Goal: Task Accomplishment & Management: Manage account settings

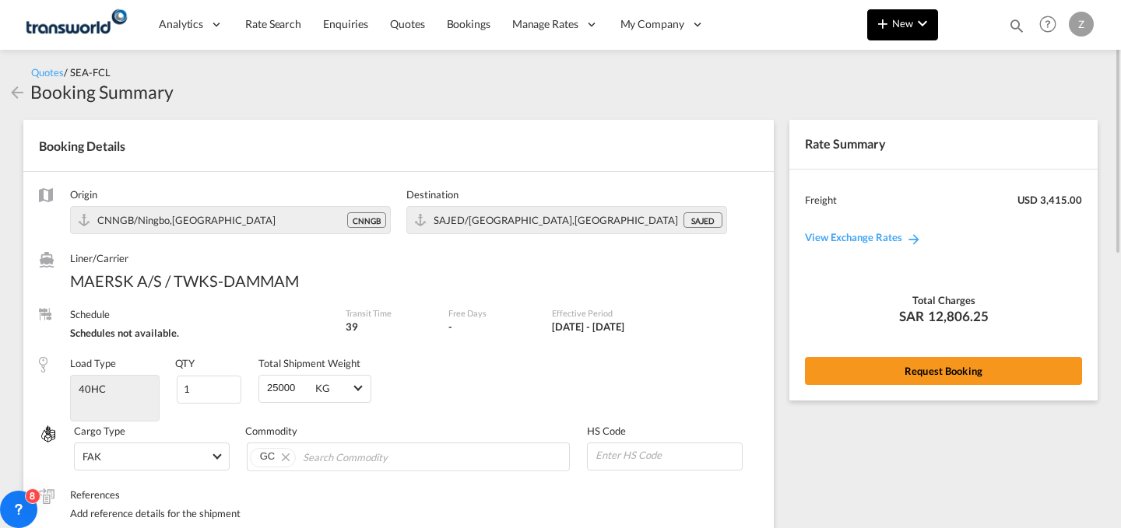
click at [894, 40] on button "New" at bounding box center [902, 24] width 71 height 31
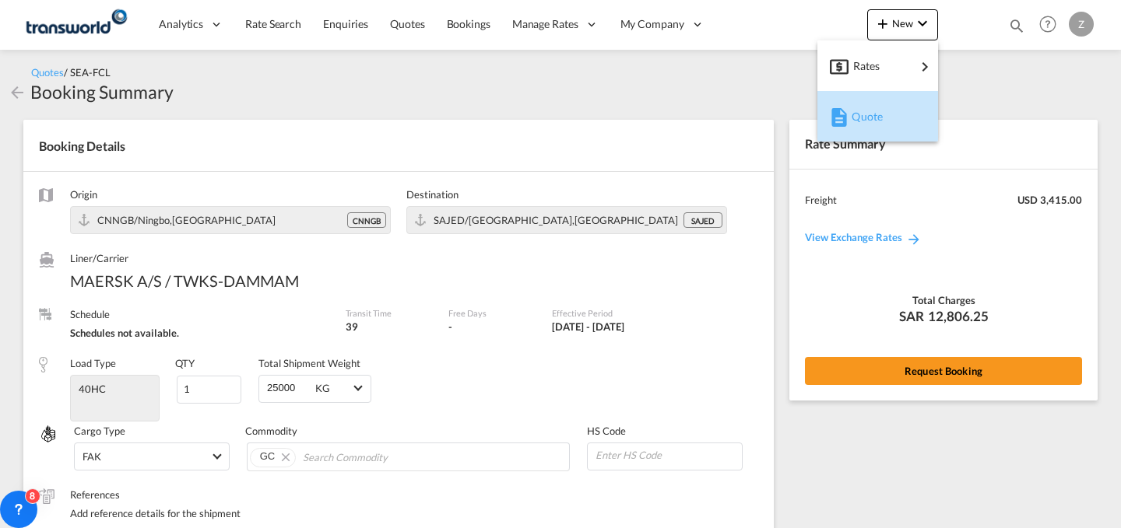
click at [869, 112] on span "Quote" at bounding box center [859, 116] width 17 height 31
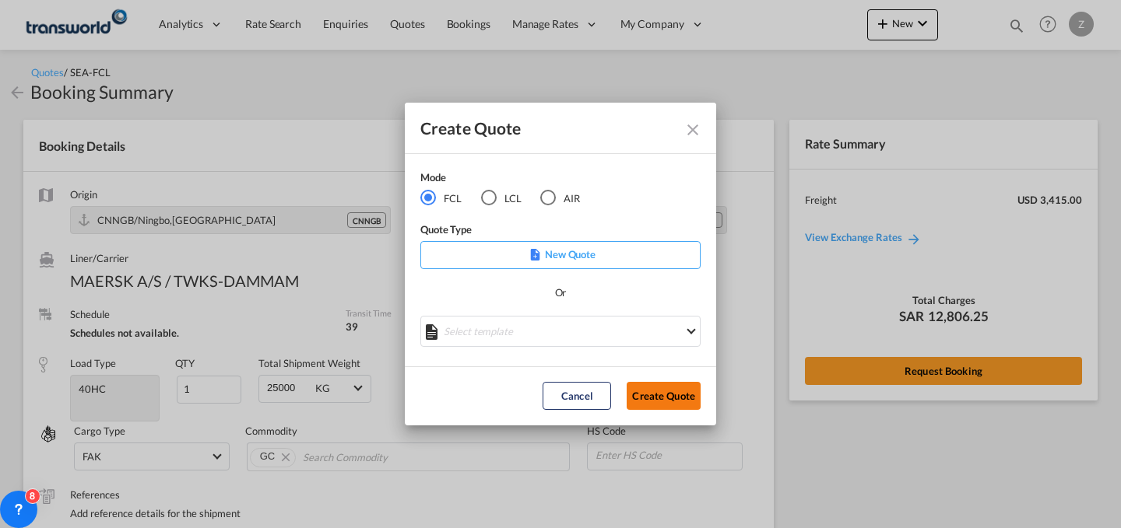
click at [676, 390] on button "Create Quote" at bounding box center [664, 396] width 74 height 28
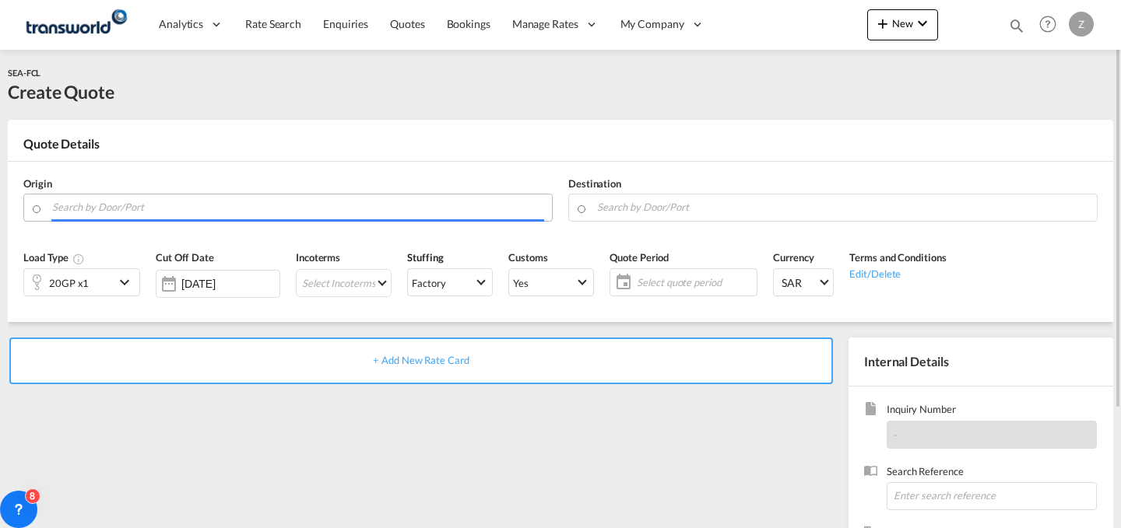
click at [201, 200] on input "Search by Door/Port" at bounding box center [298, 207] width 492 height 27
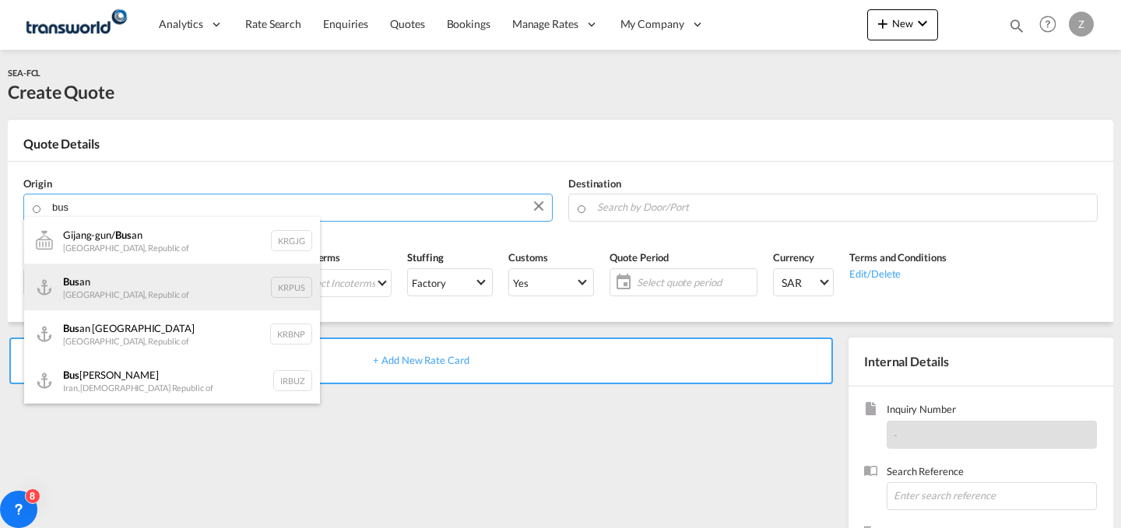
click at [106, 277] on div "Bus an [GEOGRAPHIC_DATA], [GEOGRAPHIC_DATA]" at bounding box center [172, 287] width 296 height 47
type input "Busan, KRPUS"
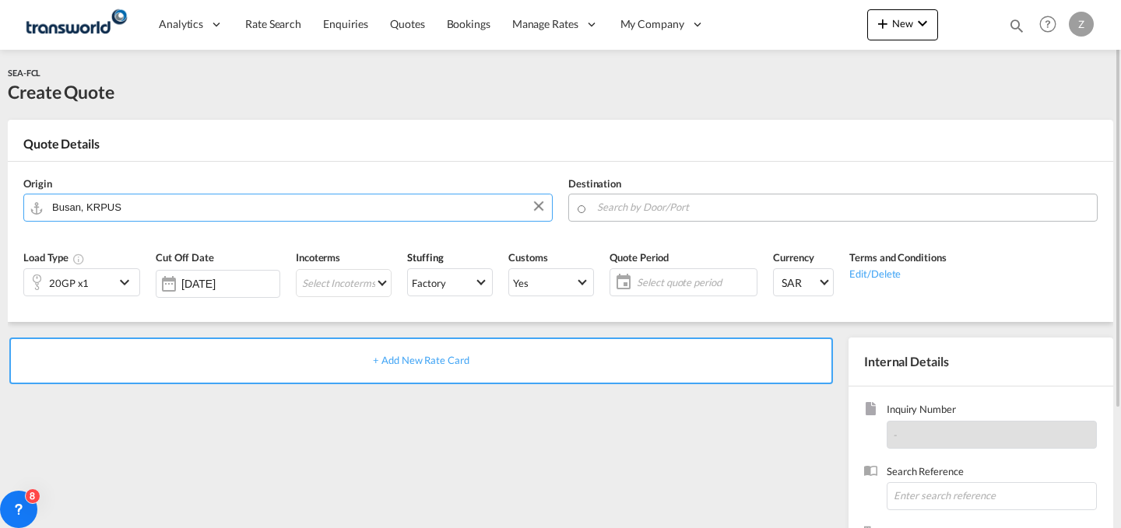
click at [634, 210] on input "Search by Door/Port" at bounding box center [843, 207] width 492 height 27
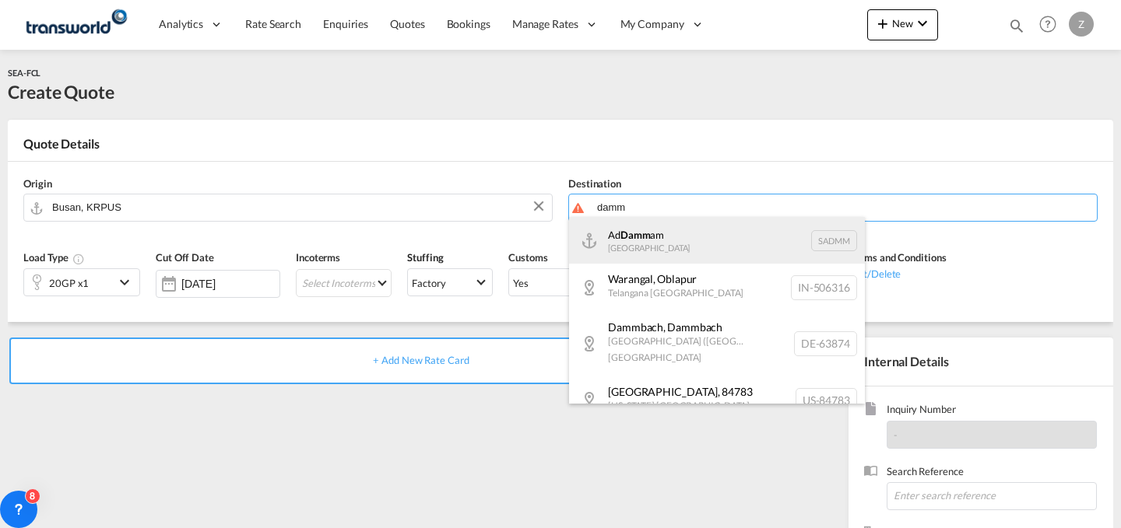
click at [637, 228] on div "Ad Damm am [GEOGRAPHIC_DATA] [GEOGRAPHIC_DATA]" at bounding box center [717, 240] width 296 height 47
type input "Ad Dammam, SADMM"
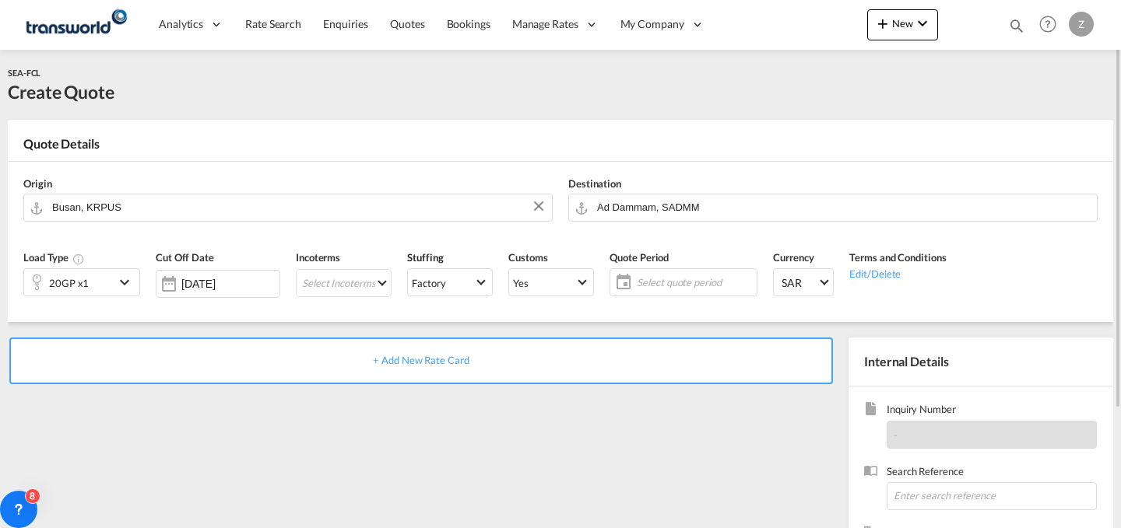
click at [110, 284] on div "20GP x1" at bounding box center [69, 282] width 90 height 26
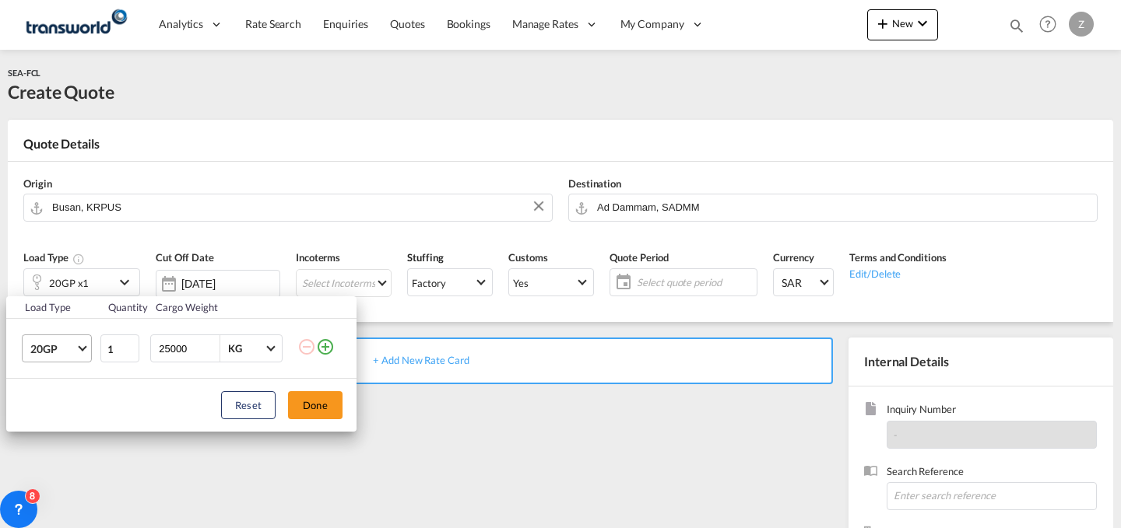
click at [67, 346] on span "20GP" at bounding box center [52, 350] width 45 height 16
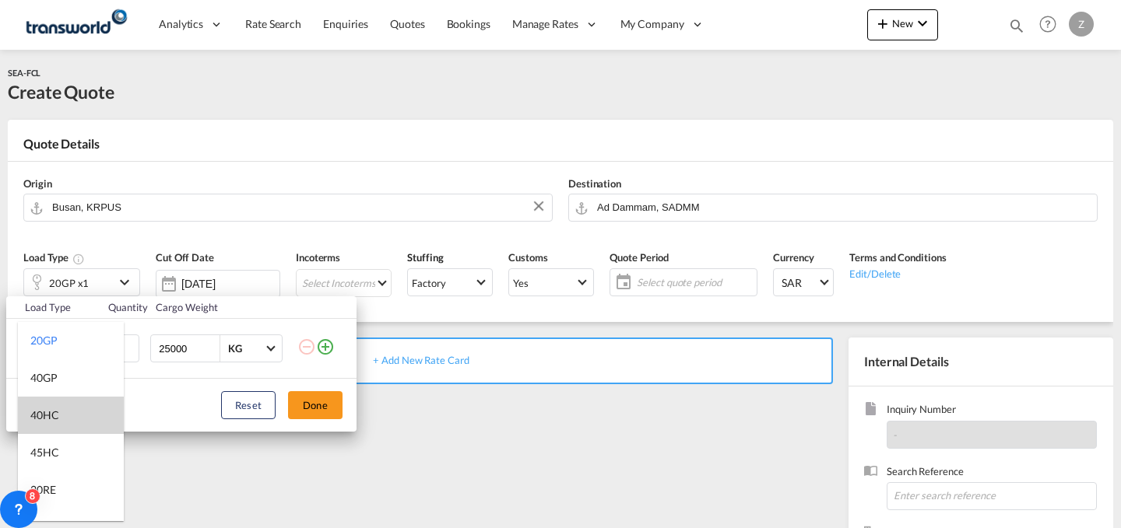
click at [65, 402] on md-option "40HC" at bounding box center [71, 415] width 106 height 37
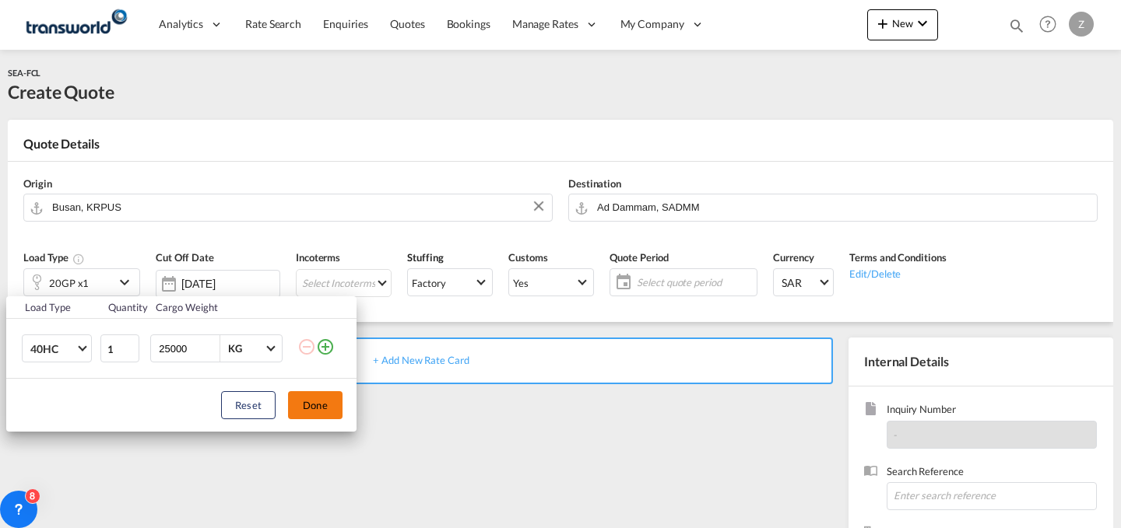
click at [304, 397] on button "Done" at bounding box center [315, 405] width 54 height 28
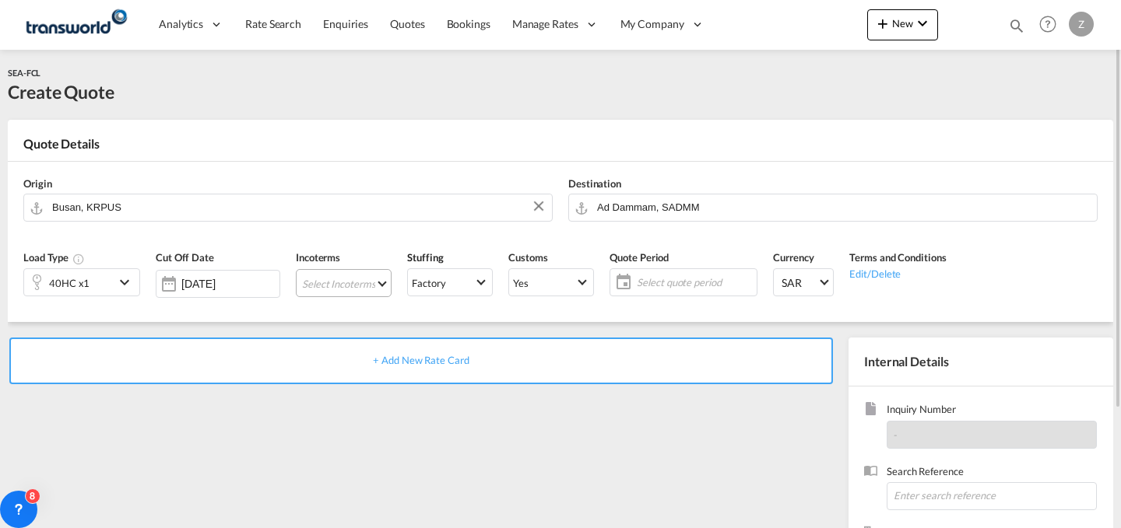
click at [351, 272] on md-select "Select Incoterms DAP - import Delivered at Place DPU - export Delivery at Place…" at bounding box center [344, 283] width 96 height 28
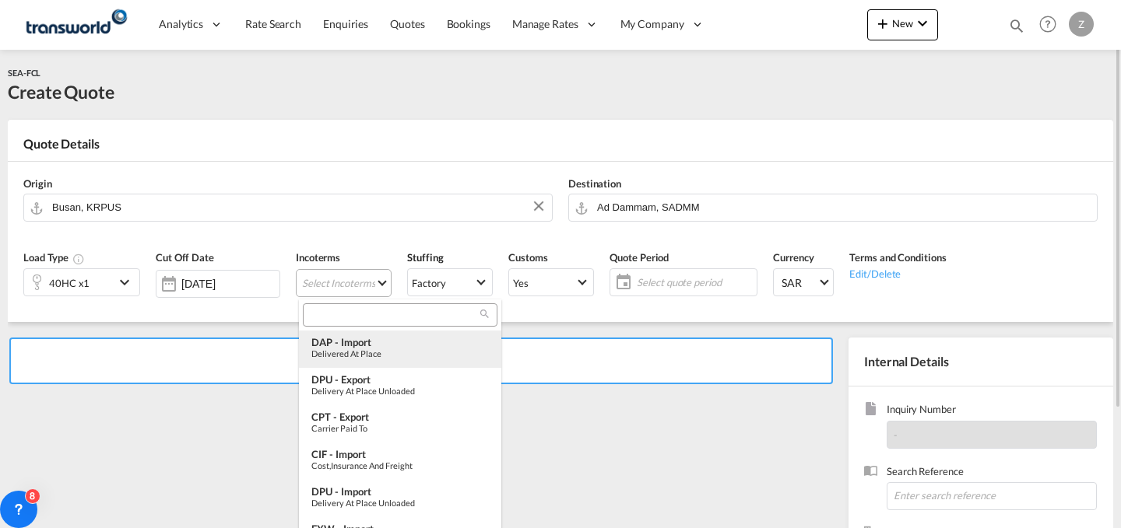
type md-option "[object Object]"
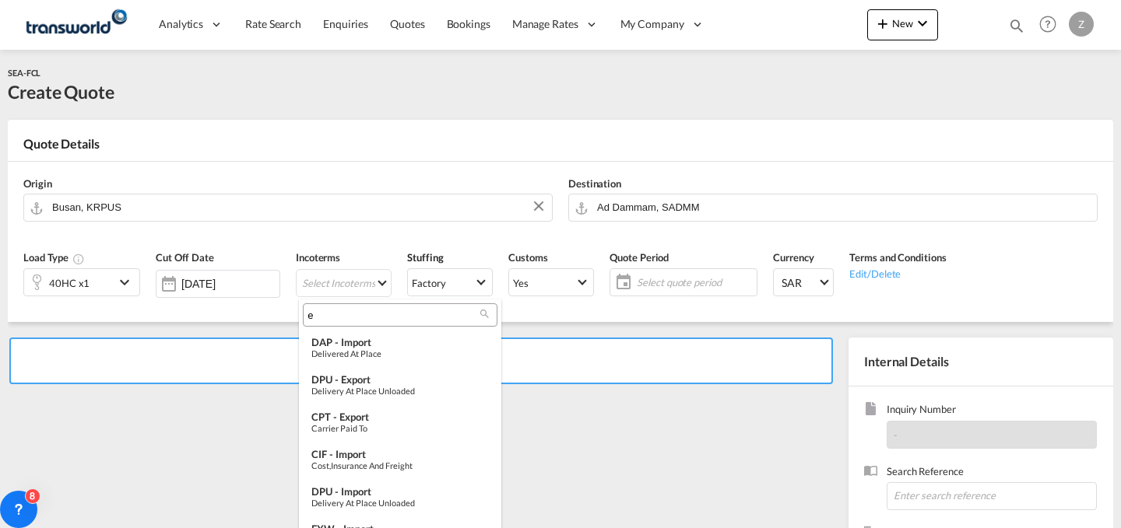
click at [377, 314] on input "e" at bounding box center [393, 315] width 173 height 14
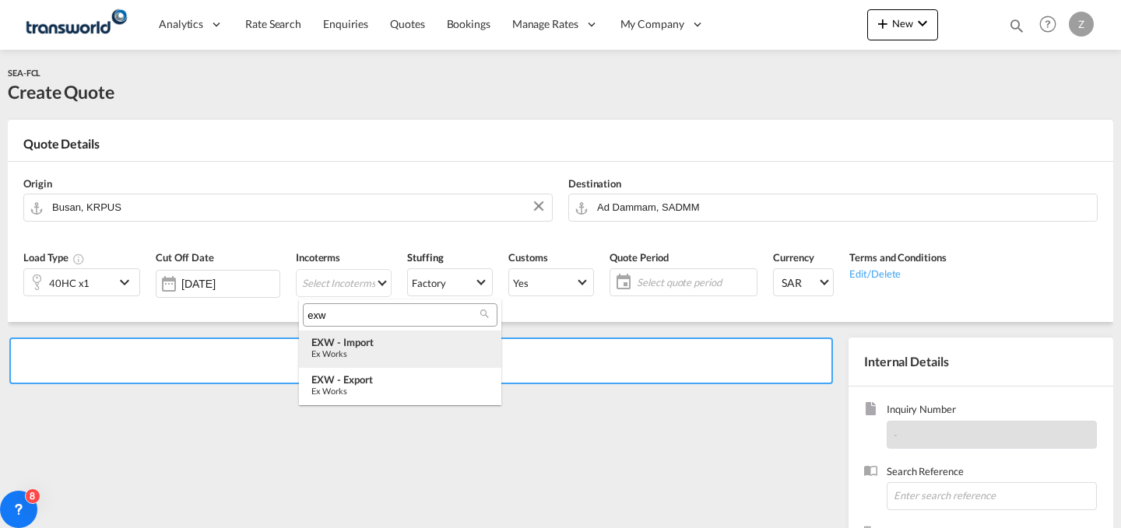
type input "exw"
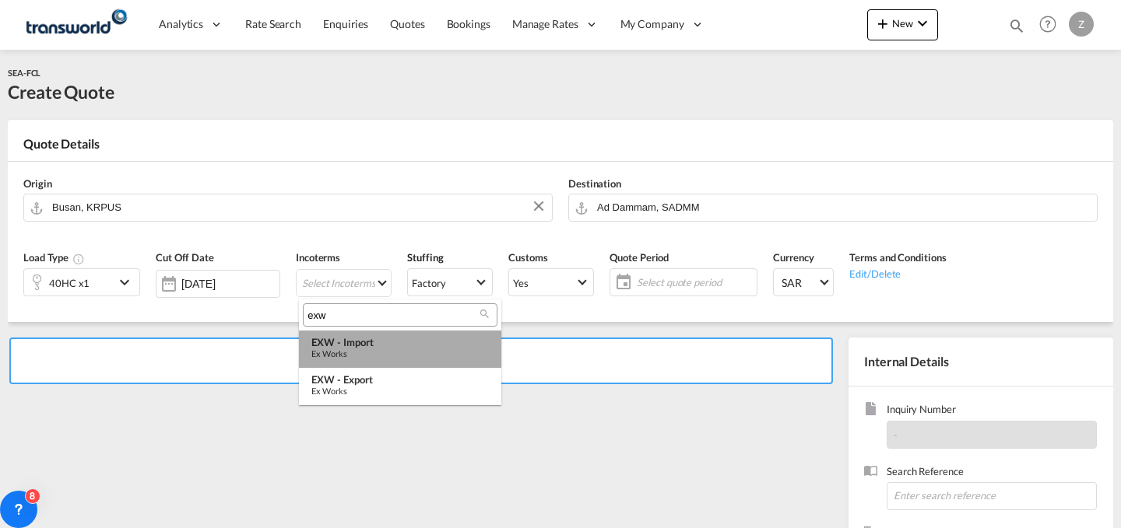
click at [382, 350] on div "Ex Works" at bounding box center [399, 354] width 177 height 10
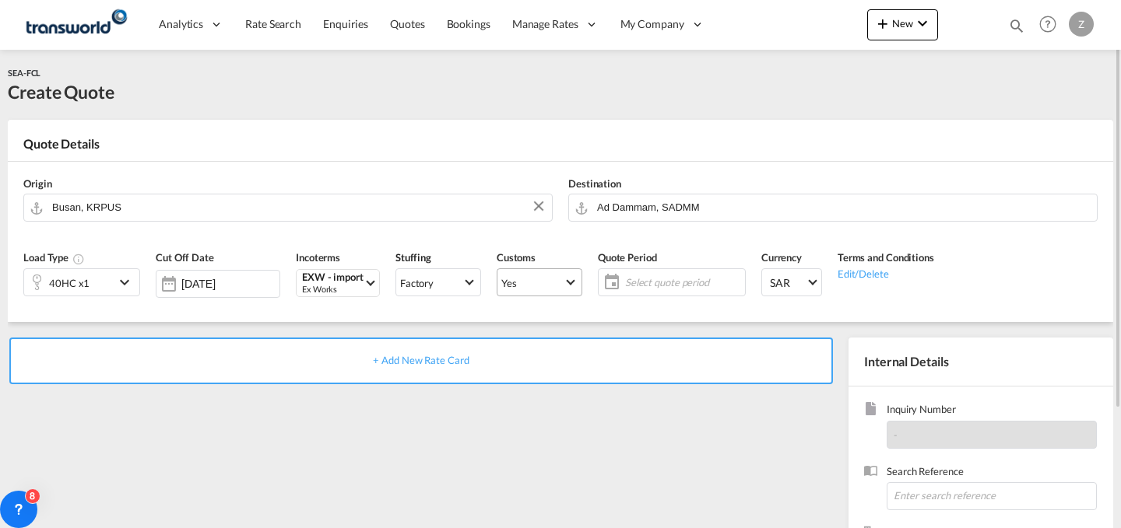
click at [581, 276] on md-select-value "Yes" at bounding box center [539, 283] width 84 height 22
click at [557, 307] on md-option "No" at bounding box center [541, 319] width 109 height 37
click at [560, 279] on span "Yes" at bounding box center [532, 283] width 62 height 14
click at [566, 322] on md-option "No" at bounding box center [541, 319] width 109 height 37
click at [658, 279] on span "Select quote period" at bounding box center [683, 283] width 116 height 14
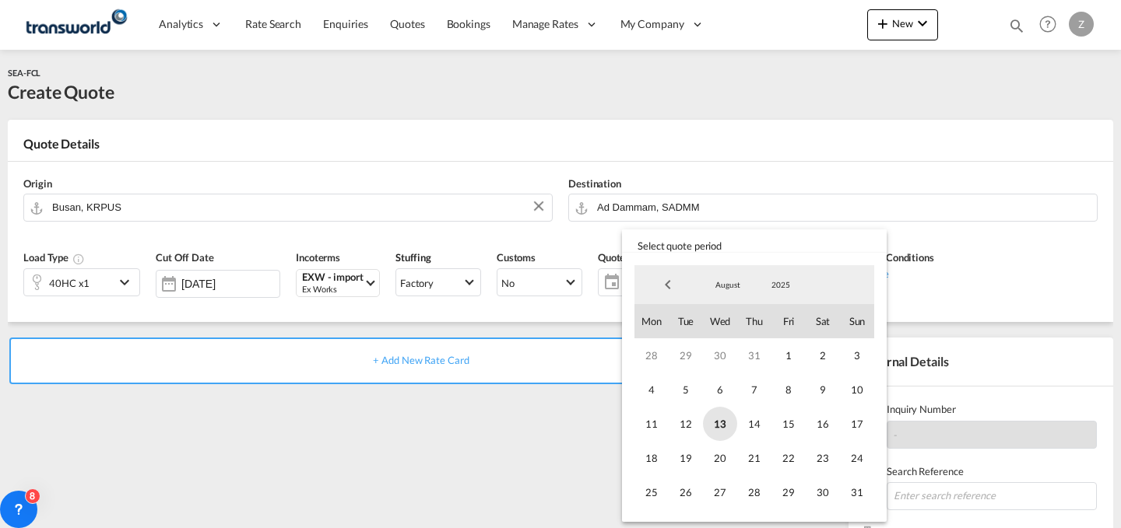
click at [721, 408] on span "13" at bounding box center [720, 424] width 34 height 34
click at [848, 487] on span "31" at bounding box center [857, 493] width 34 height 34
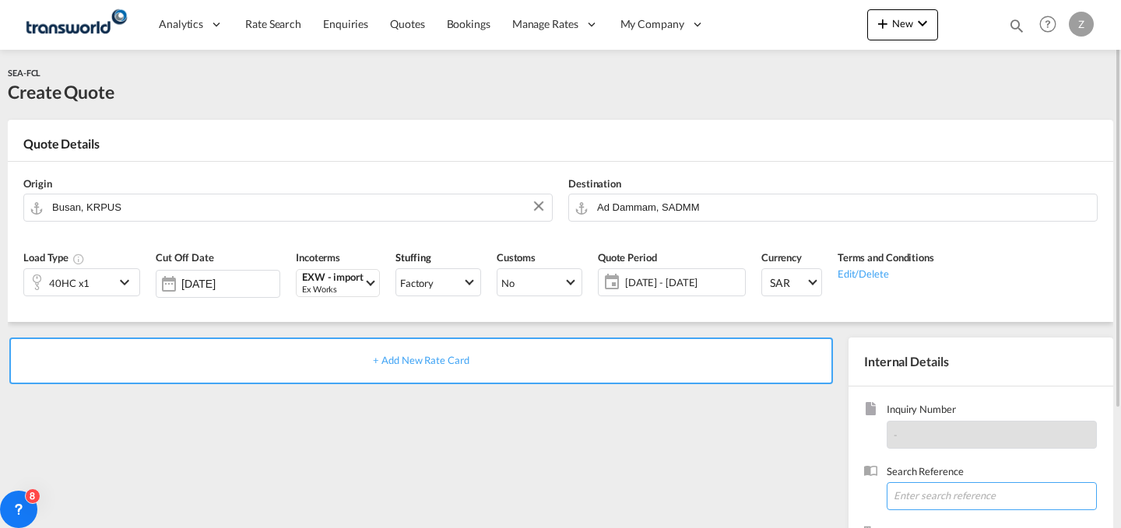
paste input "TW060873"
click at [959, 493] on input at bounding box center [992, 497] width 210 height 28
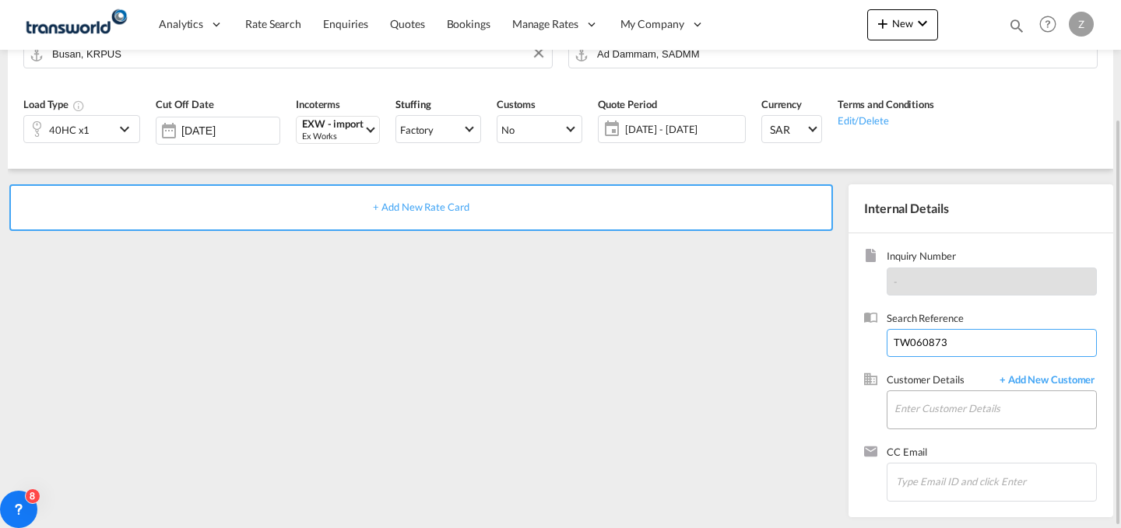
type input "TW060873"
click at [946, 421] on input "Enter Customer Details" at bounding box center [995, 408] width 202 height 35
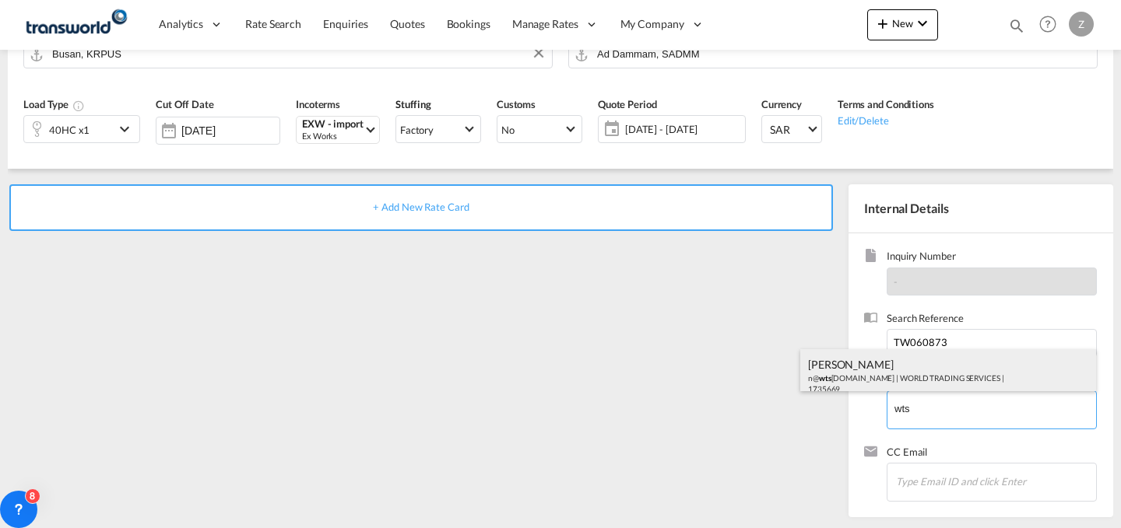
click at [953, 373] on div "[PERSON_NAME] n@ wts [DOMAIN_NAME] | WORLD TRADING SERVICES | 1735669" at bounding box center [948, 375] width 296 height 53
type input "WORLD TRADING SERVICES, [PERSON_NAME], n@[DOMAIN_NAME]"
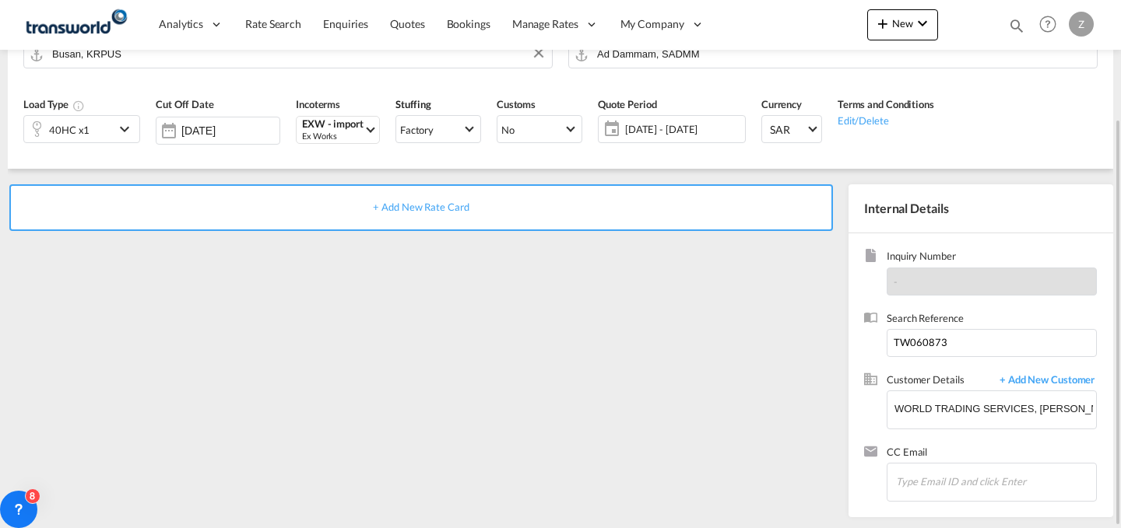
click at [682, 203] on div "+ Add New Rate Card" at bounding box center [420, 207] width 823 height 47
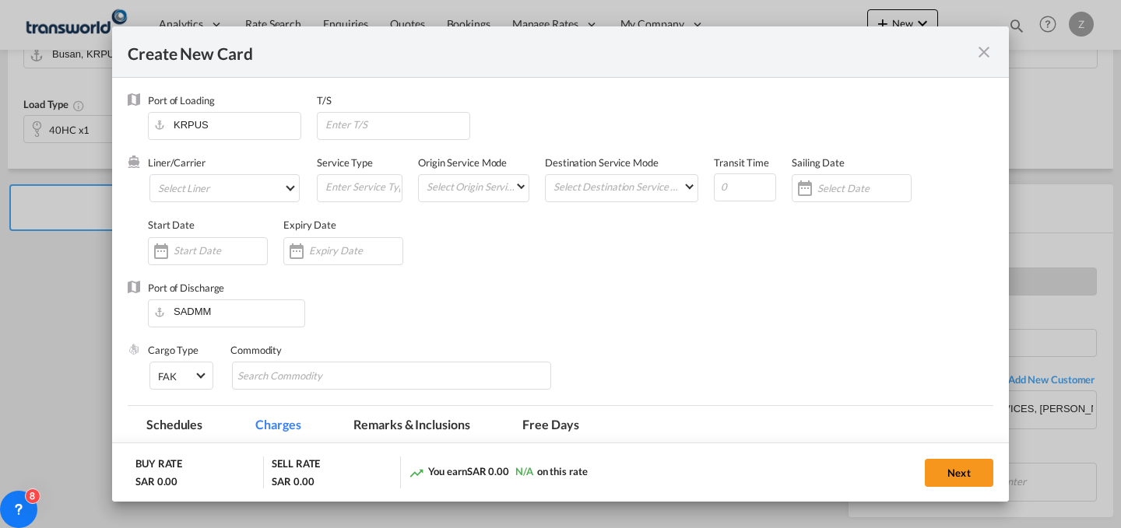
type input "Basic Ocean Freight"
select select "per equipment"
click at [255, 191] on md-select "Select Liner 2HM LOGISTICS D.O.O 2HM LOGISTICS D.O.O. / TWKS-KOPER 3P LOGISTICS…" at bounding box center [224, 188] width 150 height 28
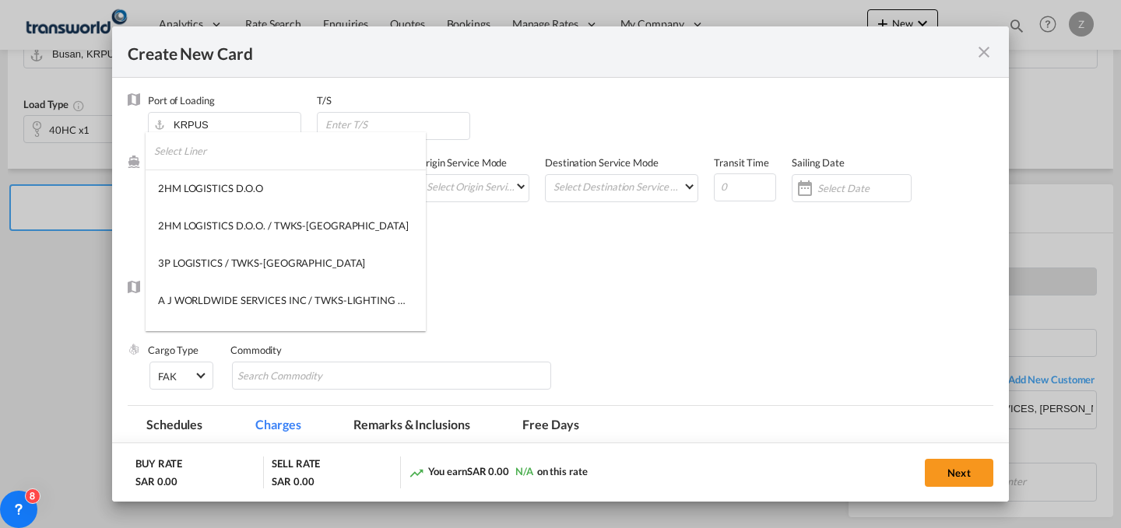
click at [267, 159] on input "search" at bounding box center [290, 150] width 272 height 37
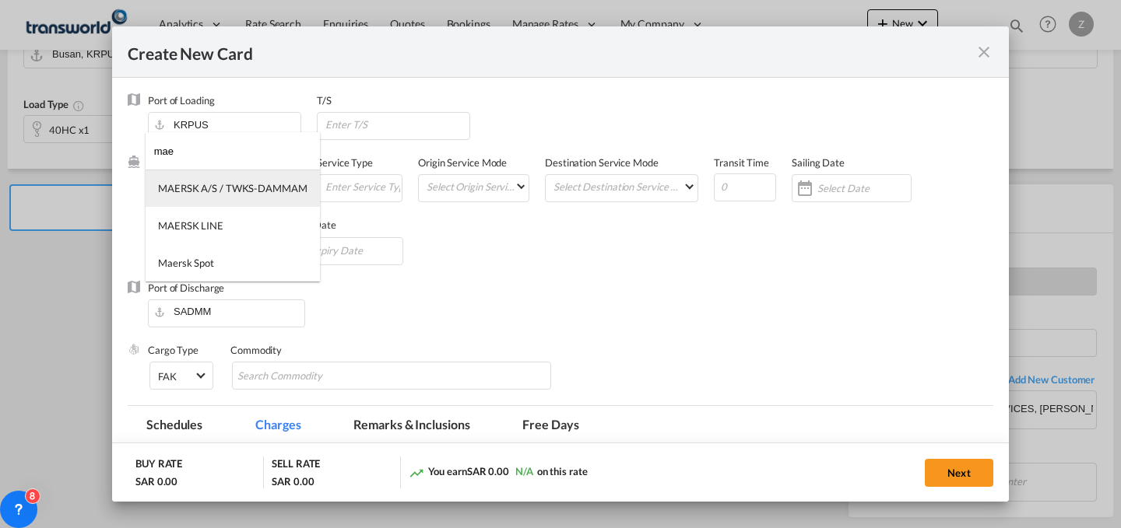
type input "mae"
click at [261, 175] on md-option "MAERSK A/S / TWKS-DAMMAM" at bounding box center [233, 188] width 174 height 37
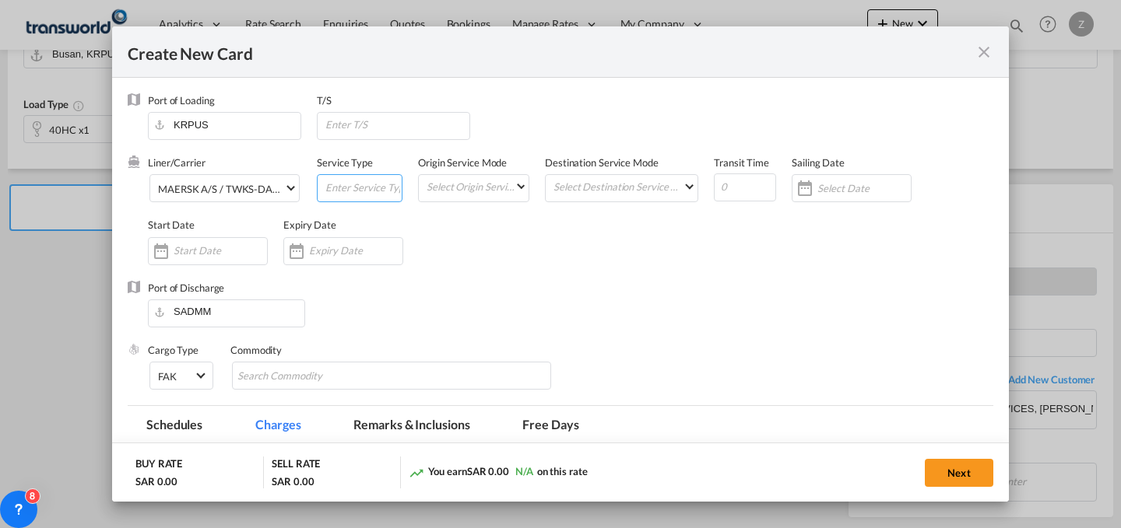
click at [336, 179] on input "Create New Card ..." at bounding box center [363, 186] width 78 height 23
type input "FCL"
click at [448, 183] on md-select "Select Origin Service Mode SD [GEOGRAPHIC_DATA]" at bounding box center [477, 186] width 104 height 22
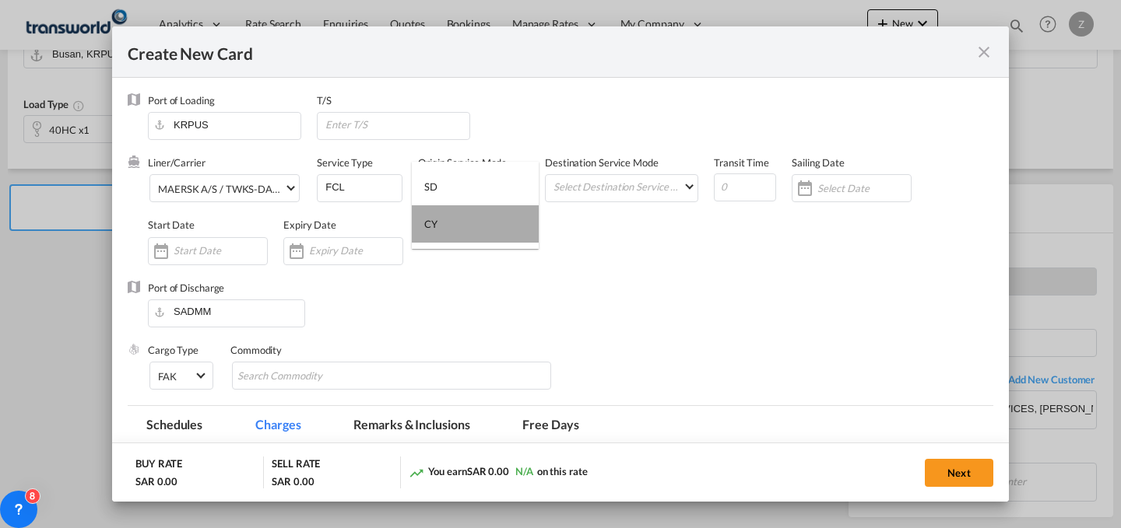
click at [487, 232] on md-option "CY" at bounding box center [475, 223] width 127 height 37
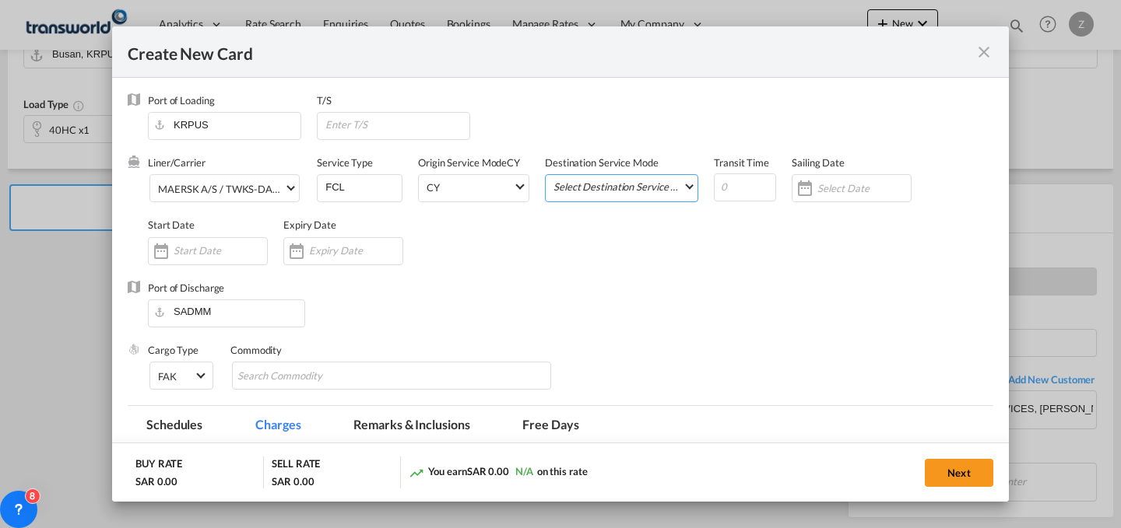
click at [602, 191] on md-select "Select Destination Service Mode SD [GEOGRAPHIC_DATA]" at bounding box center [625, 186] width 146 height 22
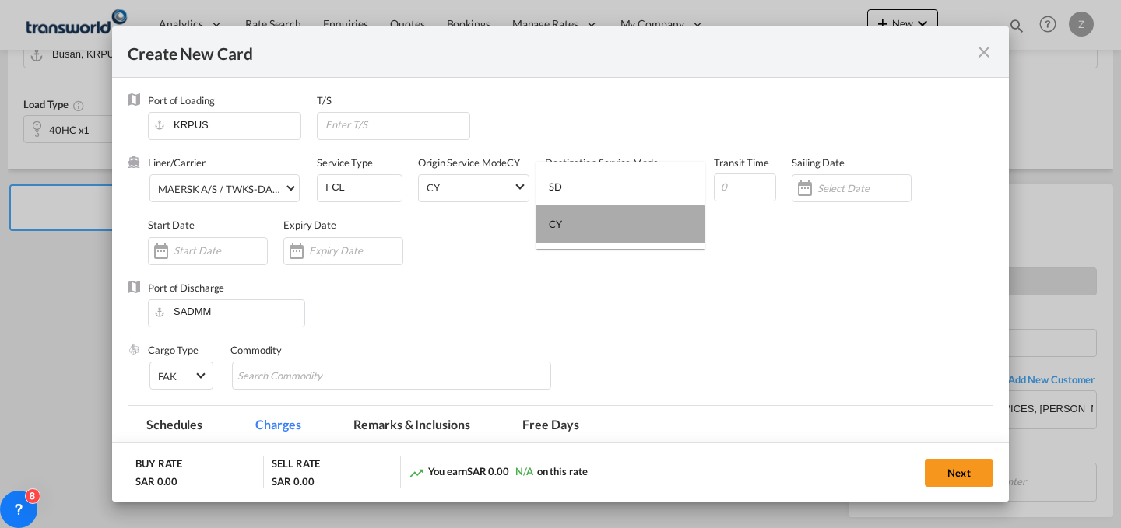
click at [616, 225] on md-option "CY" at bounding box center [620, 223] width 168 height 37
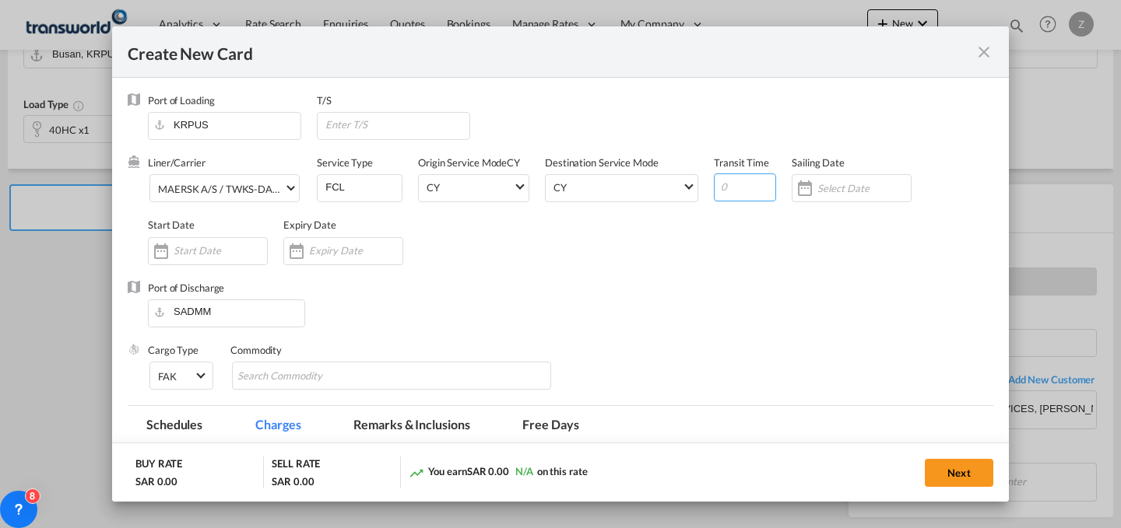
click at [728, 179] on input "Create New Card ..." at bounding box center [745, 188] width 62 height 28
type input "26"
click at [227, 250] on input "Create New Card ..." at bounding box center [220, 250] width 93 height 12
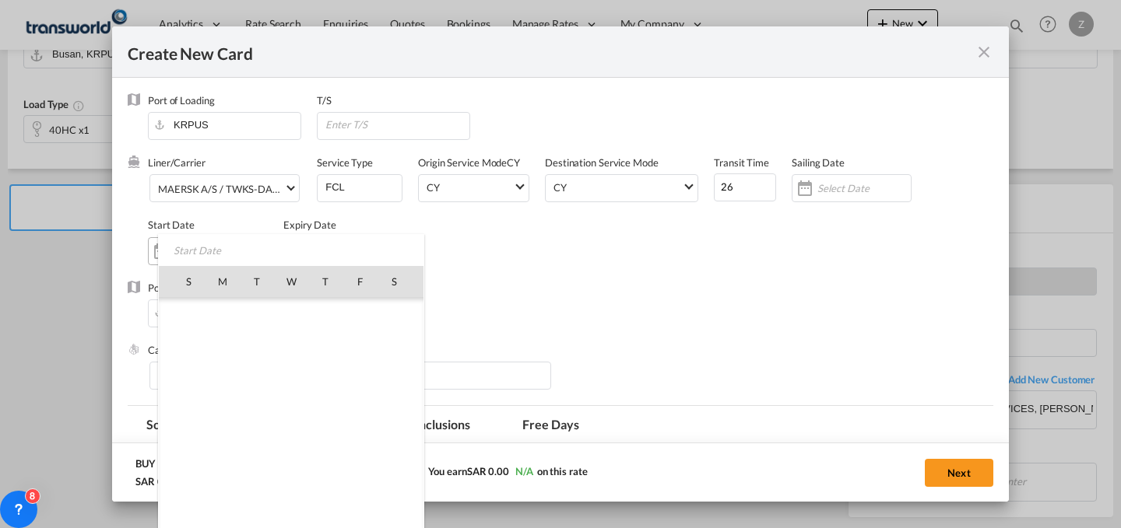
scroll to position [360332, 0]
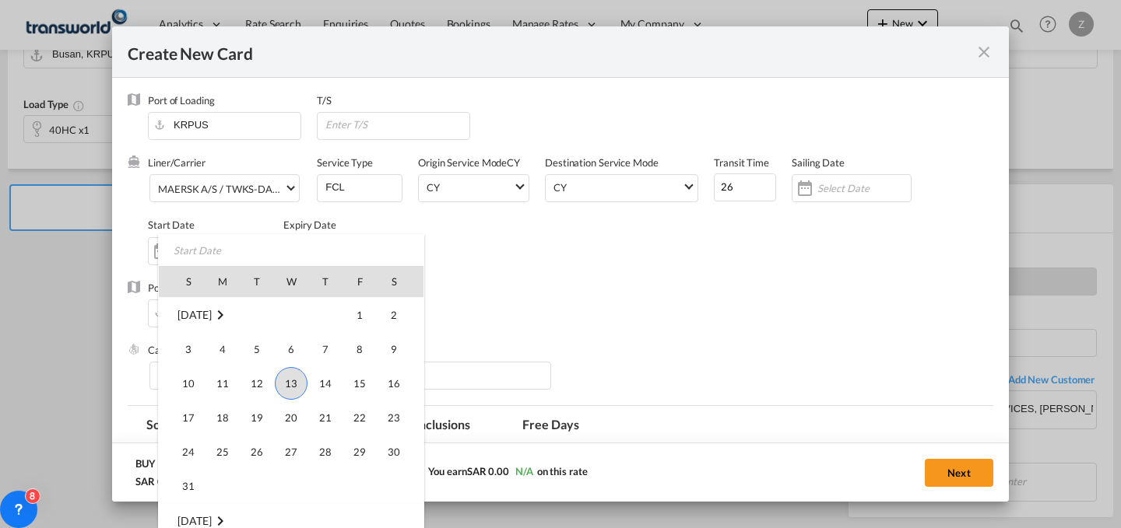
click at [284, 380] on span "13" at bounding box center [291, 383] width 33 height 33
type input "[DATE]"
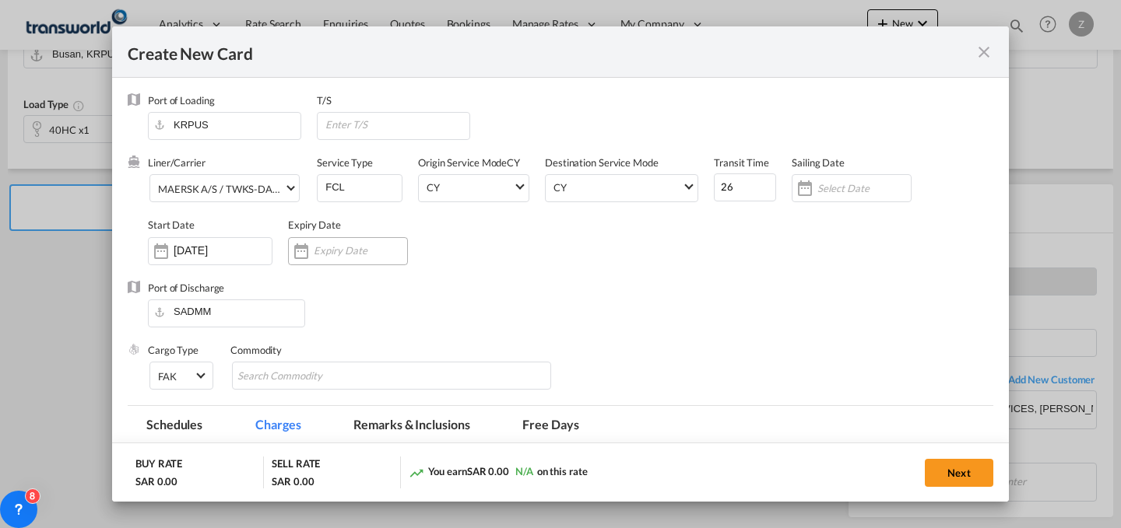
click at [352, 248] on input "Create New Card ..." at bounding box center [360, 250] width 93 height 12
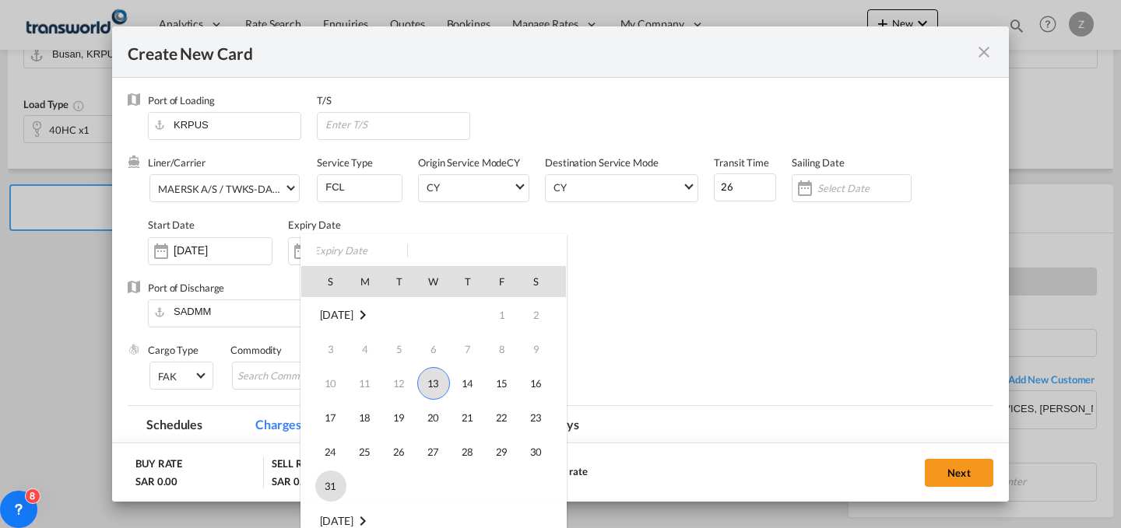
click at [321, 490] on span "31" at bounding box center [330, 486] width 31 height 31
type input "[DATE]"
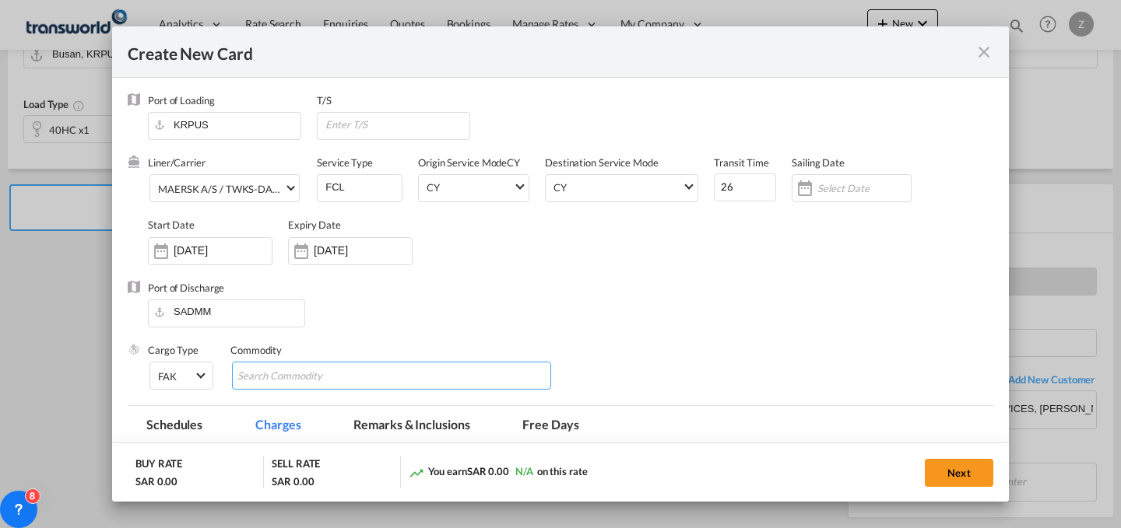
click at [377, 377] on md-chips-wrap "Chips container with autocompletion. Enter the text area, type text to search, …" at bounding box center [391, 376] width 319 height 28
type input "GC"
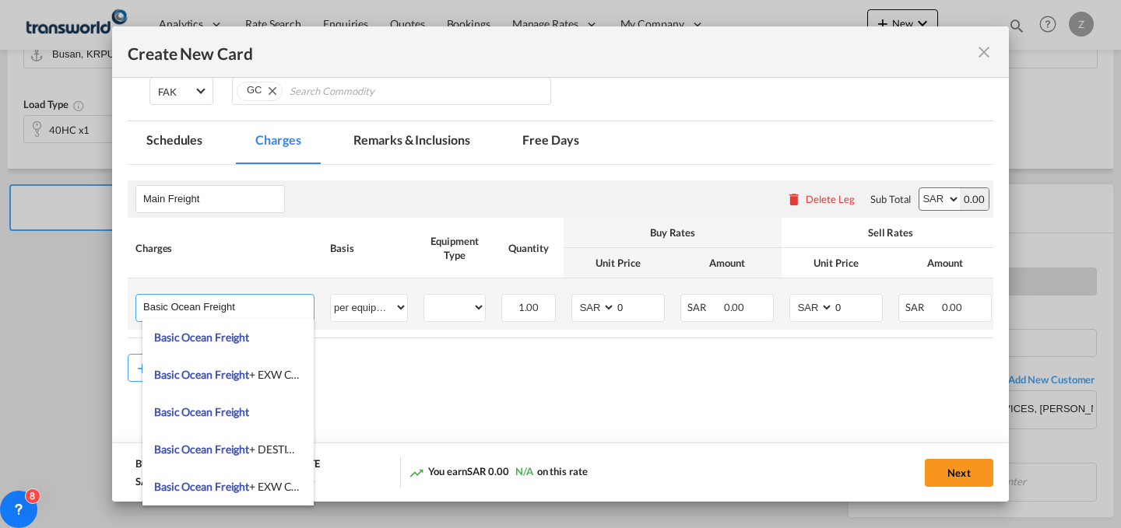
click at [253, 306] on input "Basic Ocean Freight" at bounding box center [228, 306] width 170 height 23
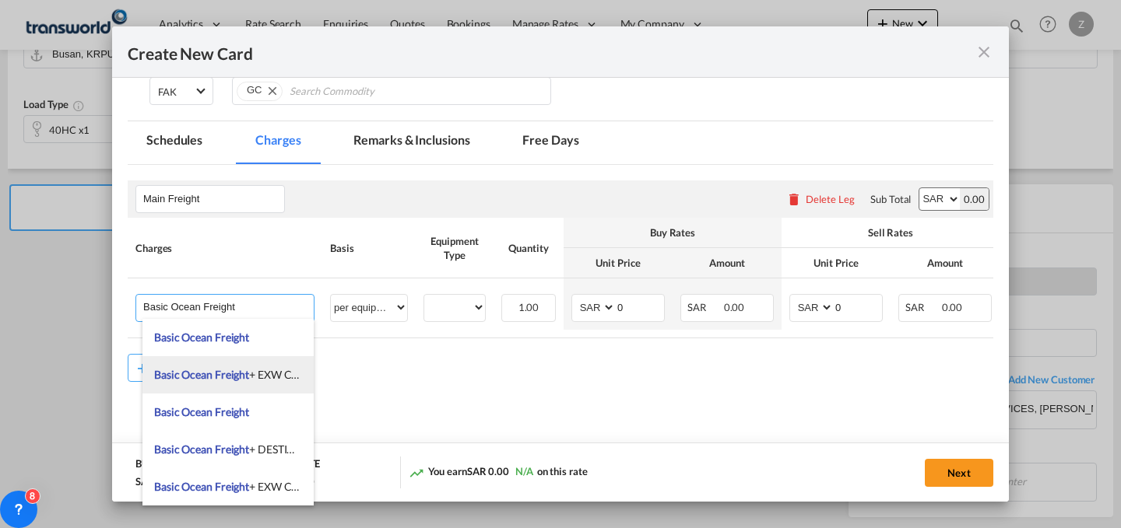
click at [271, 371] on span "Basic Ocean Freight + EXW Charges" at bounding box center [238, 374] width 169 height 13
type input "Basic Ocean Freight + EXW Charges"
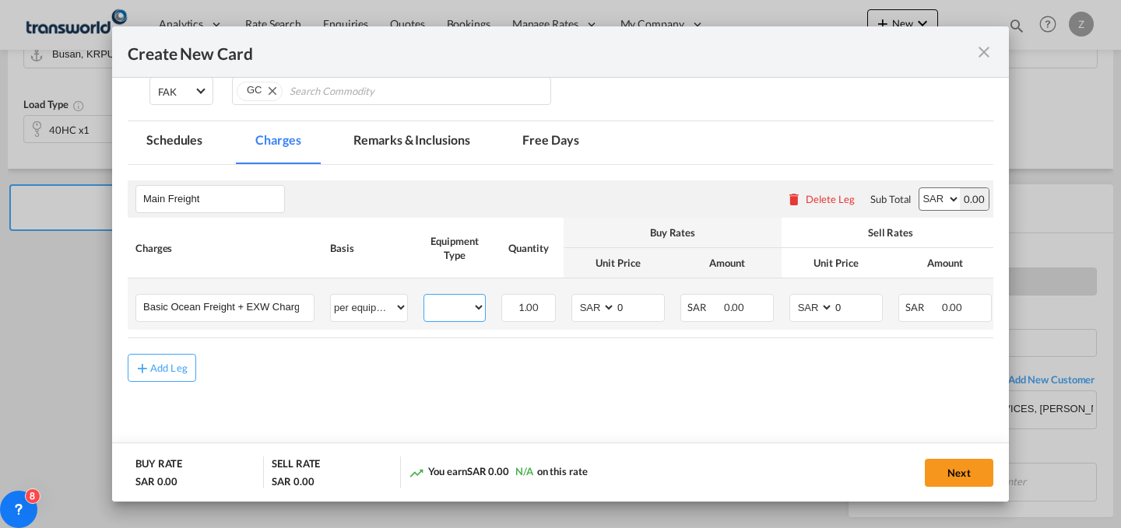
click at [461, 306] on select "40HC" at bounding box center [454, 307] width 61 height 21
select select "40HC"
click at [424, 297] on select "40HC" at bounding box center [454, 307] width 61 height 21
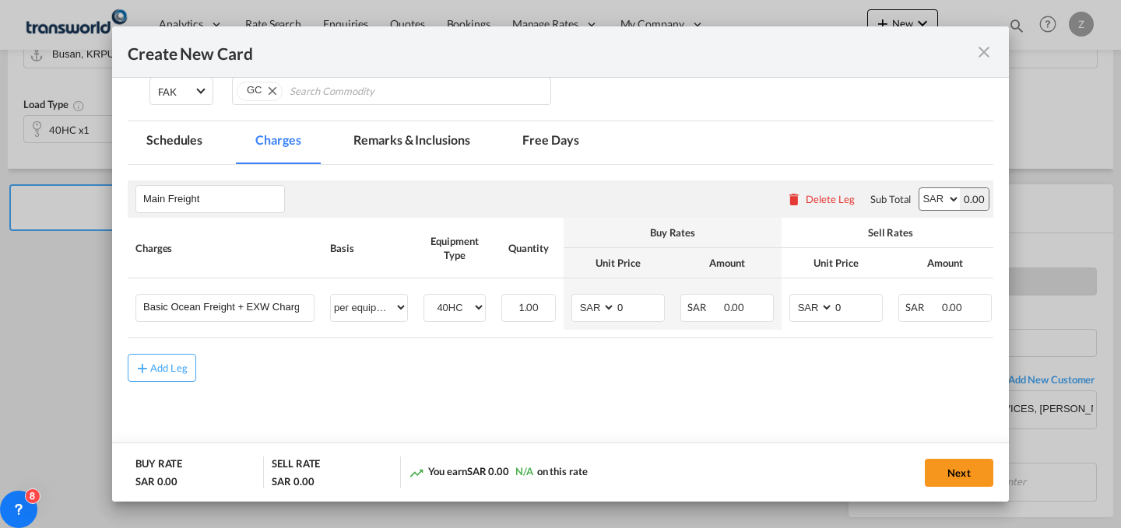
click at [928, 190] on select "AED AFN ALL AMD ANG AOA ARS AUD AWG AZN BAM BBD BDT BGN BHD BIF BMD BND BOB BRL…" at bounding box center [939, 199] width 40 height 22
select select "string:USD"
click at [919, 188] on select "AED AFN ALL AMD ANG AOA ARS AUD AWG AZN BAM BBD BDT BGN BHD BIF BMD BND BOB BRL…" at bounding box center [939, 199] width 40 height 22
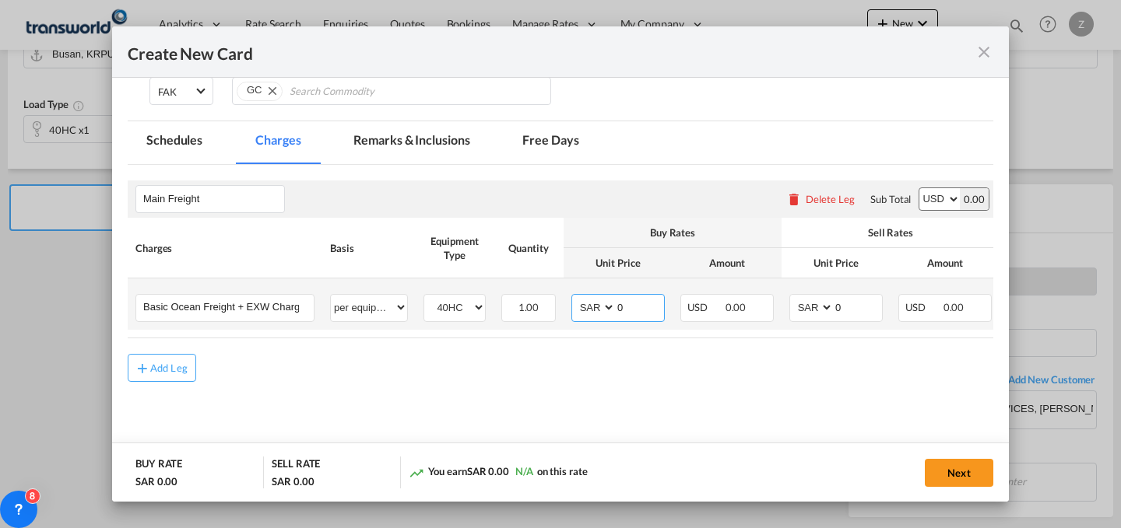
click at [605, 302] on select "AED AFN ALL AMD ANG AOA ARS AUD AWG AZN BAM BBD BDT BGN BHD BIF BMD BND BOB BRL…" at bounding box center [594, 307] width 40 height 21
select select "string:USD"
click at [574, 297] on select "AED AFN ALL AMD ANG AOA ARS AUD AWG AZN BAM BBD BDT BGN BHD BIF BMD BND BOB BRL…" at bounding box center [594, 307] width 40 height 21
click at [813, 306] on select "AED AFN ALL AMD ANG AOA ARS AUD AWG AZN BAM BBD BDT BGN BHD BIF BMD BND BOB BRL…" at bounding box center [812, 307] width 40 height 21
select select "string:USD"
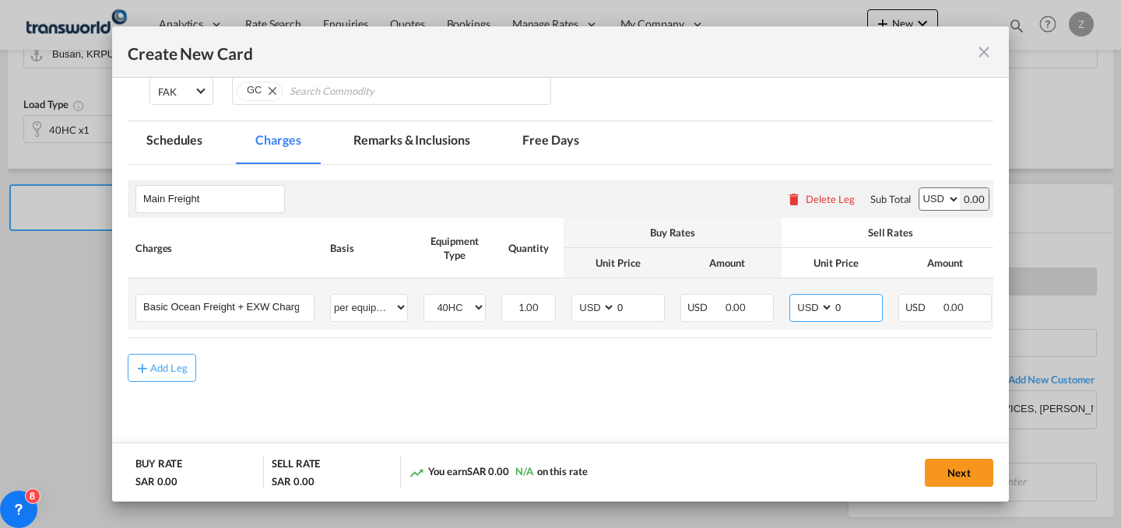
click at [792, 297] on select "AED AFN ALL AMD ANG AOA ARS AUD AWG AZN BAM BBD BDT BGN BHD BIF BMD BND BOB BRL…" at bounding box center [812, 307] width 40 height 21
click at [844, 300] on input "0" at bounding box center [858, 306] width 48 height 23
type input "2350"
click at [630, 305] on input "0" at bounding box center [640, 306] width 48 height 23
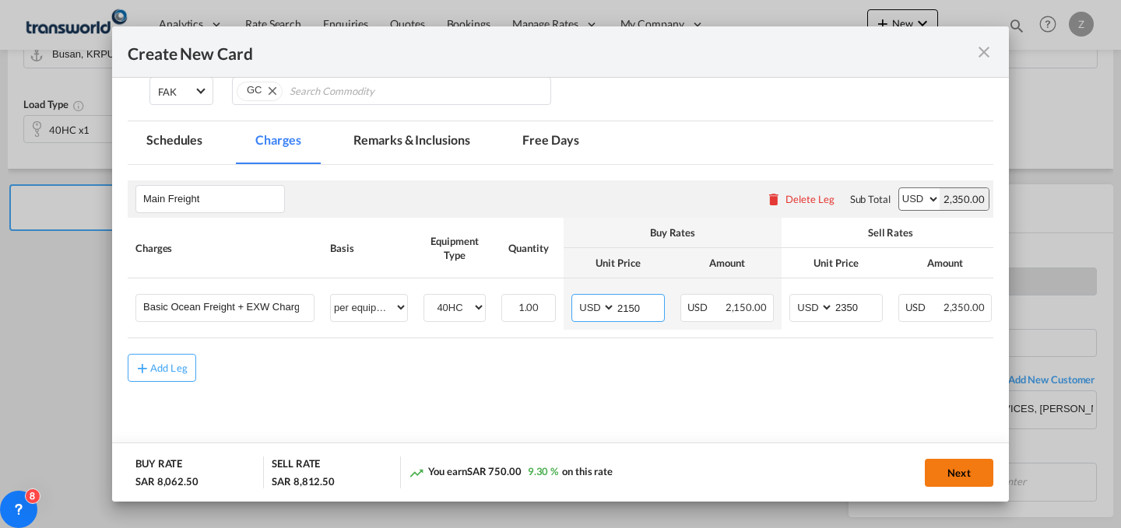
type input "2150"
click at [947, 466] on button "Next" at bounding box center [959, 473] width 68 height 28
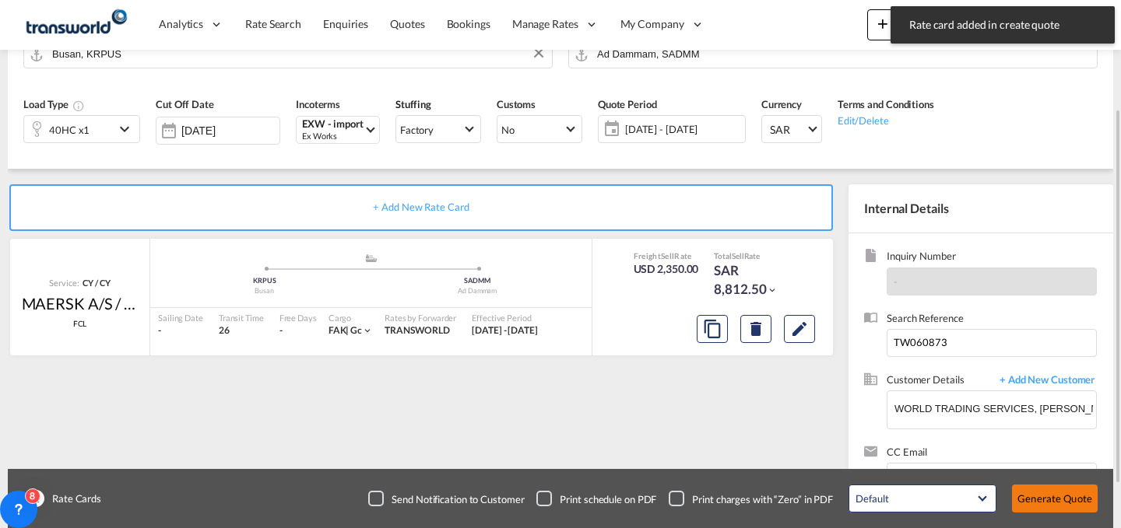
click at [1069, 498] on button "Generate Quote" at bounding box center [1055, 499] width 86 height 28
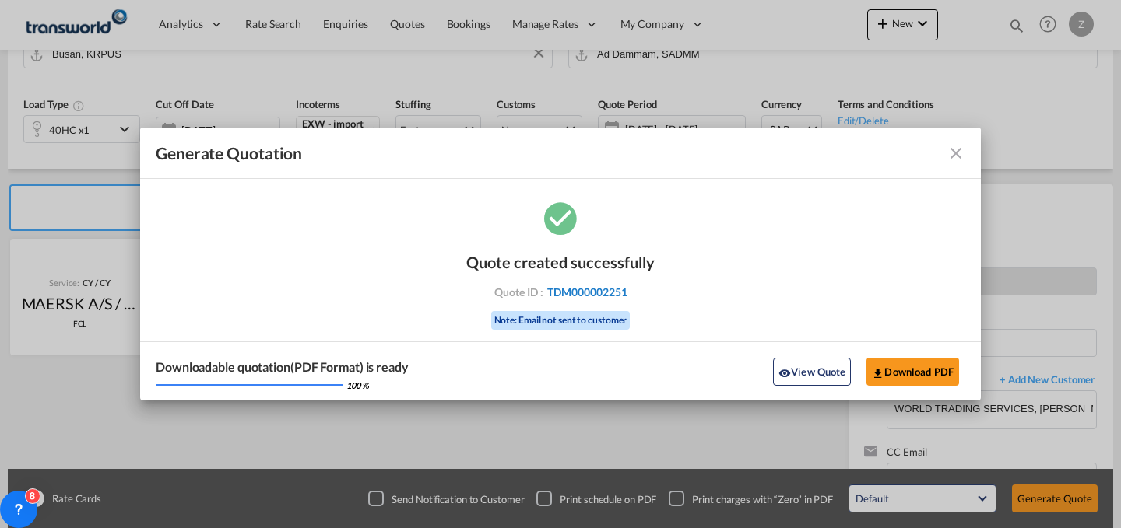
click at [586, 295] on span "TDM000002251" at bounding box center [587, 293] width 80 height 14
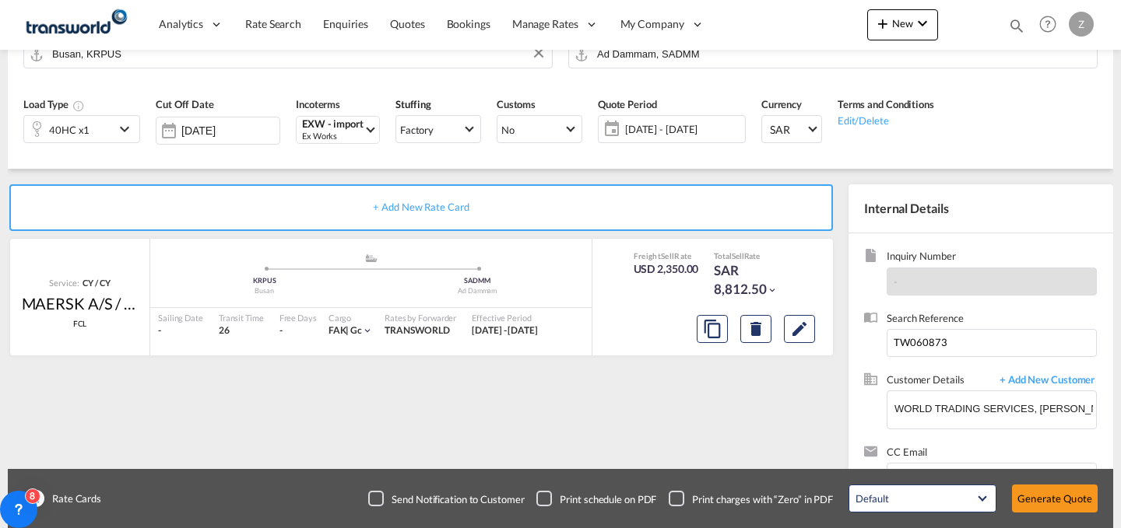
click at [586, 295] on div "Quote created successfully Quote ID : TDM000002251 Note: Email not sent to cust…" at bounding box center [561, 277] width 94 height 52
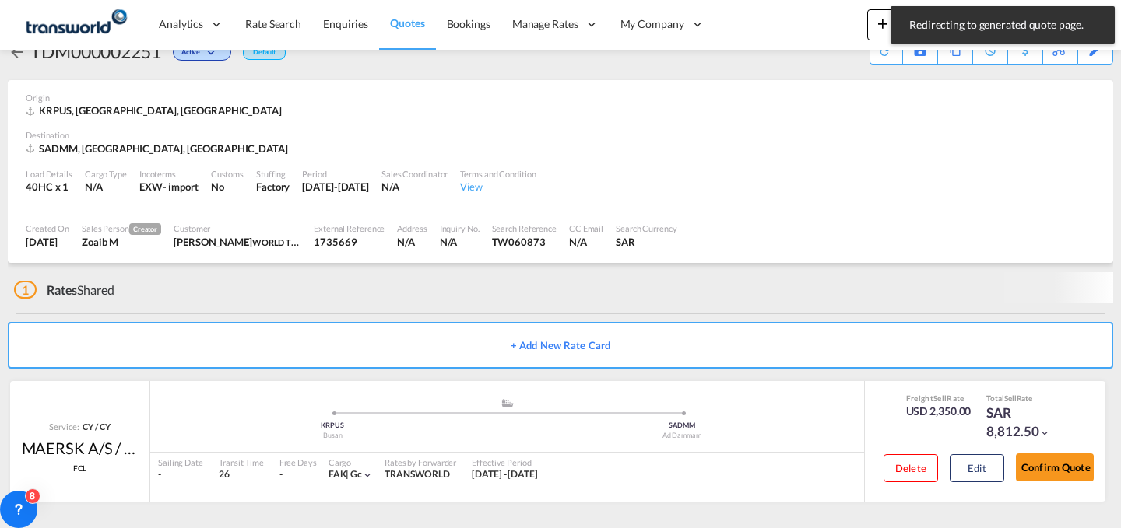
scroll to position [30, 0]
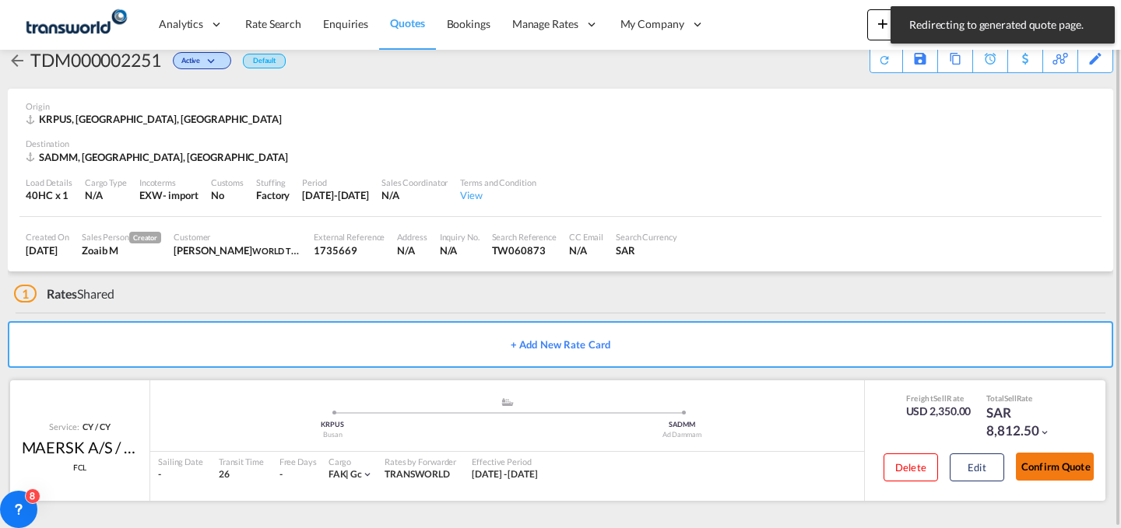
click at [1031, 465] on button "Confirm Quote" at bounding box center [1055, 467] width 78 height 28
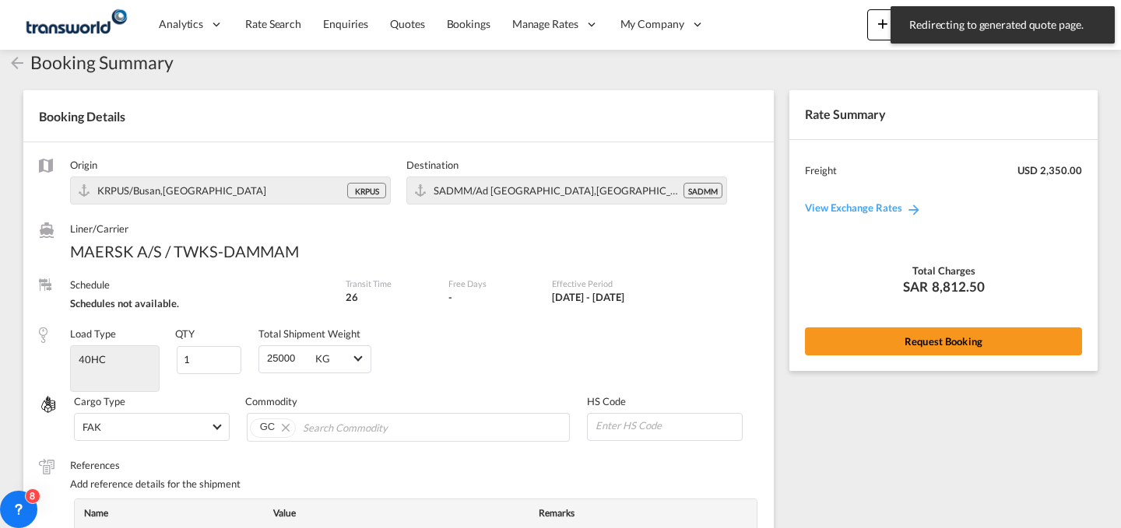
scroll to position [574, 0]
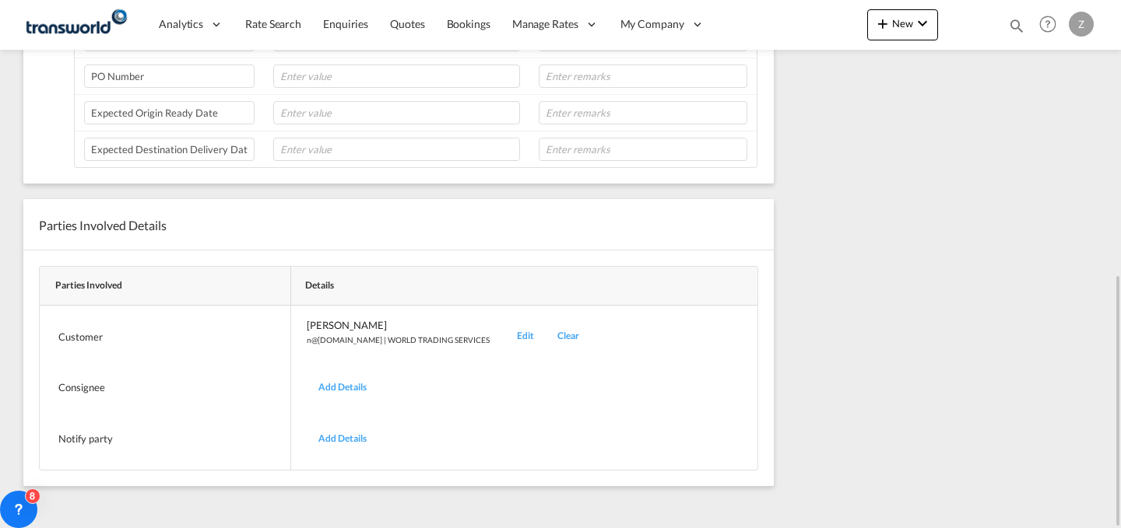
click at [505, 339] on div "Edit" at bounding box center [525, 336] width 40 height 37
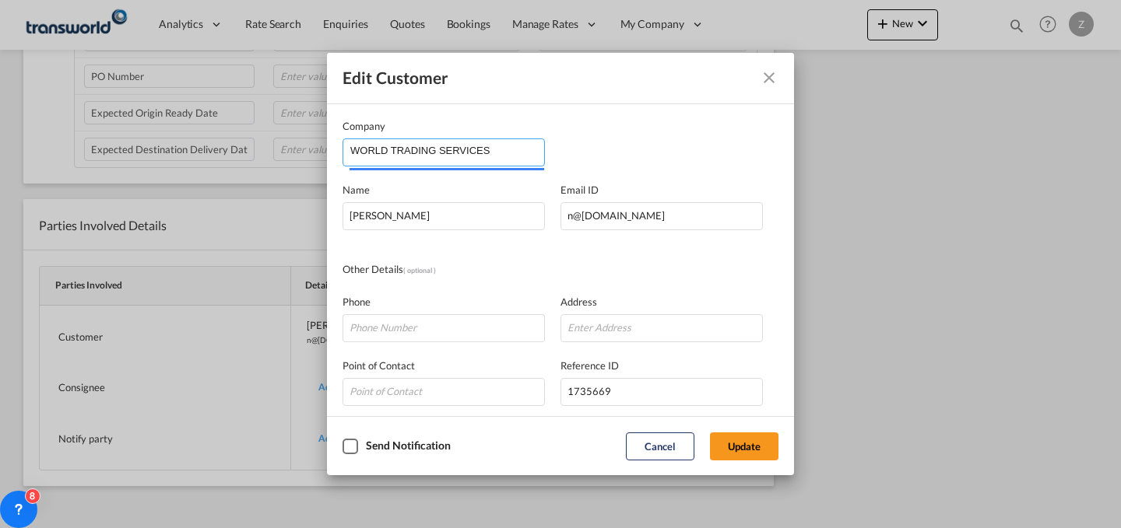
drag, startPoint x: 518, startPoint y: 146, endPoint x: 92, endPoint y: 146, distance: 426.5
click at [92, 146] on div "Edit Customer Company WORLD TRADING SERVICES Name [PERSON_NAME] Email ID [EMAIL…" at bounding box center [560, 264] width 1121 height 528
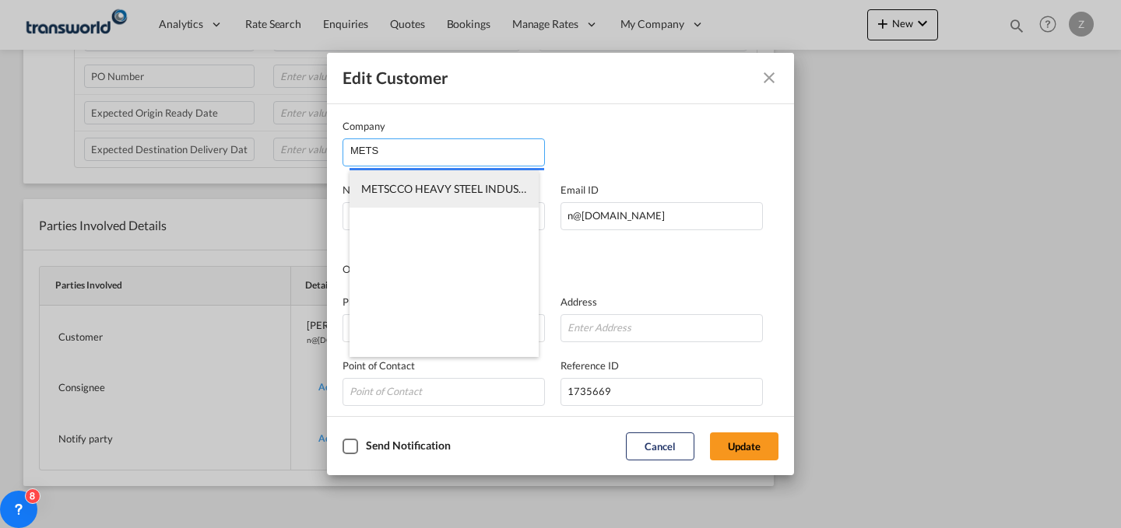
click at [476, 188] on span "METSCCO HEAVY STEEL INDUSTRIES" at bounding box center [453, 188] width 184 height 13
type input "METSCCO HEAVY STEEL INDUSTRIES"
type input "[PERSON_NAME][EMAIL_ADDRESS][DOMAIN_NAME]"
type input "573418112"
type input "Zein Tower,[PERSON_NAME]"
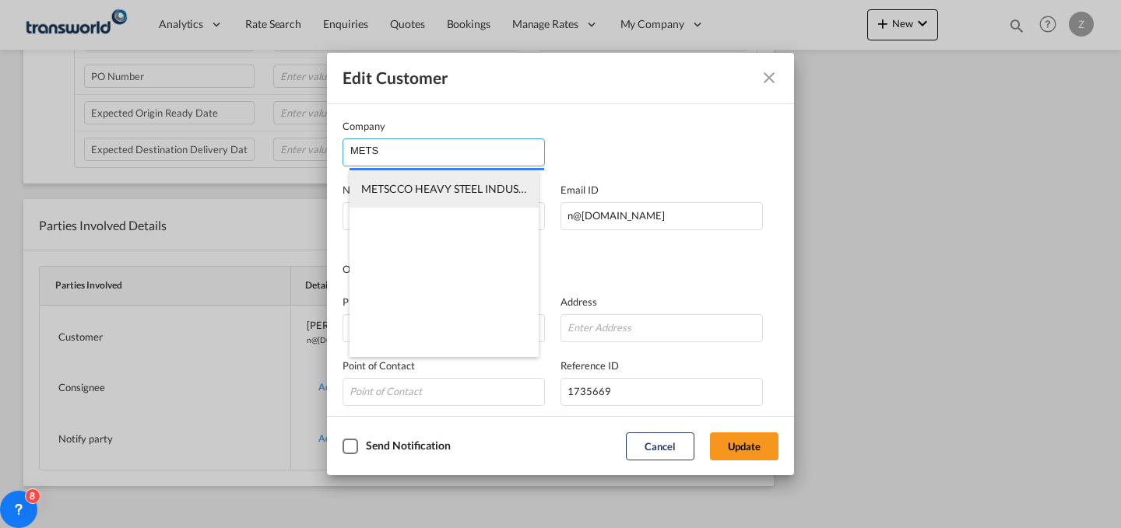
type input "1318169"
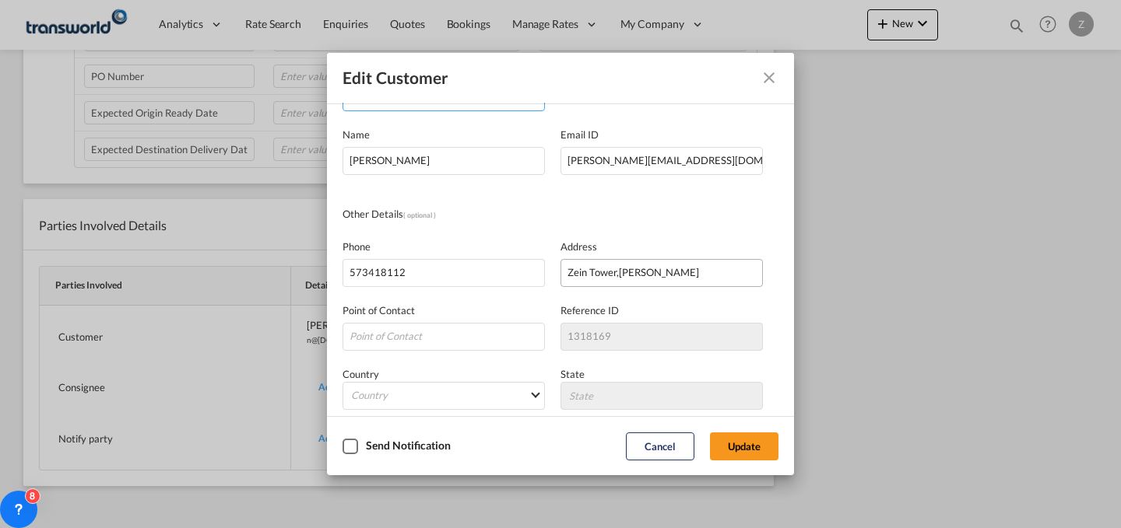
scroll to position [0, 0]
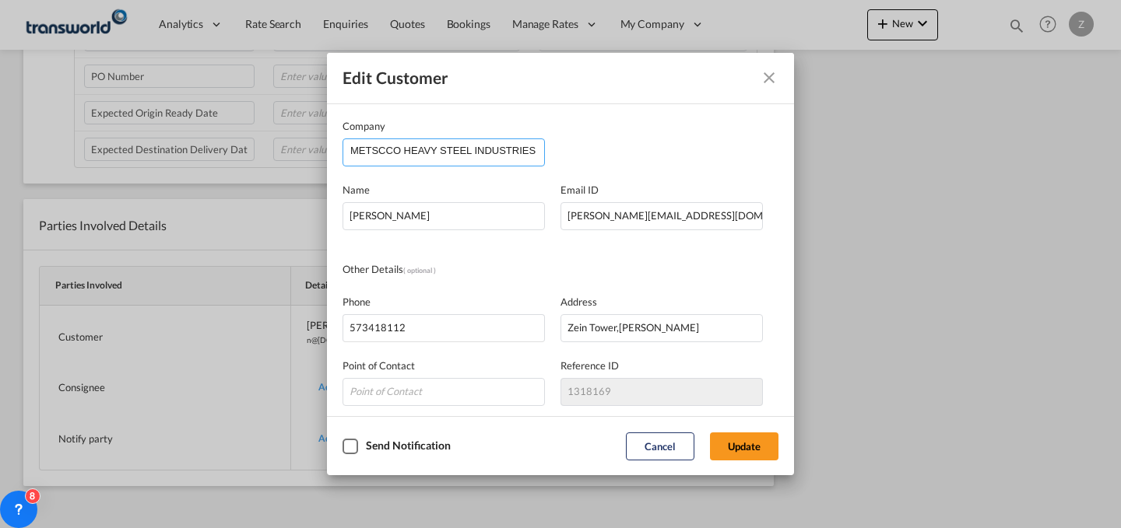
click at [499, 146] on input "METSCCO HEAVY STEEL INDUSTRIES" at bounding box center [447, 150] width 194 height 23
drag, startPoint x: 494, startPoint y: 211, endPoint x: 163, endPoint y: 229, distance: 331.3
click at [163, 229] on div "Edit Customer Company METSCCO HEAVY STEEL INDUSTRIES Name [PERSON_NAME] Email I…" at bounding box center [560, 264] width 1121 height 528
click at [415, 146] on input "METSCCO HEAVY STEEL INDUSTRIES" at bounding box center [447, 150] width 194 height 23
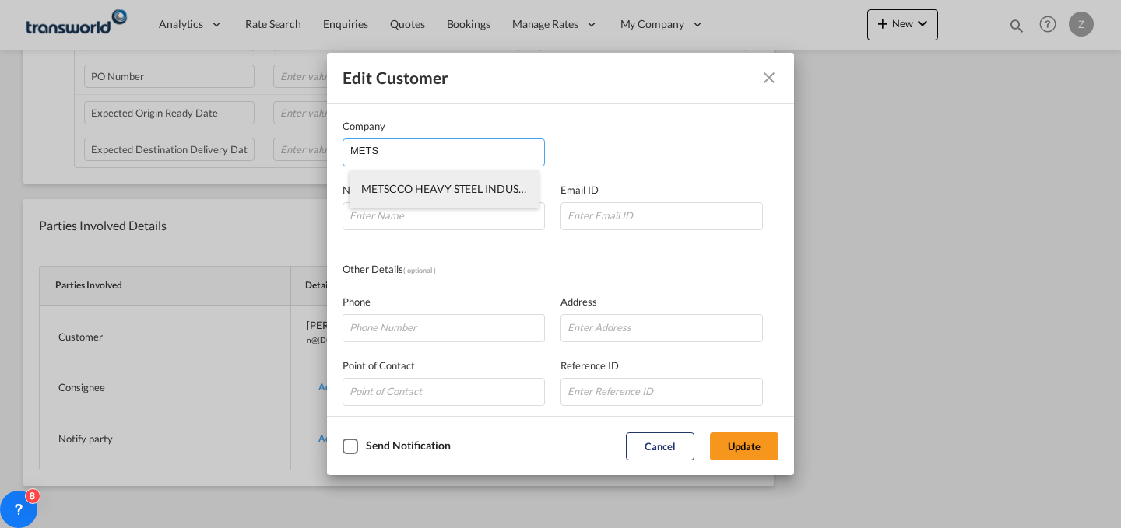
click at [416, 182] on span "METSCCO HEAVY STEEL INDUSTRIES" at bounding box center [453, 188] width 184 height 13
type input "METSCCO HEAVY STEEL INDUSTRIES"
type input "[PERSON_NAME][EMAIL_ADDRESS][DOMAIN_NAME]"
type input "573418112"
type input "Zein Tower,[PERSON_NAME]"
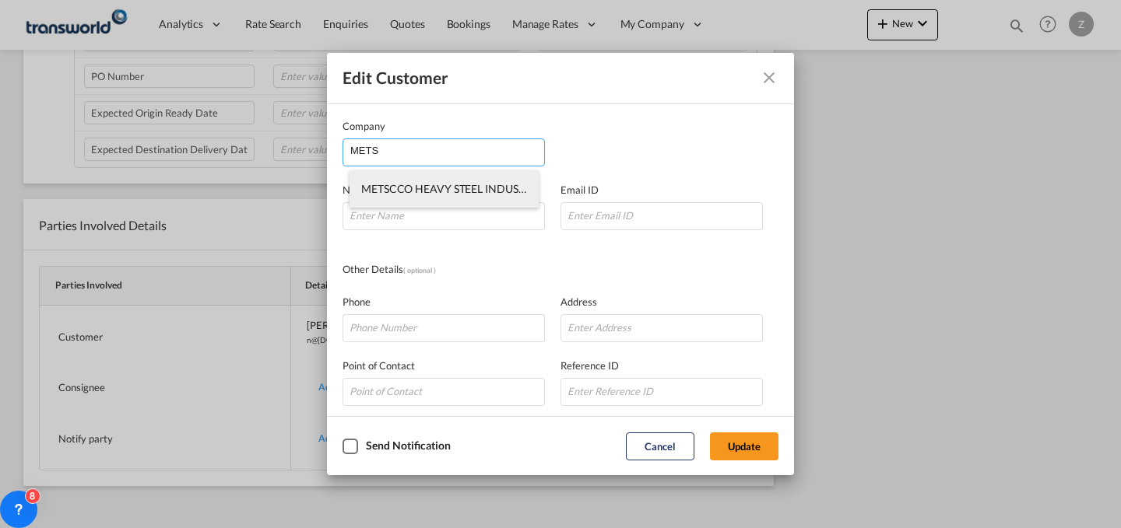
type input "1318169"
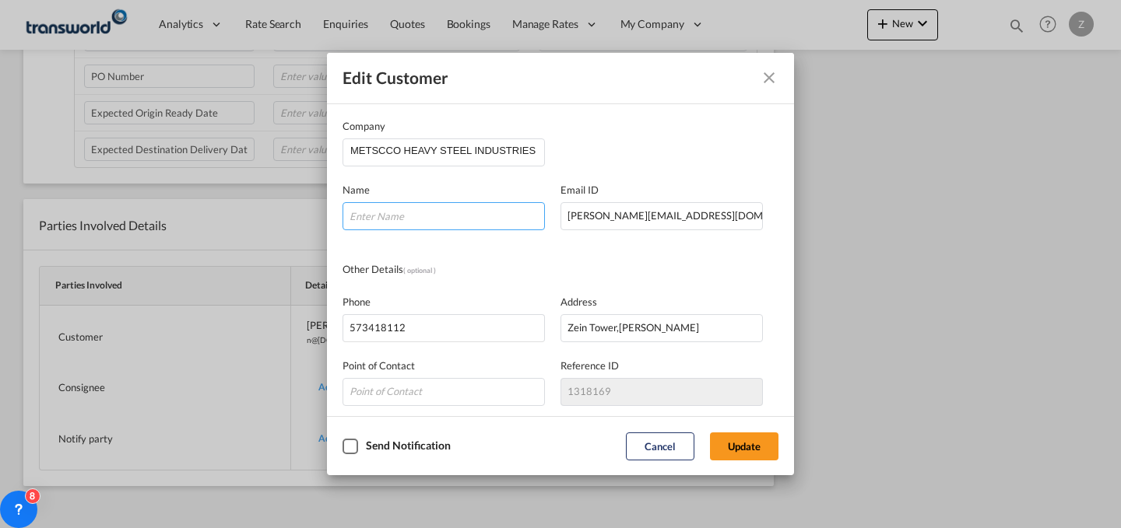
click at [427, 210] on input "Company Name Email ..." at bounding box center [443, 216] width 202 height 28
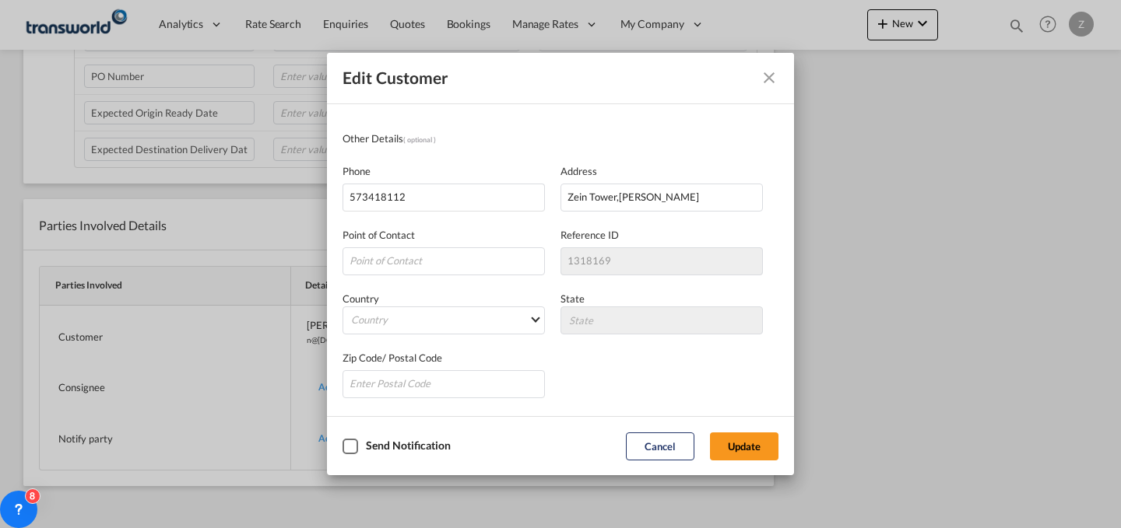
type input "[PERSON_NAME]"
click at [741, 436] on button "Update" at bounding box center [744, 447] width 68 height 28
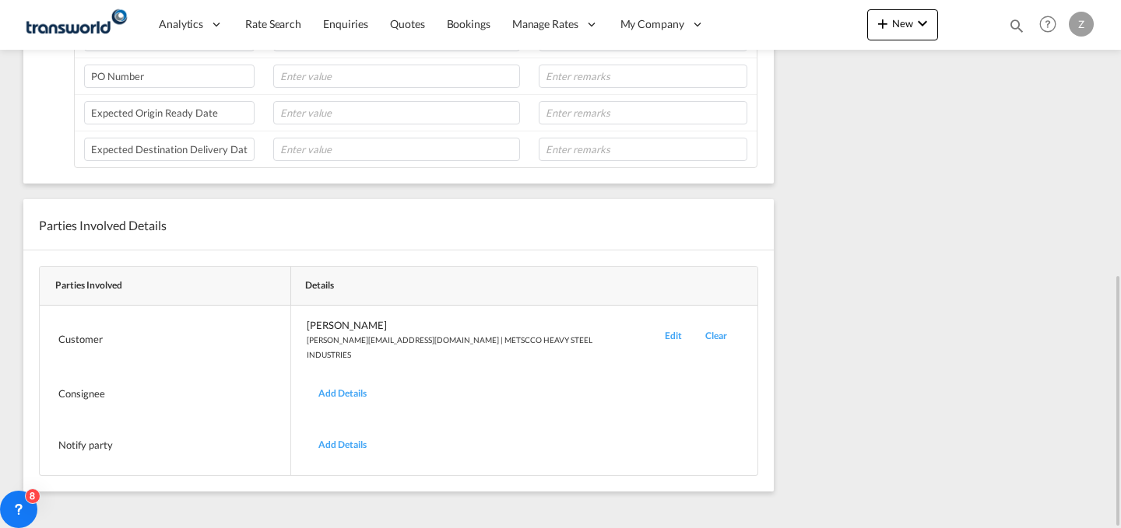
scroll to position [0, 0]
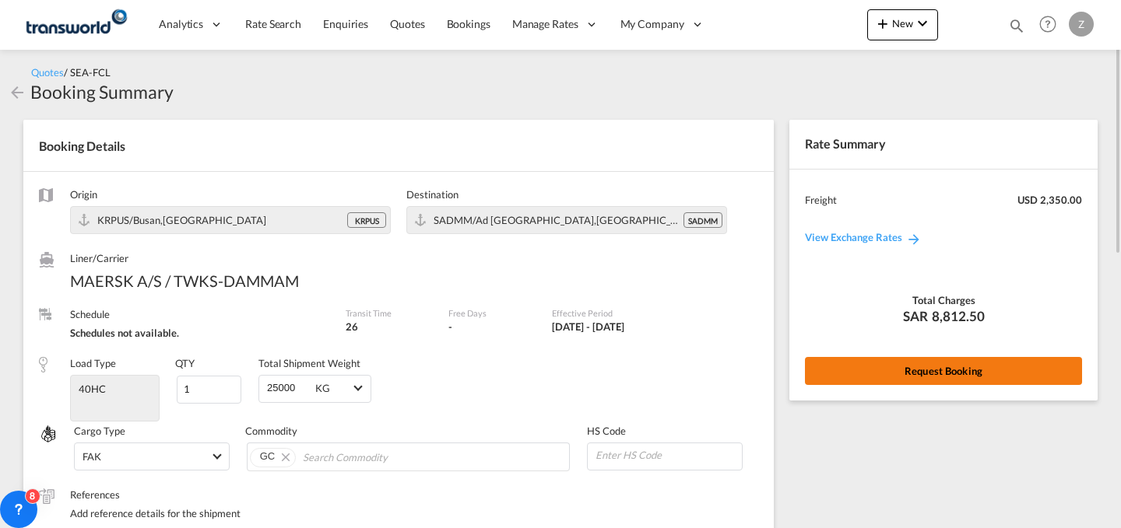
click at [867, 373] on button "Request Booking" at bounding box center [943, 371] width 277 height 28
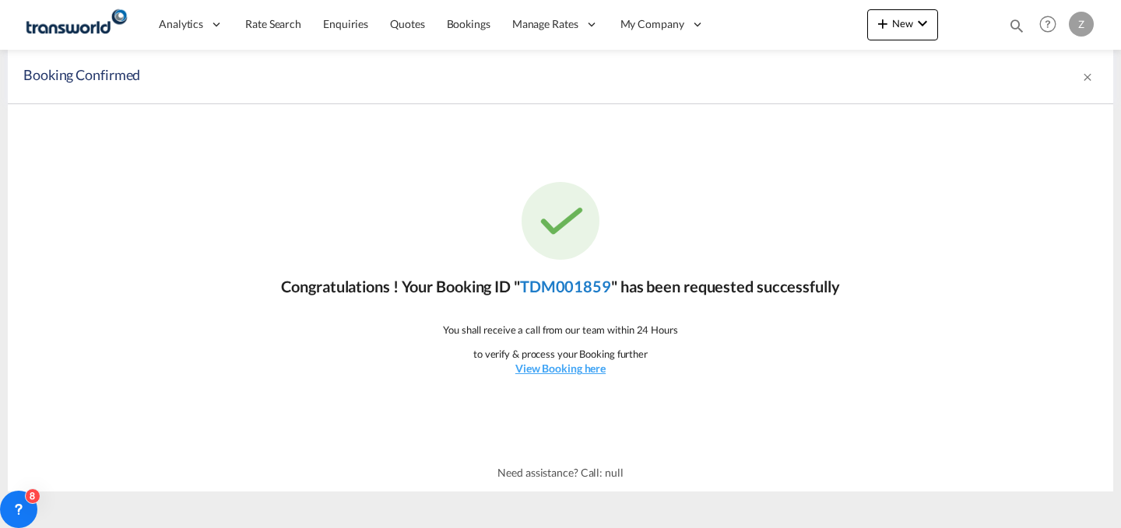
click at [572, 287] on link "TDM001859" at bounding box center [565, 286] width 91 height 19
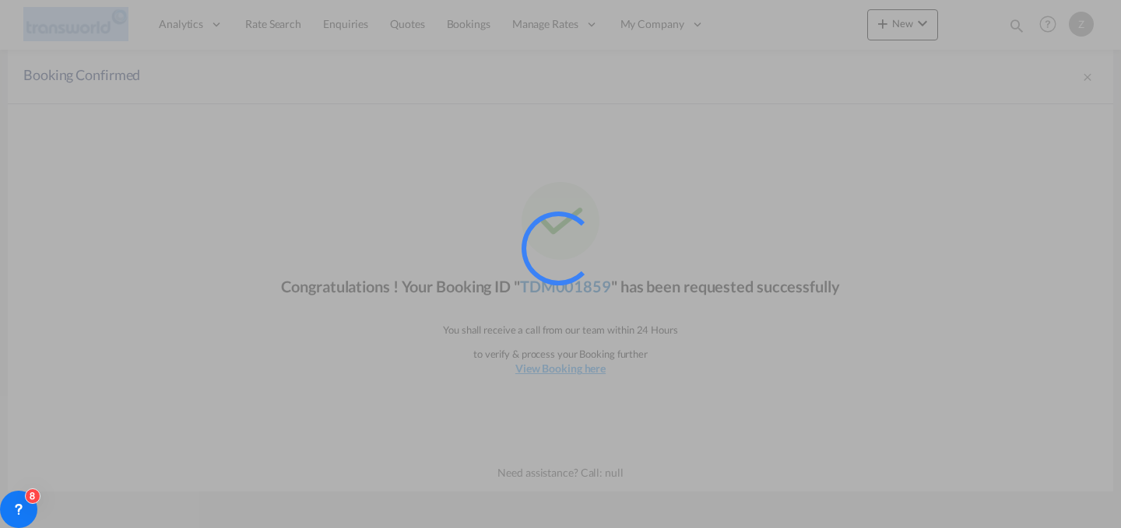
click at [572, 287] on div at bounding box center [579, 270] width 117 height 117
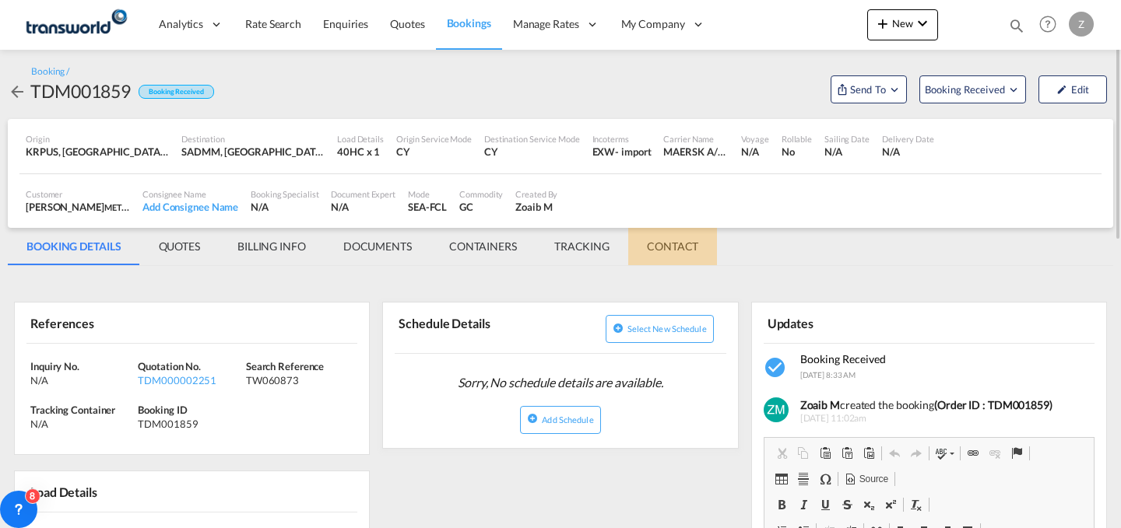
click at [673, 242] on md-tab-item "CONTACT" at bounding box center [672, 246] width 89 height 37
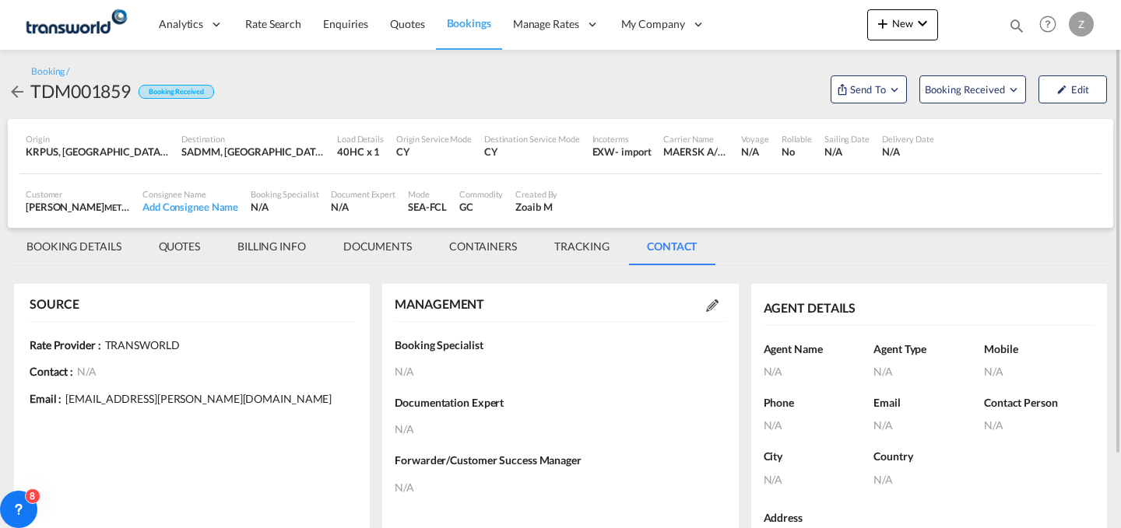
click at [702, 305] on div at bounding box center [712, 305] width 28 height 16
click at [707, 304] on md-icon at bounding box center [712, 306] width 12 height 12
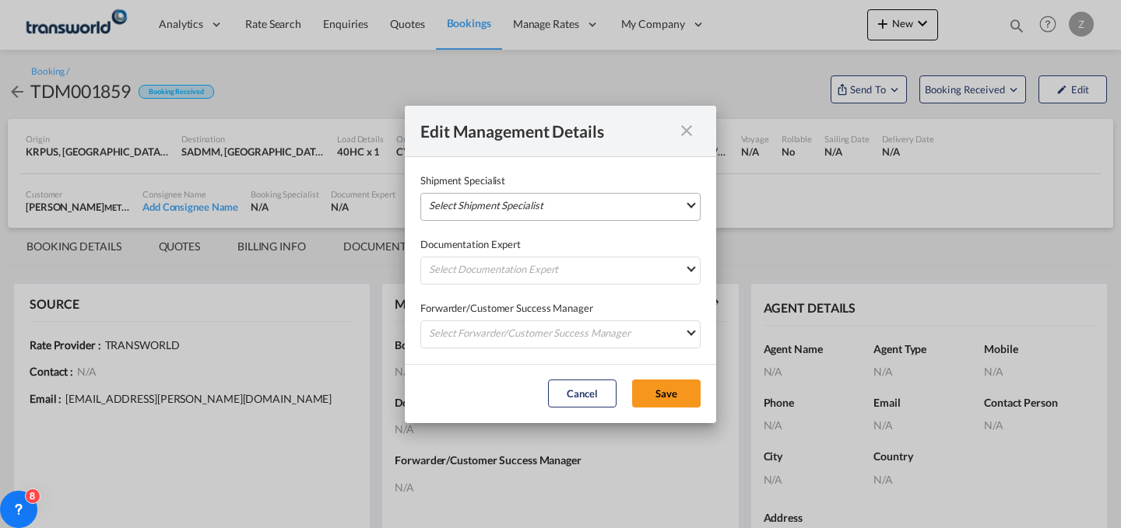
click at [613, 198] on md-select "Select Shipment Specialist [PERSON_NAME] W [PERSON_NAME][EMAIL_ADDRESS][PERSON_…" at bounding box center [560, 207] width 280 height 28
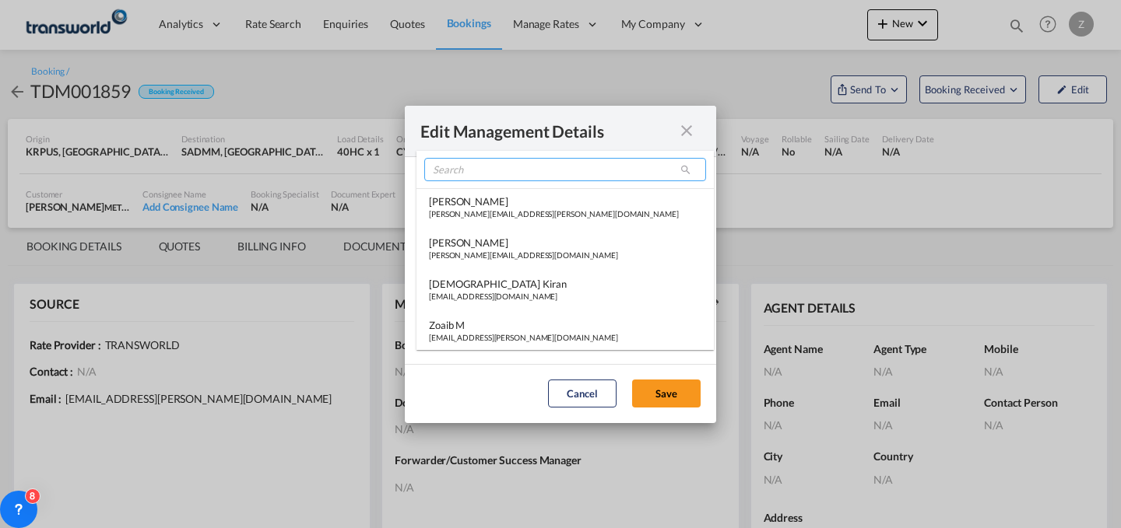
click at [555, 170] on input "search" at bounding box center [565, 169] width 282 height 23
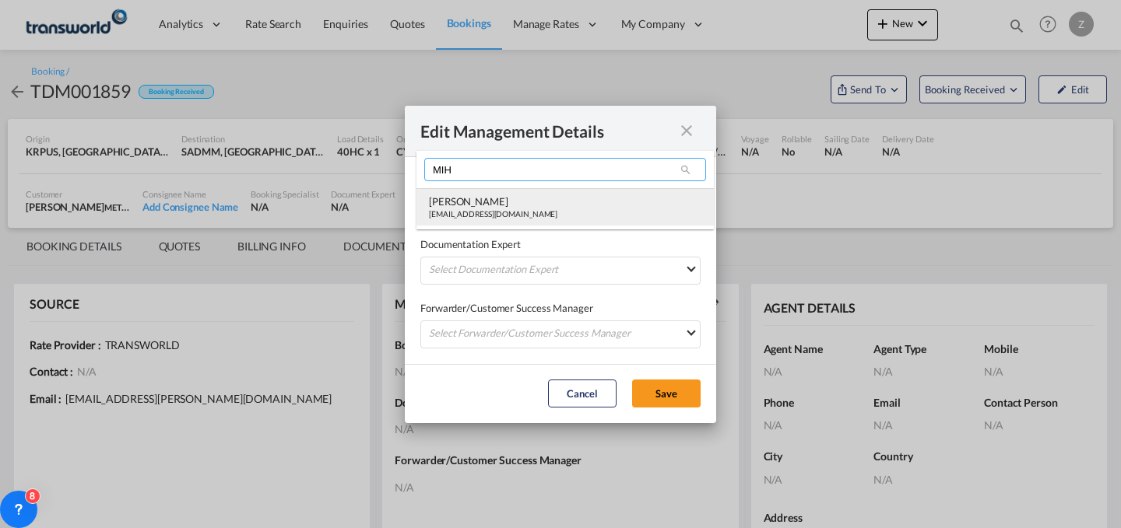
type input "MIH"
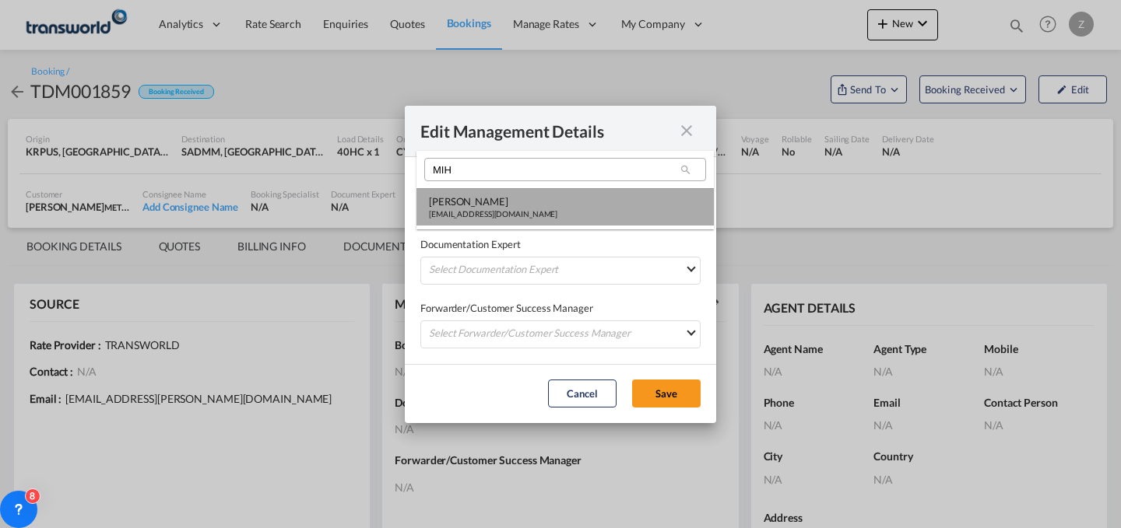
click at [545, 202] on md-option "[PERSON_NAME] [PERSON_NAME][EMAIL_ADDRESS][DOMAIN_NAME]" at bounding box center [564, 206] width 297 height 37
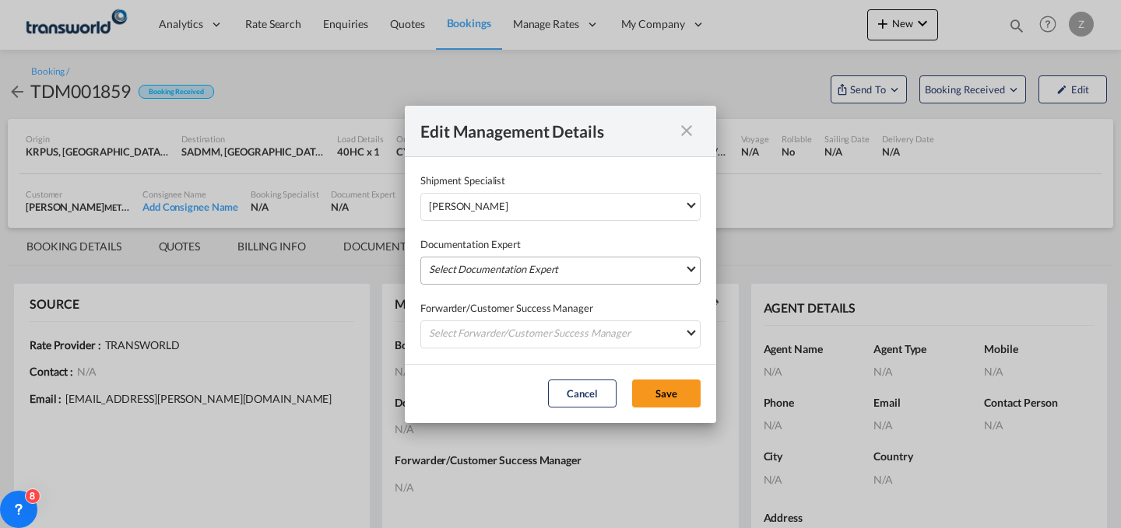
click at [544, 277] on md-select "Select Documentation Expert [PERSON_NAME] W [PERSON_NAME][EMAIL_ADDRESS][PERSON…" at bounding box center [560, 271] width 280 height 28
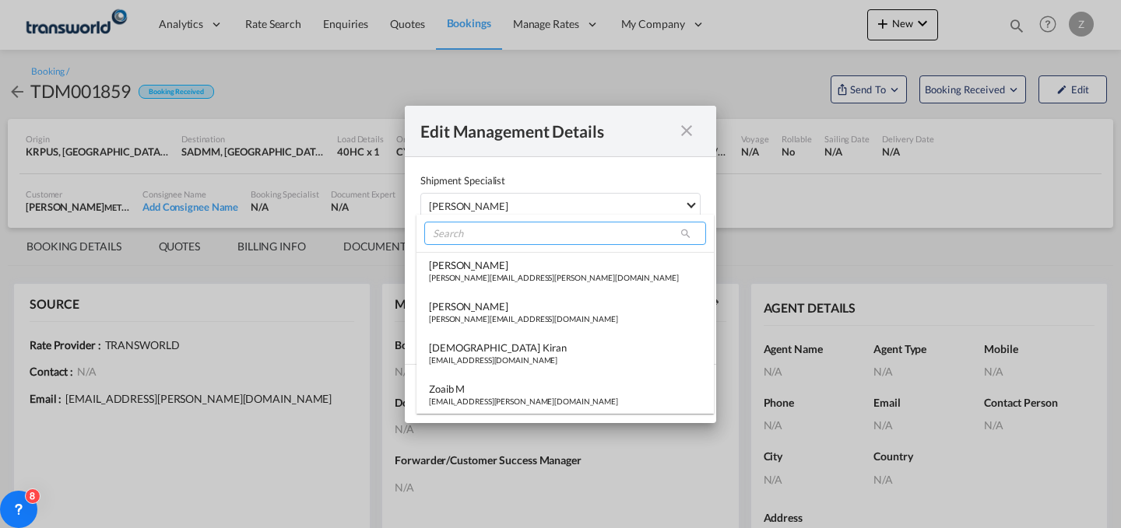
click at [571, 224] on input "search" at bounding box center [565, 233] width 282 height 23
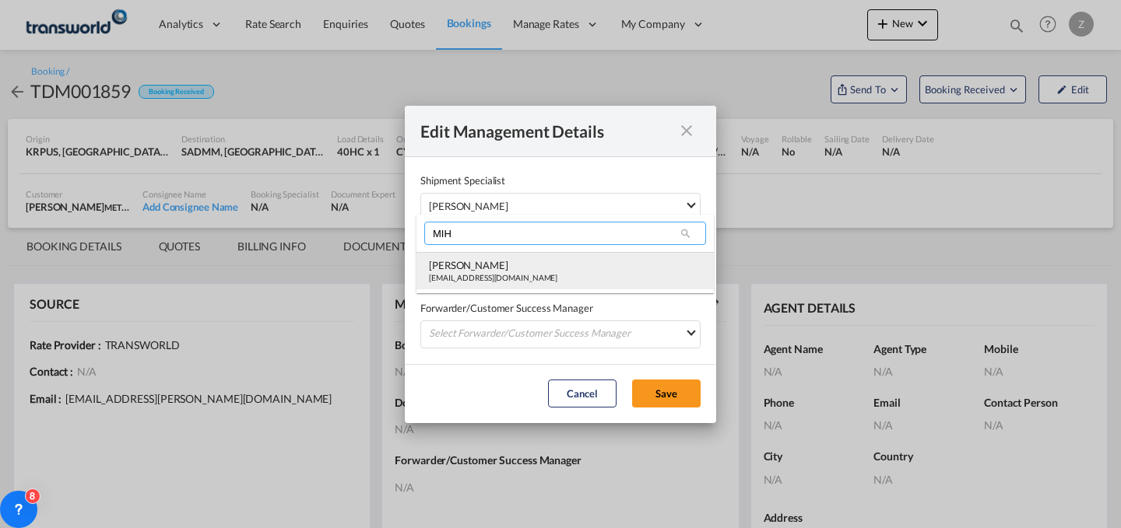
type input "MIH"
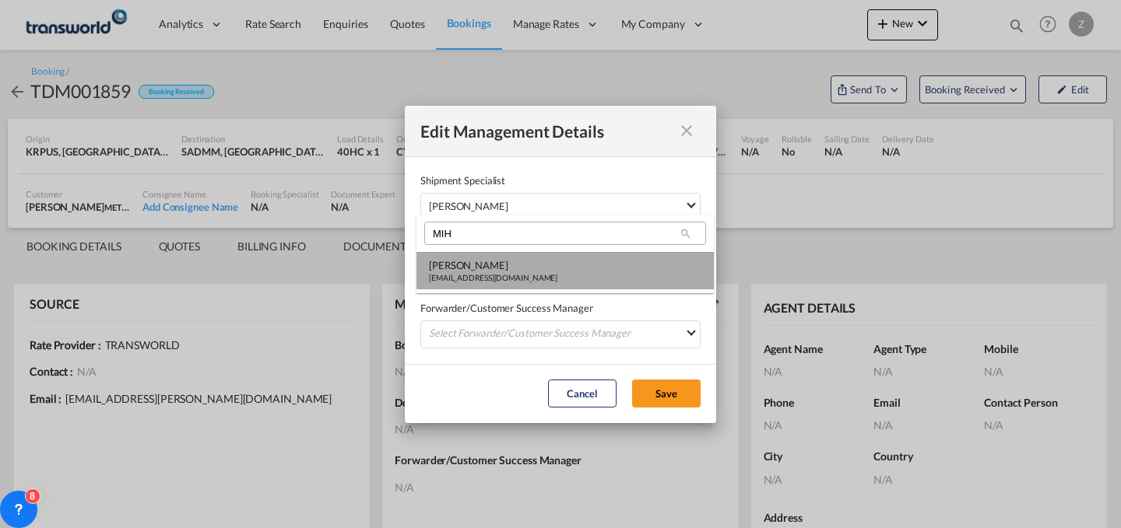
click at [552, 285] on md-option "[PERSON_NAME] [PERSON_NAME][EMAIL_ADDRESS][DOMAIN_NAME]" at bounding box center [564, 270] width 297 height 37
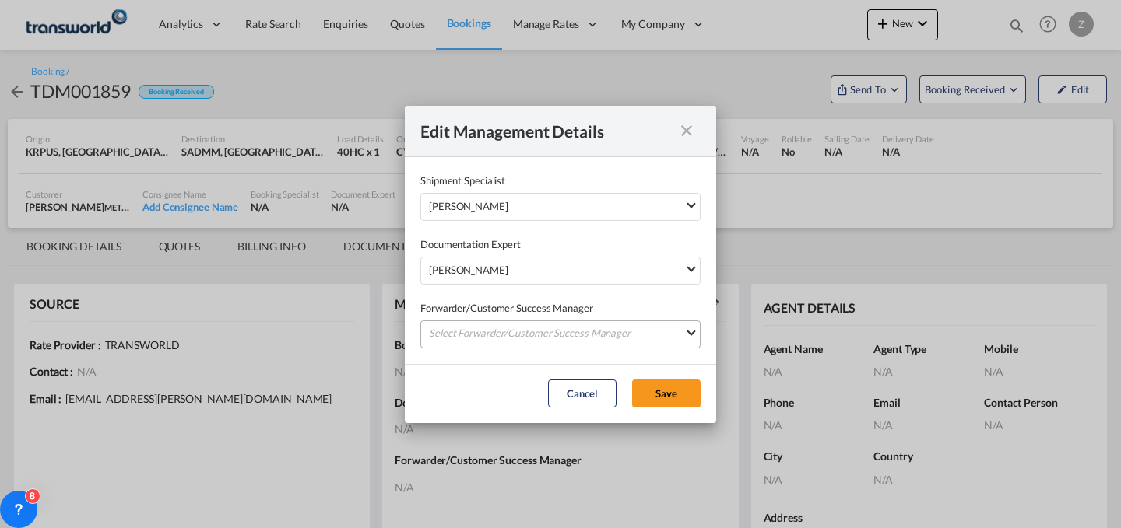
click at [547, 330] on md-select "Select Forwarder/Customer Success Manager [PERSON_NAME] [PERSON_NAME][EMAIL_ADD…" at bounding box center [560, 335] width 280 height 28
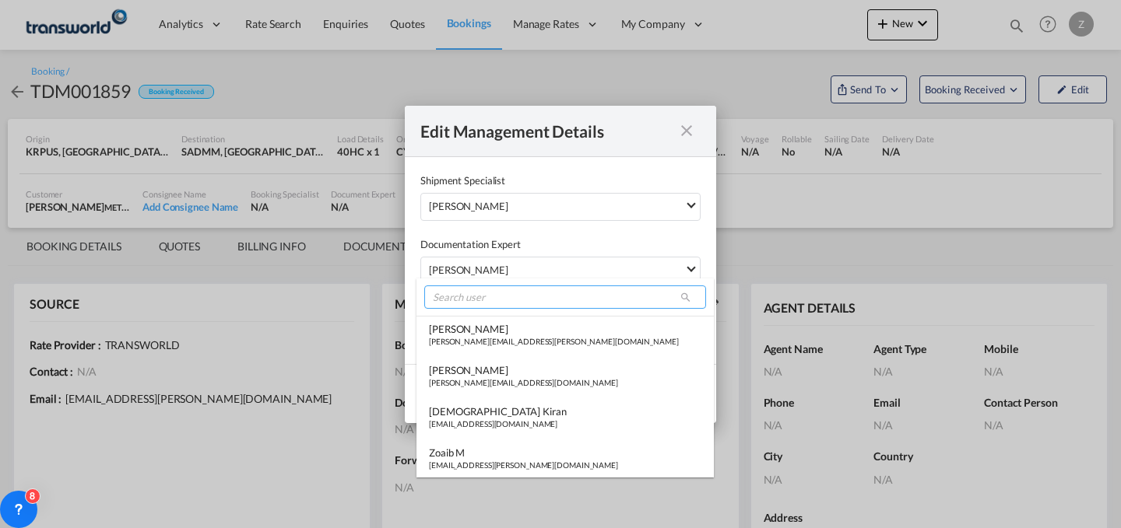
click at [554, 299] on input "search" at bounding box center [565, 297] width 282 height 23
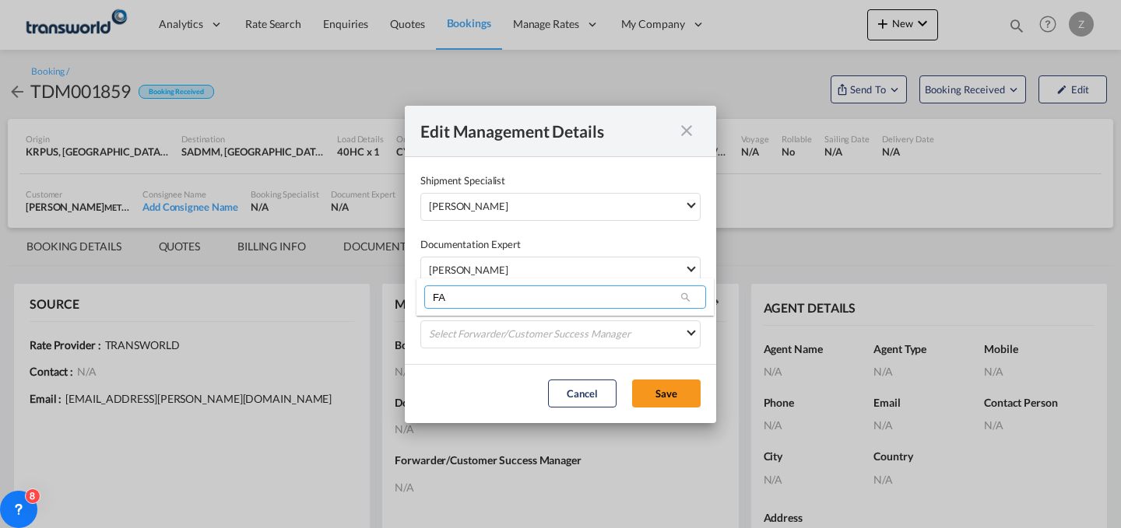
type input "F"
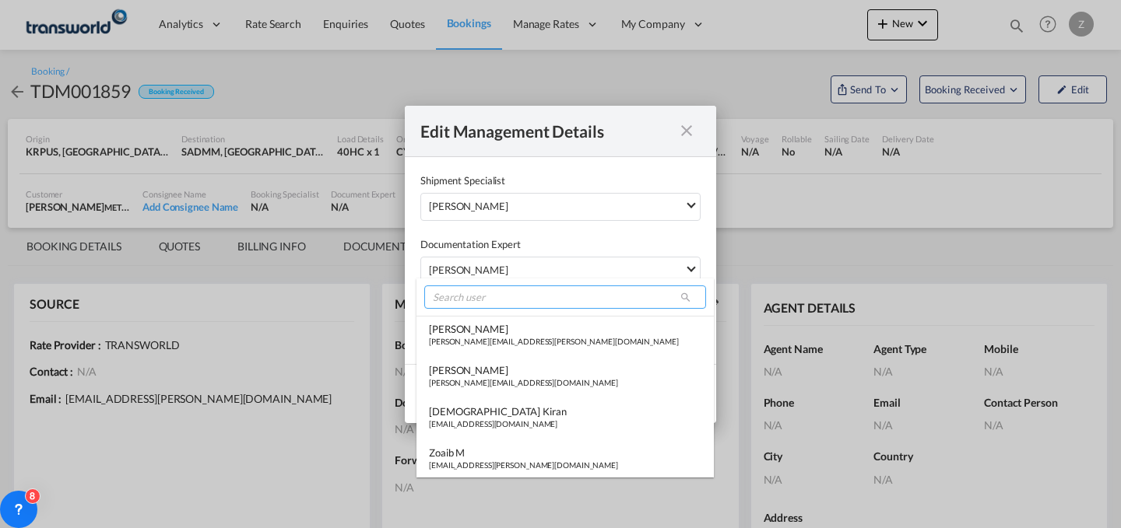
type input "A"
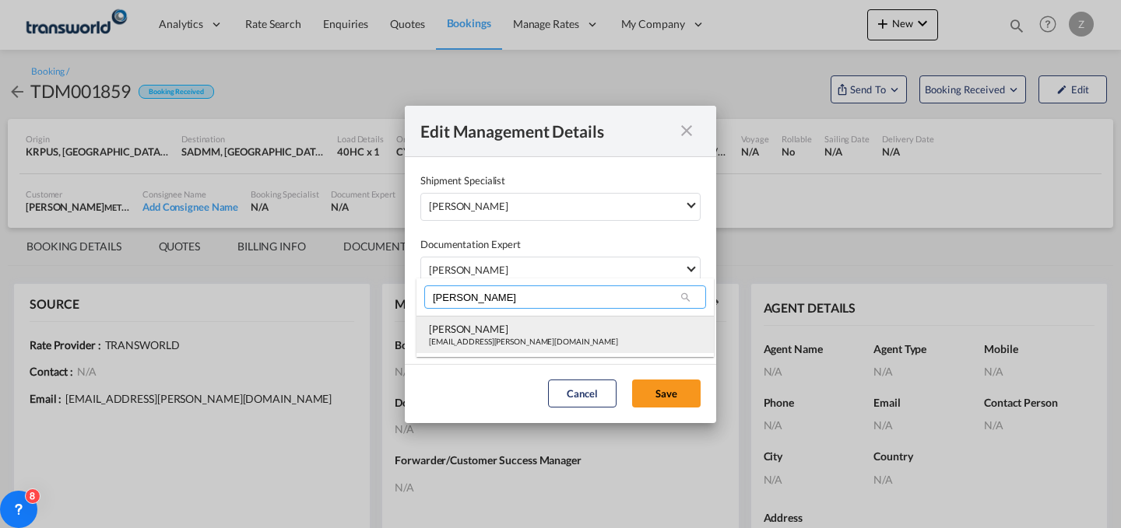
type input "[PERSON_NAME]"
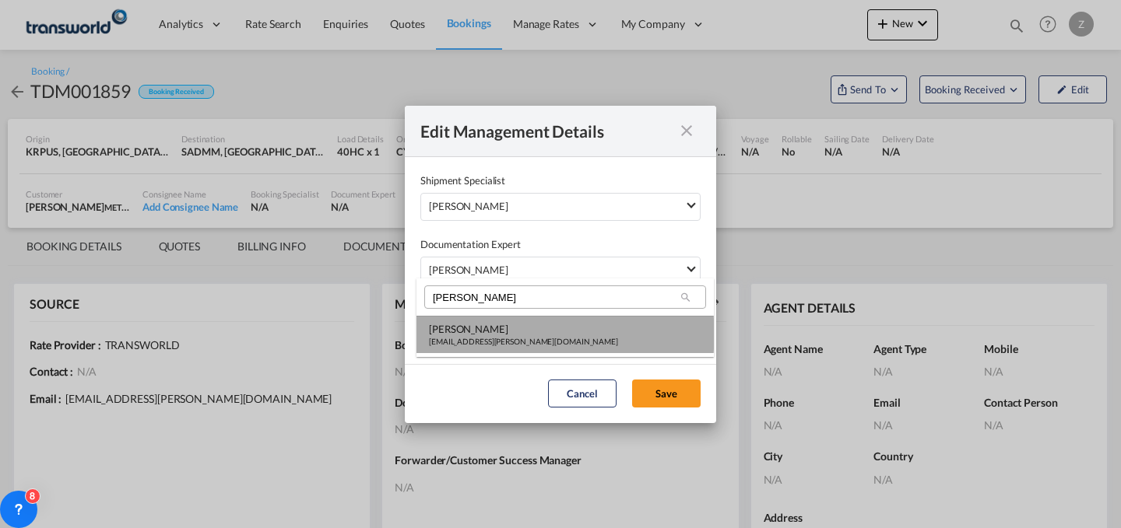
click at [532, 335] on div "[PERSON_NAME]" at bounding box center [523, 329] width 189 height 14
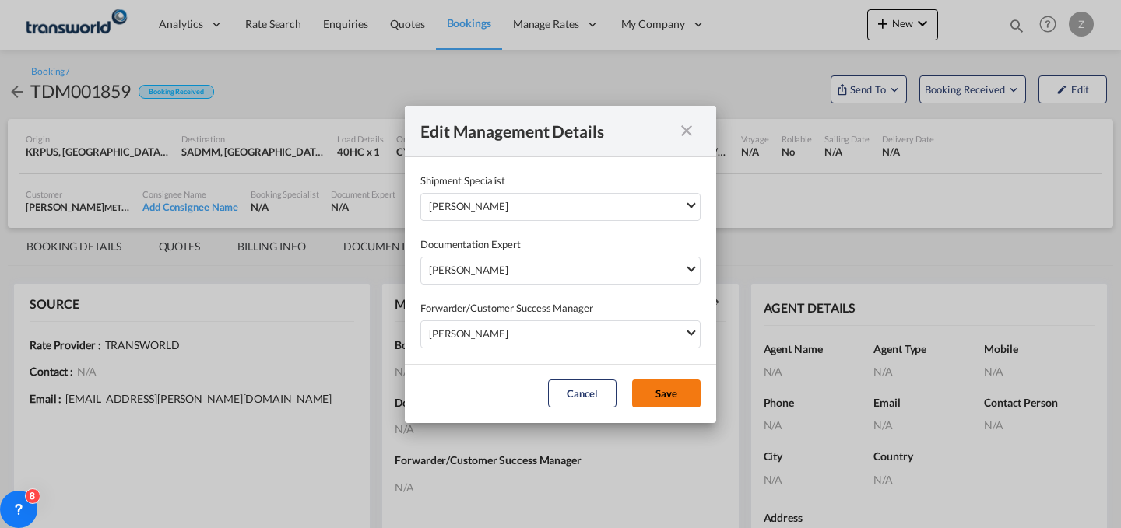
click at [680, 399] on button "Save" at bounding box center [666, 394] width 68 height 28
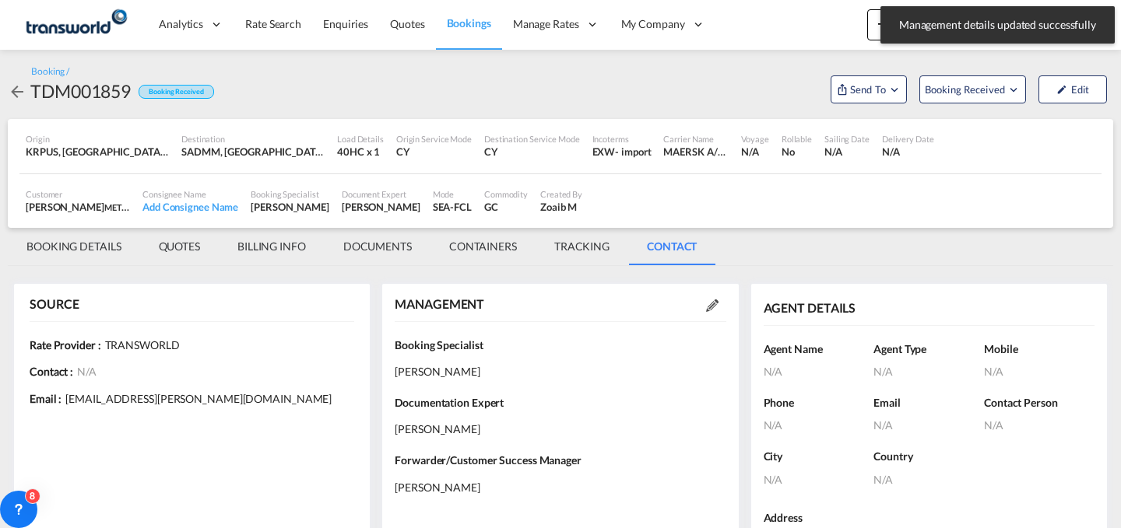
scroll to position [85, 0]
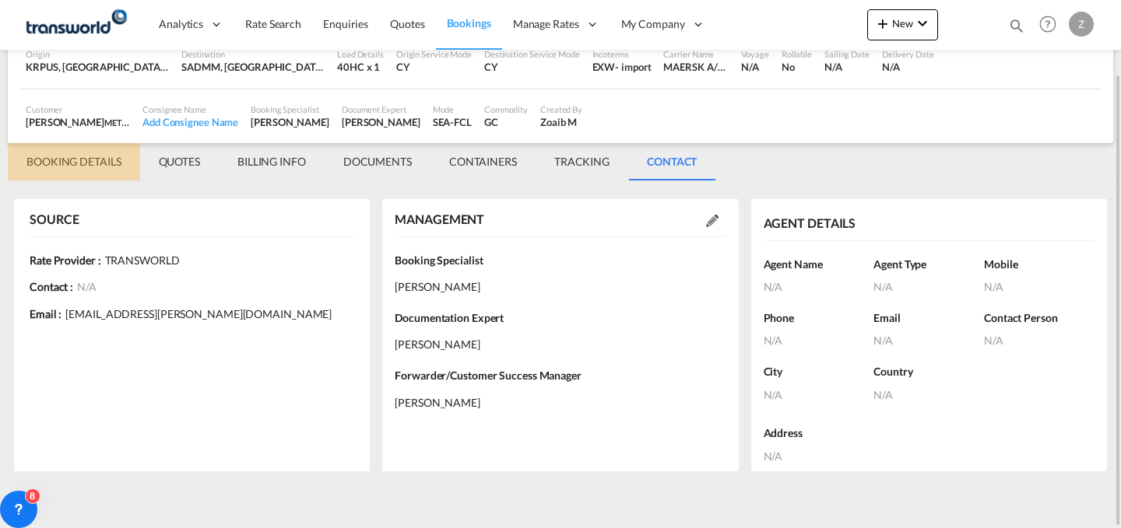
click at [107, 149] on md-tab-item "BOOKING DETAILS" at bounding box center [74, 161] width 132 height 37
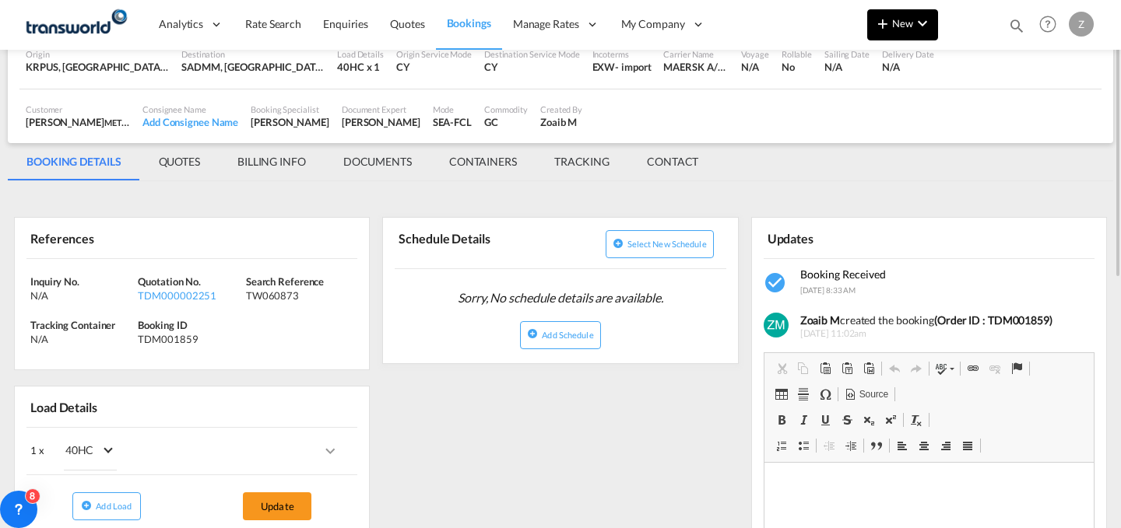
click at [908, 15] on button "New" at bounding box center [902, 24] width 71 height 31
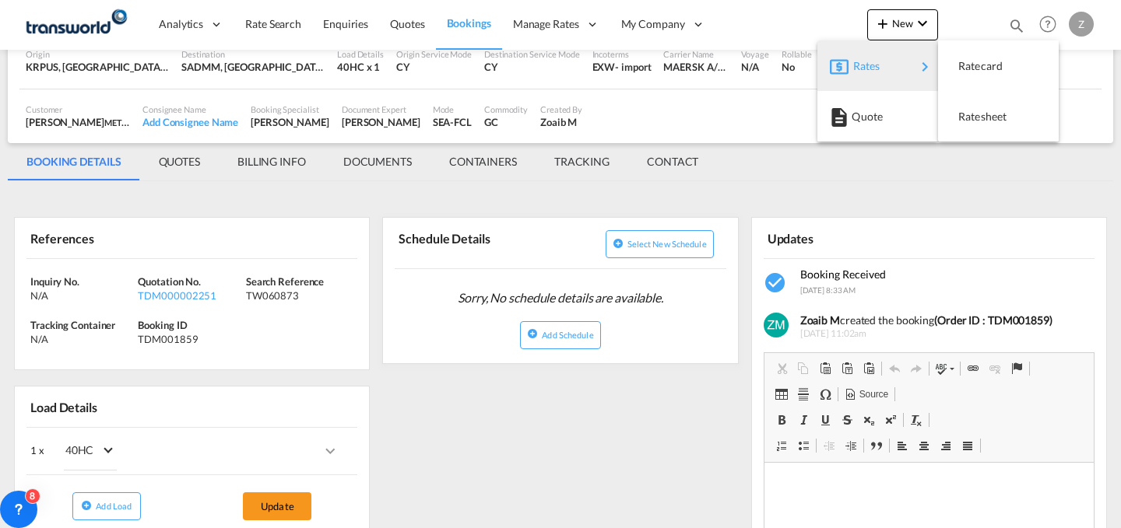
click at [759, 168] on md-backdrop at bounding box center [560, 264] width 1121 height 528
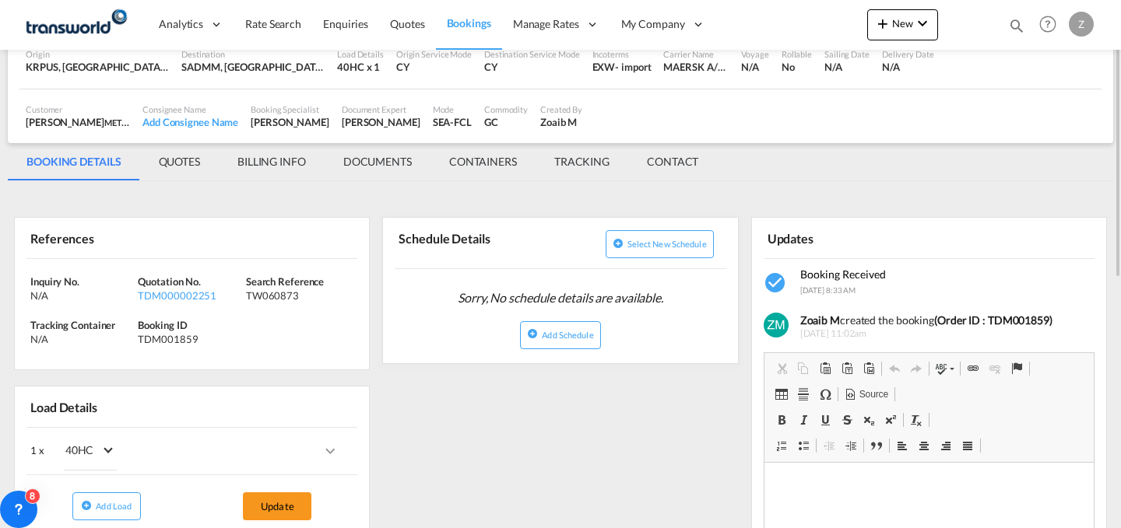
scroll to position [0, 0]
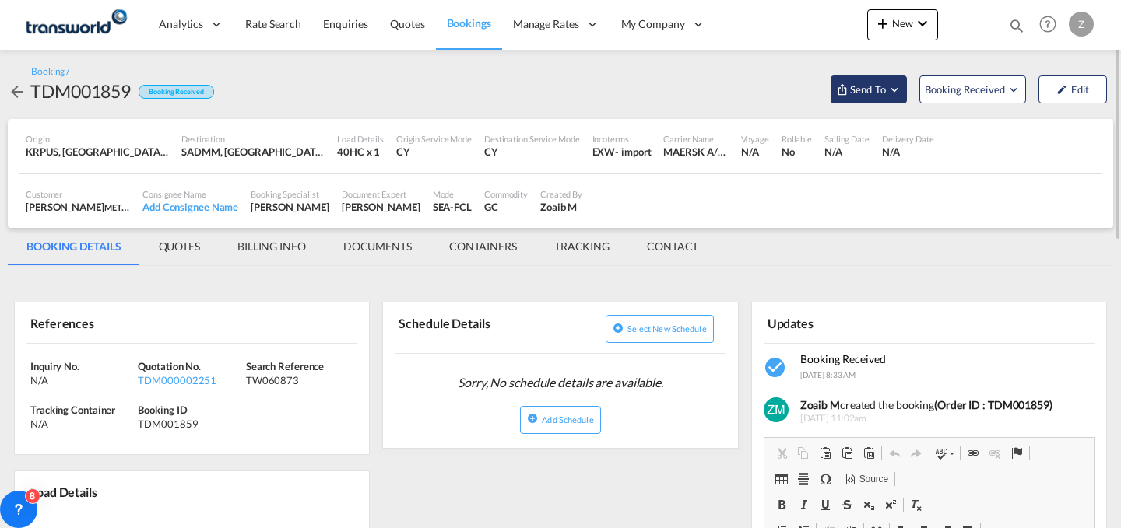
click at [857, 88] on span "Send To" at bounding box center [867, 90] width 39 height 16
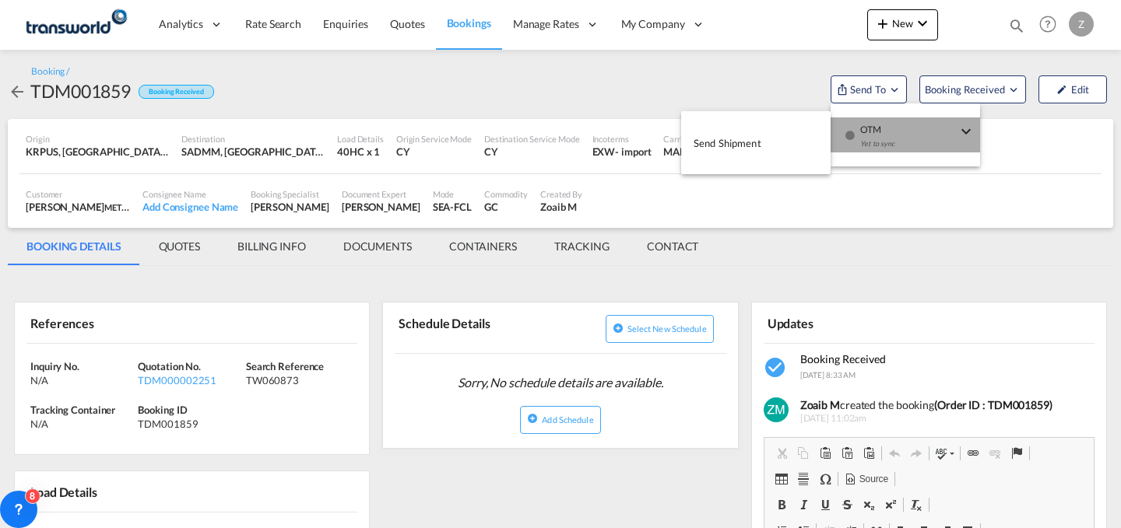
click at [880, 121] on span "OTM" at bounding box center [908, 125] width 97 height 14
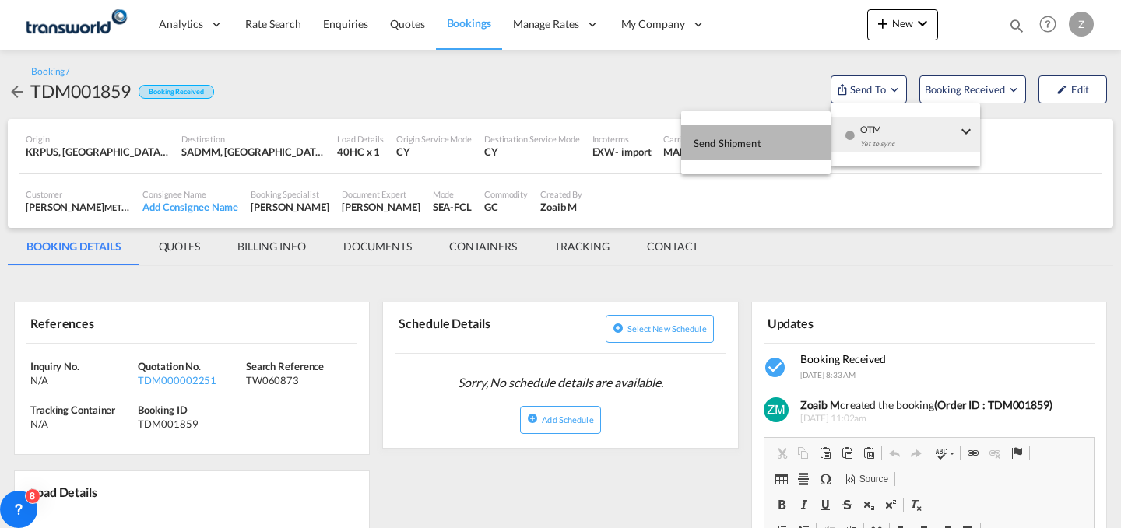
click at [761, 150] on button "Send Shipment" at bounding box center [755, 142] width 149 height 35
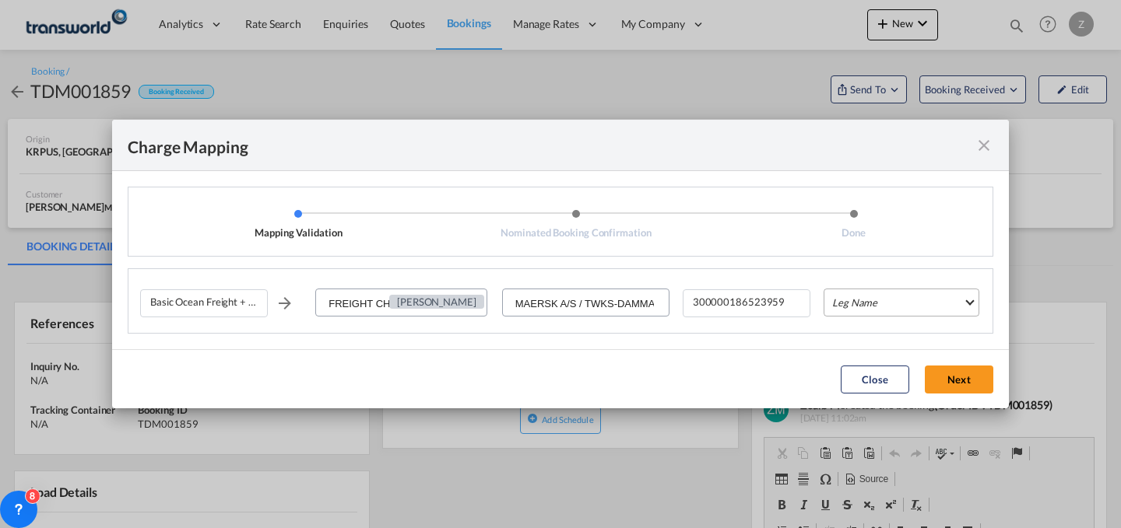
click at [950, 308] on md-select "Leg Name HANDLING ORIGIN VESSEL HANDLING DESTINATION OTHERS TL PICK UP CUSTOMS …" at bounding box center [901, 303] width 156 height 28
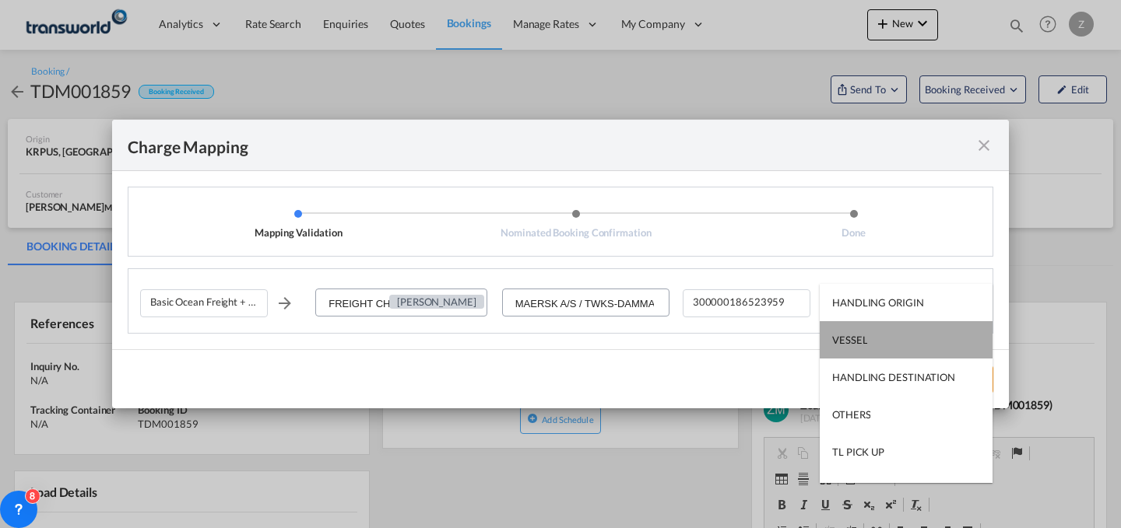
click at [917, 340] on md-option "VESSEL" at bounding box center [906, 339] width 173 height 37
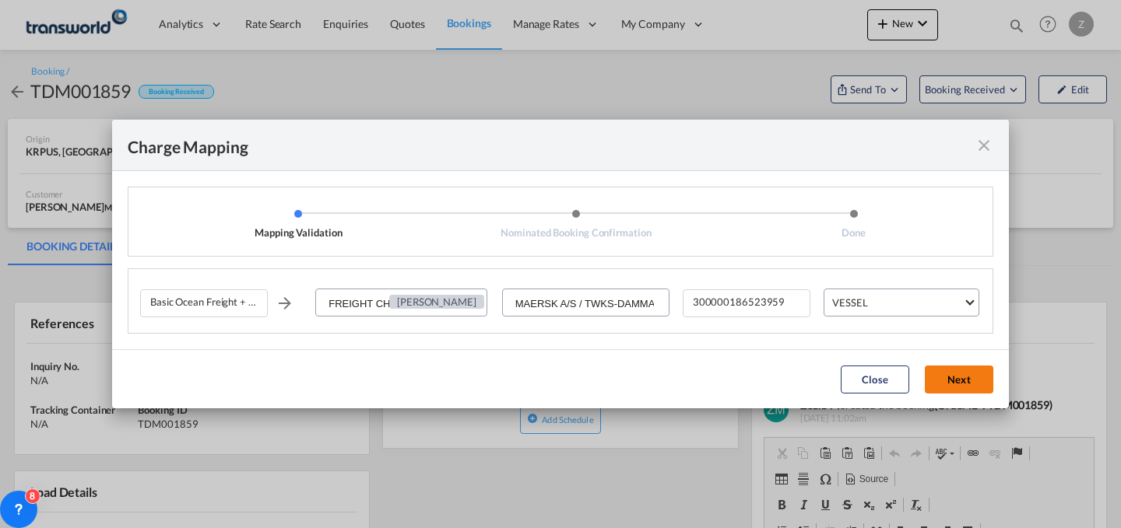
click at [950, 368] on button "Next" at bounding box center [959, 380] width 68 height 28
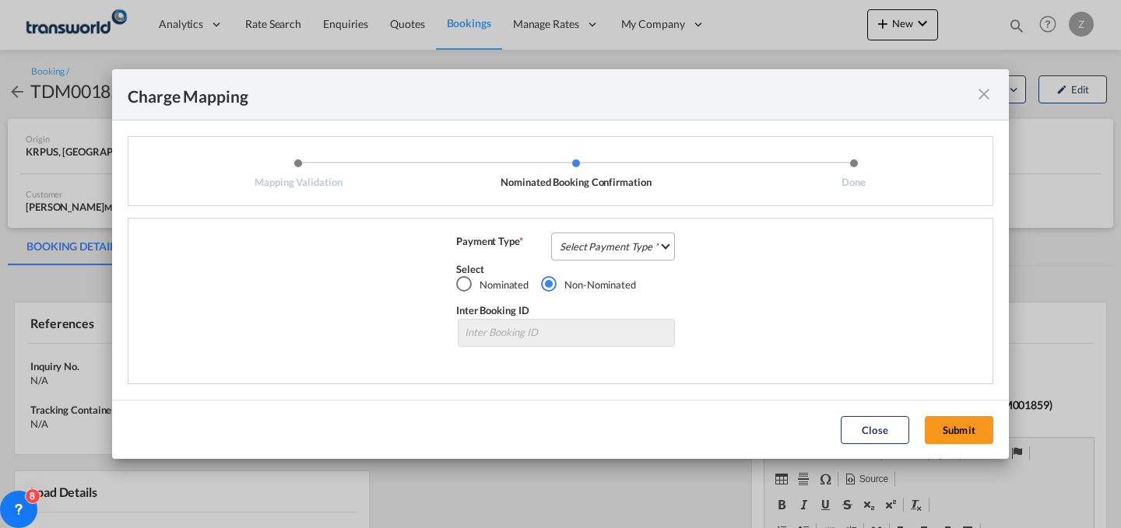
click at [663, 248] on md-select "Select Payment Type COLLECT PREPAID" at bounding box center [613, 247] width 124 height 28
click at [642, 258] on md-option "COLLECT" at bounding box center [618, 245] width 138 height 37
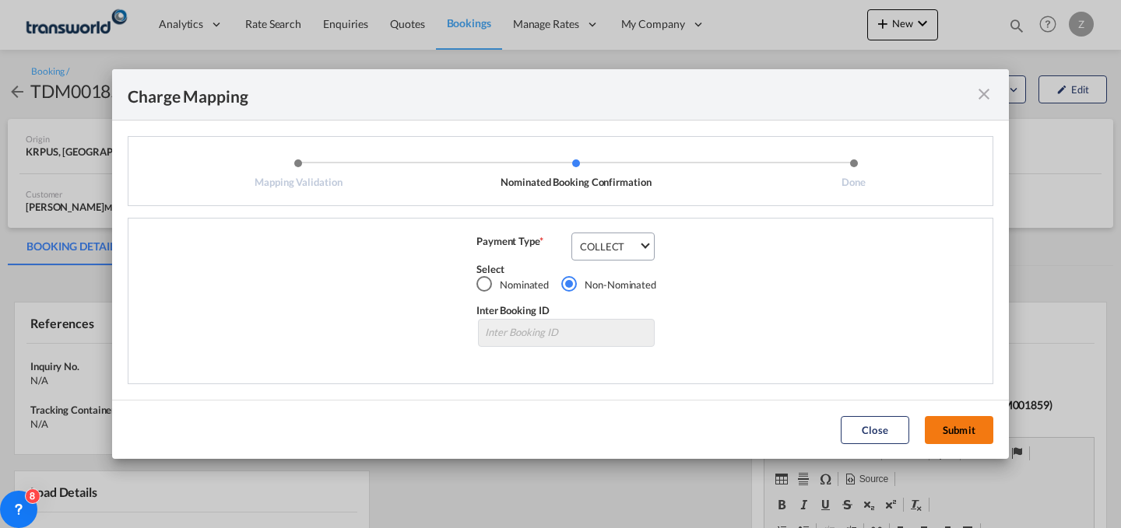
click at [956, 430] on button "Submit" at bounding box center [959, 430] width 68 height 28
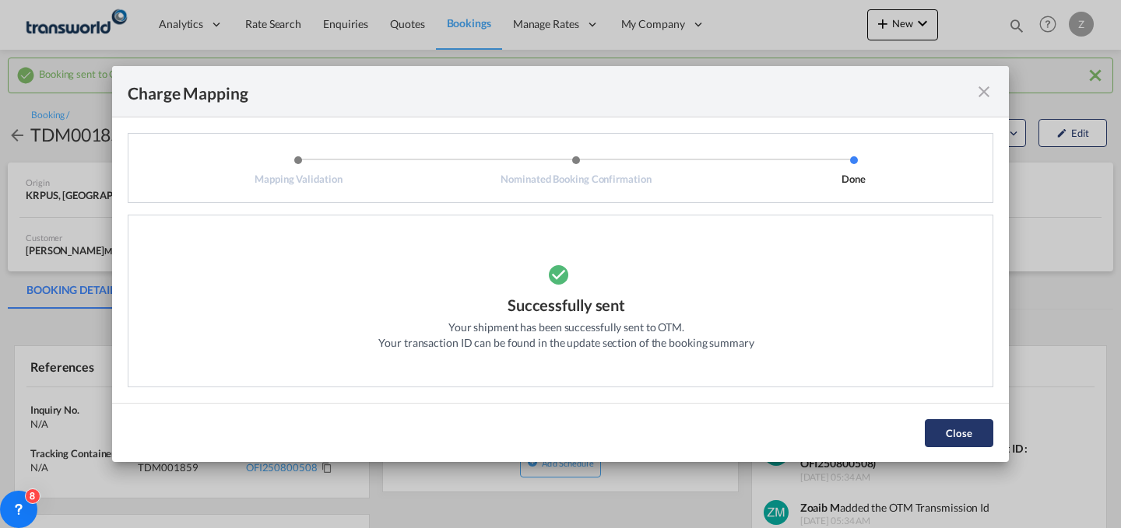
click at [959, 431] on button "Close" at bounding box center [959, 434] width 68 height 28
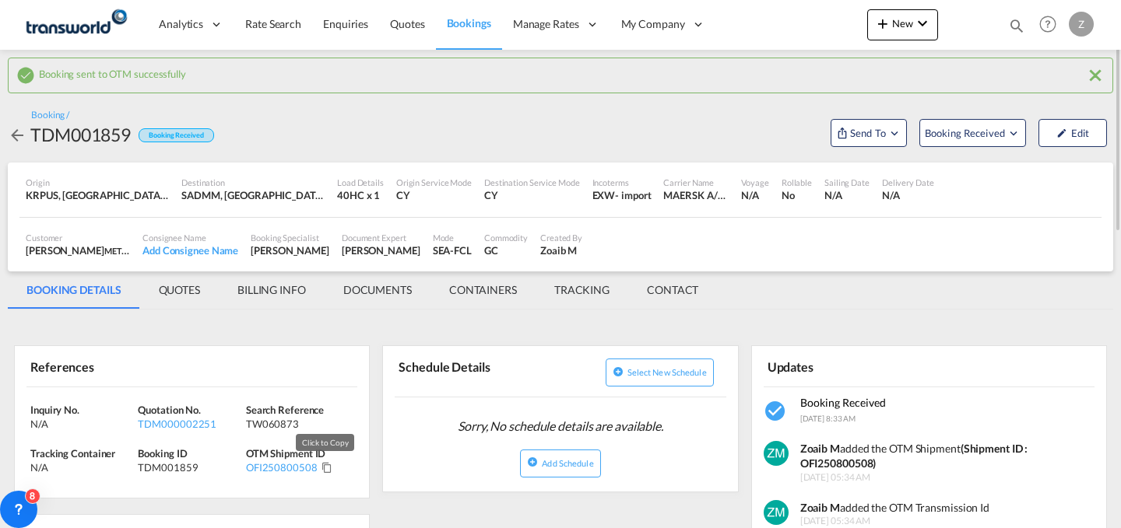
click at [321, 467] on md-icon "Click to Copy" at bounding box center [326, 467] width 11 height 11
click at [890, 21] on md-icon "icon-plus 400-fg" at bounding box center [882, 23] width 19 height 19
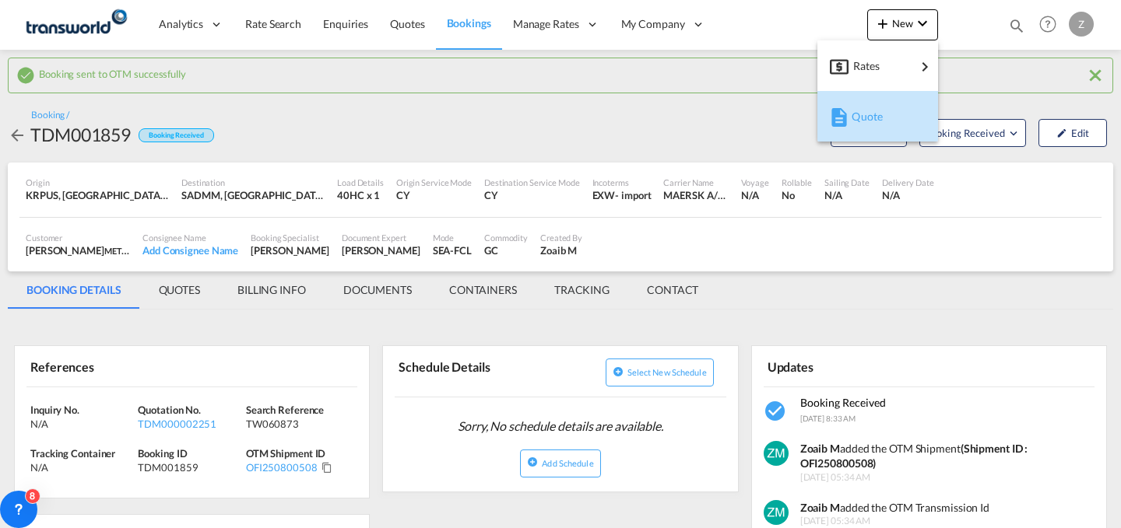
click at [869, 114] on span "Quote" at bounding box center [859, 116] width 17 height 31
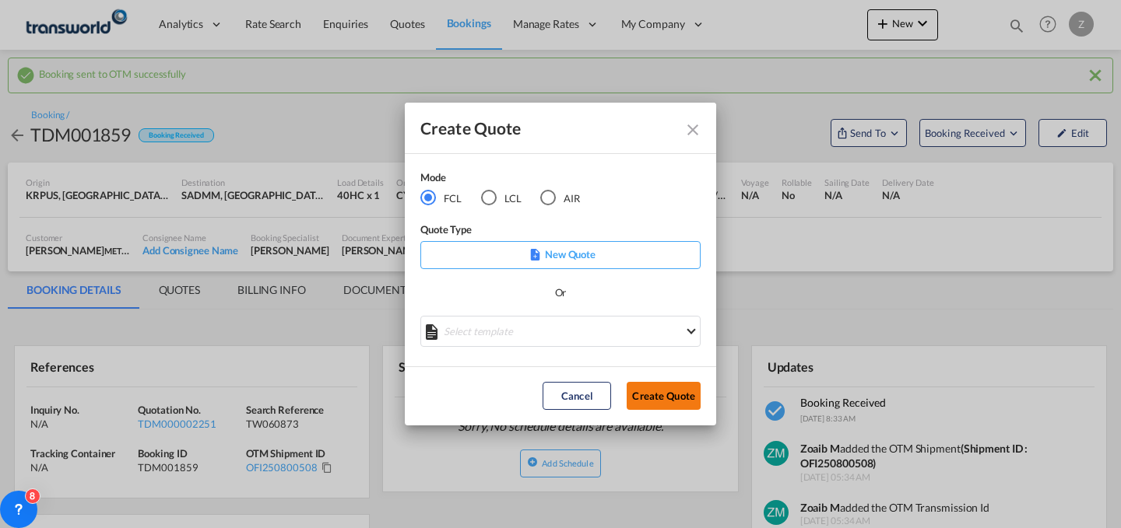
click at [657, 396] on button "Create Quote" at bounding box center [664, 396] width 74 height 28
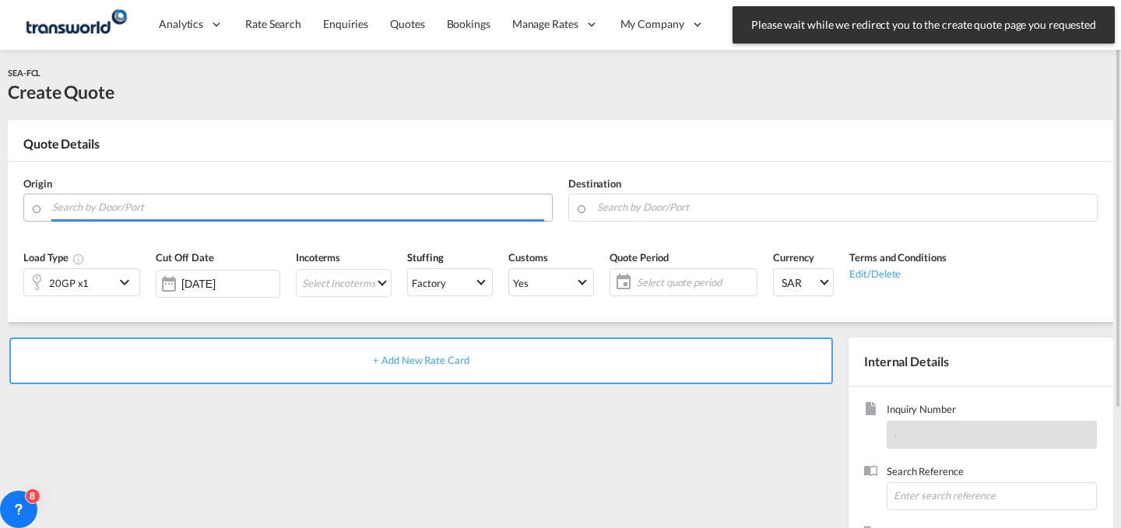
click at [192, 216] on input "Search by Door/Port" at bounding box center [298, 207] width 492 height 27
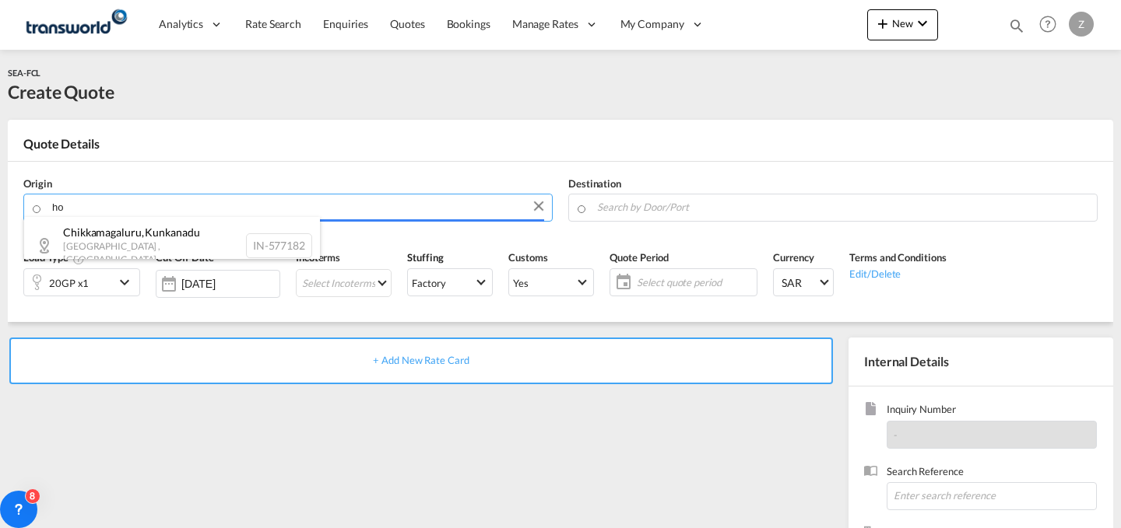
type input "h"
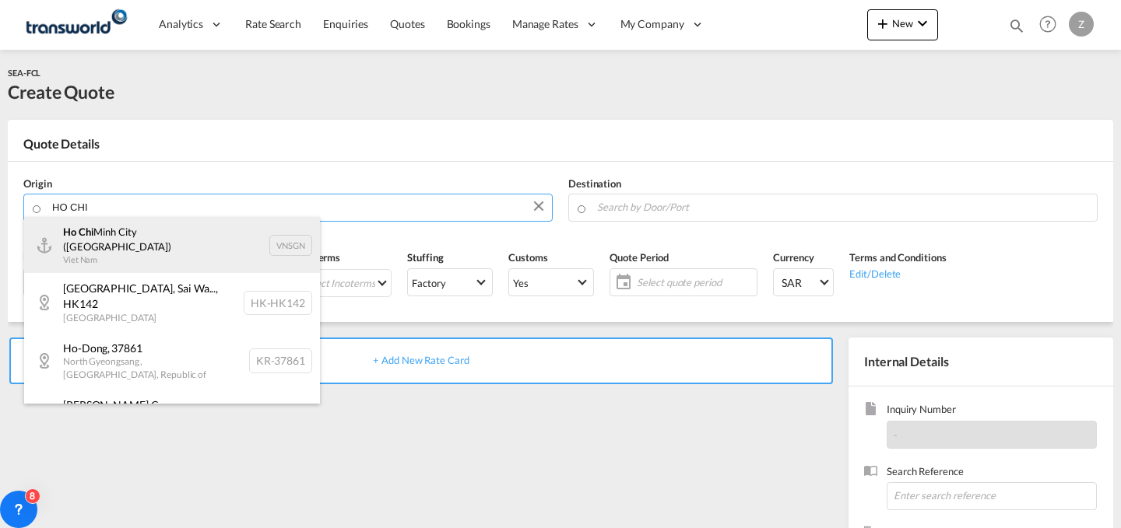
click at [278, 246] on div "Ho Chi Minh City ([GEOGRAPHIC_DATA]) Viet Nam VNSGN" at bounding box center [172, 245] width 296 height 56
type input "Ho Chi Minh City ([GEOGRAPHIC_DATA]), VNSGN"
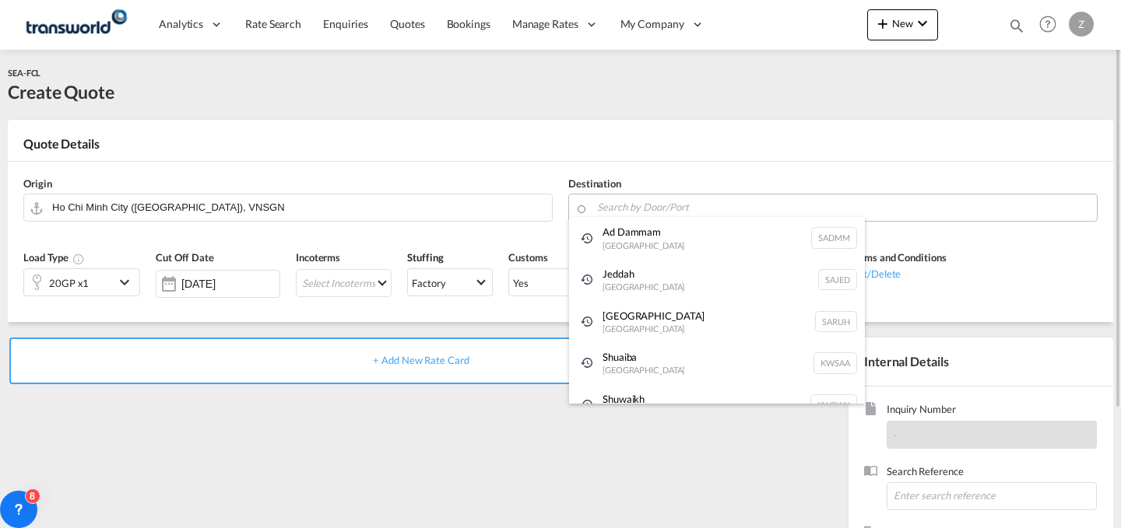
click at [625, 201] on body "Analytics Dashboard Reports Rate Search Enquiries Quotes Bookings" at bounding box center [560, 264] width 1121 height 528
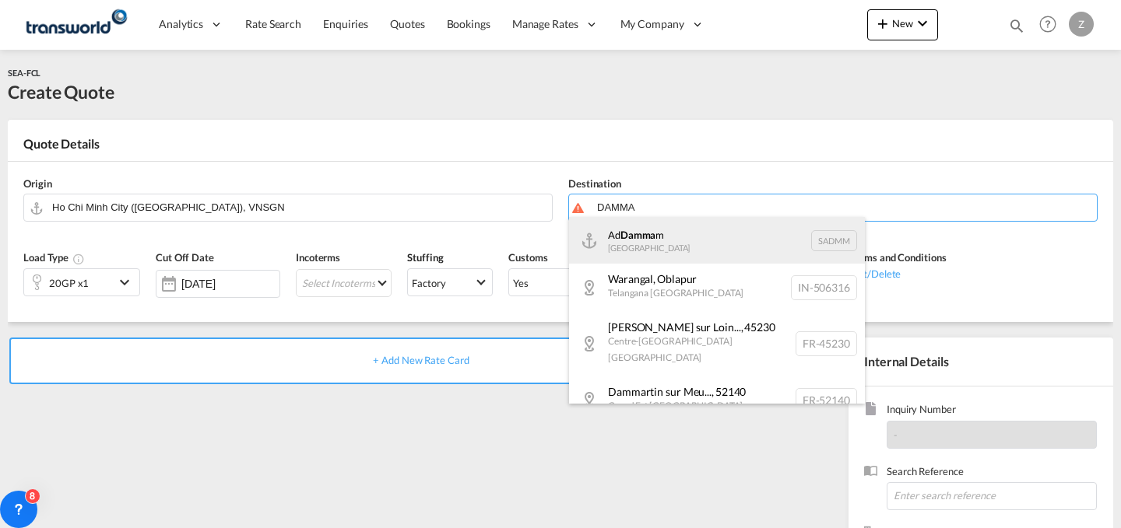
click at [640, 244] on div "Ad Damma m [GEOGRAPHIC_DATA] [GEOGRAPHIC_DATA]" at bounding box center [717, 240] width 296 height 47
type input "Ad Dammam, SADMM"
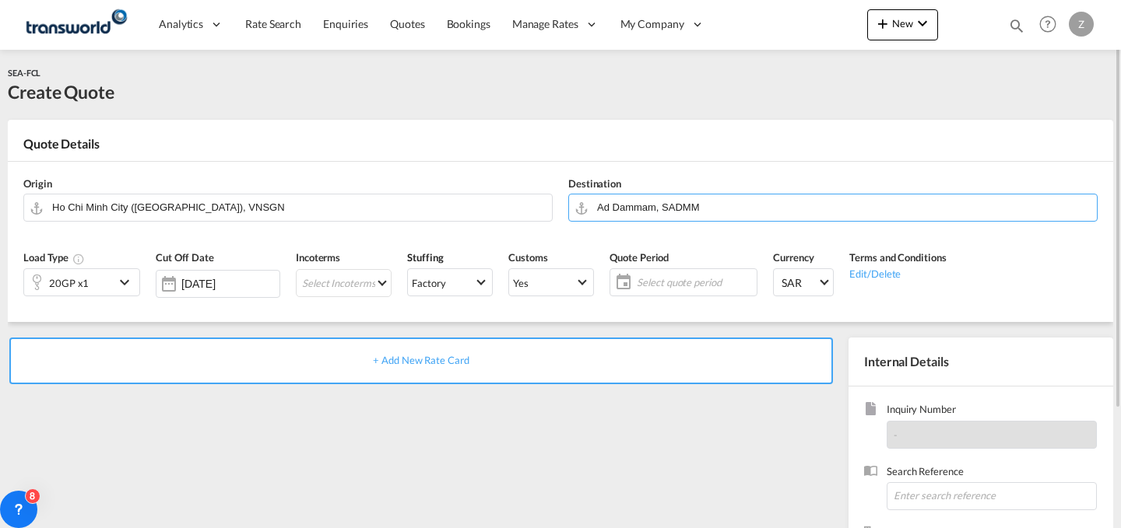
click at [112, 290] on div "20GP x1" at bounding box center [69, 282] width 90 height 26
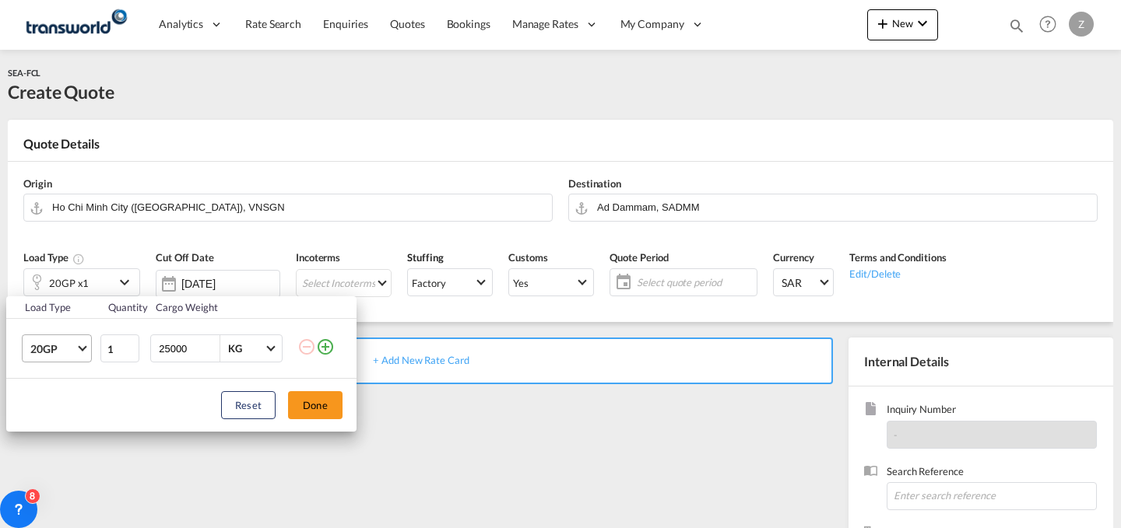
click at [86, 346] on span "Choose: \a20GP" at bounding box center [82, 347] width 9 height 9
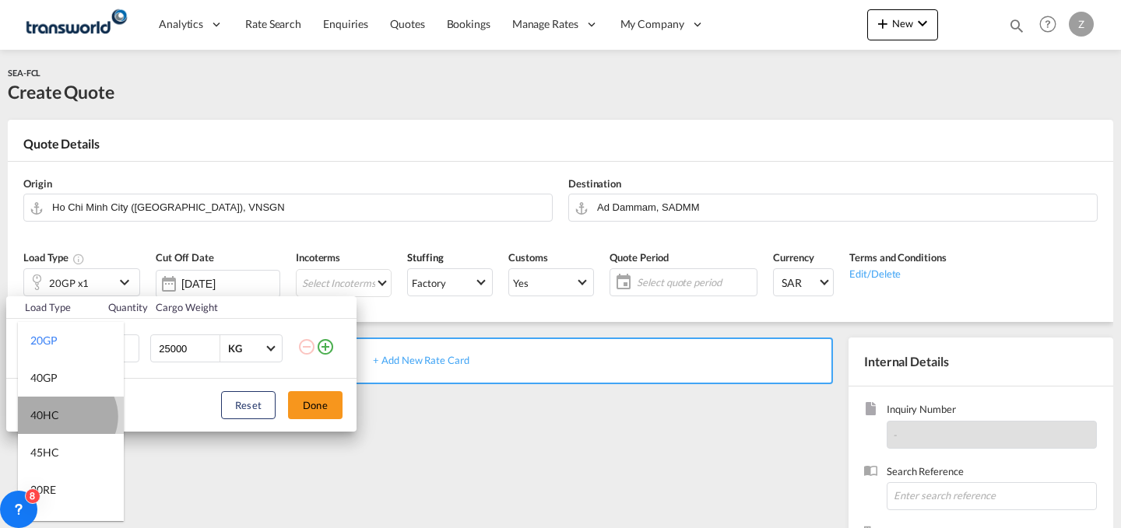
click at [66, 416] on md-option "40HC" at bounding box center [71, 415] width 106 height 37
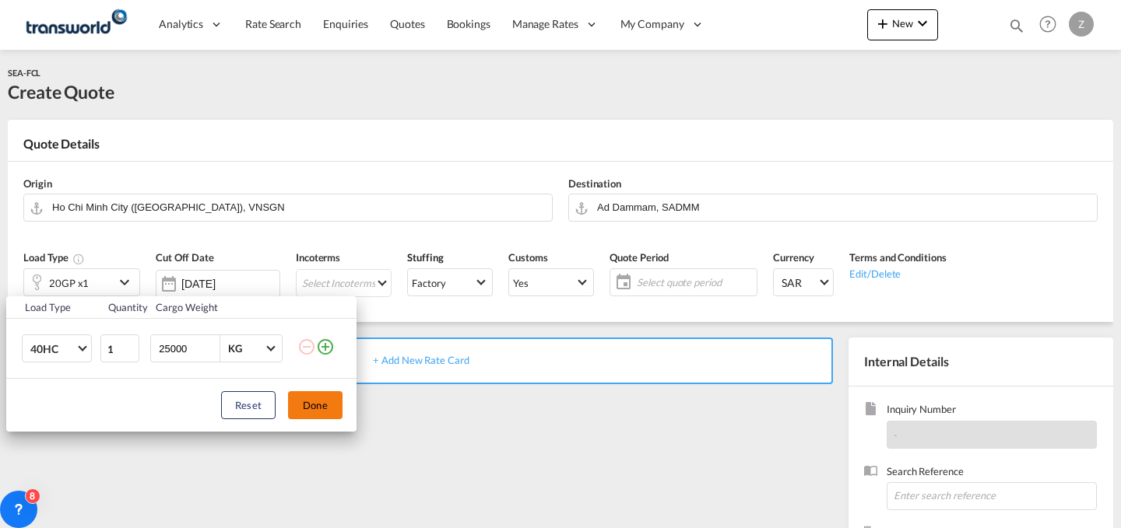
click at [328, 402] on button "Done" at bounding box center [315, 405] width 54 height 28
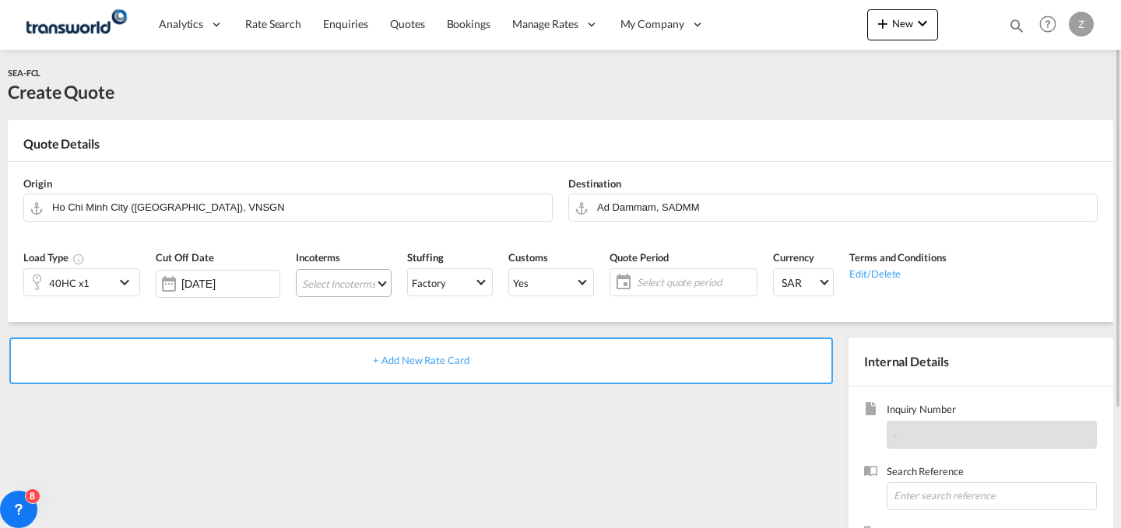
click at [367, 287] on md-select "Select Incoterms DAP - import Delivered at Place DPU - export Delivery at Place…" at bounding box center [344, 283] width 96 height 28
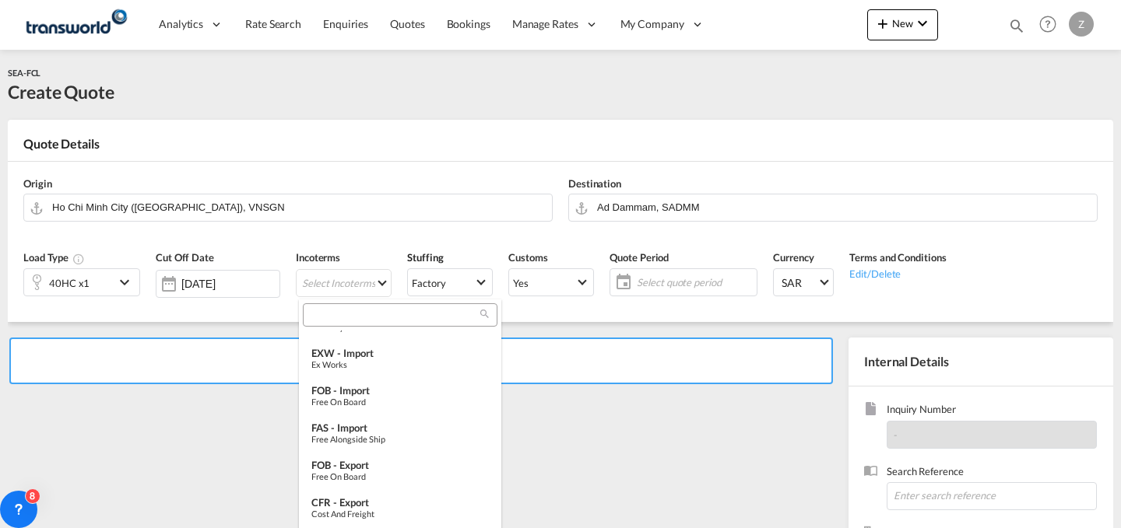
scroll to position [111, 0]
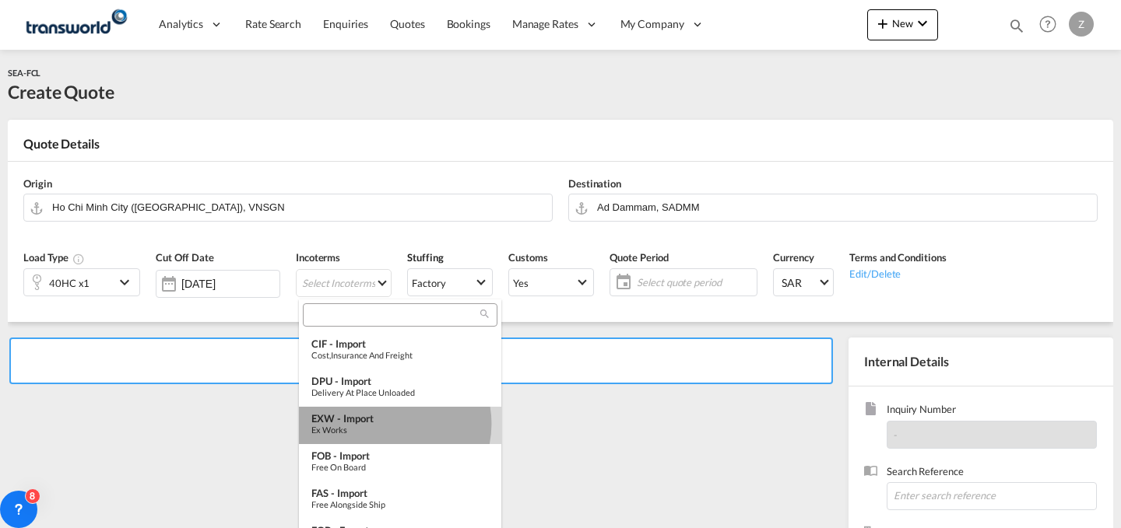
click at [388, 424] on div "EXW - import" at bounding box center [399, 419] width 177 height 12
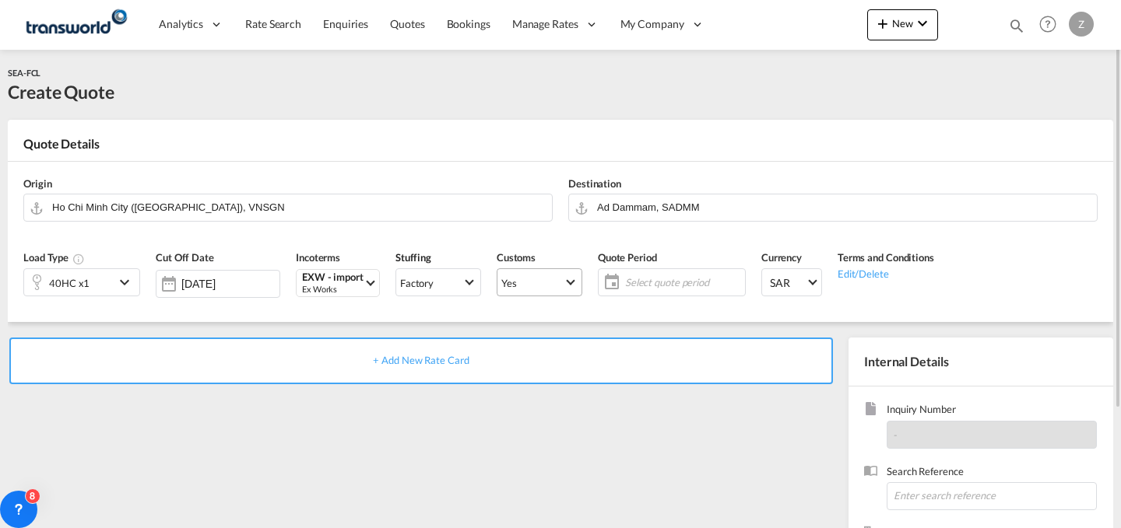
click at [523, 270] on md-select "Yes Yes No" at bounding box center [540, 283] width 86 height 28
click at [529, 313] on md-option "No" at bounding box center [541, 319] width 109 height 37
click at [551, 272] on md-select-value "Yes" at bounding box center [539, 283] width 84 height 22
click at [552, 309] on md-option "No" at bounding box center [541, 319] width 109 height 37
click at [661, 276] on span "Select quote period" at bounding box center [683, 283] width 116 height 14
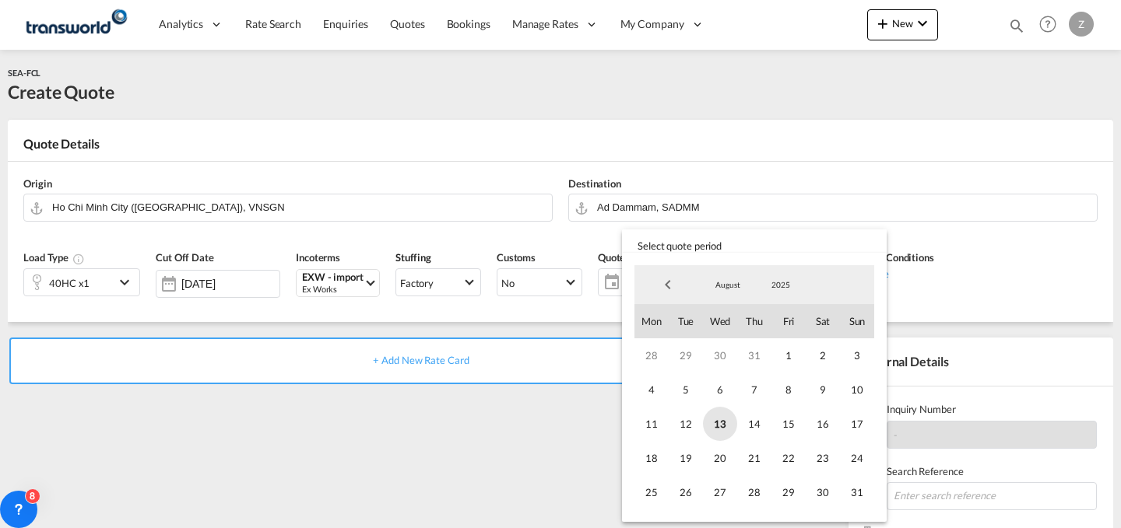
click at [718, 415] on span "13" at bounding box center [720, 424] width 34 height 34
drag, startPoint x: 855, startPoint y: 494, endPoint x: 571, endPoint y: 476, distance: 284.7
click at [571, 476] on body "Analytics Dashboard Reports Rate Search Enquiries Quotes Bookings" at bounding box center [560, 264] width 1121 height 528
click at [866, 501] on span "31" at bounding box center [857, 493] width 34 height 34
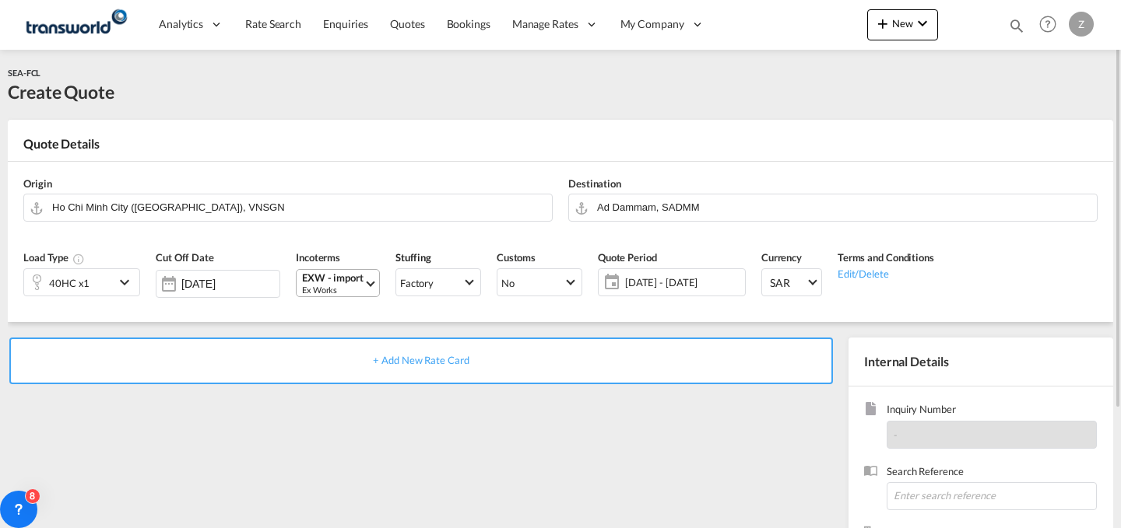
click at [365, 276] on md-select-value "EXW - import Ex Works" at bounding box center [339, 283] width 79 height 26
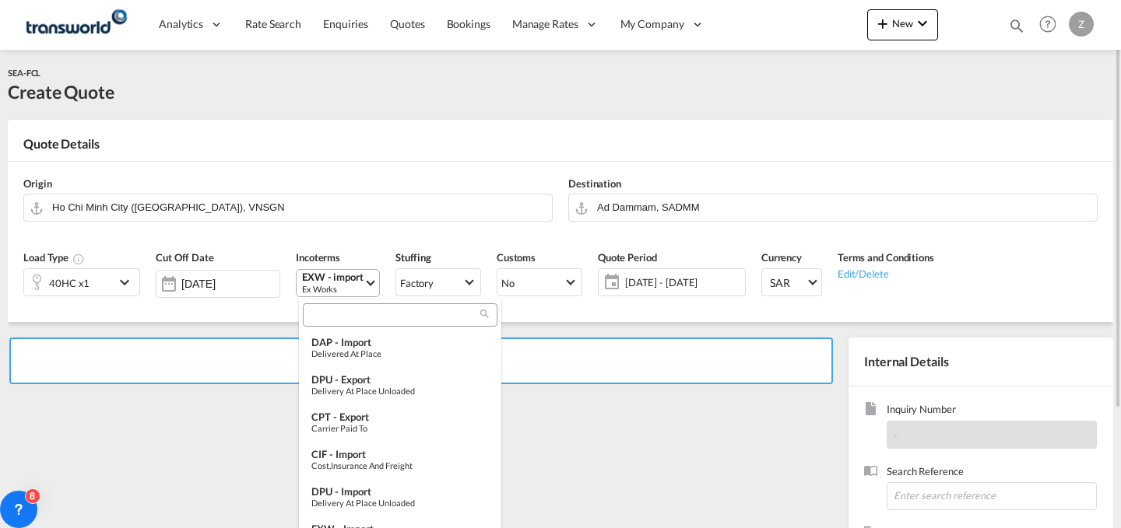
scroll to position [120, 0]
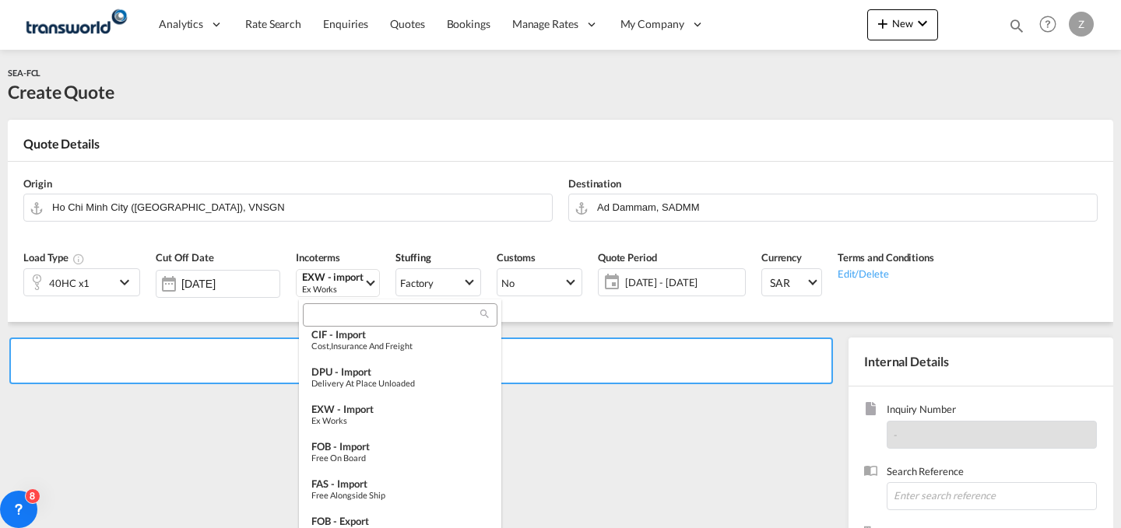
click at [368, 311] on input "search" at bounding box center [393, 316] width 173 height 14
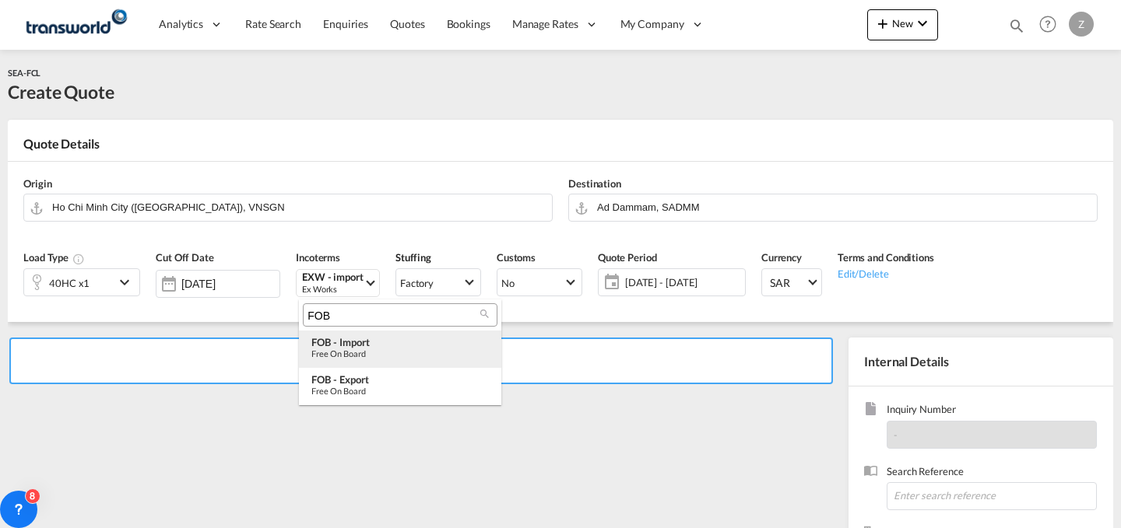
scroll to position [0, 0]
type input "FOB"
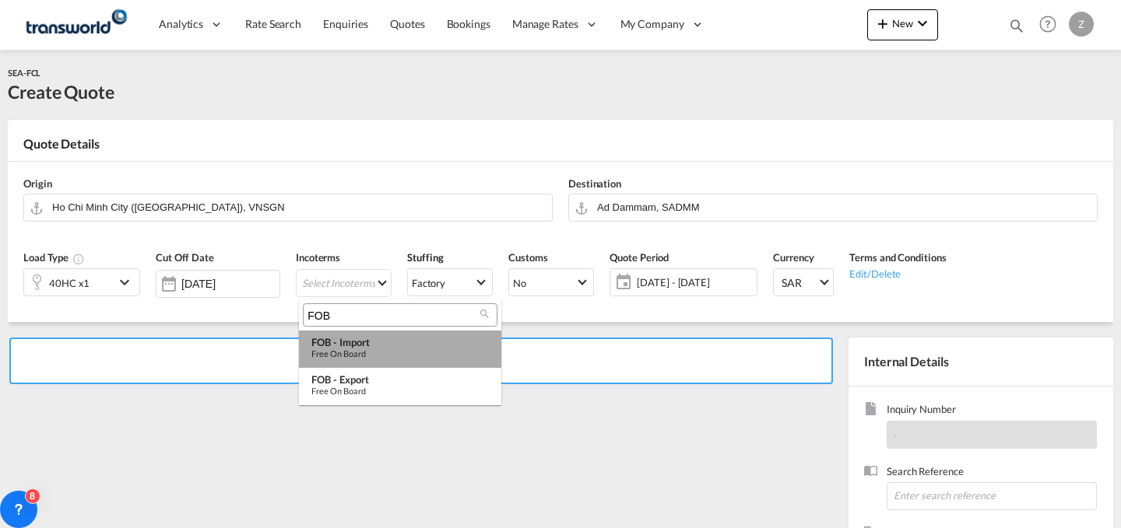
click at [392, 353] on div "Free on Board" at bounding box center [399, 354] width 177 height 10
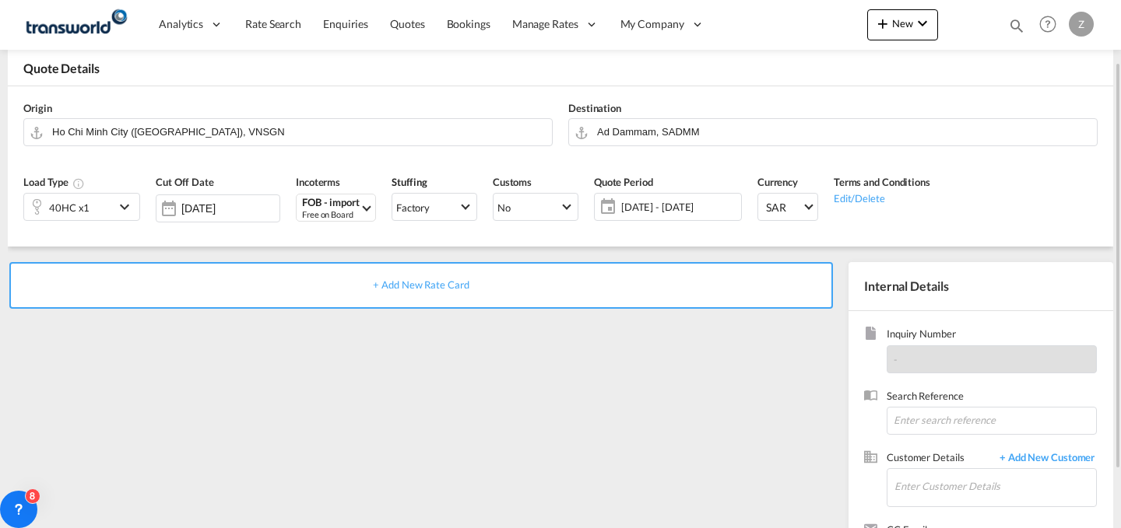
scroll to position [78, 0]
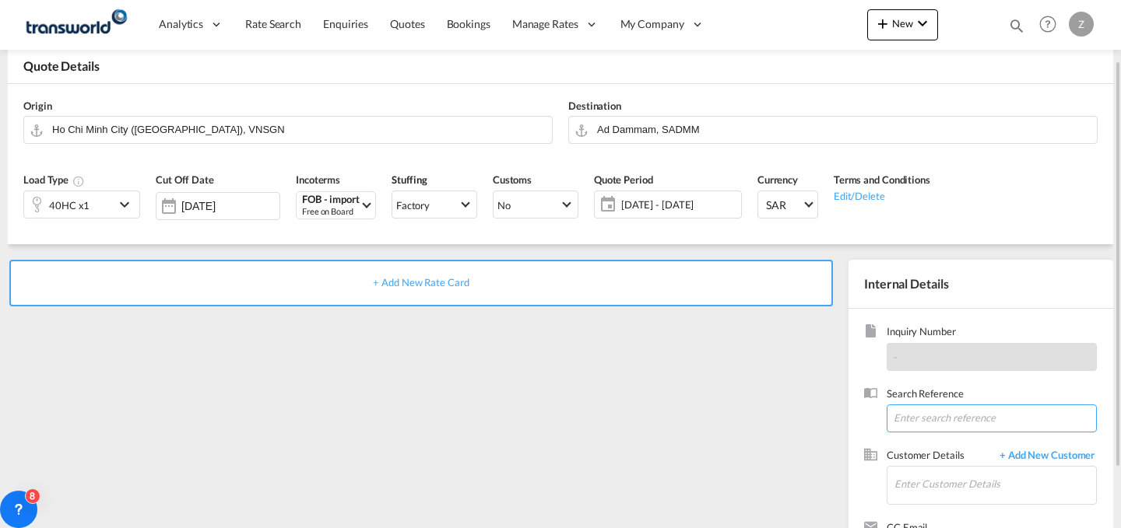
click at [922, 417] on input at bounding box center [992, 419] width 210 height 28
paste input "TW1008100"
type input "TW1008100"
click at [947, 494] on input "Enter Customer Details" at bounding box center [995, 484] width 202 height 35
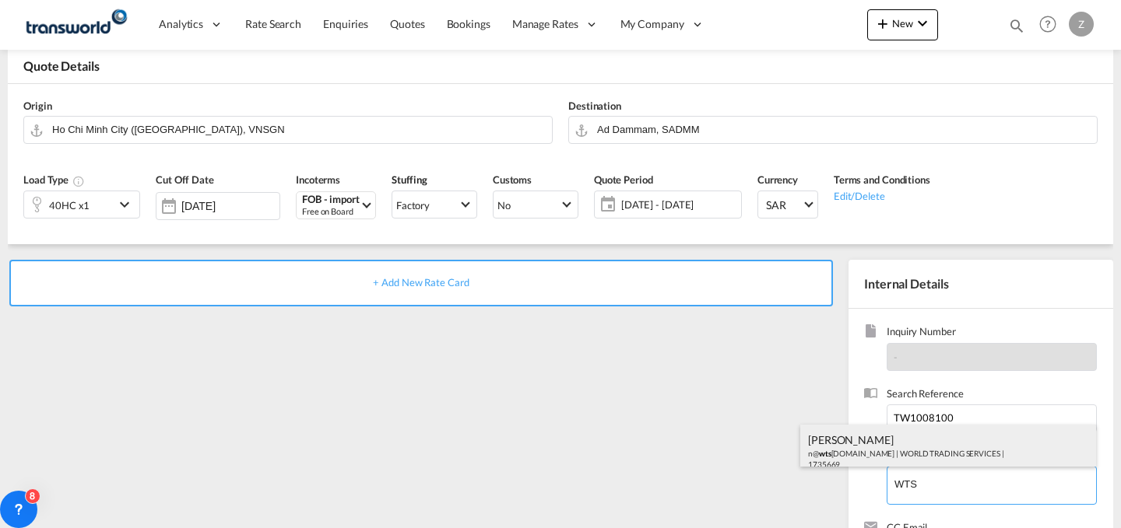
scroll to position [10, 0]
click at [964, 440] on div "[PERSON_NAME] n@ wts [DOMAIN_NAME] | WORLD TRADING SERVICES | 1735669" at bounding box center [948, 441] width 296 height 53
type input "WORLD TRADING SERVICES, [PERSON_NAME], n@[DOMAIN_NAME]"
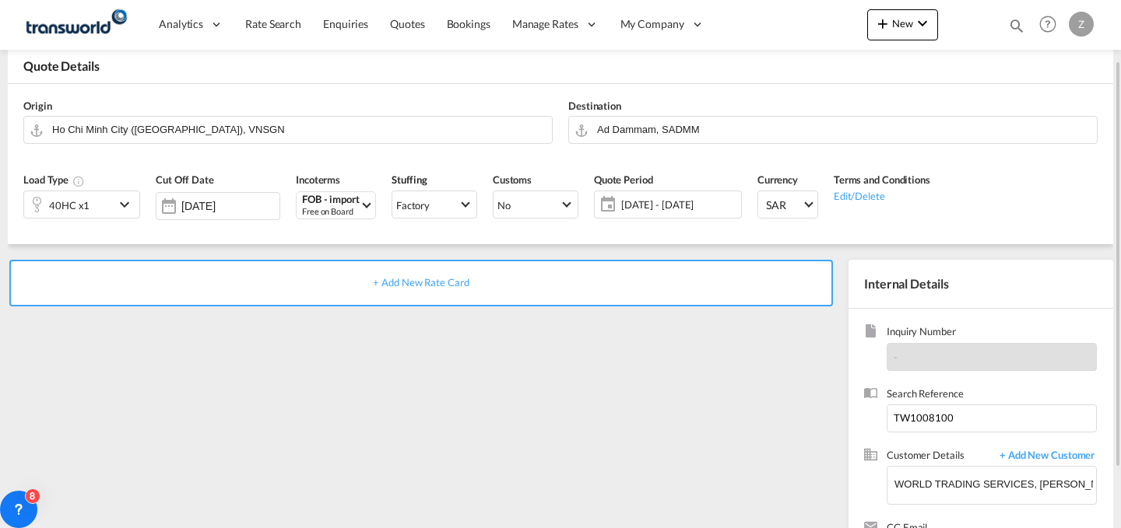
click at [676, 267] on div "+ Add New Rate Card" at bounding box center [420, 283] width 823 height 47
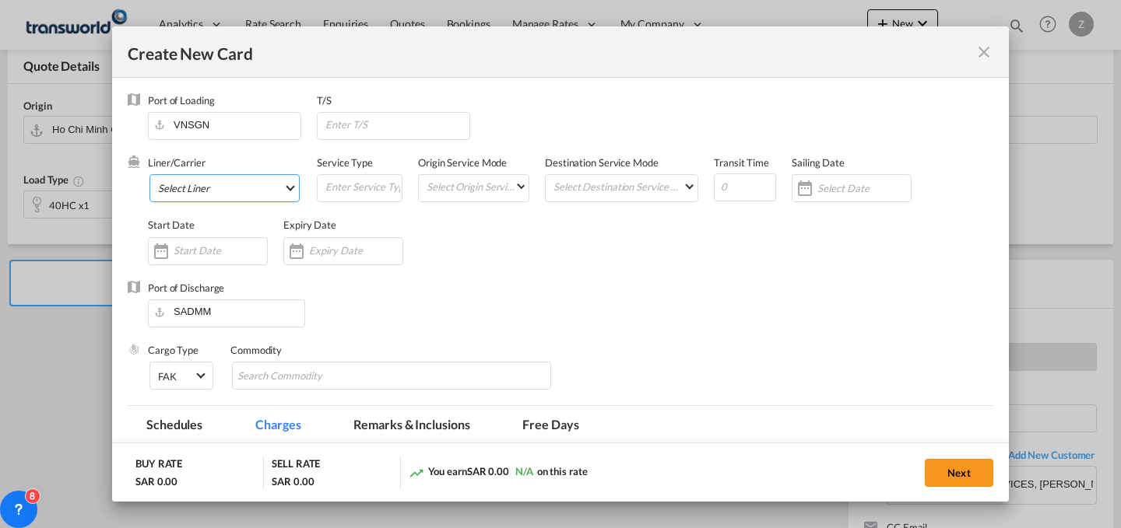
click at [283, 193] on md-select "Select Liner 2HM LOGISTICS D.O.O 2HM LOGISTICS D.O.O. / TWKS-KOPER 3P LOGISTICS…" at bounding box center [224, 188] width 150 height 28
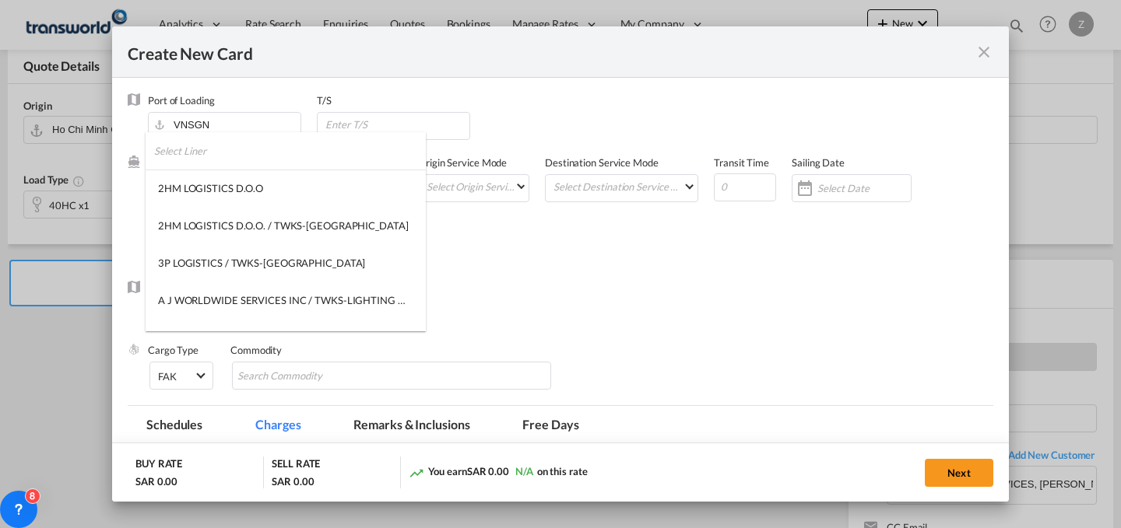
click at [301, 153] on input "search" at bounding box center [290, 150] width 272 height 37
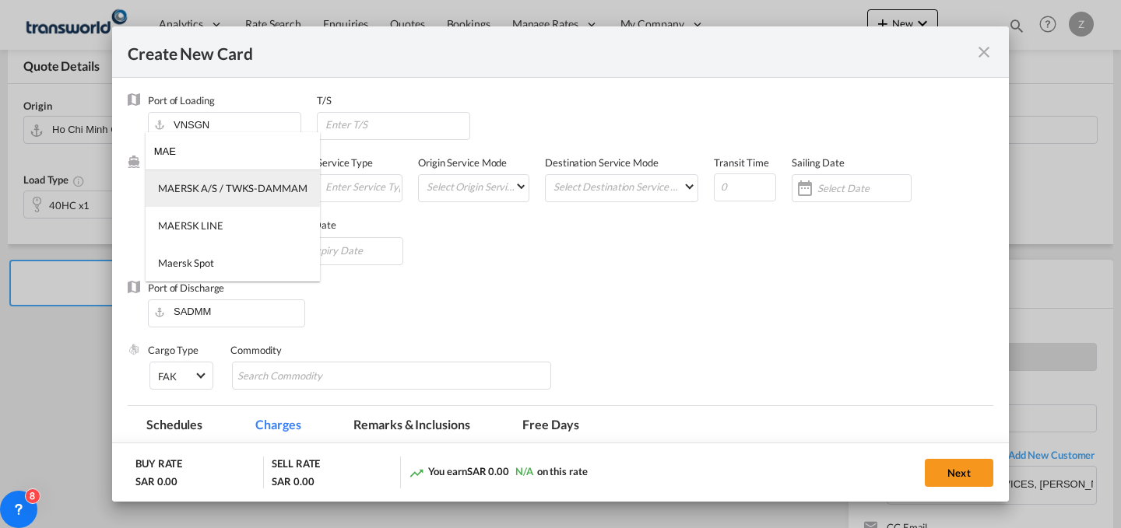
type input "MAE"
click at [288, 173] on md-option "MAERSK A/S / TWKS-DAMMAM" at bounding box center [233, 188] width 174 height 37
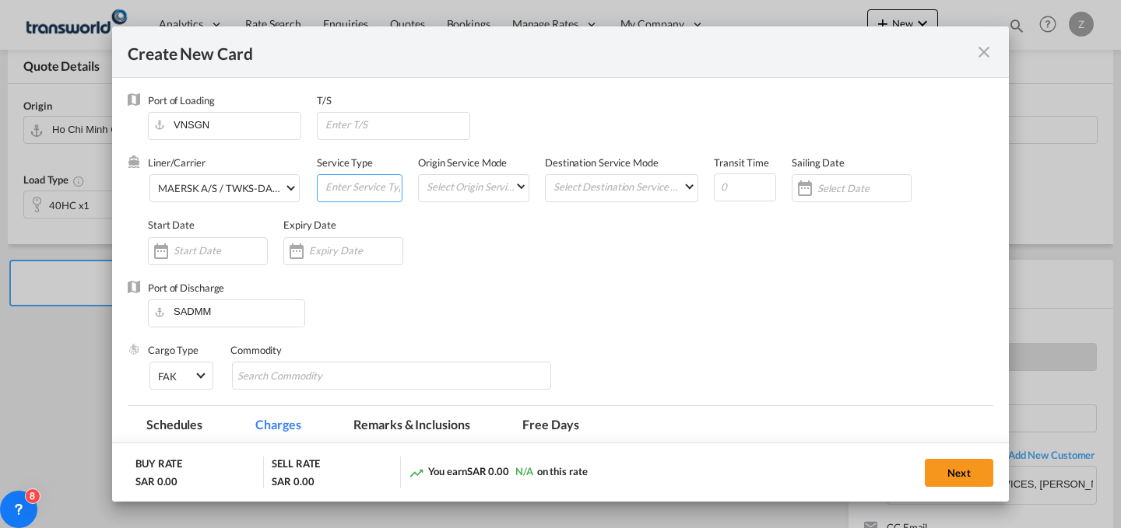
click at [344, 185] on input "Create New Card ..." at bounding box center [363, 186] width 78 height 23
type input "FCL"
click at [495, 186] on md-select "Select Origin Service Mode SD [GEOGRAPHIC_DATA]" at bounding box center [477, 186] width 104 height 22
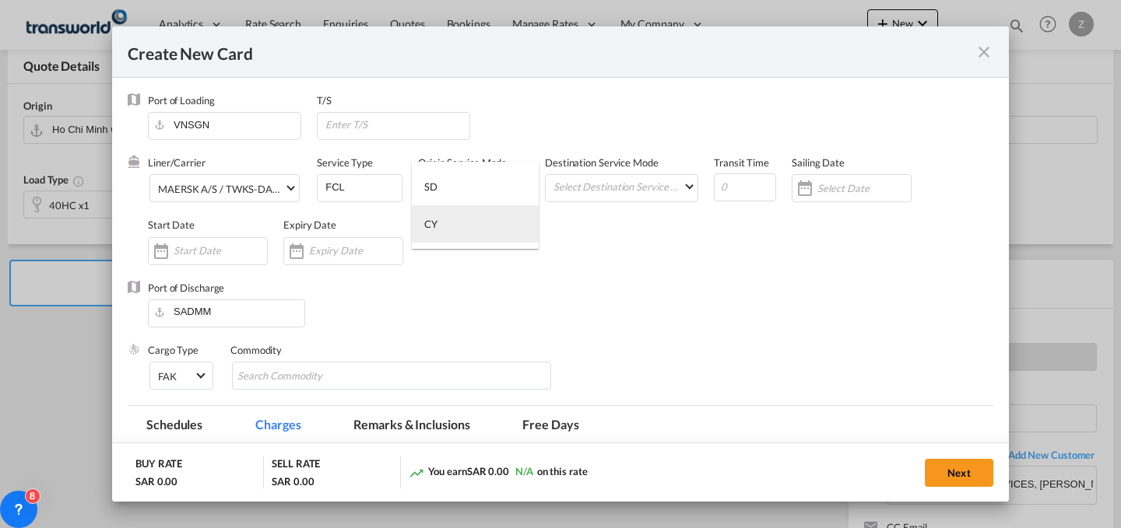
click at [488, 234] on md-option "CY" at bounding box center [475, 223] width 127 height 37
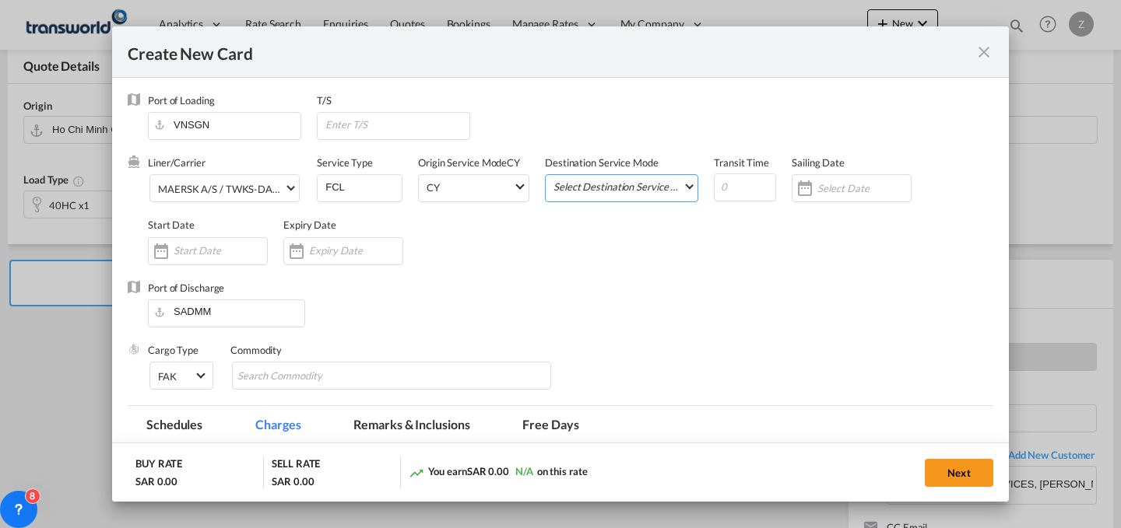
click at [600, 177] on md-select "Select Destination Service Mode SD [GEOGRAPHIC_DATA]" at bounding box center [625, 186] width 146 height 22
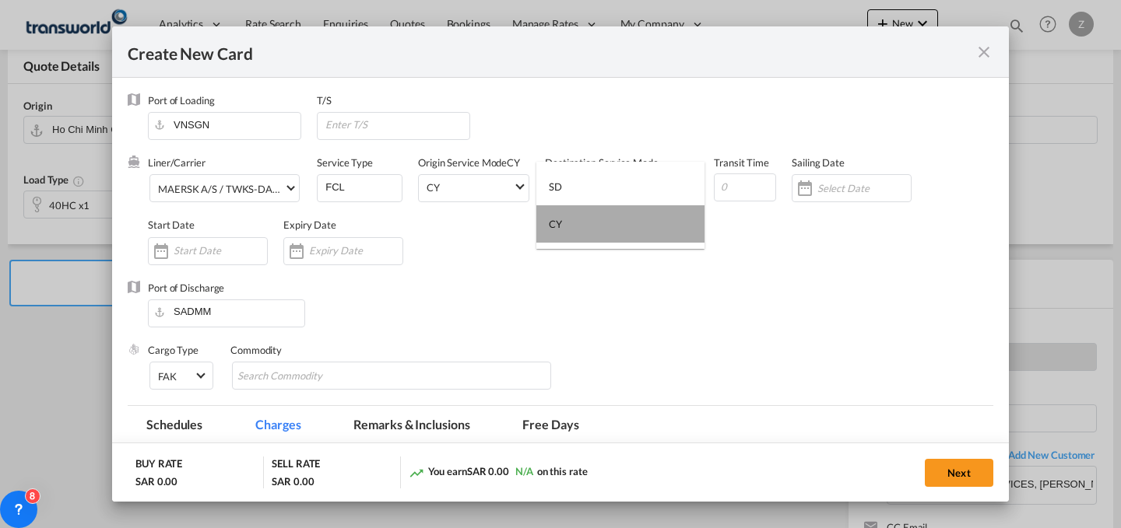
click at [625, 236] on md-option "CY" at bounding box center [620, 223] width 168 height 37
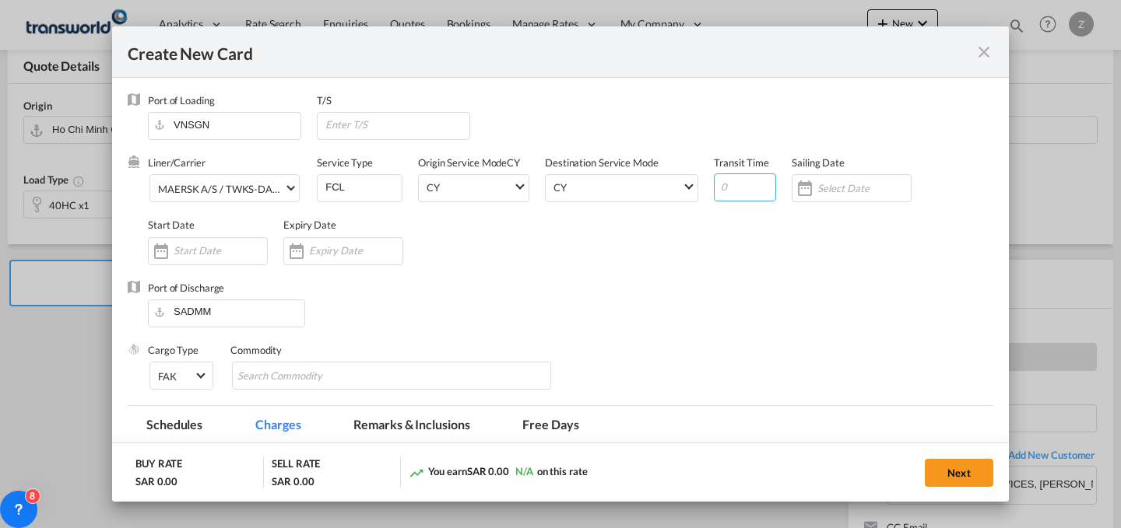
click at [726, 195] on input "Create New Card ..." at bounding box center [745, 188] width 62 height 28
type input "21"
click at [230, 246] on input "Create New Card ..." at bounding box center [220, 250] width 93 height 12
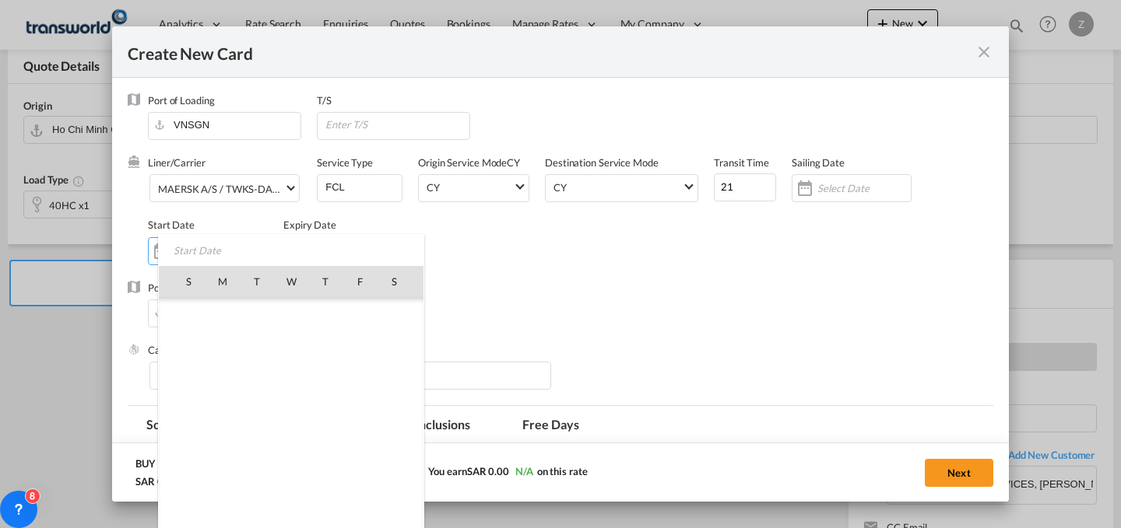
scroll to position [360332, 0]
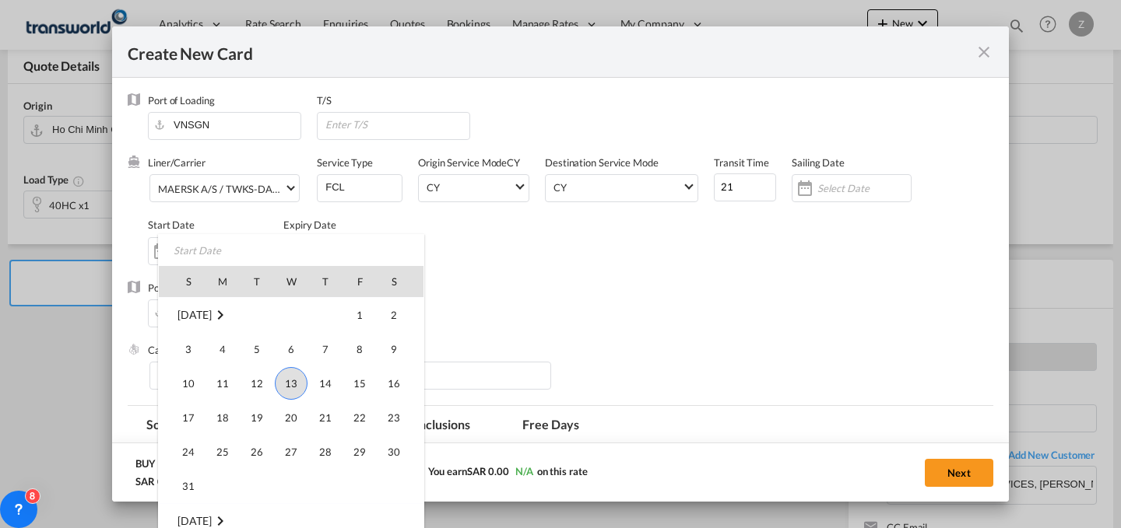
click at [300, 388] on span "13" at bounding box center [291, 383] width 33 height 33
type input "[DATE]"
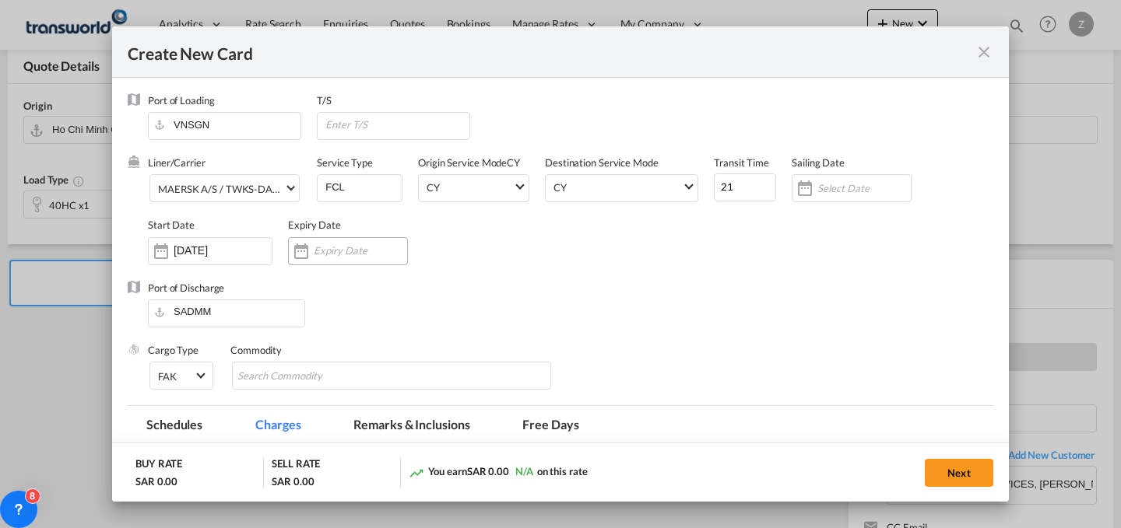
click at [342, 250] on input "Create New Card ..." at bounding box center [360, 250] width 93 height 12
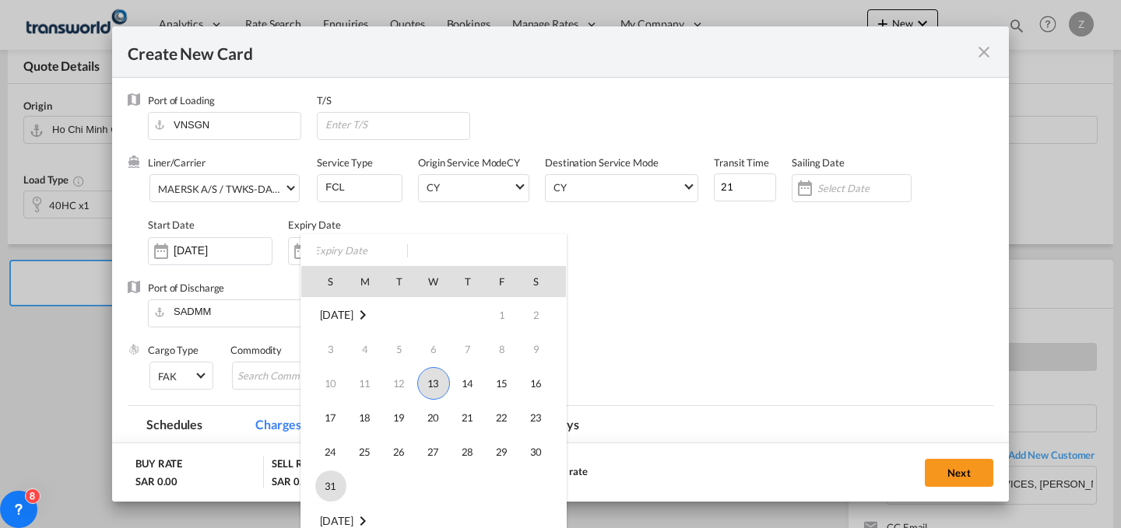
click at [328, 483] on span "31" at bounding box center [330, 486] width 31 height 31
type input "[DATE]"
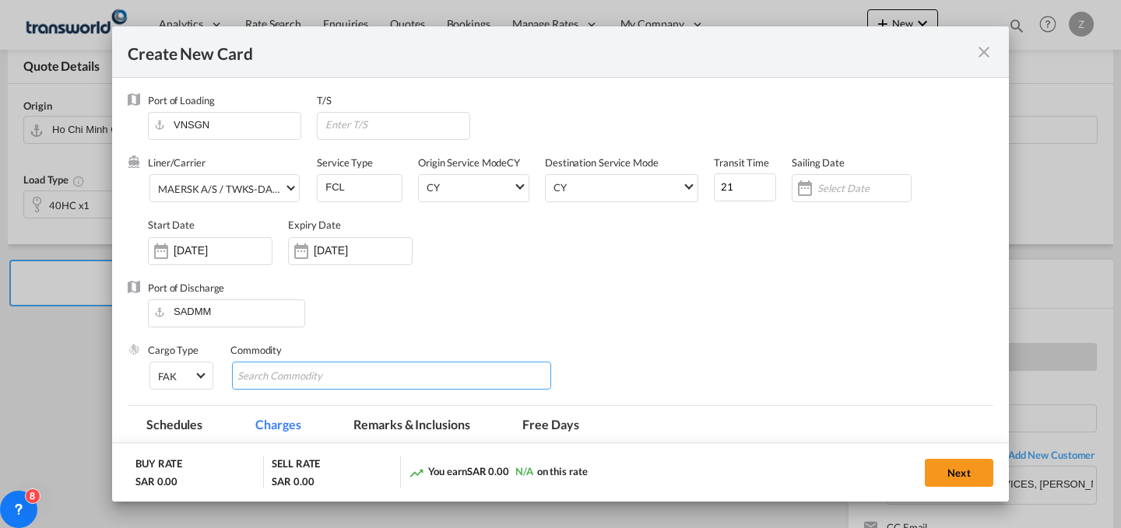
click at [305, 375] on input "Chips input." at bounding box center [308, 376] width 142 height 25
type input "GC"
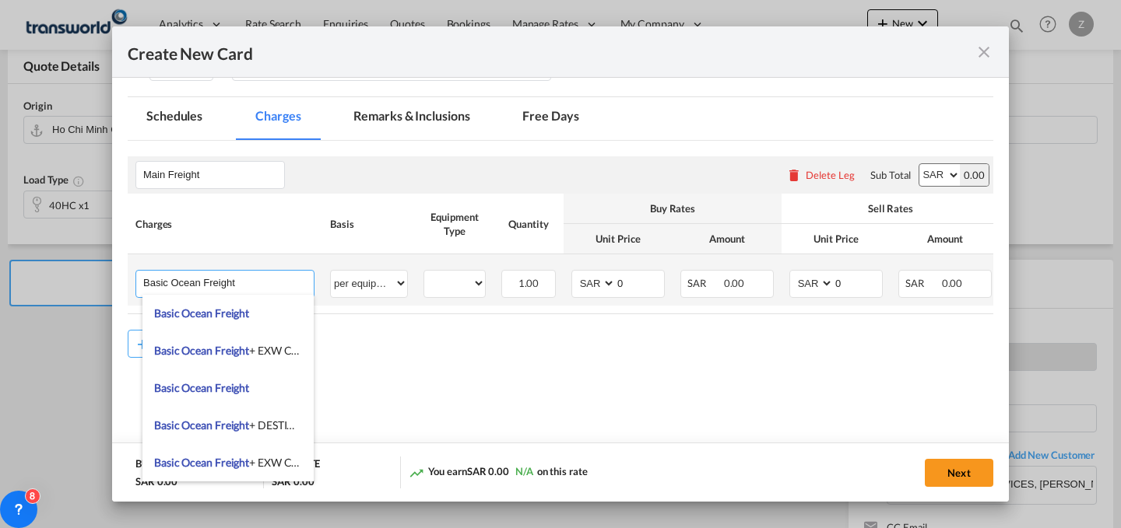
click at [253, 276] on input "Basic Ocean Freight" at bounding box center [228, 282] width 170 height 23
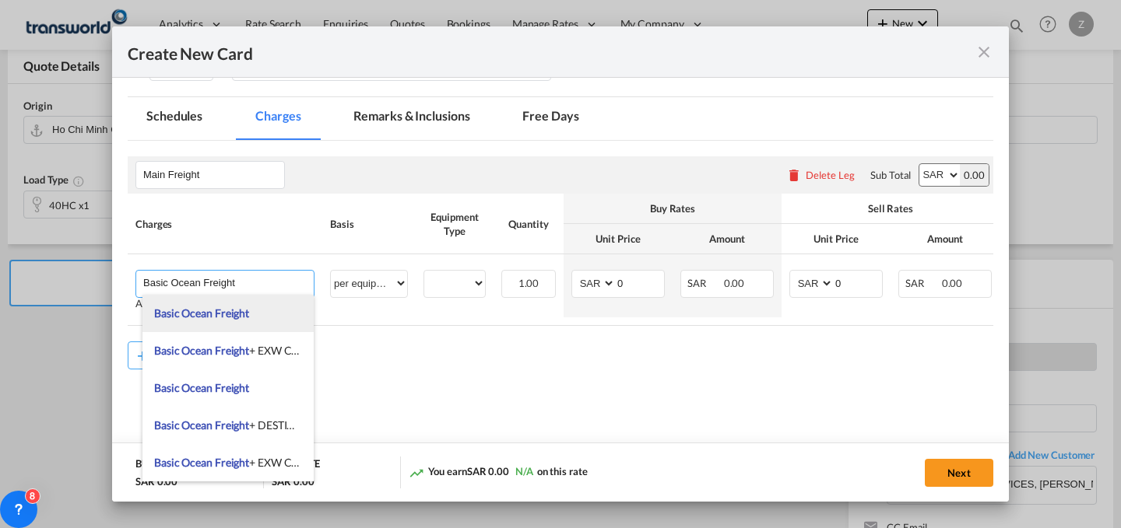
click at [246, 306] on li "Basic Ocean Freight" at bounding box center [227, 313] width 171 height 37
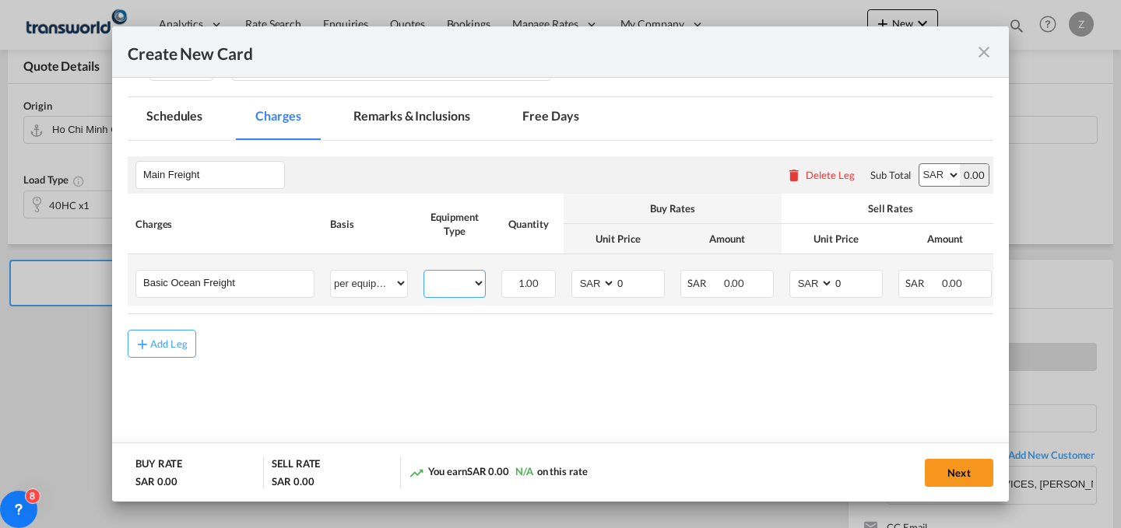
click at [462, 283] on select "40HC" at bounding box center [454, 283] width 61 height 21
select select "40HC"
click at [424, 273] on select "40HC" at bounding box center [454, 283] width 61 height 21
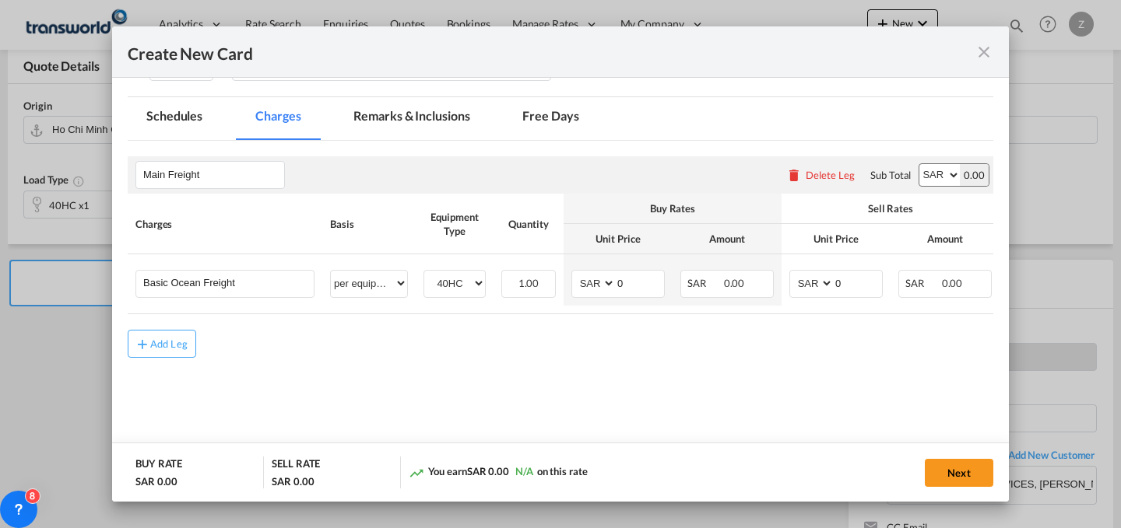
click at [930, 165] on select "AED AFN ALL AMD ANG AOA ARS AUD AWG AZN BAM BBD BDT BGN BHD BIF BMD BND BOB BRL…" at bounding box center [939, 175] width 40 height 22
select select "string:USD"
click at [919, 164] on select "AED AFN ALL AMD ANG AOA ARS AUD AWG AZN BAM BBD BDT BGN BHD BIF BMD BND BOB BRL…" at bounding box center [939, 175] width 40 height 22
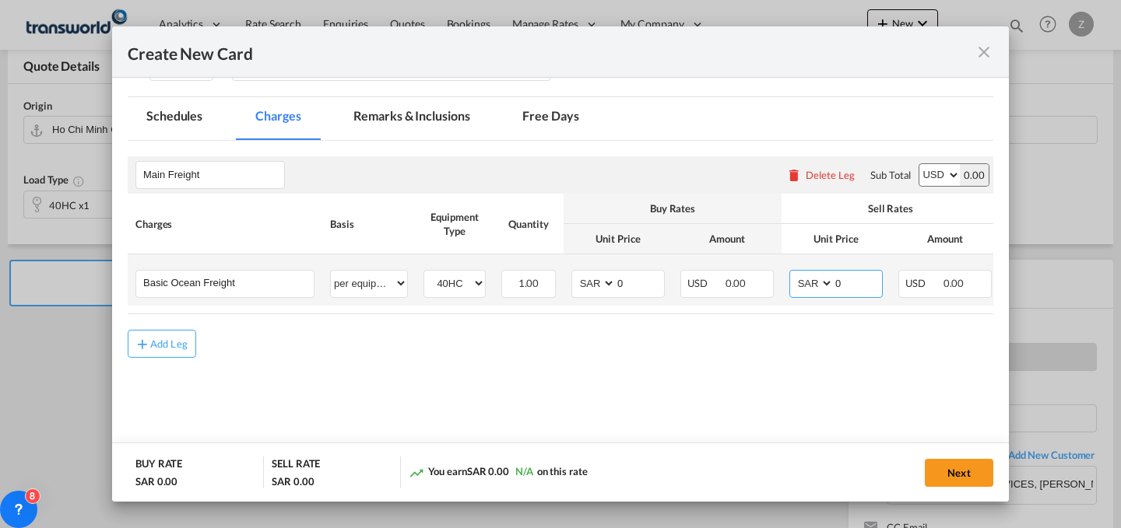
click at [815, 285] on select "AED AFN ALL AMD ANG AOA ARS AUD AWG AZN BAM BBD BDT BGN BHD BIF BMD BND BOB BRL…" at bounding box center [812, 283] width 40 height 21
select select "string:USD"
click at [792, 273] on select "AED AFN ALL AMD ANG AOA ARS AUD AWG AZN BAM BBD BDT BGN BHD BIF BMD BND BOB BRL…" at bounding box center [812, 283] width 40 height 21
click at [587, 288] on select "AED AFN ALL AMD ANG AOA ARS AUD AWG AZN BAM BBD BDT BGN BHD BIF BMD BND BOB BRL…" at bounding box center [594, 283] width 40 height 21
select select "string:USD"
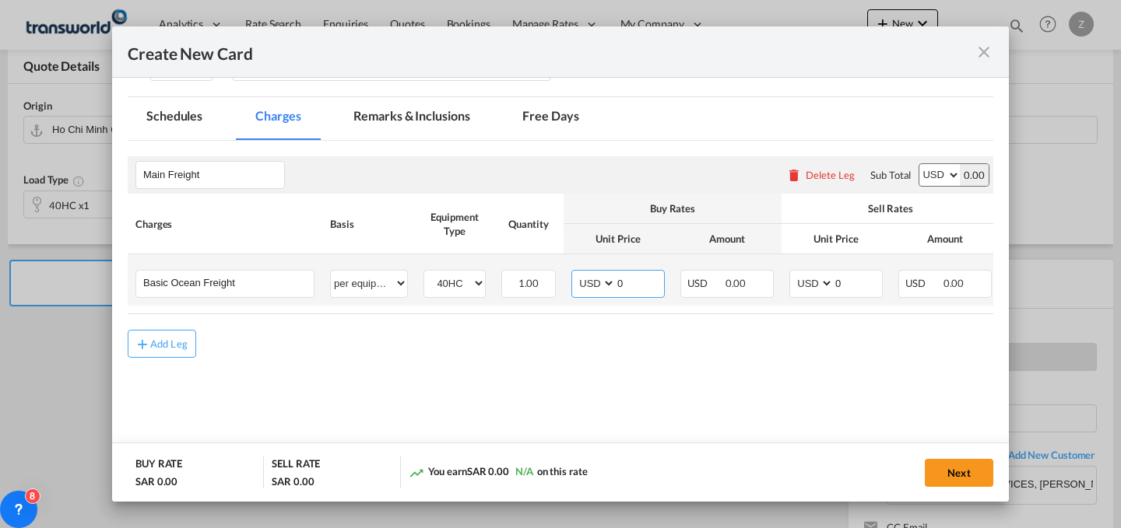
click at [574, 273] on select "AED AFN ALL AMD ANG AOA ARS AUD AWG AZN BAM BBD BDT BGN BHD BIF BMD BND BOB BRL…" at bounding box center [594, 283] width 40 height 21
click at [858, 281] on input "0" at bounding box center [858, 282] width 48 height 23
type input "1900"
click at [637, 290] on input "0" at bounding box center [640, 282] width 48 height 23
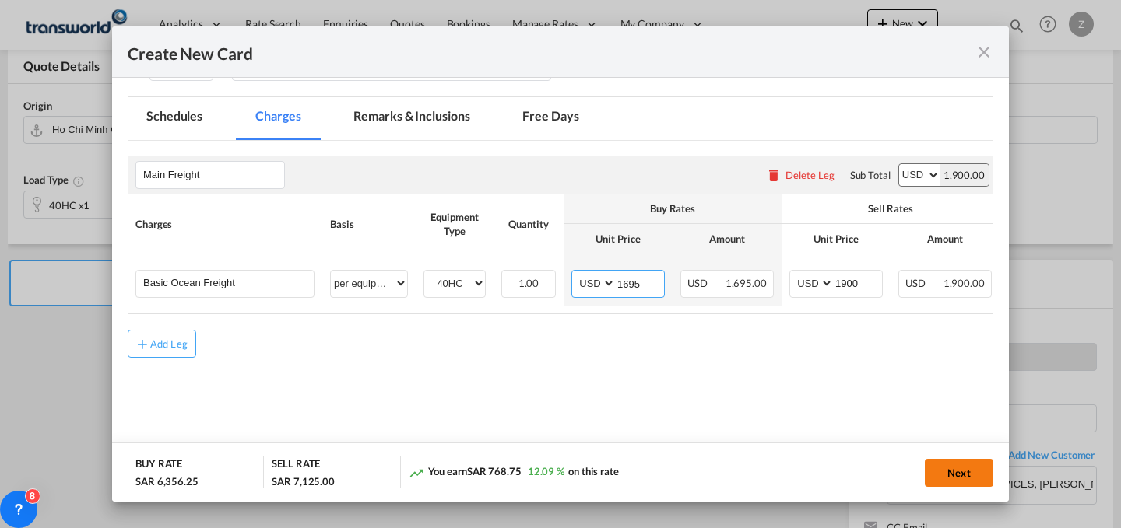
type input "1695"
click at [967, 469] on button "Next" at bounding box center [959, 473] width 68 height 28
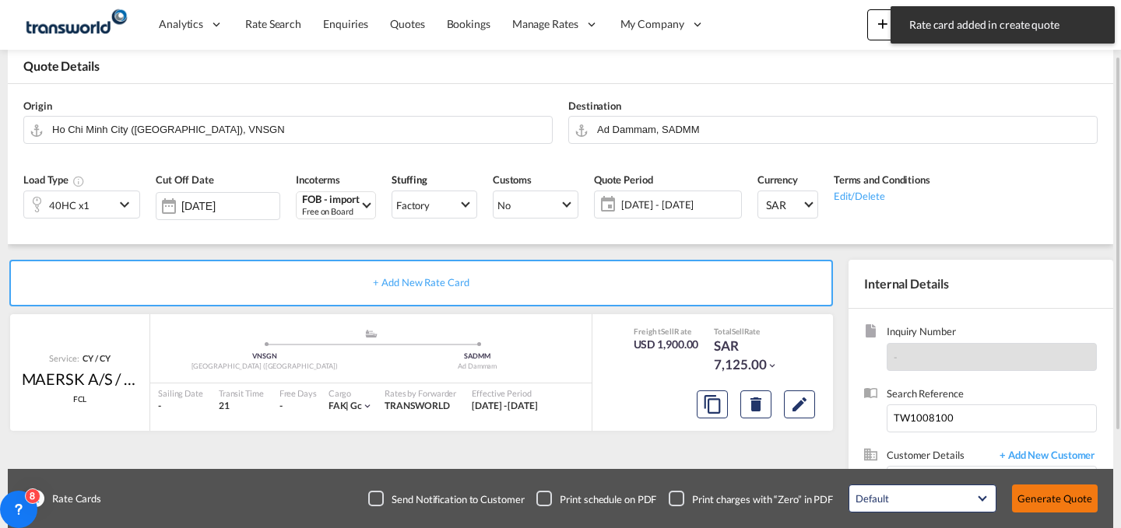
click at [1044, 486] on button "Generate Quote" at bounding box center [1055, 499] width 86 height 28
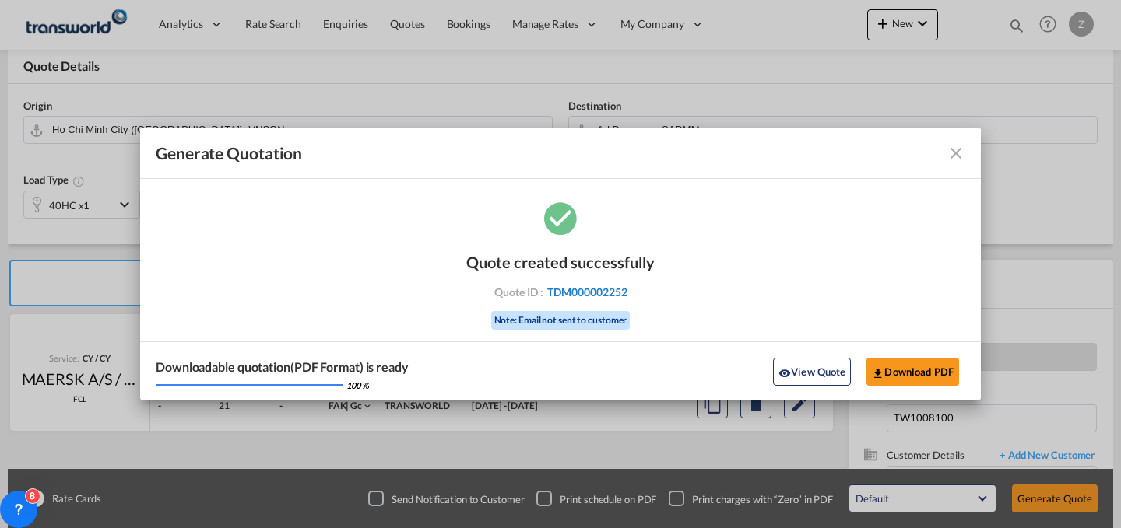
click at [599, 286] on span "TDM000002252" at bounding box center [587, 293] width 80 height 14
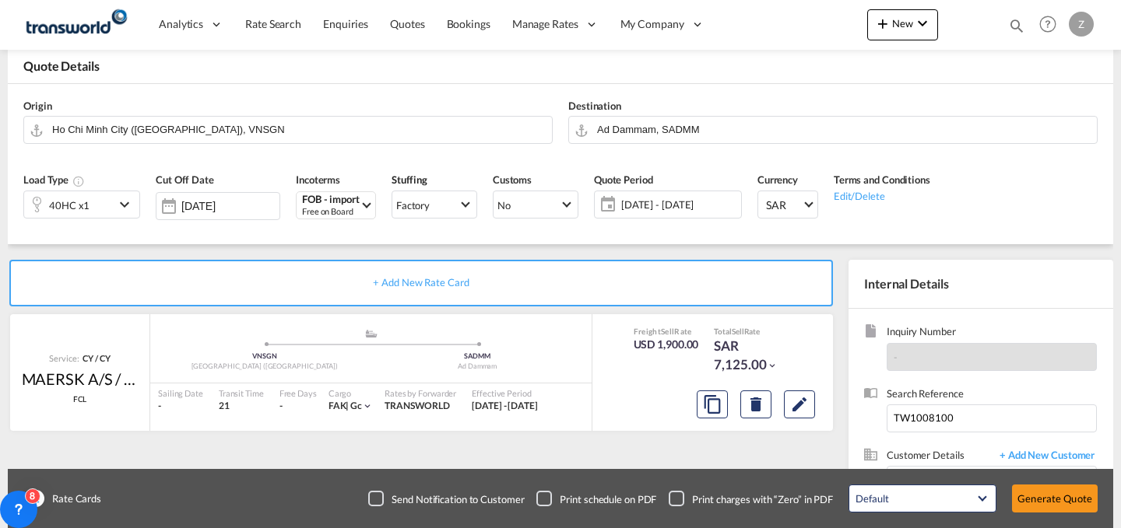
click at [599, 286] on div "Quote created successfully Quote ID : TDM000002252 Note: Email not sent to cust…" at bounding box center [561, 277] width 94 height 52
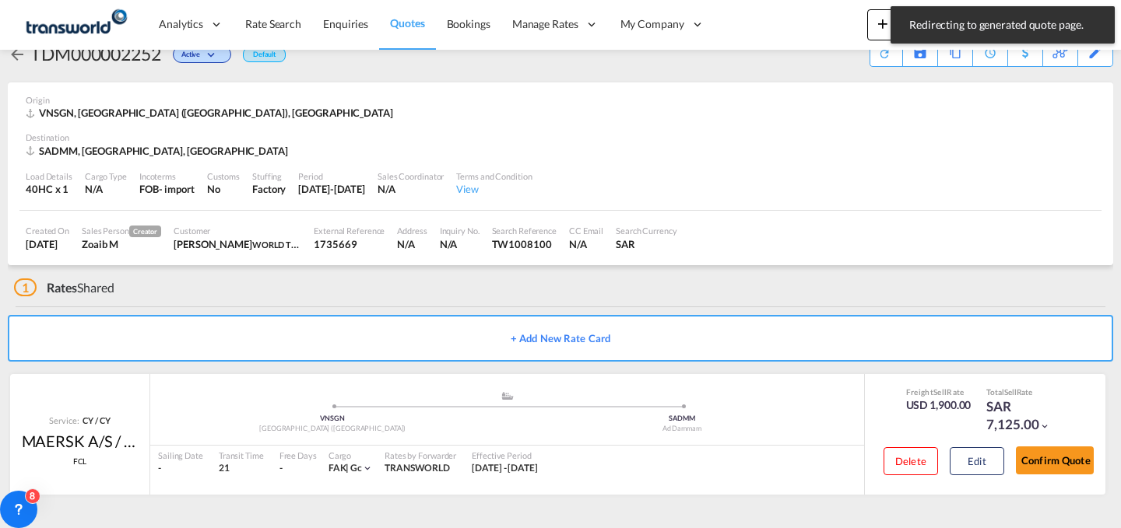
scroll to position [30, 0]
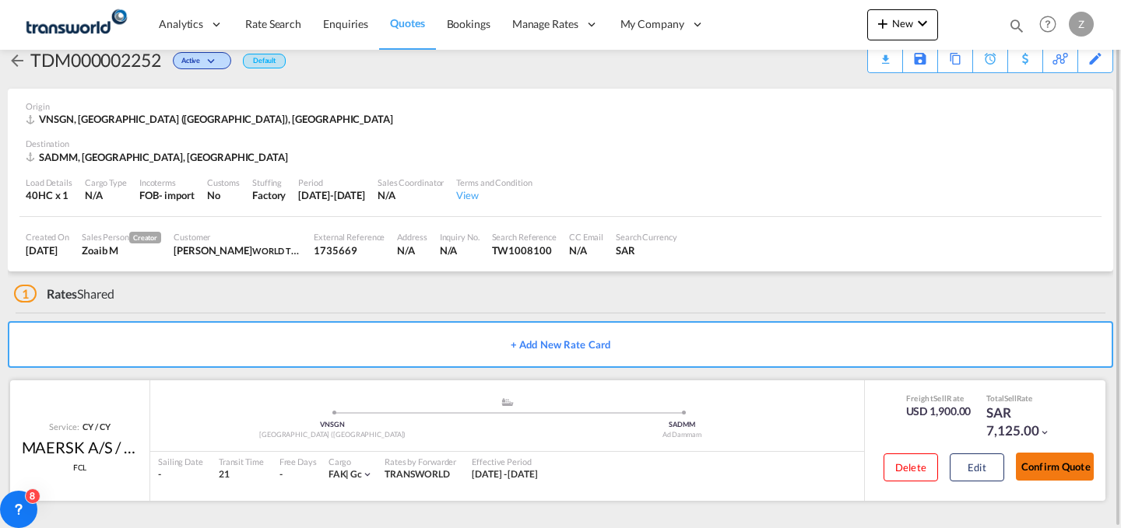
click at [1048, 456] on button "Confirm Quote" at bounding box center [1055, 467] width 78 height 28
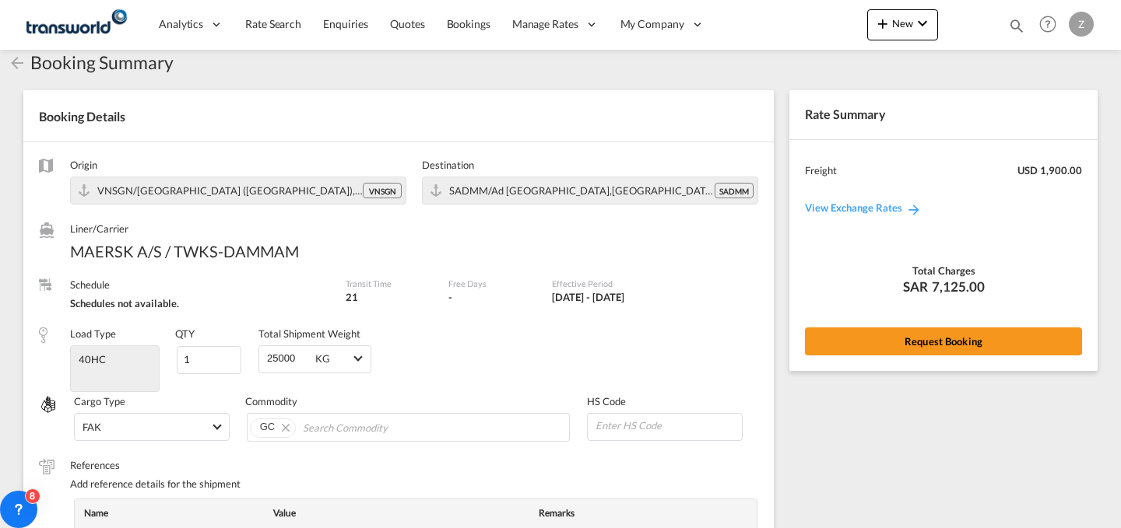
scroll to position [574, 0]
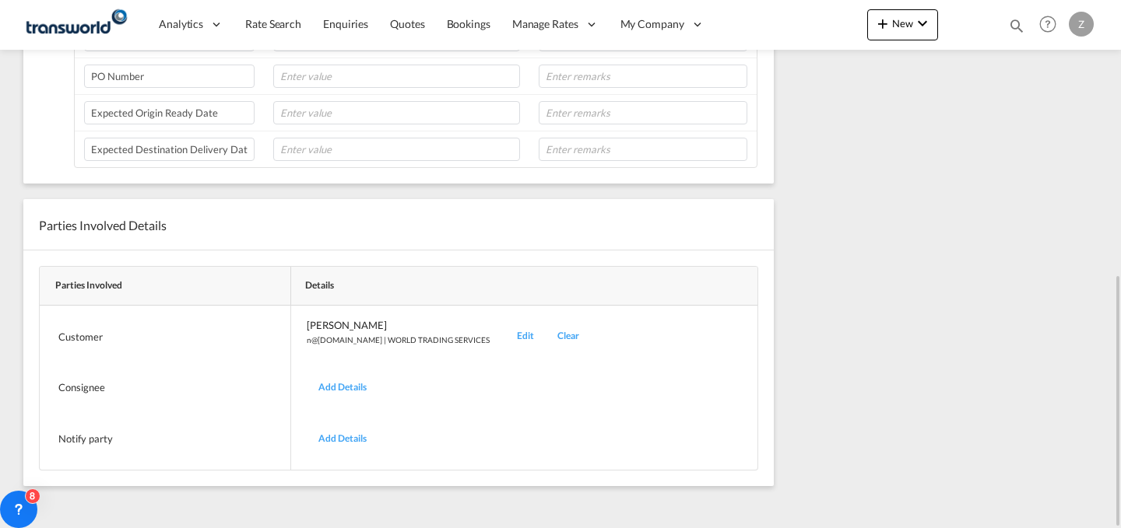
click at [505, 333] on div "Edit" at bounding box center [525, 336] width 40 height 37
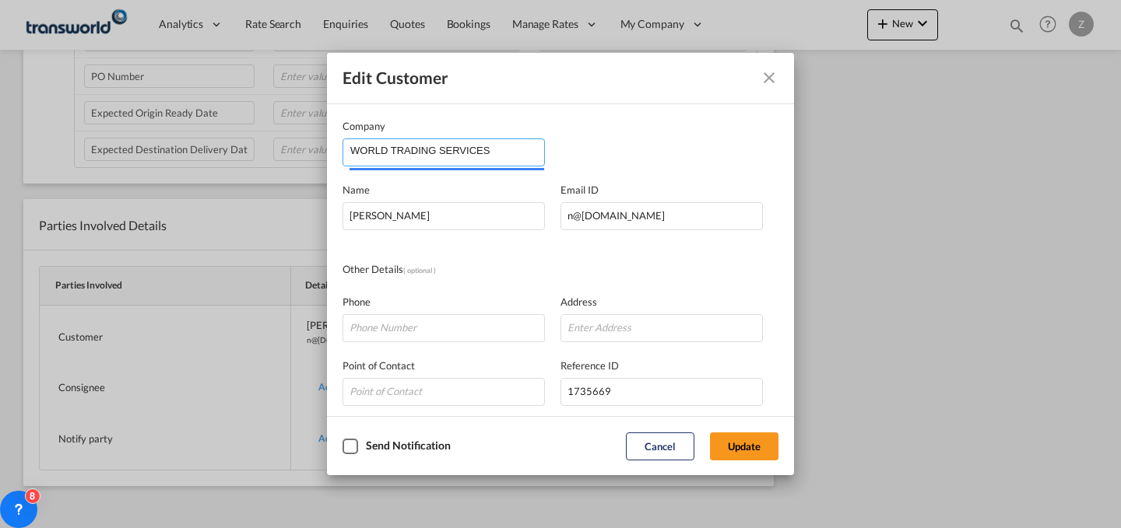
drag, startPoint x: 508, startPoint y: 155, endPoint x: 111, endPoint y: 185, distance: 398.9
click at [111, 185] on div "Edit Customer Company WORLD TRADING SERVICES Name [PERSON_NAME] Email ID [EMAIL…" at bounding box center [560, 264] width 1121 height 528
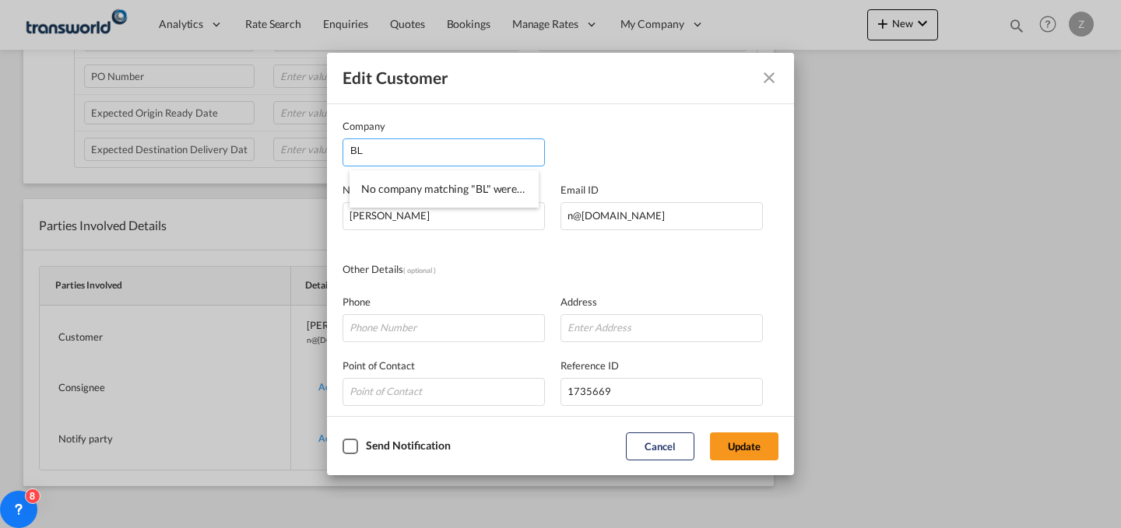
type input "B"
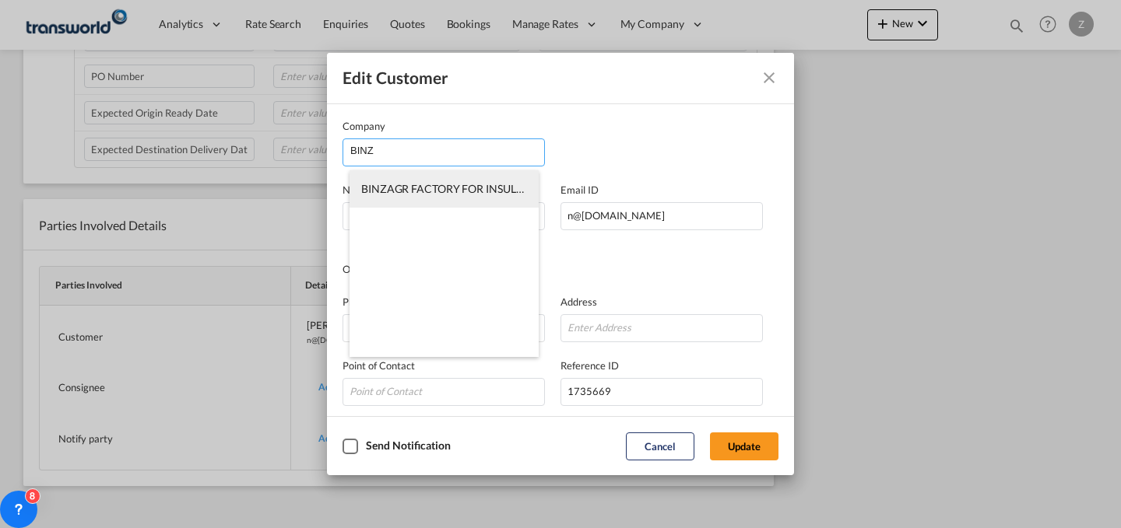
click at [424, 177] on li "BINZAGR FACTORY FOR INSULATION MATERIALS COMPANY" at bounding box center [443, 188] width 189 height 37
type input "BINZAGR FACTORY FOR INSULATION MATERIALS COMPANY"
type input "[EMAIL_ADDRESS][DOMAIN_NAME]"
type input "581223160"
type input "1746696"
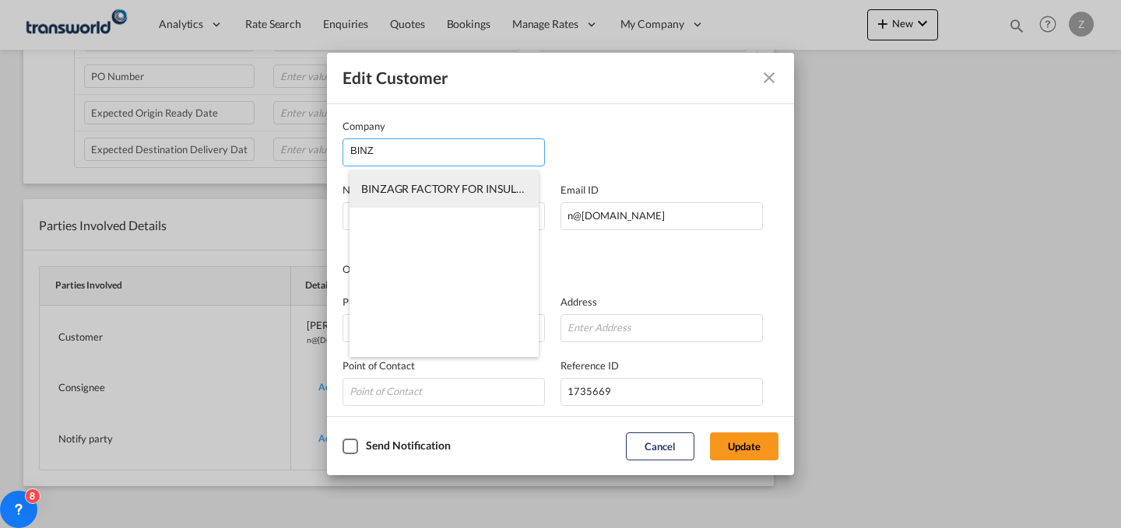
type input "35729"
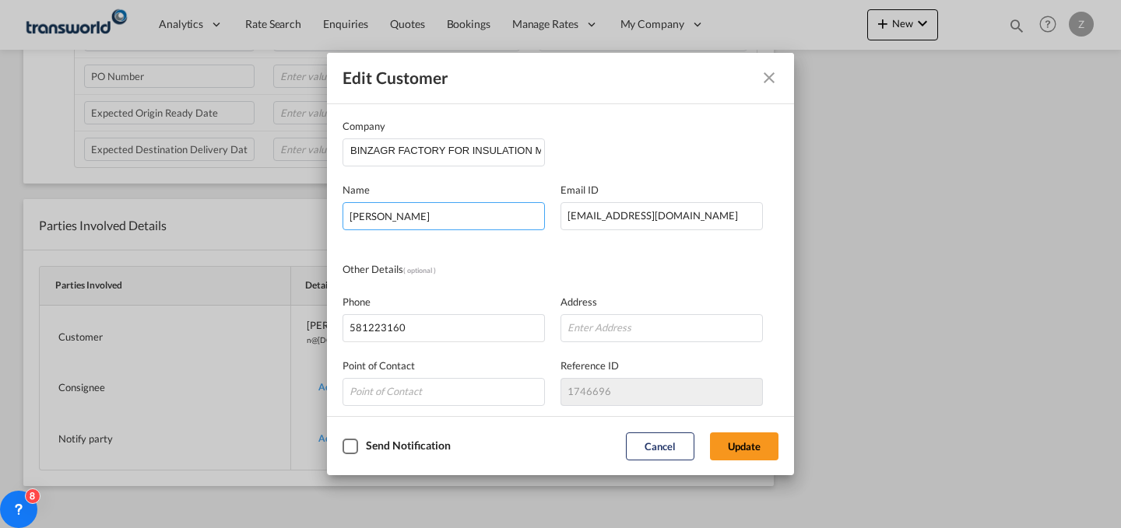
drag, startPoint x: 498, startPoint y: 218, endPoint x: 259, endPoint y: 241, distance: 240.1
click at [259, 241] on div "Edit Customer Company BINZAGR FACTORY FOR INSULATION MATERIALS COMPANY Name [PE…" at bounding box center [560, 264] width 1121 height 528
click at [457, 143] on input "BINZAGR FACTORY FOR INSULATION MATERIALS COMPANY" at bounding box center [447, 150] width 194 height 23
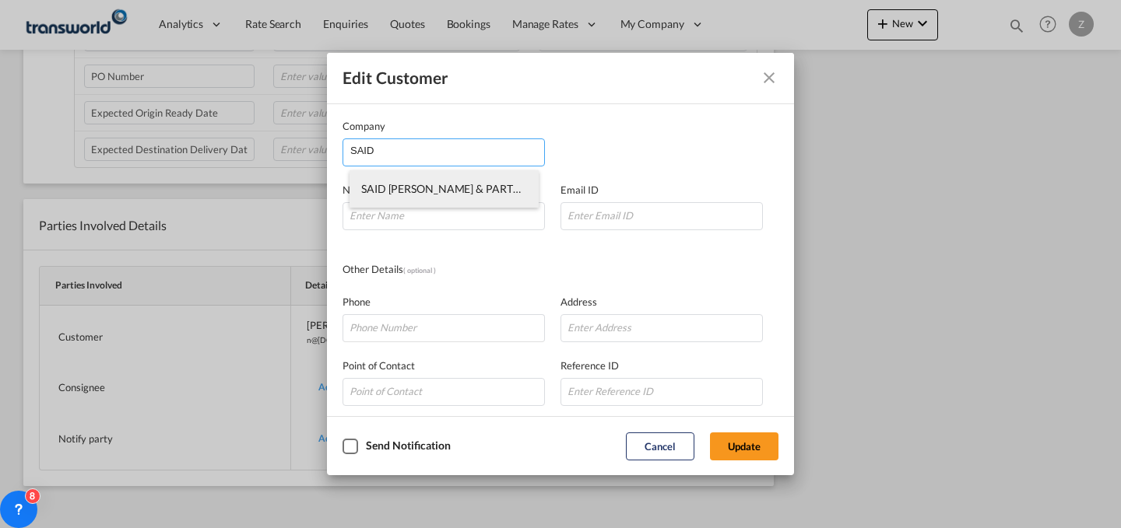
click at [451, 183] on span "SAID [PERSON_NAME] & PARTNERS CO LTD" at bounding box center [470, 188] width 218 height 13
type input "SAID [PERSON_NAME] & PARTNERS CO LTD"
type input "[EMAIL_ADDRESS][DOMAIN_NAME]"
type input "551849327"
type input "1412276"
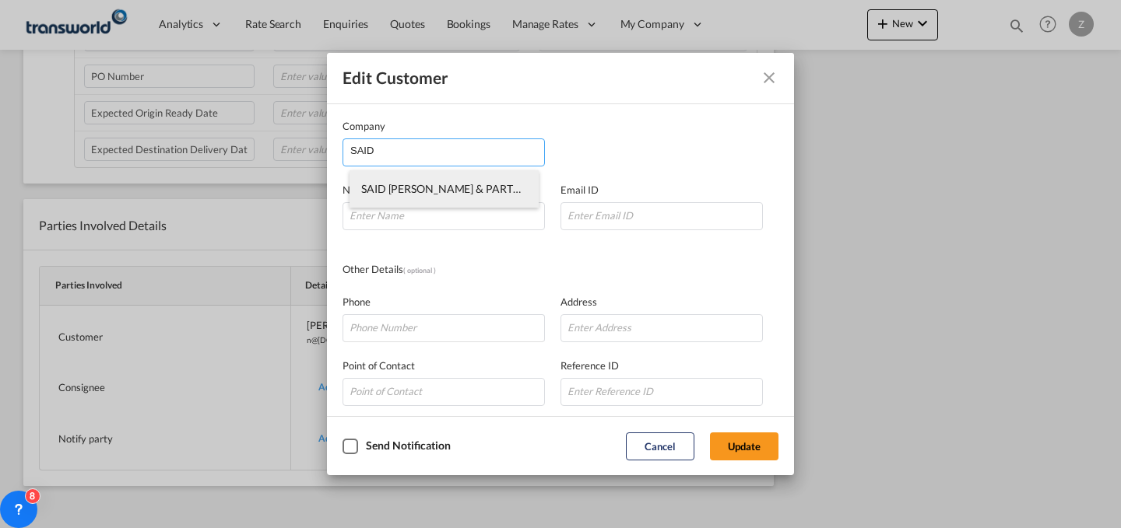
type input "22233"
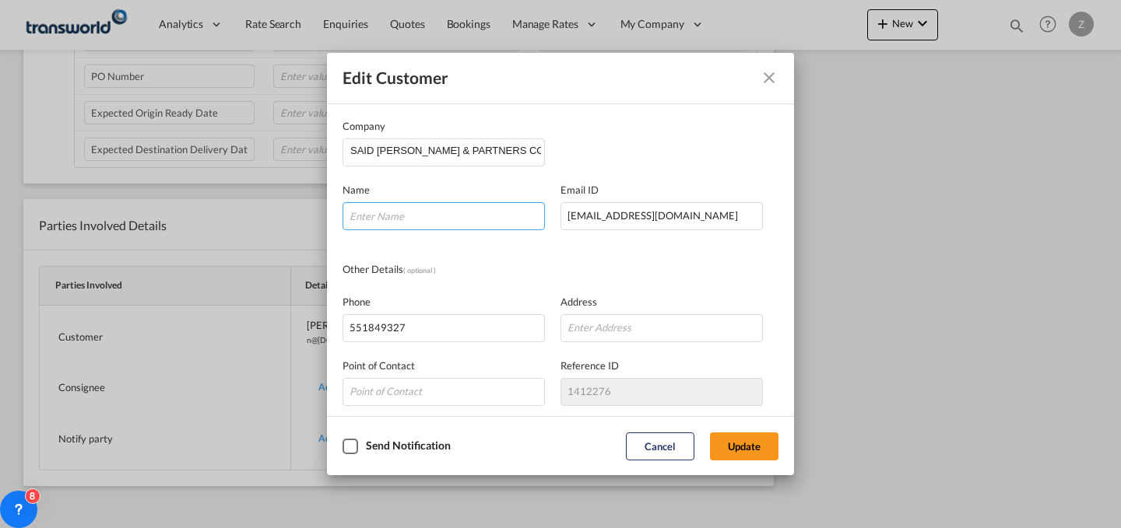
click at [487, 211] on input "Company Name Email ..." at bounding box center [443, 216] width 202 height 28
type input "a"
type input "ALSAD"
click at [730, 431] on md-dialog-actions "Send Notification Cancel Update" at bounding box center [560, 445] width 467 height 59
click at [730, 444] on button "Update" at bounding box center [744, 447] width 68 height 28
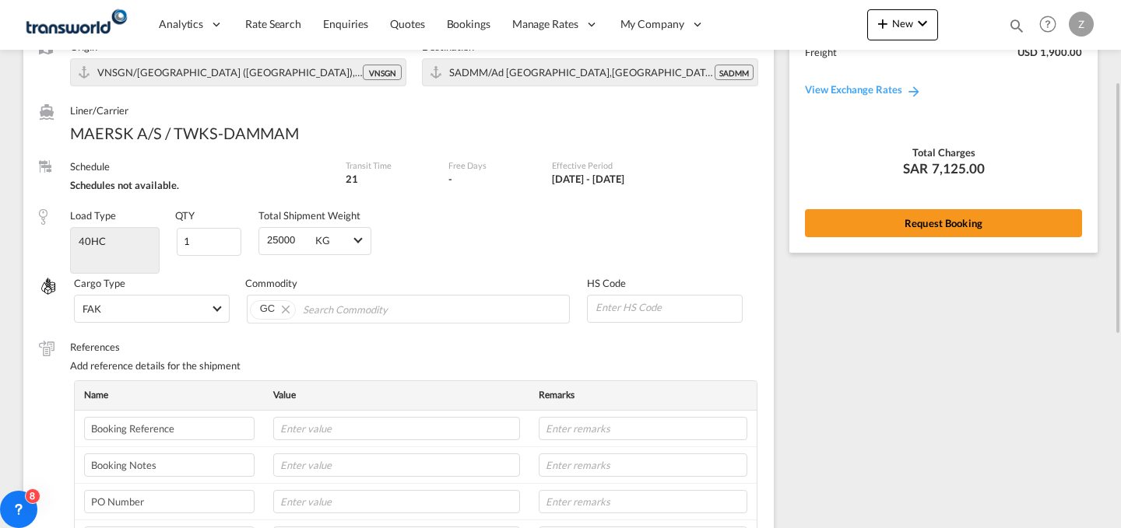
scroll to position [138, 0]
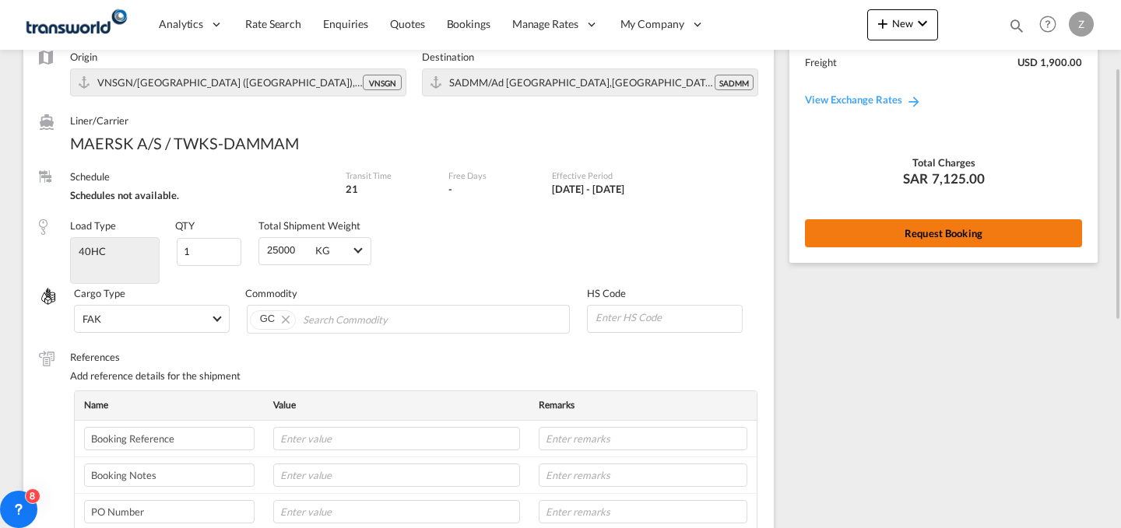
click at [911, 226] on button "Request Booking" at bounding box center [943, 233] width 277 height 28
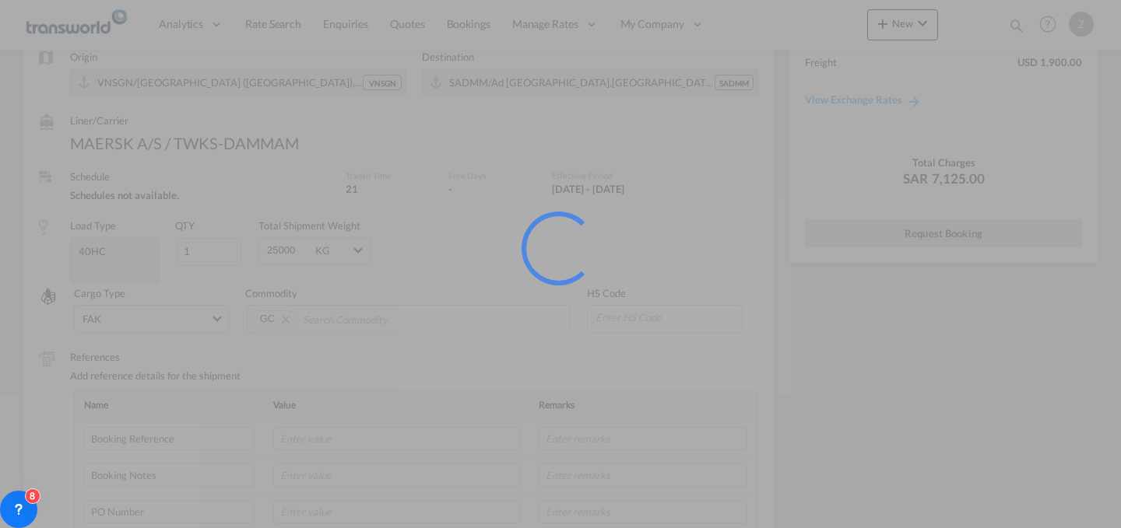
scroll to position [0, 0]
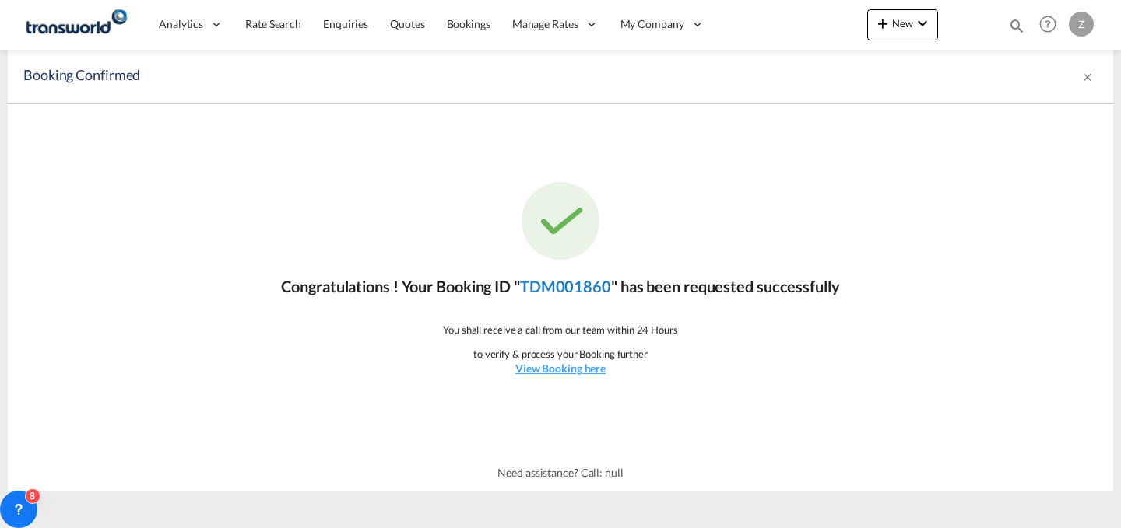
click at [542, 277] on link "TDM001860" at bounding box center [565, 286] width 91 height 19
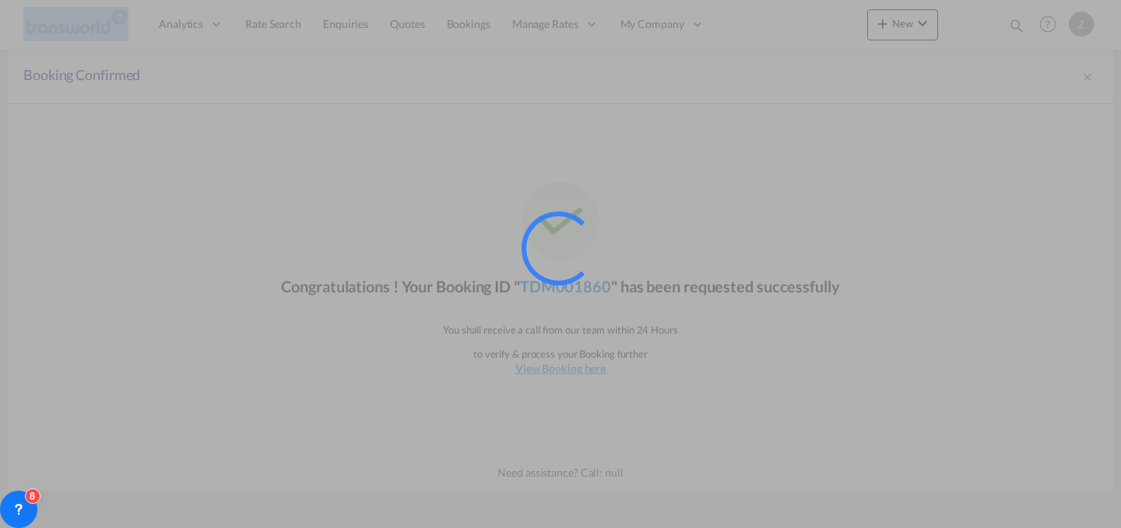
click at [542, 277] on div at bounding box center [558, 247] width 97 height 97
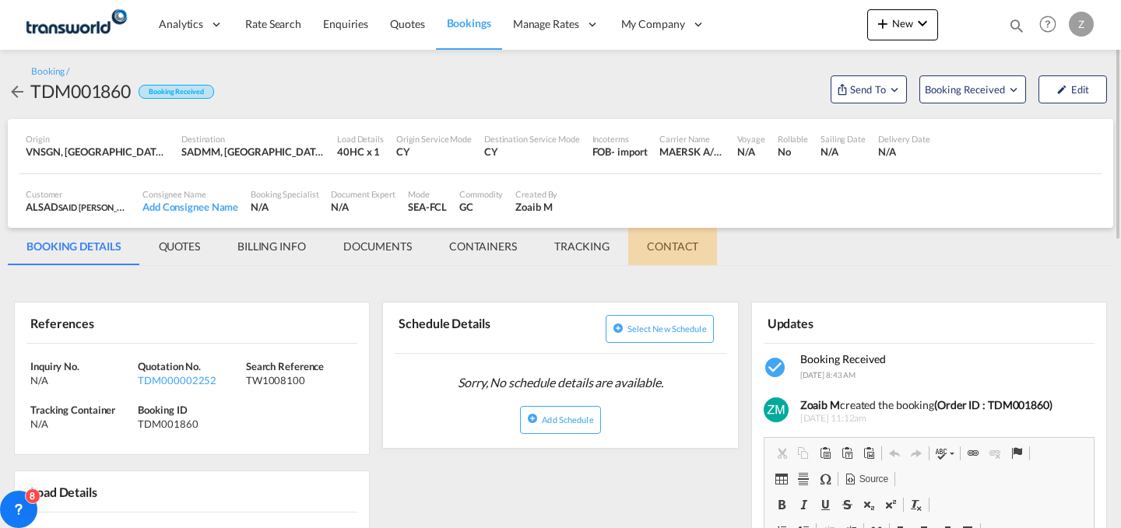
click at [679, 253] on md-tab-item "CONTACT" at bounding box center [672, 246] width 89 height 37
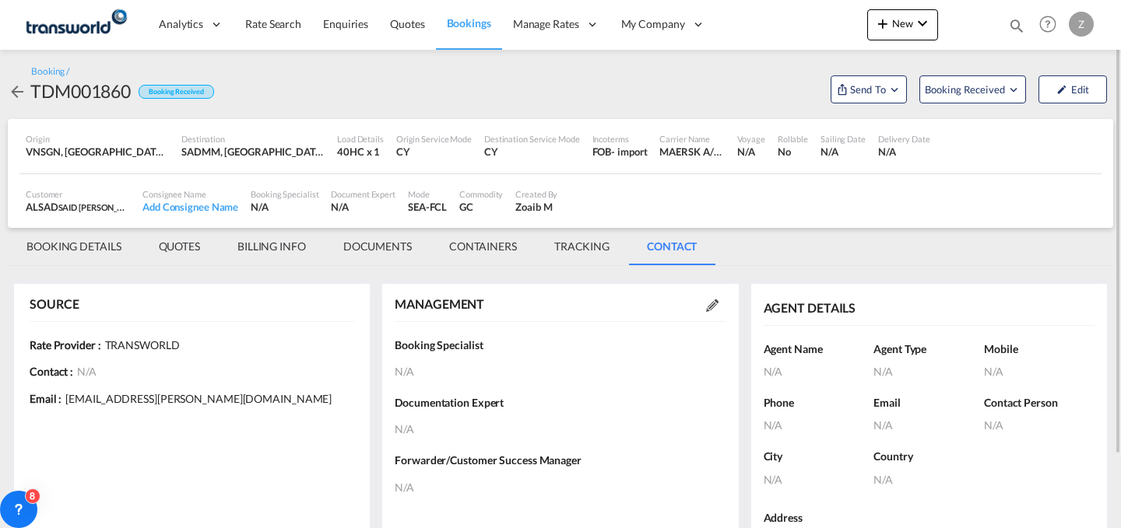
click at [711, 307] on md-icon at bounding box center [712, 306] width 12 height 12
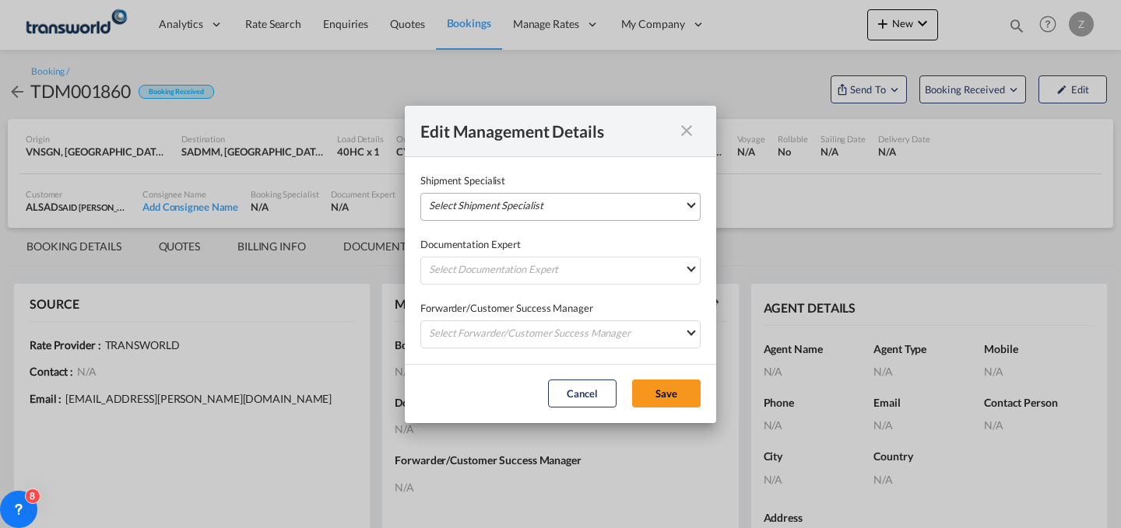
click at [616, 206] on md-select "Select Shipment Specialist [PERSON_NAME] W [PERSON_NAME][EMAIL_ADDRESS][PERSON_…" at bounding box center [560, 207] width 280 height 28
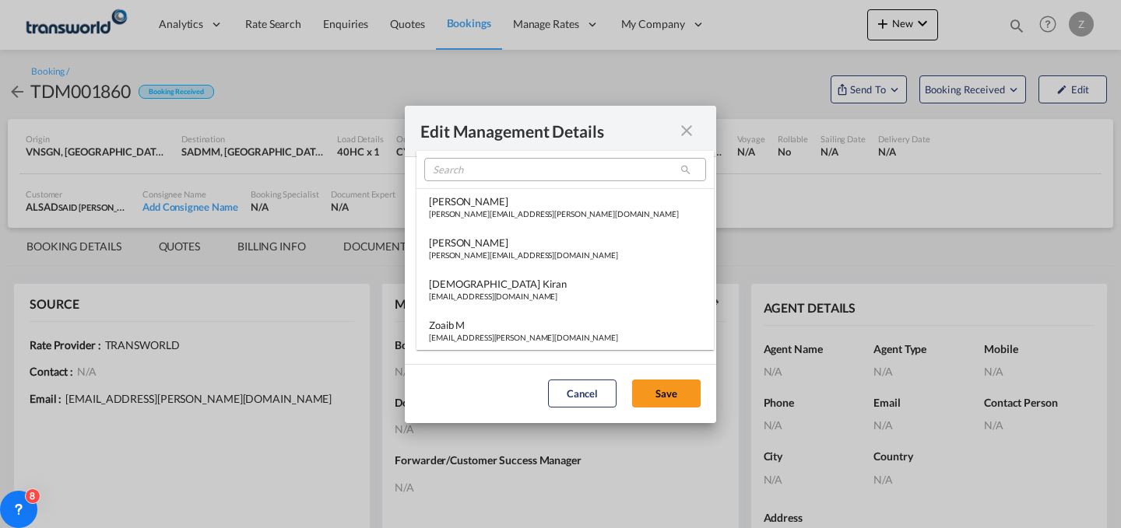
type md-option "[object Object]"
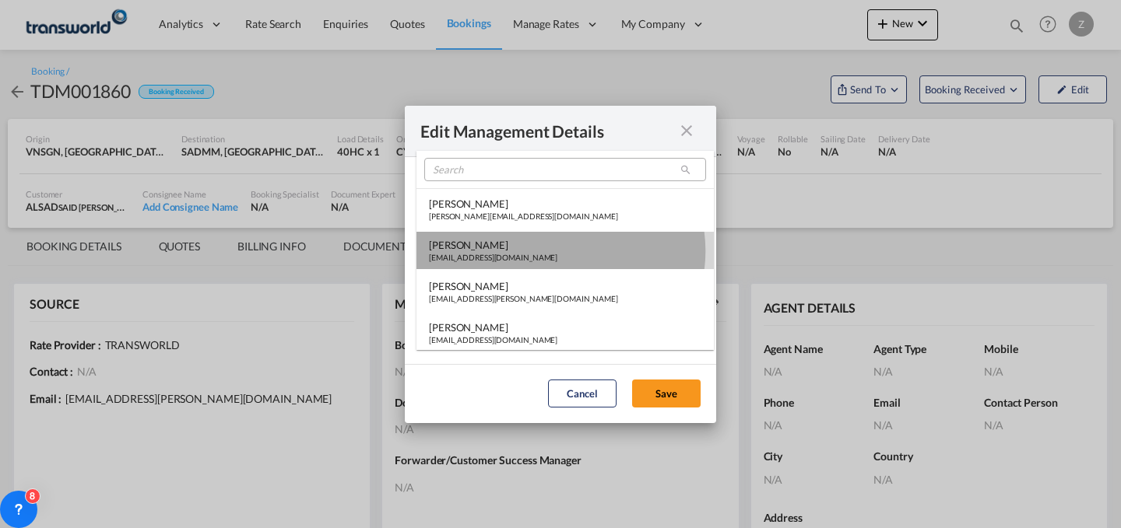
click at [560, 251] on md-option "[PERSON_NAME] [PERSON_NAME][EMAIL_ADDRESS][DOMAIN_NAME]" at bounding box center [564, 250] width 297 height 37
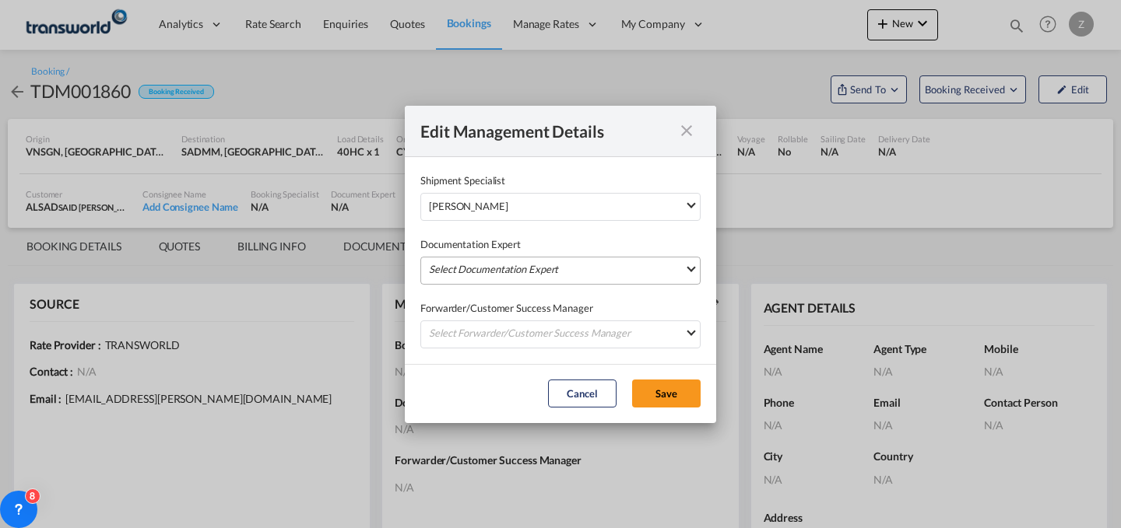
click at [543, 266] on md-select "Select Documentation Expert [PERSON_NAME] W [PERSON_NAME][EMAIL_ADDRESS][PERSON…" at bounding box center [560, 271] width 280 height 28
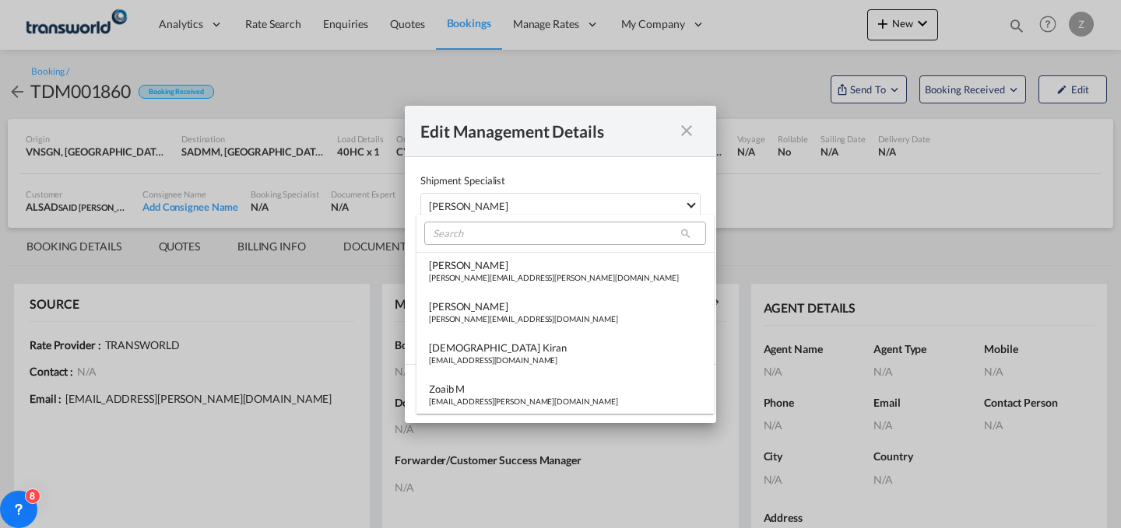
type md-option "[object Object]"
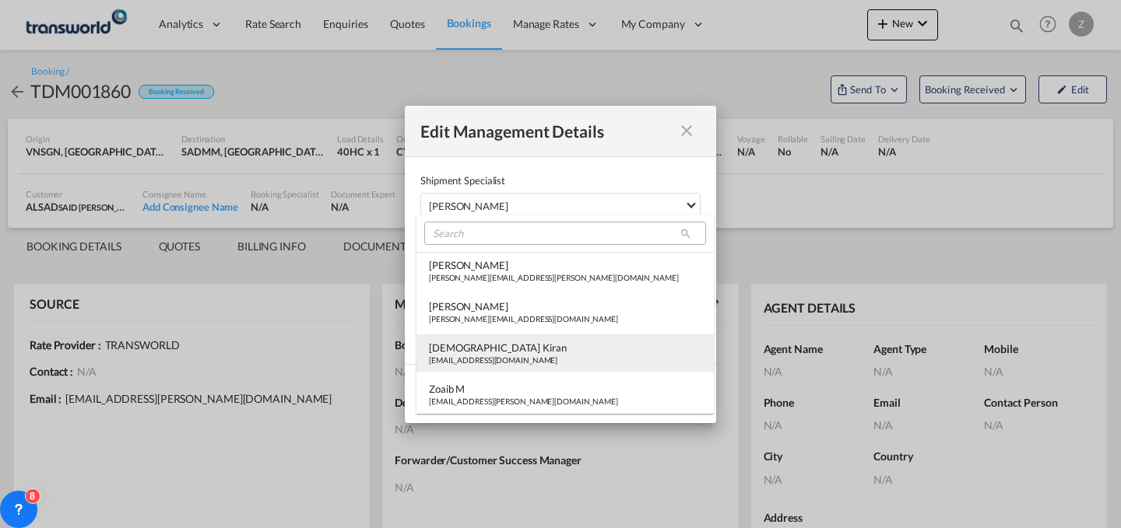
type md-option "[object Object]"
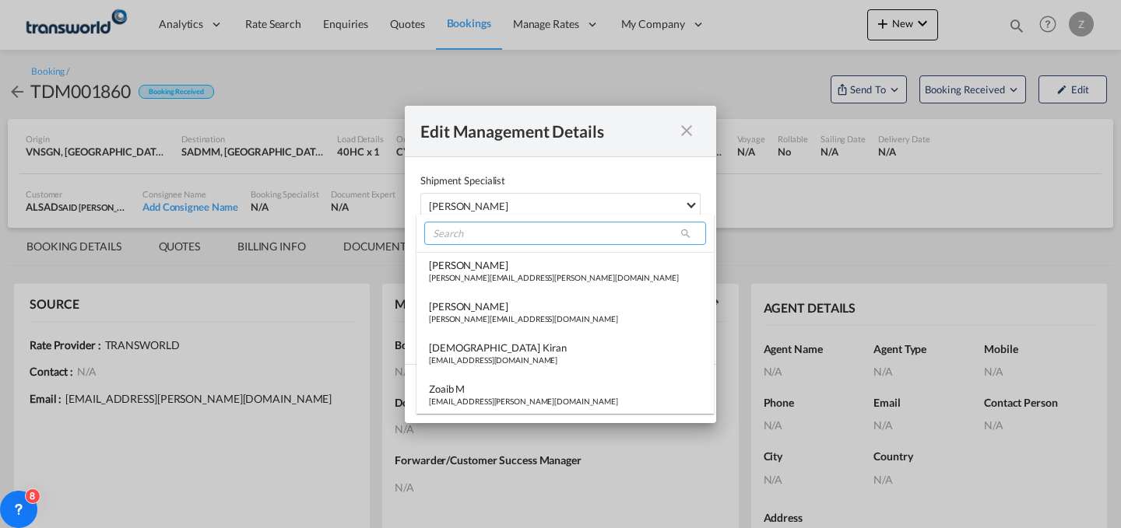
click at [523, 235] on input "search" at bounding box center [565, 233] width 282 height 23
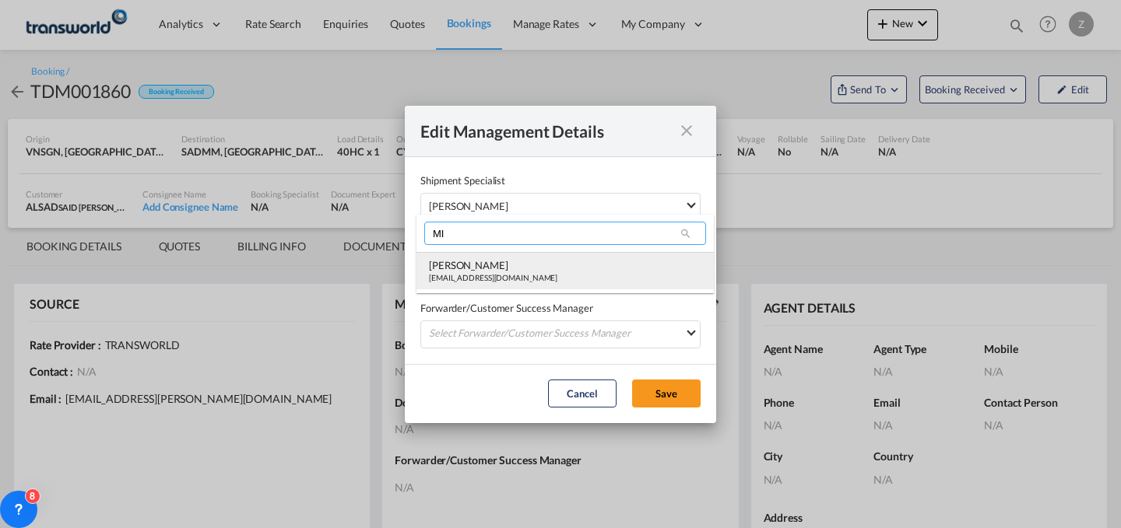
type input "MI"
click at [507, 263] on div "[PERSON_NAME]" at bounding box center [493, 265] width 128 height 14
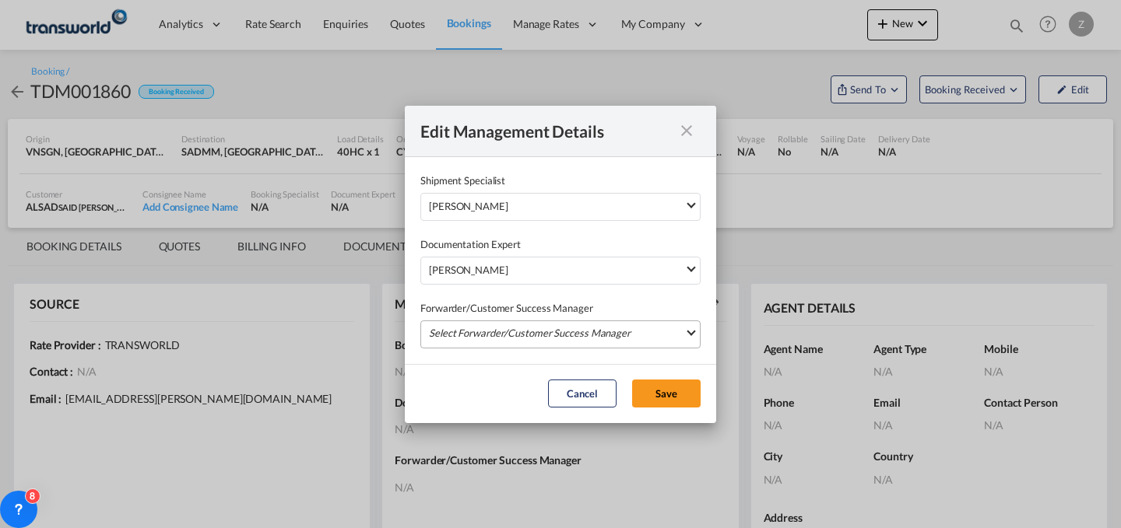
click at [506, 325] on md-select "Select Forwarder/Customer Success Manager [PERSON_NAME] [PERSON_NAME][EMAIL_ADD…" at bounding box center [560, 335] width 280 height 28
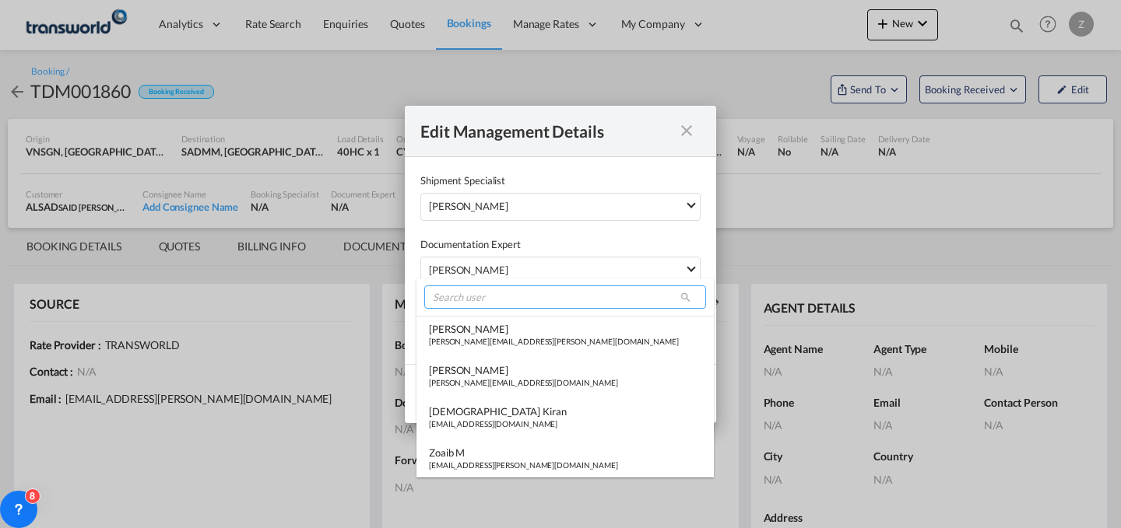
click at [518, 299] on input "search" at bounding box center [565, 297] width 282 height 23
click at [557, 207] on md-backdrop at bounding box center [560, 264] width 1121 height 528
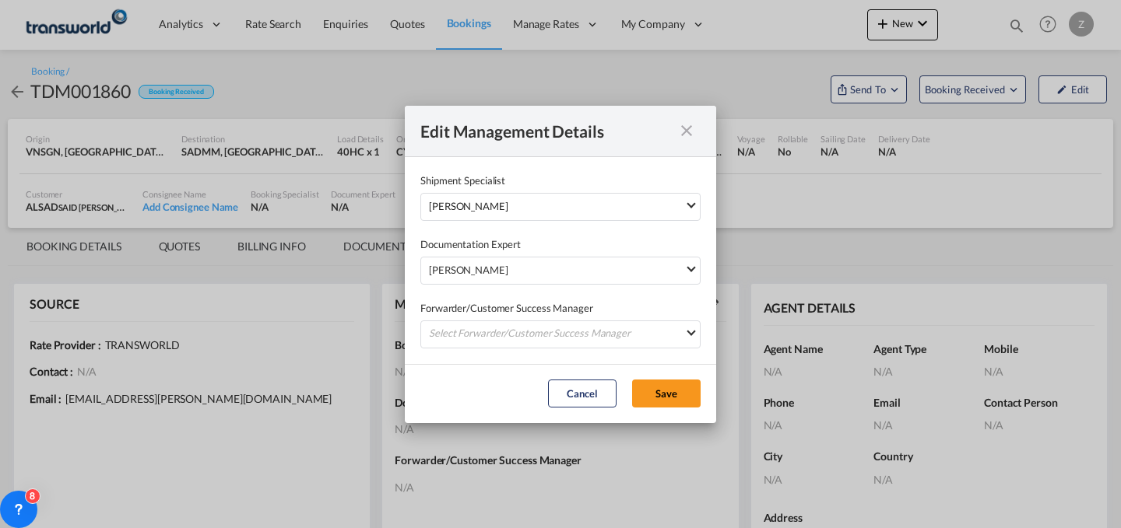
click at [557, 207] on div "[PERSON_NAME]" at bounding box center [556, 206] width 255 height 16
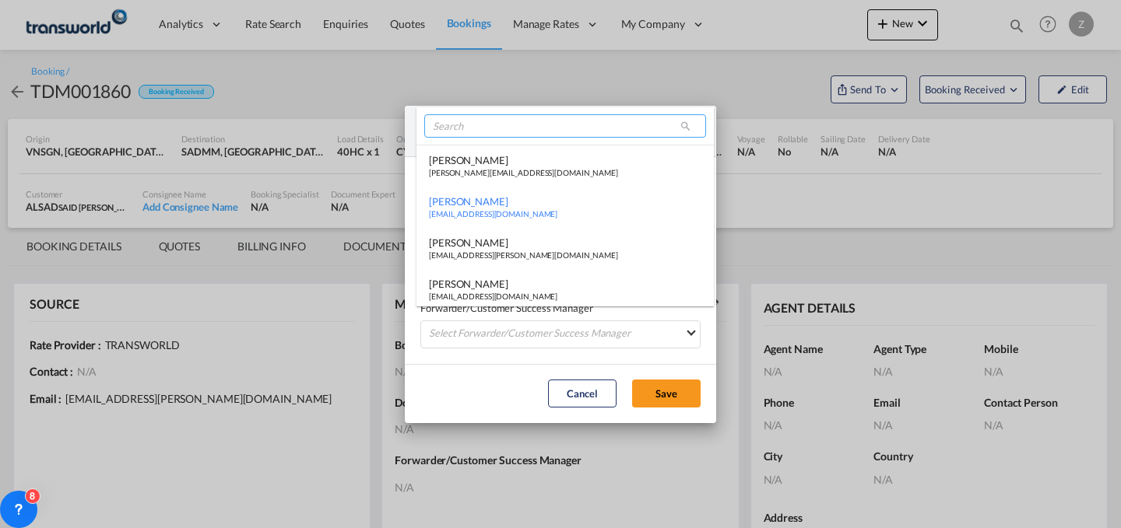
click at [576, 128] on input "search" at bounding box center [565, 125] width 282 height 23
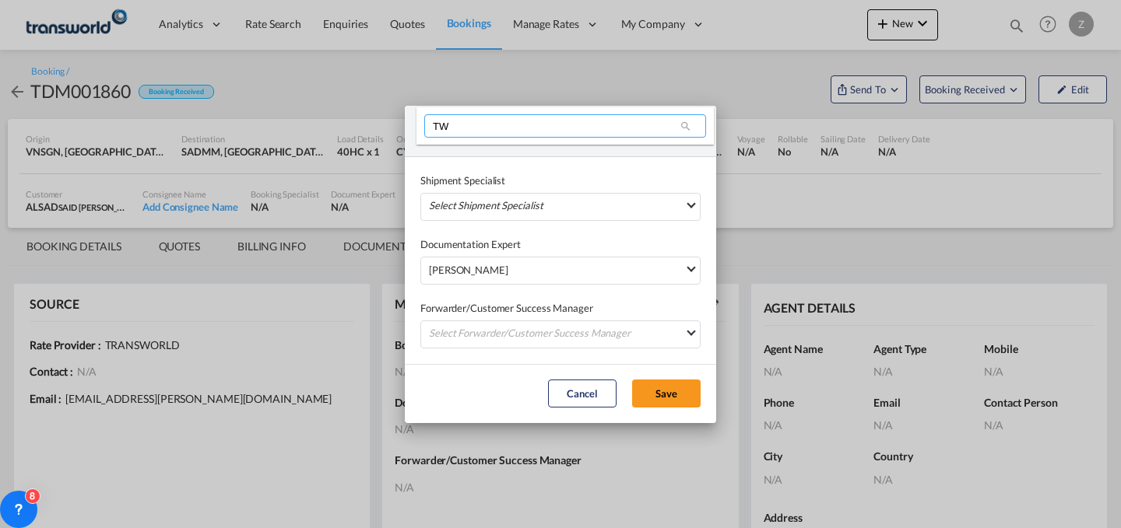
scroll to position [0, 0]
type input "T"
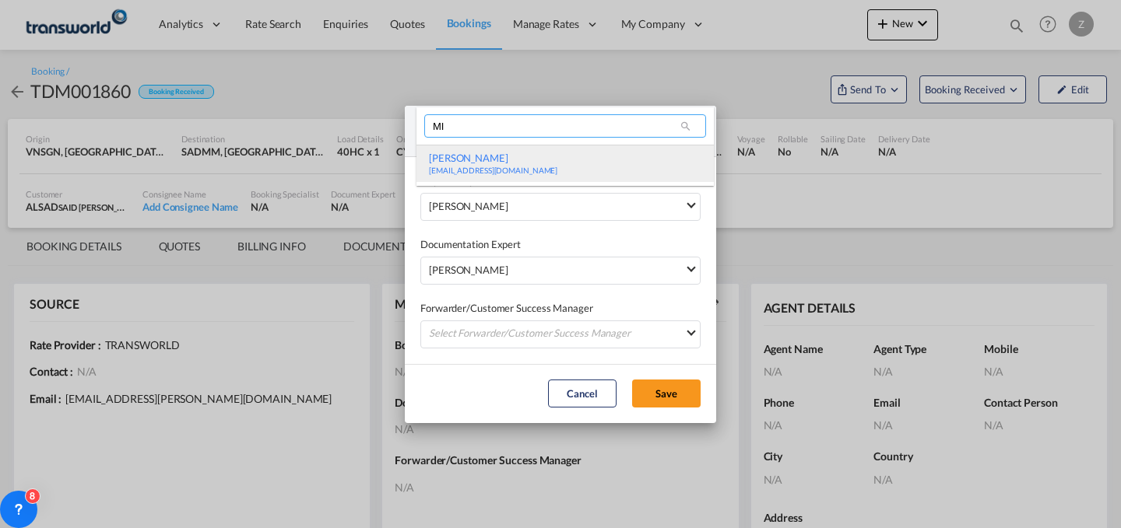
type input "MI"
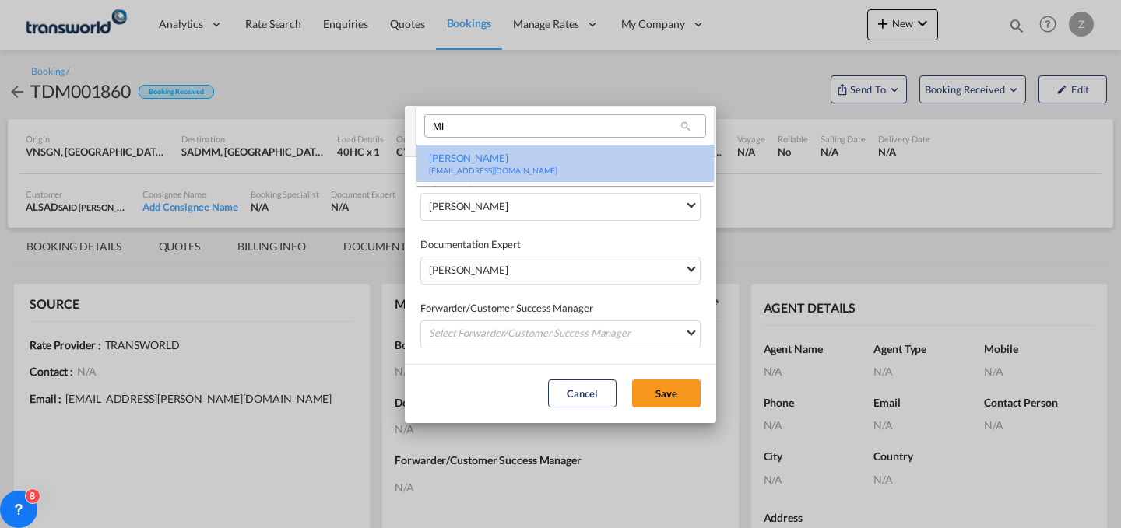
click at [527, 160] on div "[PERSON_NAME]" at bounding box center [493, 158] width 128 height 14
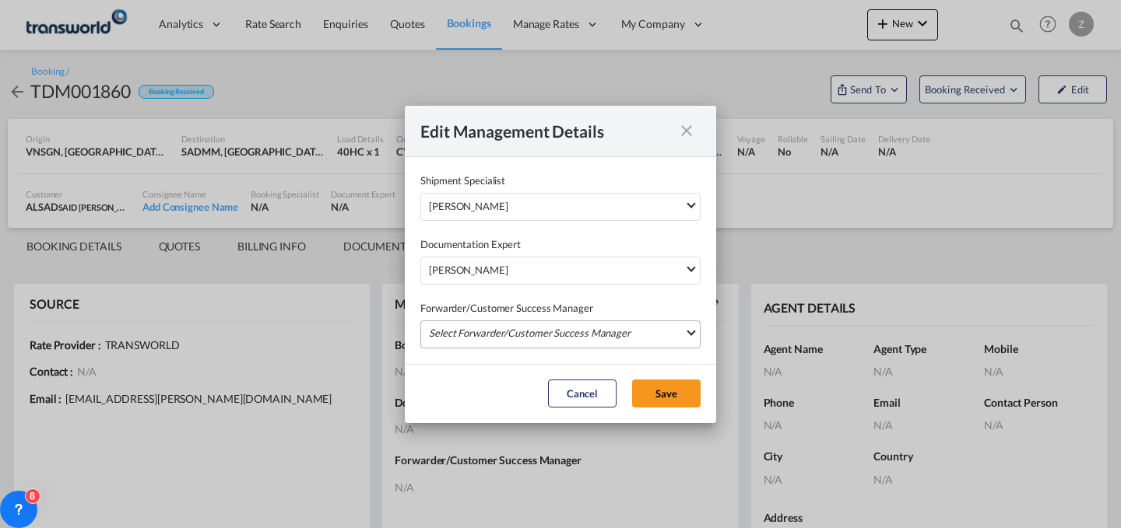
click at [538, 332] on md-select "Select Forwarder/Customer Success Manager" at bounding box center [560, 335] width 280 height 28
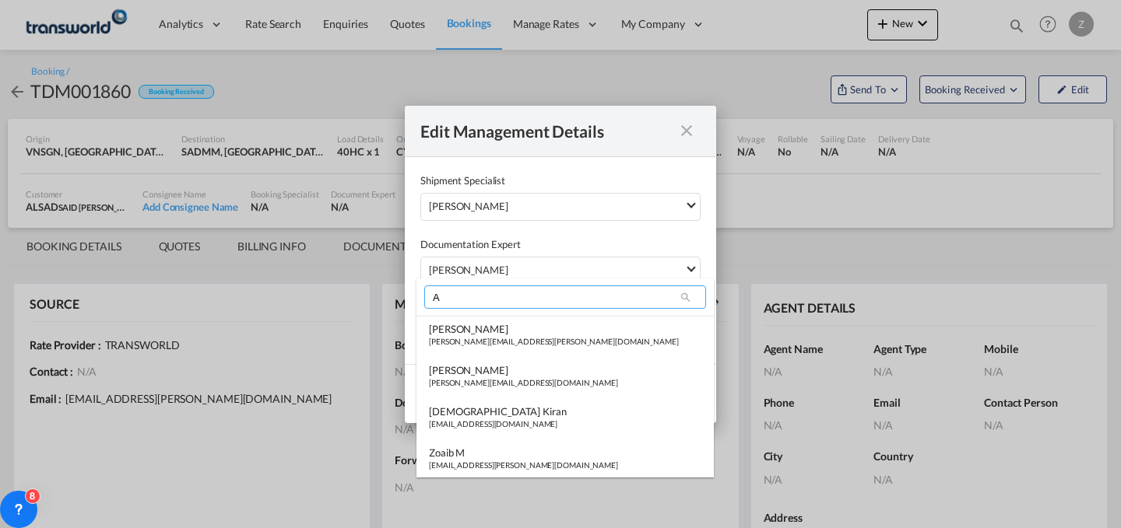
click at [550, 304] on input "A" at bounding box center [565, 297] width 282 height 23
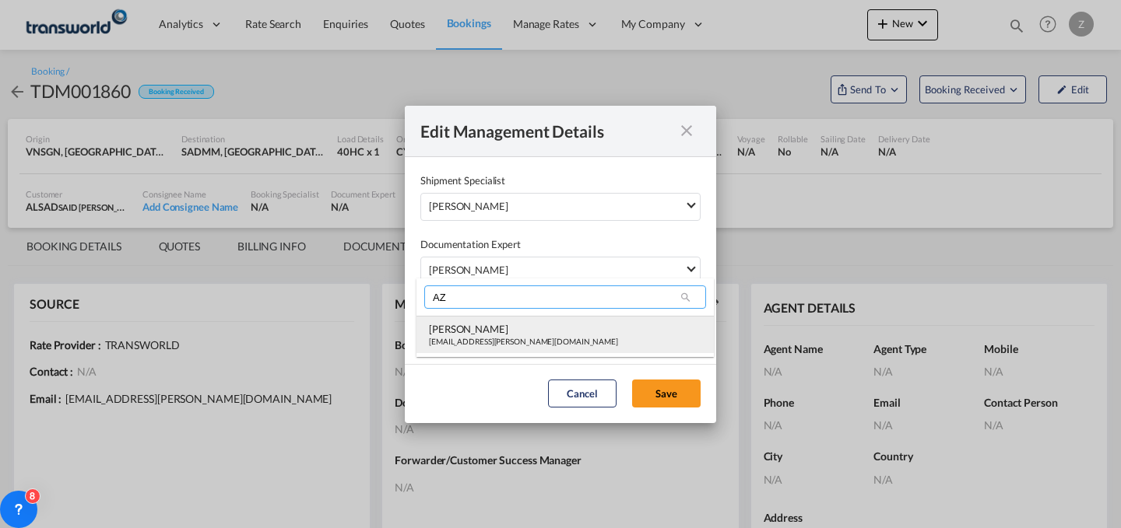
type input "AZ"
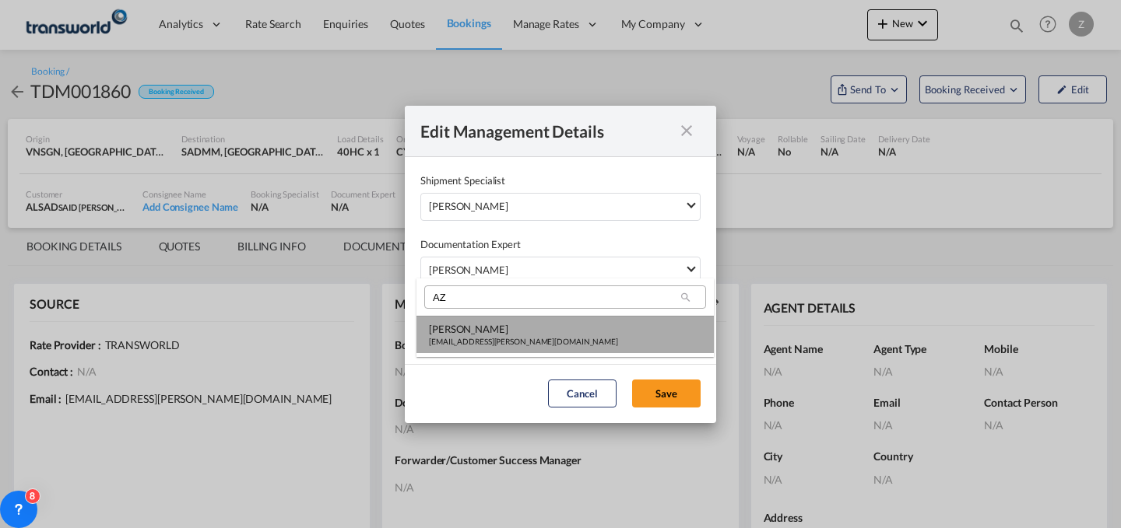
click at [540, 336] on md-option "[PERSON_NAME] [PERSON_NAME][EMAIL_ADDRESS][PERSON_NAME][DOMAIN_NAME]" at bounding box center [564, 334] width 297 height 37
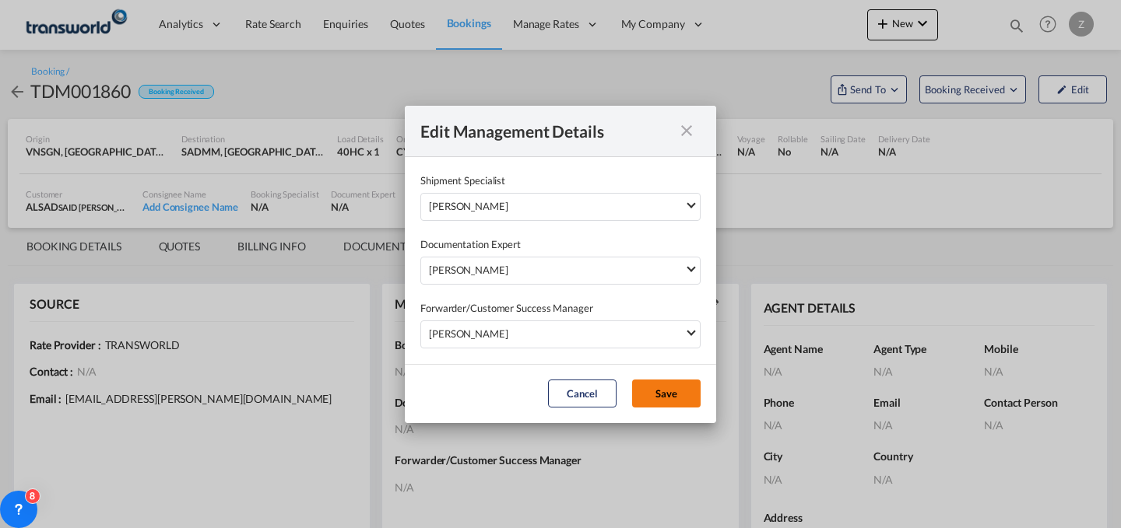
click at [656, 384] on button "Save" at bounding box center [666, 394] width 68 height 28
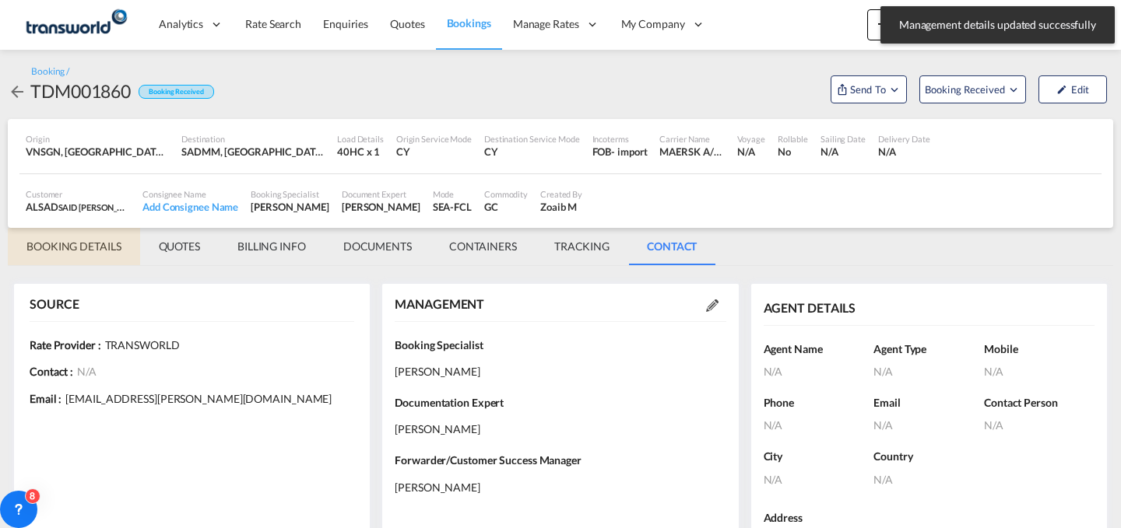
click at [54, 246] on md-tab-item "BOOKING DETAILS" at bounding box center [74, 246] width 132 height 37
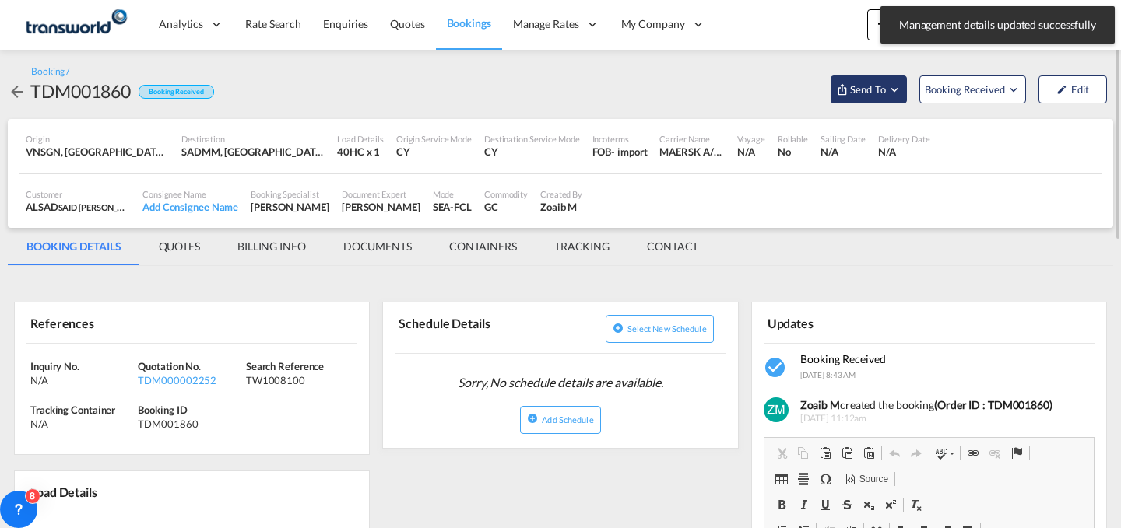
click at [854, 82] on span "Send To" at bounding box center [867, 90] width 39 height 16
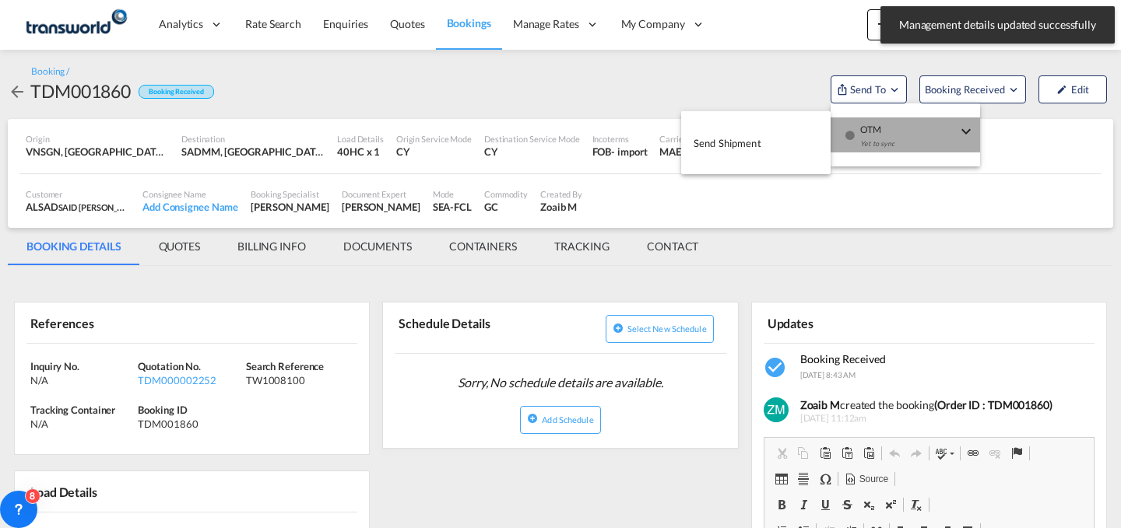
click at [855, 121] on div "button" at bounding box center [849, 141] width 13 height 47
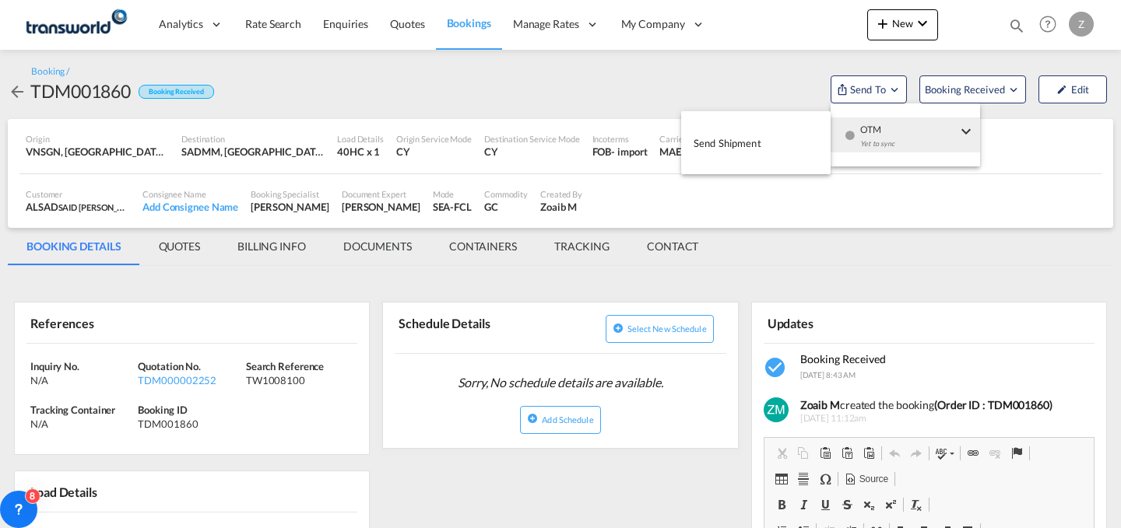
click at [752, 144] on span "Send Shipment" at bounding box center [727, 143] width 68 height 25
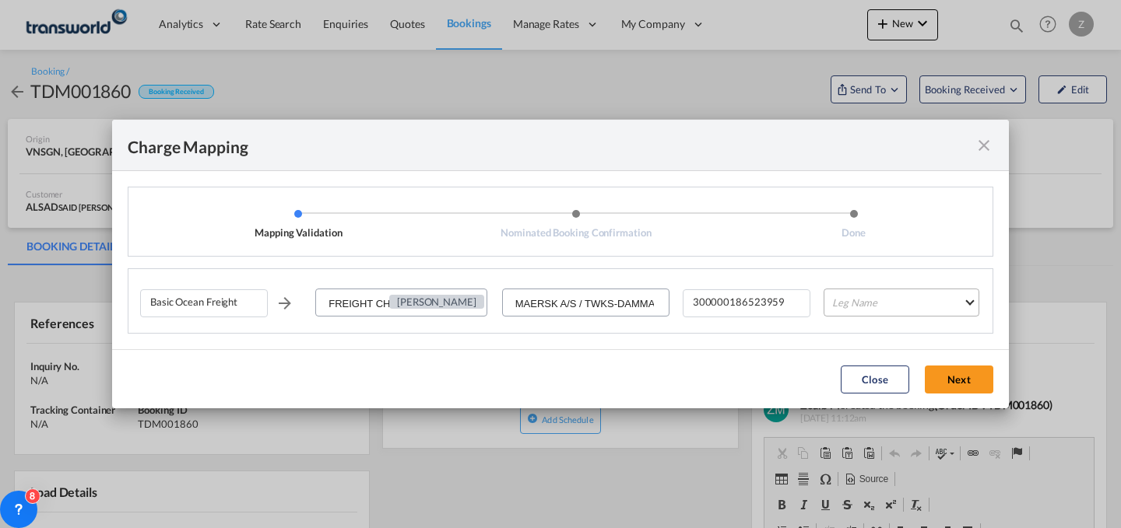
click at [900, 304] on md-select "Leg Name HANDLING ORIGIN VESSEL HANDLING DESTINATION OTHERS TL PICK UP CUSTOMS …" at bounding box center [901, 303] width 156 height 28
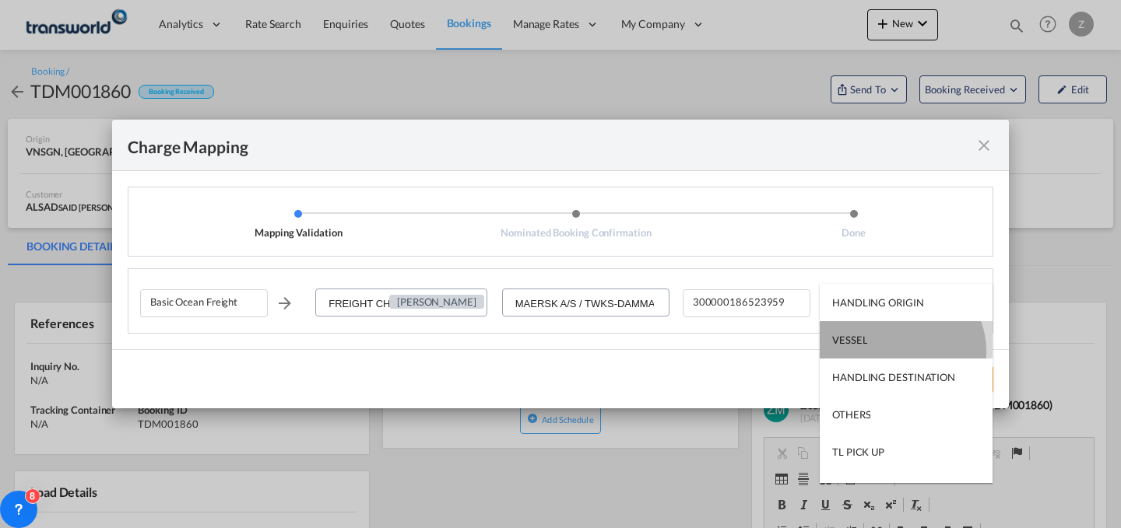
click at [897, 351] on md-option "VESSEL" at bounding box center [906, 339] width 173 height 37
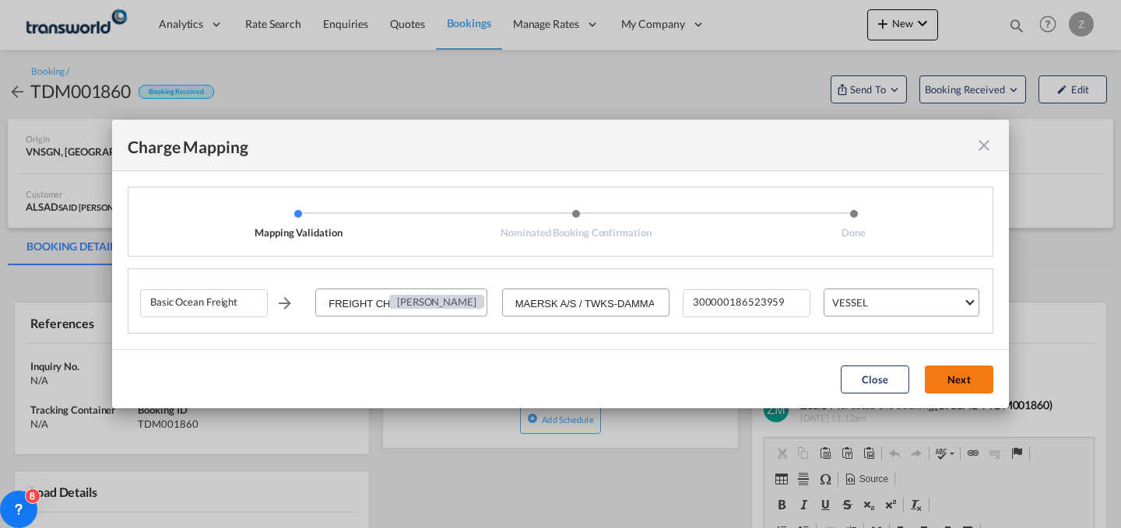
click at [942, 375] on button "Next" at bounding box center [959, 380] width 68 height 28
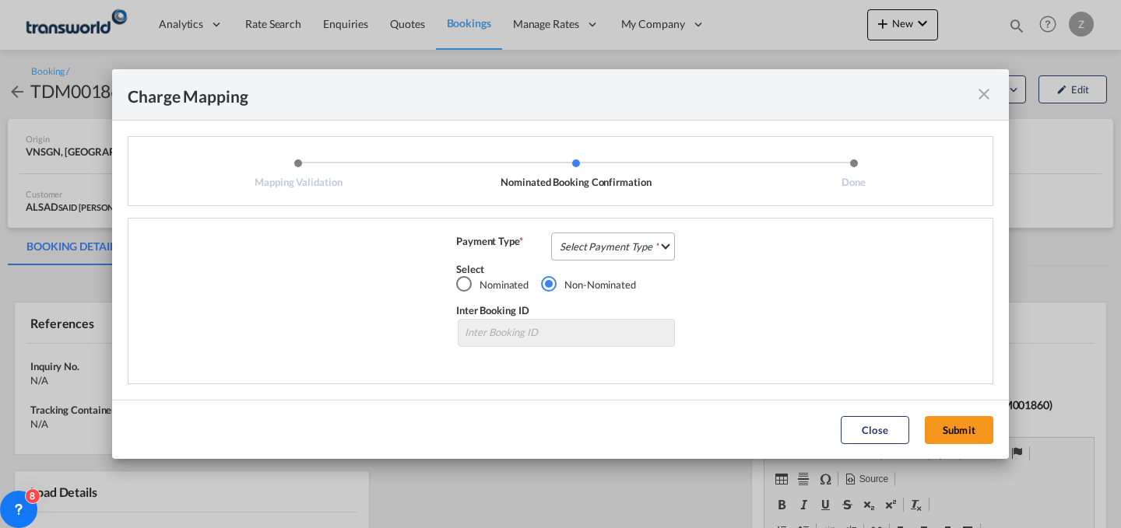
click at [616, 241] on md-select "Select Payment Type COLLECT PREPAID" at bounding box center [613, 247] width 124 height 28
click at [643, 249] on md-option "COLLECT" at bounding box center [618, 245] width 138 height 37
click at [945, 413] on md-dialog-actions "Close Submit" at bounding box center [560, 429] width 897 height 59
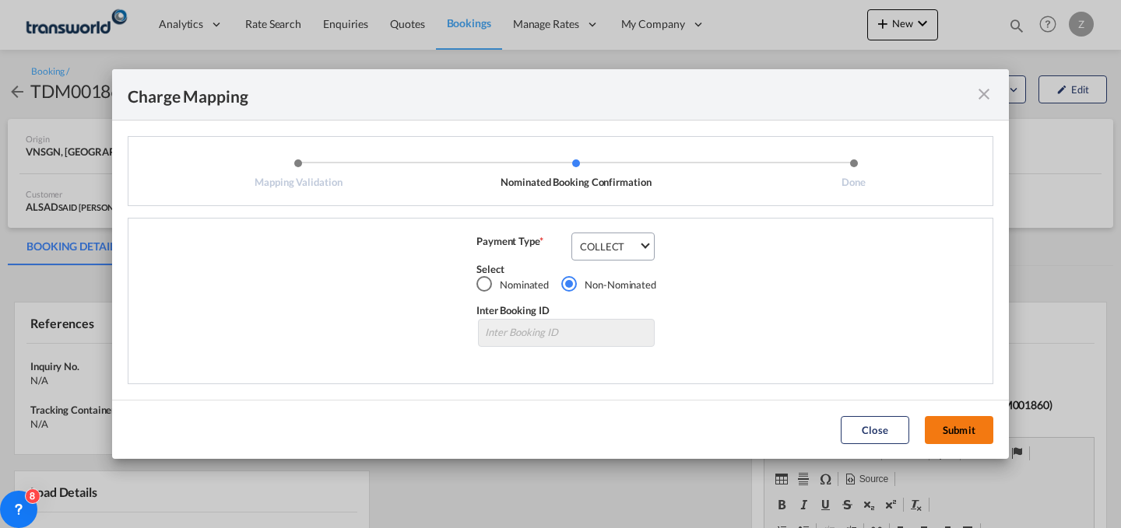
click at [945, 417] on button "Submit" at bounding box center [959, 430] width 68 height 28
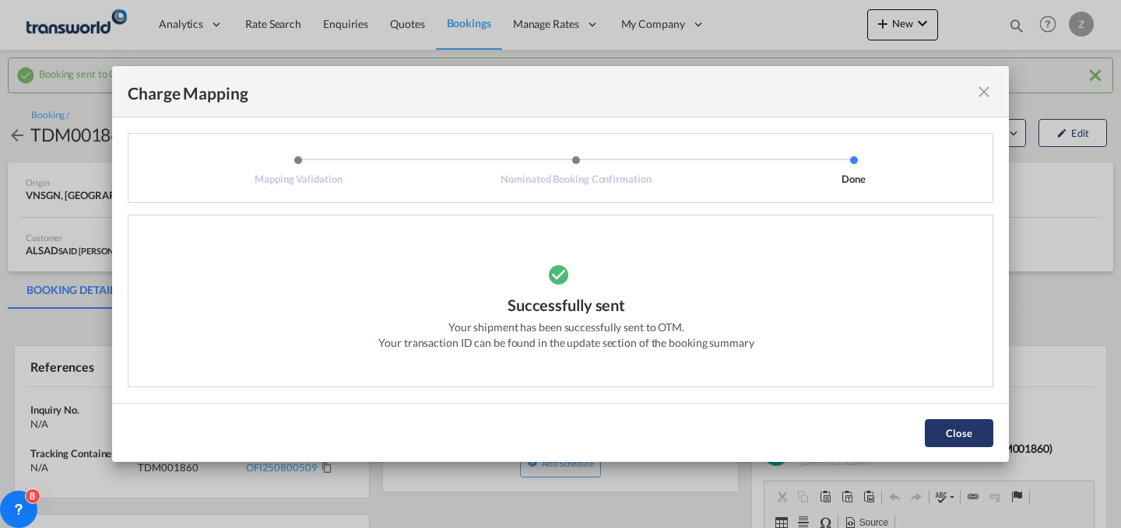
click at [941, 427] on button "Close" at bounding box center [959, 434] width 68 height 28
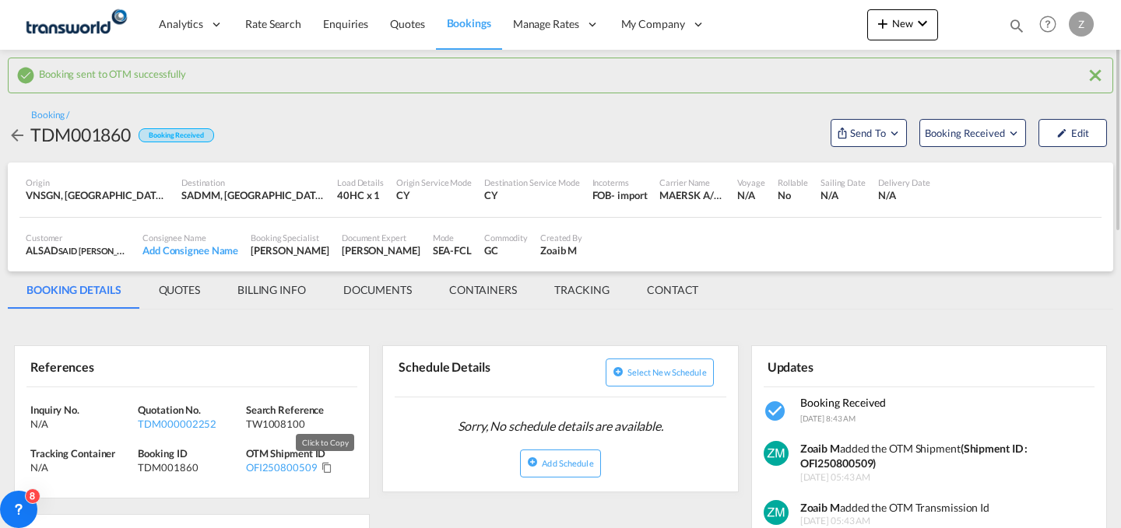
click at [325, 468] on md-icon "Click to Copy" at bounding box center [326, 467] width 11 height 11
click at [887, 27] on md-icon "icon-plus 400-fg" at bounding box center [882, 23] width 19 height 19
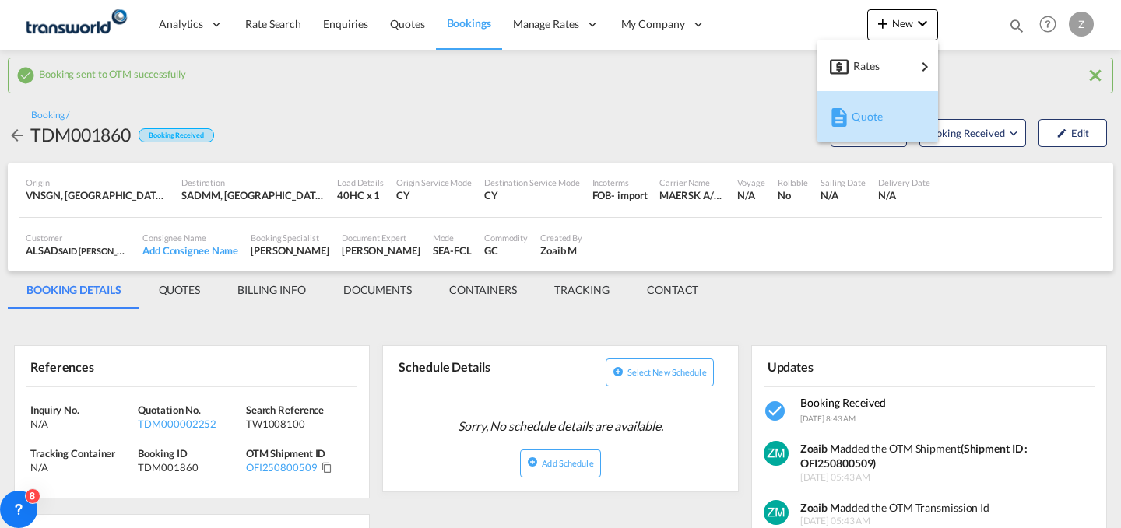
click at [869, 119] on span "Quote" at bounding box center [859, 116] width 17 height 31
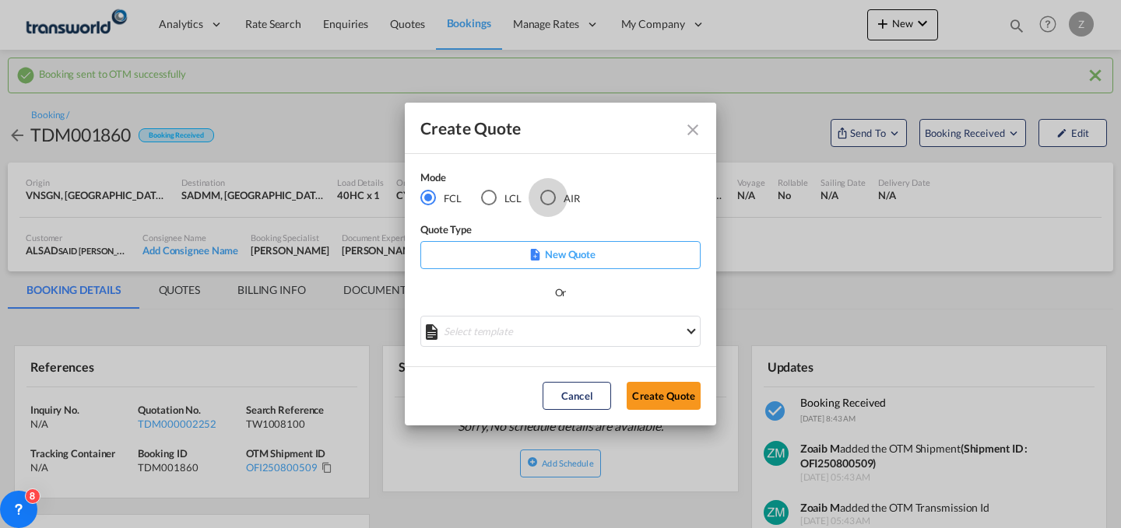
click at [550, 204] on div "AIR" at bounding box center [548, 198] width 16 height 16
click at [662, 391] on button "Create Quote" at bounding box center [664, 396] width 74 height 28
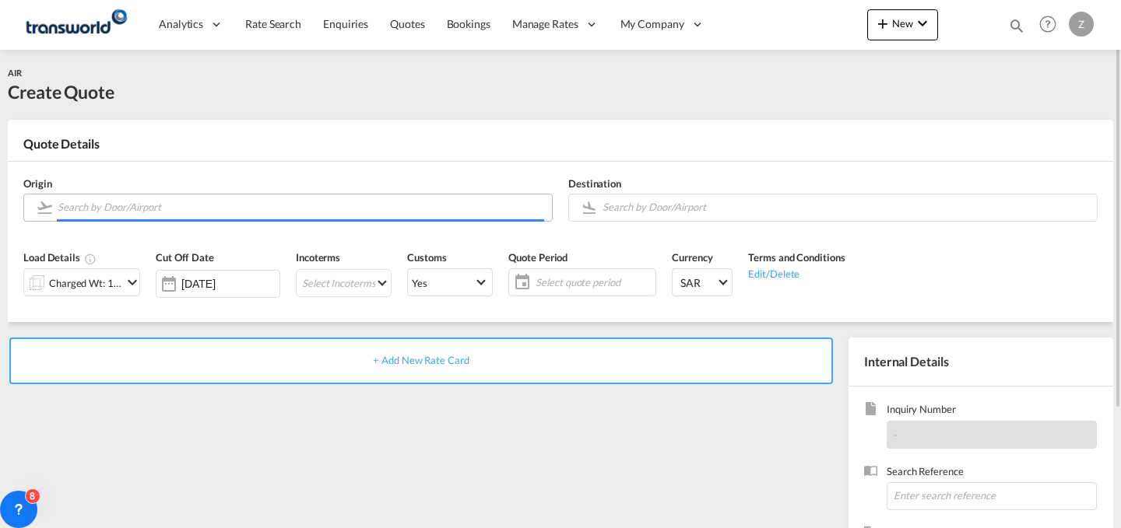
click at [414, 214] on input "Search by Door/Airport" at bounding box center [301, 207] width 486 height 27
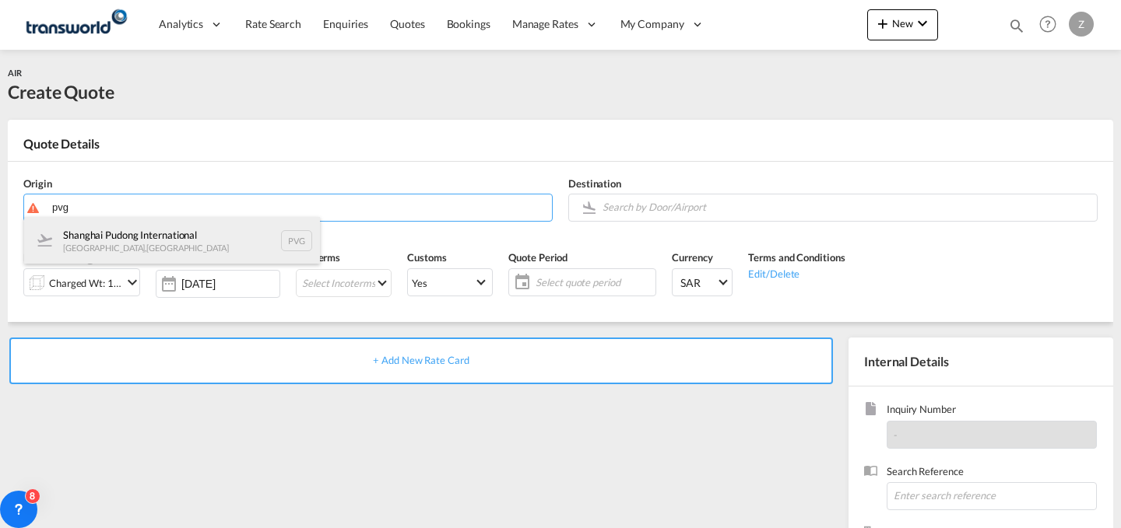
click at [247, 243] on div "Shanghai Pudong International [GEOGRAPHIC_DATA] , [GEOGRAPHIC_DATA] PVG" at bounding box center [172, 240] width 296 height 47
type input "Shanghai Pudong International, [GEOGRAPHIC_DATA], PVG"
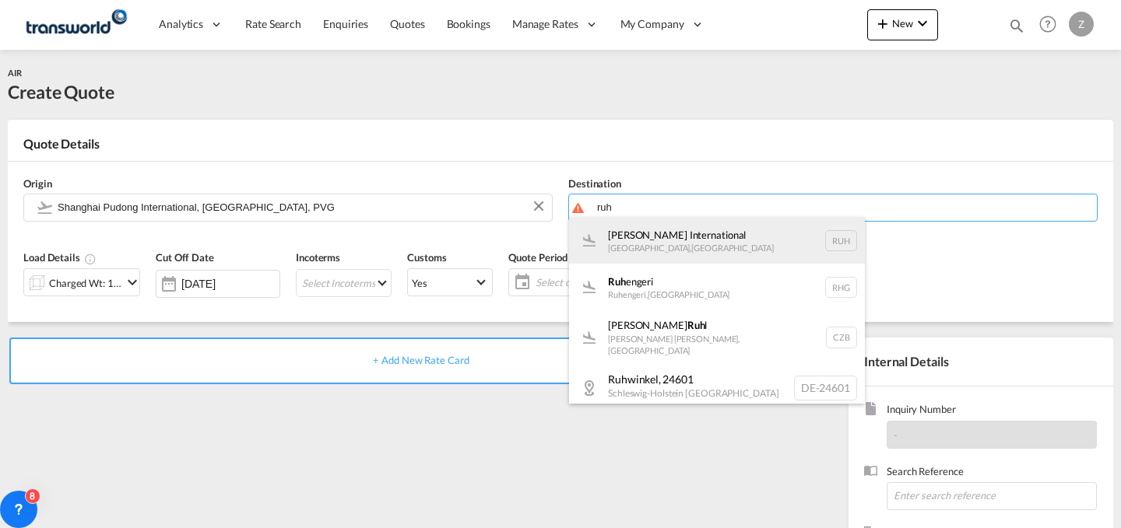
click at [623, 235] on div "[PERSON_NAME] International [GEOGRAPHIC_DATA] , [GEOGRAPHIC_DATA] RUH" at bounding box center [717, 240] width 296 height 47
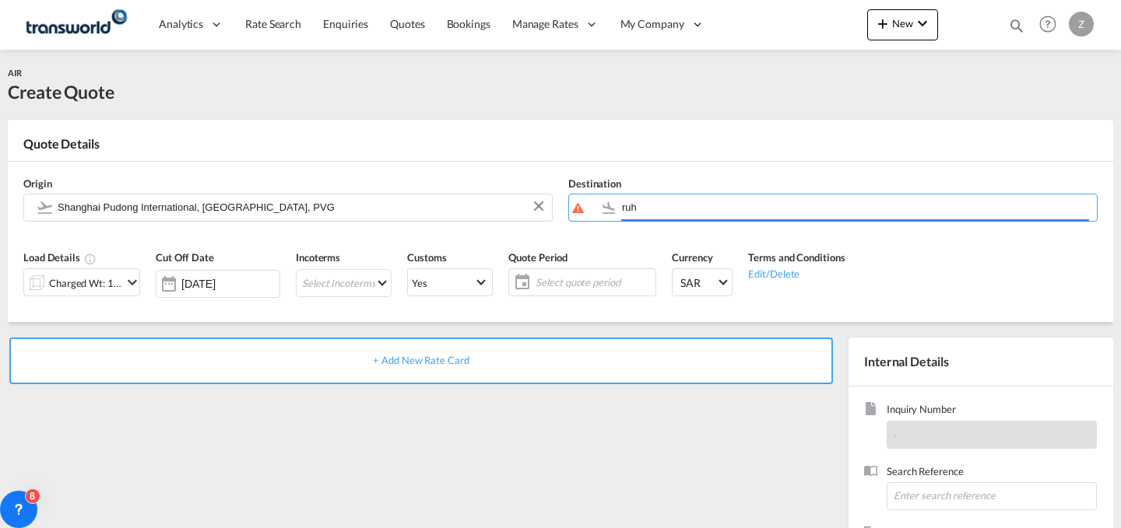
type input "[PERSON_NAME] International, [GEOGRAPHIC_DATA], RUH"
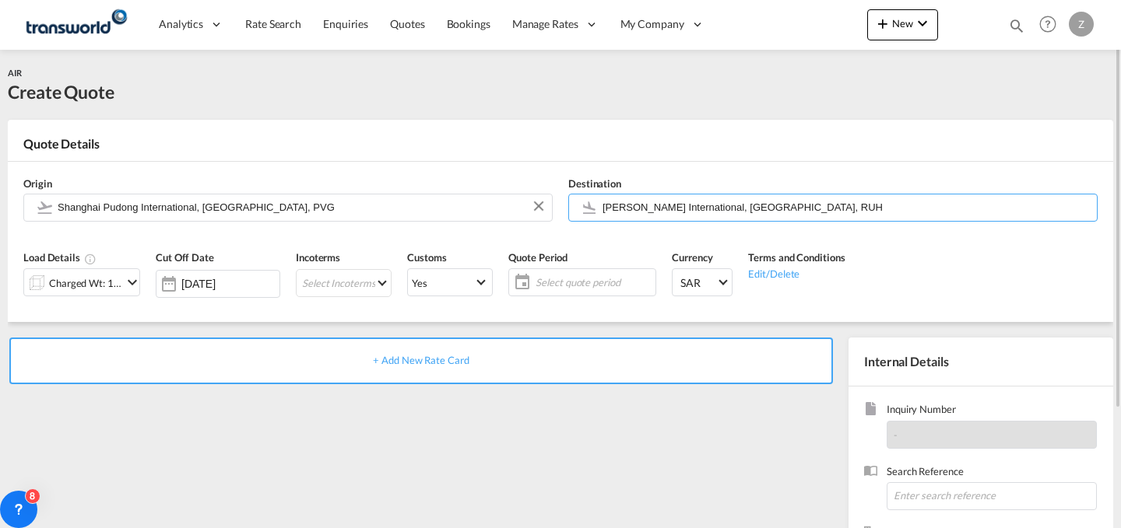
click at [104, 280] on div "Charged Wt: 1.00 KG" at bounding box center [85, 283] width 73 height 22
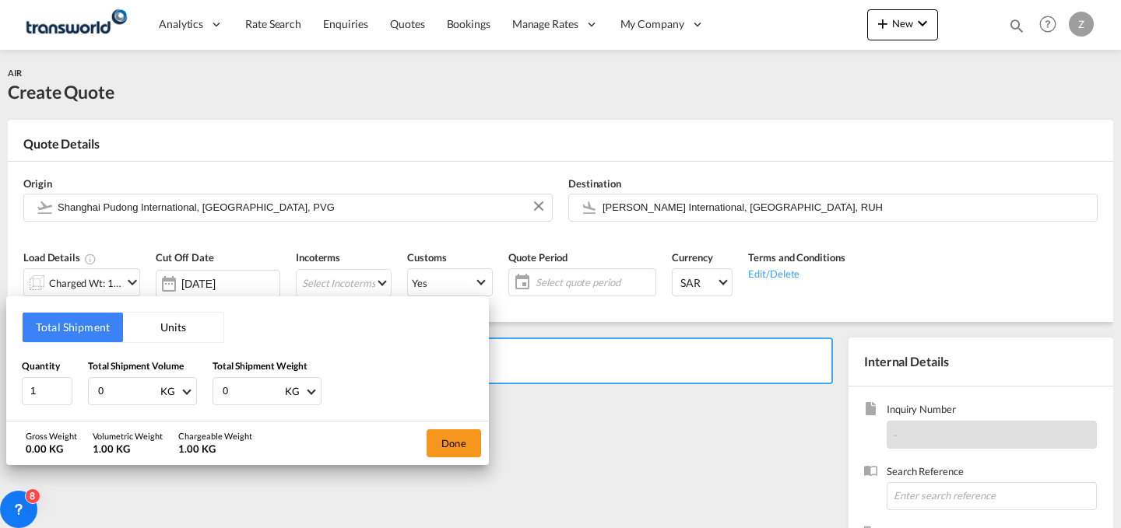
click at [229, 396] on input "0" at bounding box center [252, 391] width 62 height 26
type input "295"
click at [100, 391] on input "0" at bounding box center [128, 391] width 62 height 26
type input "295"
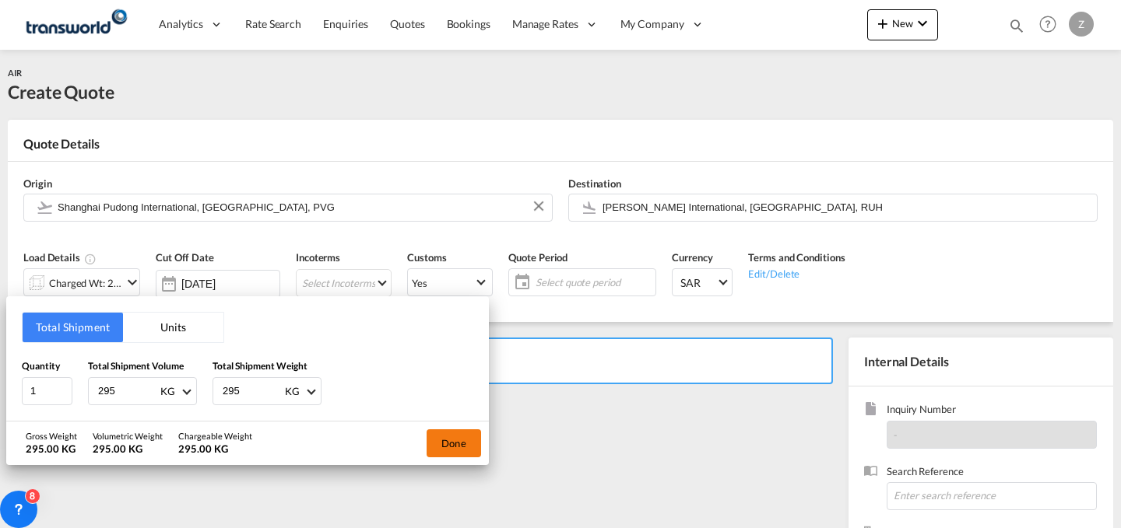
click at [440, 430] on button "Done" at bounding box center [454, 444] width 54 height 28
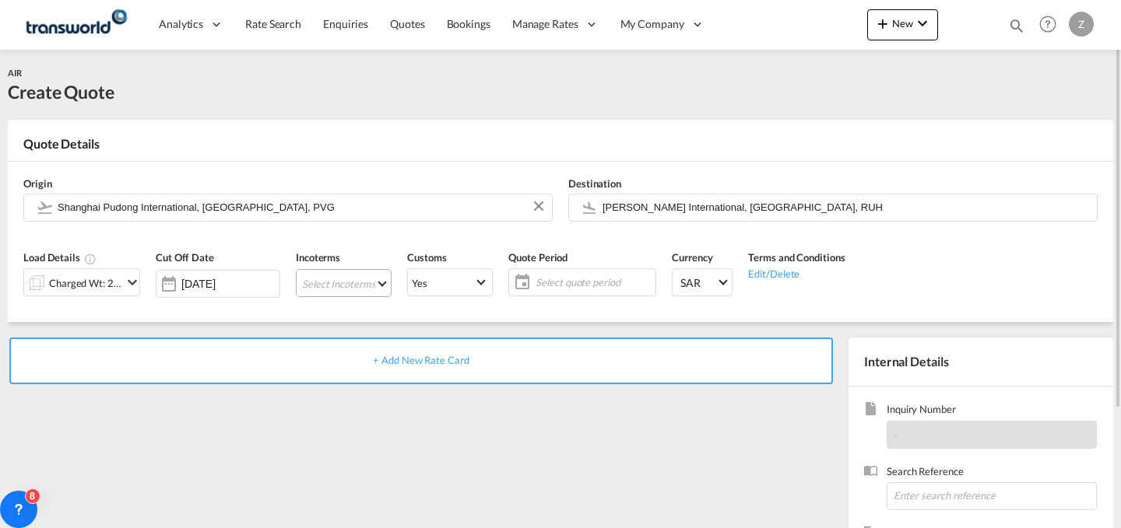
click at [349, 286] on md-select "Select Incoterms DAP - import Delivered at Place DPU - export Delivery at Place…" at bounding box center [344, 283] width 96 height 28
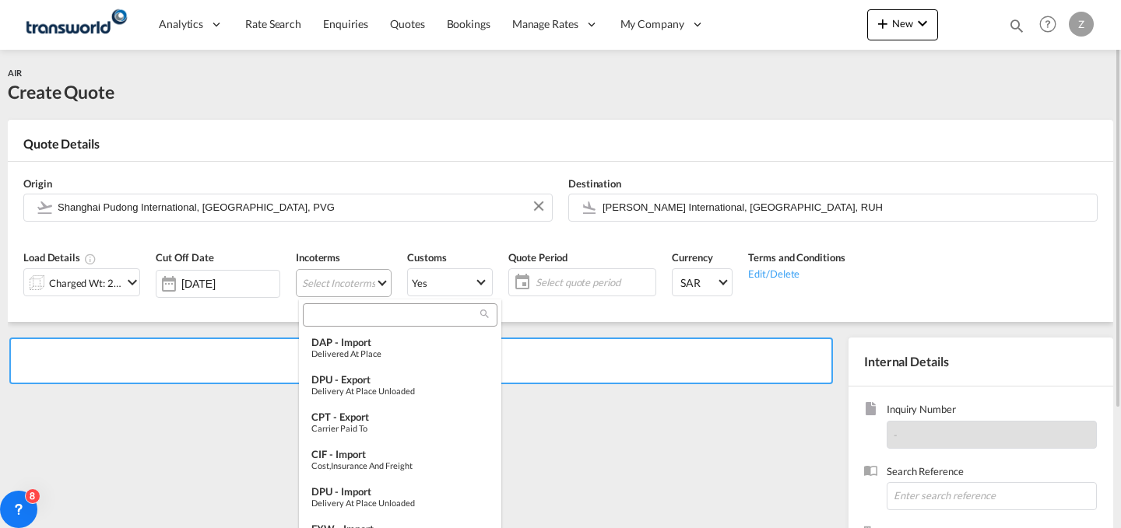
type md-option "[object Object]"
click at [406, 317] on input "a" at bounding box center [393, 315] width 173 height 14
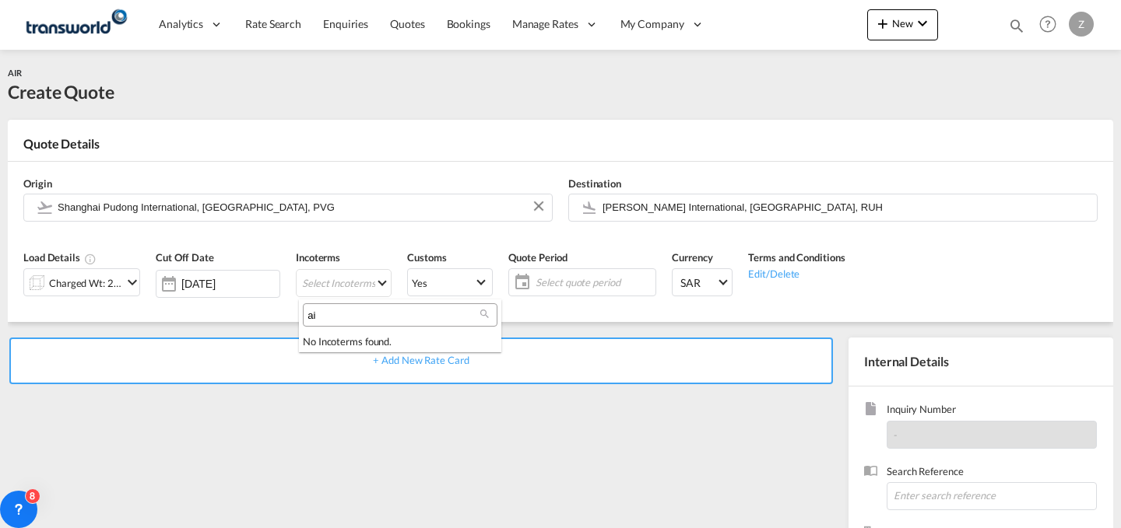
type input "a"
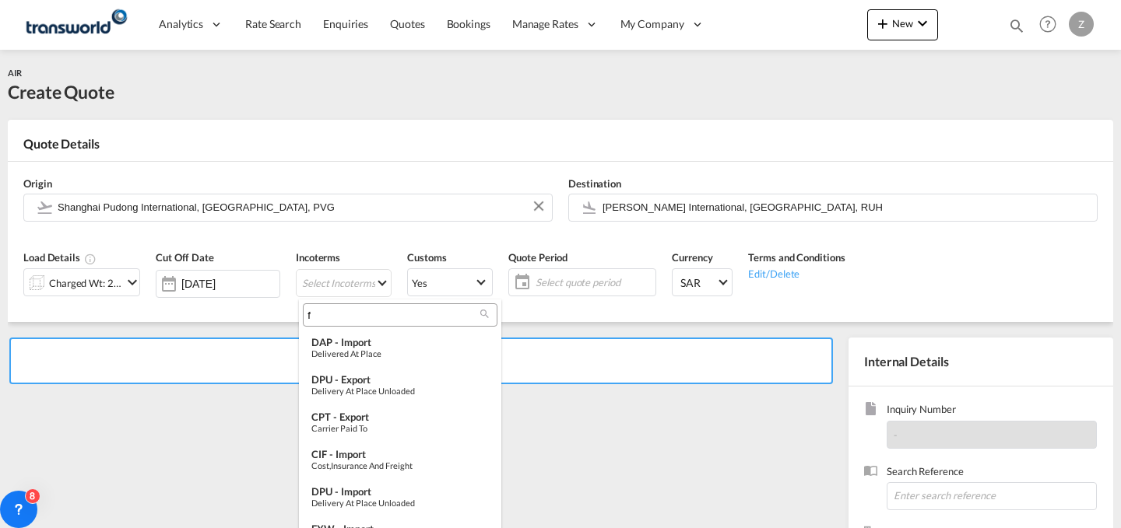
click at [363, 311] on input "f" at bounding box center [393, 315] width 173 height 14
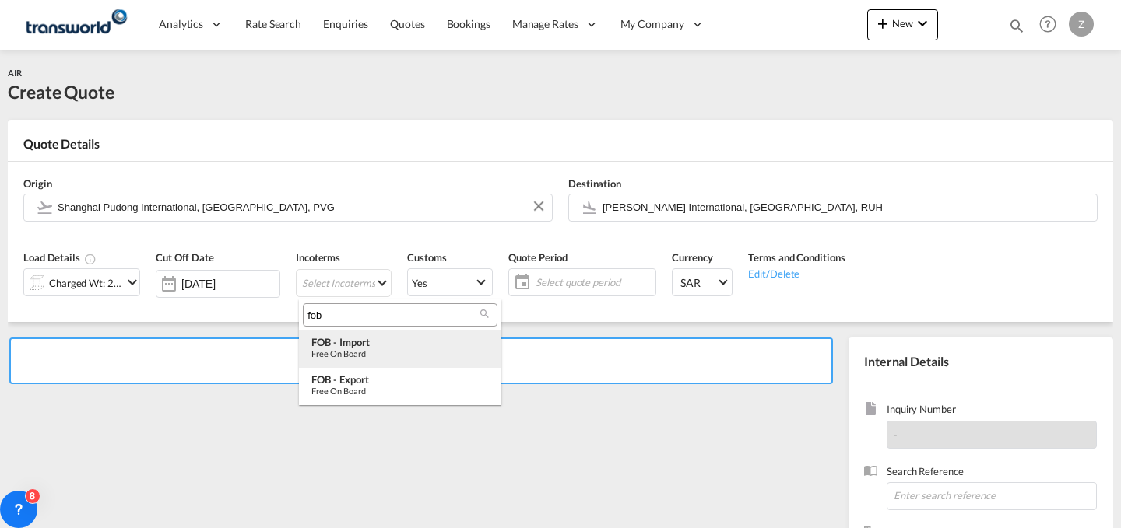
type input "fob"
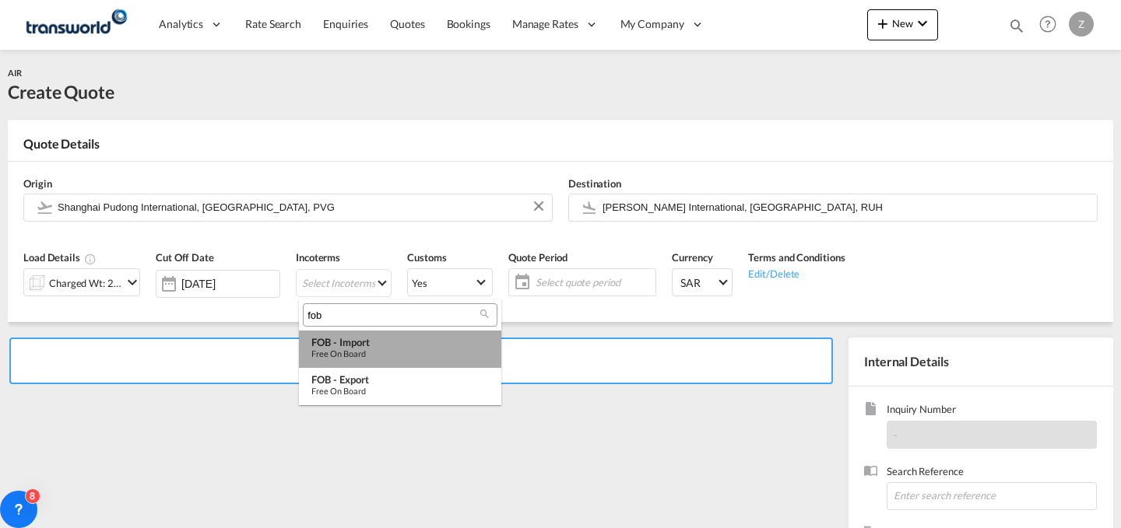
click at [387, 353] on div "Free on Board" at bounding box center [399, 354] width 177 height 10
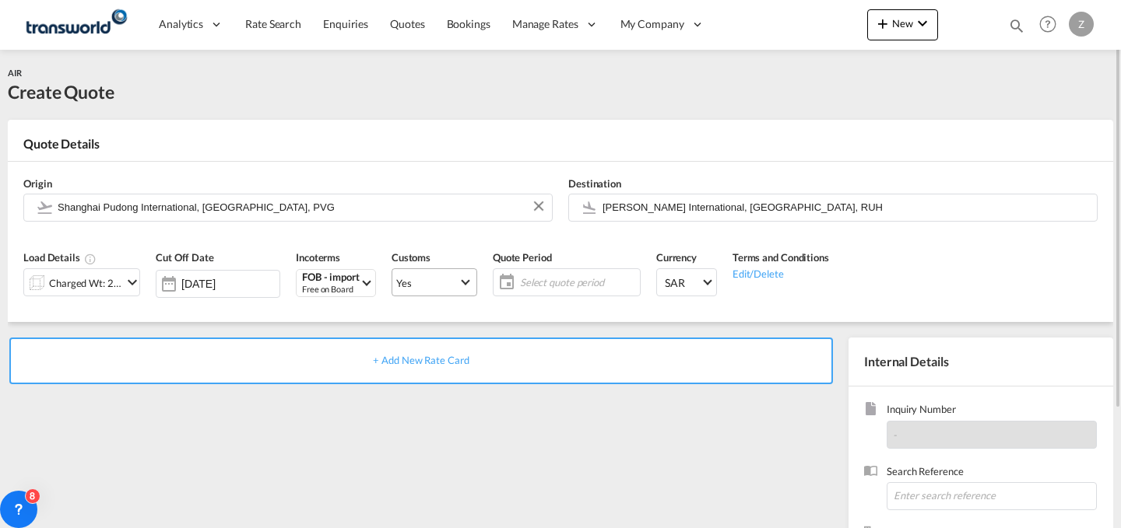
click at [474, 290] on md-select-value "Yes" at bounding box center [434, 283] width 84 height 22
click at [483, 332] on md-option "No" at bounding box center [437, 319] width 109 height 37
click at [458, 272] on md-select-value "Yes" at bounding box center [434, 283] width 84 height 22
click at [460, 316] on md-option "No" at bounding box center [437, 319] width 109 height 37
click at [555, 284] on span "Select quote period" at bounding box center [578, 283] width 116 height 14
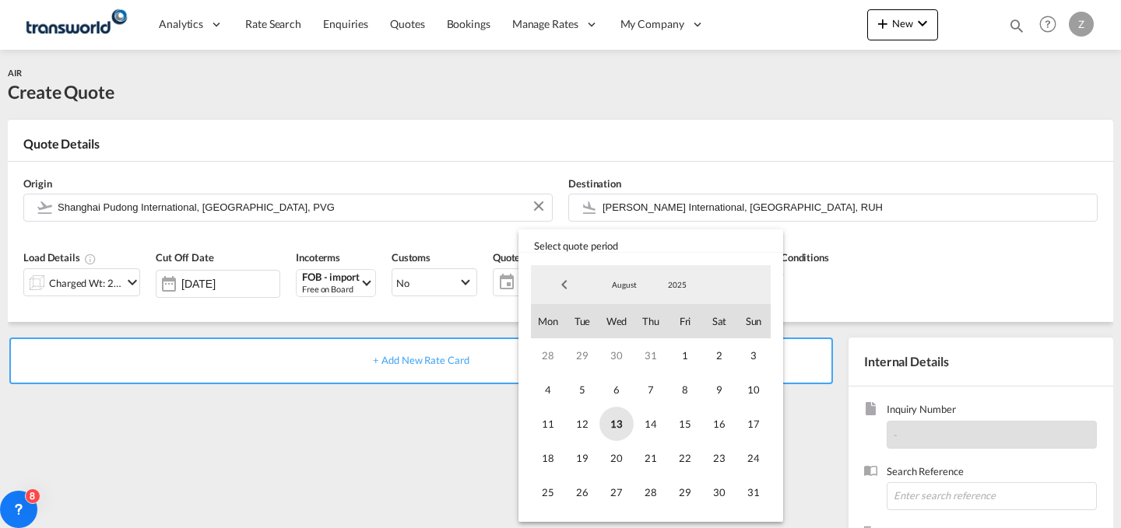
click at [623, 420] on span "13" at bounding box center [616, 424] width 34 height 34
click at [757, 494] on span "31" at bounding box center [753, 493] width 34 height 34
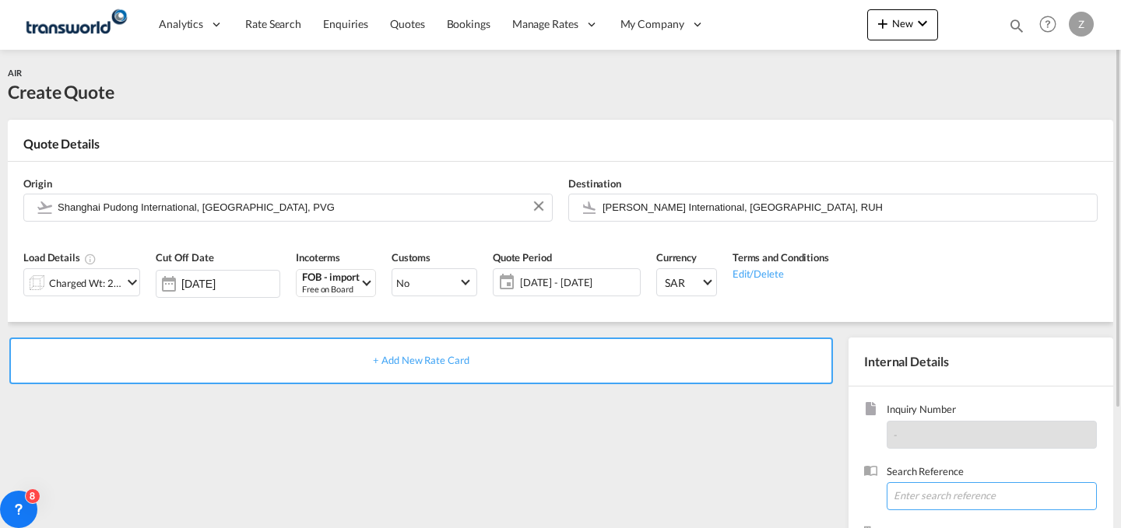
click at [905, 492] on input at bounding box center [992, 497] width 210 height 28
paste input "TW1108105"
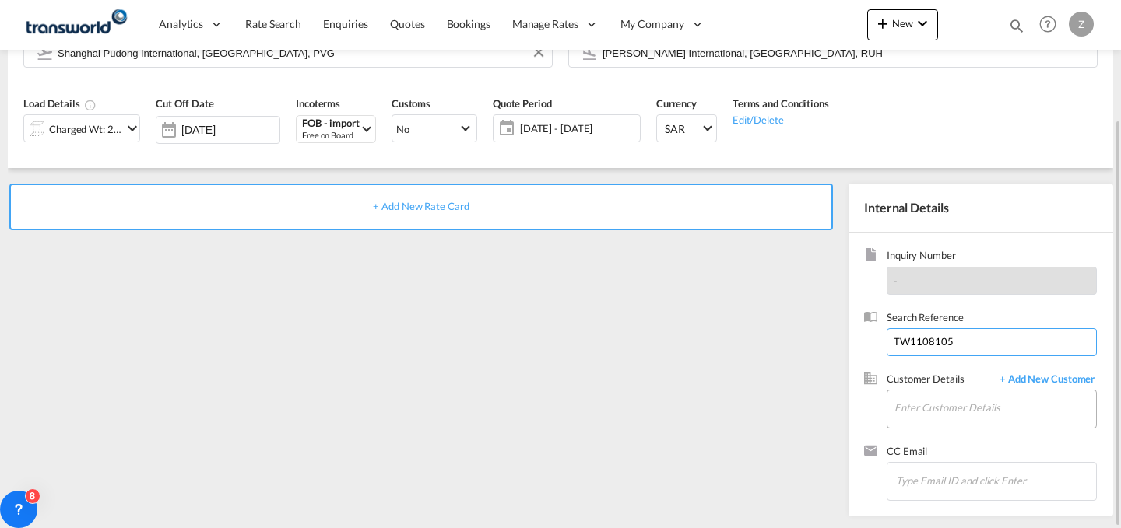
type input "TW1108105"
click at [936, 409] on input "Enter Customer Details" at bounding box center [995, 408] width 202 height 35
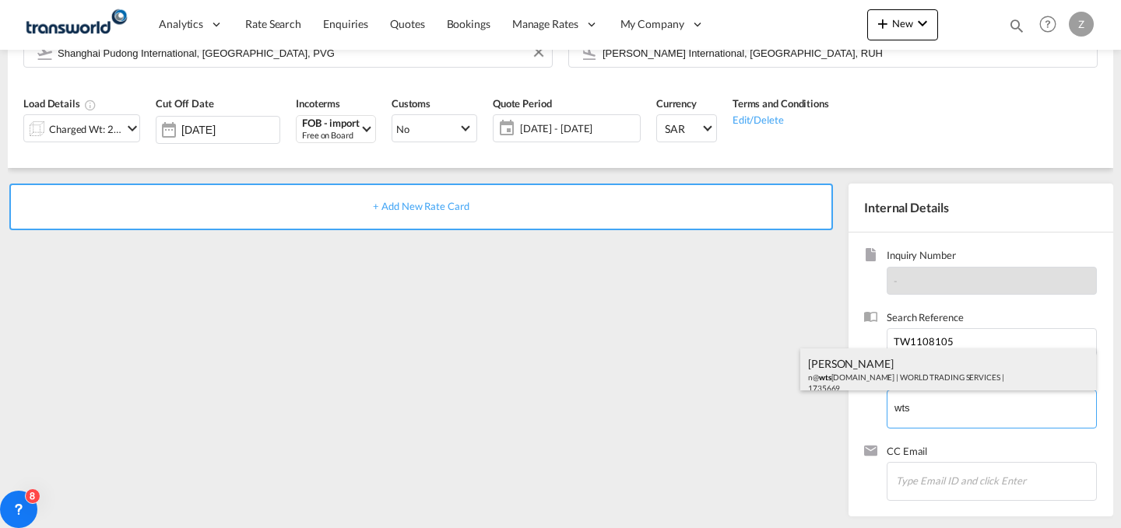
click at [906, 373] on div "[PERSON_NAME] n@ wts [DOMAIN_NAME] | WORLD TRADING SERVICES | 1735669" at bounding box center [948, 375] width 296 height 53
type input "WORLD TRADING SERVICES, [PERSON_NAME], n@[DOMAIN_NAME]"
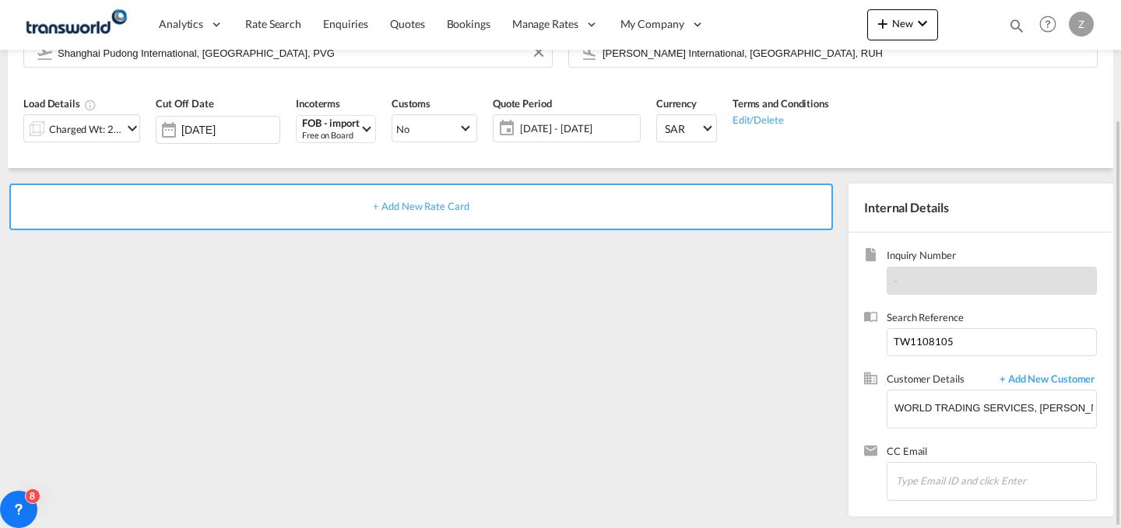
click at [679, 191] on div "+ Add New Rate Card" at bounding box center [420, 207] width 823 height 47
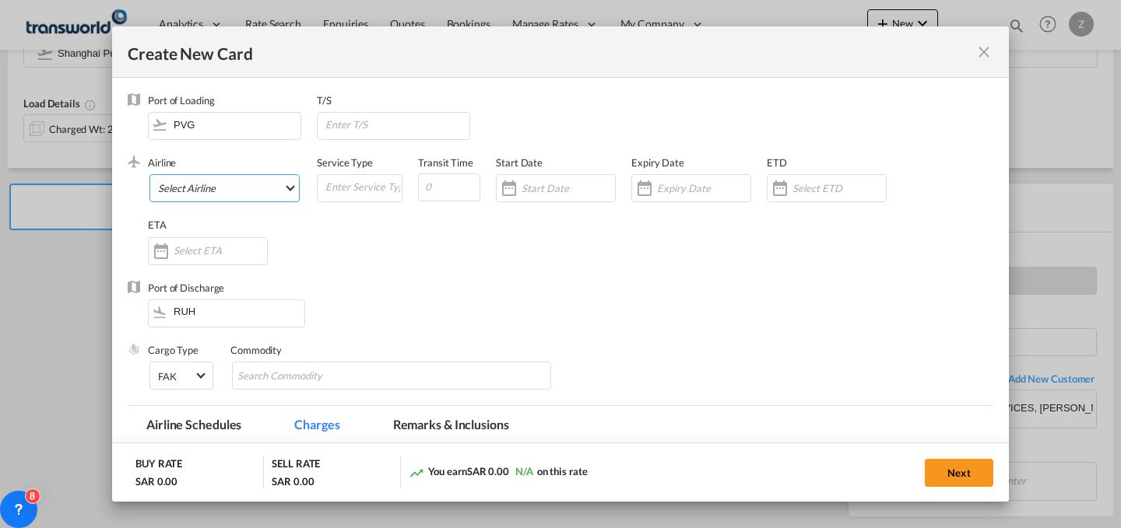
click at [255, 184] on md-select "Select Airline AIR EXPRESS S.A. (1166- / -) CMA CGM Air Cargo (1140-2C / -) DDW…" at bounding box center [224, 188] width 150 height 28
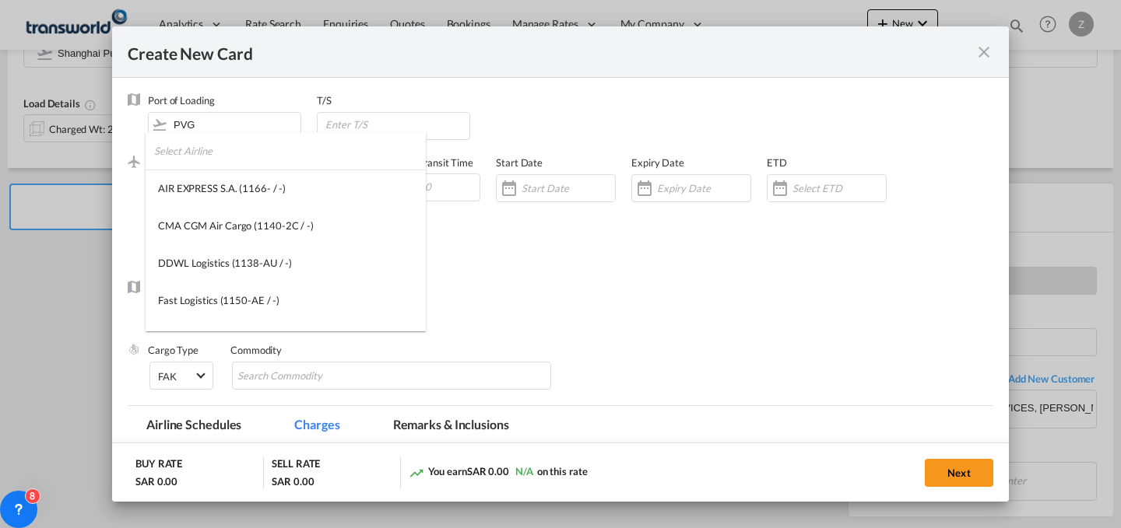
click at [258, 156] on input "search" at bounding box center [290, 150] width 272 height 37
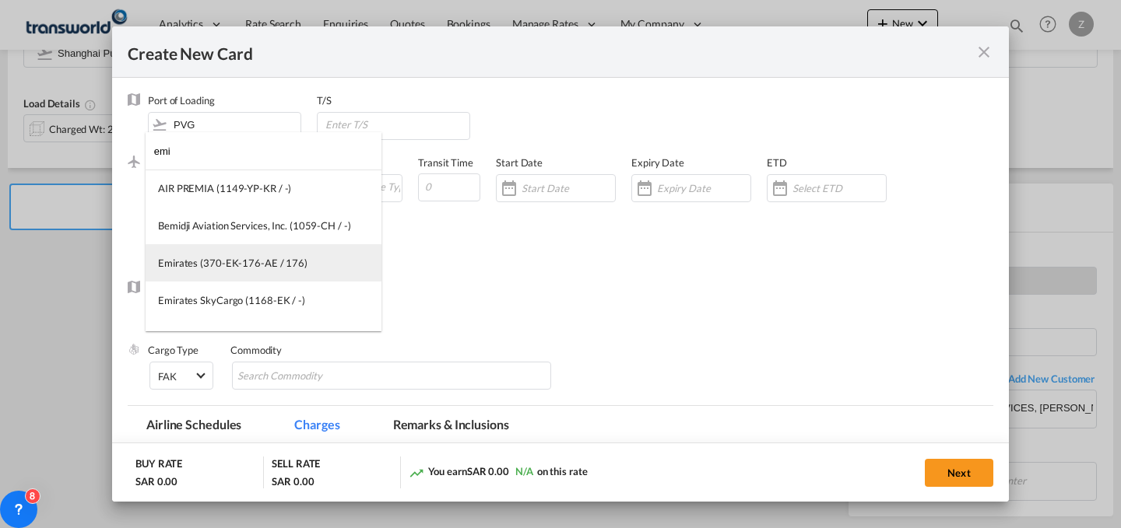
type input "emi"
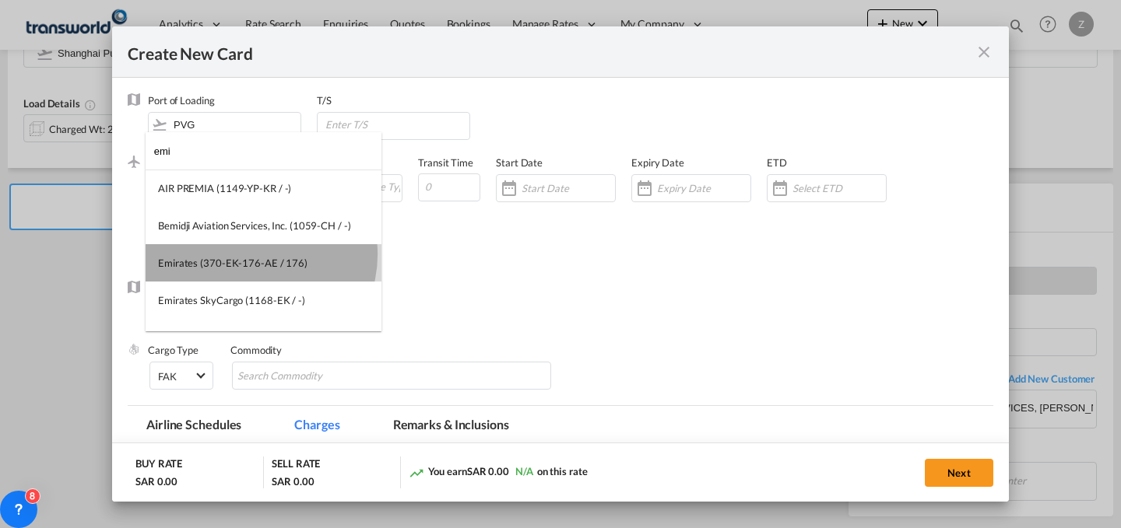
click at [253, 255] on md-option "Emirates (370-EK-176-AE / 176)" at bounding box center [264, 262] width 236 height 37
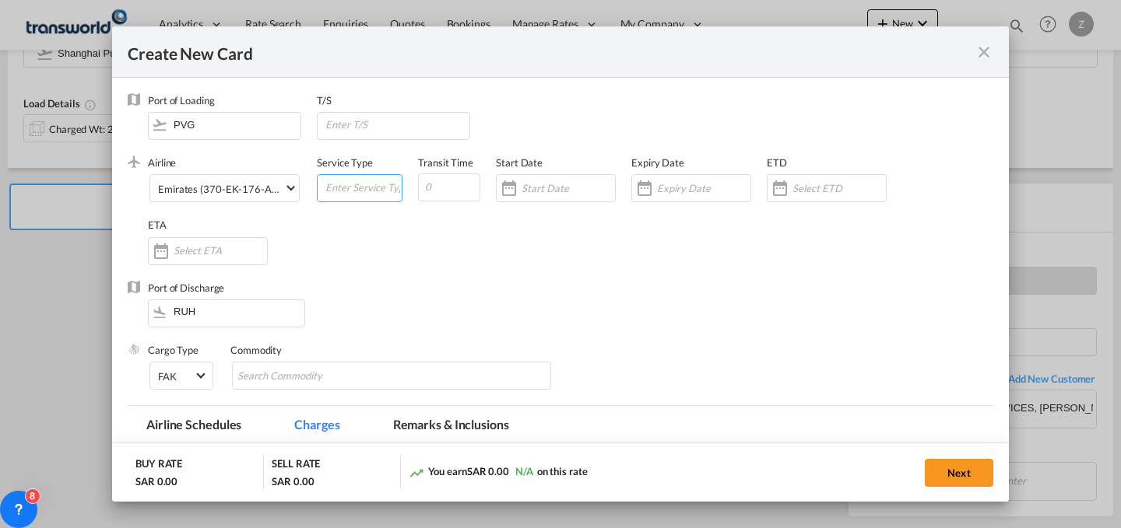
click at [340, 184] on input "Create New Card ..." at bounding box center [363, 186] width 78 height 23
type input "AIR"
type input "2"
click at [550, 184] on input "Create New Card ..." at bounding box center [567, 188] width 93 height 12
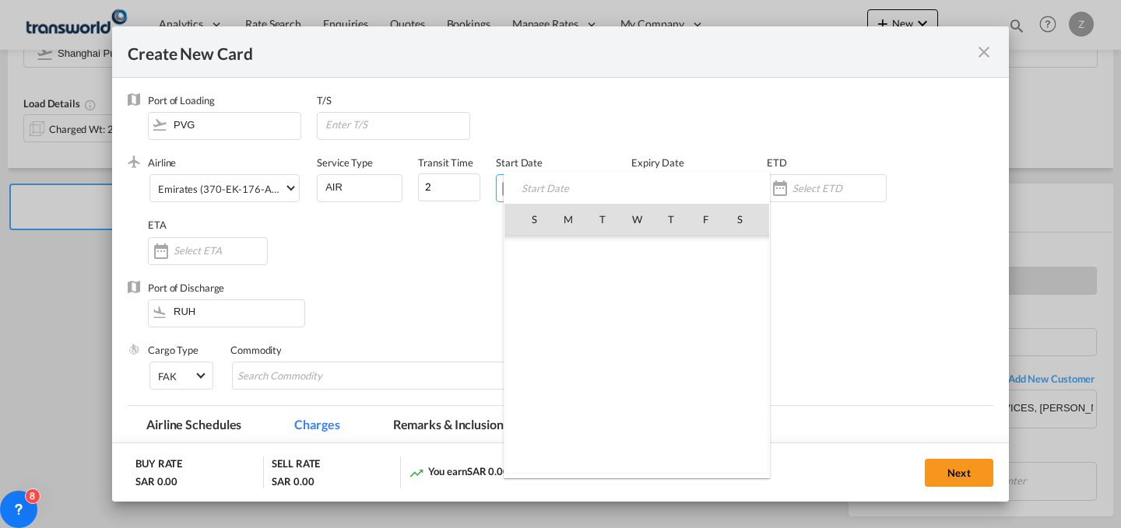
scroll to position [360332, 0]
click at [639, 312] on span "13" at bounding box center [636, 321] width 33 height 33
type input "[DATE]"
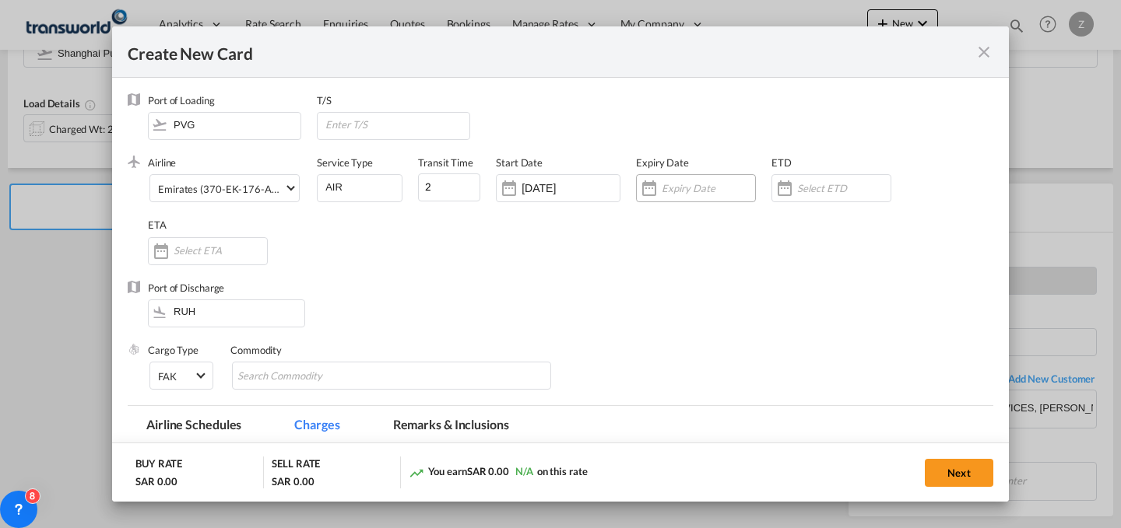
click at [681, 179] on div "Create New Card ..." at bounding box center [696, 188] width 120 height 28
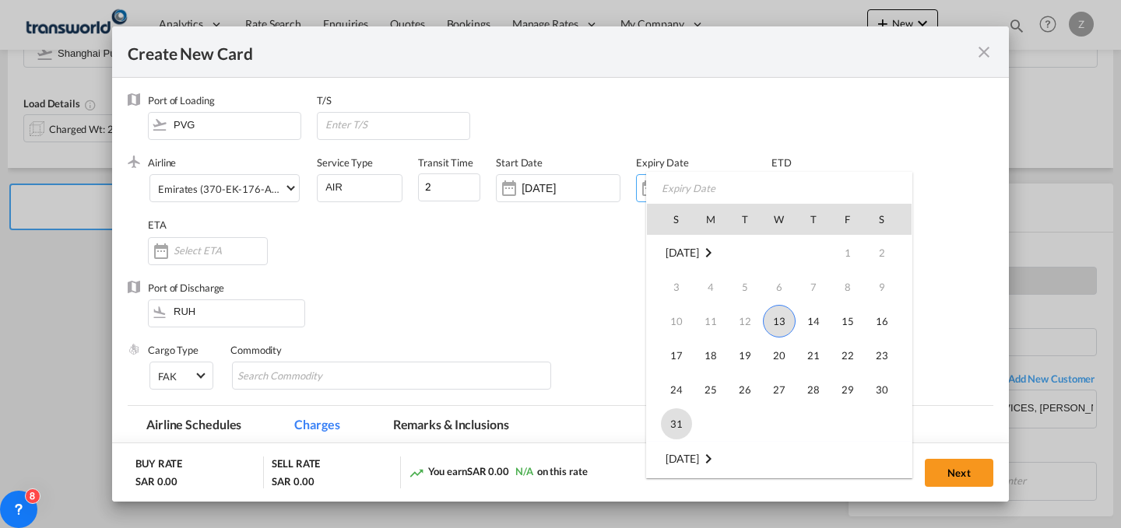
click at [670, 423] on span "31" at bounding box center [676, 424] width 31 height 31
type input "[DATE]"
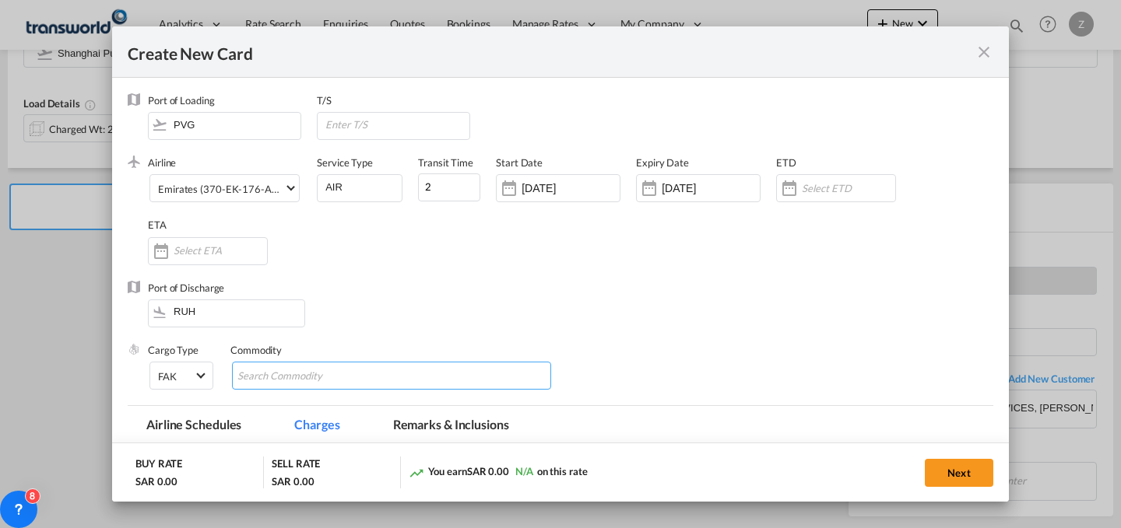
click at [303, 369] on input "Chips input." at bounding box center [308, 376] width 142 height 25
type input "GC"
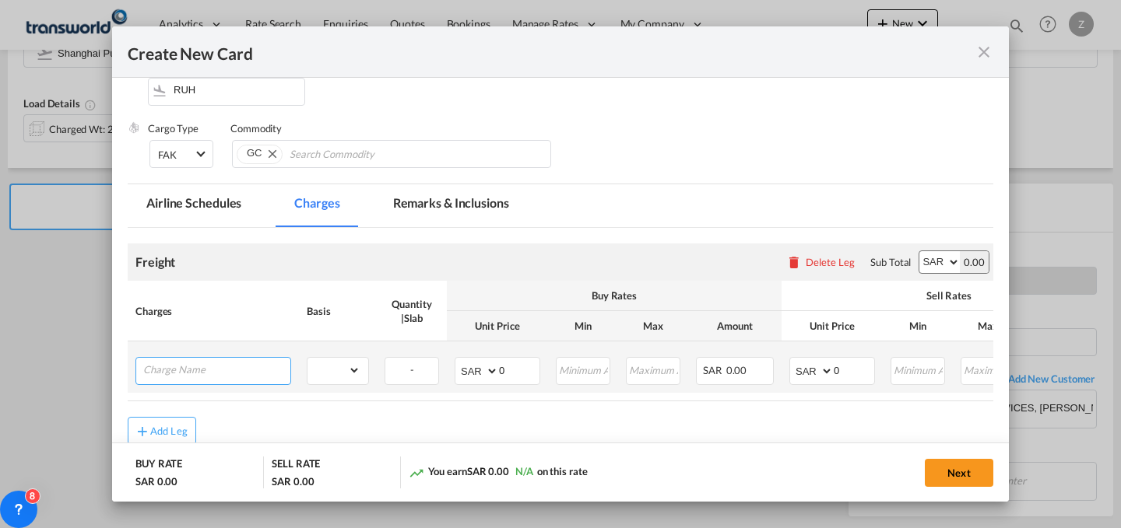
click at [245, 363] on input "Charge Name" at bounding box center [216, 369] width 147 height 23
click at [259, 372] on input "Charge Name" at bounding box center [216, 369] width 147 height 23
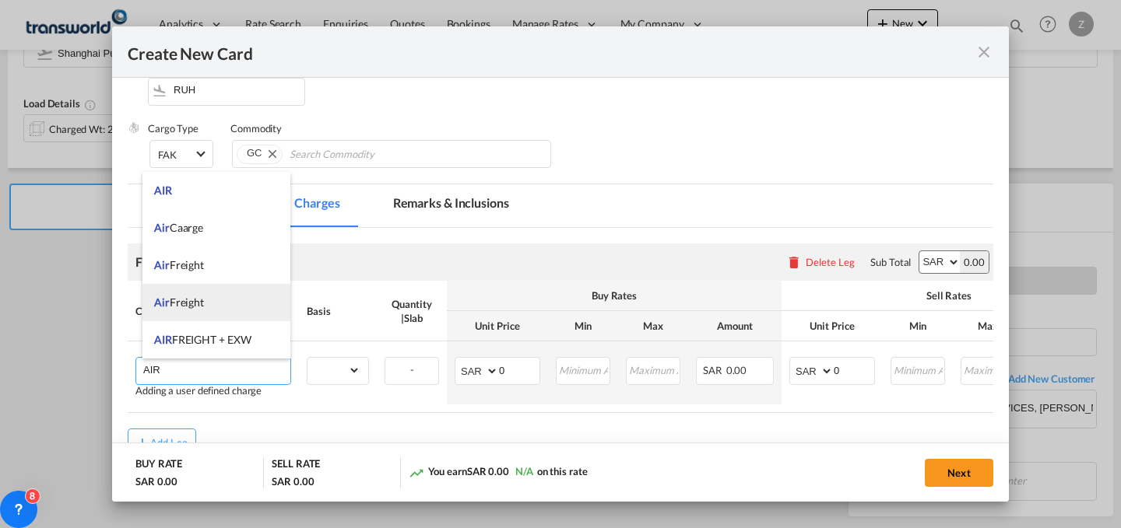
click at [230, 291] on li "Air Freight" at bounding box center [216, 302] width 148 height 37
type input "Air Freight"
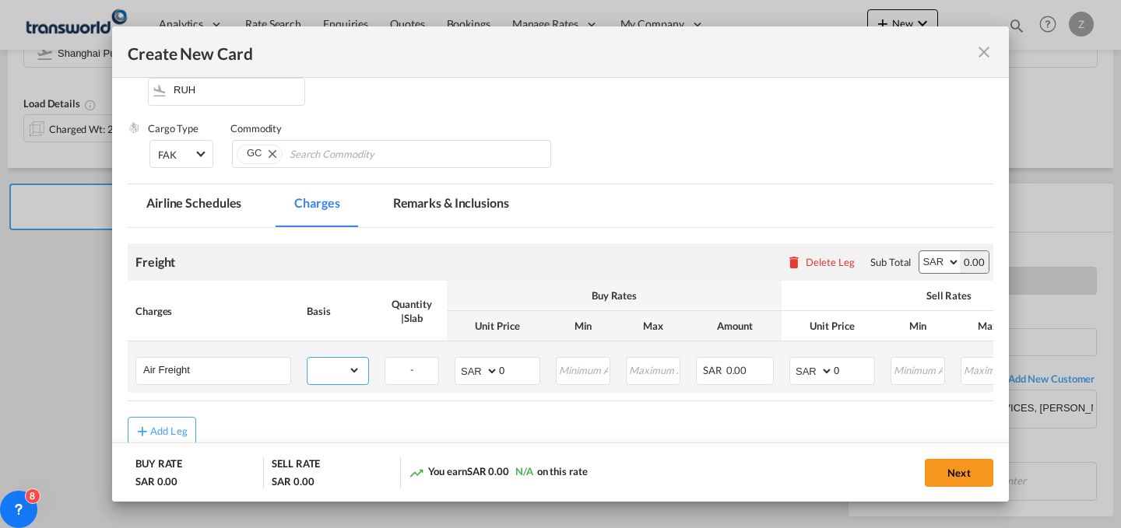
click at [344, 378] on select "gross_weight volumetric_weight per_shipment per_bl per_km % on air freight per_…" at bounding box center [333, 370] width 53 height 25
select select "per_shipment"
click at [307, 358] on select "gross_weight volumetric_weight per_shipment per_bl per_km % on air freight per_…" at bounding box center [333, 370] width 53 height 25
click at [938, 265] on select "AED AFN ALL AMD ANG AOA ARS AUD AWG AZN BAM BBD BDT BGN BHD BIF BMD BND BOB BRL…" at bounding box center [939, 262] width 40 height 22
select select "string:USD"
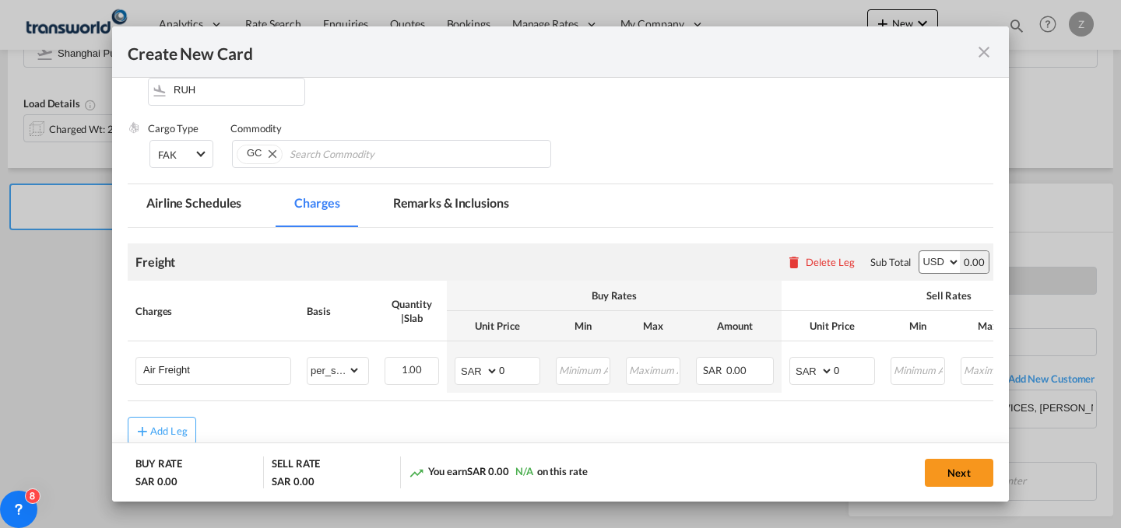
click at [919, 251] on select "AED AFN ALL AMD ANG AOA ARS AUD AWG AZN BAM BBD BDT BGN BHD BIF BMD BND BOB BRL…" at bounding box center [939, 262] width 40 height 22
click at [814, 374] on select "AED AFN ALL AMD ANG AOA ARS AUD AWG AZN BAM BBD BDT BGN BHD BIF BMD BND BOB BRL…" at bounding box center [812, 371] width 40 height 22
click at [792, 360] on select "AED AFN ALL AMD ANG AOA ARS AUD AWG AZN BAM BBD BDT BGN BHD BIF BMD BND BOB BRL…" at bounding box center [812, 371] width 40 height 22
click at [795, 378] on select "AED AFN ALL AMD ANG AOA ARS AUD AWG AZN BAM BBD BDT BGN BHD BIF BMD BND BOB BRL…" at bounding box center [812, 371] width 40 height 22
select select "string:USD"
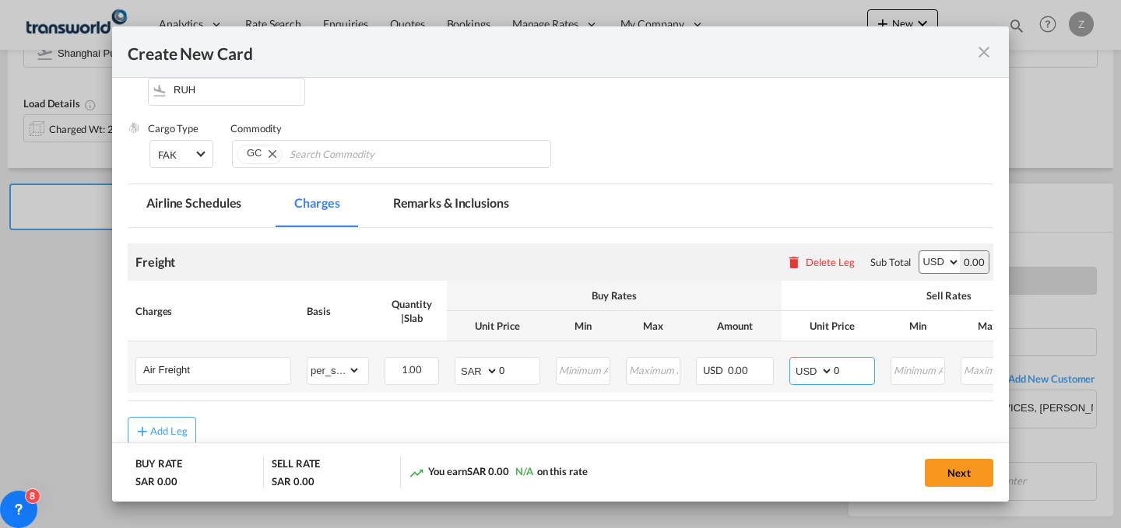
click at [792, 360] on select "AED AFN ALL AMD ANG AOA ARS AUD AWG AZN BAM BBD BDT BGN BHD BIF BMD BND BOB BRL…" at bounding box center [812, 371] width 40 height 22
click at [472, 370] on select "AED AFN ALL AMD ANG AOA ARS AUD AWG AZN BAM BBD BDT BGN BHD BIF BMD BND BOB BRL…" at bounding box center [478, 371] width 40 height 22
select select "string:USD"
click at [458, 360] on select "AED AFN ALL AMD ANG AOA ARS AUD AWG AZN BAM BBD BDT BGN BHD BIF BMD BND BOB BRL…" at bounding box center [478, 371] width 40 height 22
click at [505, 374] on input "0" at bounding box center [519, 369] width 40 height 23
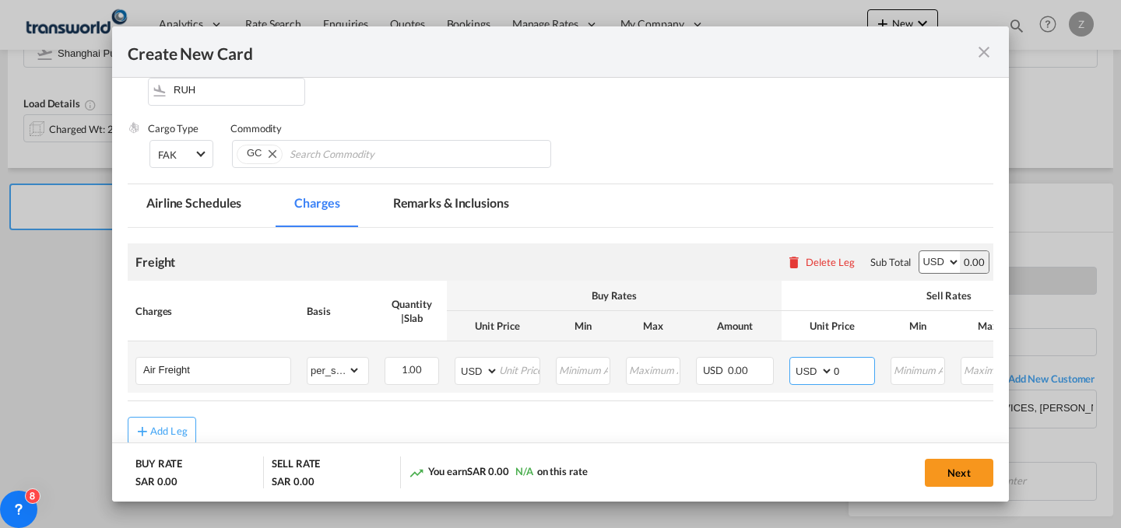
click at [849, 372] on input "0" at bounding box center [854, 369] width 40 height 23
type input "1014.8"
click at [523, 364] on input "Create New Card ..." at bounding box center [519, 369] width 40 height 23
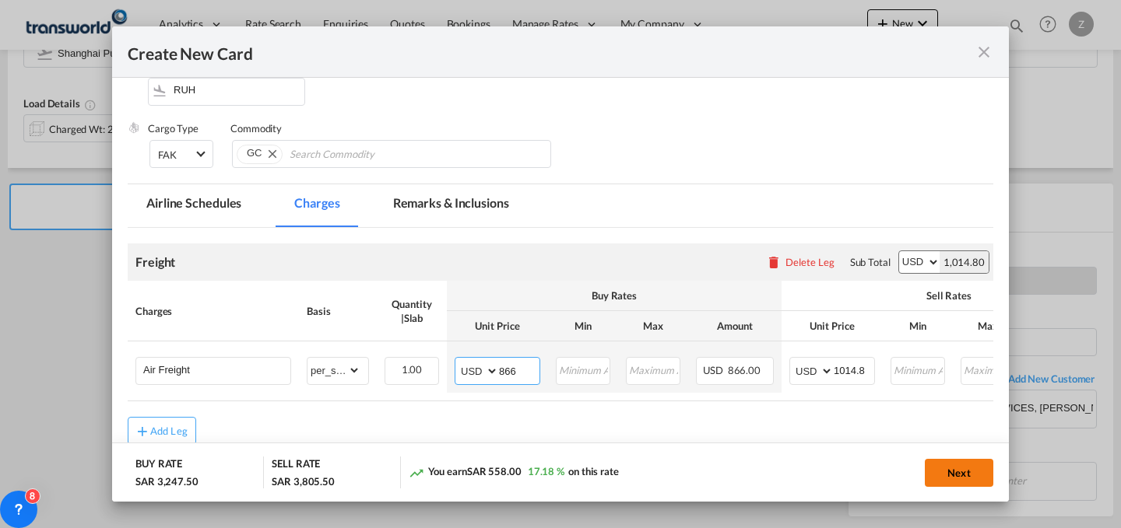
type input "866"
click at [951, 462] on button "Next" at bounding box center [959, 473] width 68 height 28
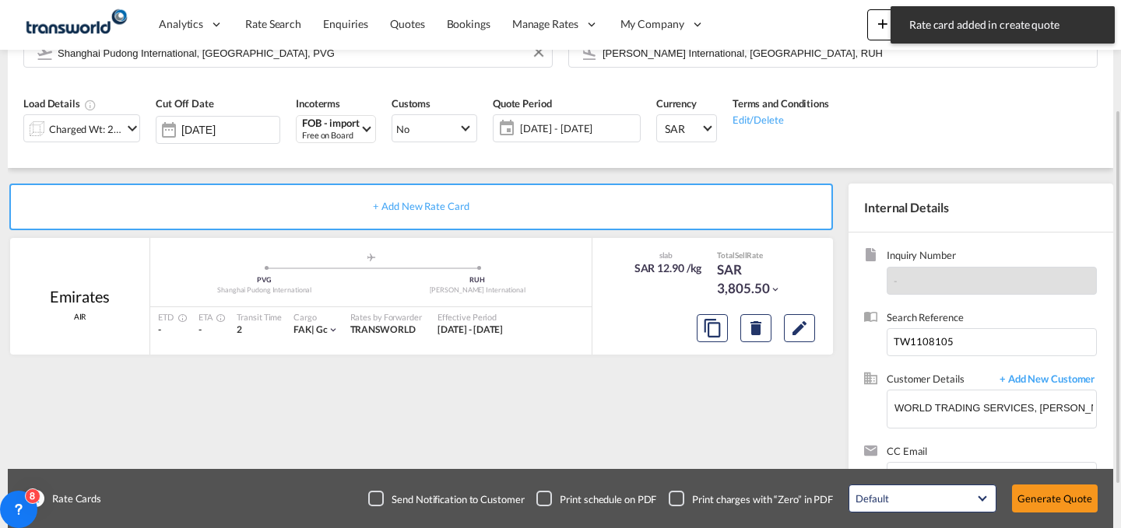
click at [1043, 483] on div "Default All in Leg Totals Default Generate Quote" at bounding box center [973, 499] width 265 height 44
click at [1045, 498] on button "Generate Quote" at bounding box center [1055, 499] width 86 height 28
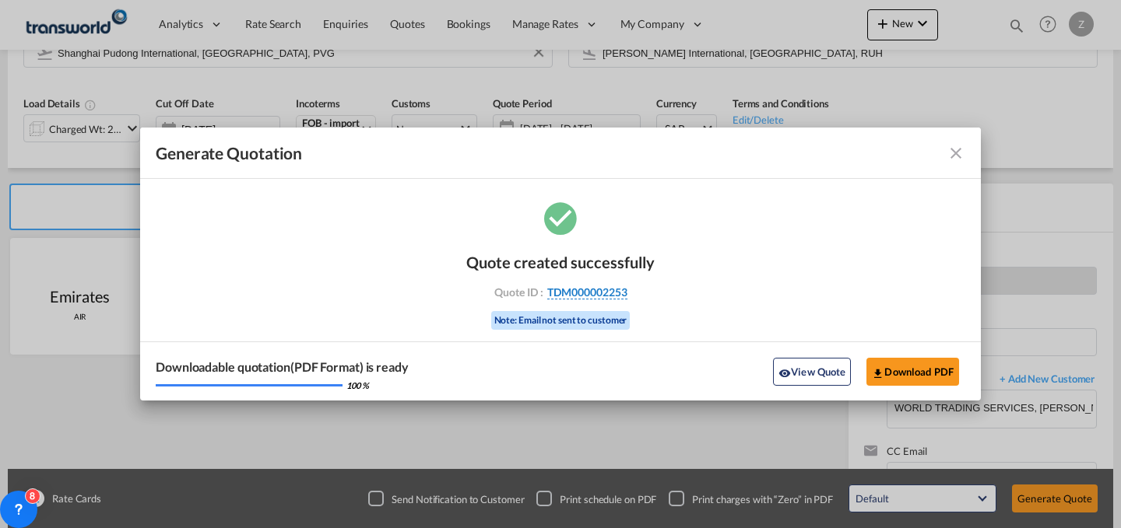
click at [606, 290] on span "TDM000002253" at bounding box center [587, 293] width 80 height 14
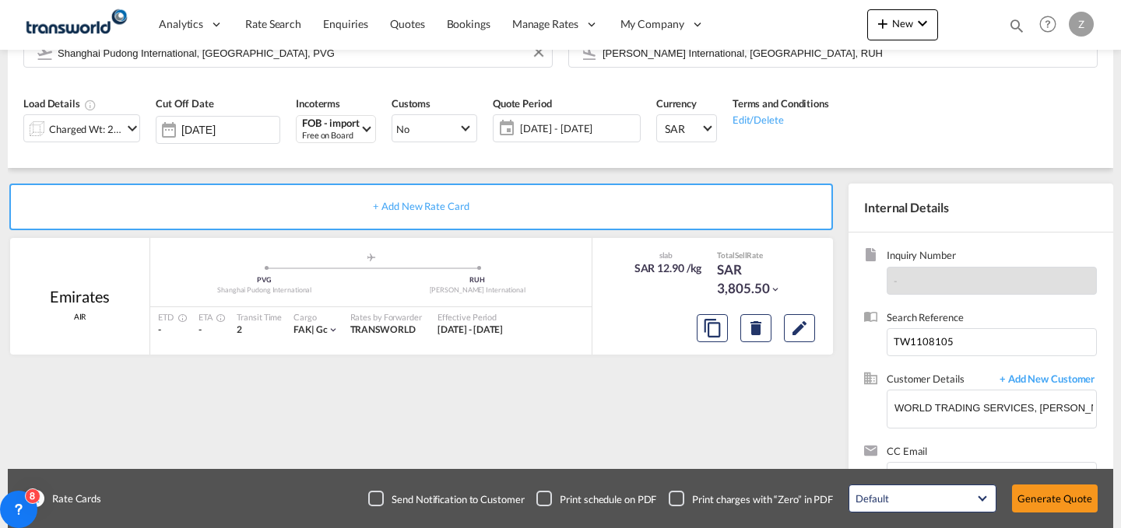
click at [606, 290] on div "Quote created successfully Quote ID : TDM000002253 Note: Email not sent to cust…" at bounding box center [561, 277] width 94 height 52
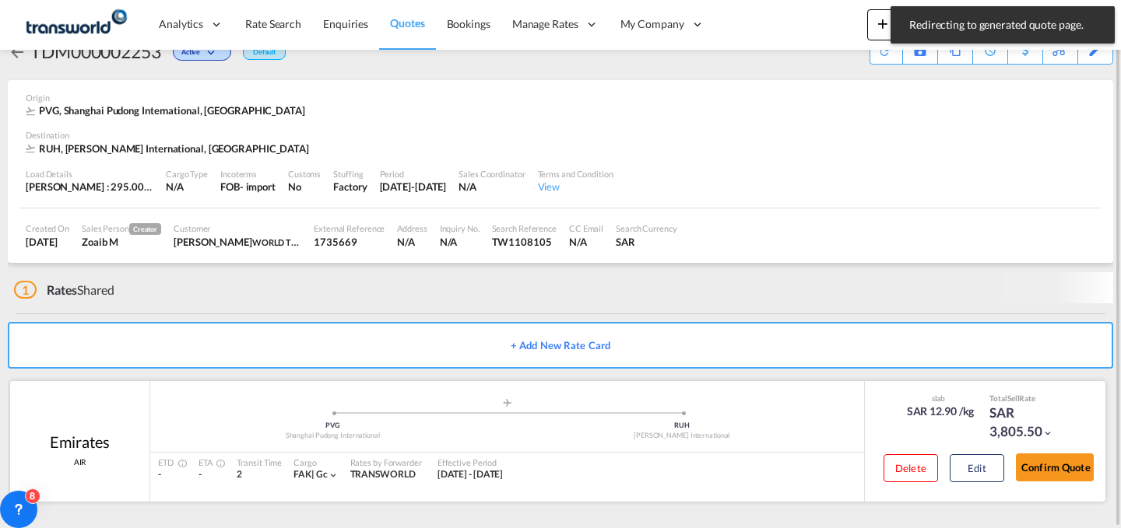
scroll to position [30, 0]
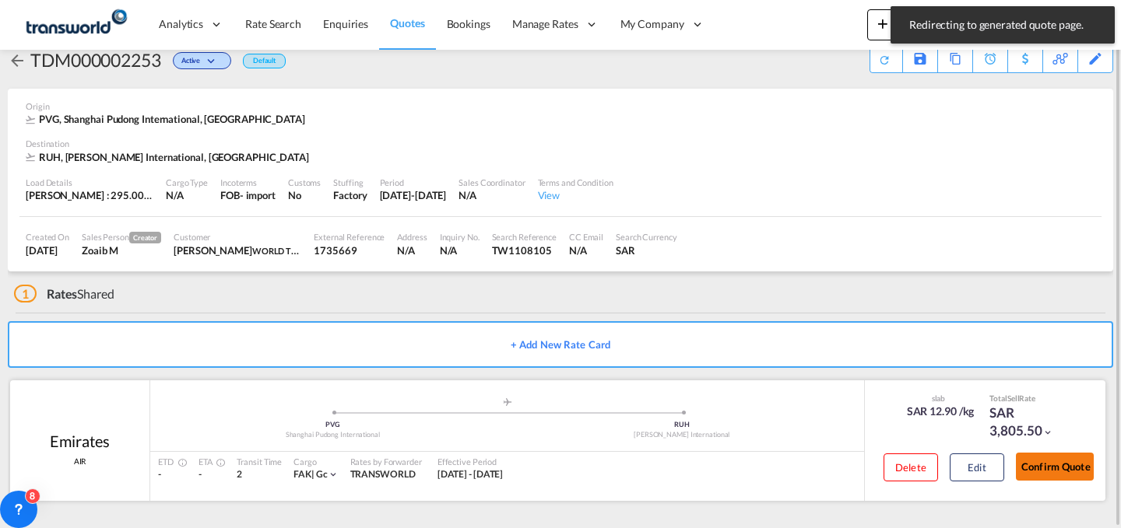
click at [1051, 476] on button "Confirm Quote" at bounding box center [1055, 467] width 78 height 28
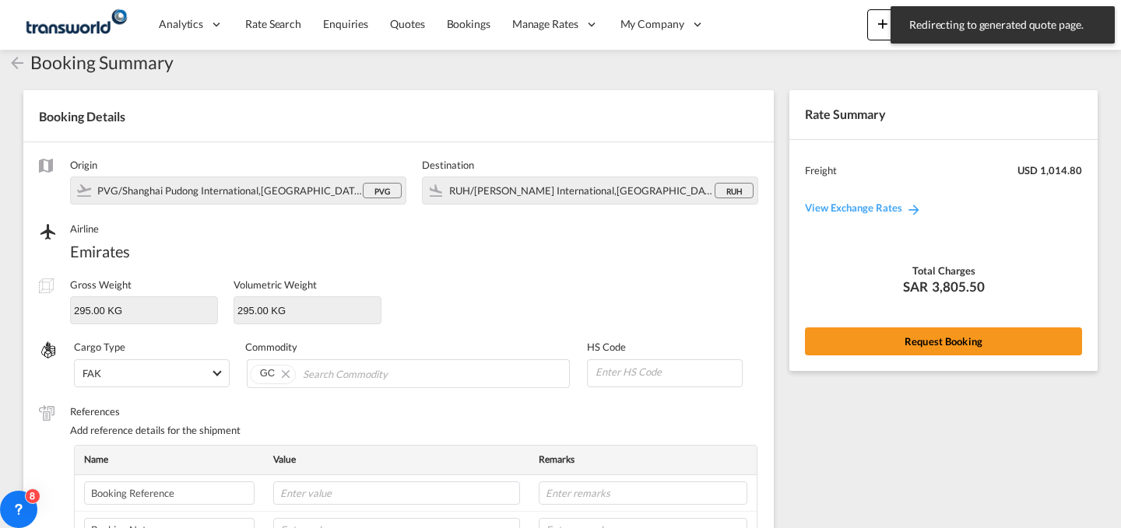
scroll to position [520, 0]
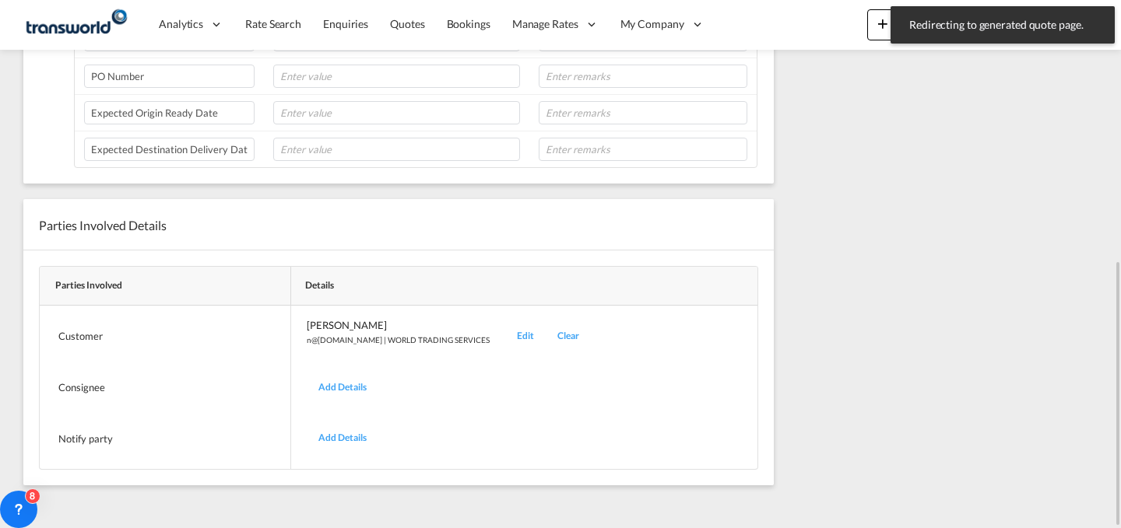
click at [505, 331] on div "Edit" at bounding box center [525, 336] width 40 height 37
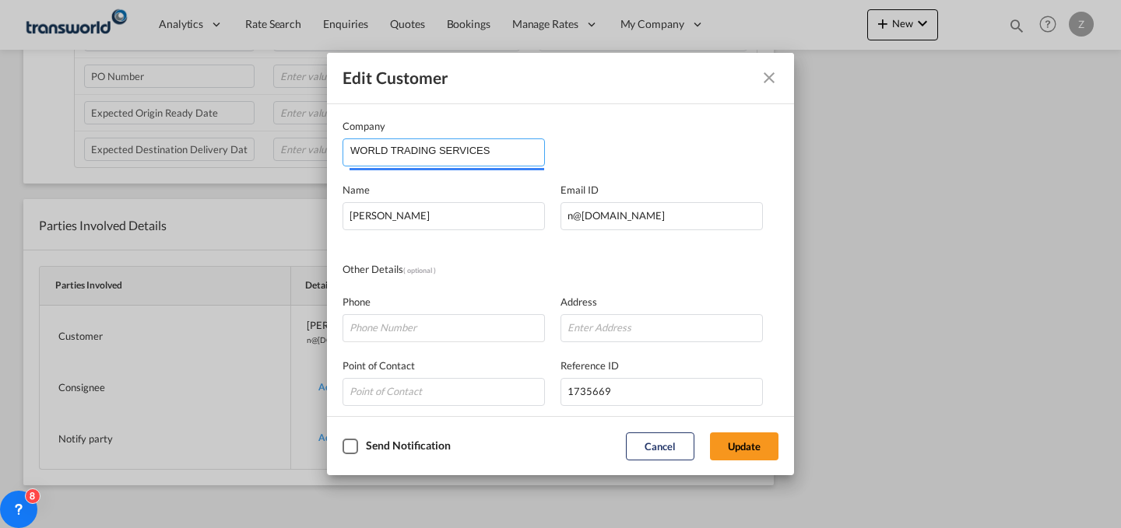
drag, startPoint x: 515, startPoint y: 160, endPoint x: 156, endPoint y: 204, distance: 362.3
click at [156, 204] on div "Edit Customer Company WORLD TRADING SERVICES Name [PERSON_NAME] Email ID [EMAIL…" at bounding box center [560, 264] width 1121 height 528
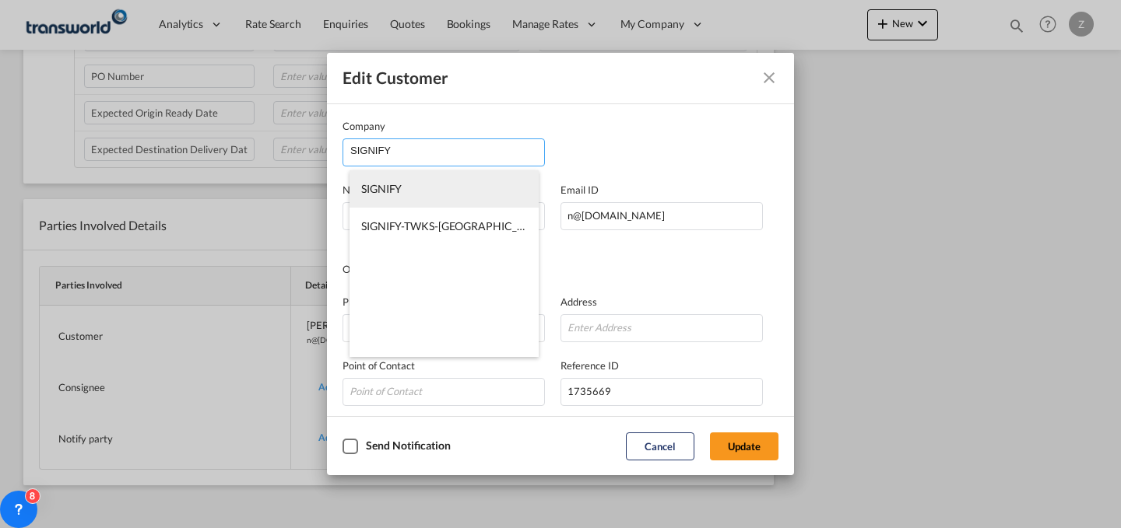
type input "SIGNIFY"
click at [427, 197] on li "SIGNIFY" at bounding box center [443, 188] width 189 height 37
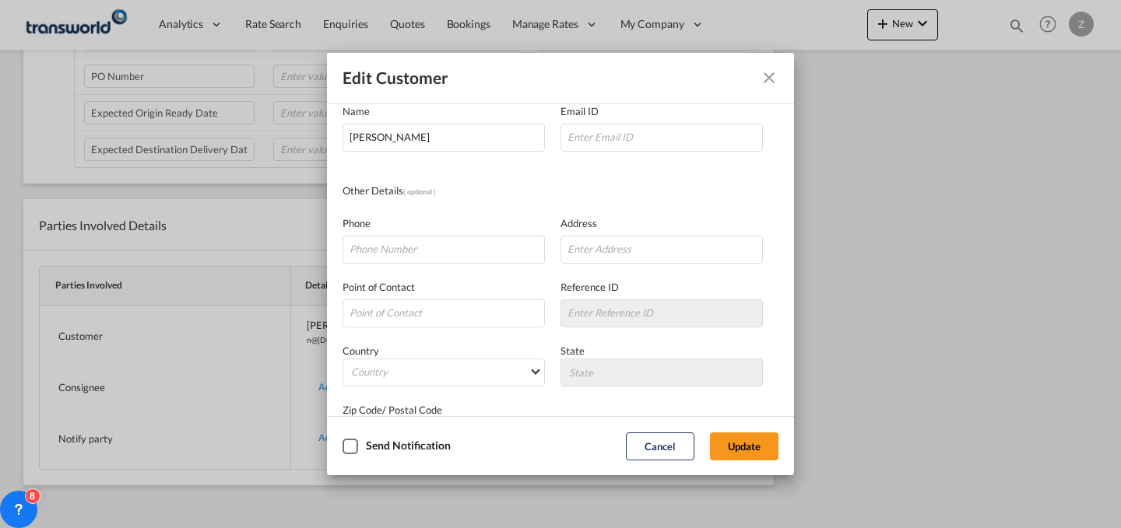
scroll to position [0, 0]
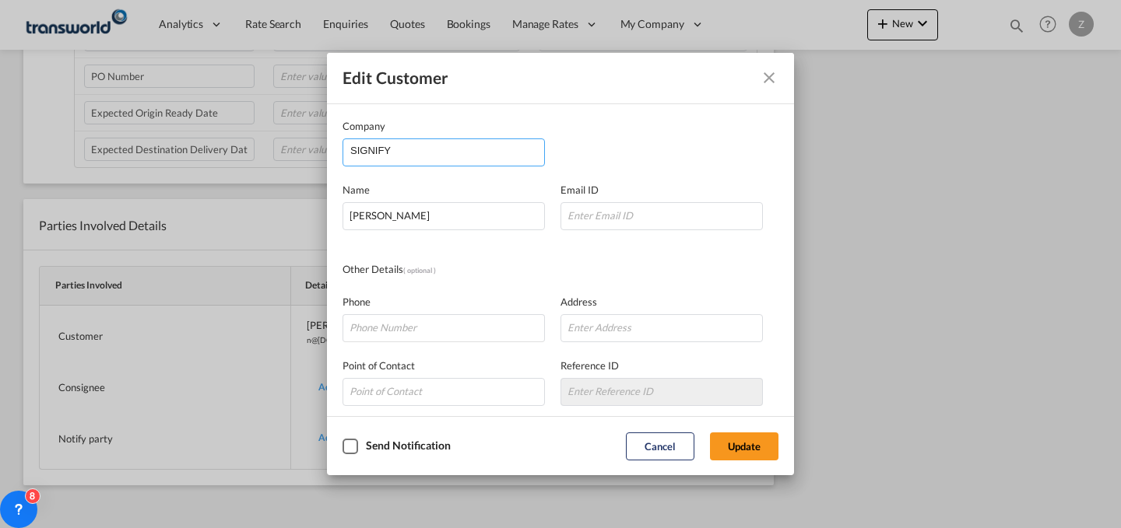
drag, startPoint x: 474, startPoint y: 142, endPoint x: 181, endPoint y: 198, distance: 298.0
click at [181, 198] on div "Edit Customer Company SIGNIFY Name [PERSON_NAME] Email ID Other Details ( optio…" at bounding box center [560, 264] width 1121 height 528
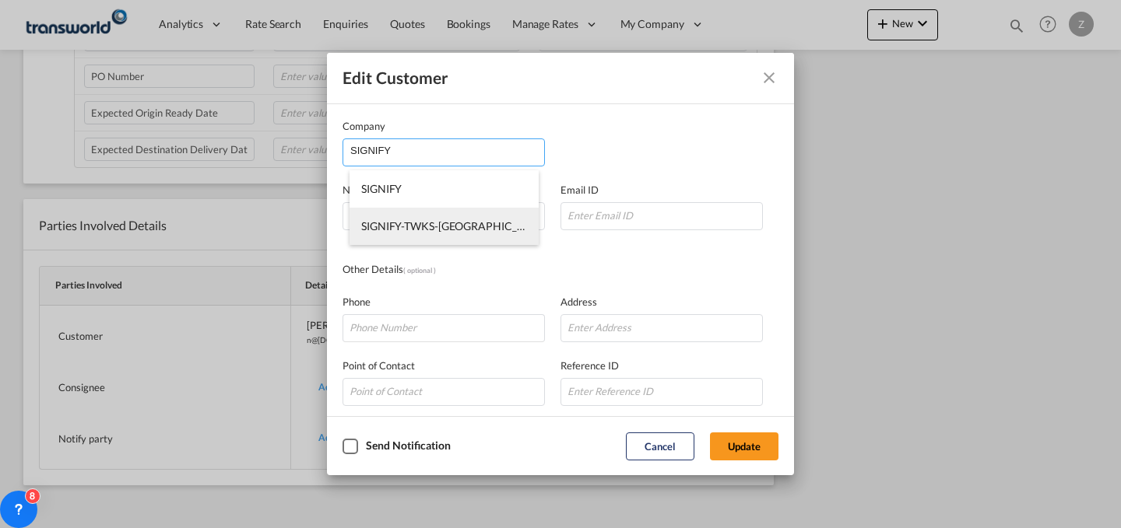
click at [420, 222] on span "SIGNIFY-TWKS-[GEOGRAPHIC_DATA]" at bounding box center [454, 225] width 187 height 13
type input "SIGNIFY-TWKS-[GEOGRAPHIC_DATA]"
type input "[PERSON_NAME][EMAIL_ADDRESS][PERSON_NAME][DOMAIN_NAME]"
type input "112943333"
type input "1417193"
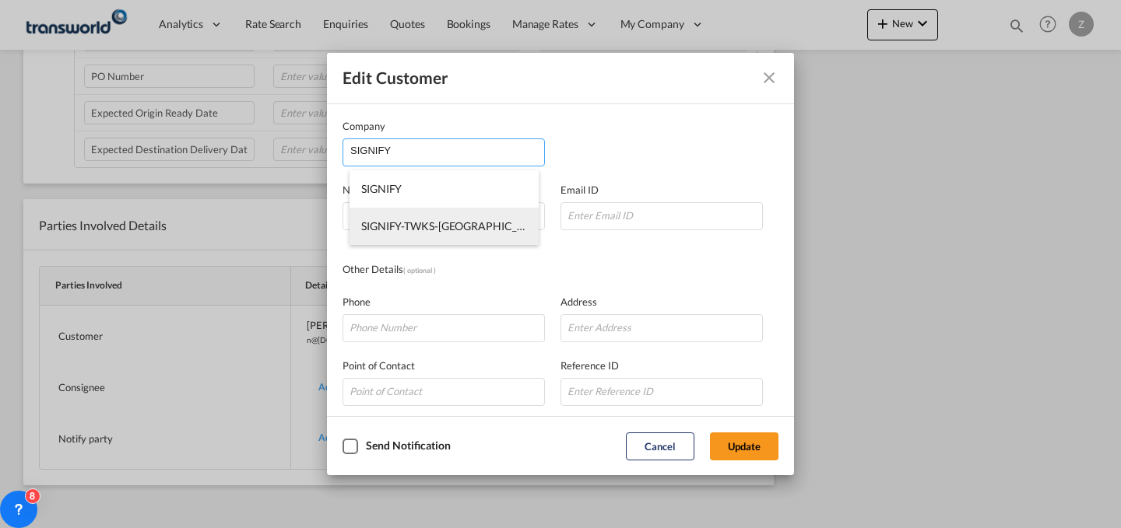
type input "12812"
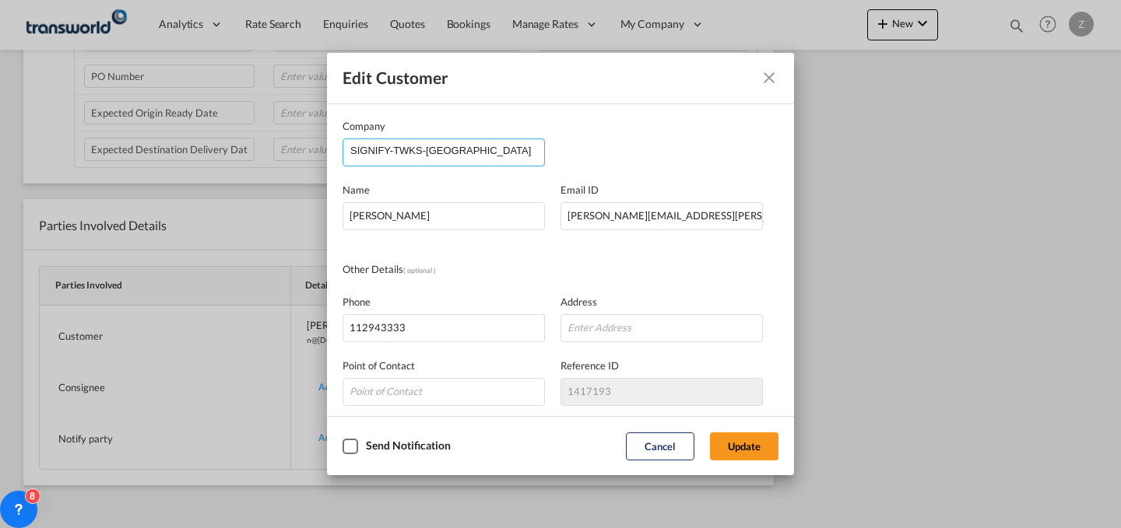
drag, startPoint x: 497, startPoint y: 140, endPoint x: 273, endPoint y: 159, distance: 224.2
click at [273, 159] on div "Edit Customer Company SIGNIFY-TWKS-RIYADH Name [PERSON_NAME] Email ID [PERSON_N…" at bounding box center [560, 264] width 1121 height 528
type input "SAUDI"
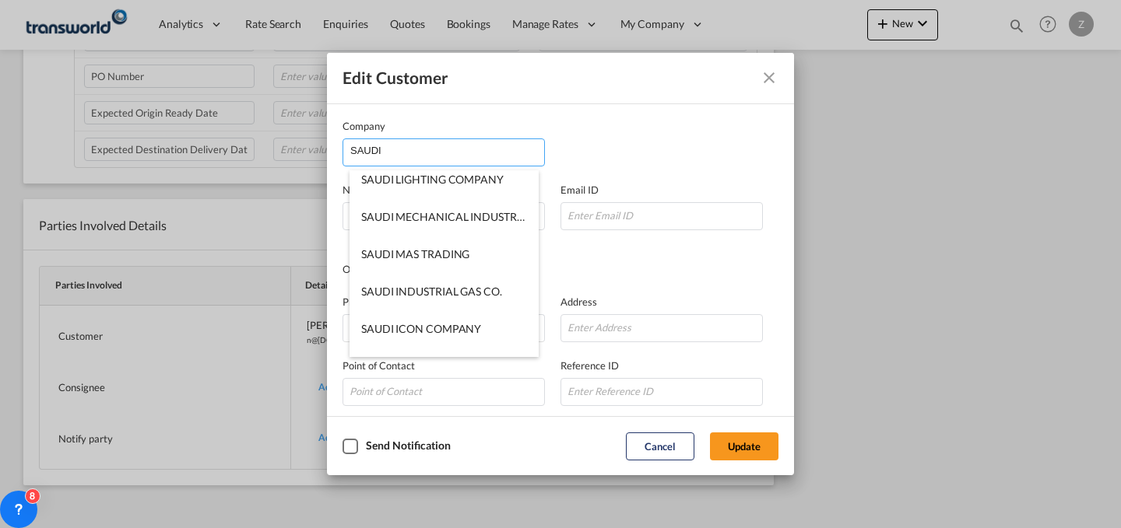
scroll to position [493, 0]
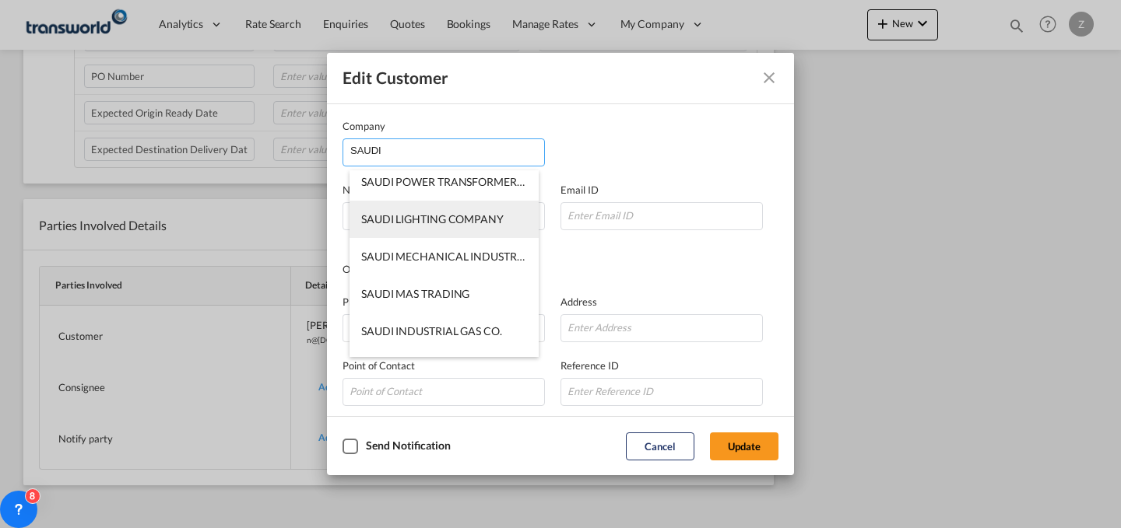
click at [465, 222] on span "SAUDI LIGHTING COMPANY" at bounding box center [432, 218] width 142 height 13
type input "SAUDI LIGHTING COMPANY"
type input "[PERSON_NAME][EMAIL_ADDRESS][PERSON_NAME][DOMAIN_NAME]"
type input "112943333"
type input "1371197"
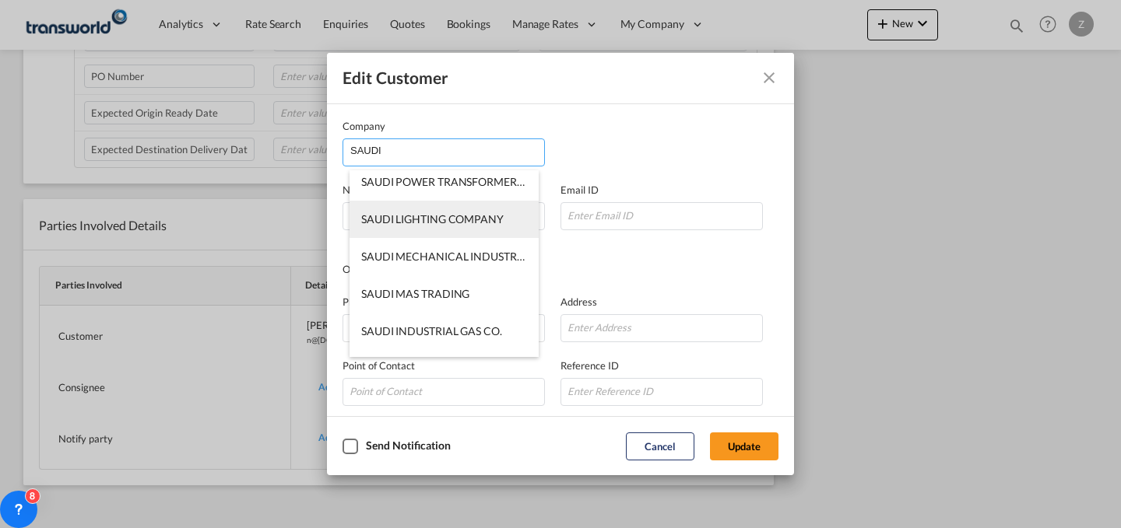
type input "12812"
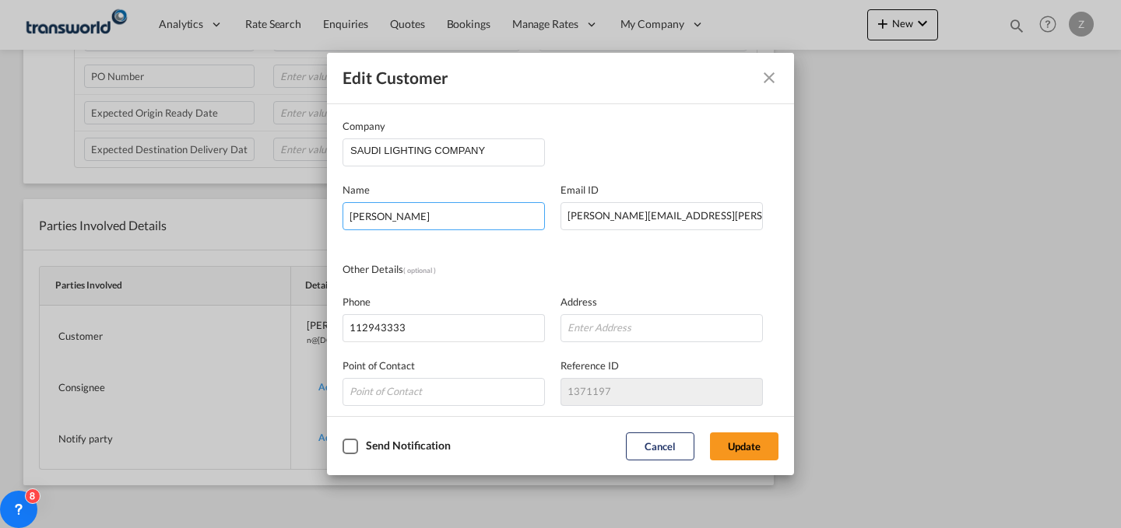
drag, startPoint x: 503, startPoint y: 204, endPoint x: 217, endPoint y: 184, distance: 286.3
click at [217, 184] on div "Edit Customer Company SAUDI LIGHTING COMPANY Name [PERSON_NAME] Email ID [PERSO…" at bounding box center [560, 264] width 1121 height 528
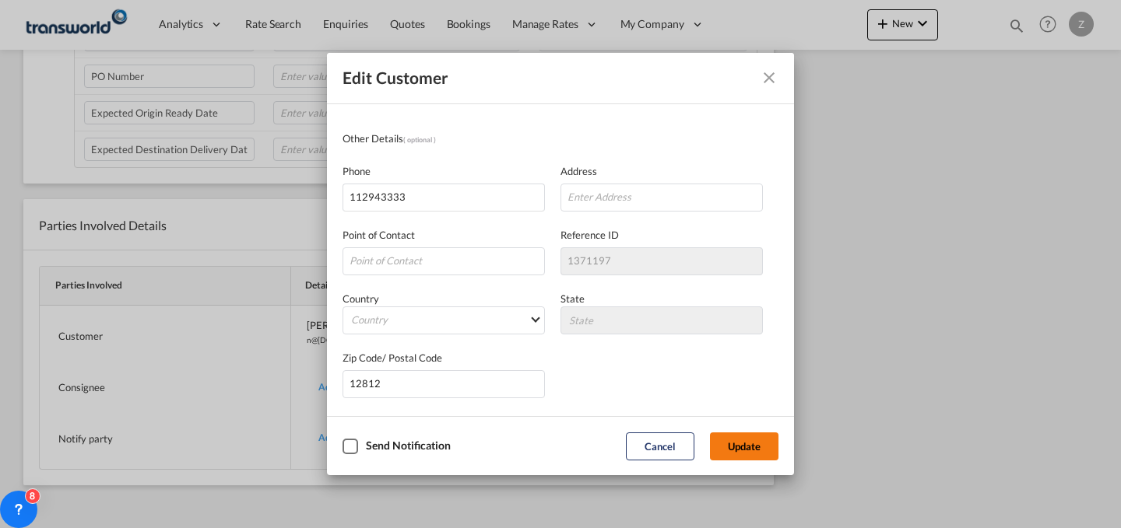
type input "[PERSON_NAME]"
click at [744, 441] on button "Update" at bounding box center [744, 447] width 68 height 28
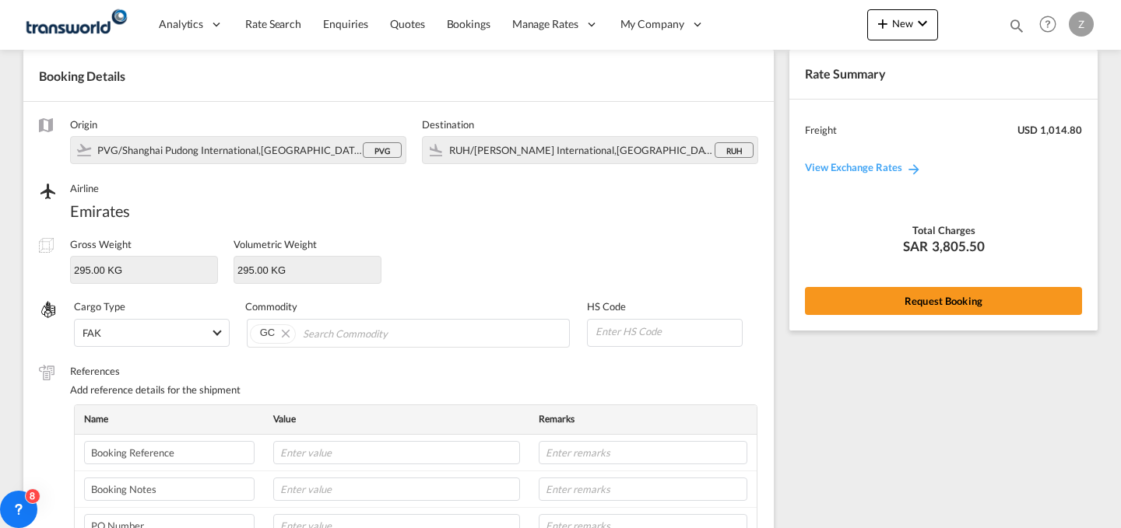
scroll to position [62, 0]
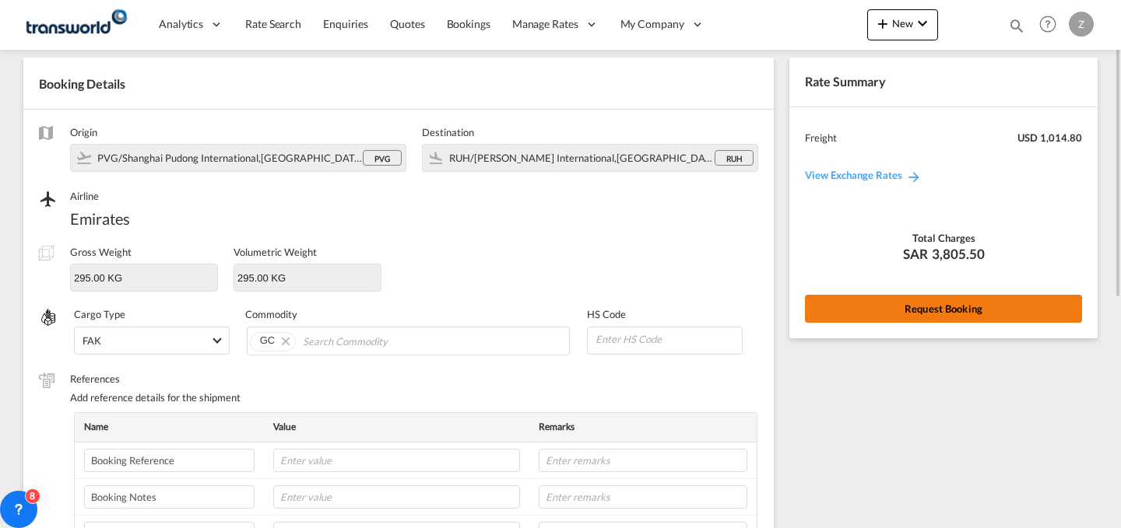
click at [879, 304] on button "Request Booking" at bounding box center [943, 309] width 277 height 28
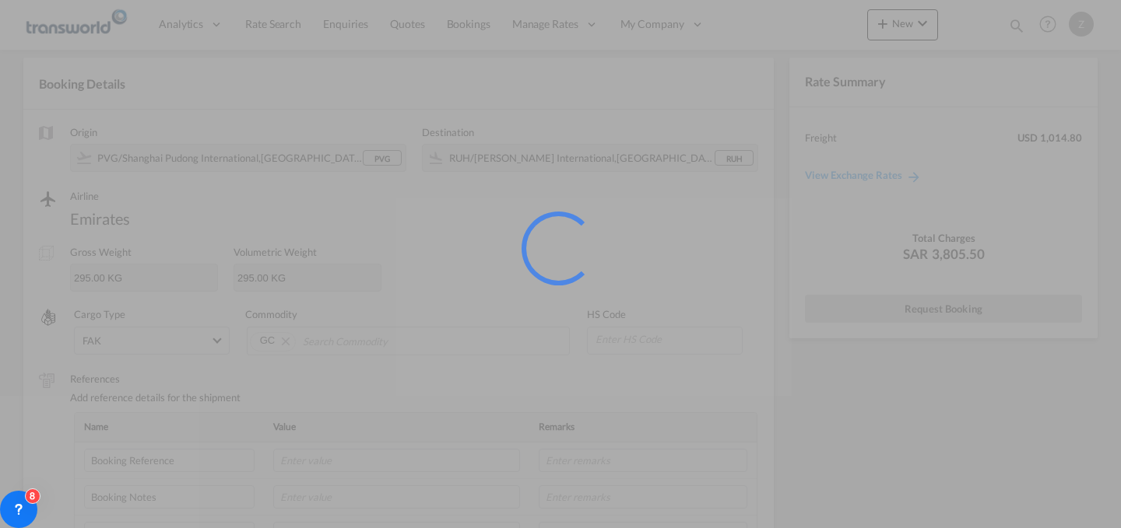
scroll to position [0, 0]
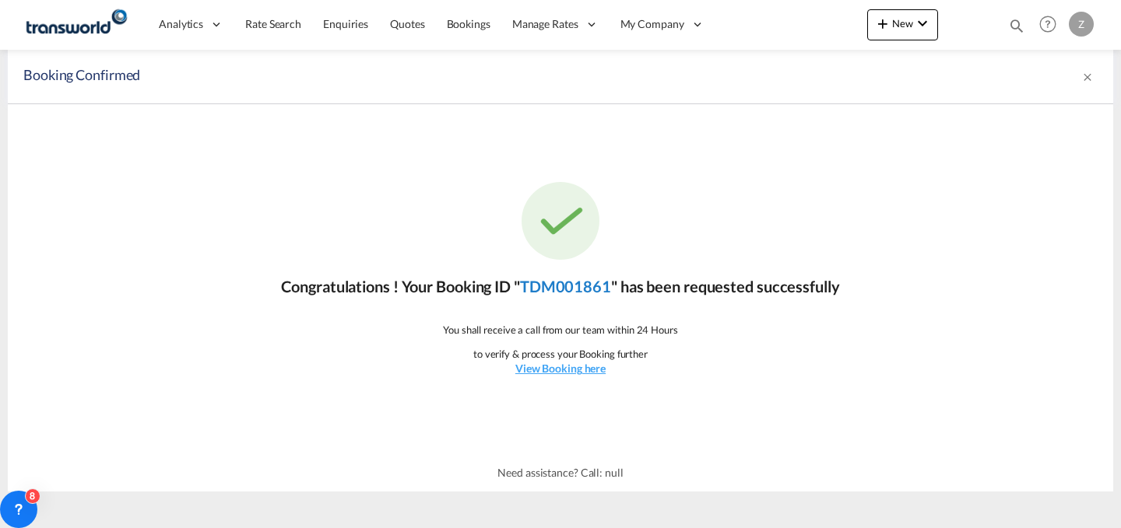
click at [564, 291] on link "TDM001861" at bounding box center [565, 286] width 91 height 19
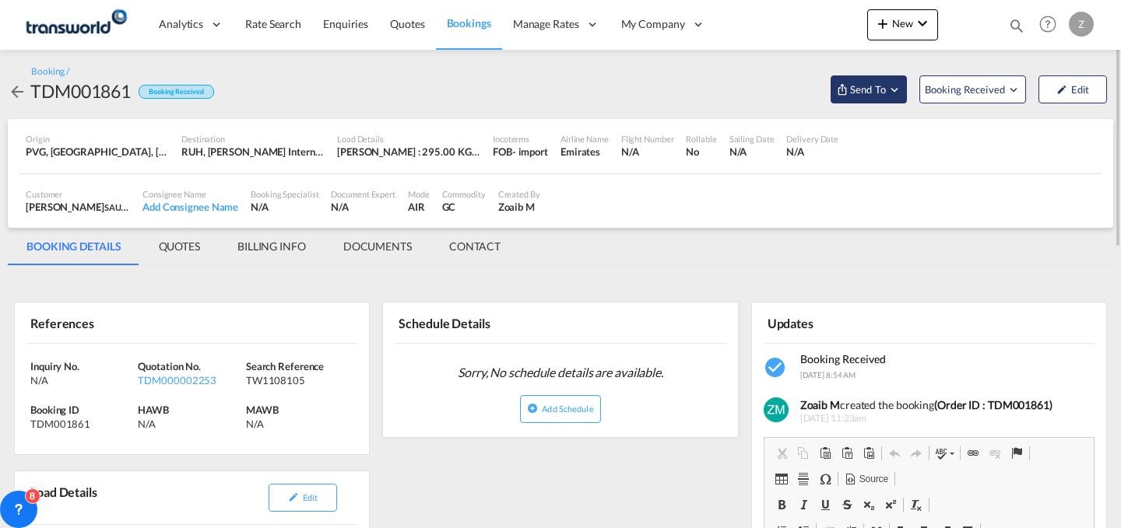
click at [859, 101] on button "Send To" at bounding box center [868, 89] width 76 height 28
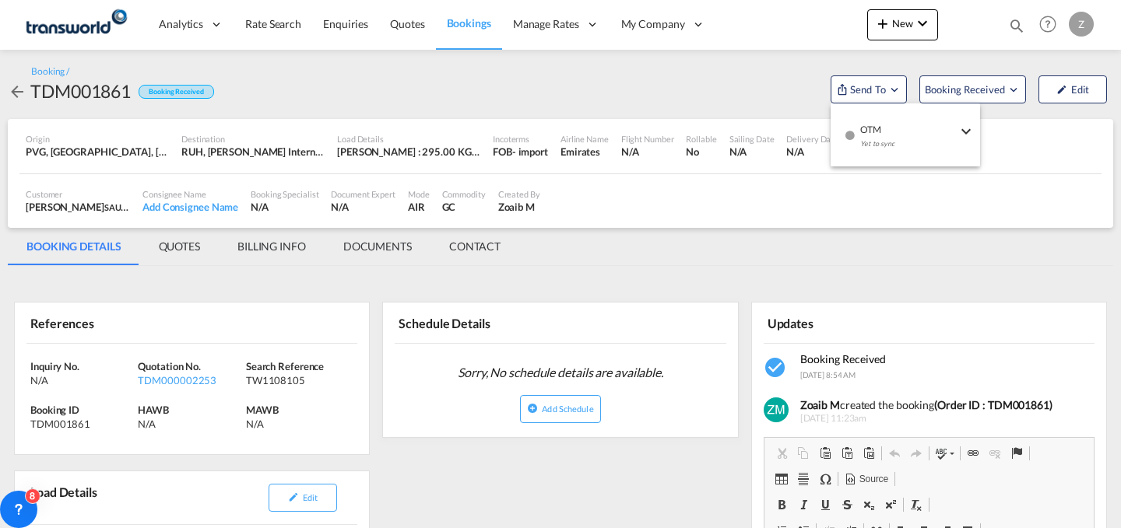
click at [474, 244] on md-backdrop at bounding box center [560, 264] width 1121 height 528
click at [474, 244] on md-tab-item "CONTACT" at bounding box center [474, 246] width 89 height 37
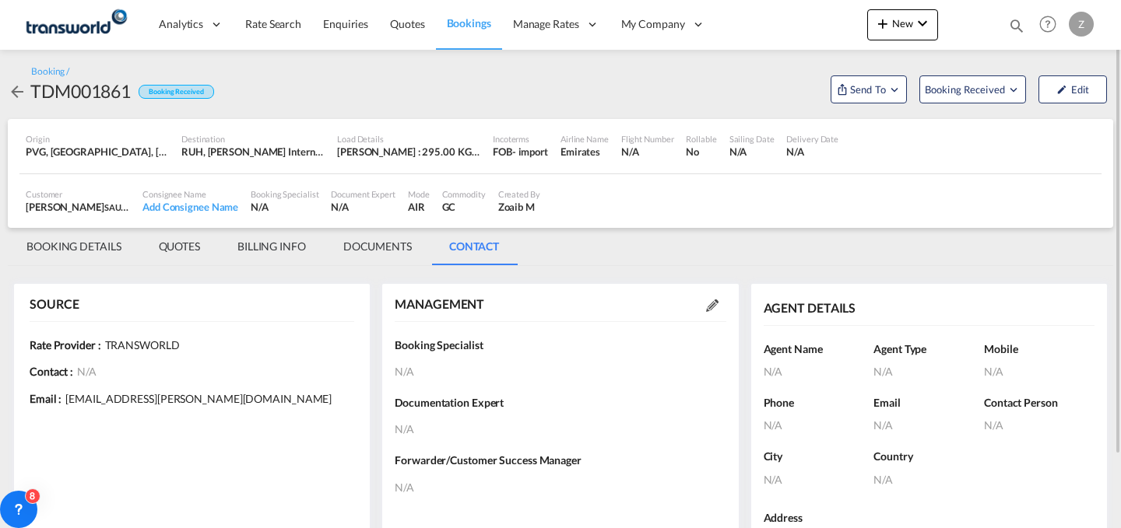
click at [710, 307] on md-icon at bounding box center [712, 306] width 12 height 12
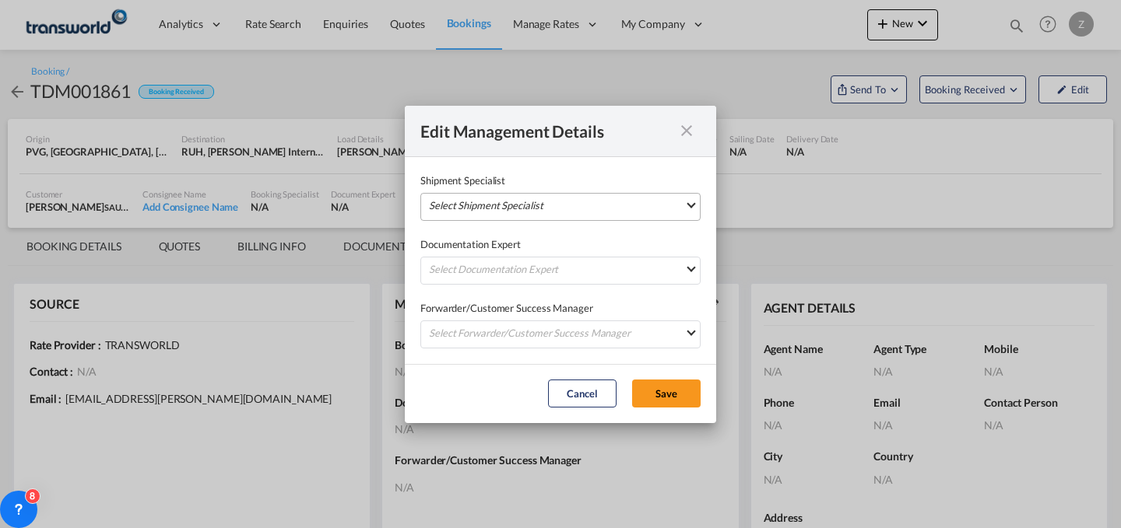
click at [641, 209] on md-select "Select Shipment Specialist [PERSON_NAME] W [PERSON_NAME][EMAIL_ADDRESS][PERSON_…" at bounding box center [560, 207] width 280 height 28
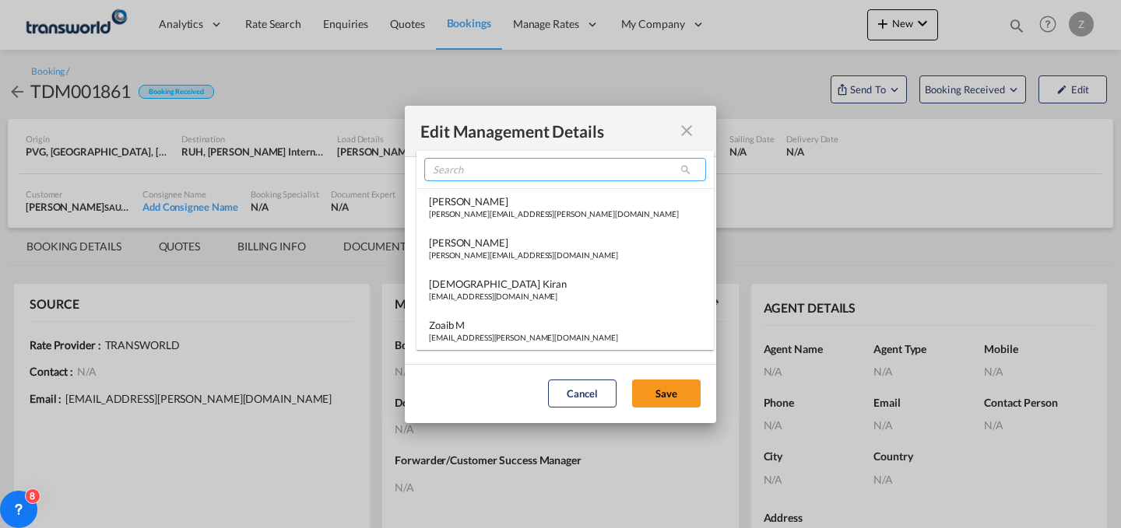
click at [610, 174] on input "search" at bounding box center [565, 169] width 282 height 23
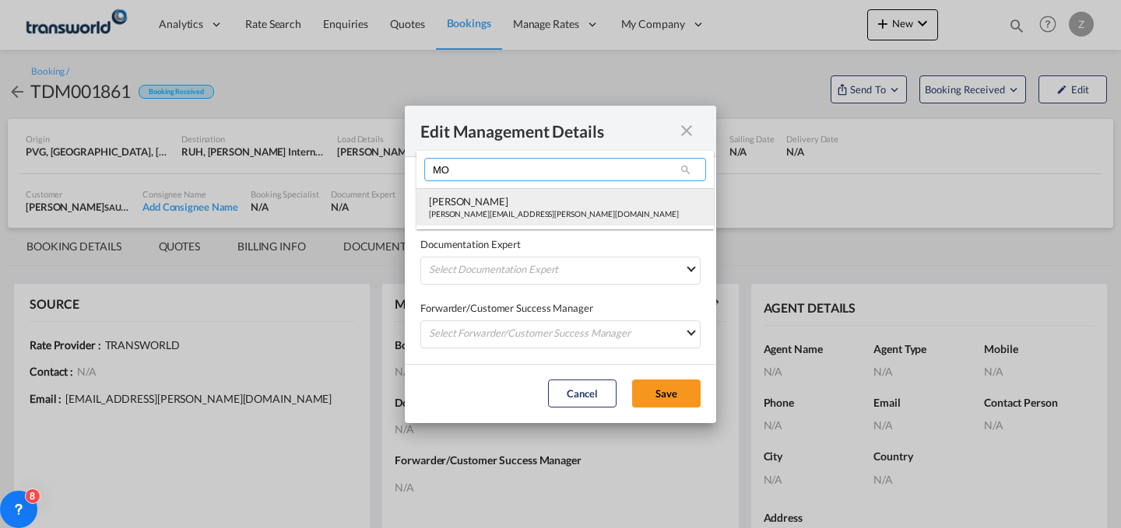
type input "MO"
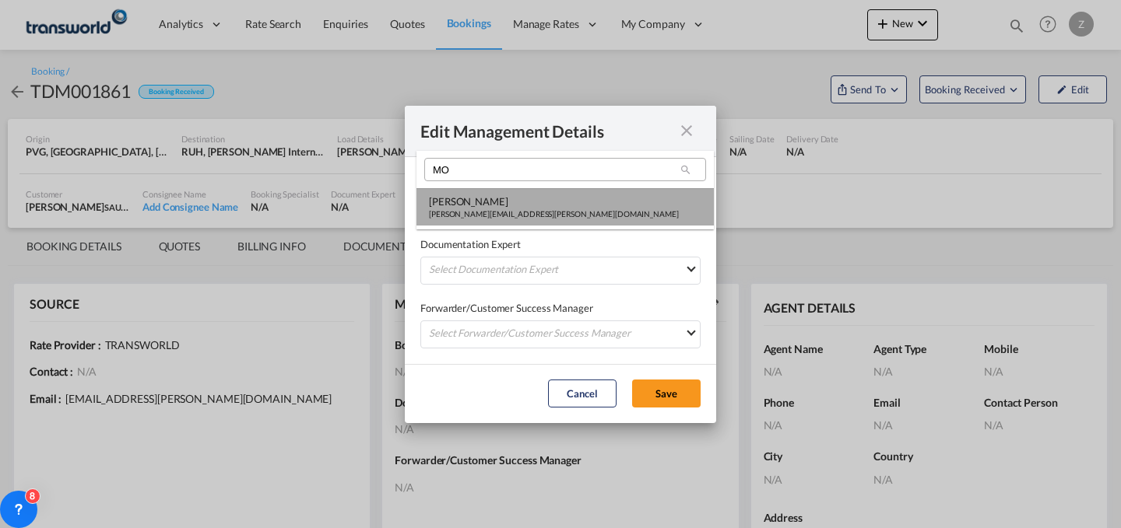
click at [537, 211] on div "[PERSON_NAME][EMAIL_ADDRESS][PERSON_NAME][DOMAIN_NAME]" at bounding box center [554, 214] width 250 height 11
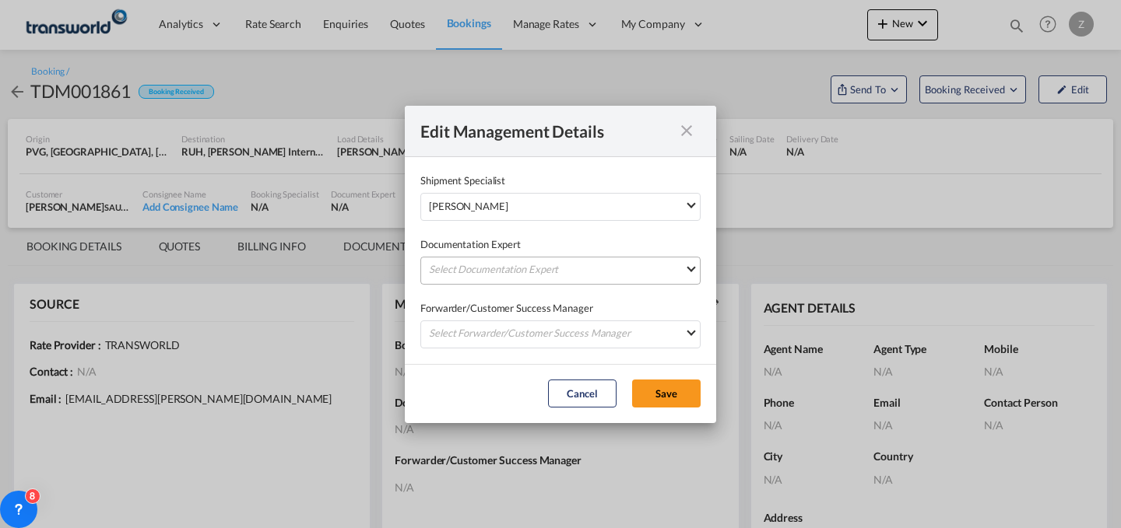
click at [506, 271] on md-select "Select Documentation Expert [PERSON_NAME] W [PERSON_NAME][EMAIL_ADDRESS][PERSON…" at bounding box center [560, 271] width 280 height 28
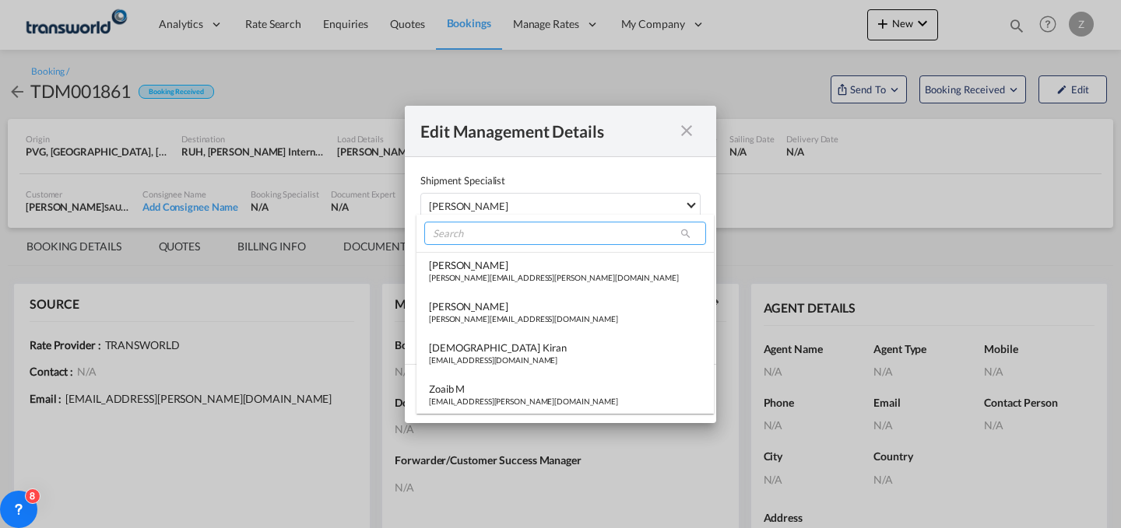
click at [513, 237] on input "search" at bounding box center [565, 233] width 282 height 23
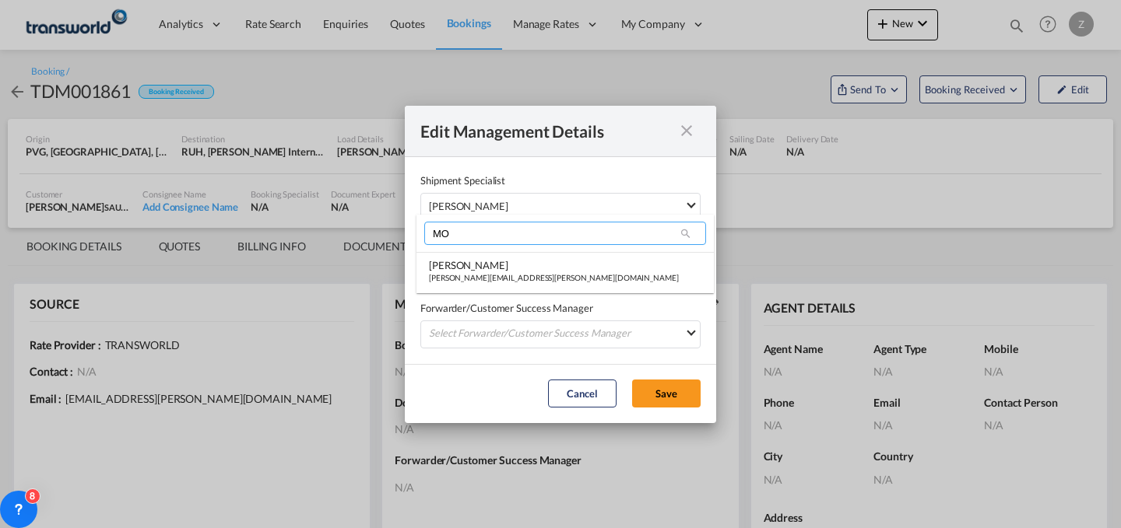
type input "MO"
click at [503, 251] on md-select-header "MO" at bounding box center [564, 233] width 297 height 37
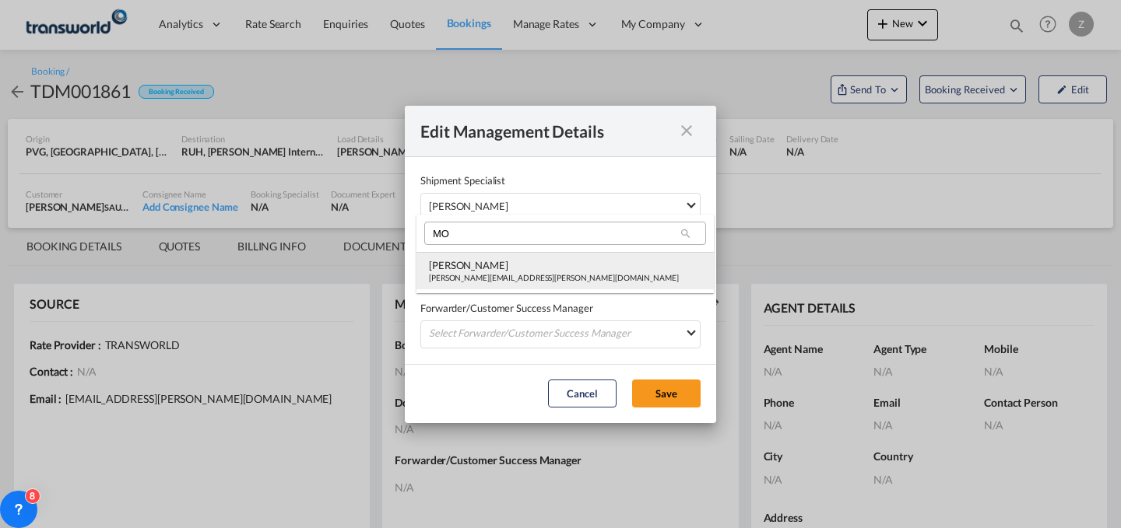
click at [493, 269] on div "[PERSON_NAME]" at bounding box center [554, 265] width 250 height 14
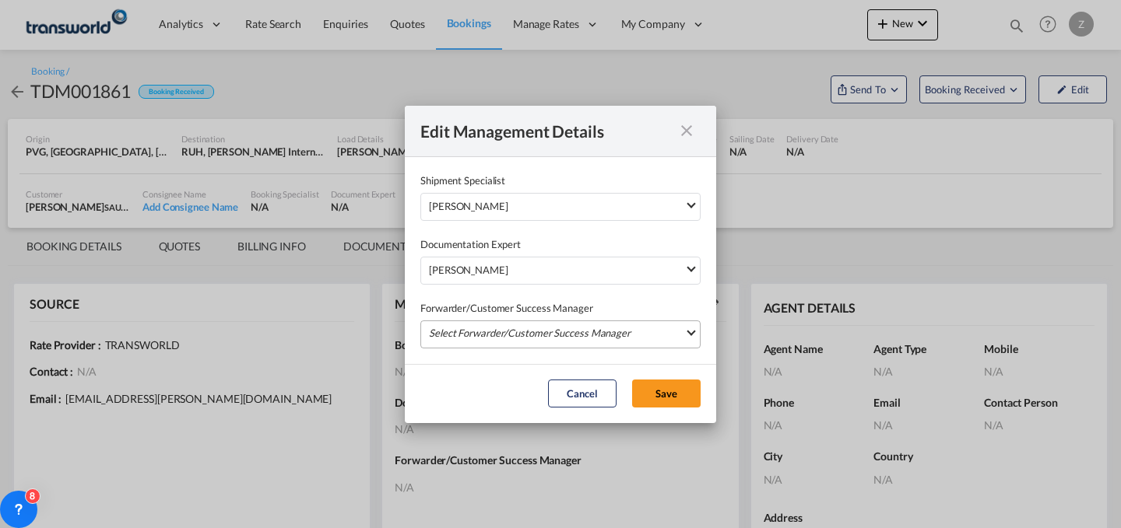
click at [486, 325] on md-select "Select Forwarder/Customer Success Manager [PERSON_NAME] [PERSON_NAME][EMAIL_ADD…" at bounding box center [560, 335] width 280 height 28
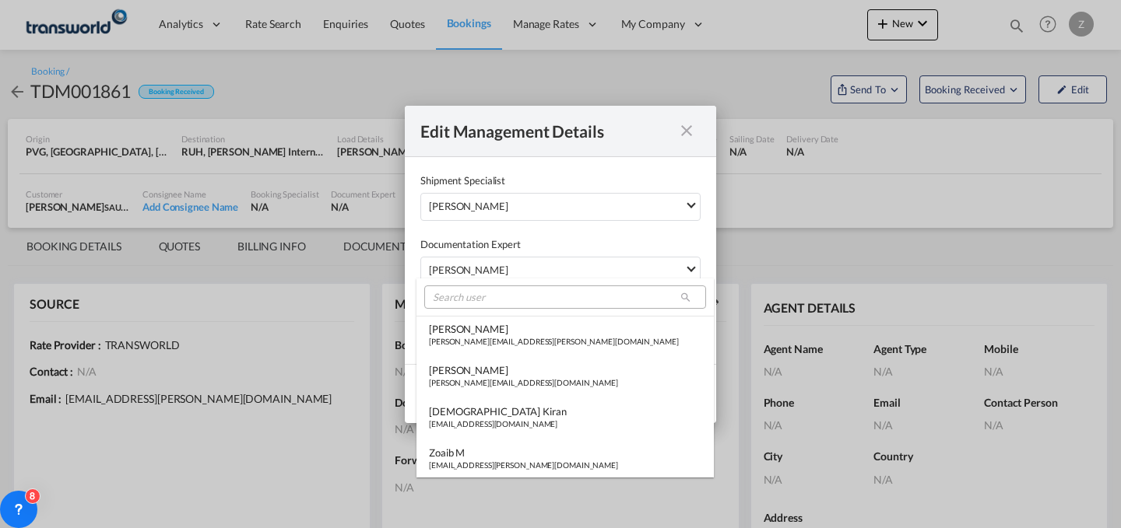
type md-option "[object Object]"
click at [500, 298] on input "search" at bounding box center [565, 297] width 282 height 23
type input "A"
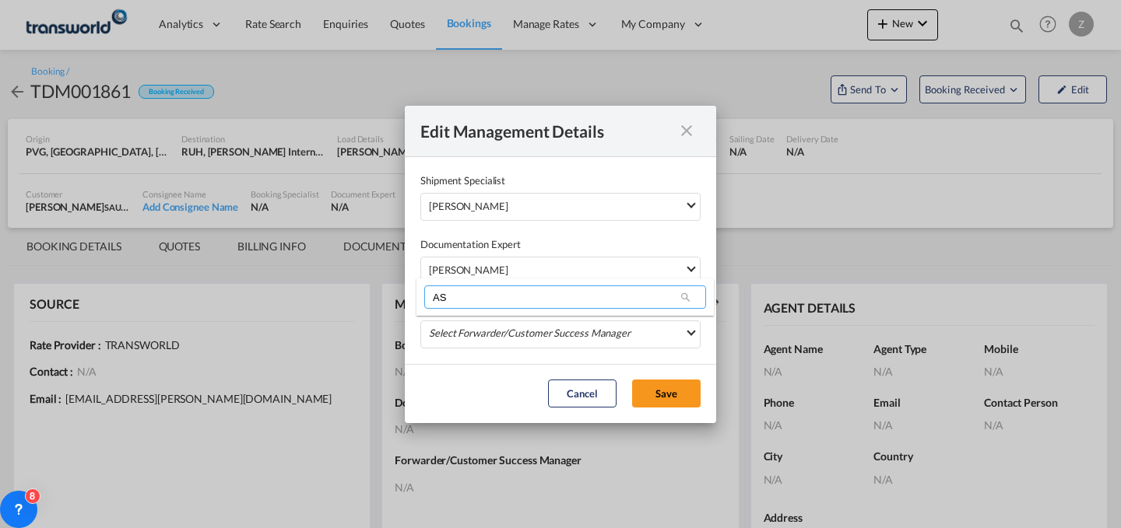
type input "A"
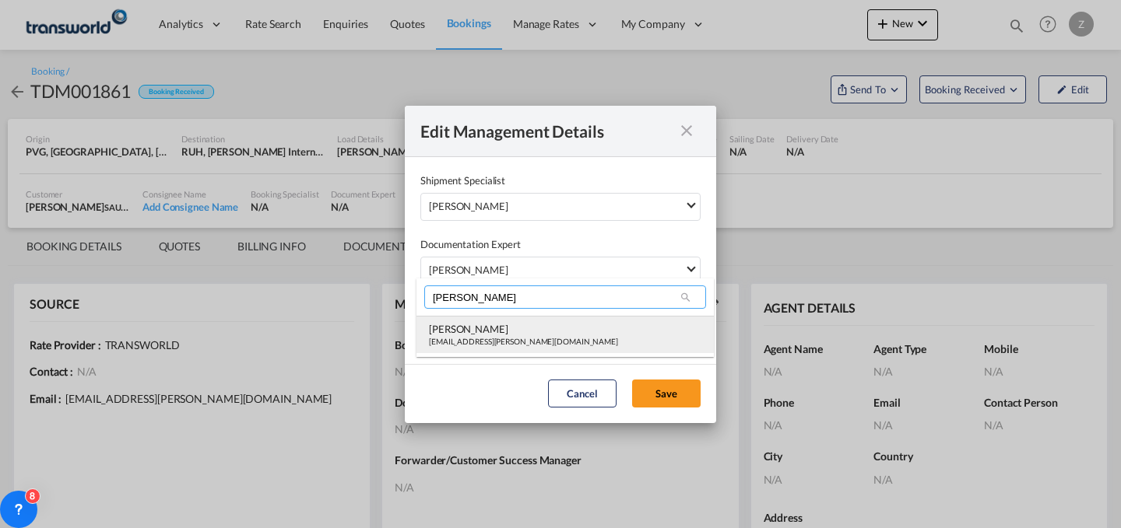
type input "[PERSON_NAME]"
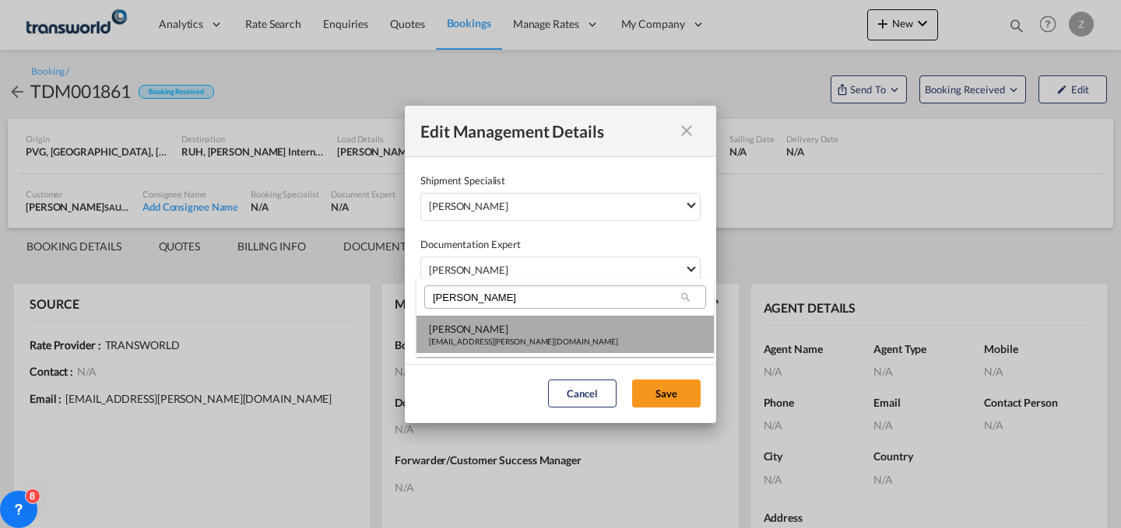
click at [495, 334] on div "[PERSON_NAME]" at bounding box center [523, 329] width 189 height 14
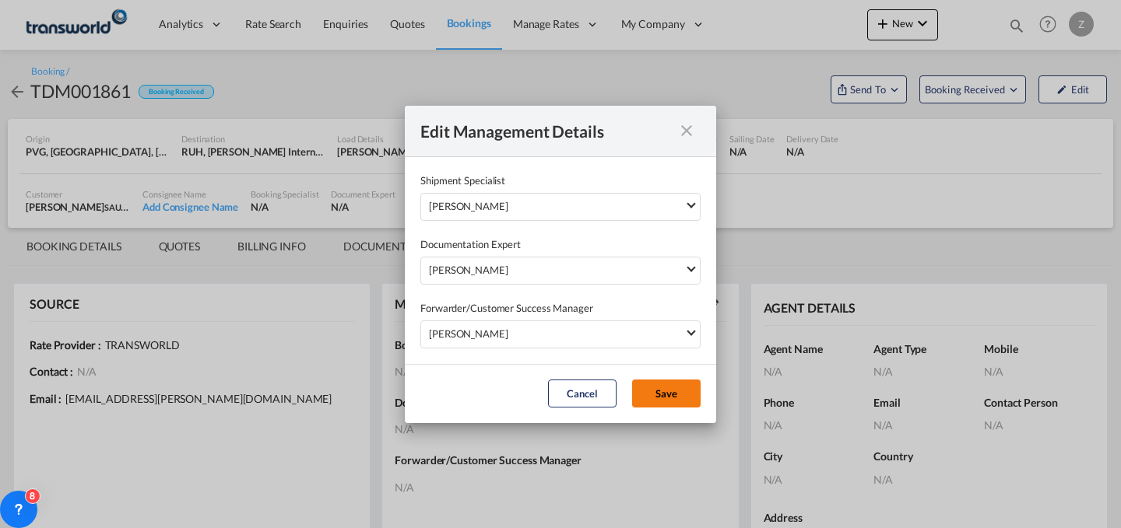
click at [679, 402] on button "Save" at bounding box center [666, 394] width 68 height 28
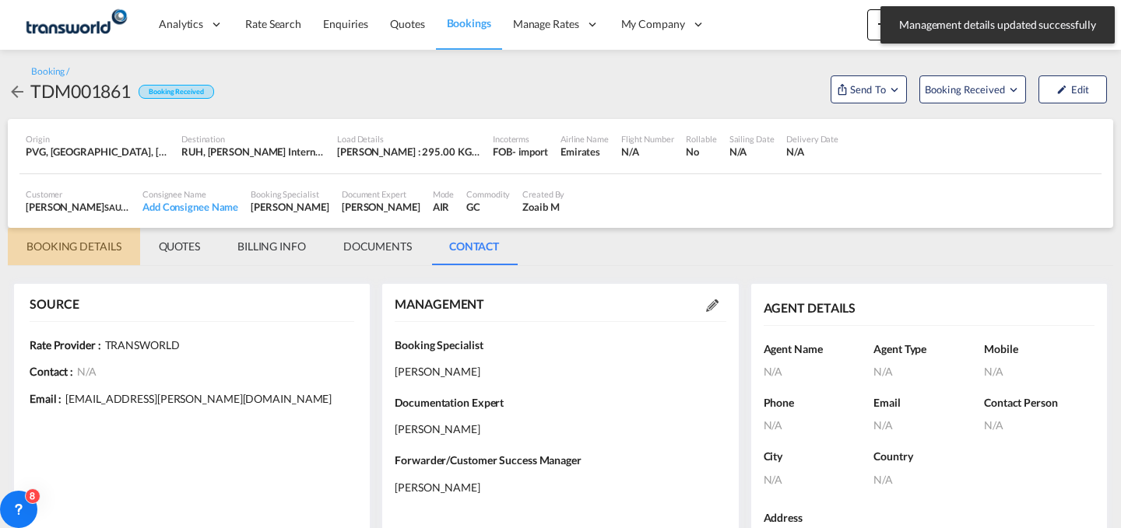
click at [50, 244] on md-tab-item "BOOKING DETAILS" at bounding box center [74, 246] width 132 height 37
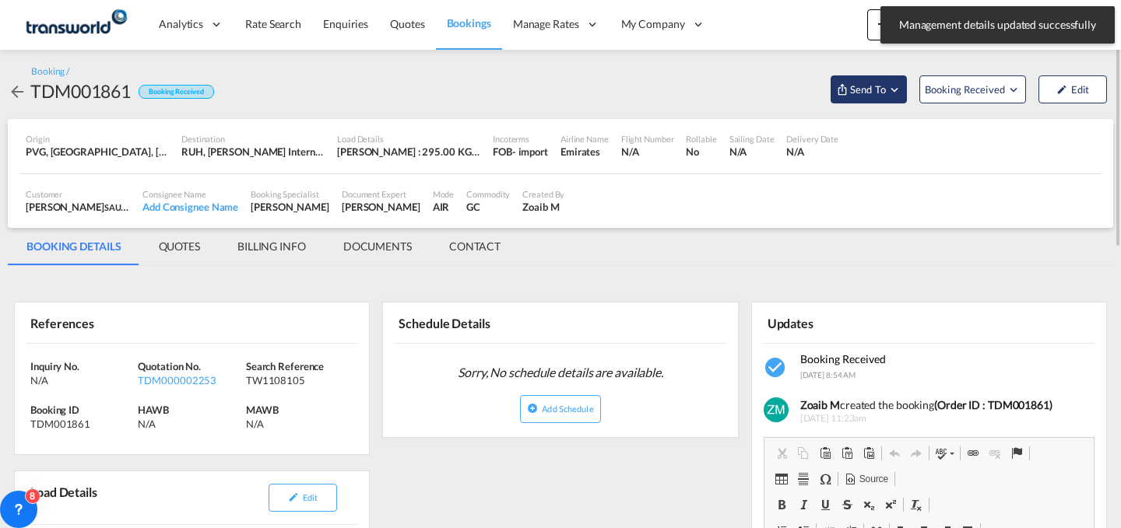
click at [885, 75] on button "Send To" at bounding box center [868, 89] width 76 height 28
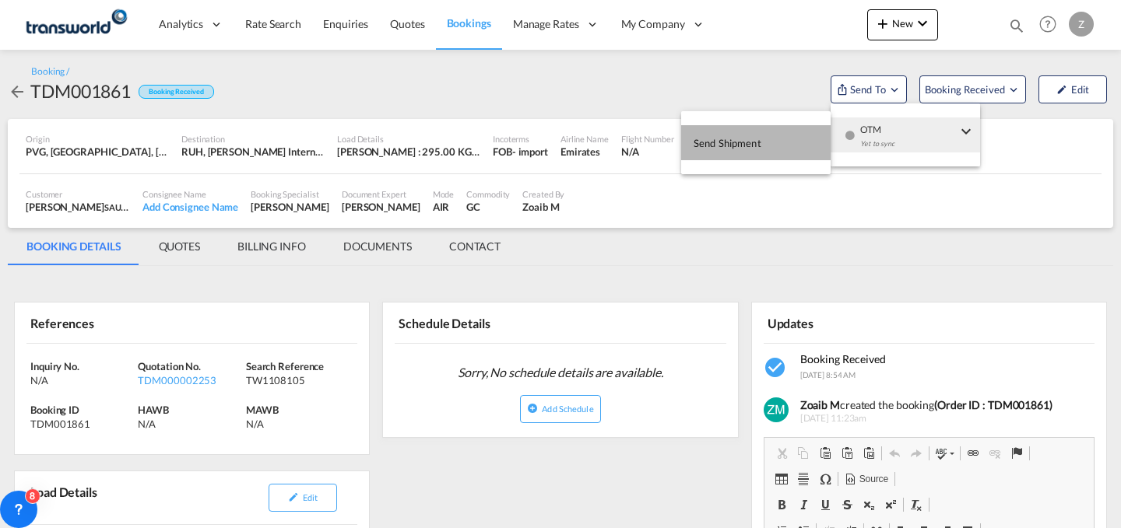
click at [751, 132] on span "Send Shipment" at bounding box center [727, 143] width 68 height 25
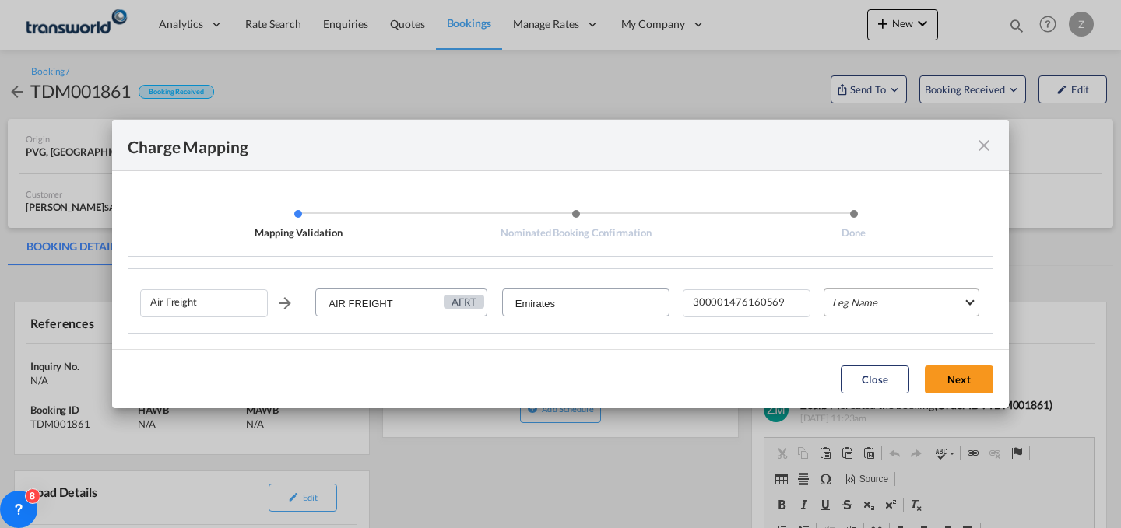
click at [858, 289] on md-select "Leg Name HANDLING ORIGIN HANDLING DESTINATION OTHERS TL PICK UP CUSTOMS ORIGIN …" at bounding box center [901, 303] width 156 height 28
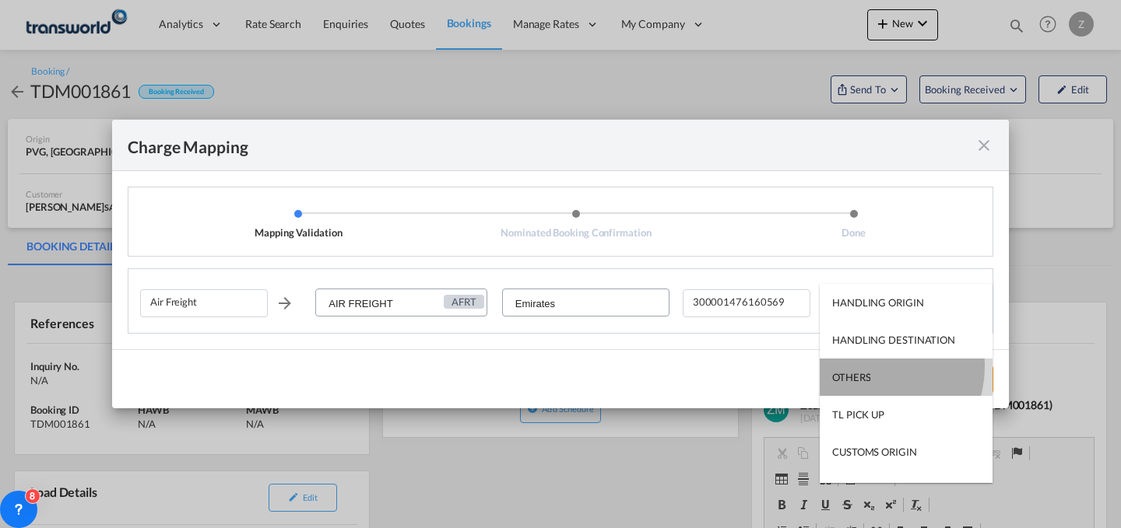
click at [869, 367] on md-option "OTHERS" at bounding box center [906, 377] width 173 height 37
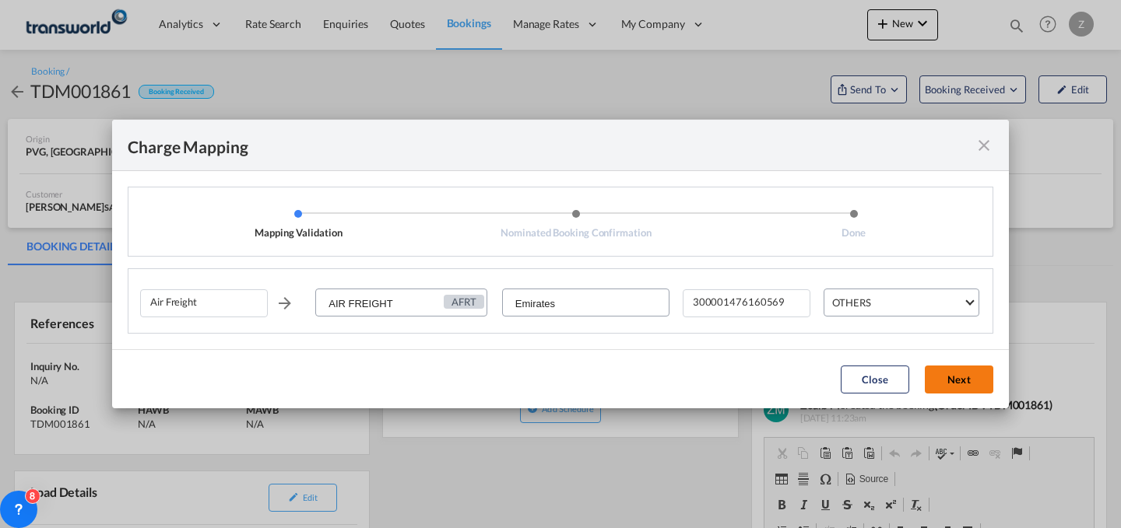
click at [945, 374] on button "Next" at bounding box center [959, 380] width 68 height 28
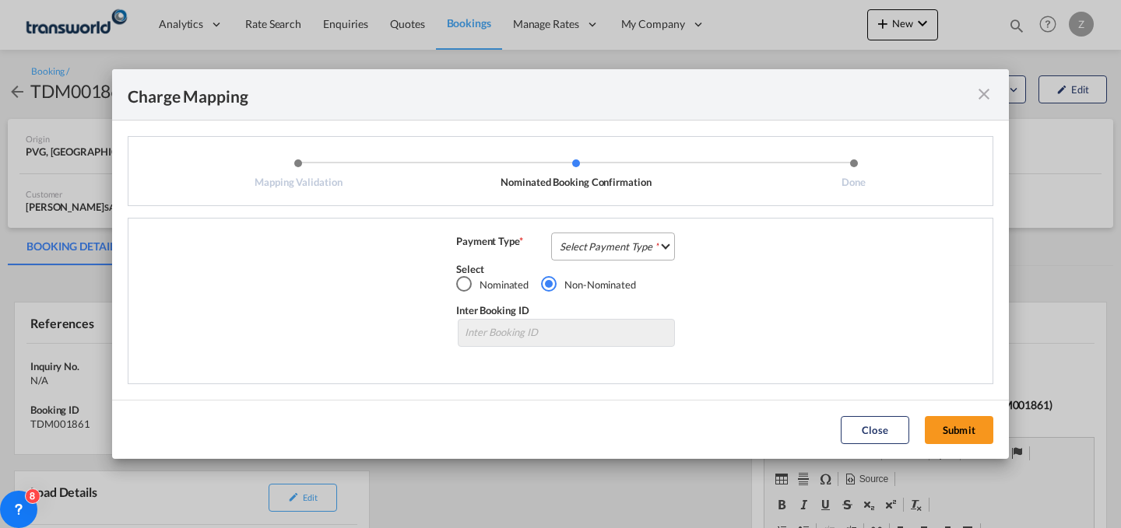
click at [653, 248] on md-select "Select Payment Type COLLECT PREPAID" at bounding box center [613, 247] width 124 height 28
click at [634, 283] on md-option "PREPAID" at bounding box center [618, 283] width 138 height 37
click at [633, 251] on span "PREPAID" at bounding box center [609, 248] width 58 height 14
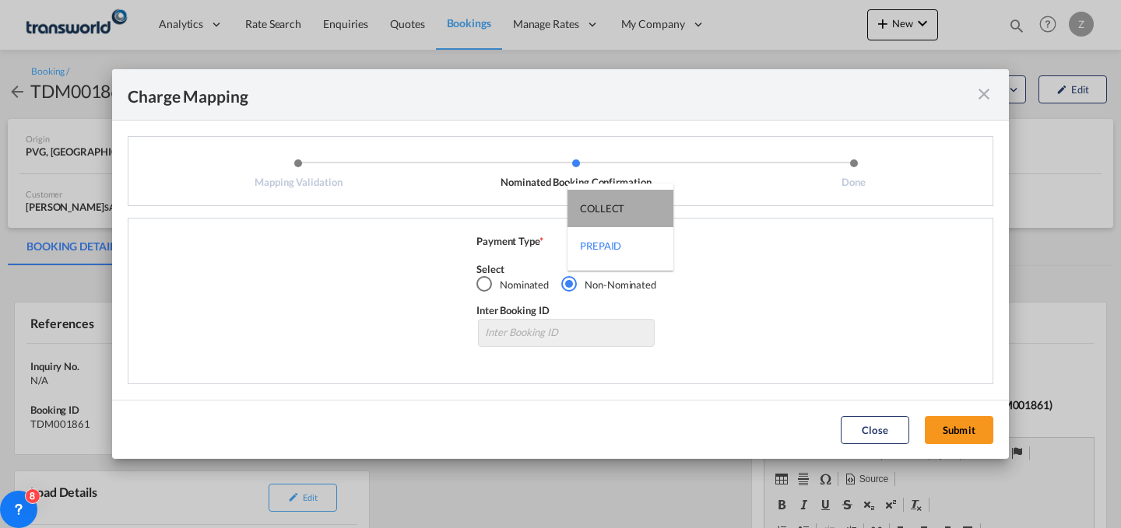
click at [646, 218] on md-option "COLLECT" at bounding box center [620, 208] width 106 height 37
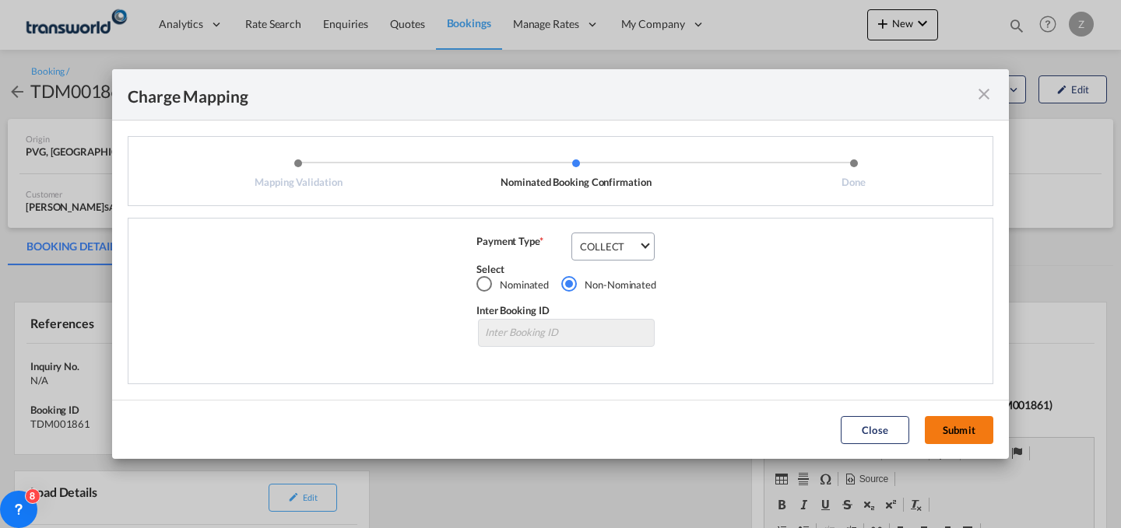
click at [955, 437] on button "Submit" at bounding box center [959, 430] width 68 height 28
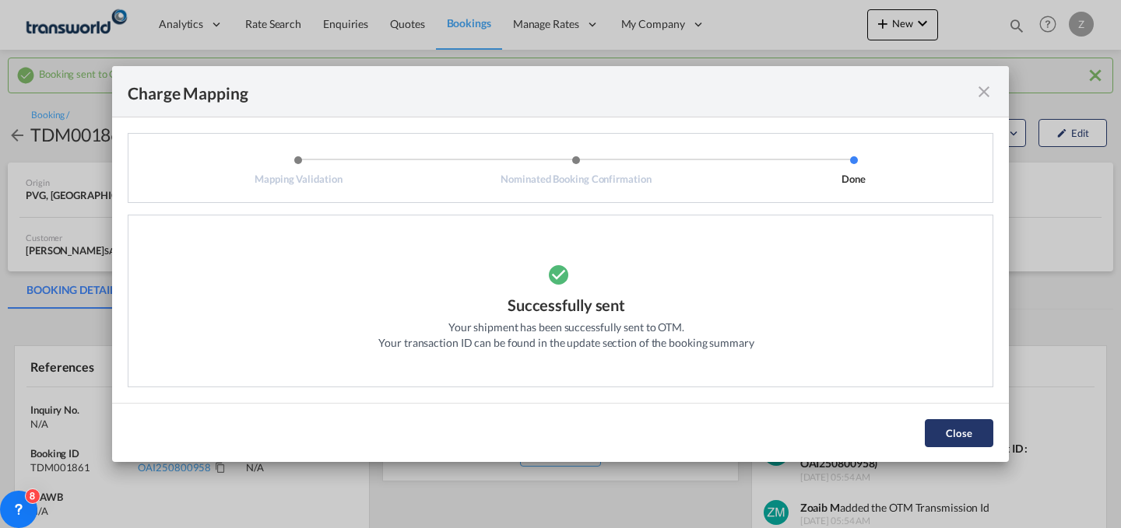
click at [939, 422] on button "Close" at bounding box center [959, 434] width 68 height 28
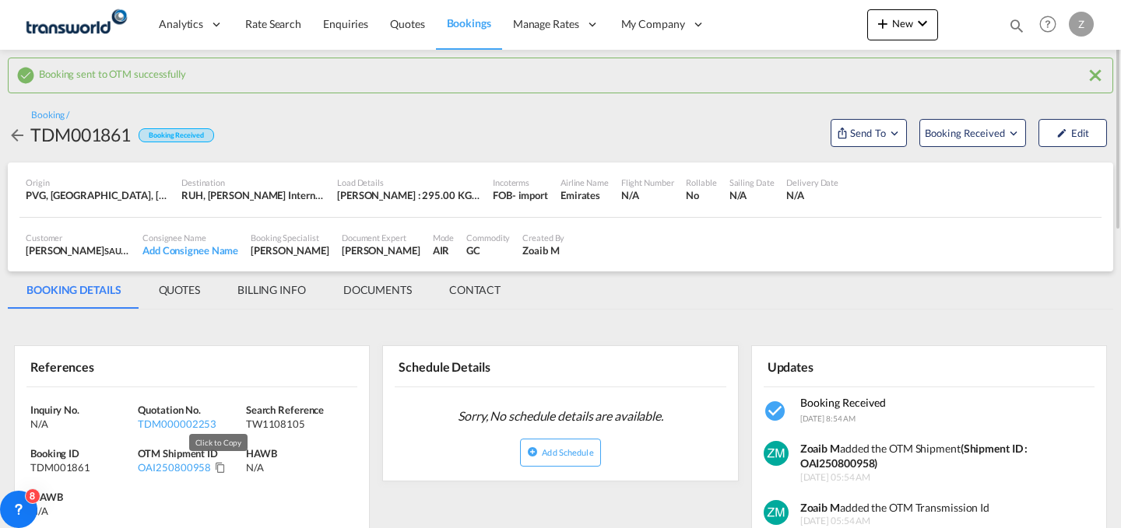
click at [215, 470] on md-icon "Click to Copy" at bounding box center [220, 467] width 11 height 11
click at [894, 23] on span "New" at bounding box center [902, 23] width 58 height 12
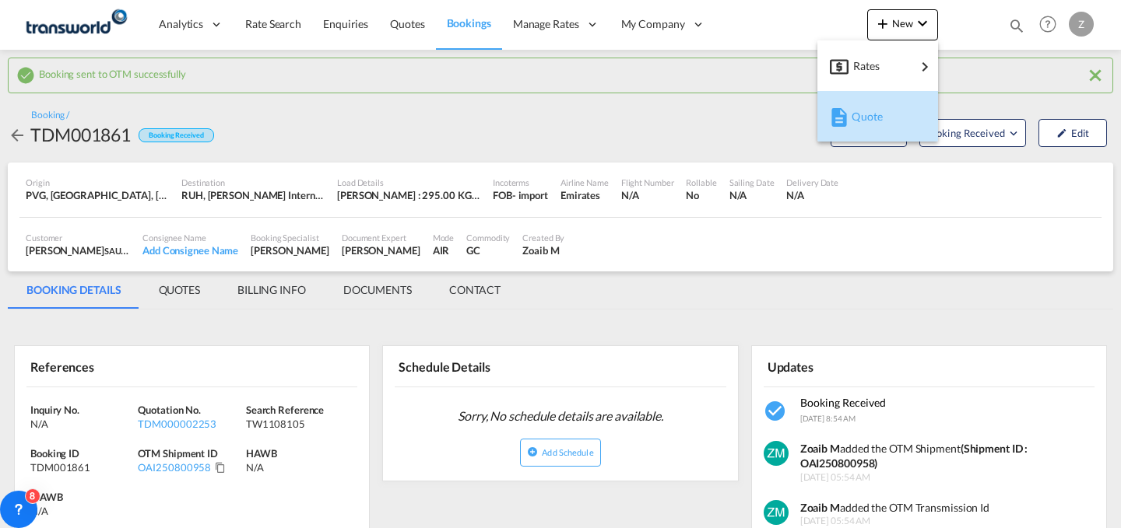
click at [855, 127] on span "Quote" at bounding box center [859, 116] width 17 height 31
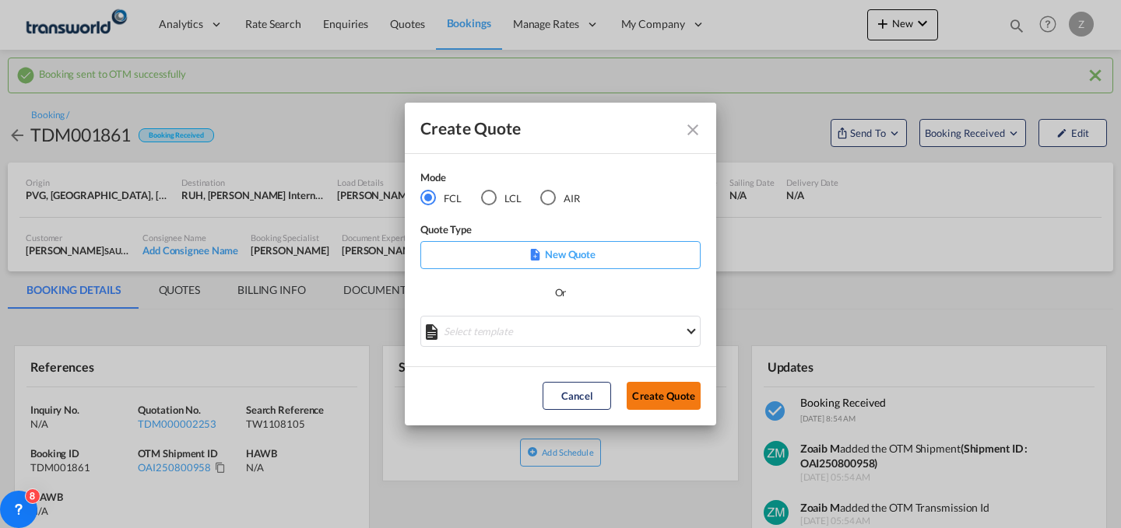
click at [658, 395] on button "Create Quote" at bounding box center [664, 396] width 74 height 28
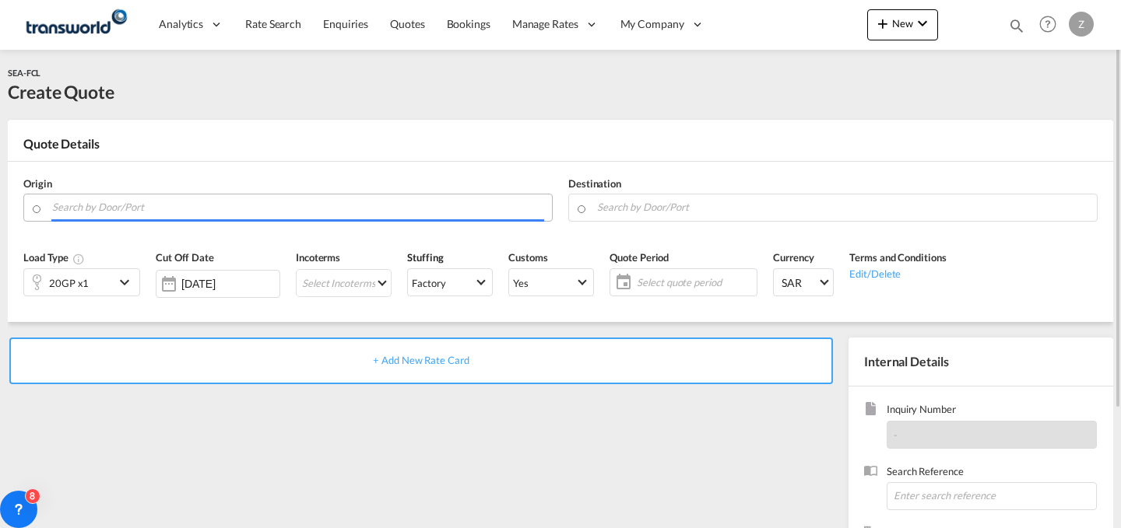
click at [265, 216] on input "Search by Door/Port" at bounding box center [298, 207] width 492 height 27
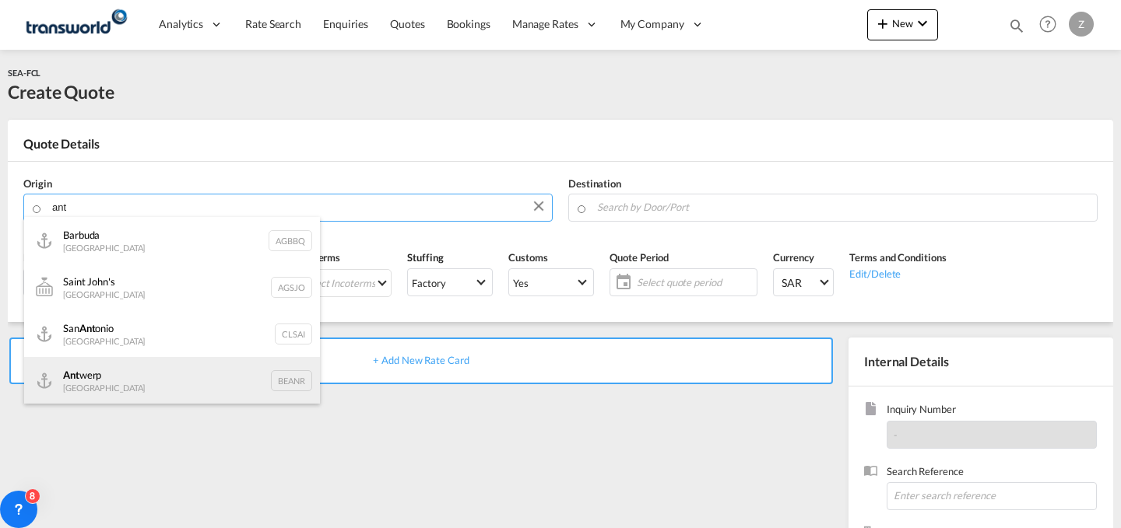
click at [241, 372] on div "Ant werp Belgium BEANR" at bounding box center [172, 380] width 296 height 47
type input "[GEOGRAPHIC_DATA], BEANR"
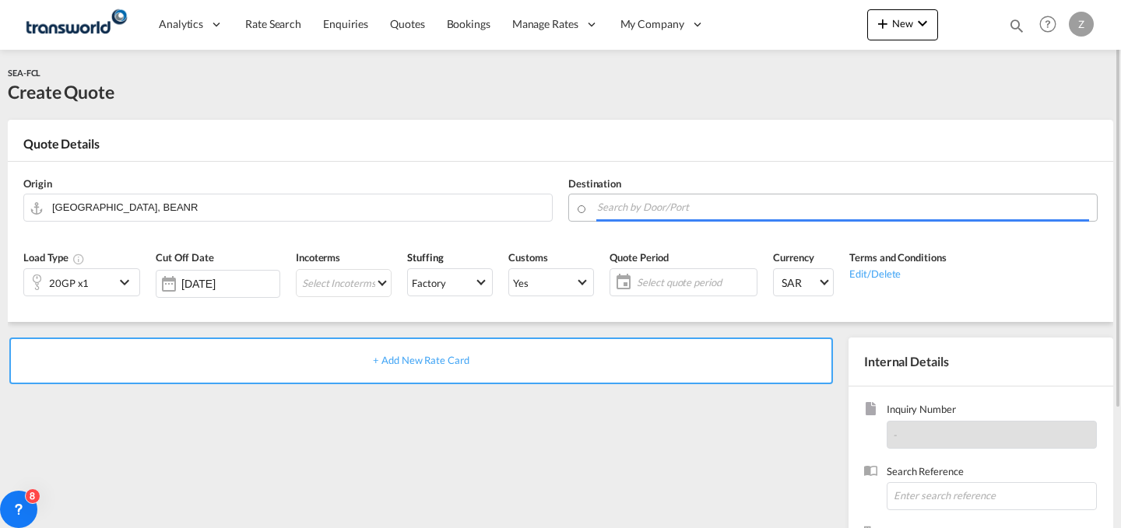
click at [642, 210] on input "Search by Door/Port" at bounding box center [843, 207] width 492 height 27
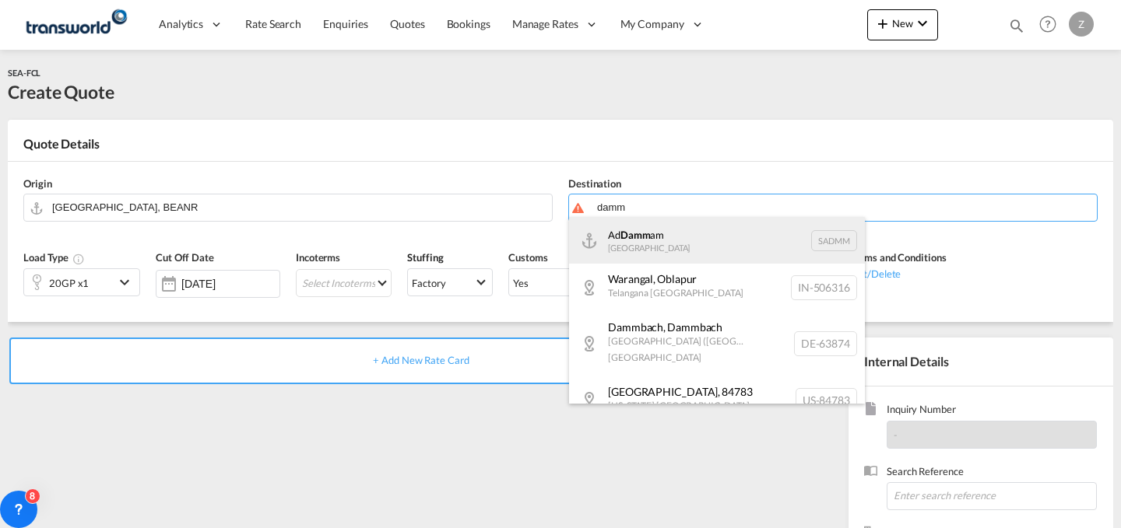
click at [637, 229] on div "Ad Damm am [GEOGRAPHIC_DATA] [GEOGRAPHIC_DATA]" at bounding box center [717, 240] width 296 height 47
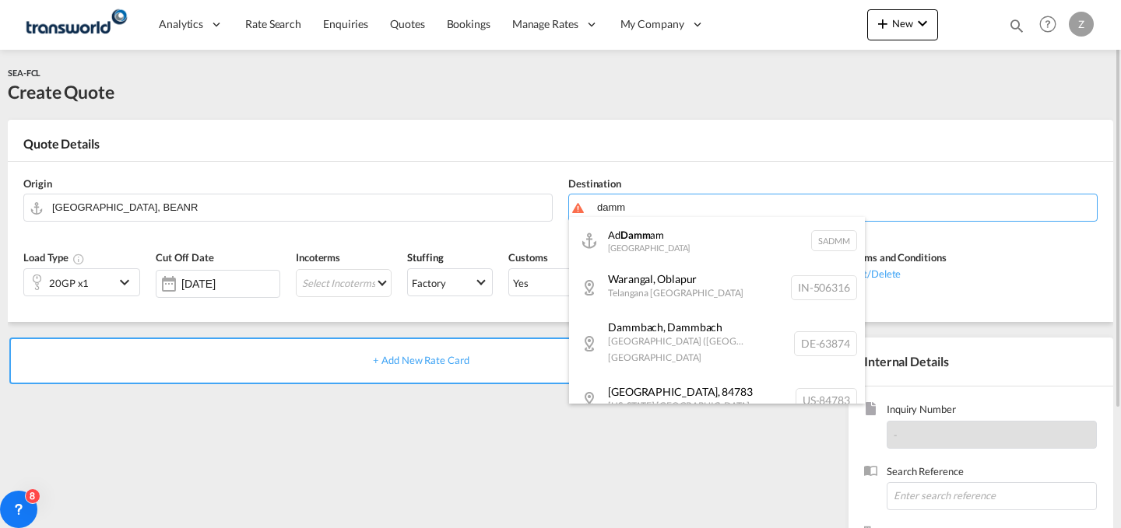
type input "Ad Dammam, SADMM"
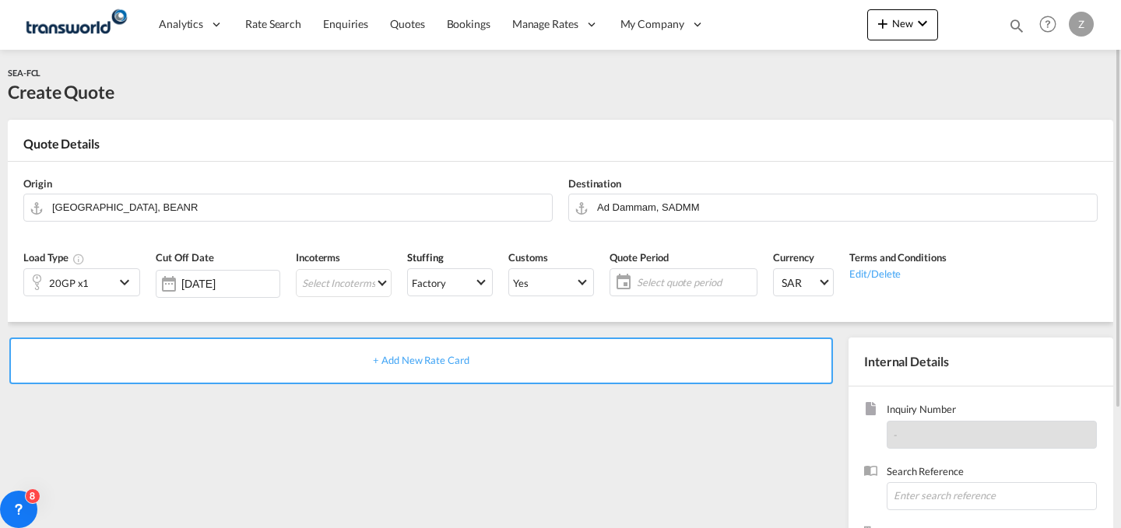
click at [111, 284] on div "20GP x1" at bounding box center [69, 282] width 90 height 26
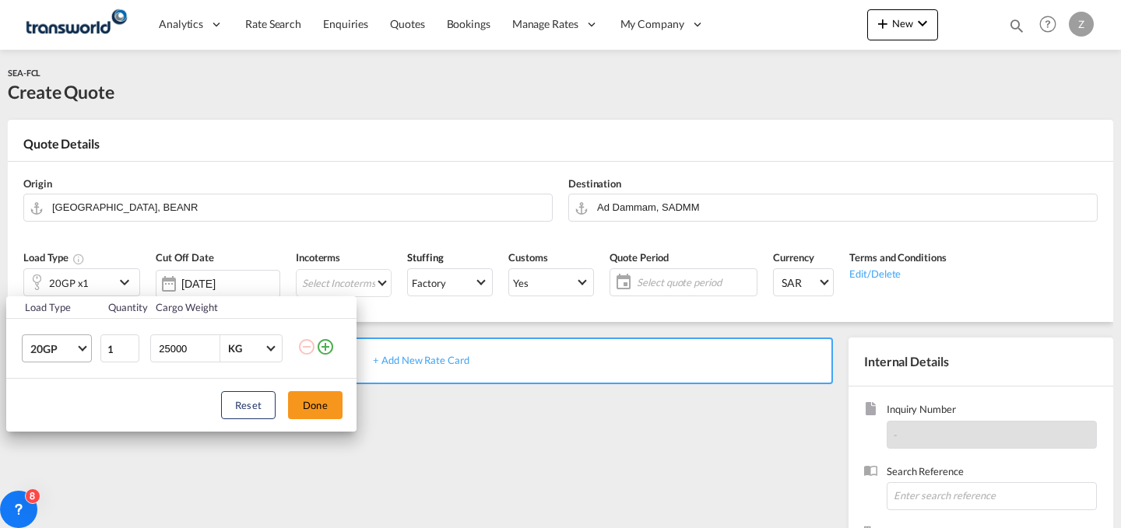
click at [69, 348] on span "20GP" at bounding box center [52, 350] width 45 height 16
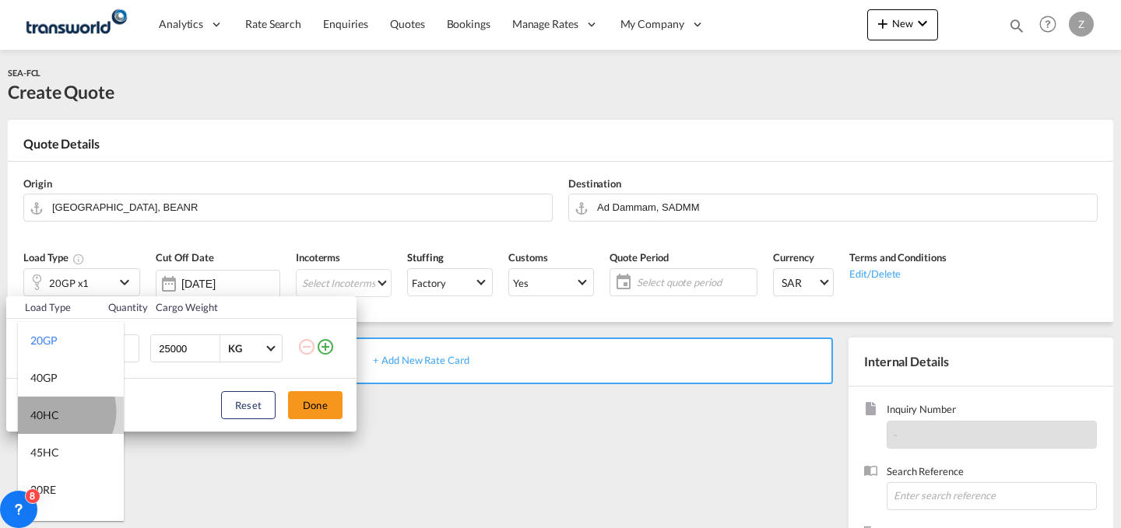
click at [54, 412] on div "40HC" at bounding box center [44, 416] width 29 height 16
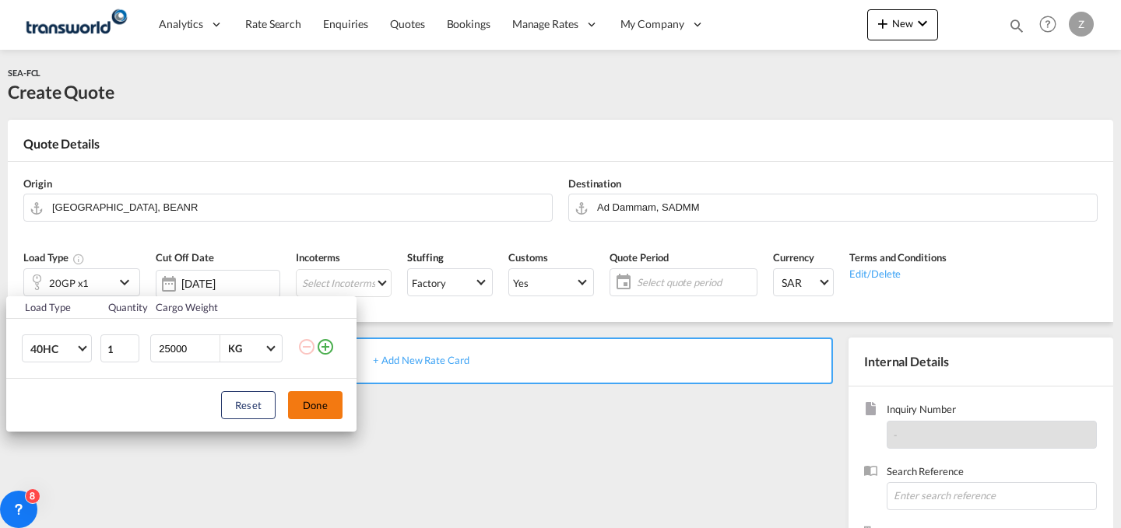
click at [316, 409] on button "Done" at bounding box center [315, 405] width 54 height 28
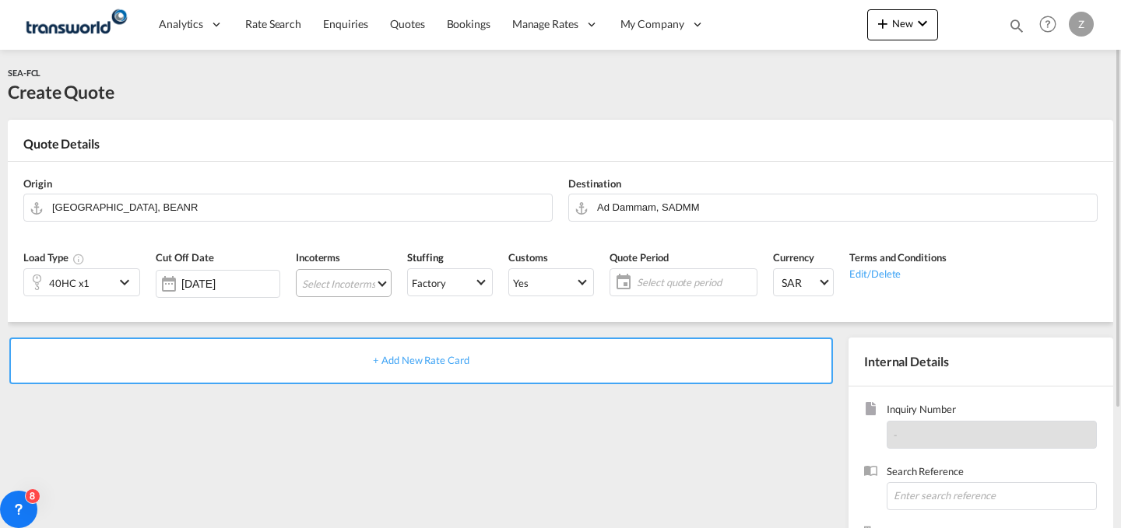
click at [368, 280] on md-select "Select Incoterms DAP - import Delivered at Place DPU - export Delivery at Place…" at bounding box center [344, 283] width 96 height 28
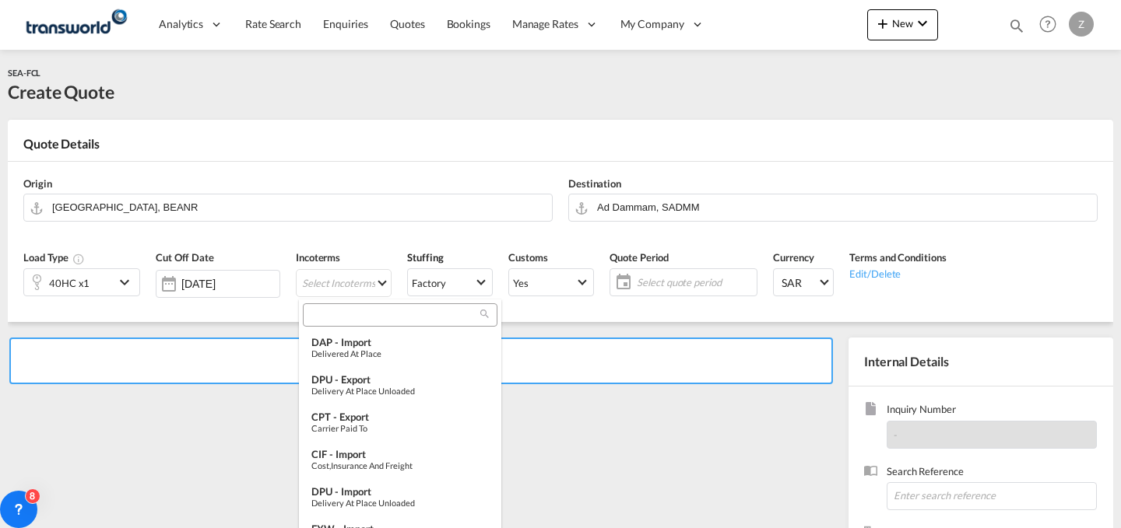
click at [382, 314] on input "search" at bounding box center [393, 315] width 173 height 14
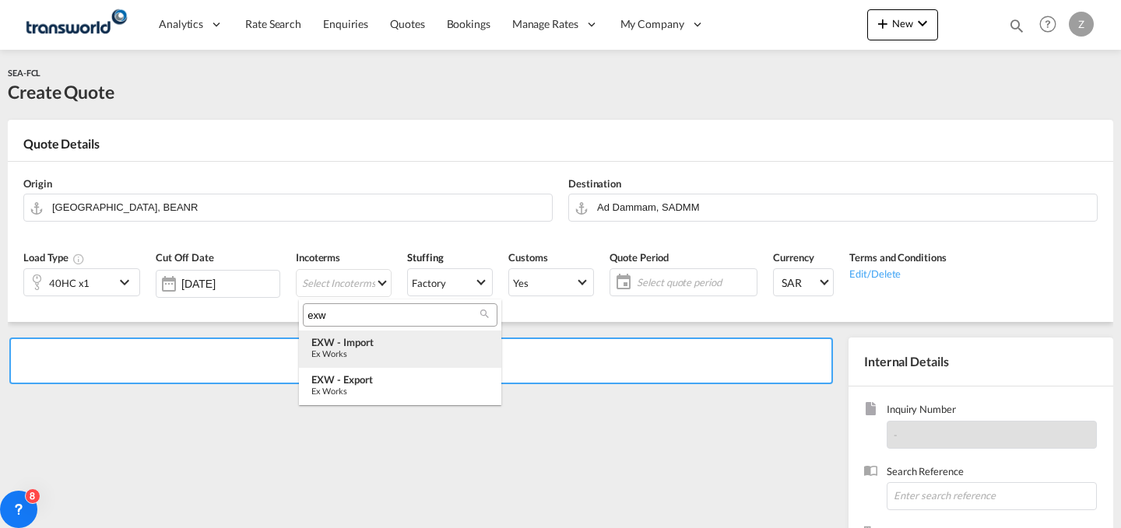
type input "exw"
click at [377, 354] on div "Ex Works" at bounding box center [399, 354] width 177 height 10
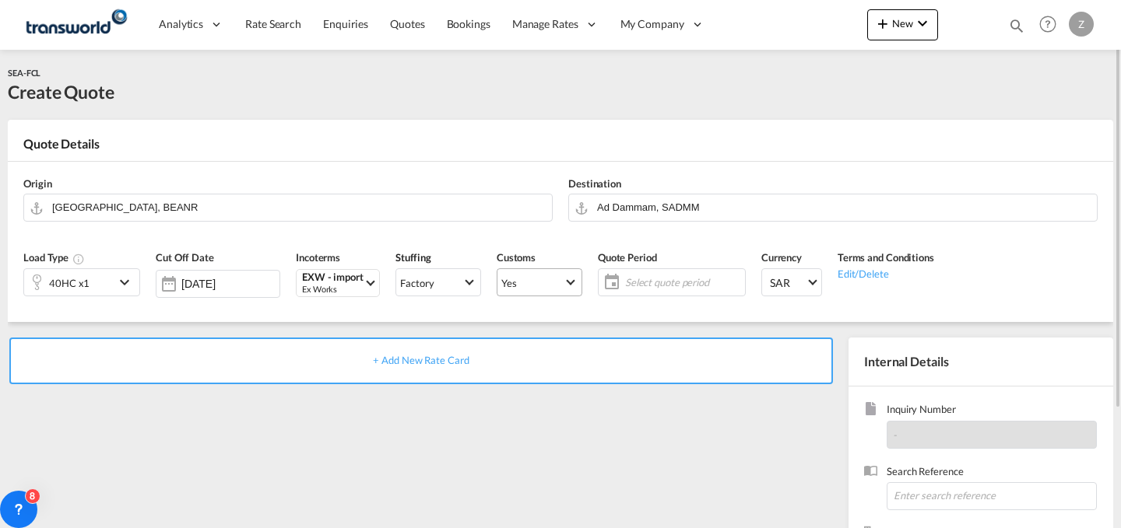
click at [540, 273] on md-select-value "Yes" at bounding box center [539, 283] width 84 height 22
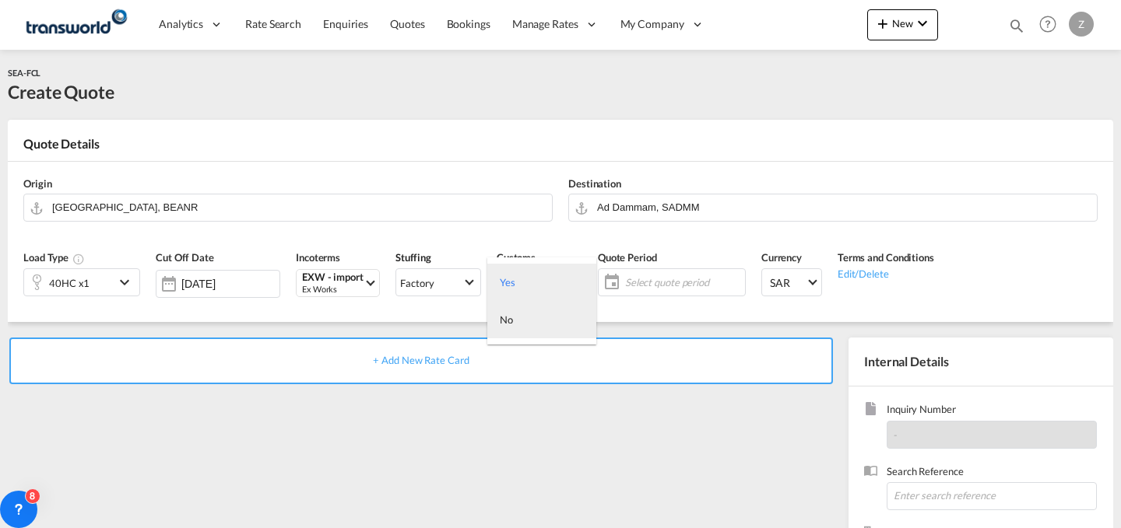
drag, startPoint x: 574, startPoint y: 325, endPoint x: 573, endPoint y: 268, distance: 56.8
click at [573, 268] on md-content "Yes No" at bounding box center [541, 301] width 109 height 87
click at [561, 325] on md-option "No" at bounding box center [541, 319] width 109 height 37
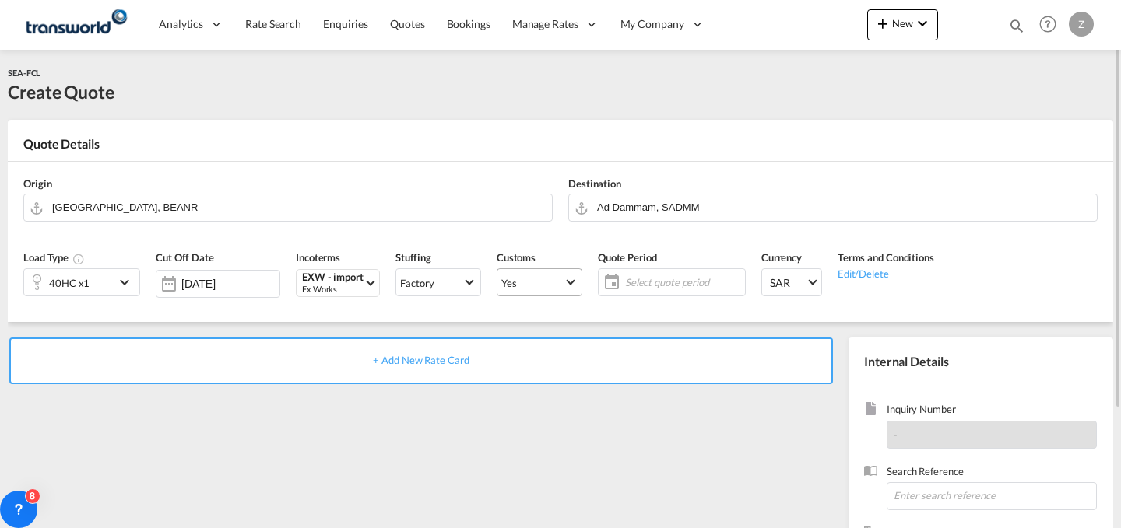
click at [567, 286] on md-select-value "Yes" at bounding box center [539, 283] width 84 height 22
click at [558, 327] on md-option "No" at bounding box center [541, 319] width 109 height 37
click at [700, 278] on span "Select quote period" at bounding box center [683, 283] width 116 height 14
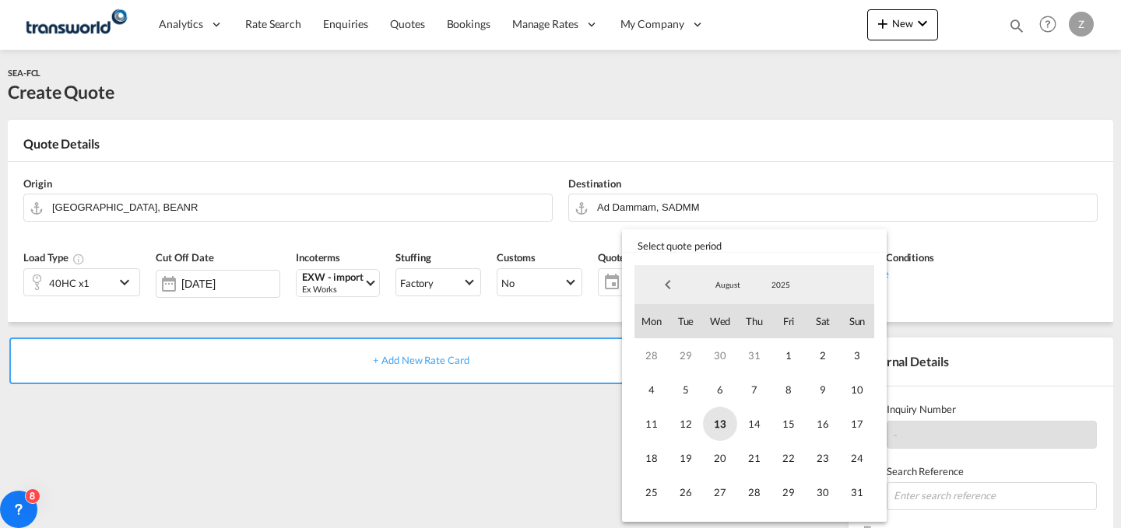
click at [723, 416] on span "13" at bounding box center [720, 424] width 34 height 34
click at [858, 493] on span "31" at bounding box center [857, 493] width 34 height 34
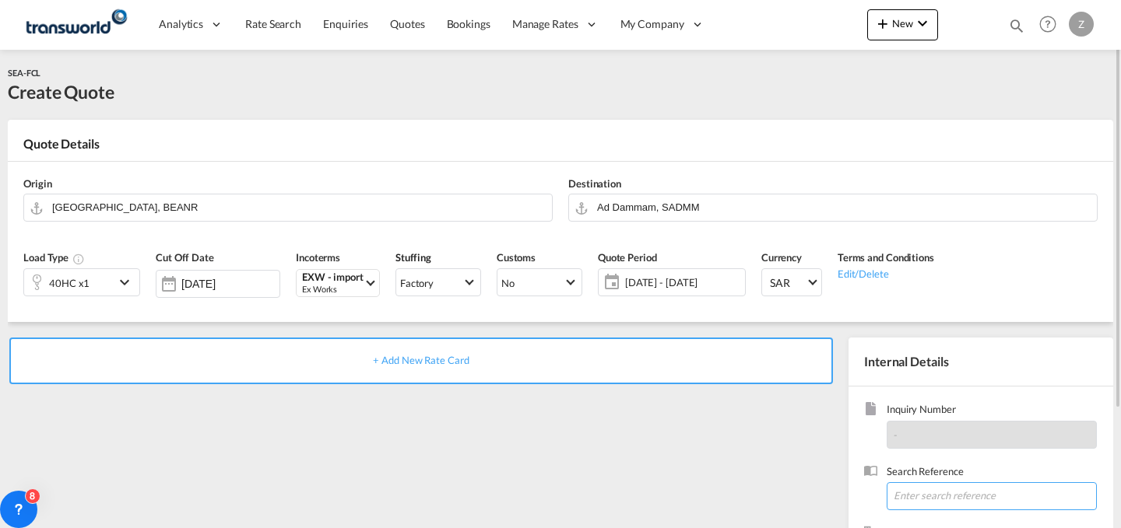
click at [933, 503] on input at bounding box center [992, 497] width 210 height 28
paste input "ANK8871"
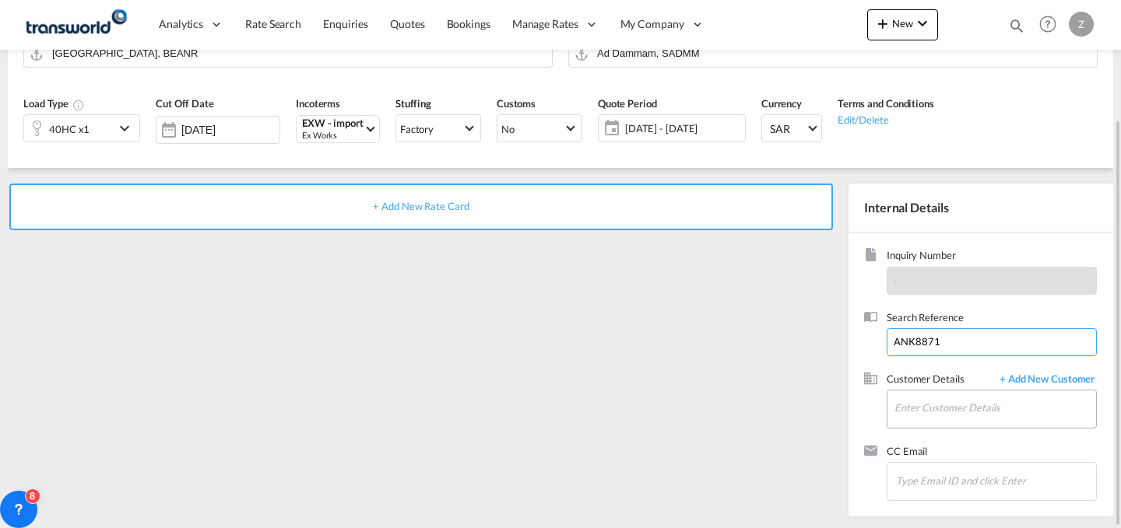
type input "ANK8871"
click at [948, 409] on input "Enter Customer Details" at bounding box center [995, 408] width 202 height 35
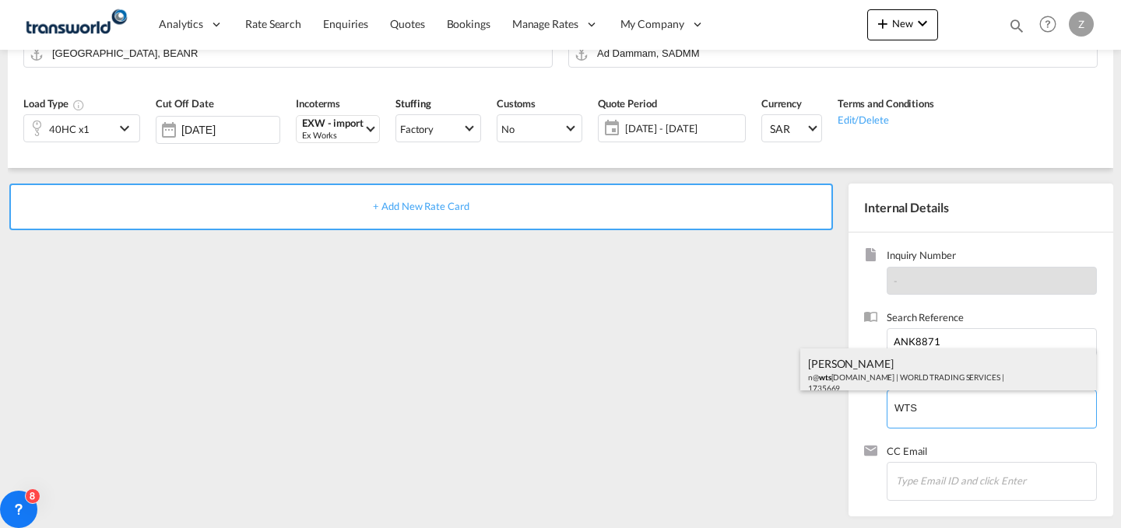
click at [918, 384] on div "[PERSON_NAME] n@ wts [DOMAIN_NAME] | WORLD TRADING SERVICES | 1735669" at bounding box center [948, 375] width 296 height 53
type input "WORLD TRADING SERVICES, [PERSON_NAME], n@[DOMAIN_NAME]"
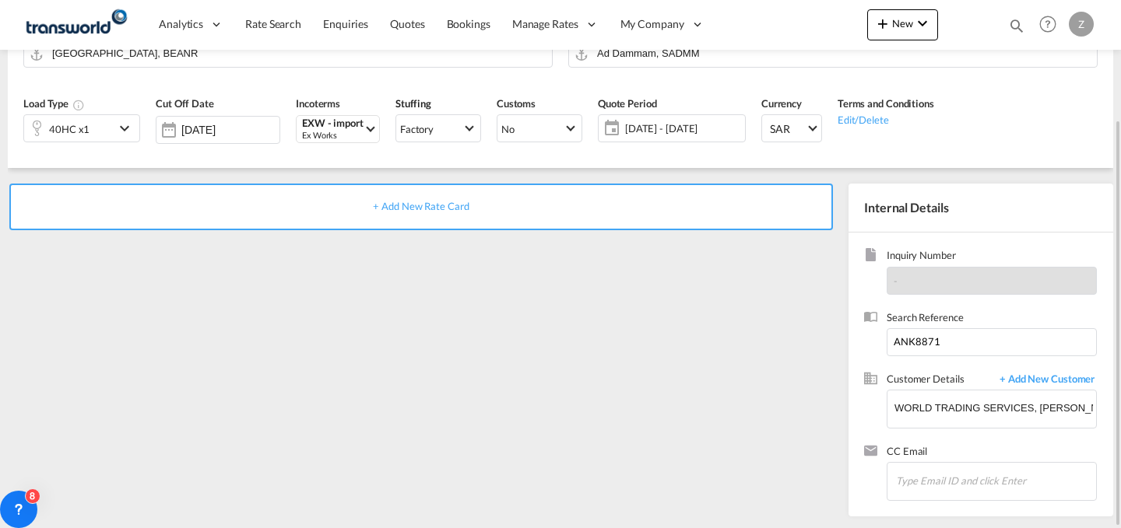
click at [683, 189] on div "+ Add New Rate Card" at bounding box center [420, 207] width 823 height 47
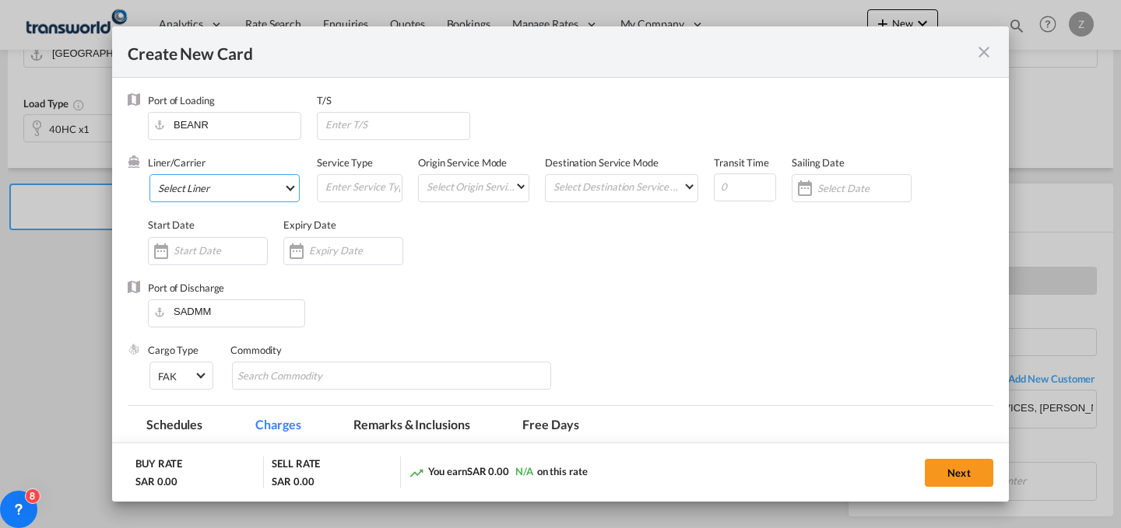
click at [293, 179] on md-select "Select Liner 2HM LOGISTICS D.O.O 2HM LOGISTICS D.O.O. / TWKS-KOPER 3P LOGISTICS…" at bounding box center [224, 188] width 150 height 28
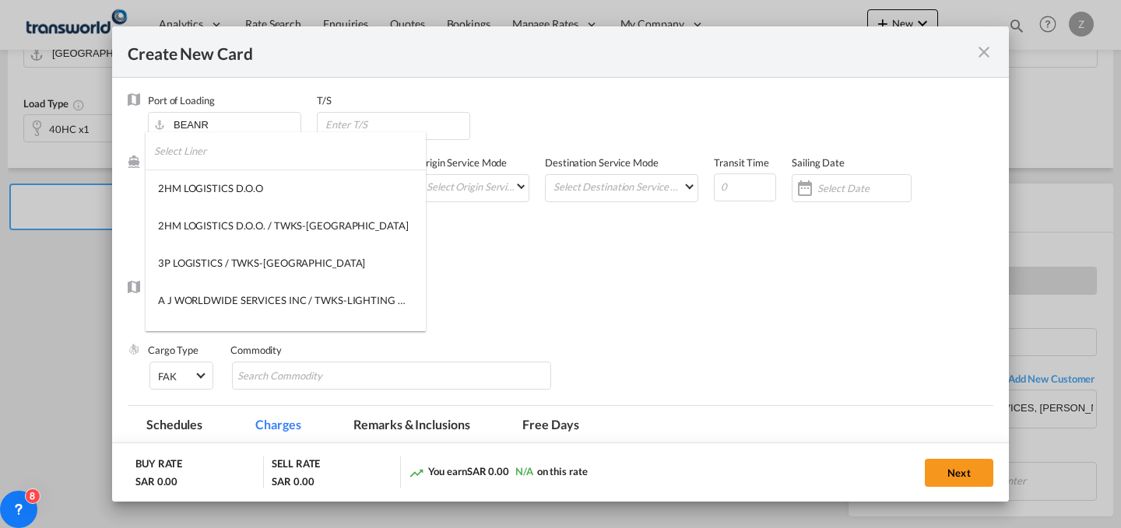
click at [253, 149] on input "search" at bounding box center [290, 150] width 272 height 37
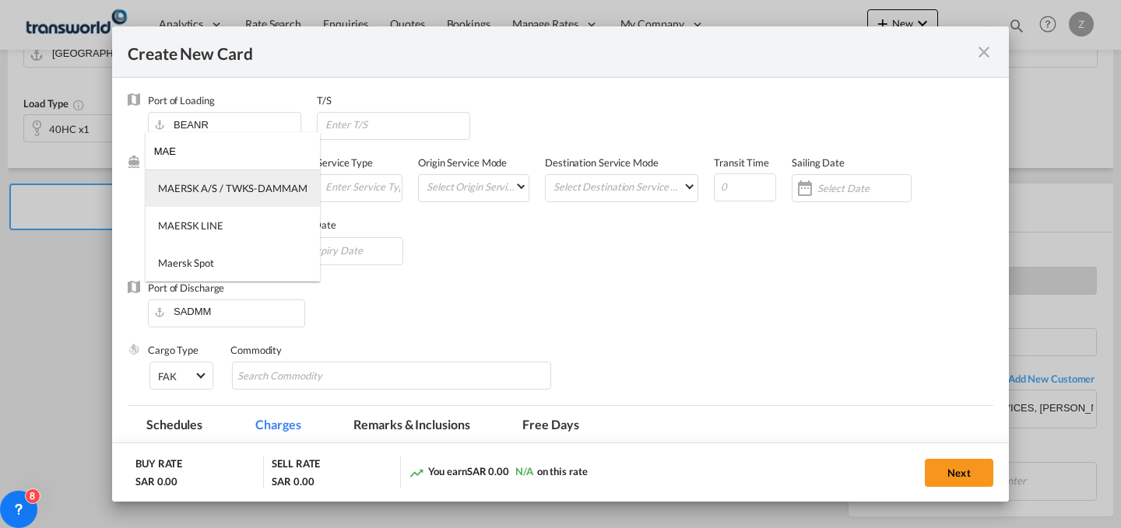
type input "MAE"
click at [248, 188] on div "MAERSK A/S / TWKS-DAMMAM" at bounding box center [232, 188] width 149 height 14
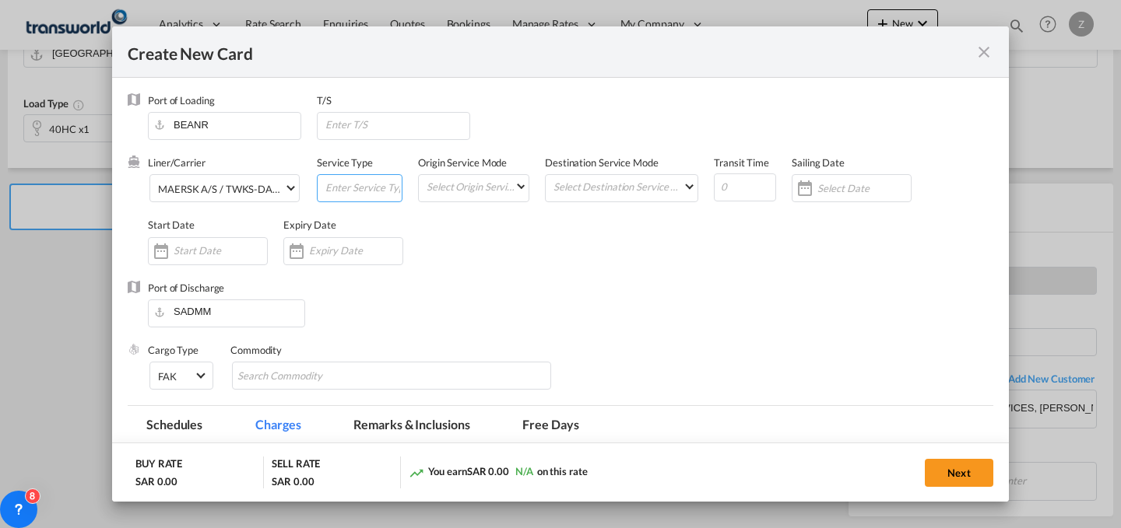
click at [343, 184] on input "Create New Card ..." at bounding box center [363, 186] width 78 height 23
type input "FCL"
click at [448, 185] on md-select "Select Origin Service Mode SD [GEOGRAPHIC_DATA]" at bounding box center [477, 186] width 104 height 22
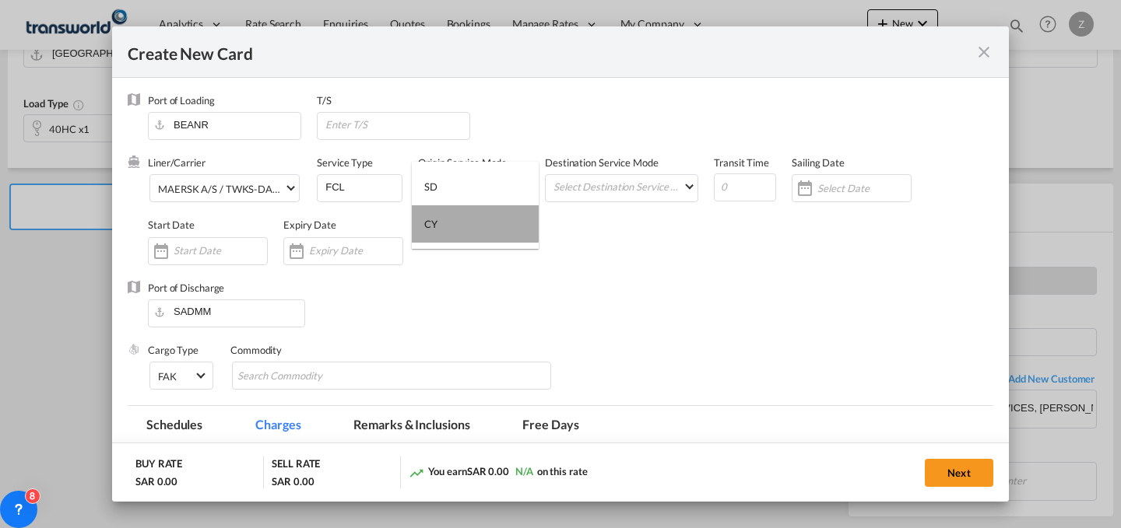
click at [462, 210] on md-option "CY" at bounding box center [475, 223] width 127 height 37
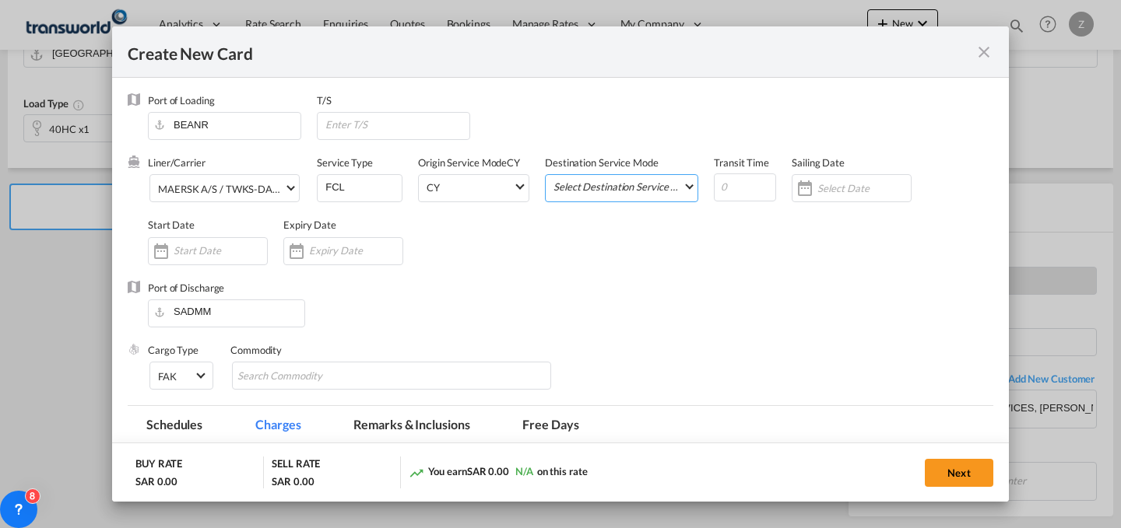
click at [588, 177] on md-select "Select Destination Service Mode SD [GEOGRAPHIC_DATA]" at bounding box center [625, 186] width 146 height 22
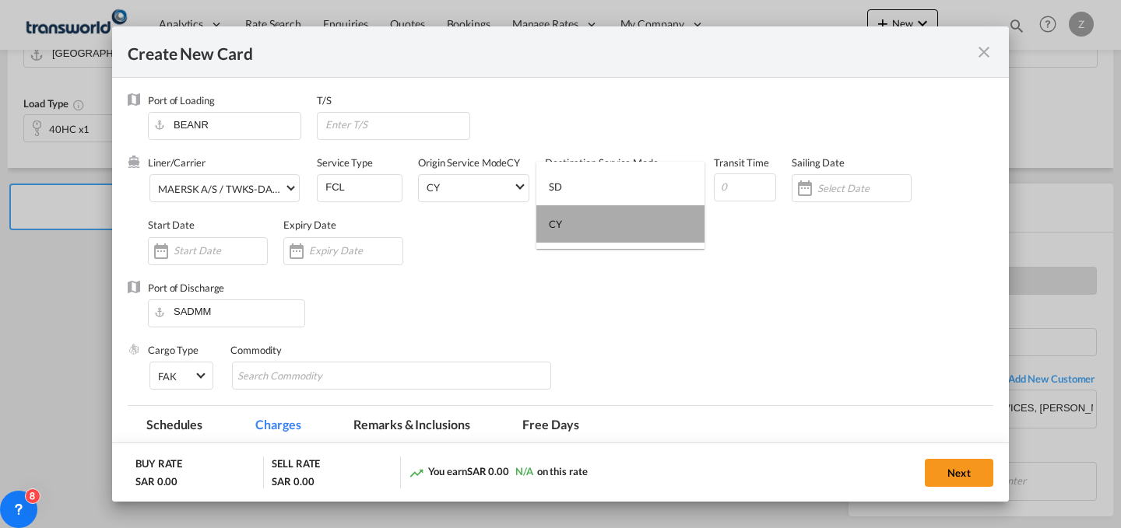
click at [616, 229] on md-option "CY" at bounding box center [620, 223] width 168 height 37
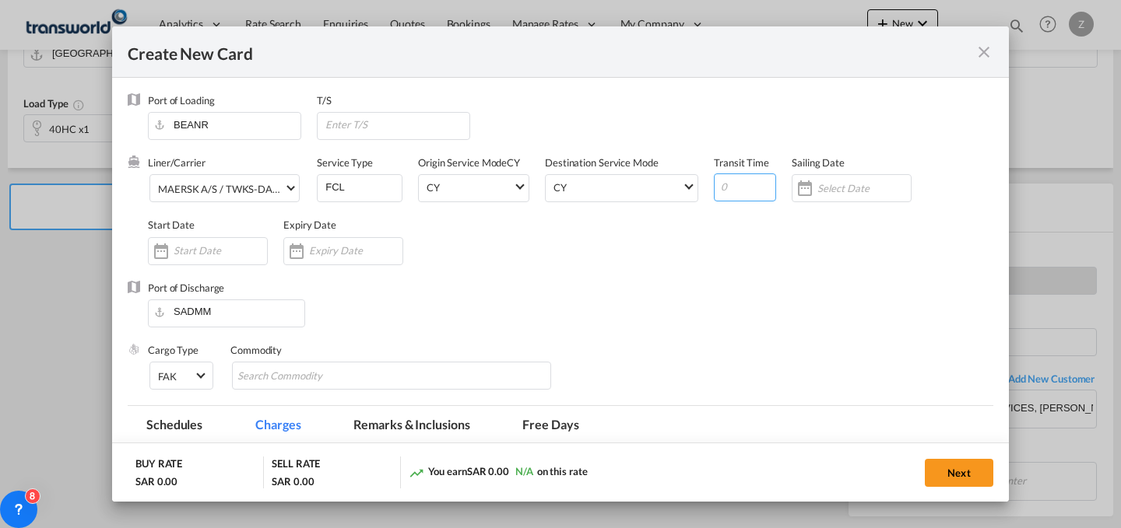
click at [732, 195] on input "Create New Card ..." at bounding box center [745, 188] width 62 height 28
type input "34"
click at [229, 240] on div "Create New Card ..." at bounding box center [208, 251] width 120 height 28
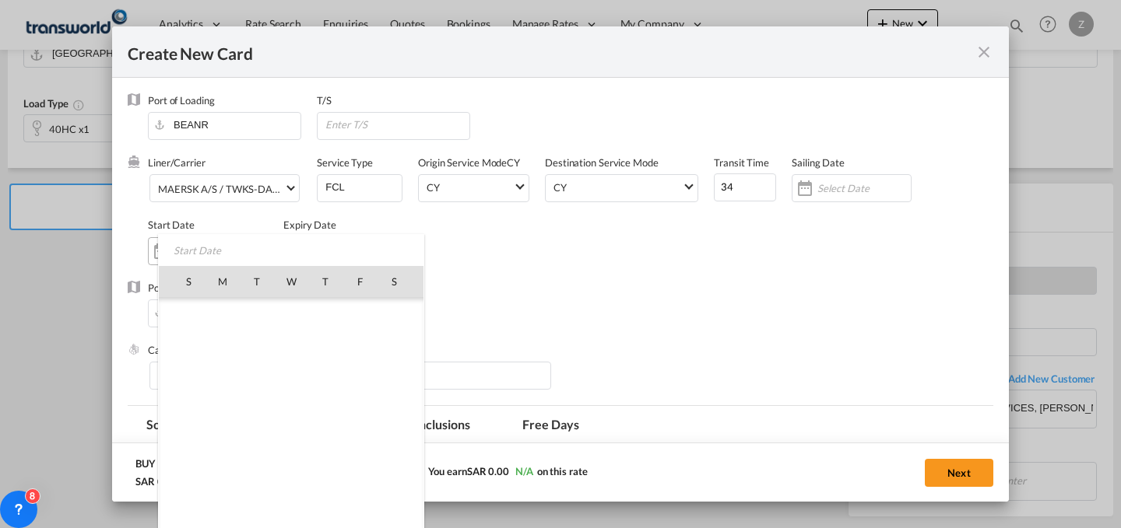
scroll to position [360332, 0]
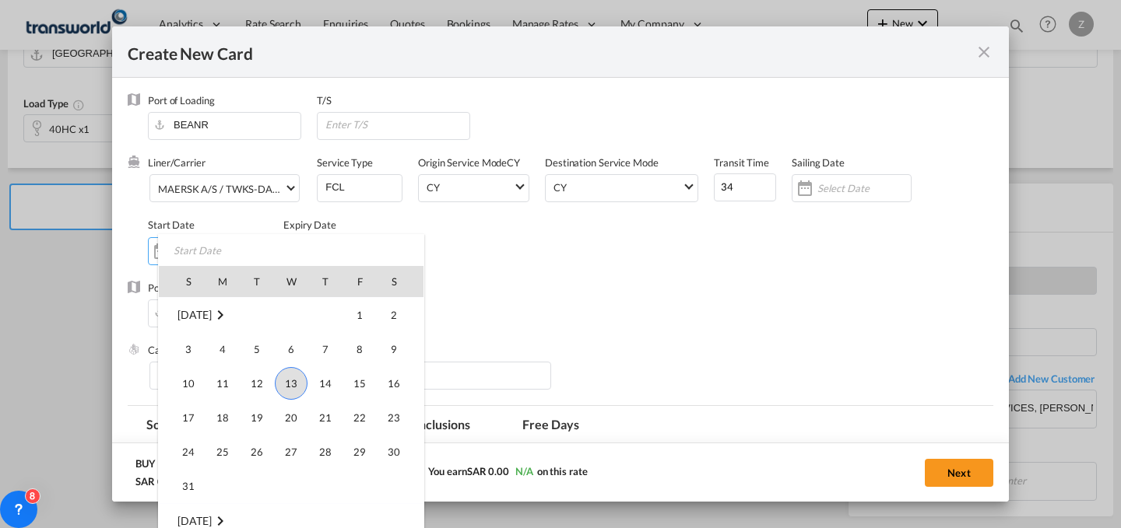
click at [290, 384] on span "13" at bounding box center [291, 383] width 33 height 33
type input "[DATE]"
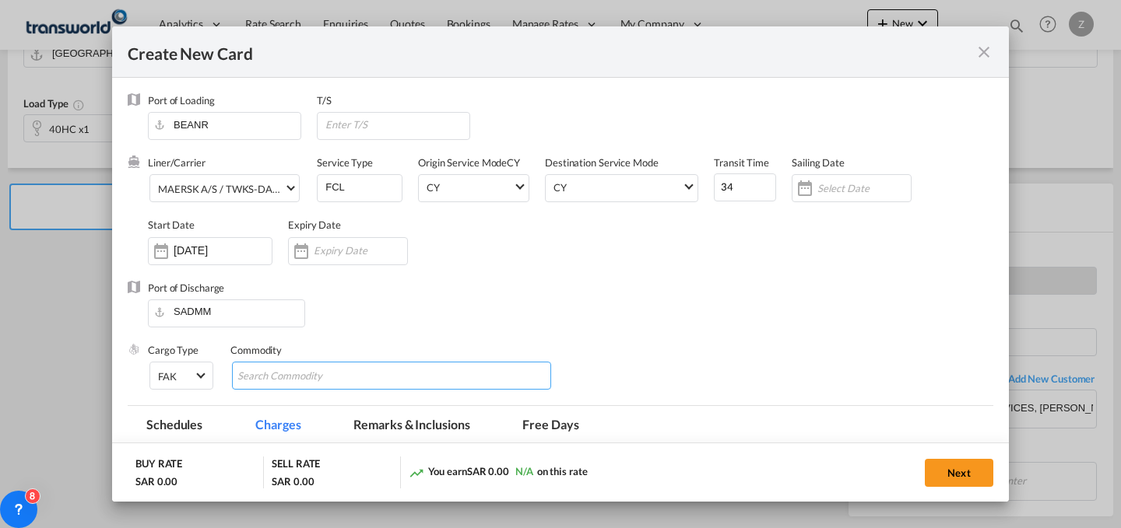
click at [295, 379] on input "Chips input." at bounding box center [308, 376] width 142 height 25
click at [336, 255] on input "Create New Card ..." at bounding box center [360, 250] width 93 height 12
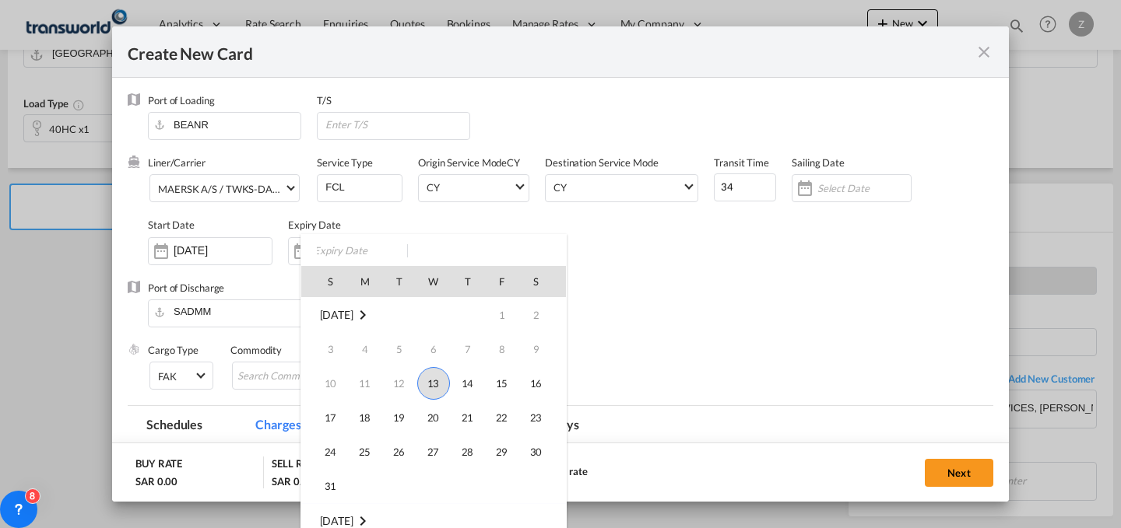
click at [325, 471] on td "31" at bounding box center [324, 486] width 47 height 35
type input "[DATE]"
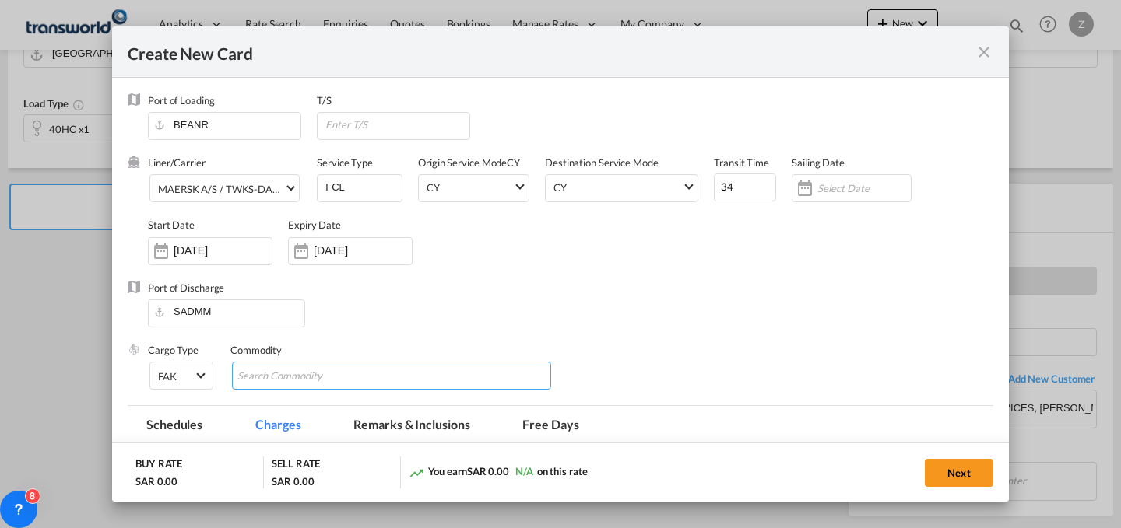
click at [336, 381] on input "Chips input." at bounding box center [308, 376] width 142 height 25
type input "GC"
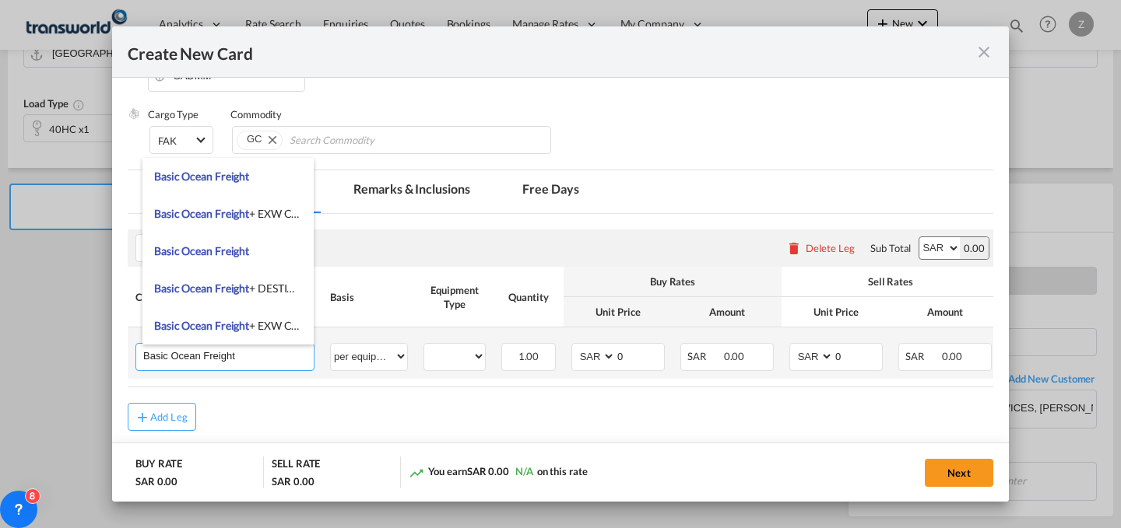
click at [257, 352] on input "Basic Ocean Freight" at bounding box center [228, 355] width 170 height 23
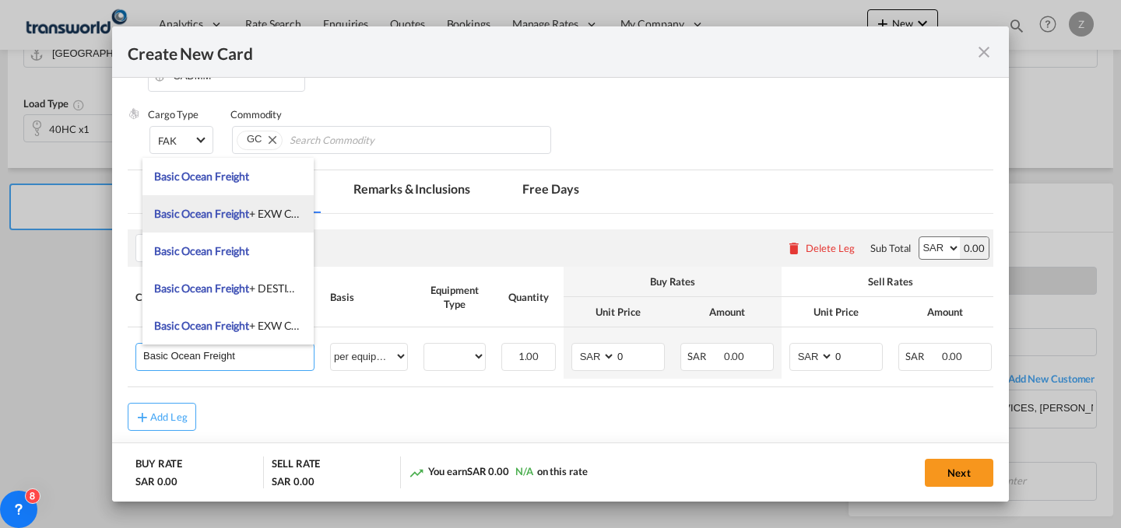
click at [288, 200] on li "Basic Ocean Freight + EXW Charges" at bounding box center [227, 213] width 171 height 37
type input "Basic Ocean Freight + EXW Charges"
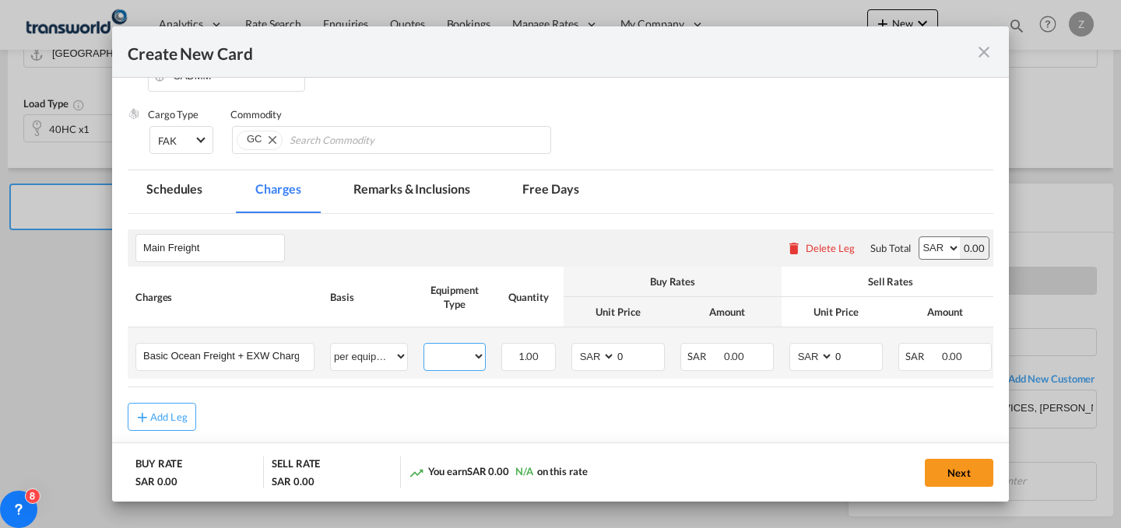
click at [452, 353] on select "40HC" at bounding box center [454, 356] width 61 height 21
select select "40HC"
click at [424, 346] on select "40HC" at bounding box center [454, 356] width 61 height 21
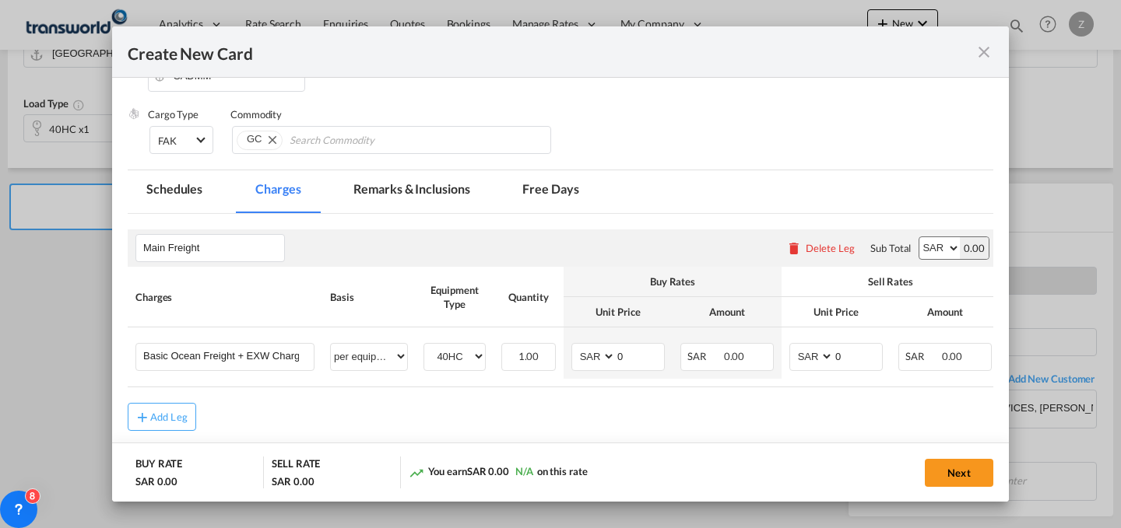
click at [919, 252] on select "AED AFN ALL AMD ANG AOA ARS AUD AWG AZN BAM BBD BDT BGN BHD BIF BMD BND BOB BRL…" at bounding box center [939, 248] width 40 height 22
select select "string:USD"
click at [919, 237] on select "AED AFN ALL AMD ANG AOA ARS AUD AWG AZN BAM BBD BDT BGN BHD BIF BMD BND BOB BRL…" at bounding box center [939, 248] width 40 height 22
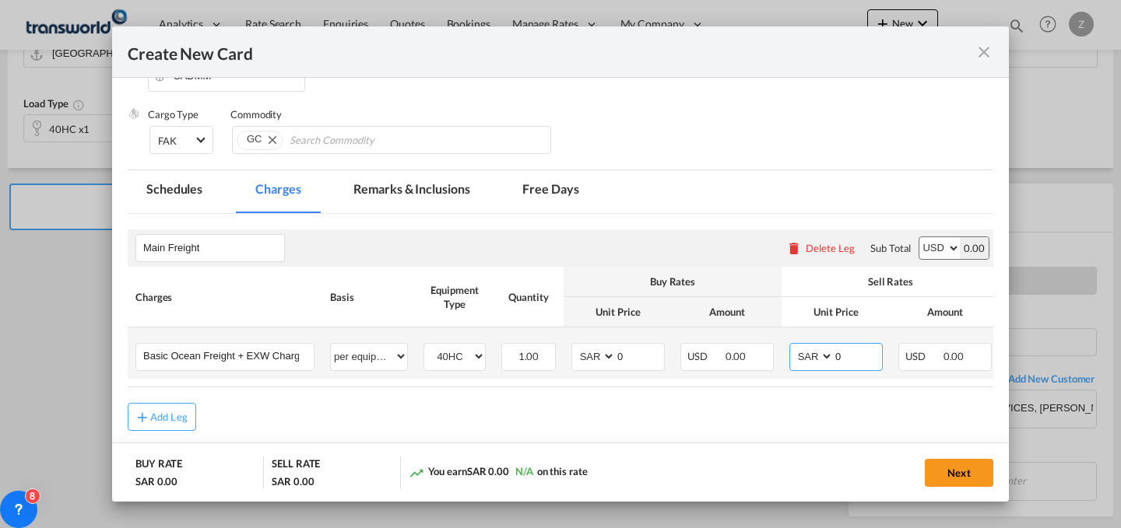
click at [809, 356] on select "AED AFN ALL AMD ANG AOA ARS AUD AWG AZN BAM BBD BDT BGN BHD BIF BMD BND BOB BRL…" at bounding box center [812, 356] width 40 height 21
select select "string:USD"
click at [792, 346] on select "AED AFN ALL AMD ANG AOA ARS AUD AWG AZN BAM BBD BDT BGN BHD BIF BMD BND BOB BRL…" at bounding box center [812, 356] width 40 height 21
click at [592, 354] on select "AED AFN ALL AMD ANG AOA ARS AUD AWG AZN BAM BBD BDT BGN BHD BIF BMD BND BOB BRL…" at bounding box center [594, 356] width 40 height 21
select select "string:USD"
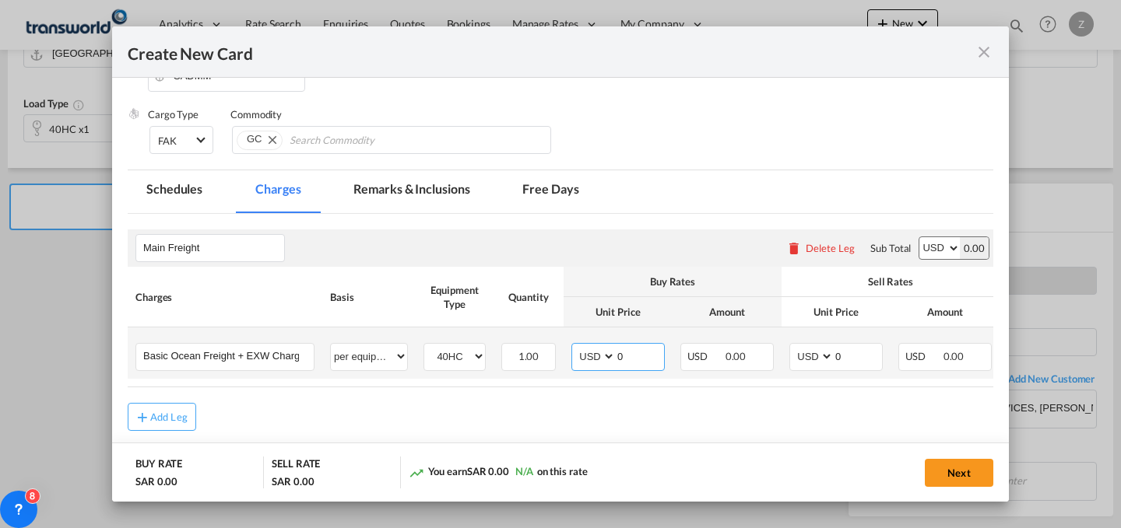
click at [574, 346] on select "AED AFN ALL AMD ANG AOA ARS AUD AWG AZN BAM BBD BDT BGN BHD BIF BMD BND BOB BRL…" at bounding box center [594, 356] width 40 height 21
click at [848, 359] on input "0" at bounding box center [858, 355] width 48 height 23
type input "2335"
click at [626, 353] on input "0" at bounding box center [640, 355] width 48 height 23
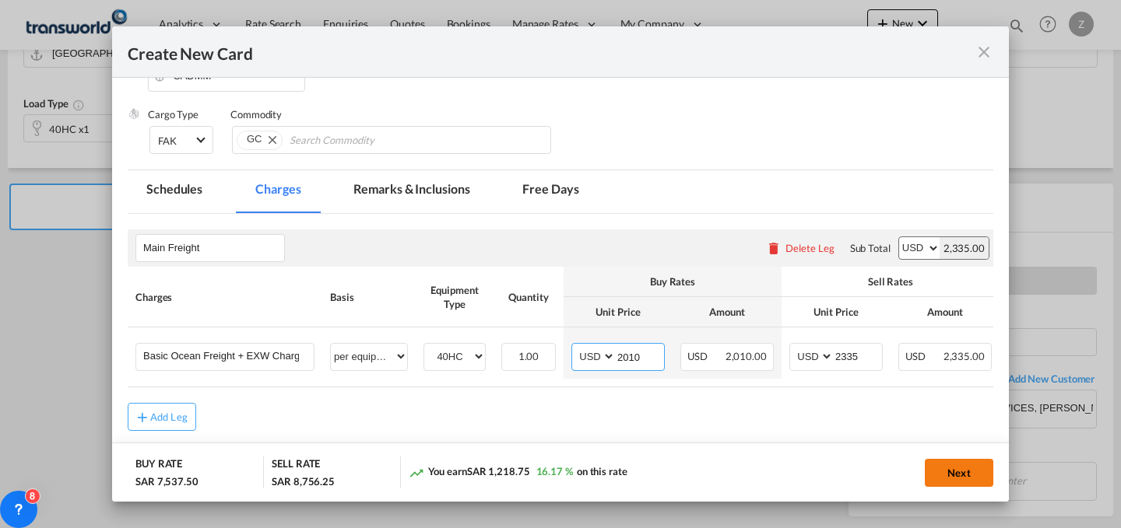
type input "2010"
click at [944, 469] on button "Next" at bounding box center [959, 473] width 68 height 28
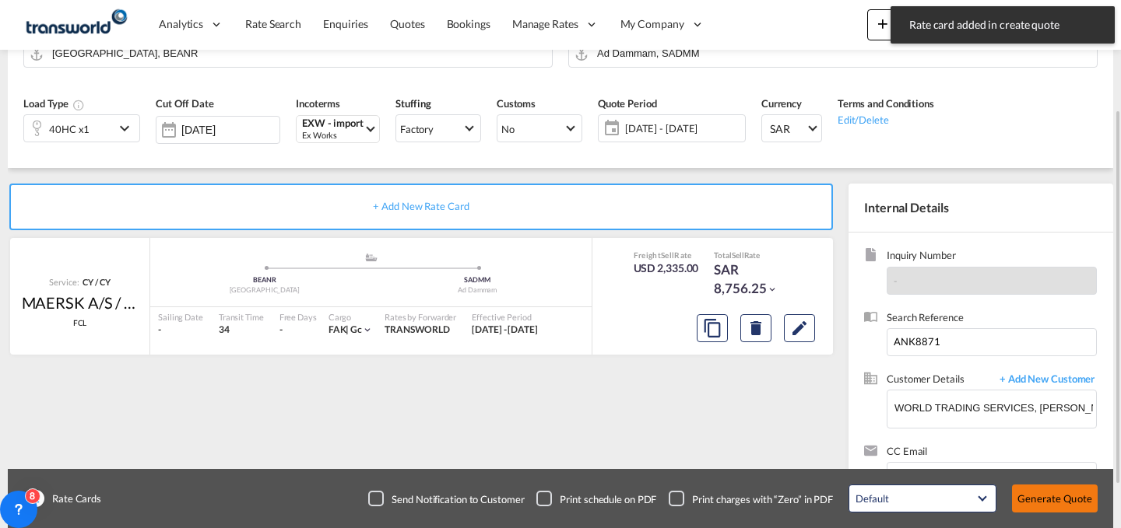
click at [1047, 501] on button "Generate Quote" at bounding box center [1055, 499] width 86 height 28
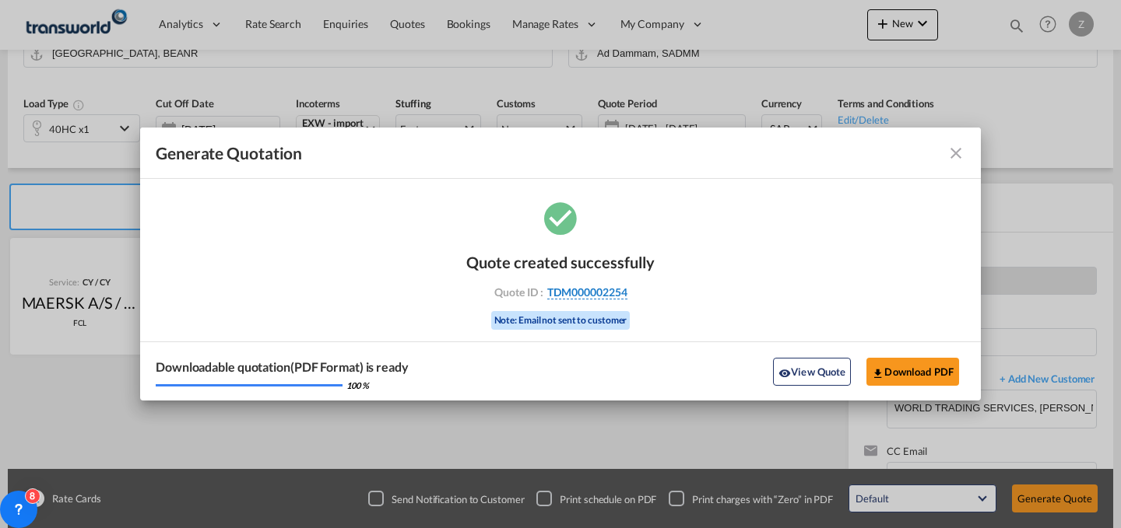
click at [597, 295] on span "TDM000002254" at bounding box center [587, 293] width 80 height 14
click at [597, 295] on div "Quote created successfully Quote ID : TDM000002254 Note: Email not sent to cust…" at bounding box center [560, 289] width 188 height 105
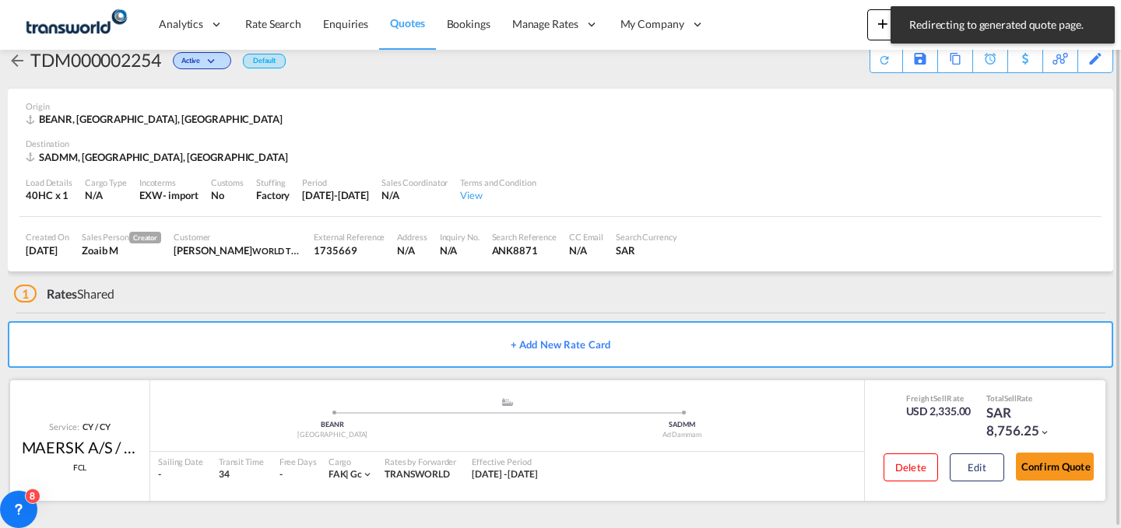
scroll to position [30, 0]
click at [1030, 459] on button "Confirm Quote" at bounding box center [1055, 467] width 78 height 28
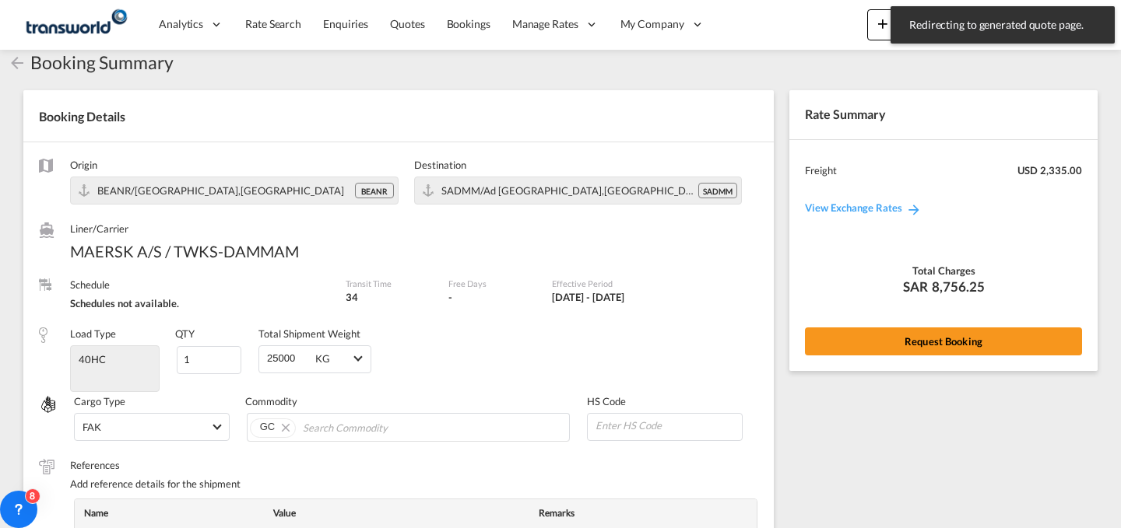
scroll to position [574, 0]
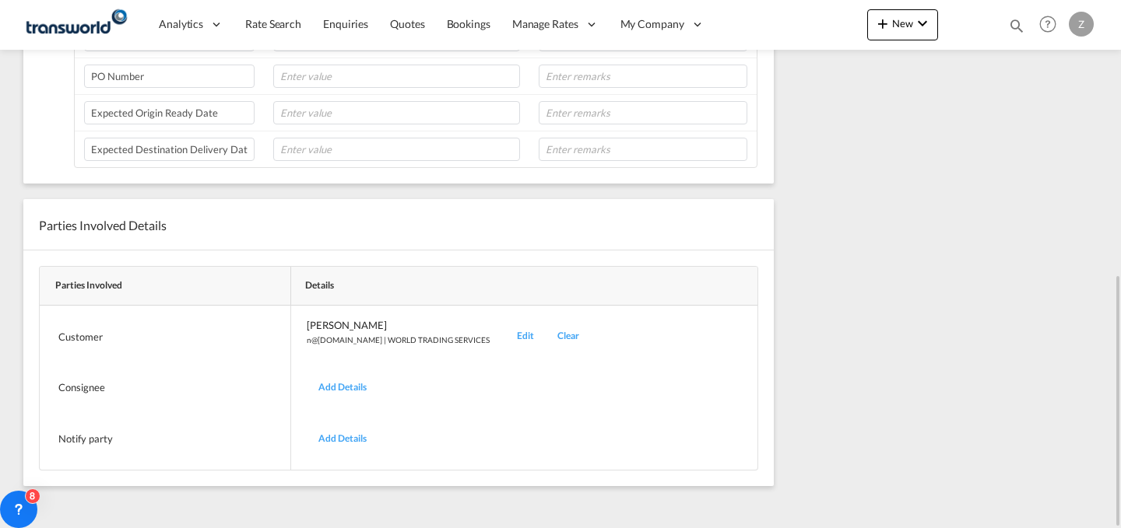
click at [505, 337] on div "Edit" at bounding box center [525, 336] width 40 height 37
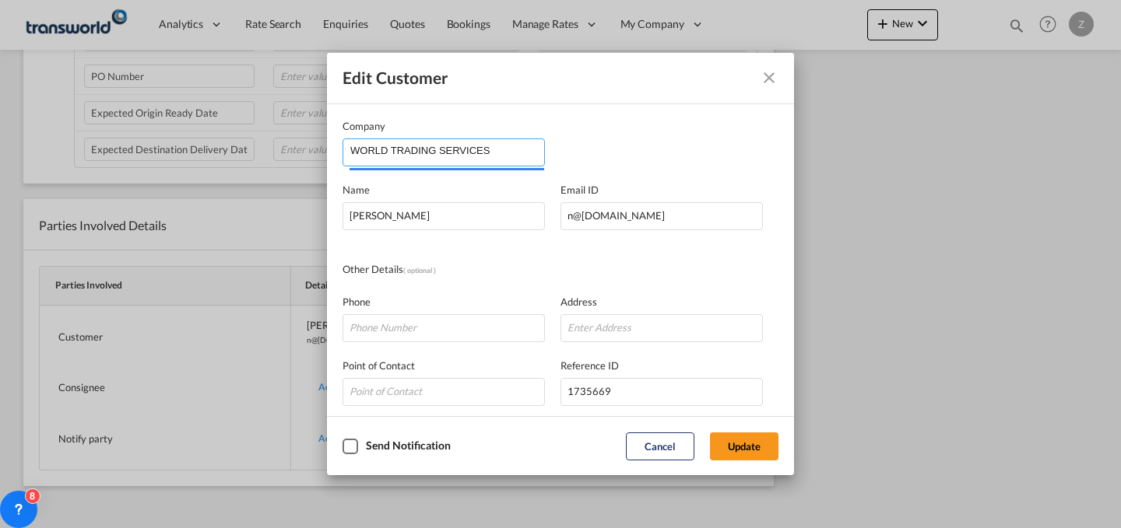
drag, startPoint x: 507, startPoint y: 154, endPoint x: 127, endPoint y: 172, distance: 381.0
click at [127, 172] on div "Edit Customer Company WORLD TRADING SERVICES Name [PERSON_NAME] Email ID [EMAIL…" at bounding box center [560, 264] width 1121 height 528
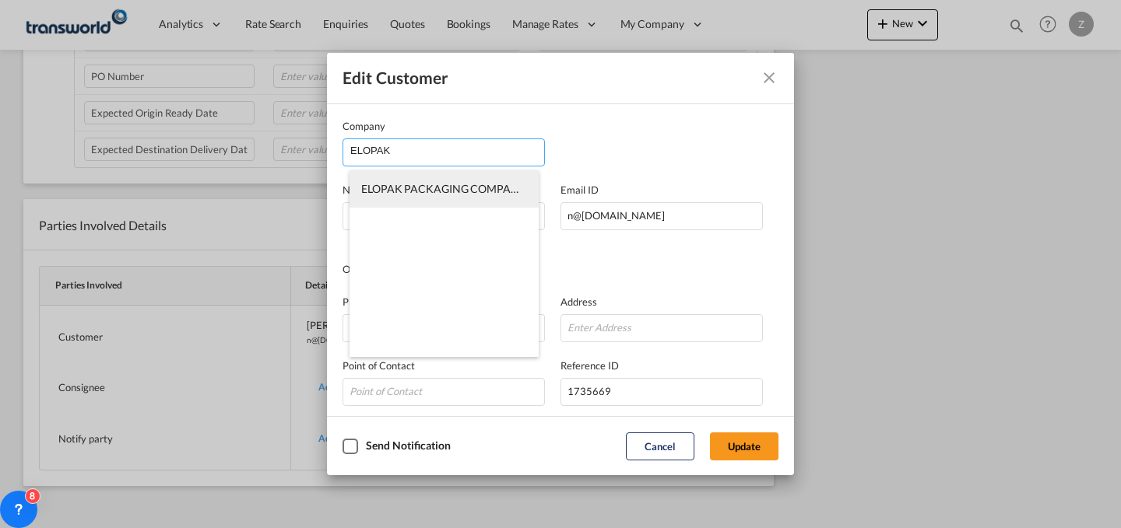
click at [403, 188] on span "ELOPAK PACKAGING COMPANY LLC" at bounding box center [453, 188] width 184 height 13
type input "ELOPAK PACKAGING COMPANY LLC"
type input "[EMAIL_ADDRESS][DOMAIN_NAME]"
type input "543344577"
type input "1818692"
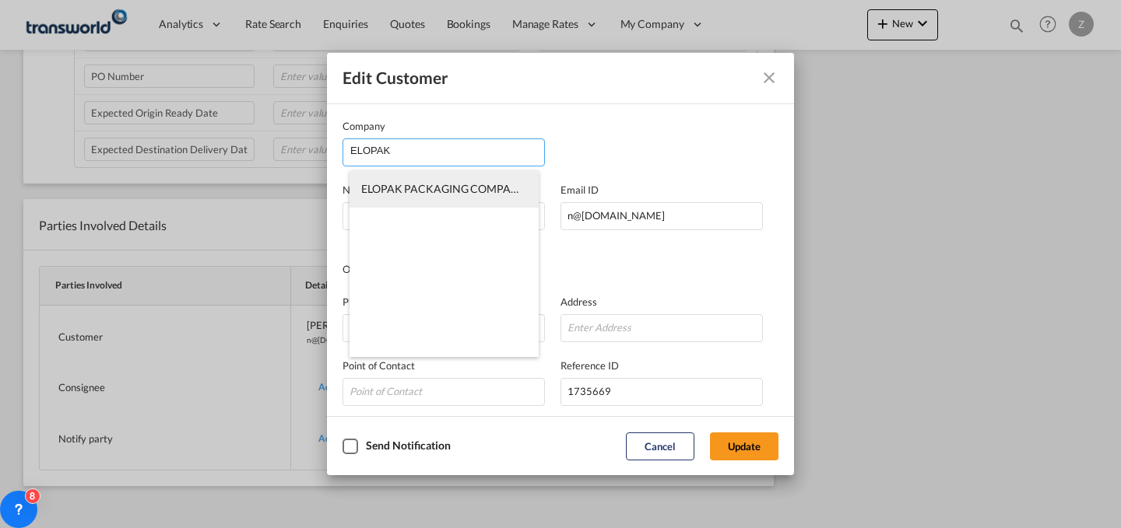
type input "32234"
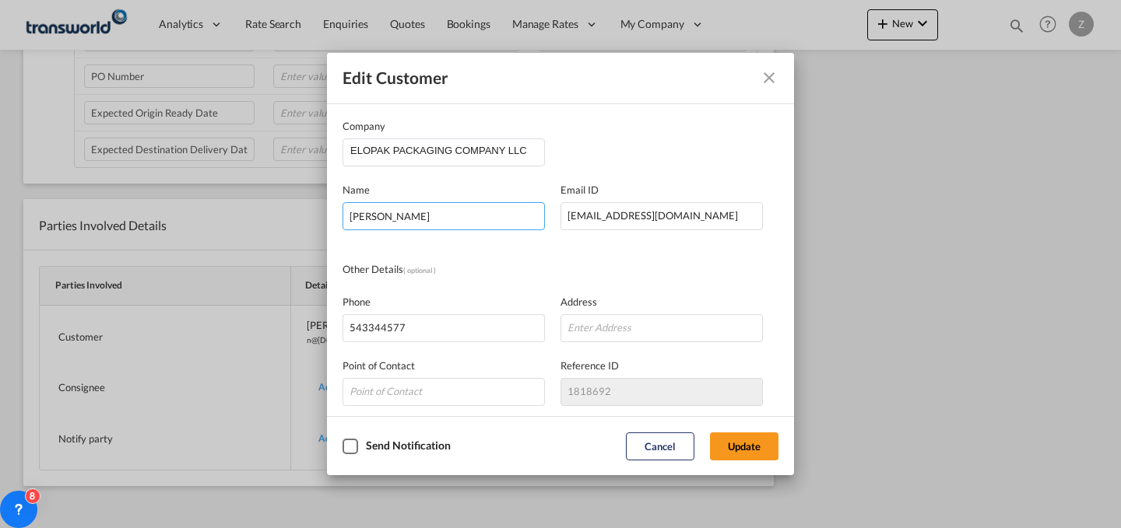
drag, startPoint x: 486, startPoint y: 213, endPoint x: 183, endPoint y: 253, distance: 306.1
click at [183, 253] on div "Edit Customer Company ELOPAK PACKAGING COMPANY LLC Name [PERSON_NAME] Email ID …" at bounding box center [560, 264] width 1121 height 528
type input "[PERSON_NAME]"
click at [742, 444] on button "Update" at bounding box center [744, 447] width 68 height 28
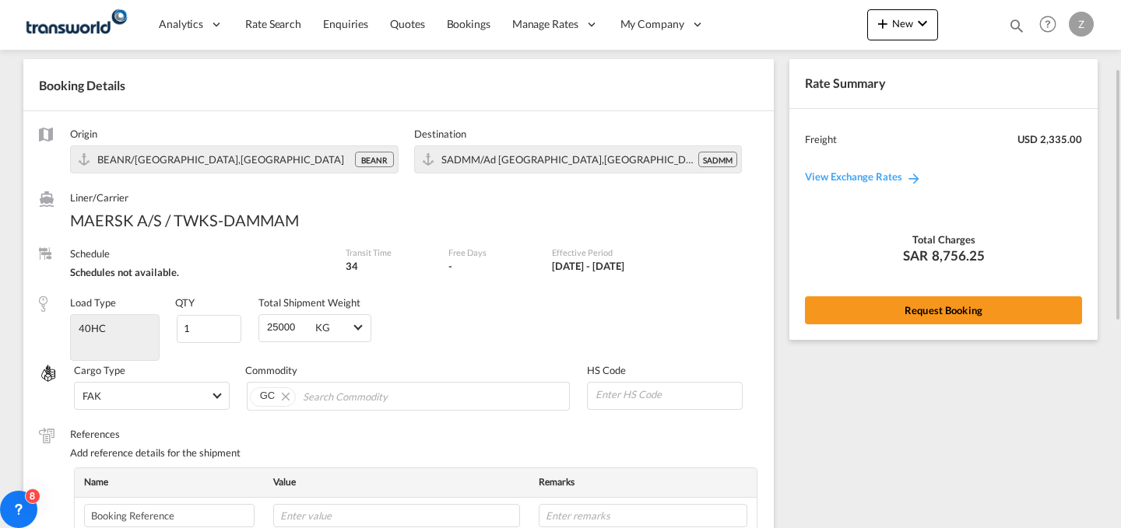
scroll to position [23, 0]
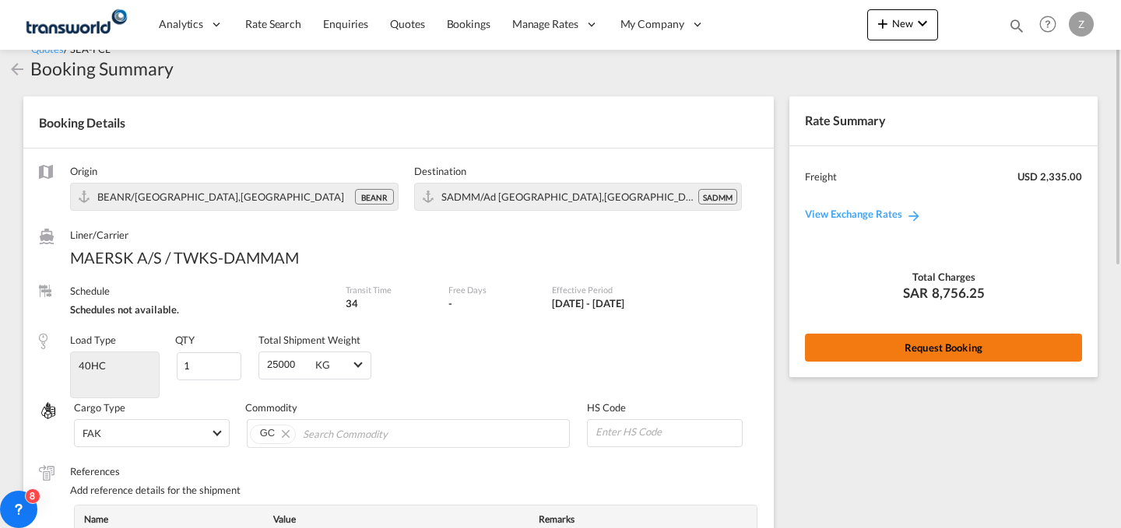
click at [892, 339] on button "Request Booking" at bounding box center [943, 348] width 277 height 28
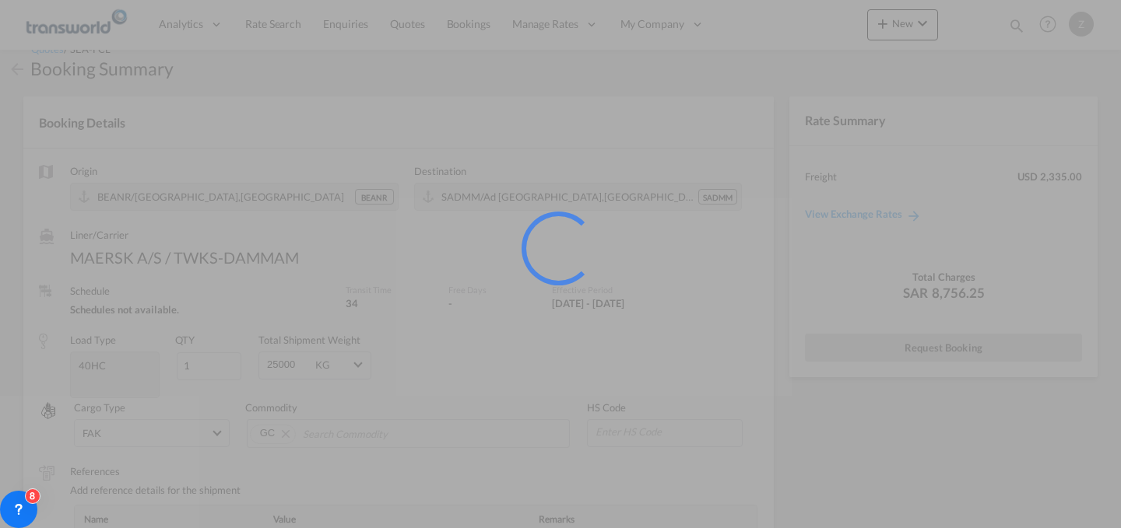
scroll to position [0, 0]
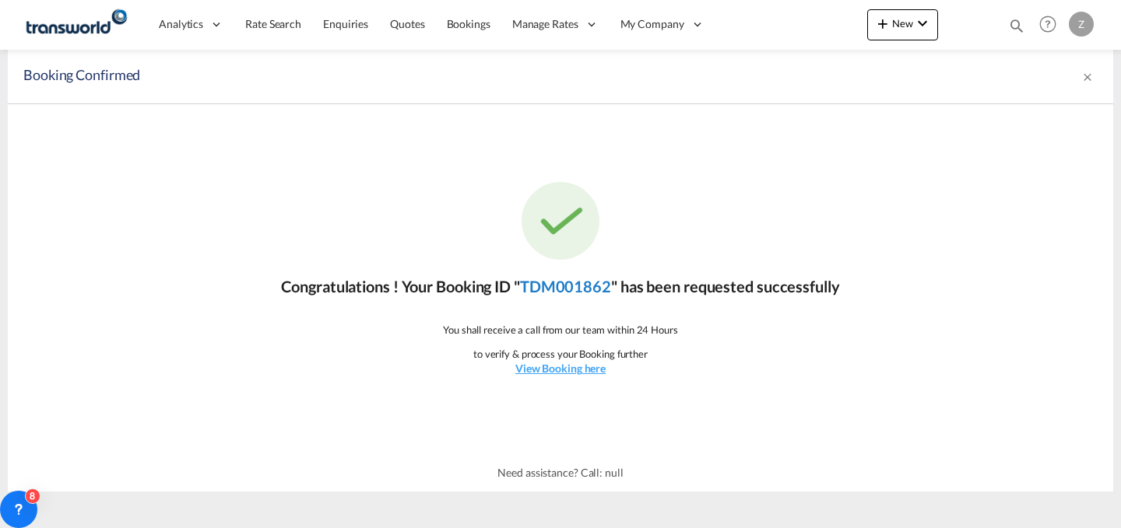
click at [581, 278] on link "TDM001862" at bounding box center [565, 286] width 91 height 19
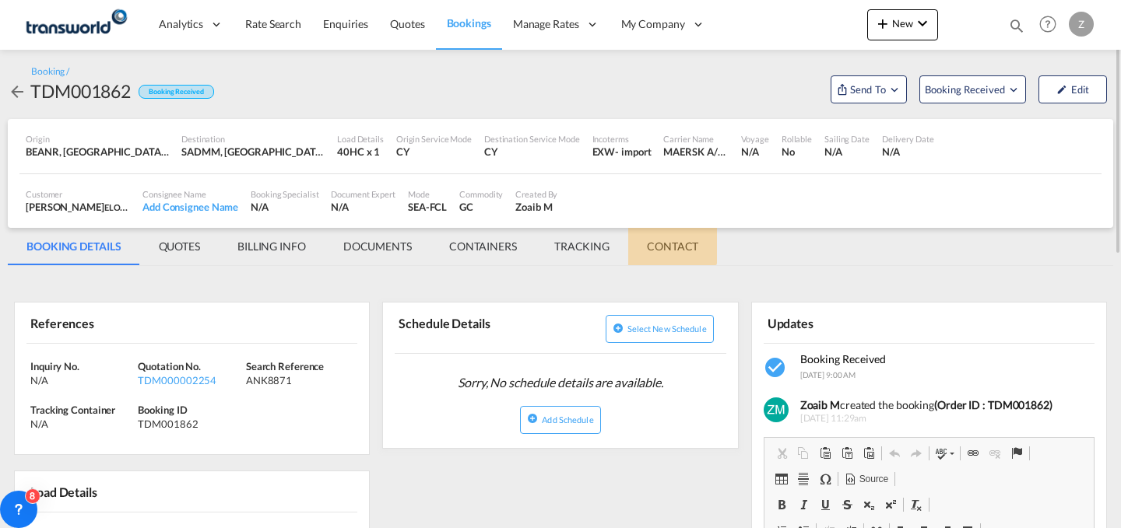
click at [665, 235] on md-tab-item "CONTACT" at bounding box center [672, 246] width 89 height 37
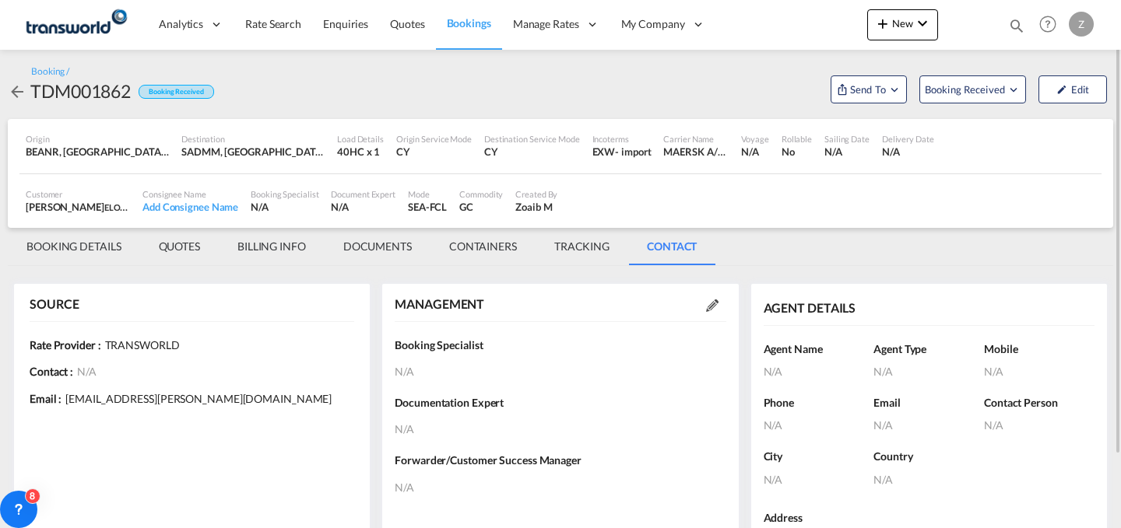
click at [709, 308] on md-icon at bounding box center [712, 306] width 12 height 12
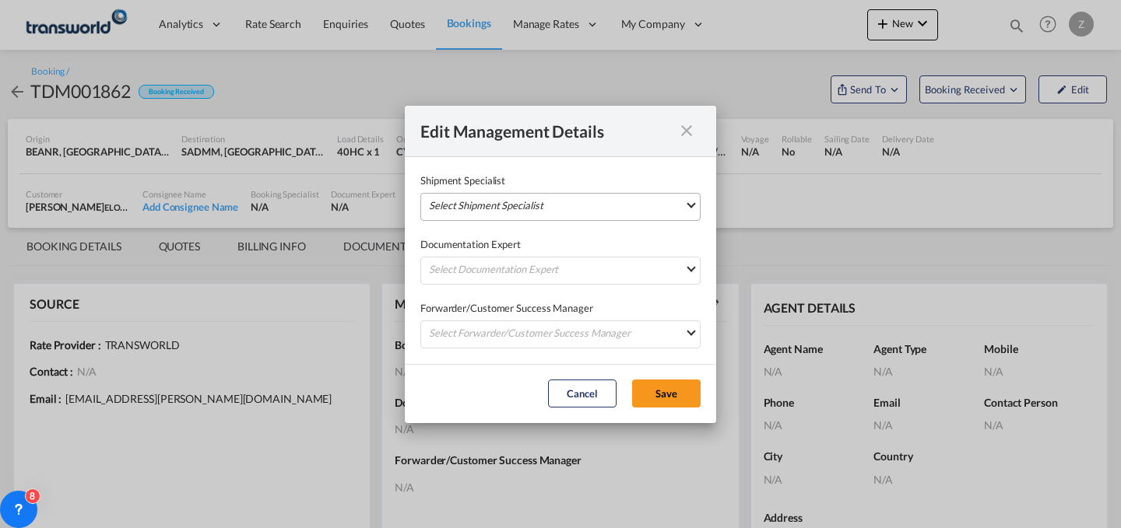
click at [618, 205] on md-select "Select Shipment Specialist [PERSON_NAME] W [PERSON_NAME][EMAIL_ADDRESS][PERSON_…" at bounding box center [560, 207] width 280 height 28
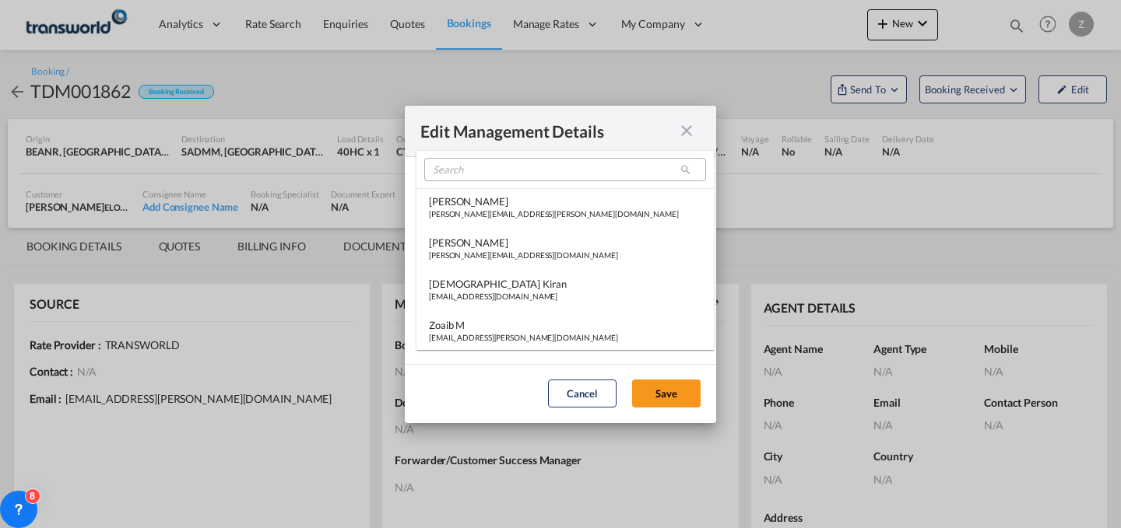
type md-option "[object Object]"
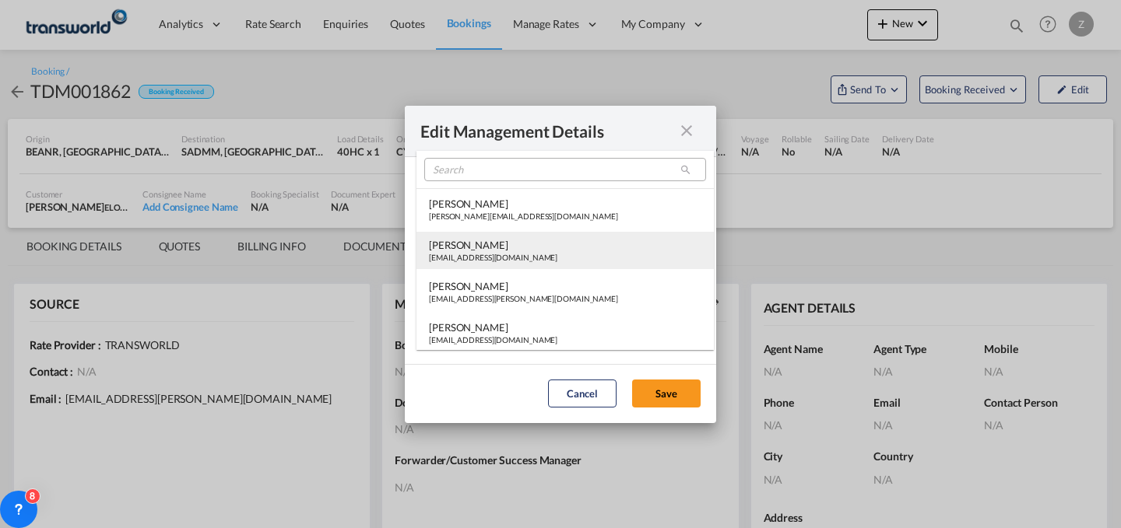
click at [562, 241] on md-option "[PERSON_NAME] [PERSON_NAME][EMAIL_ADDRESS][DOMAIN_NAME]" at bounding box center [564, 250] width 297 height 37
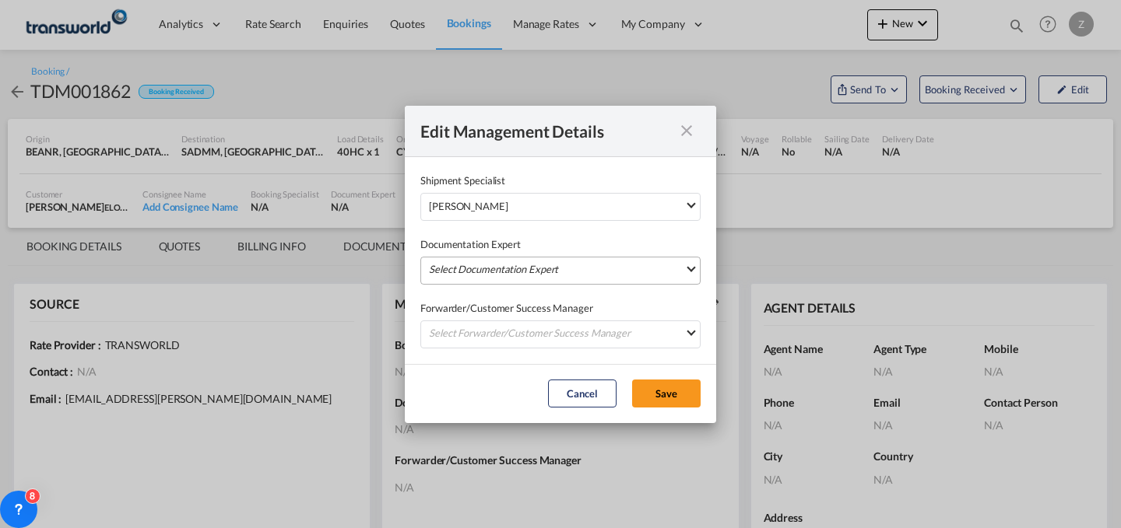
click at [550, 271] on md-select "Select Documentation Expert [PERSON_NAME] W [PERSON_NAME][EMAIL_ADDRESS][PERSON…" at bounding box center [560, 271] width 280 height 28
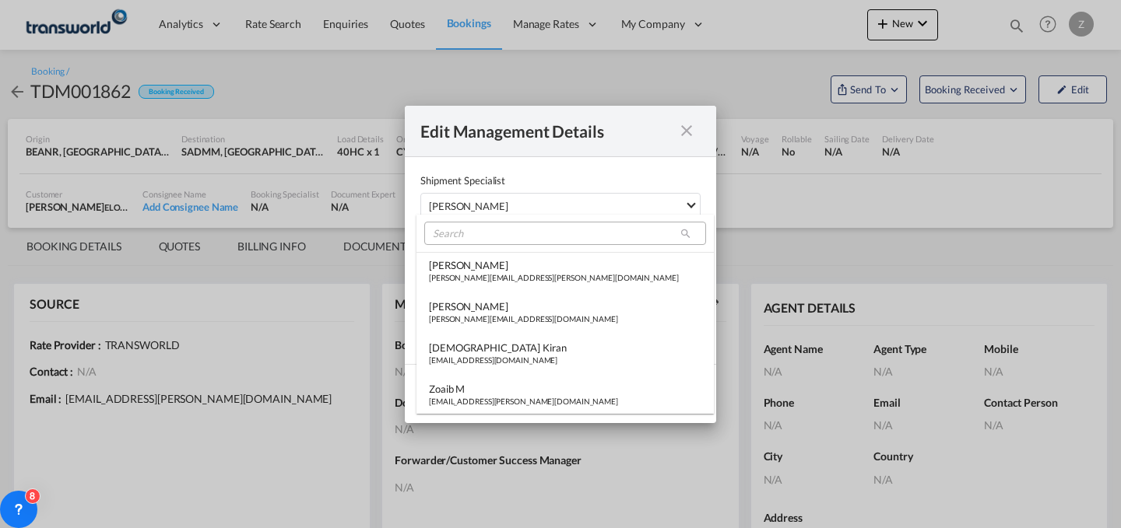
type md-option "[object Object]"
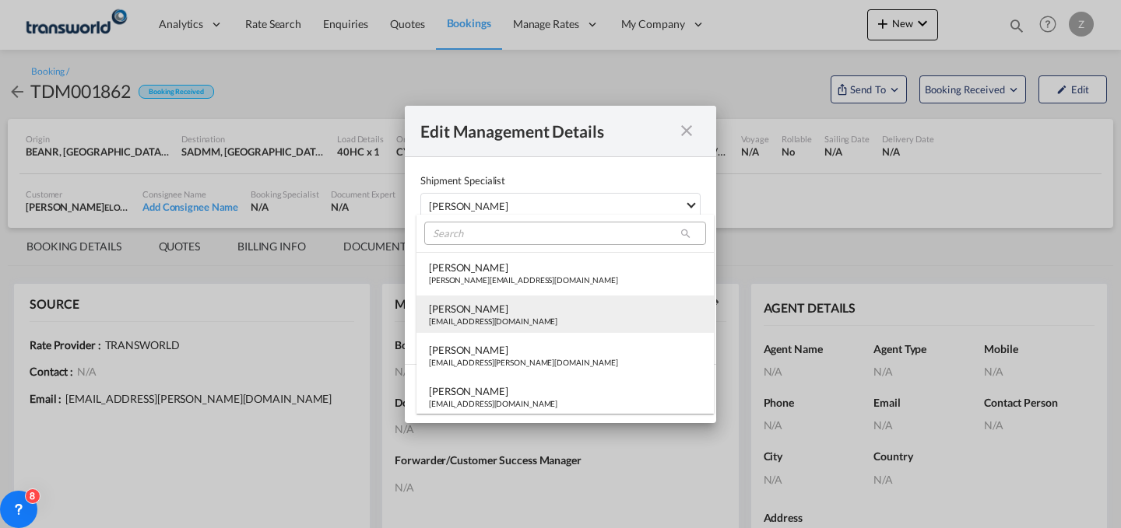
type md-option "[object Object]"
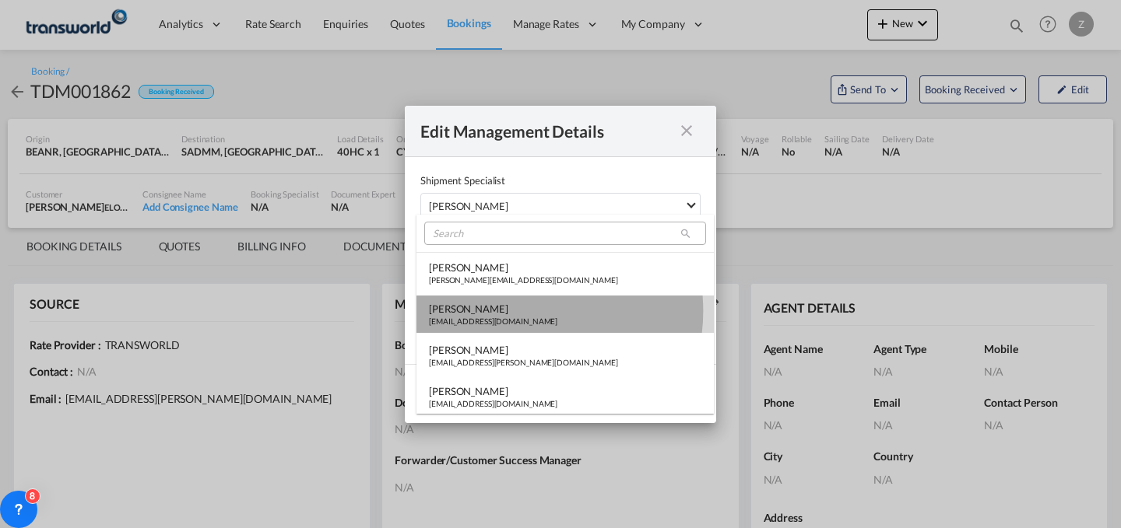
click at [517, 311] on div "[PERSON_NAME]" at bounding box center [493, 309] width 128 height 14
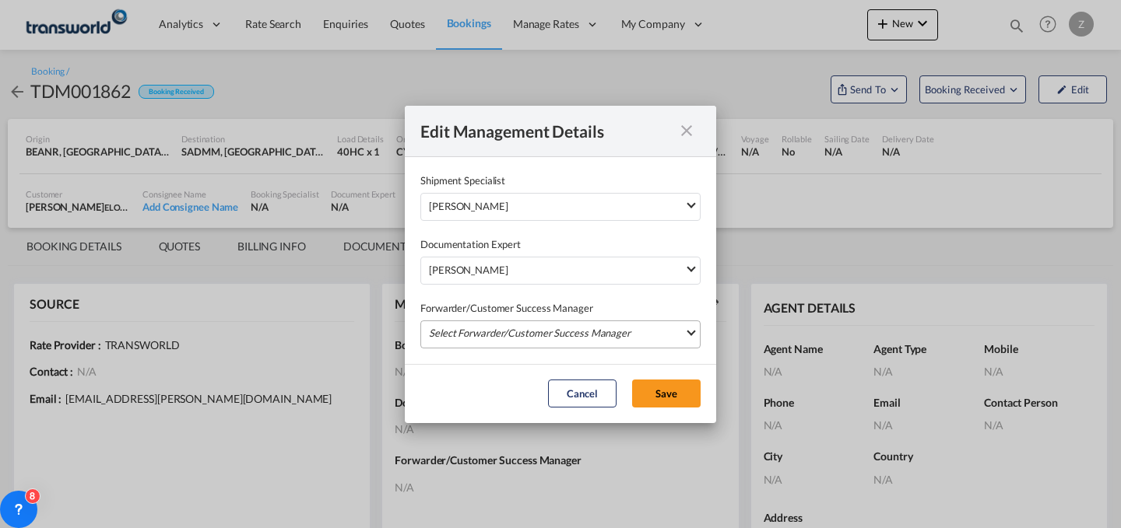
click at [507, 332] on md-select "Select Forwarder/Customer Success Manager [PERSON_NAME] [PERSON_NAME][EMAIL_ADD…" at bounding box center [560, 335] width 280 height 28
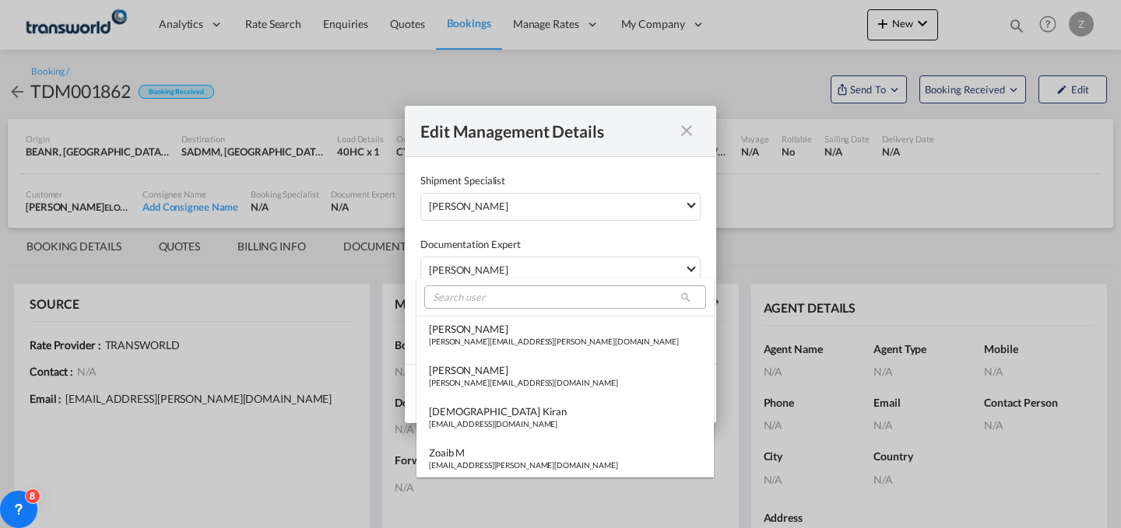
type md-option "[object Object]"
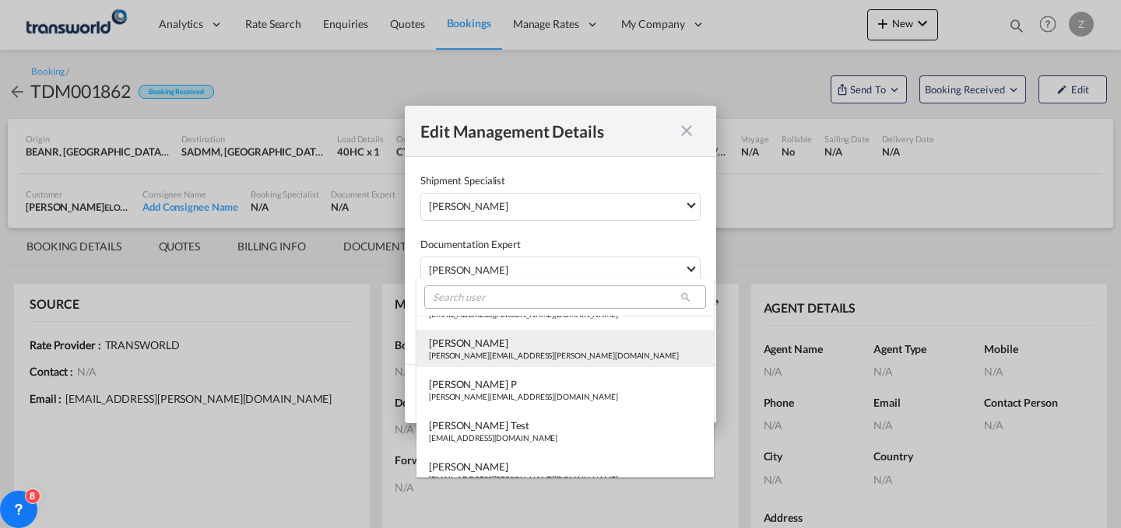
type md-option "[object Object]"
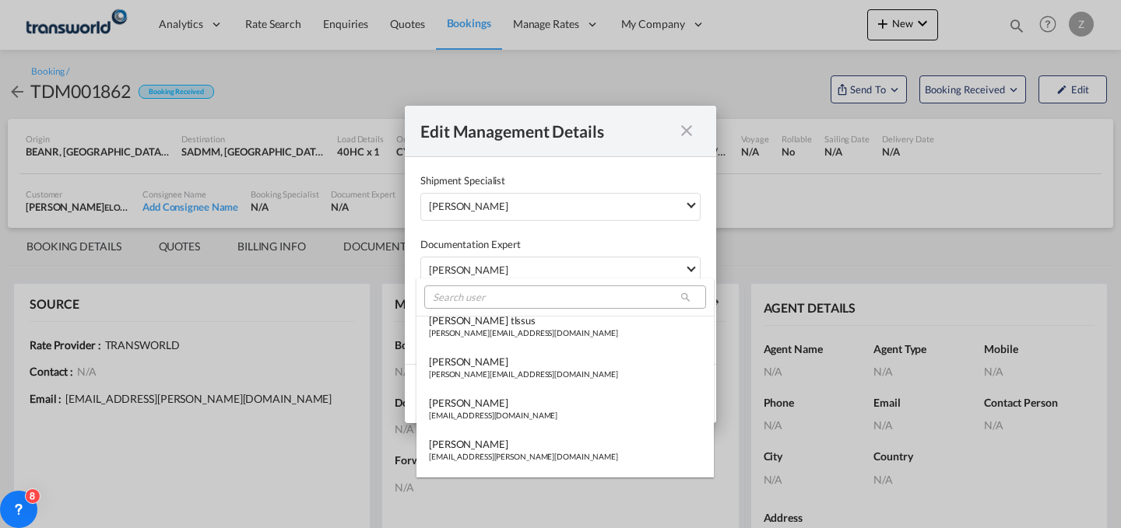
type md-option "[object Object]"
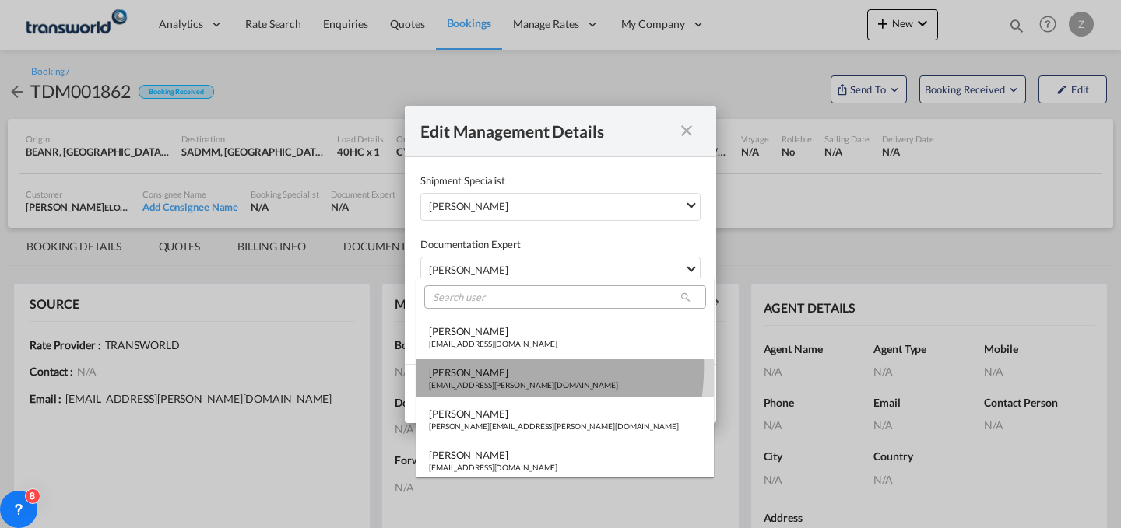
click at [491, 367] on div "[PERSON_NAME]" at bounding box center [523, 373] width 189 height 14
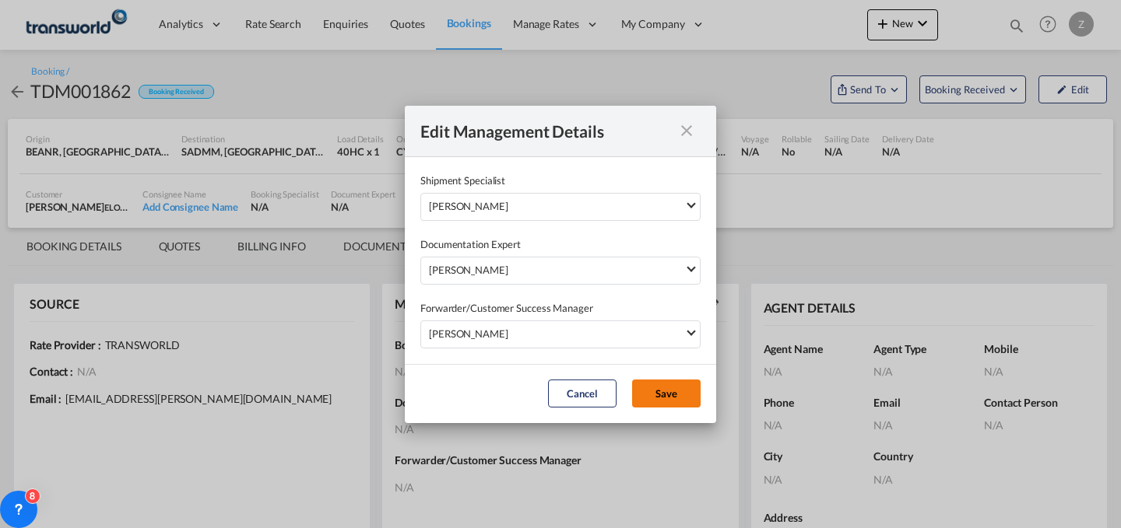
click at [665, 395] on button "Save" at bounding box center [666, 394] width 68 height 28
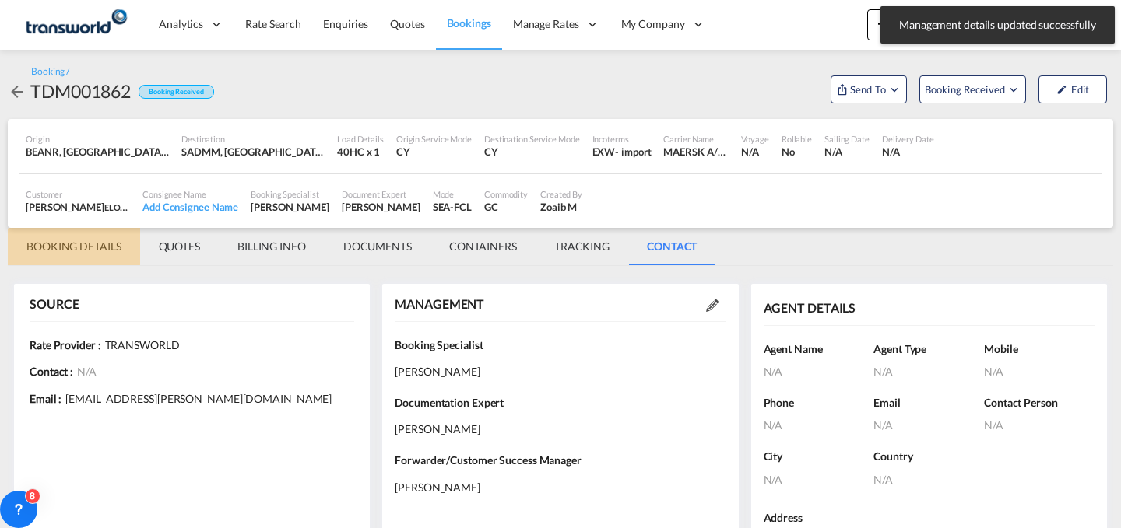
click at [68, 241] on md-tab-item "BOOKING DETAILS" at bounding box center [74, 246] width 132 height 37
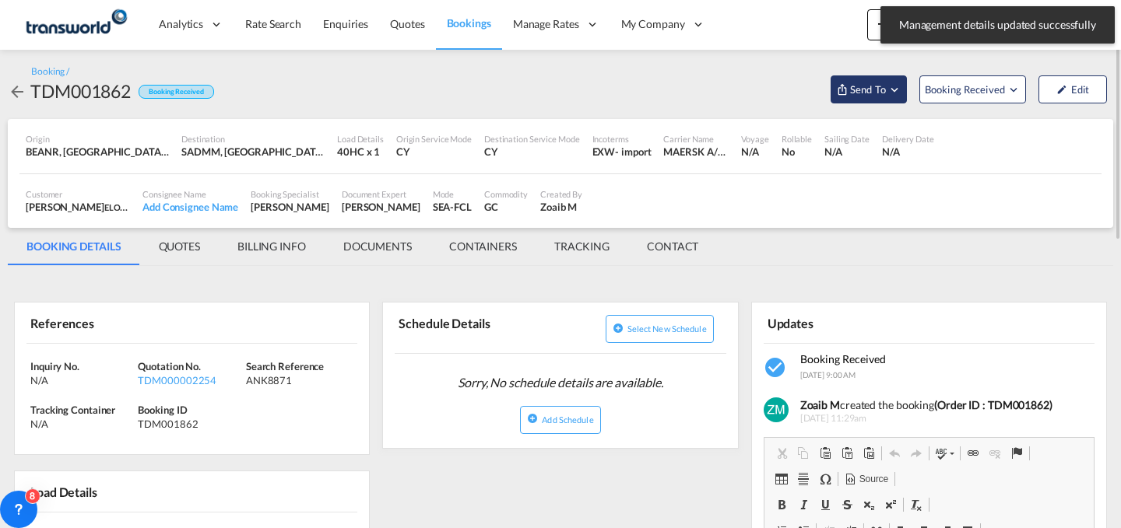
click at [862, 97] on span "Send To" at bounding box center [867, 90] width 39 height 16
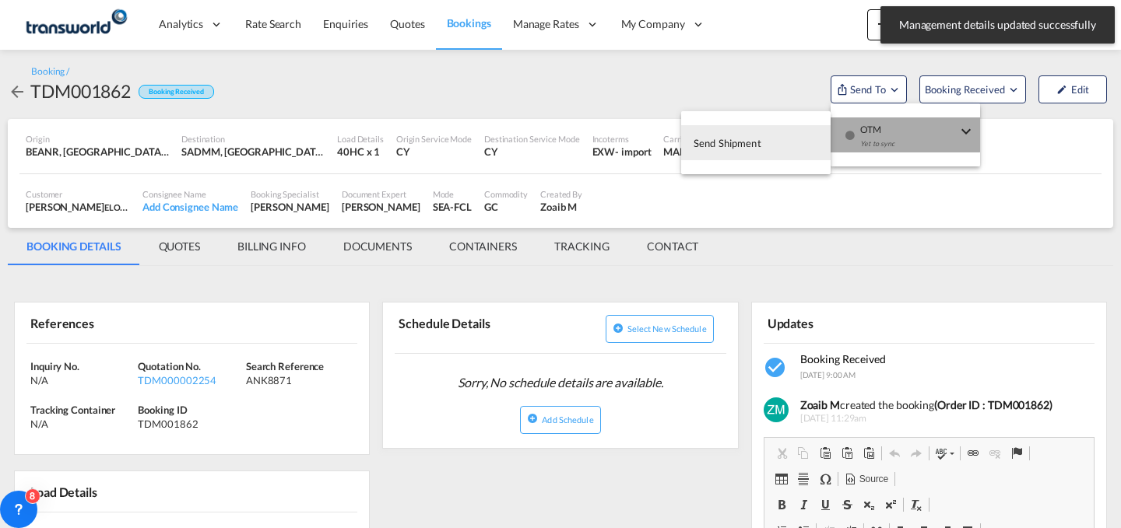
click at [861, 123] on span "OTM" at bounding box center [908, 125] width 97 height 14
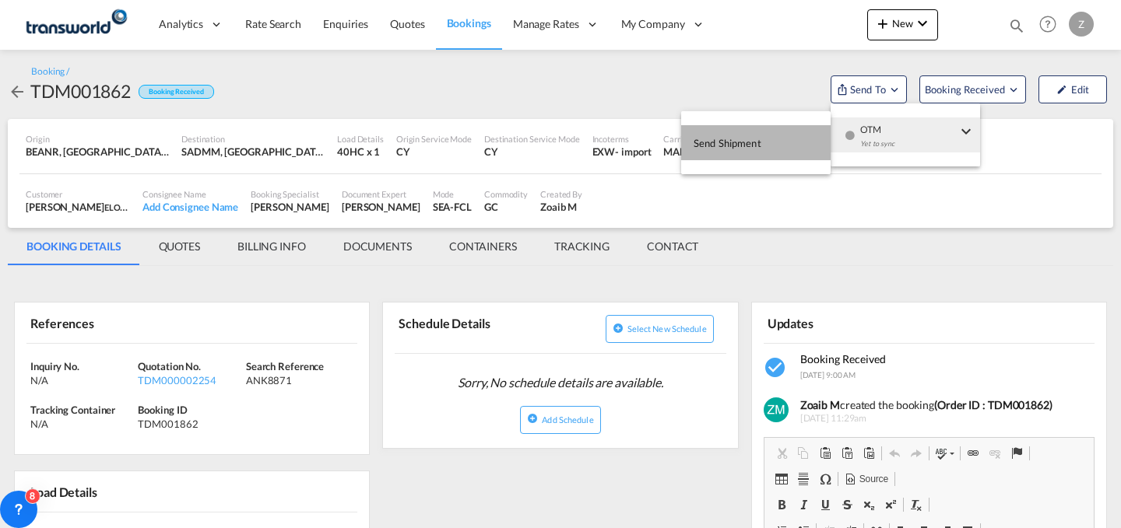
click at [778, 135] on button "Send Shipment" at bounding box center [755, 142] width 149 height 35
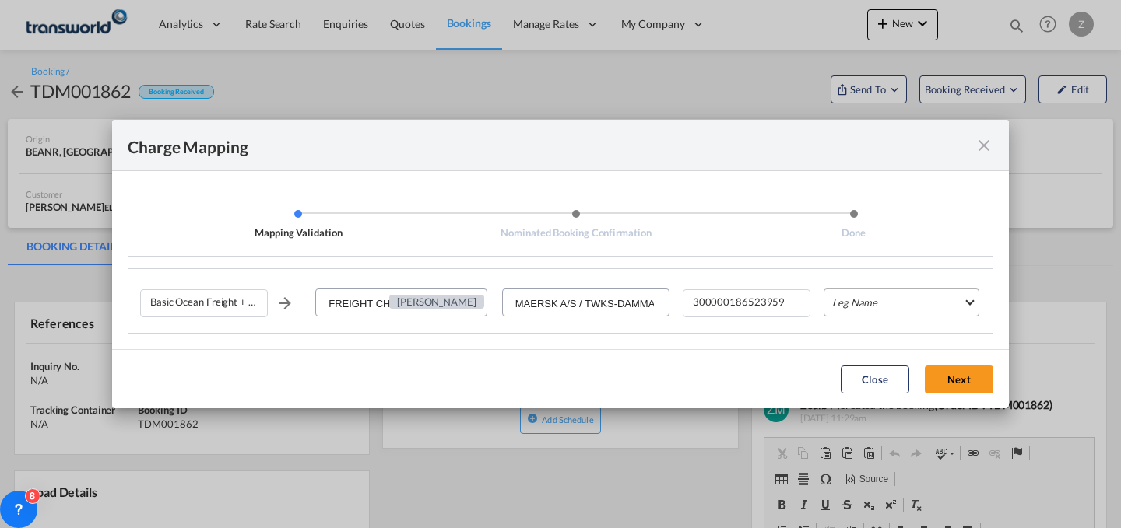
click at [877, 313] on md-select "Leg Name HANDLING ORIGIN VESSEL HANDLING DESTINATION OTHERS TL PICK UP CUSTOMS …" at bounding box center [901, 303] width 156 height 28
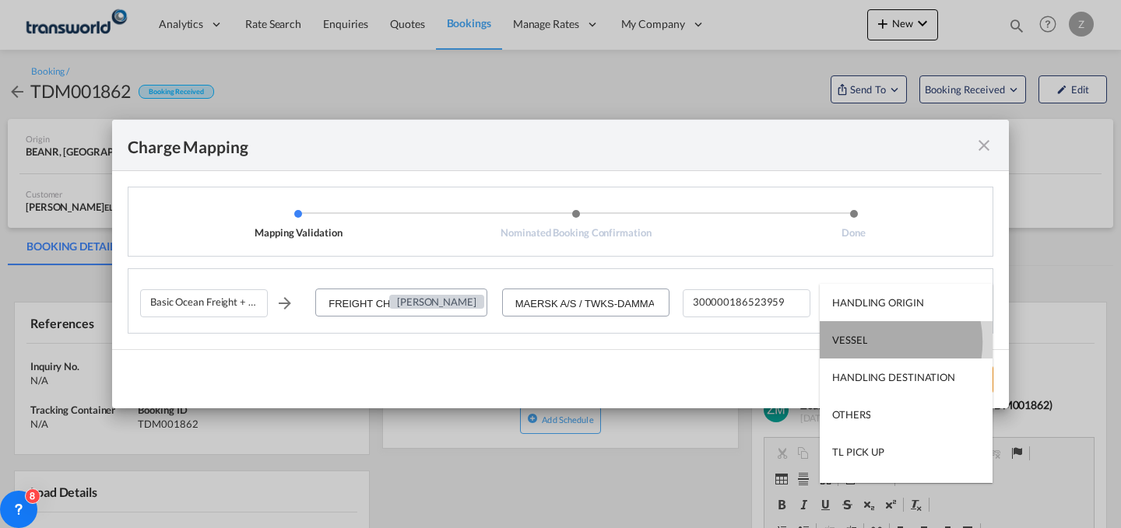
click at [877, 342] on md-option "VESSEL" at bounding box center [906, 339] width 173 height 37
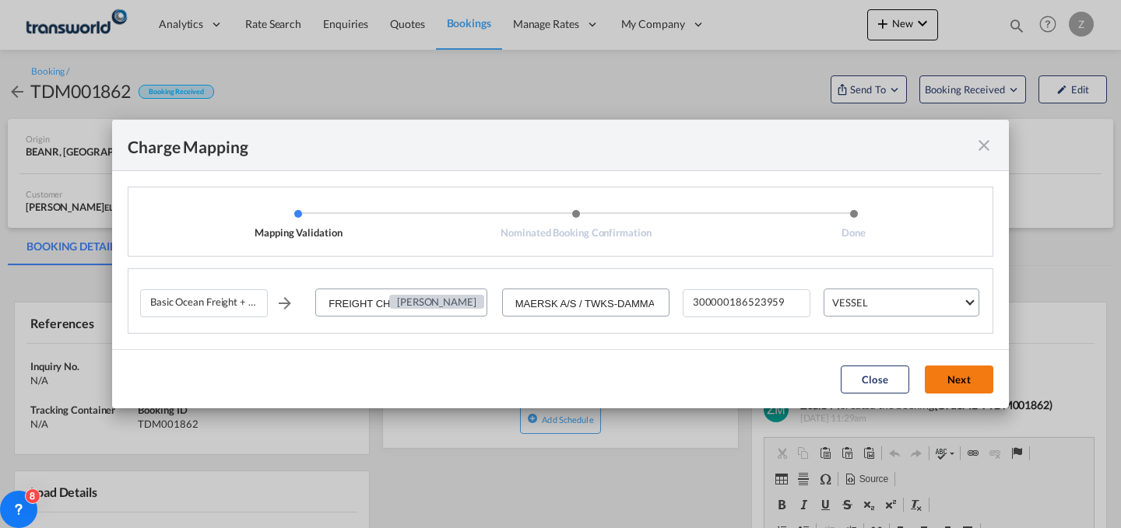
click at [944, 368] on button "Next" at bounding box center [959, 380] width 68 height 28
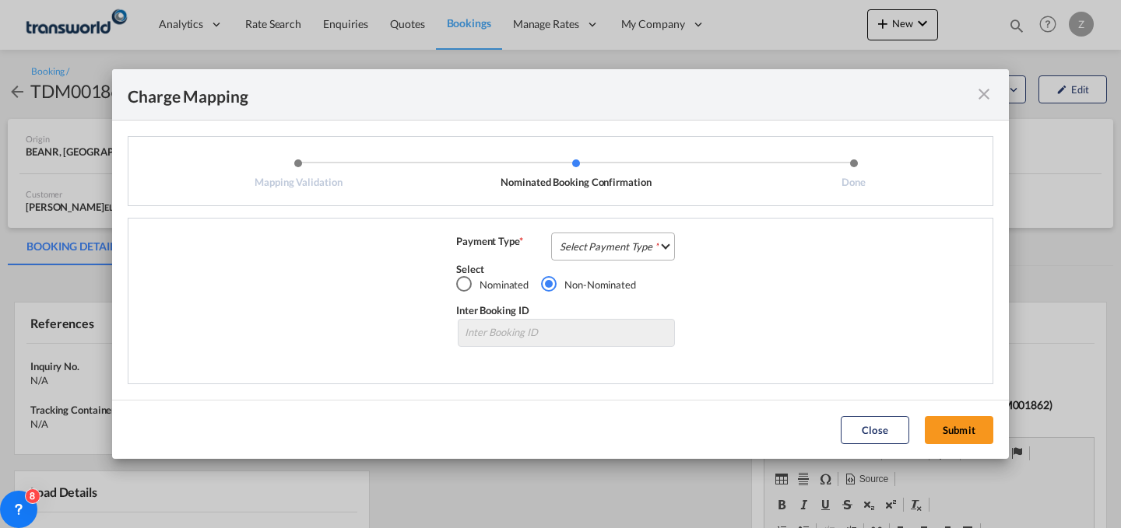
click at [656, 236] on md-select "Select Payment Type COLLECT PREPAID" at bounding box center [613, 247] width 124 height 28
click at [655, 228] on md-option "COLLECT" at bounding box center [618, 245] width 138 height 37
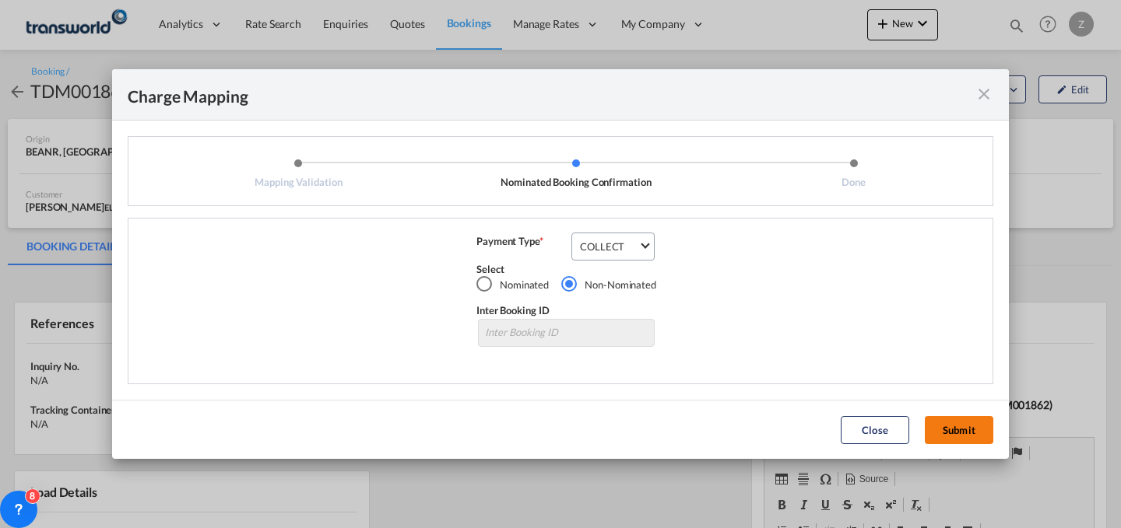
click at [974, 427] on button "Submit" at bounding box center [959, 430] width 68 height 28
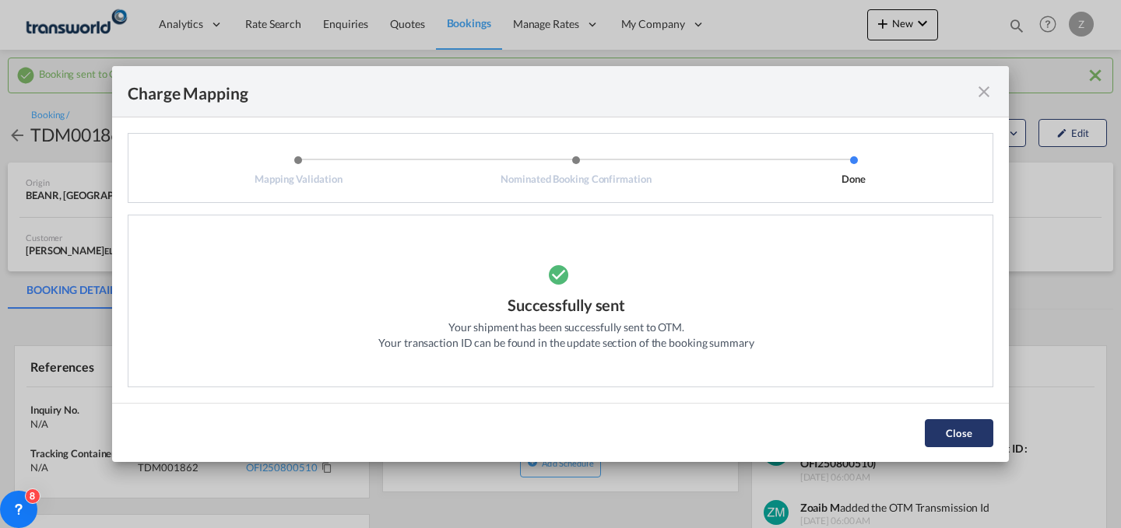
click at [929, 428] on button "Close" at bounding box center [959, 434] width 68 height 28
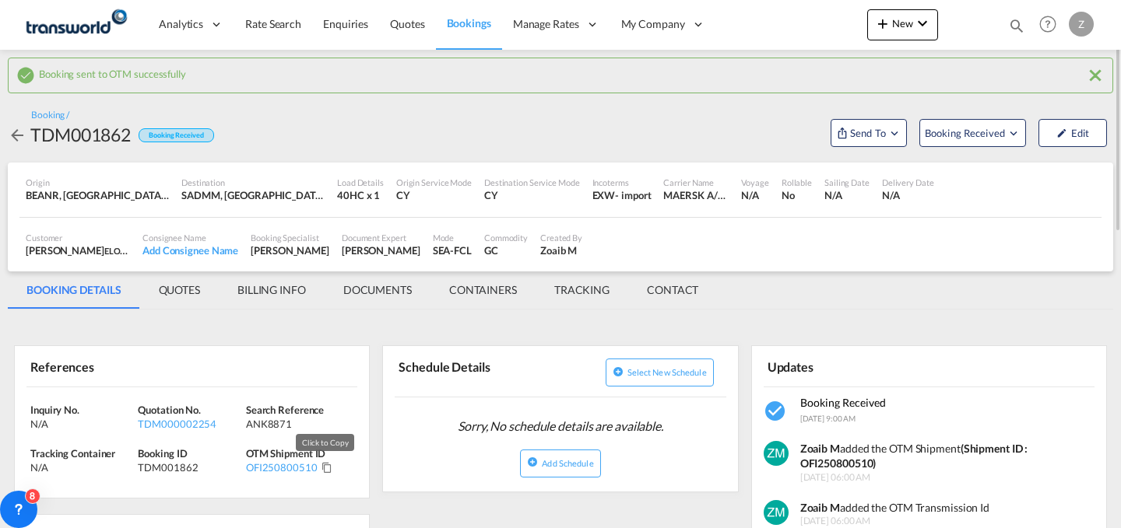
click at [321, 468] on md-icon "Click to Copy" at bounding box center [326, 467] width 11 height 11
click at [890, 19] on md-icon "icon-plus 400-fg" at bounding box center [882, 23] width 19 height 19
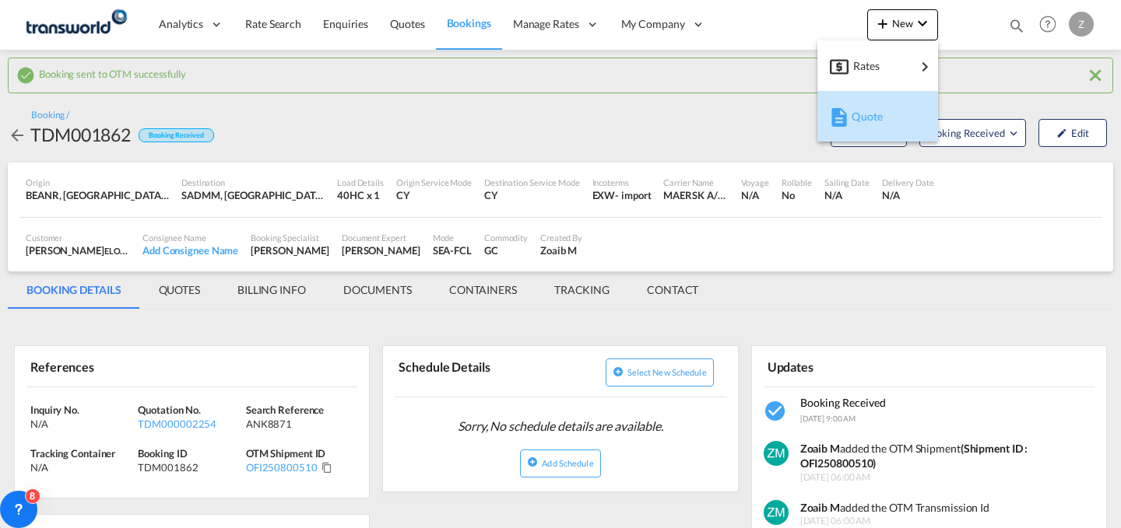
click at [861, 104] on span "Quote" at bounding box center [859, 116] width 17 height 31
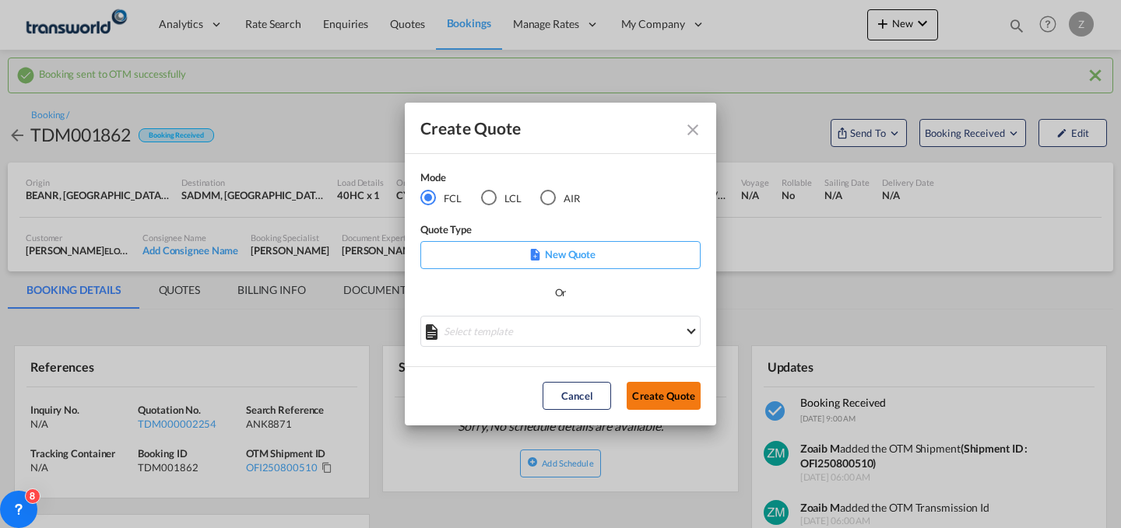
click at [665, 399] on button "Create Quote" at bounding box center [664, 396] width 74 height 28
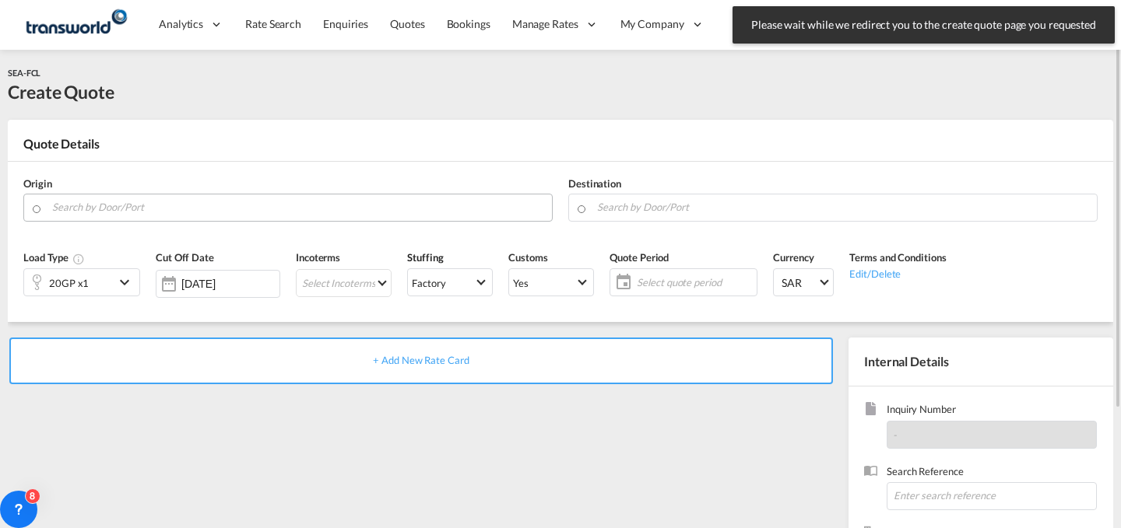
click at [343, 217] on md-autocomplete at bounding box center [297, 208] width 493 height 28
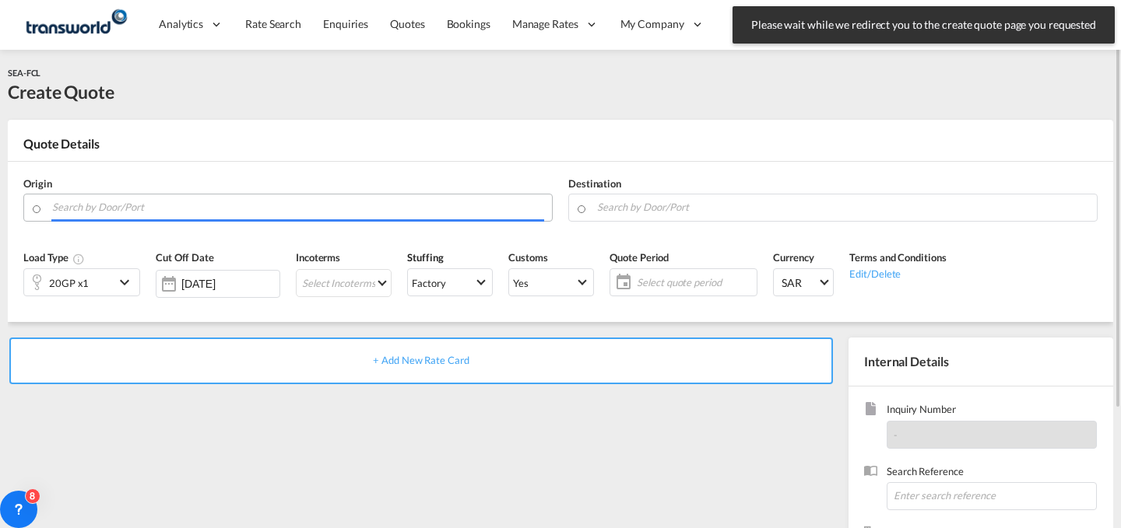
click at [349, 209] on input "Search by Door/Port" at bounding box center [298, 207] width 492 height 27
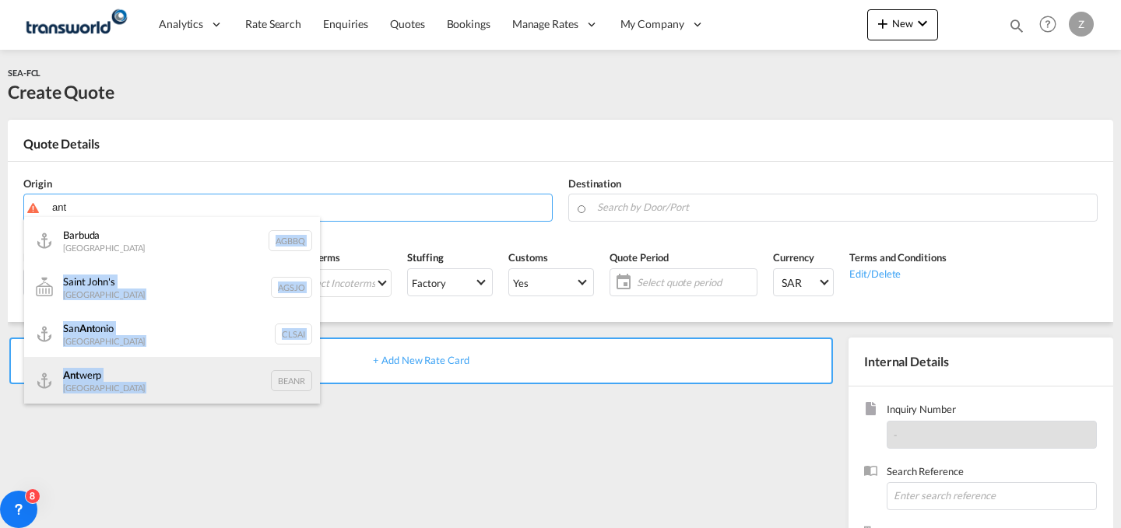
drag, startPoint x: 219, startPoint y: 248, endPoint x: 200, endPoint y: 375, distance: 129.0
click at [200, 375] on ul "Barbuda [GEOGRAPHIC_DATA] AGBBQ [GEOGRAPHIC_DATA] [GEOGRAPHIC_DATA] [GEOGRAPHIC…" at bounding box center [172, 404] width 296 height 374
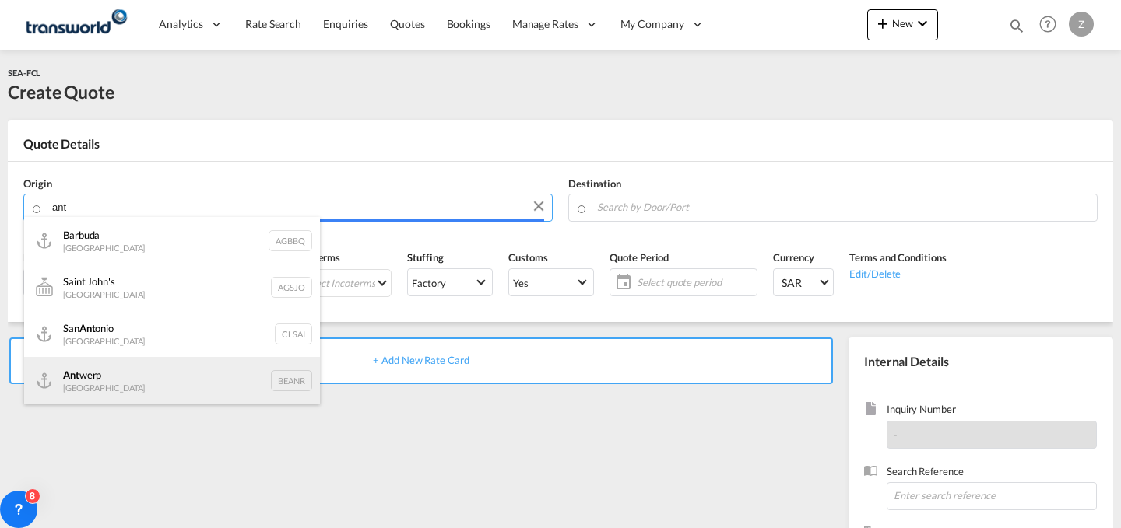
click at [200, 375] on div "Ant werp Belgium BEANR" at bounding box center [172, 380] width 296 height 47
type input "[GEOGRAPHIC_DATA], BEANR"
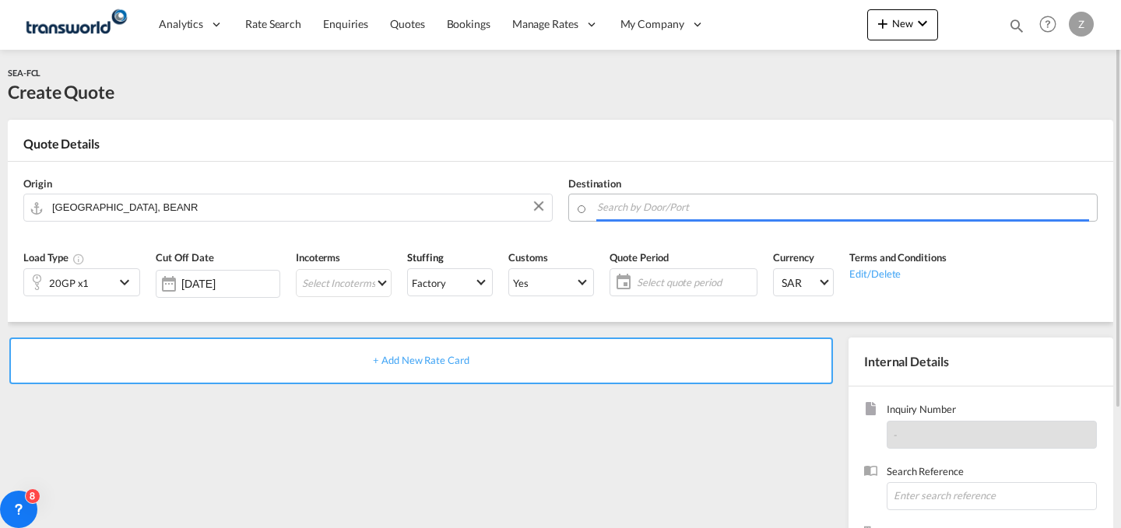
click at [634, 202] on input "Search by Door/Port" at bounding box center [843, 207] width 492 height 27
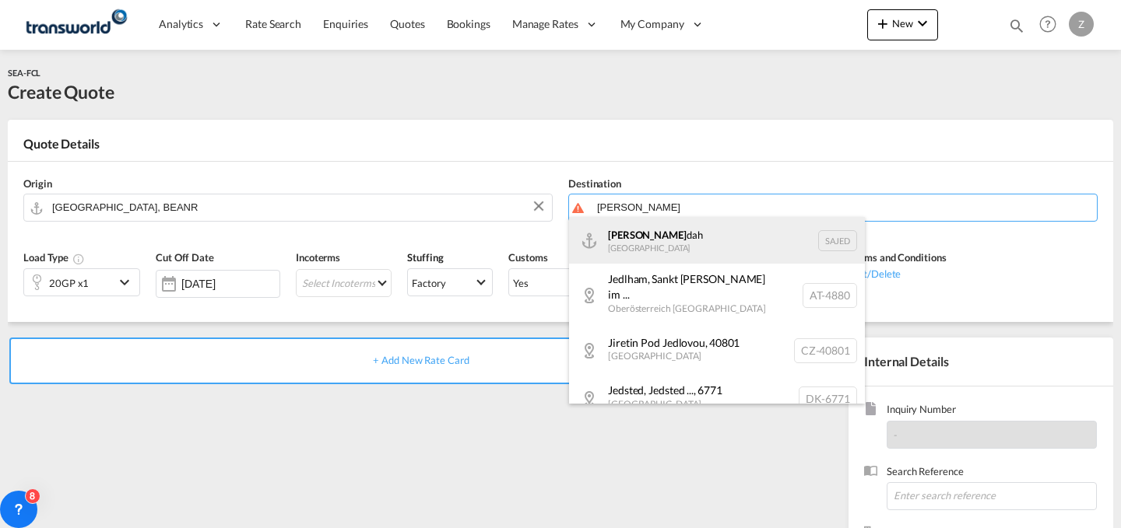
click at [639, 231] on div "[PERSON_NAME] dah [GEOGRAPHIC_DATA] SAJED" at bounding box center [717, 240] width 296 height 47
type input "Jeddah, SAJED"
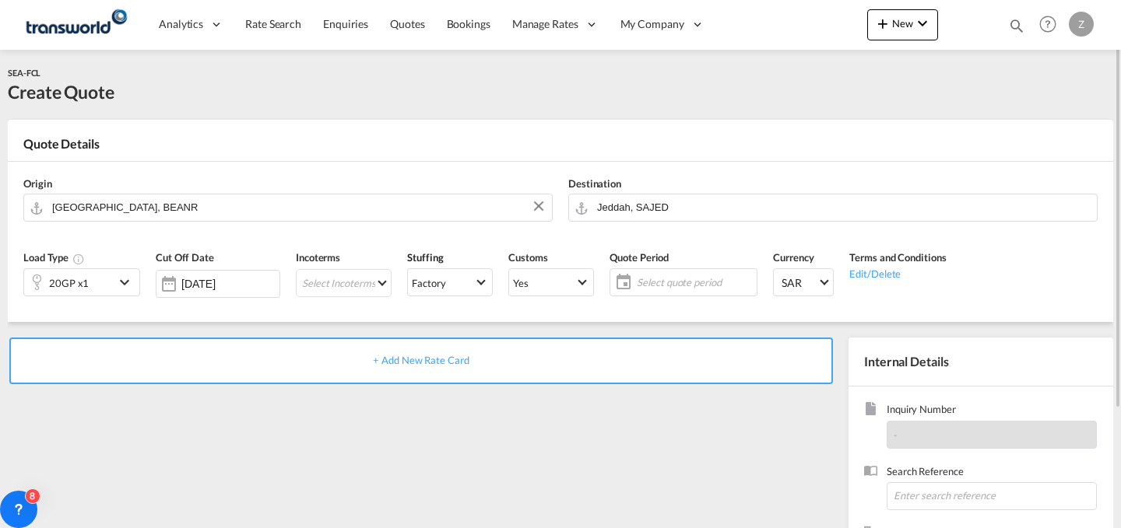
click at [106, 283] on div "20GP x1" at bounding box center [69, 282] width 90 height 26
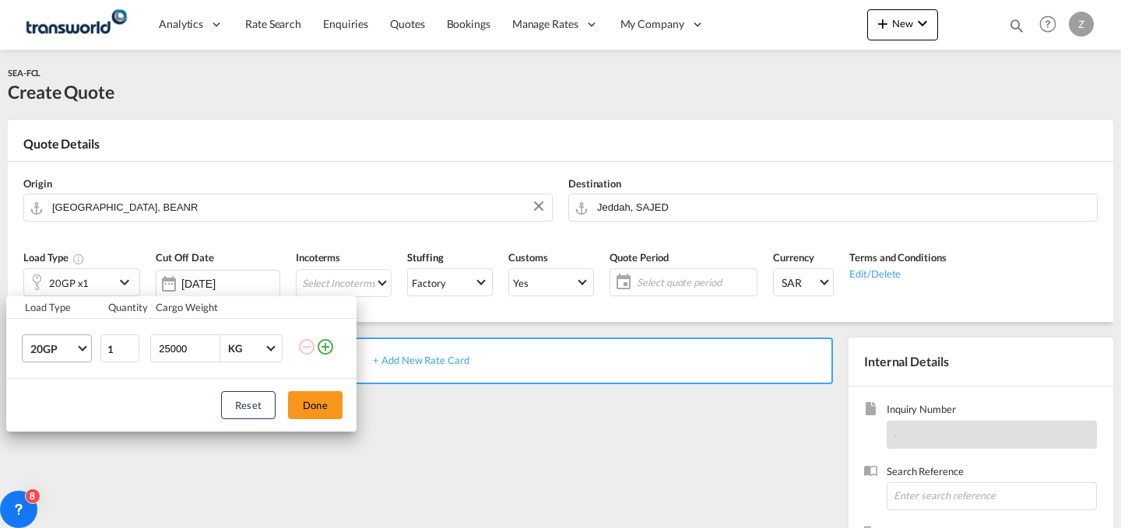
click at [76, 350] on md-select-value "20GP" at bounding box center [60, 348] width 62 height 26
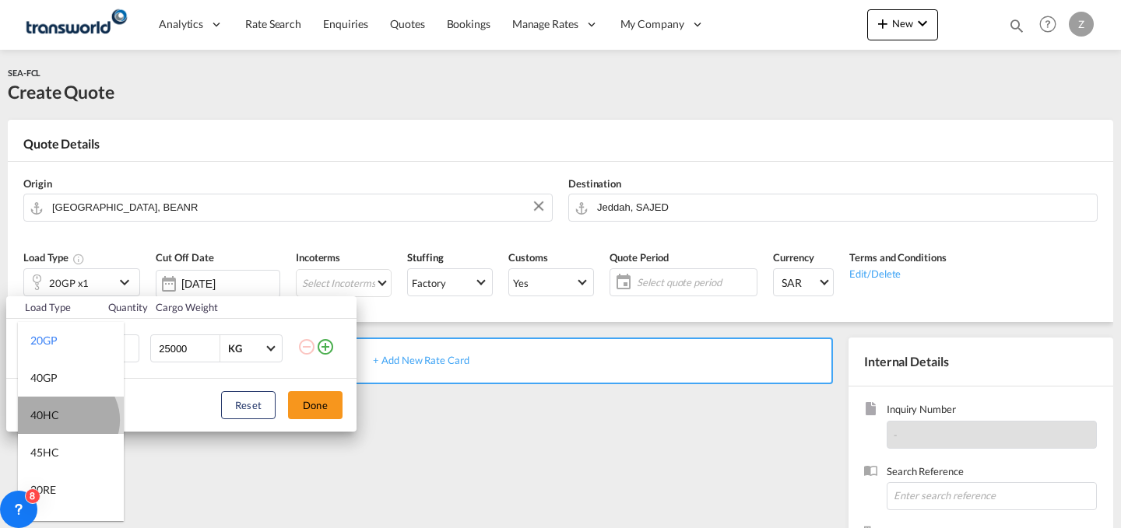
click at [65, 420] on md-option "40HC" at bounding box center [71, 415] width 106 height 37
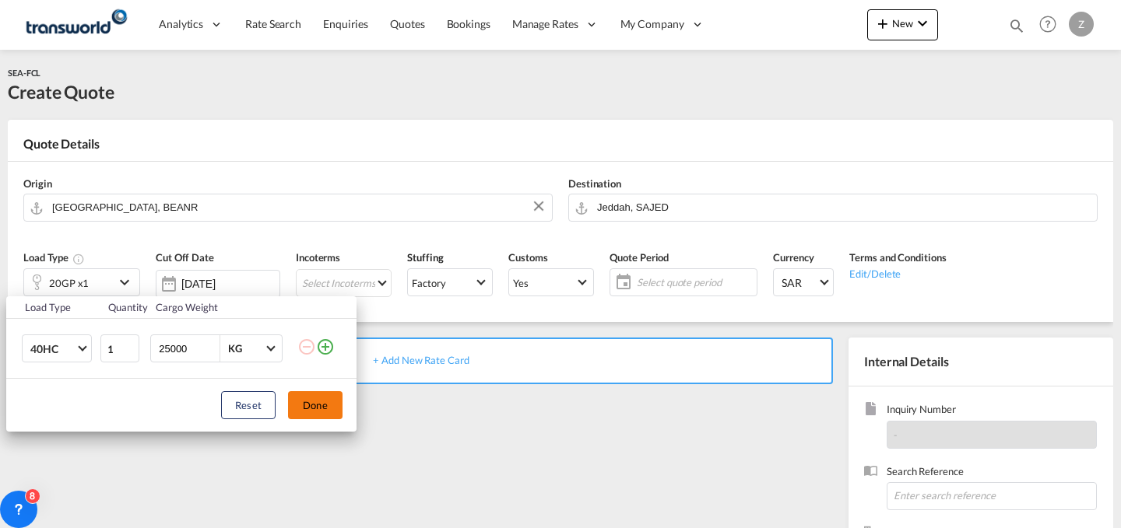
click at [297, 405] on button "Done" at bounding box center [315, 405] width 54 height 28
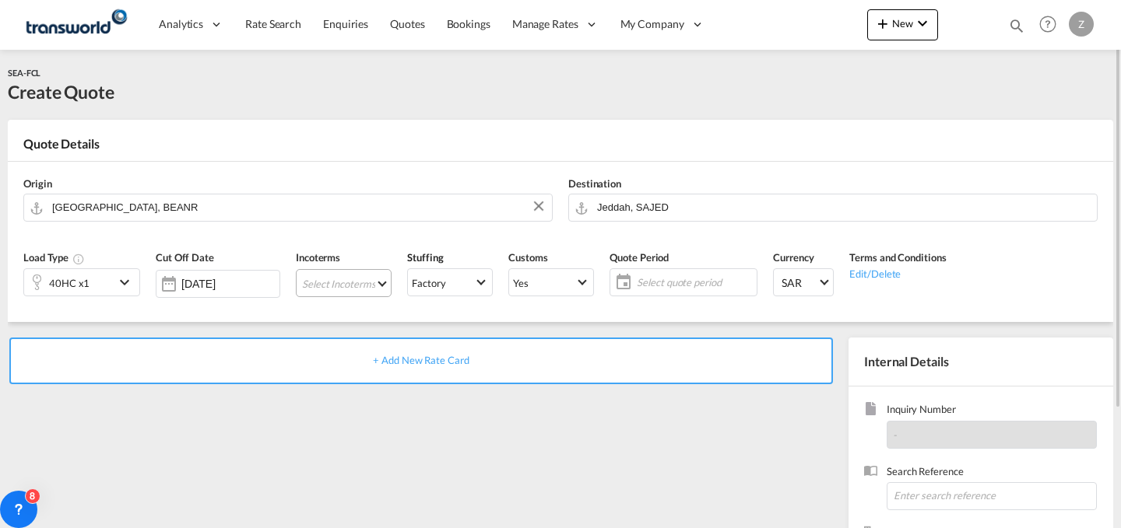
click at [374, 281] on md-select "Select Incoterms DAP - import Delivered at Place DPU - export Delivery at Place…" at bounding box center [344, 283] width 96 height 28
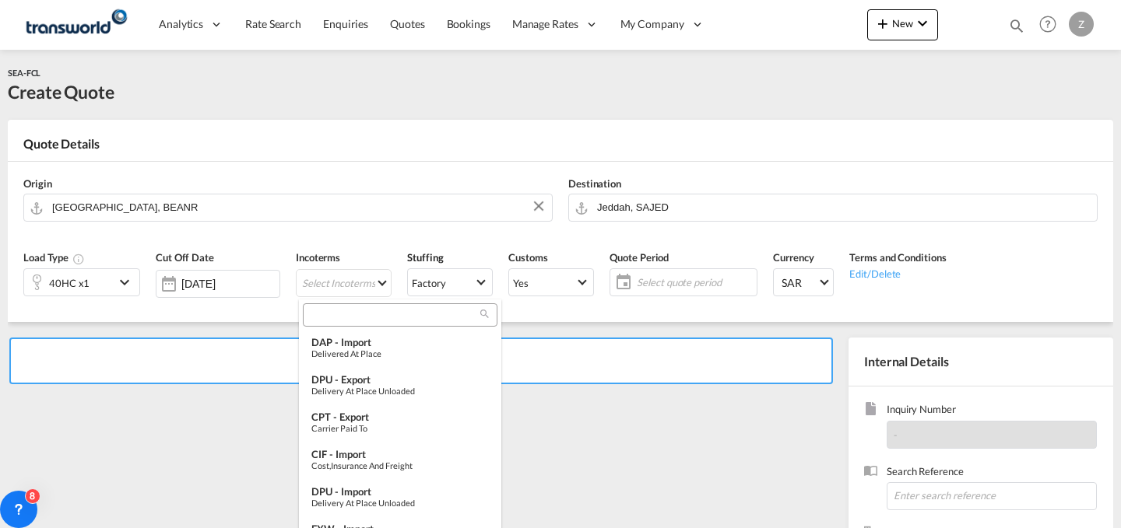
click at [397, 313] on input "search" at bounding box center [393, 315] width 173 height 14
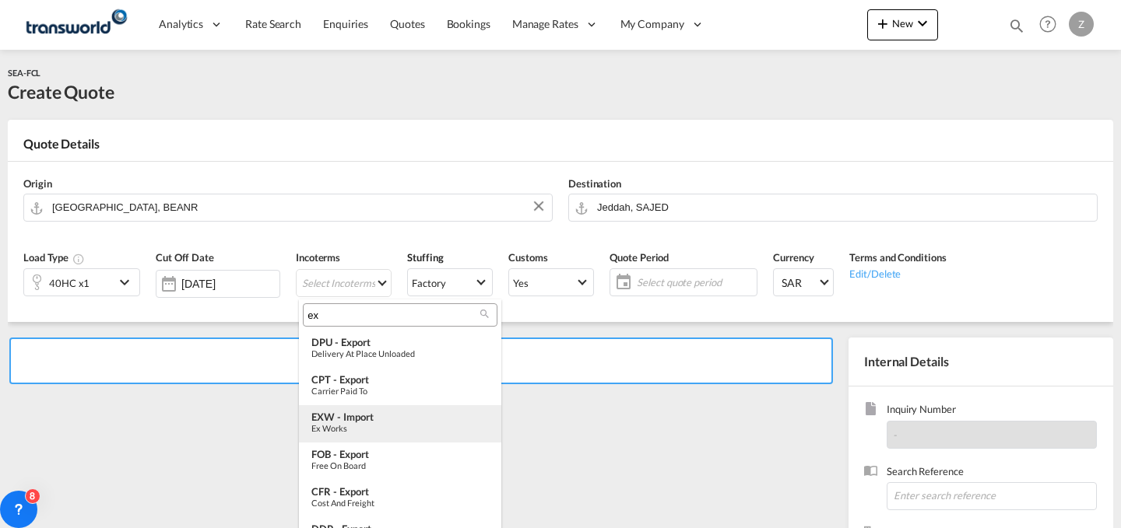
type input "ex"
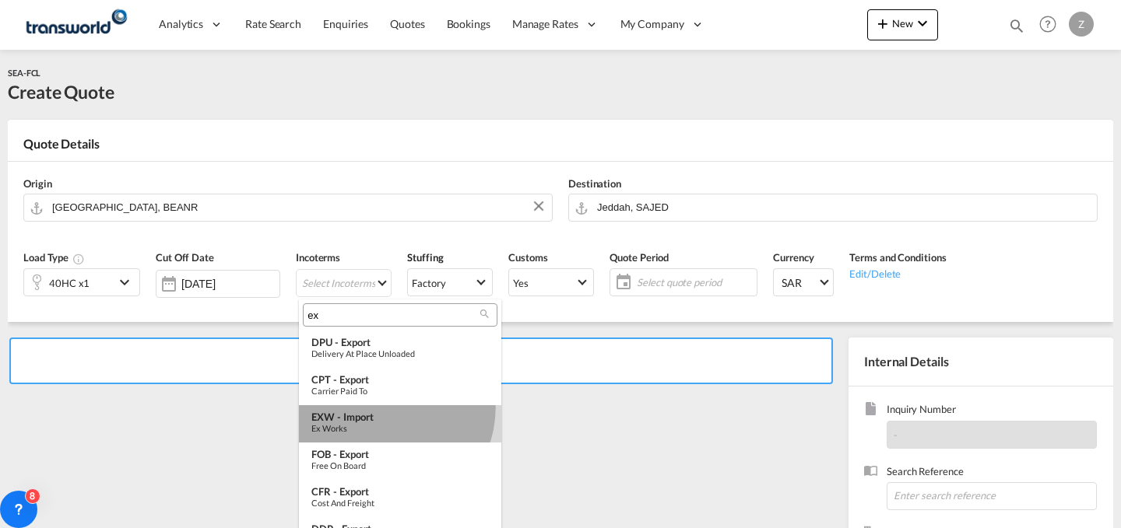
click at [384, 408] on md-option "EXW - import Ex Works" at bounding box center [400, 424] width 202 height 37
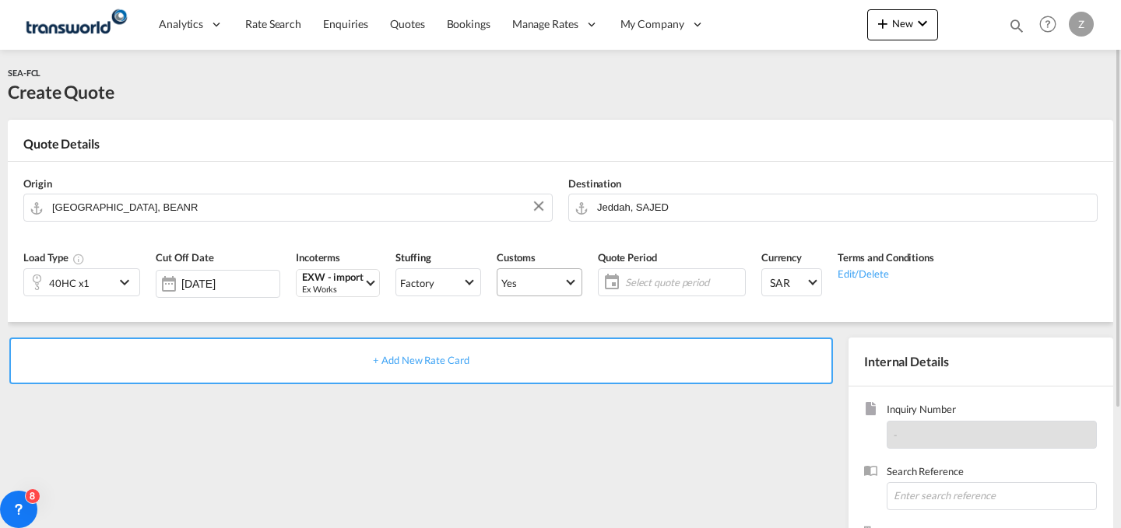
click at [514, 279] on div "Yes" at bounding box center [509, 283] width 16 height 12
click at [552, 328] on md-option "No" at bounding box center [541, 319] width 109 height 37
click at [571, 275] on md-select-value "Yes" at bounding box center [539, 283] width 84 height 22
click at [569, 325] on md-option "No" at bounding box center [541, 319] width 109 height 37
click at [679, 290] on span "Select quote period" at bounding box center [683, 283] width 124 height 22
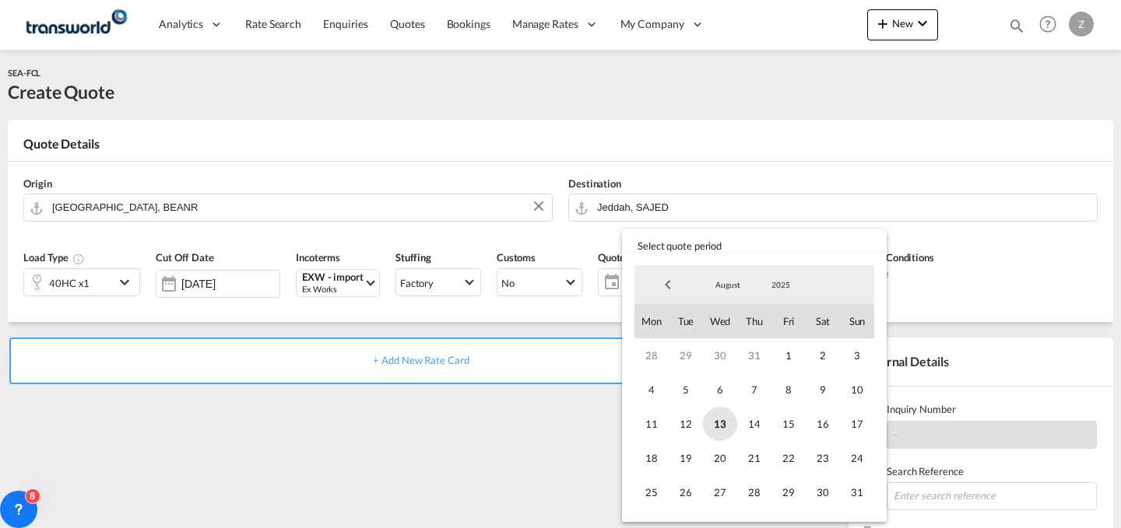
click at [725, 426] on span "13" at bounding box center [720, 424] width 34 height 34
click at [852, 491] on span "31" at bounding box center [857, 493] width 34 height 34
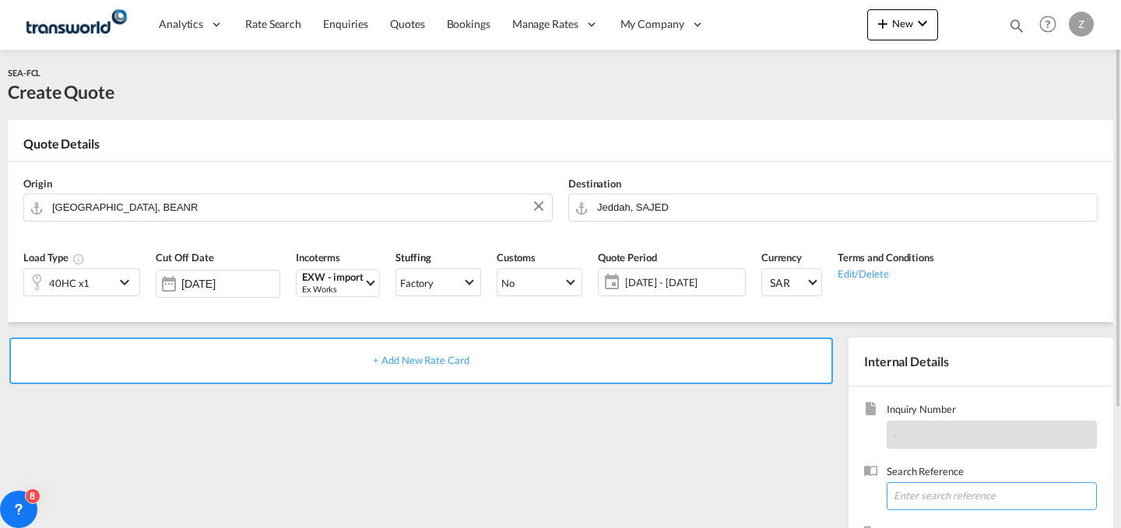
paste input "ANK8827"
click at [918, 495] on input "ANK8827" at bounding box center [992, 497] width 210 height 28
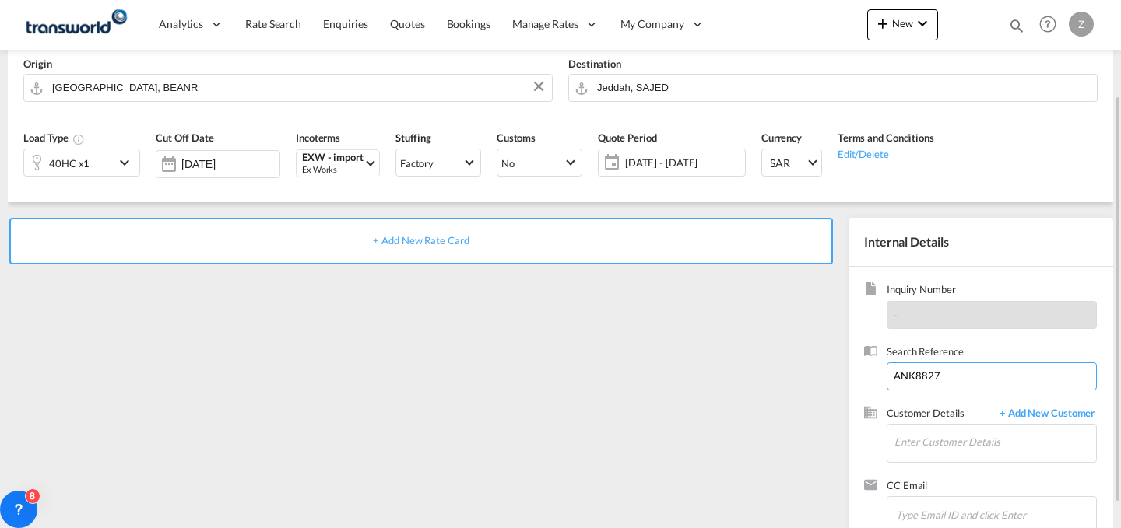
scroll to position [121, 0]
type input "ANK8827"
click at [936, 450] on input "Enter Customer Details" at bounding box center [995, 440] width 202 height 35
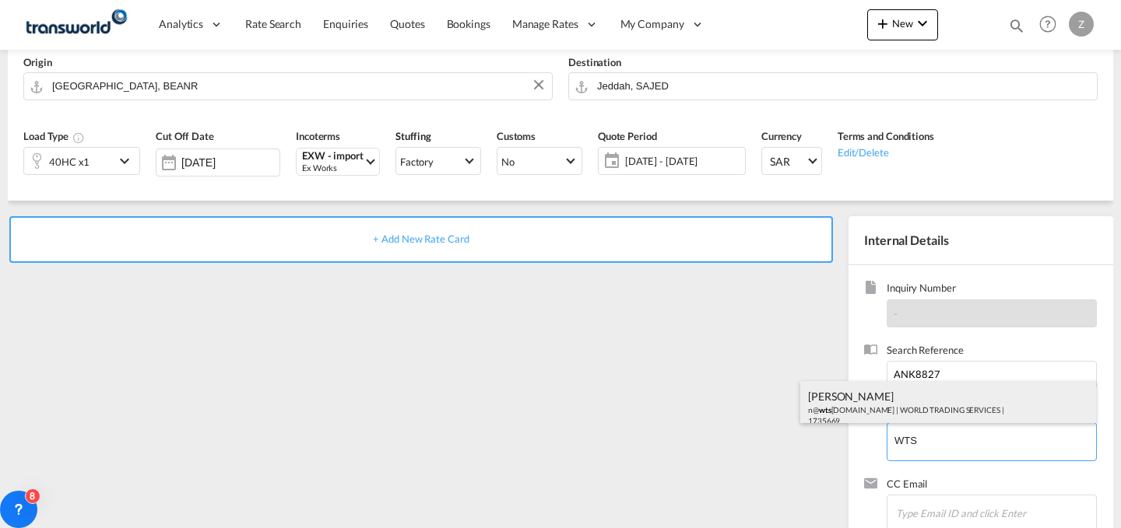
click at [916, 399] on div "[PERSON_NAME] n@ wts [DOMAIN_NAME] | WORLD TRADING SERVICES | 1735669" at bounding box center [948, 407] width 296 height 53
type input "WORLD TRADING SERVICES, [PERSON_NAME], n@[DOMAIN_NAME]"
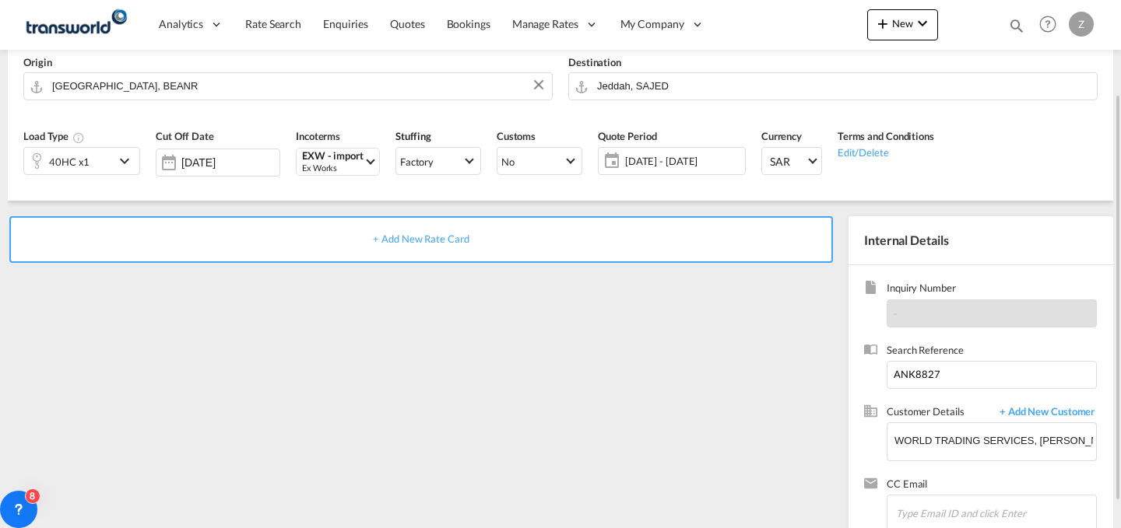
click at [676, 235] on div "+ Add New Rate Card" at bounding box center [420, 239] width 823 height 47
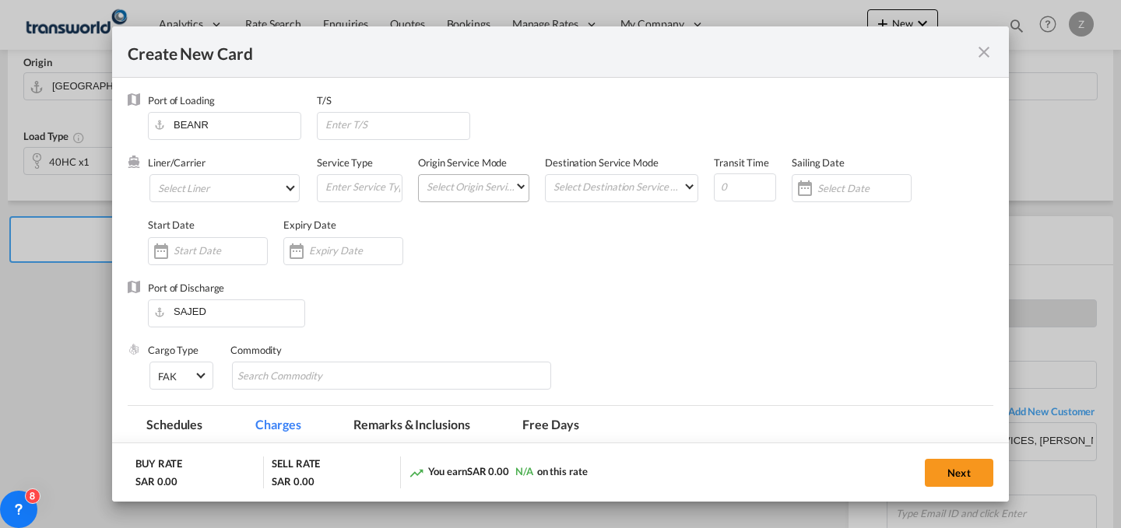
type input "Basic Ocean Freight"
select select "per equipment"
click at [255, 184] on md-select "Select Liner 2HM LOGISTICS D.O.O 2HM LOGISTICS D.O.O. / TWKS-KOPER 3P LOGISTICS…" at bounding box center [224, 188] width 150 height 28
type md-option "1489"
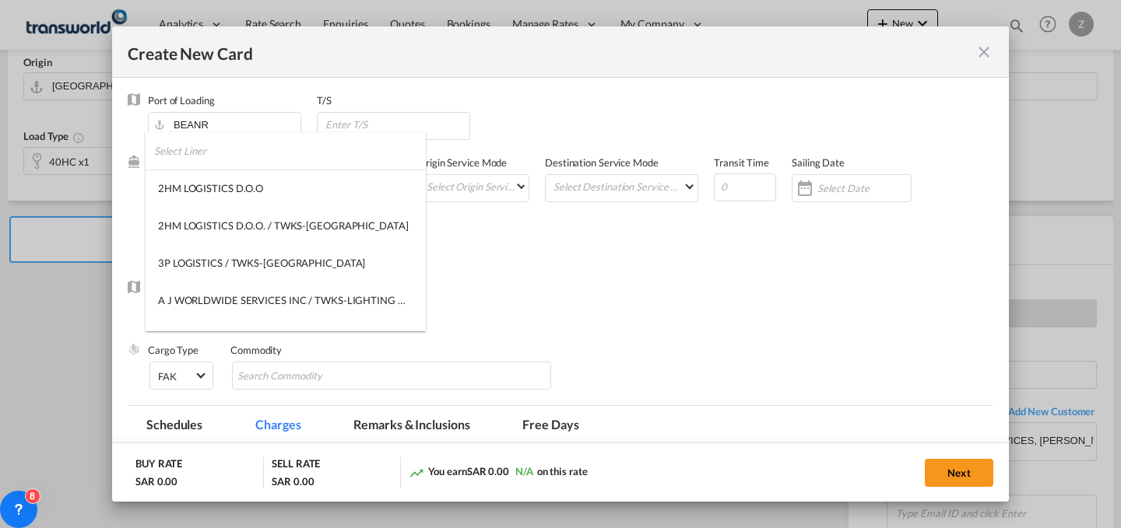
type md-option "1489"
click at [268, 163] on input "search" at bounding box center [290, 150] width 272 height 37
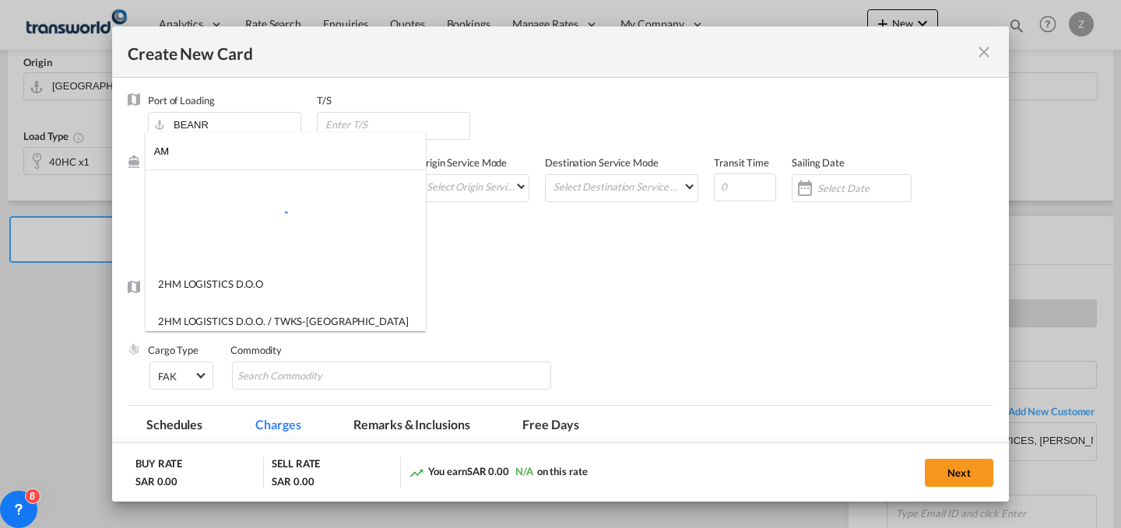
type input "A"
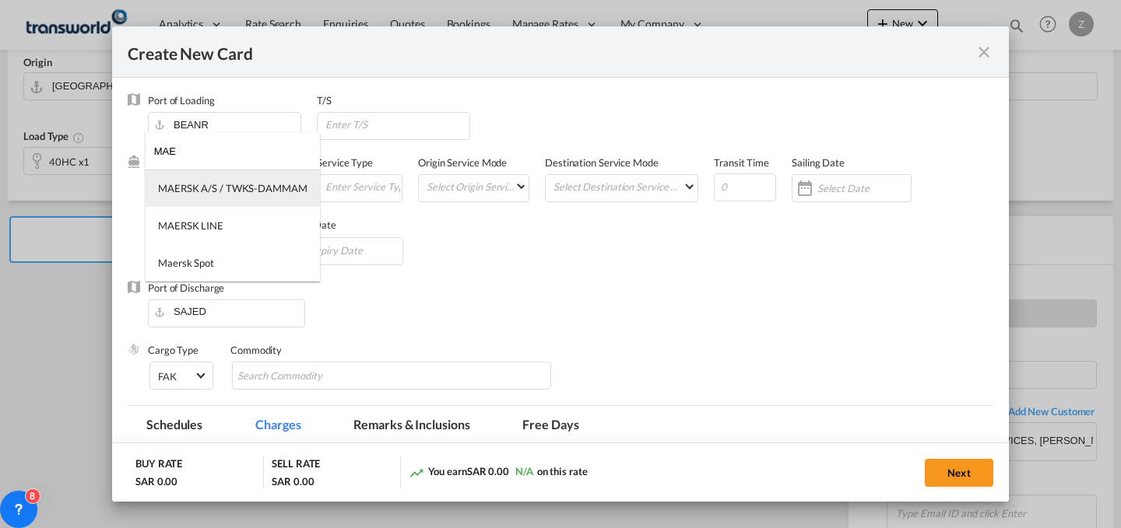
type input "MAE"
click at [256, 195] on div "MAERSK A/S / TWKS-DAMMAM" at bounding box center [232, 188] width 149 height 14
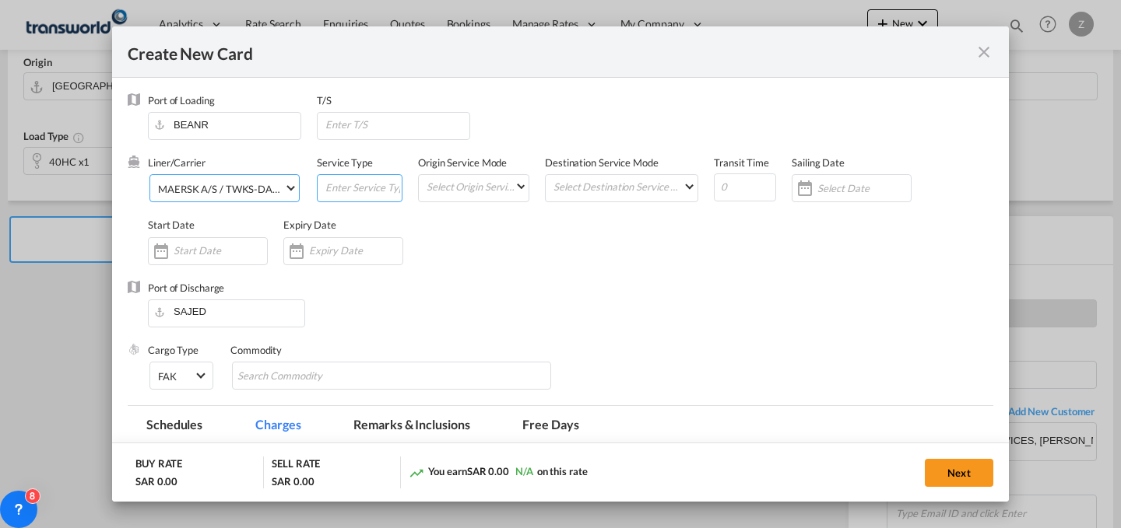
click at [346, 193] on input "Create New Card ..." at bounding box center [363, 186] width 78 height 23
type input "FCL"
type md-option "SD"
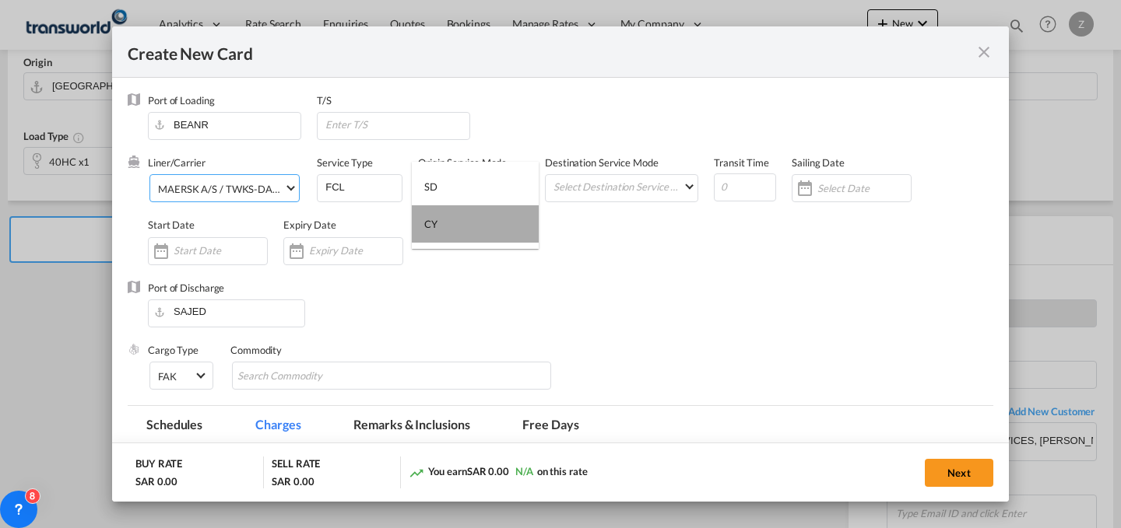
click at [425, 216] on md-option "CY" at bounding box center [475, 223] width 127 height 37
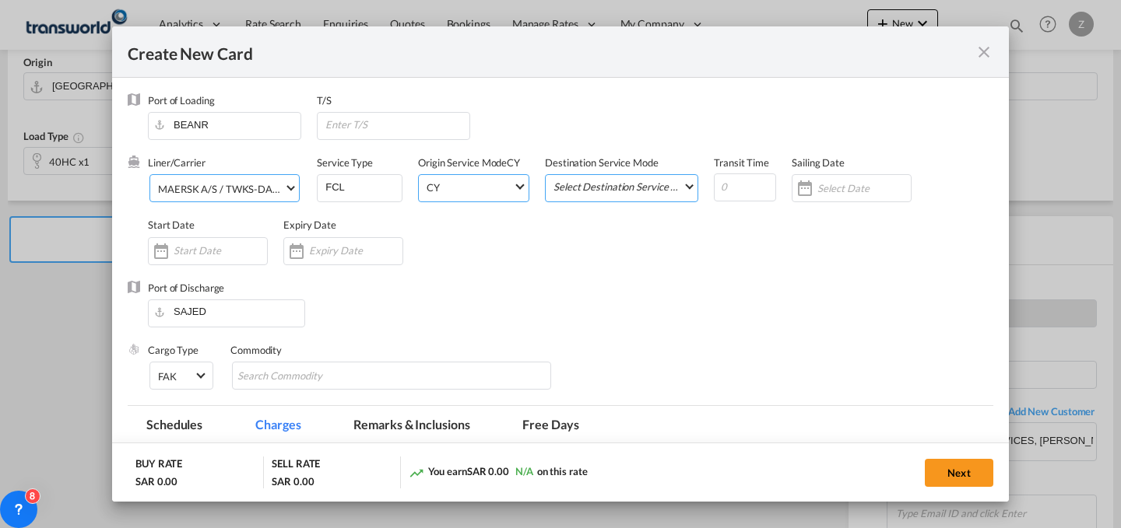
click at [601, 188] on md-select "Select Destination Service Mode SD [GEOGRAPHIC_DATA]" at bounding box center [625, 186] width 146 height 22
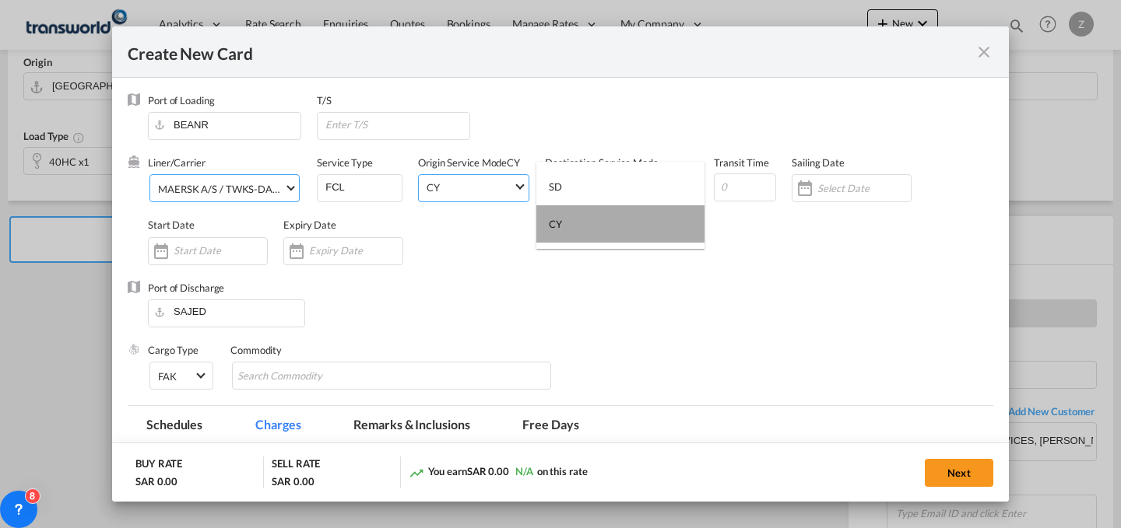
click at [605, 230] on md-option "CY" at bounding box center [620, 223] width 168 height 37
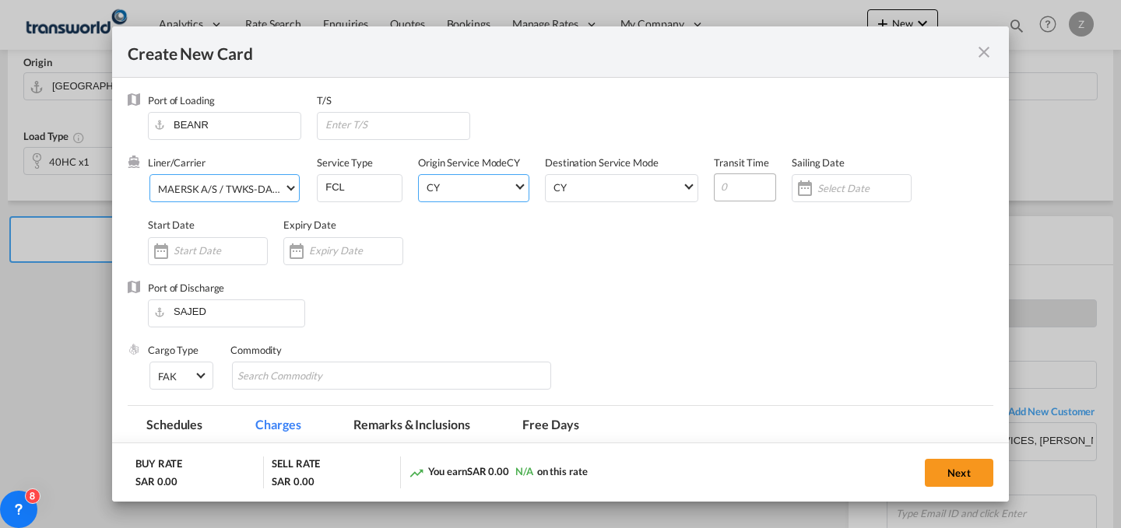
click at [724, 192] on input "Create New Card ..." at bounding box center [745, 188] width 62 height 28
type input "20"
click at [225, 240] on div "Create New Card ..." at bounding box center [208, 251] width 120 height 28
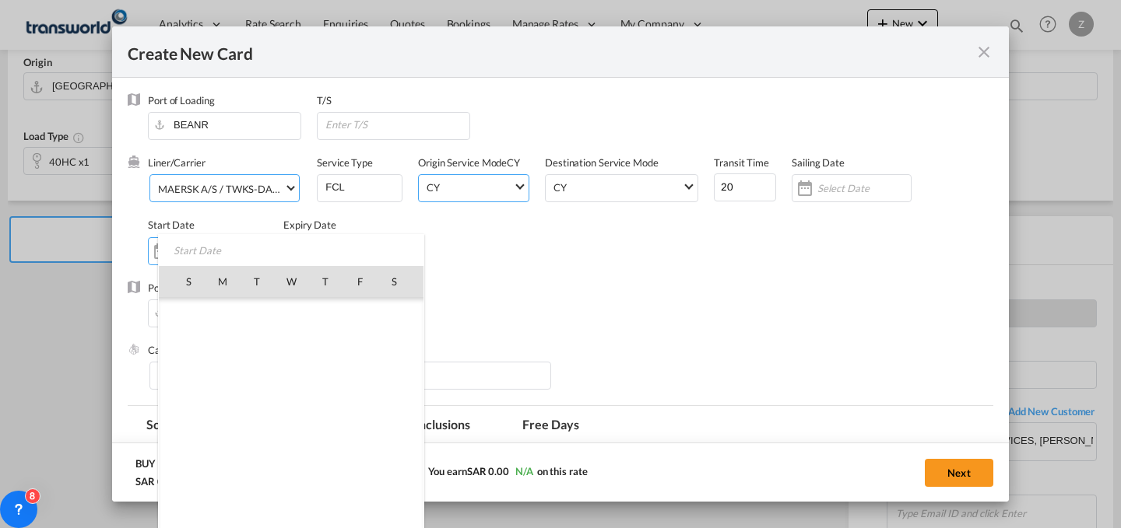
scroll to position [360332, 0]
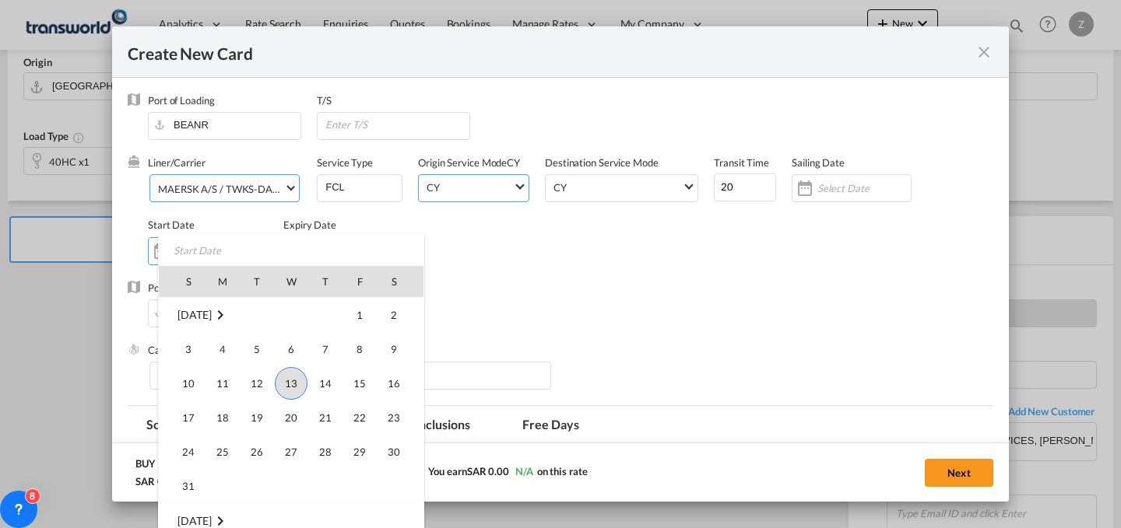
click at [290, 380] on span "13" at bounding box center [291, 383] width 33 height 33
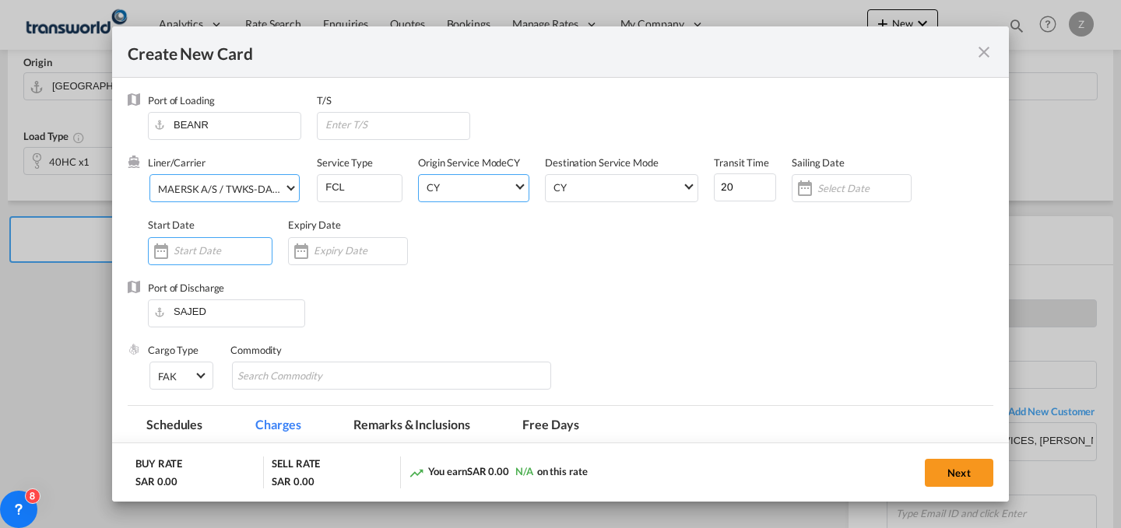
type input "[DATE]"
click at [354, 249] on input "Create New Card ..." at bounding box center [360, 250] width 93 height 12
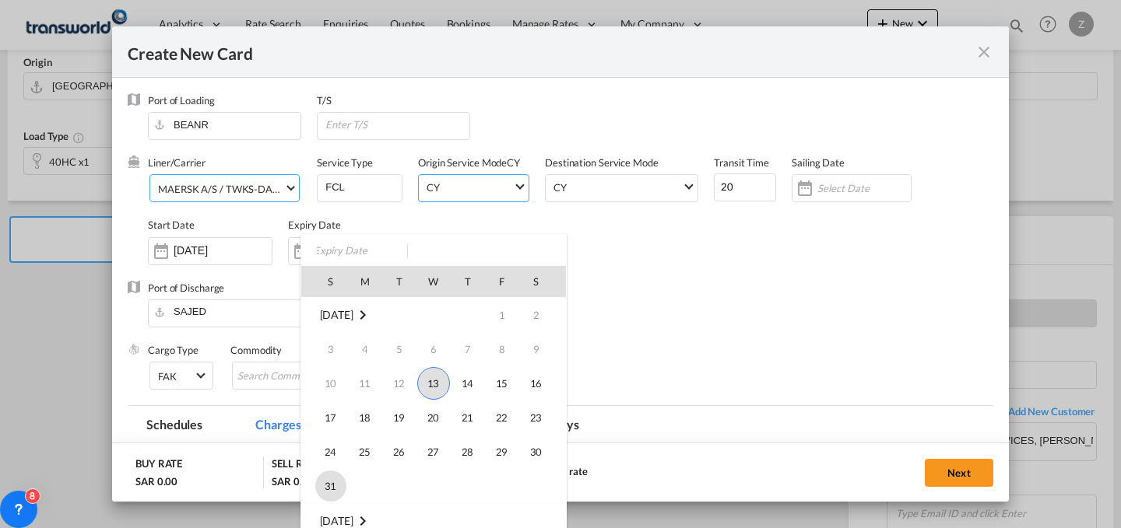
click at [329, 482] on span "31" at bounding box center [330, 486] width 31 height 31
type input "[DATE]"
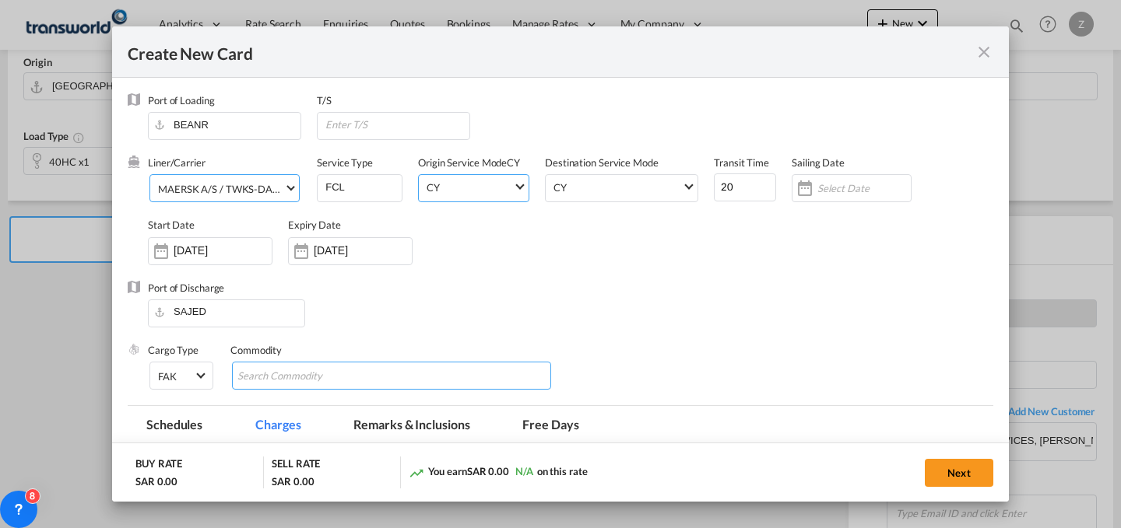
click at [353, 380] on input "Chips input." at bounding box center [308, 376] width 142 height 25
type input "GC"
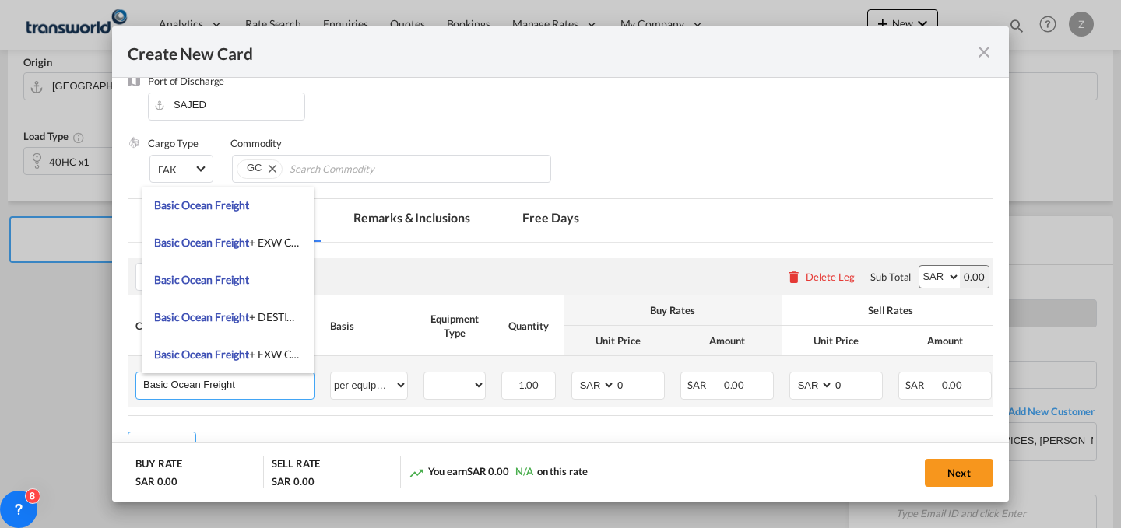
click at [258, 385] on input "Basic Ocean Freight" at bounding box center [228, 384] width 170 height 23
click at [279, 245] on span "Basic Ocean Freight + EXW Charges" at bounding box center [238, 242] width 169 height 13
type input "Basic Ocean Freight + EXW Charges"
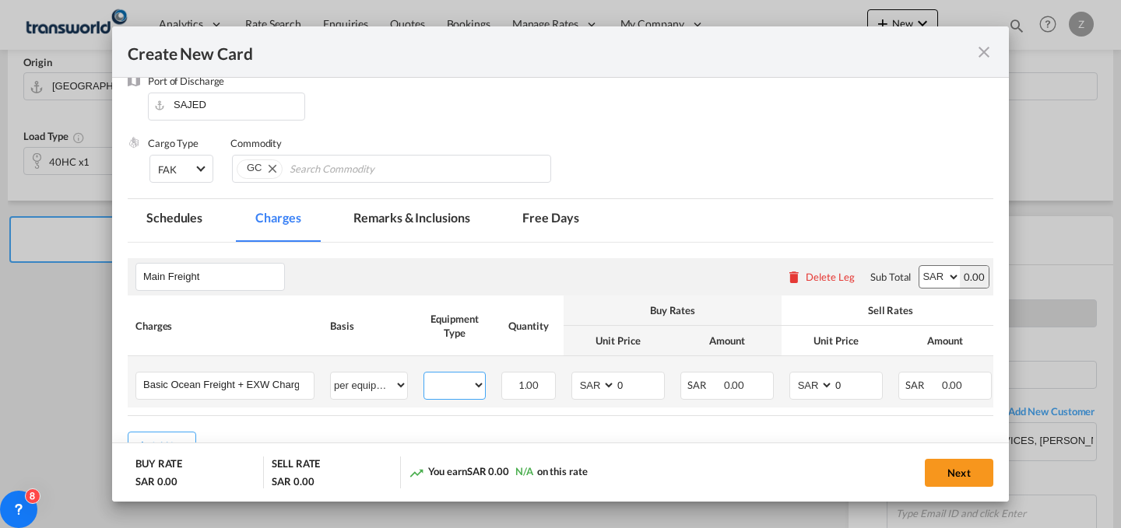
click at [458, 384] on select "40HC" at bounding box center [454, 385] width 61 height 21
select select "40HC"
click at [424, 375] on select "40HC" at bounding box center [454, 385] width 61 height 21
click at [933, 278] on select "AED AFN ALL AMD ANG AOA ARS AUD AWG AZN BAM BBD BDT BGN BHD BIF BMD BND BOB BRL…" at bounding box center [939, 277] width 40 height 22
select select "string:USD"
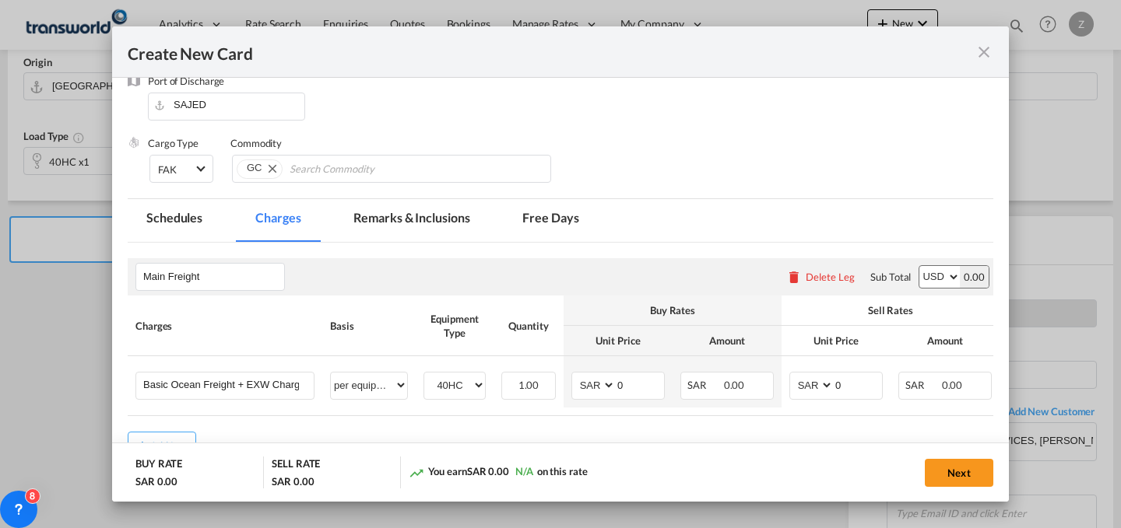
click at [919, 266] on select "AED AFN ALL AMD ANG AOA ARS AUD AWG AZN BAM BBD BDT BGN BHD BIF BMD BND BOB BRL…" at bounding box center [939, 277] width 40 height 22
click at [811, 384] on select "AED AFN ALL AMD ANG AOA ARS AUD AWG AZN BAM BBD BDT BGN BHD BIF BMD BND BOB BRL…" at bounding box center [812, 385] width 40 height 21
select select "string:USD"
click at [792, 375] on select "AED AFN ALL AMD ANG AOA ARS AUD AWG AZN BAM BBD BDT BGN BHD BIF BMD BND BOB BRL…" at bounding box center [812, 385] width 40 height 21
click at [600, 385] on select "AED AFN ALL AMD ANG AOA ARS AUD AWG AZN BAM BBD BDT BGN BHD BIF BMD BND BOB BRL…" at bounding box center [594, 385] width 40 height 21
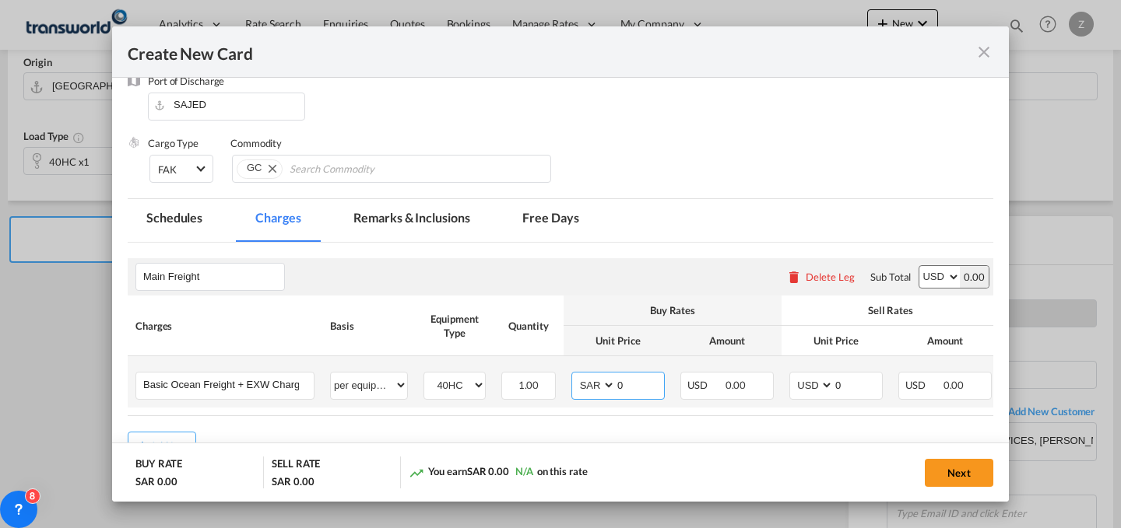
select select "string:USD"
click at [574, 375] on select "AED AFN ALL AMD ANG AOA ARS AUD AWG AZN BAM BBD BDT BGN BHD BIF BMD BND BOB BRL…" at bounding box center [594, 385] width 40 height 21
click at [860, 384] on input "0" at bounding box center [858, 384] width 48 height 23
type input "2550"
click at [627, 377] on input "0" at bounding box center [640, 384] width 48 height 23
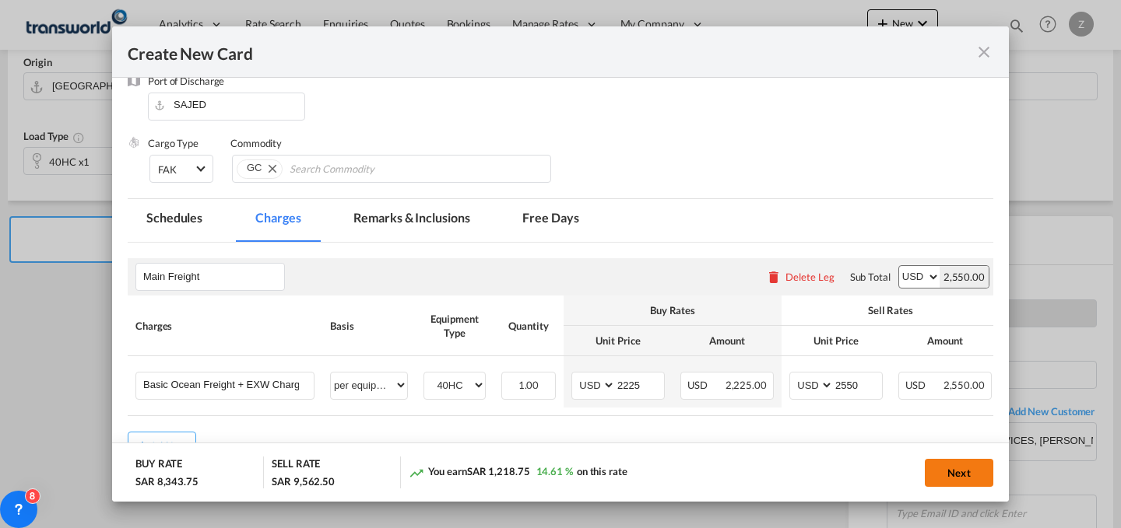
click at [946, 467] on button "Next" at bounding box center [959, 473] width 68 height 28
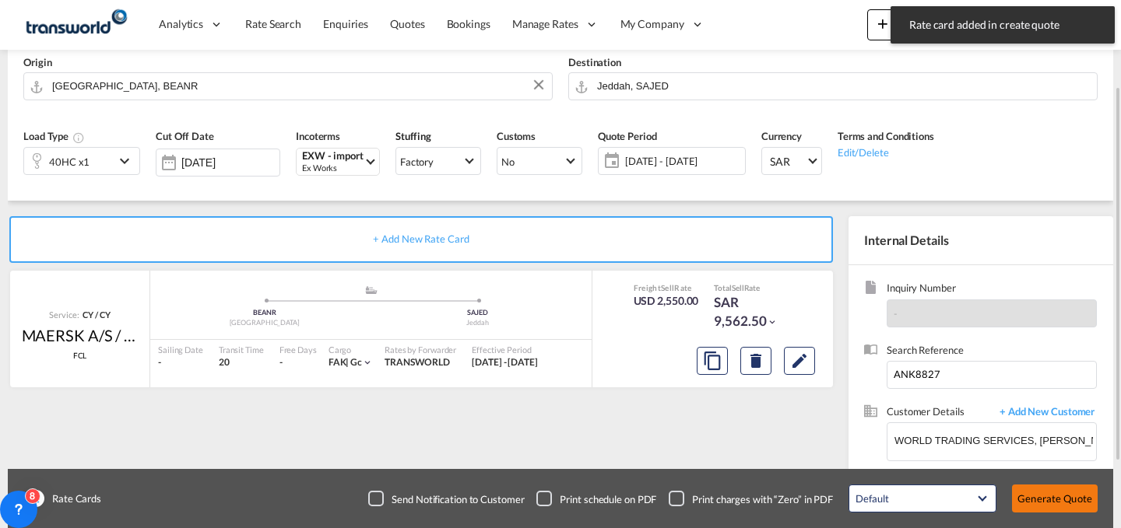
click at [1045, 502] on button "Generate Quote" at bounding box center [1055, 499] width 86 height 28
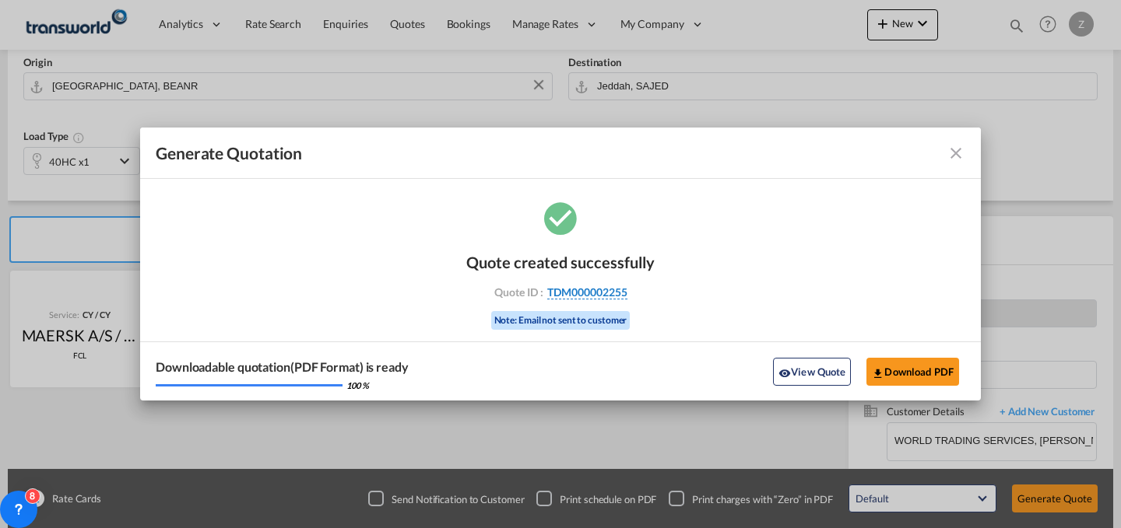
click at [621, 288] on span "TDM000002255" at bounding box center [587, 293] width 80 height 14
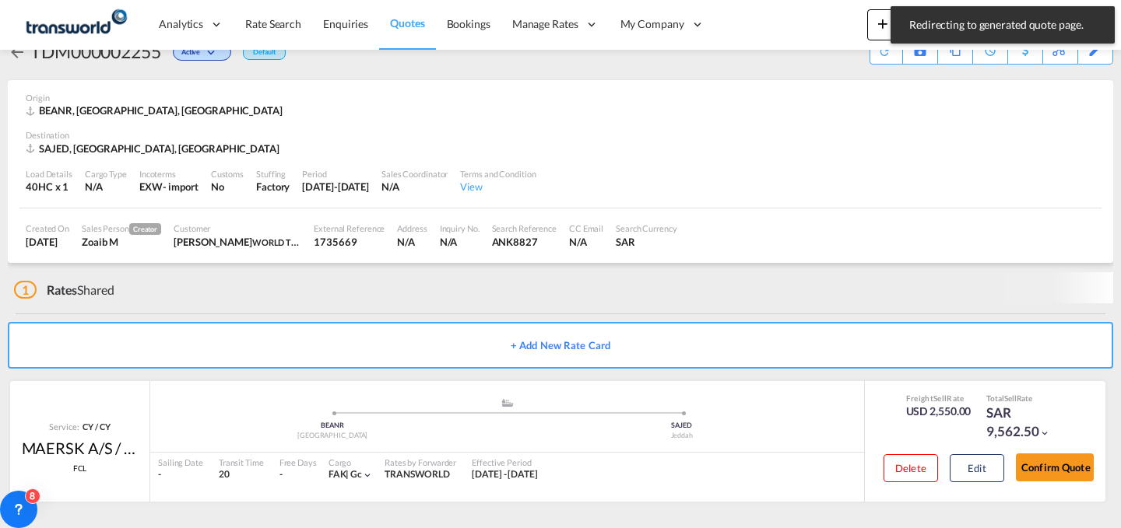
scroll to position [30, 0]
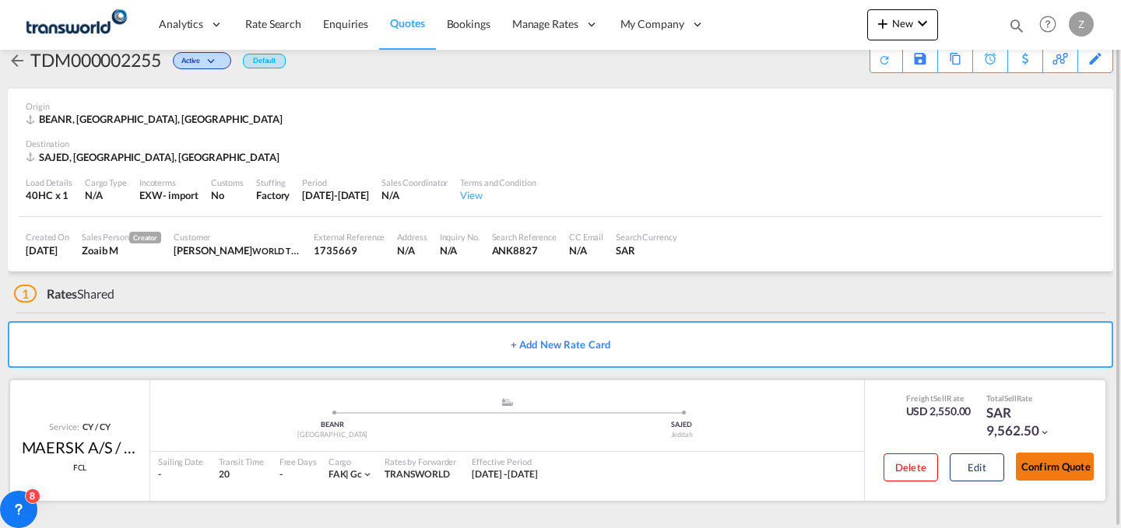
click at [1059, 475] on button "Confirm Quote" at bounding box center [1055, 467] width 78 height 28
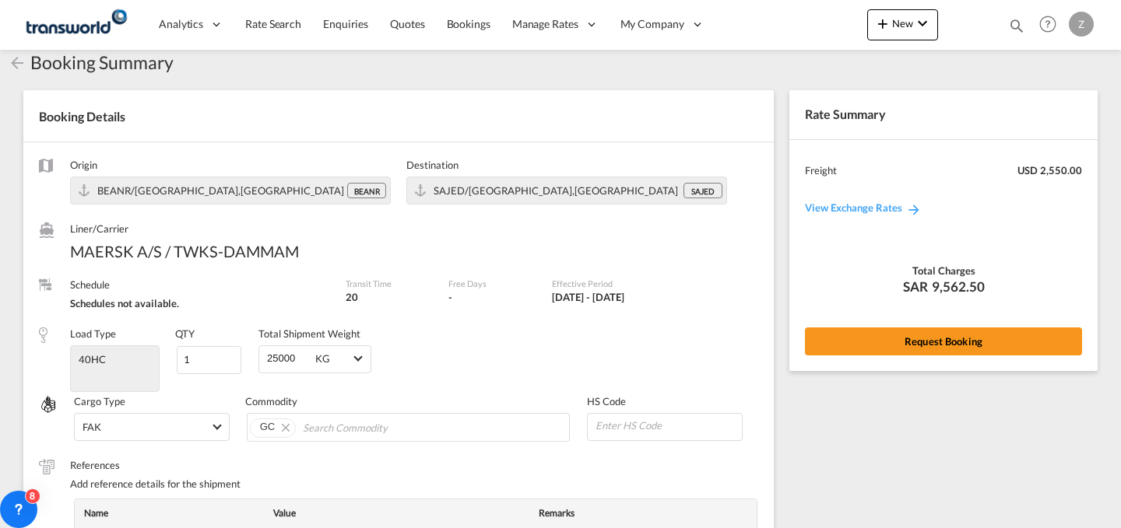
scroll to position [574, 0]
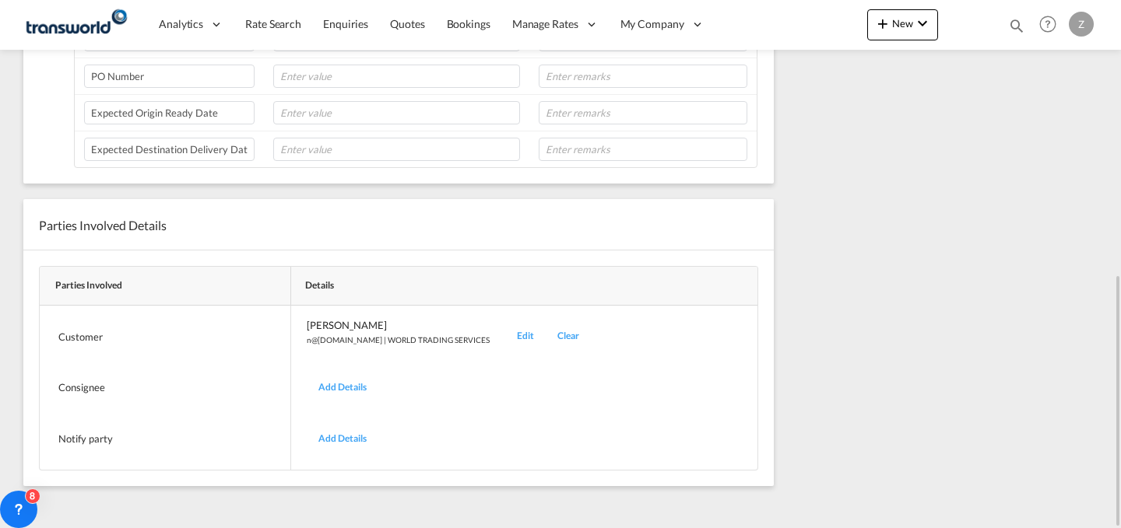
click at [505, 335] on div "Edit" at bounding box center [525, 336] width 40 height 37
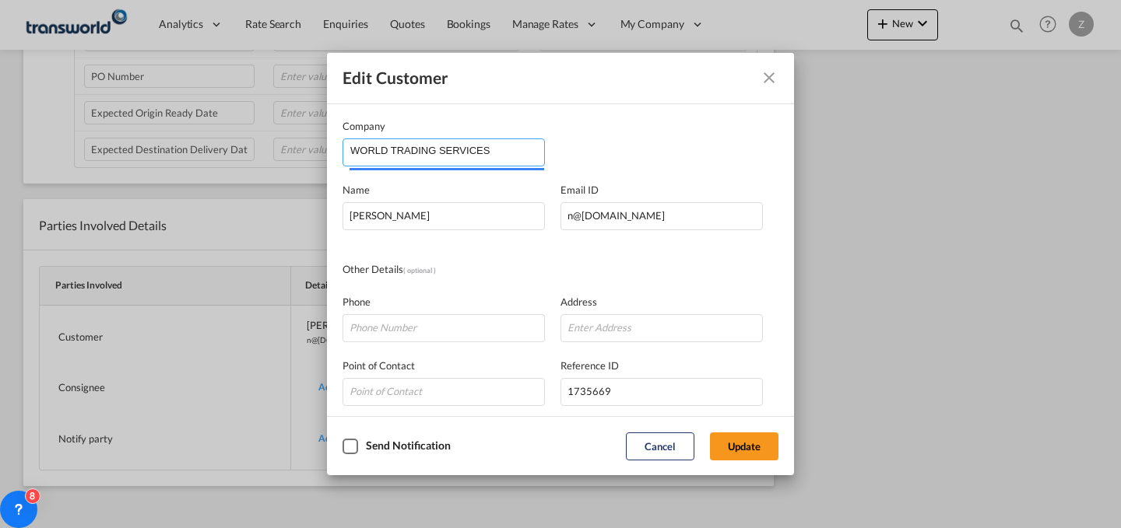
drag, startPoint x: 487, startPoint y: 160, endPoint x: 187, endPoint y: 181, distance: 301.2
click at [187, 181] on div "Edit Customer Company WORLD TRADING SERVICES Name [PERSON_NAME] Email ID [EMAIL…" at bounding box center [560, 264] width 1121 height 528
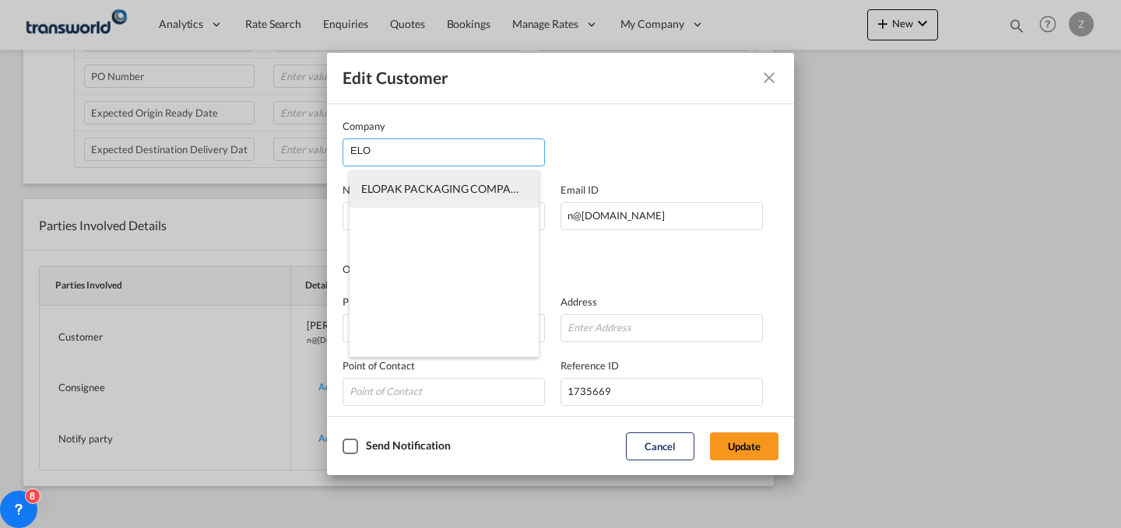
click at [444, 185] on span "ELOPAK PACKAGING COMPANY LLC" at bounding box center [453, 188] width 184 height 13
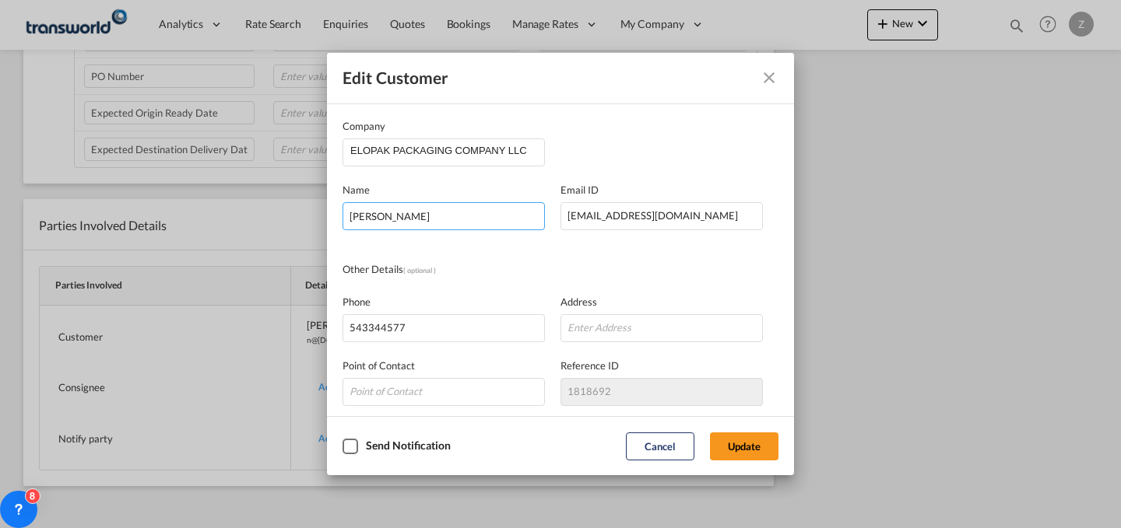
drag, startPoint x: 473, startPoint y: 219, endPoint x: 165, endPoint y: 246, distance: 309.4
click at [165, 246] on div "Edit Customer Company ELOPAK PACKAGING COMPANY LLC Name [PERSON_NAME] Email ID …" at bounding box center [560, 264] width 1121 height 528
click at [745, 448] on button "Update" at bounding box center [744, 447] width 68 height 28
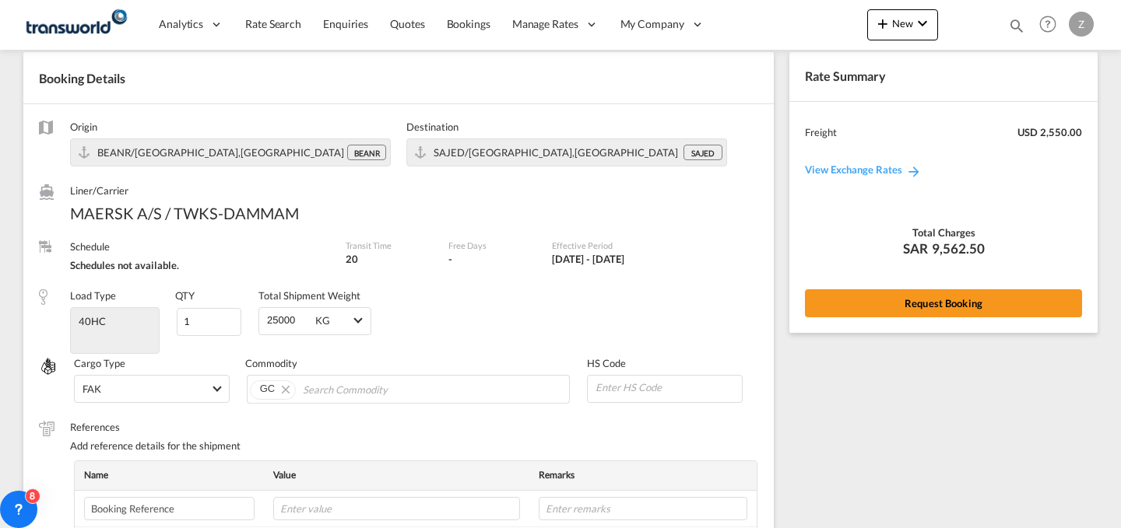
scroll to position [42, 0]
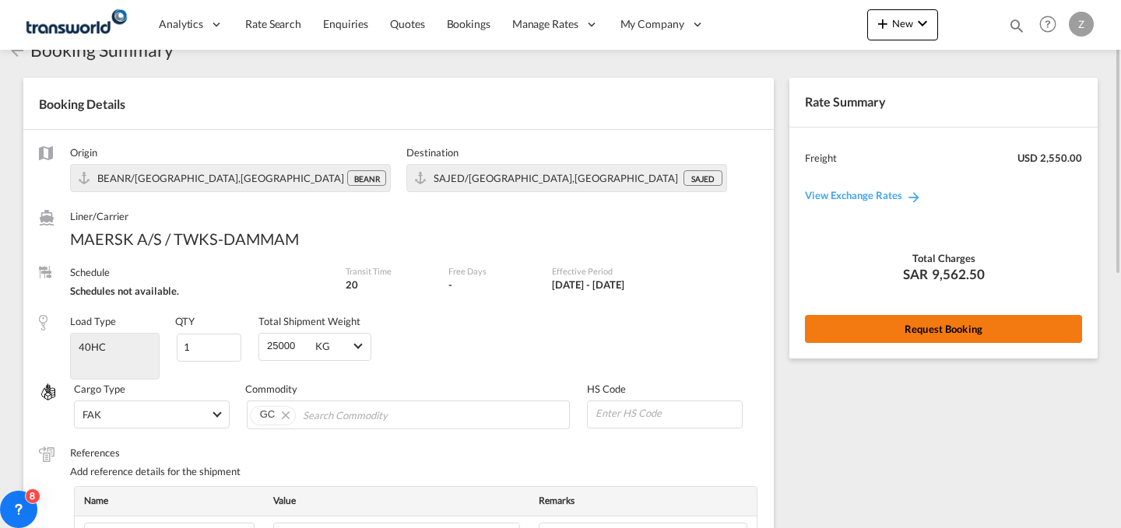
click at [866, 334] on button "Request Booking" at bounding box center [943, 329] width 277 height 28
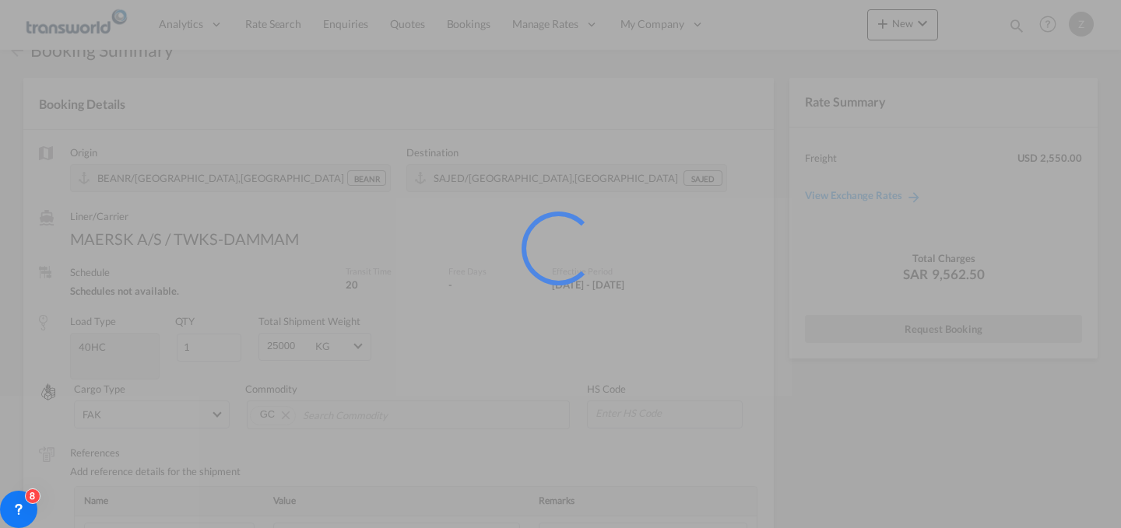
scroll to position [0, 0]
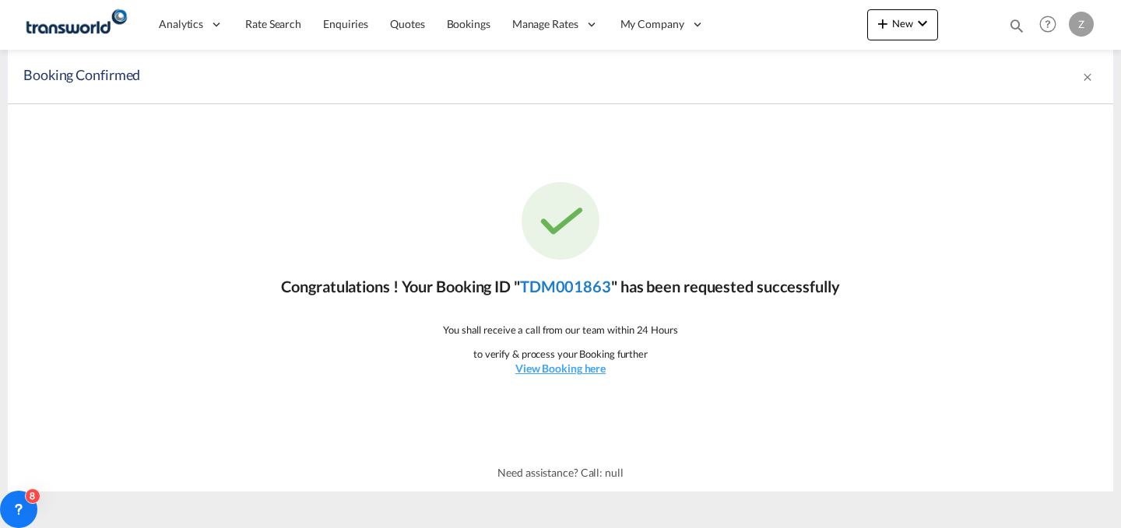
click at [557, 291] on link "TDM001863" at bounding box center [565, 286] width 91 height 19
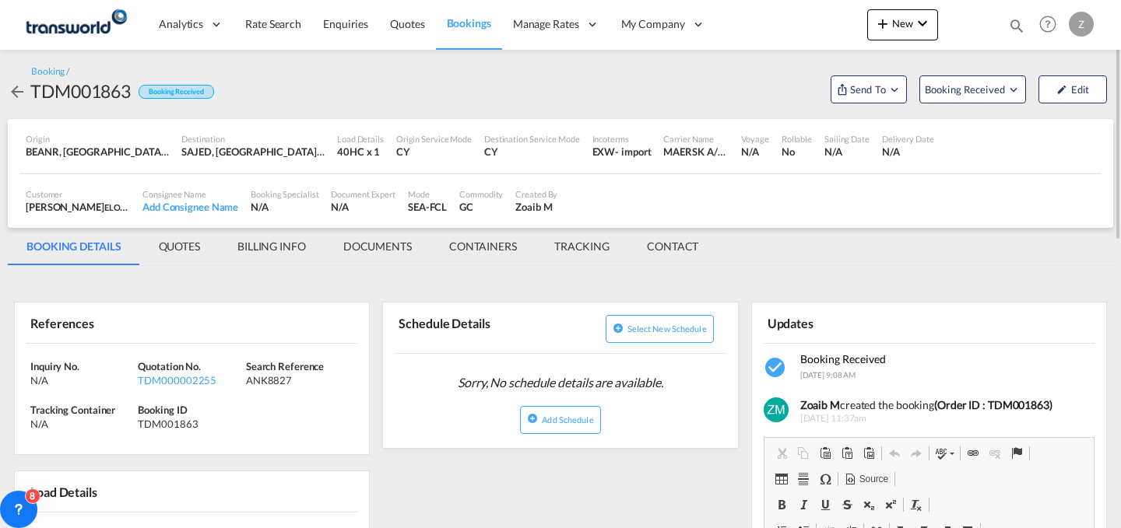
click at [681, 260] on md-tab-item "CONTACT" at bounding box center [672, 246] width 89 height 37
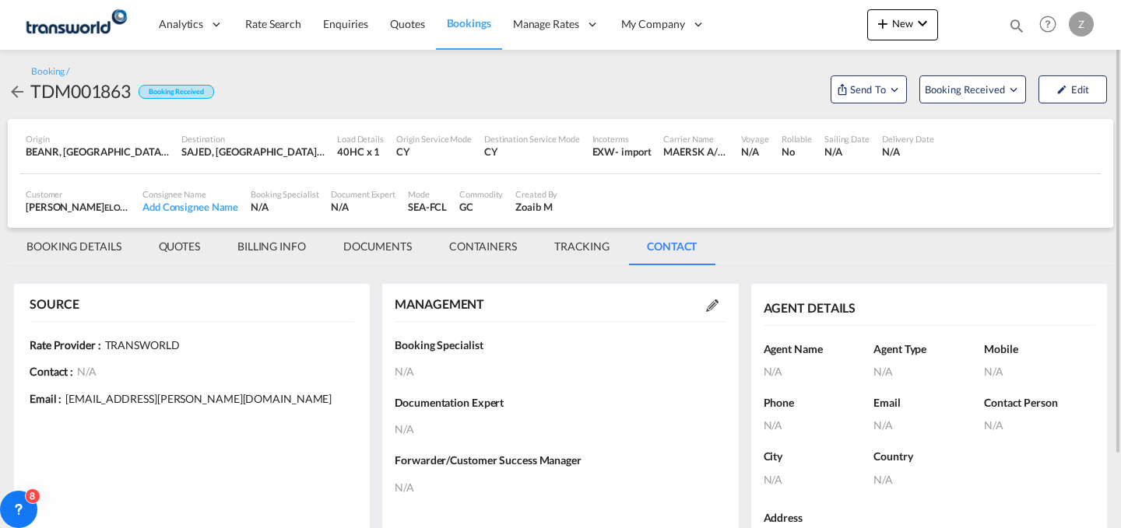
click at [708, 303] on md-icon at bounding box center [712, 306] width 12 height 12
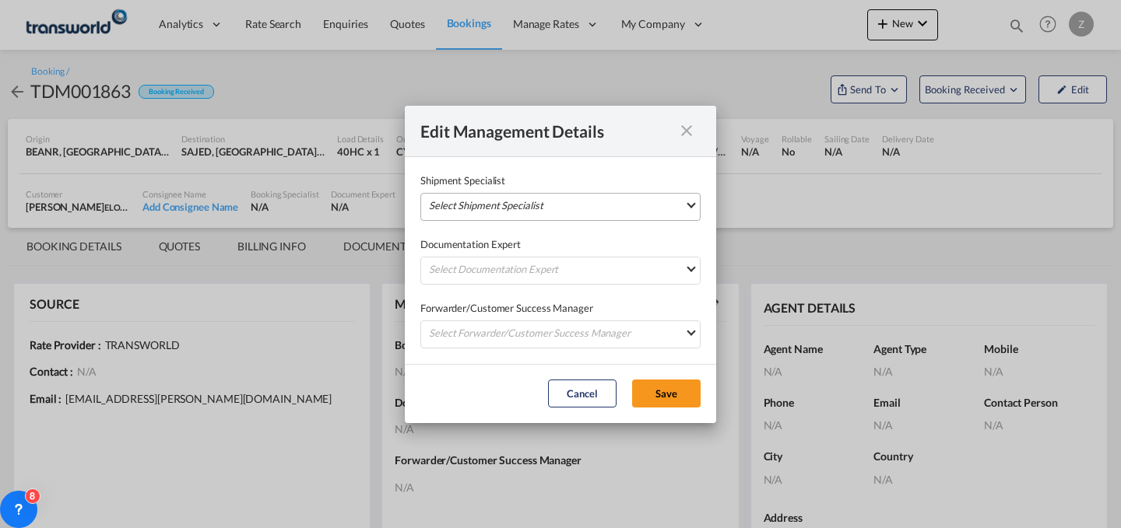
click at [627, 214] on md-select "Select Shipment Specialist [PERSON_NAME] W [PERSON_NAME][EMAIL_ADDRESS][PERSON_…" at bounding box center [560, 207] width 280 height 28
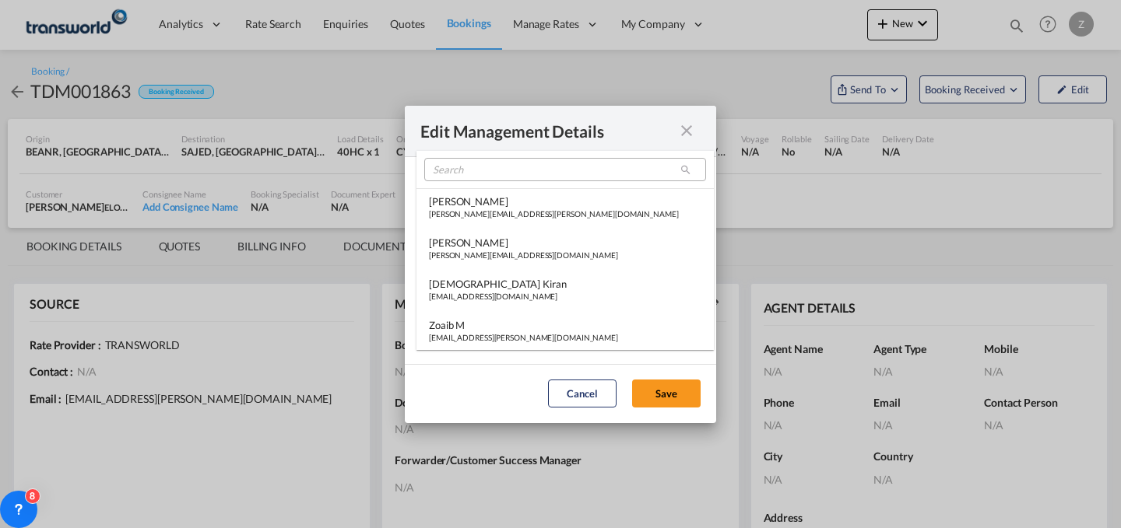
scroll to position [369, 0]
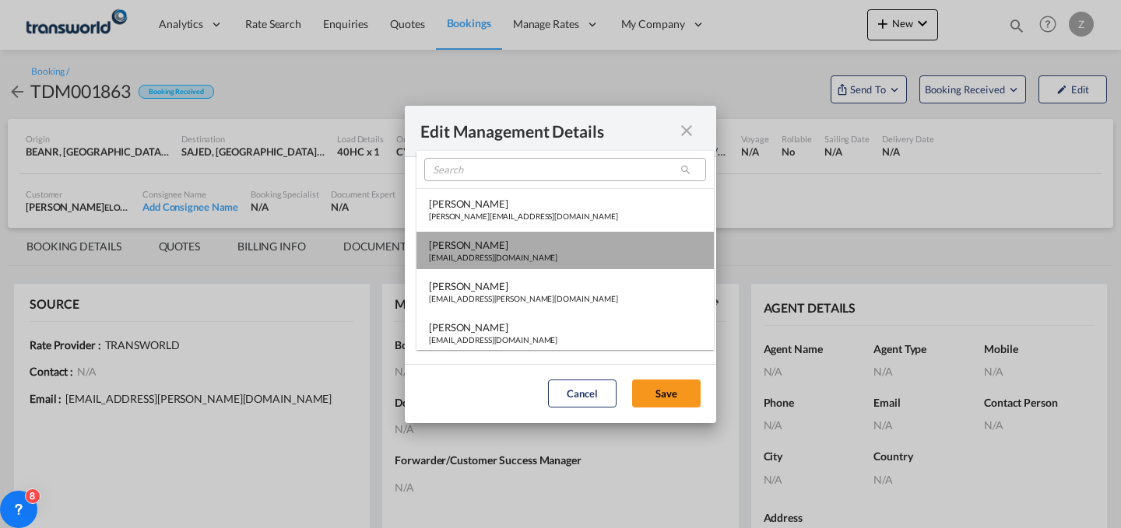
click at [588, 245] on md-option "[PERSON_NAME] [PERSON_NAME][EMAIL_ADDRESS][DOMAIN_NAME]" at bounding box center [564, 250] width 297 height 37
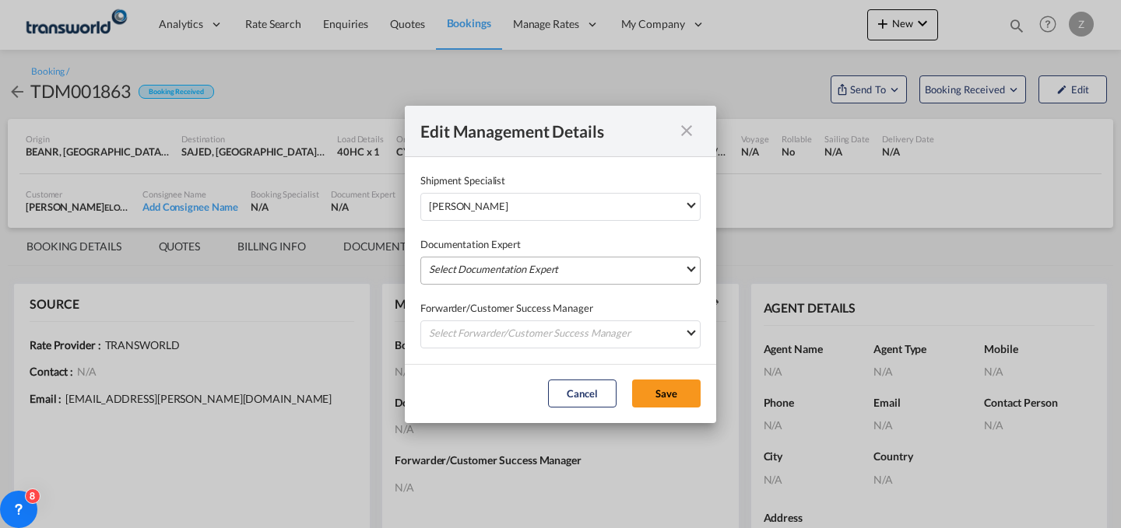
click at [577, 263] on md-select "Select Documentation Expert [PERSON_NAME] W [PERSON_NAME][EMAIL_ADDRESS][PERSON…" at bounding box center [560, 271] width 280 height 28
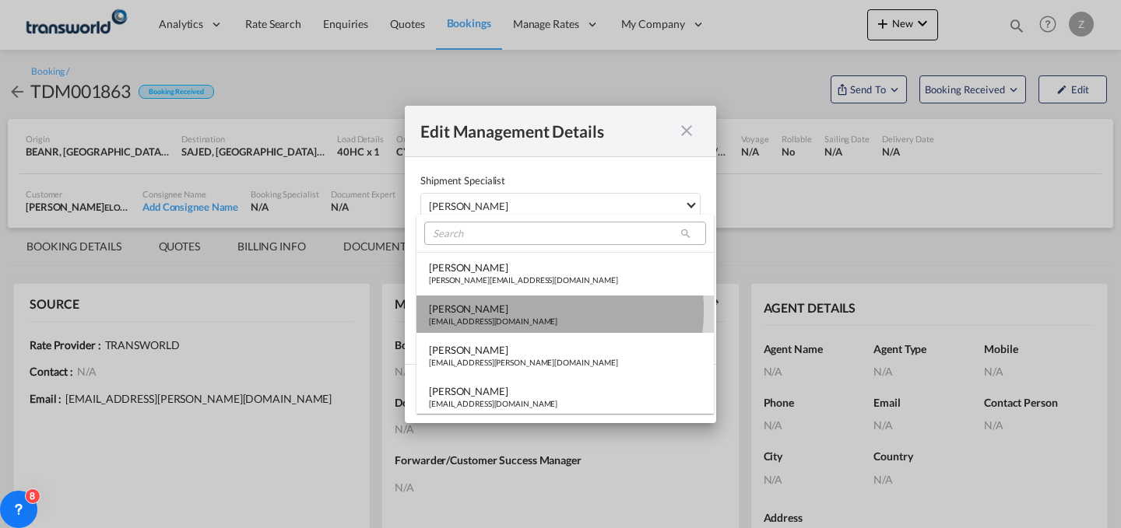
click at [539, 311] on md-option "[PERSON_NAME] [PERSON_NAME][EMAIL_ADDRESS][DOMAIN_NAME]" at bounding box center [564, 314] width 297 height 37
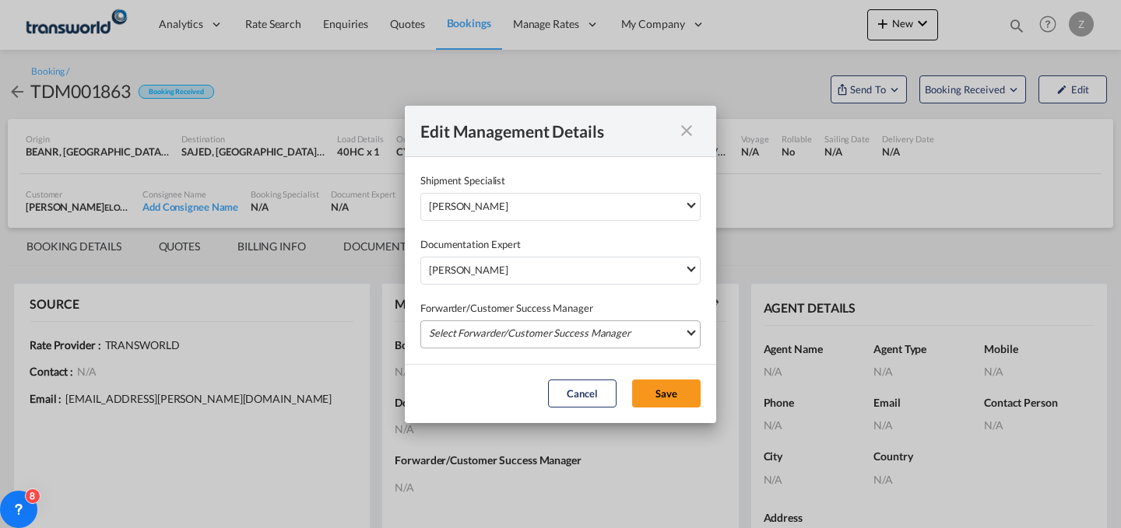
click at [560, 332] on md-select "Select Forwarder/Customer Success Manager [PERSON_NAME] [PERSON_NAME][EMAIL_ADD…" at bounding box center [560, 335] width 280 height 28
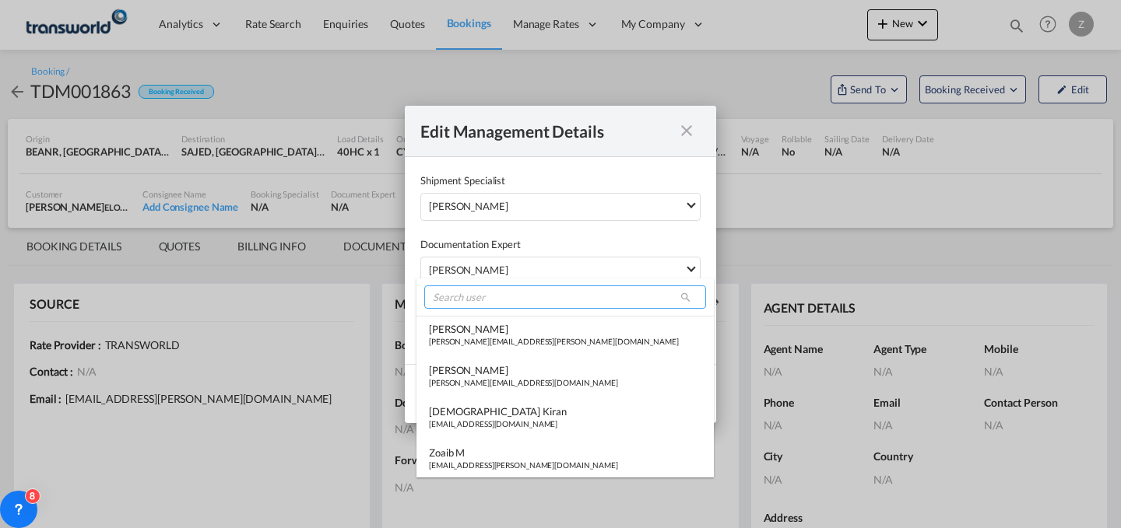
click at [561, 299] on input "search" at bounding box center [565, 297] width 282 height 23
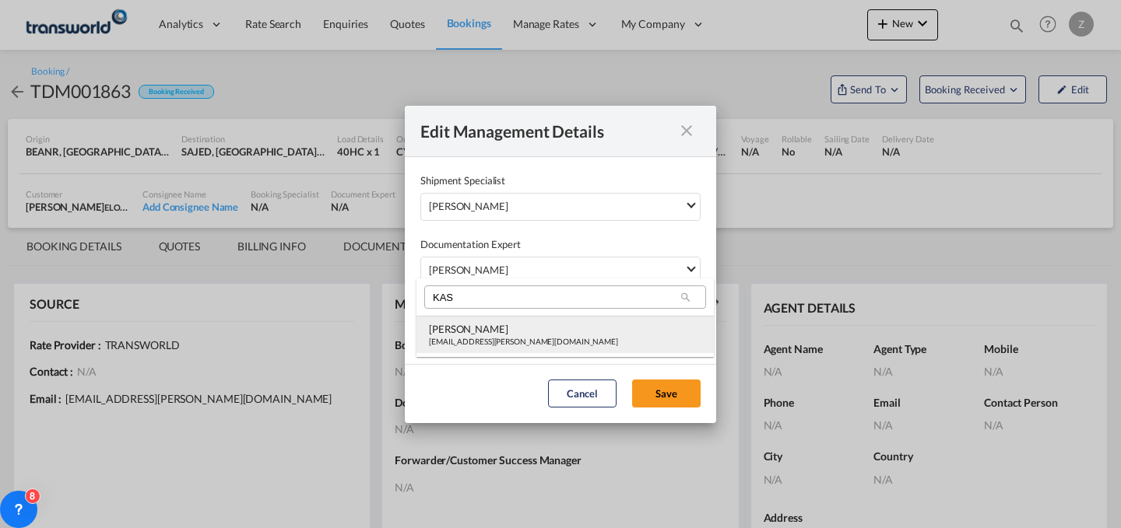
click at [534, 334] on md-option "[PERSON_NAME] [PERSON_NAME][EMAIL_ADDRESS][PERSON_NAME][DOMAIN_NAME]" at bounding box center [564, 334] width 297 height 37
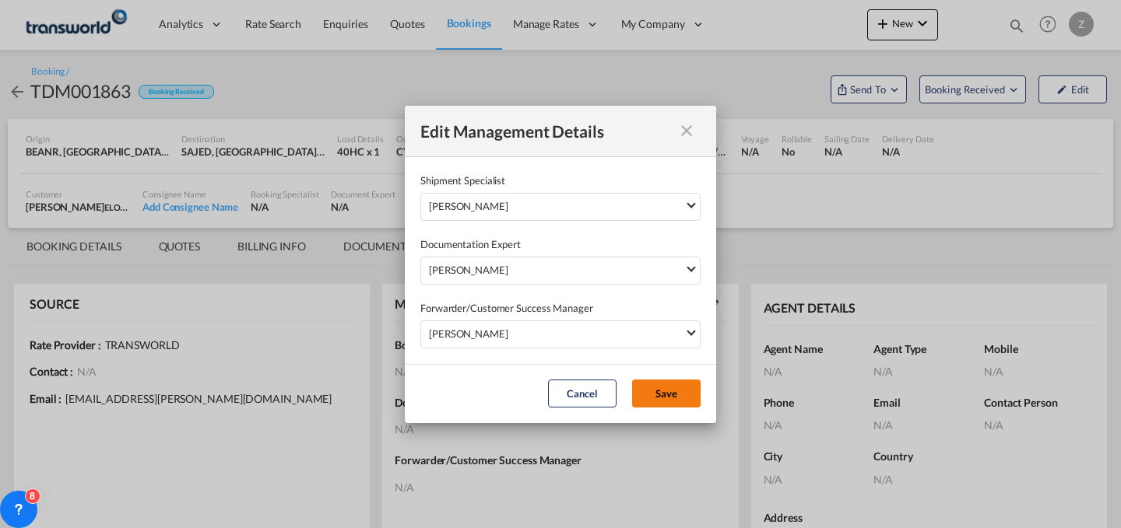
click at [677, 390] on button "Save" at bounding box center [666, 394] width 68 height 28
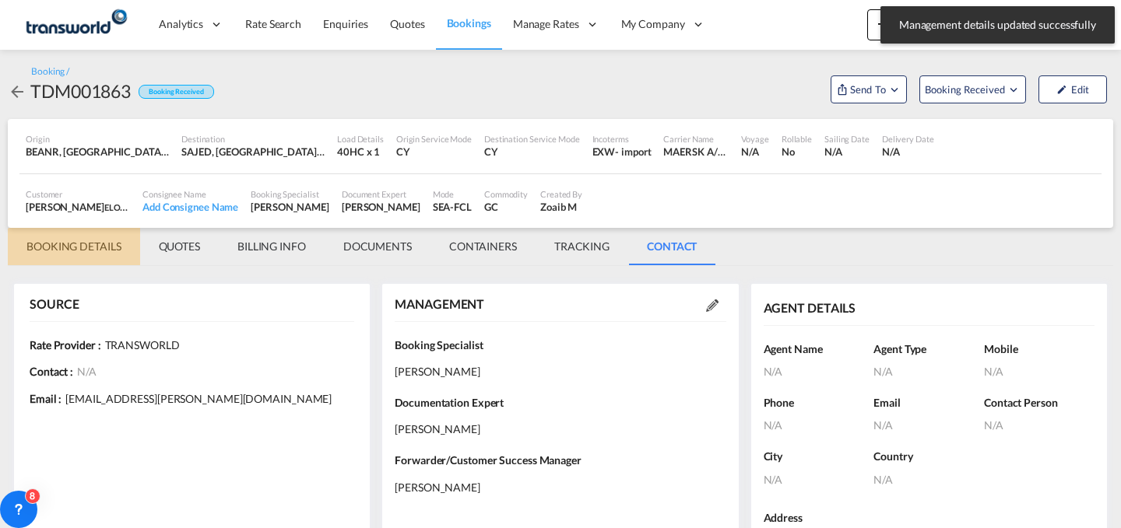
click at [86, 253] on md-tab-item "BOOKING DETAILS" at bounding box center [74, 246] width 132 height 37
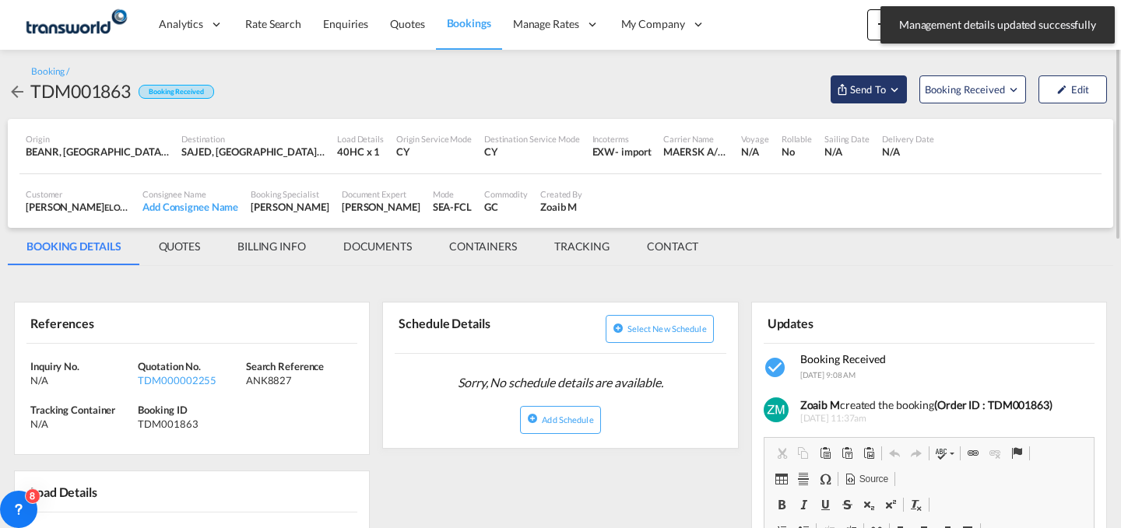
click at [869, 78] on button "Send To" at bounding box center [868, 89] width 76 height 28
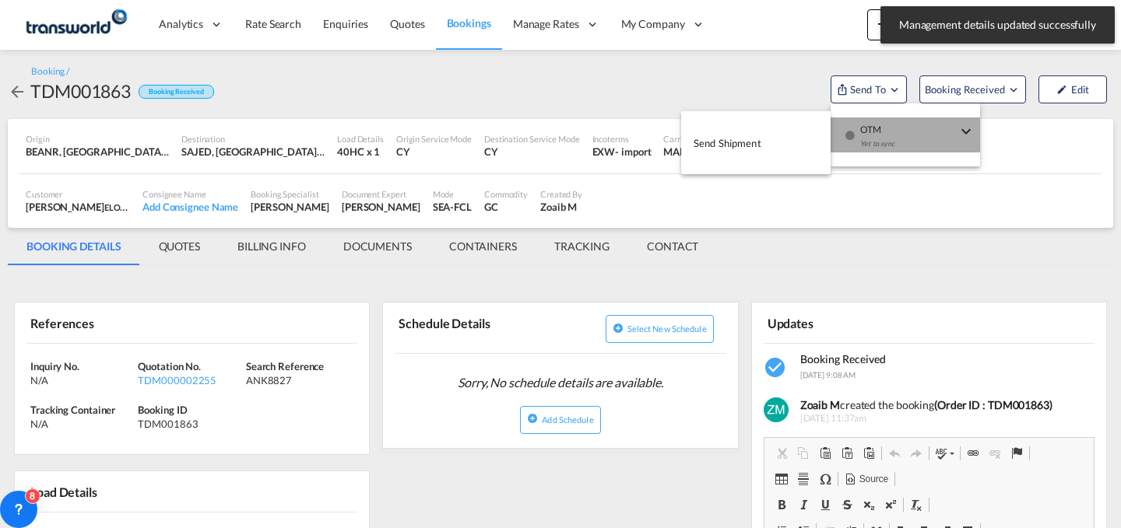
click at [853, 128] on div "button" at bounding box center [849, 141] width 13 height 47
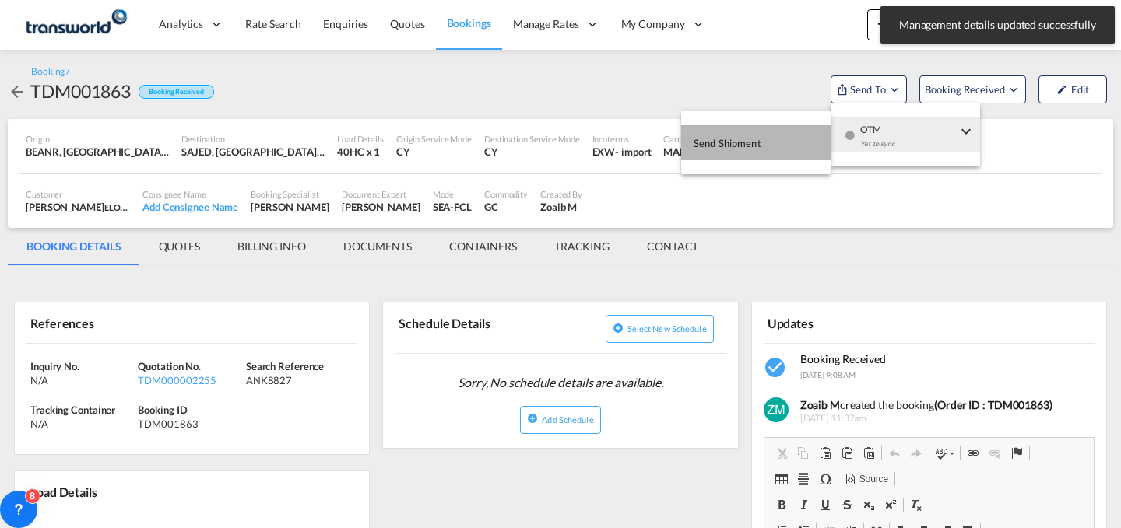
click at [775, 136] on button "Send Shipment" at bounding box center [755, 142] width 149 height 35
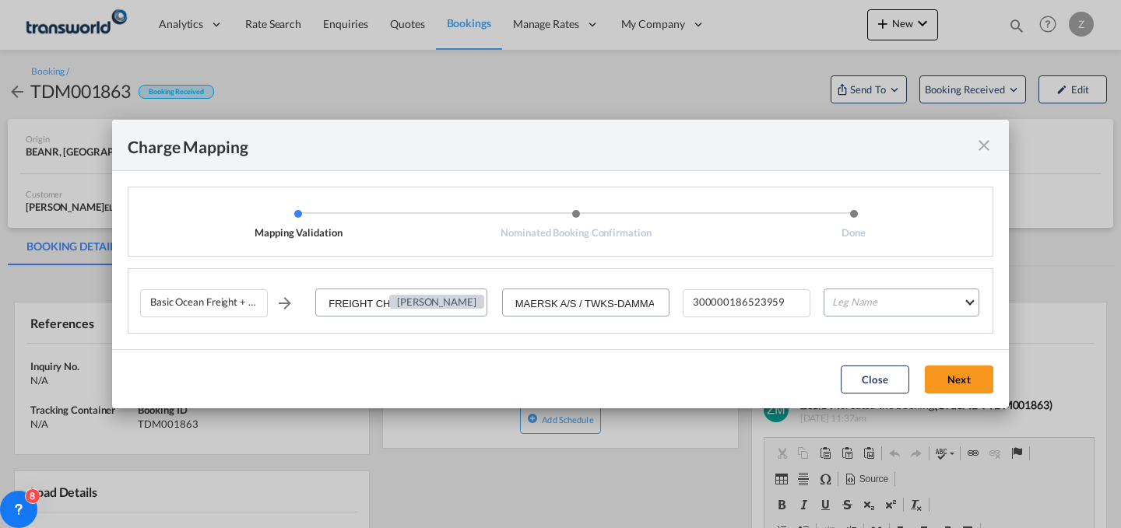
click at [872, 287] on div "Basic Ocean Freight + EXW Charges FREIGHT CHARGES [PERSON_NAME] MAERSK A/S / TW…" at bounding box center [566, 309] width 852 height 48
click at [872, 297] on md-select "Leg Name HANDLING ORIGIN VESSEL HANDLING DESTINATION OTHERS TL PICK UP CUSTOMS …" at bounding box center [901, 303] width 156 height 28
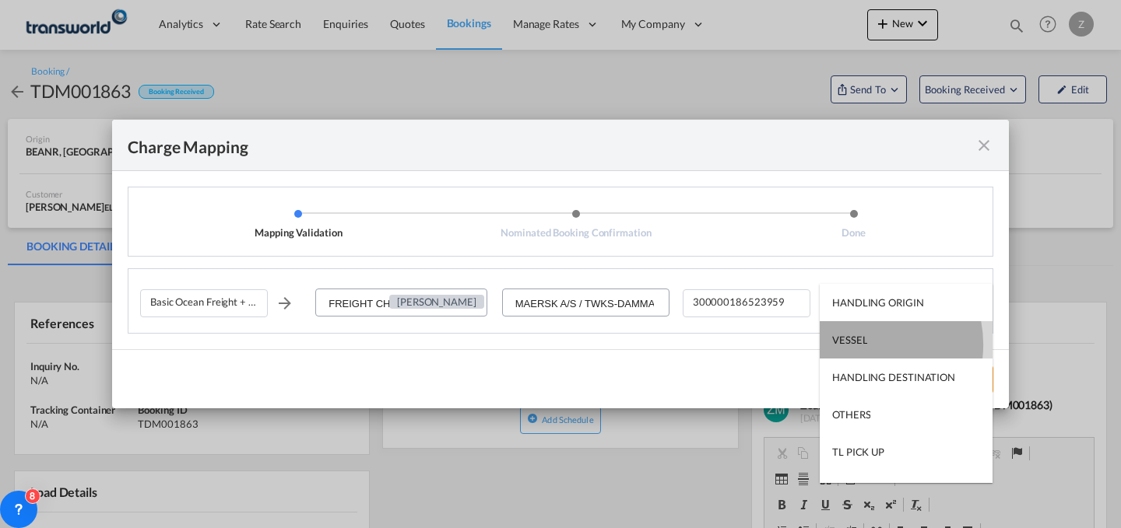
click at [860, 345] on div "VESSEL" at bounding box center [849, 340] width 35 height 14
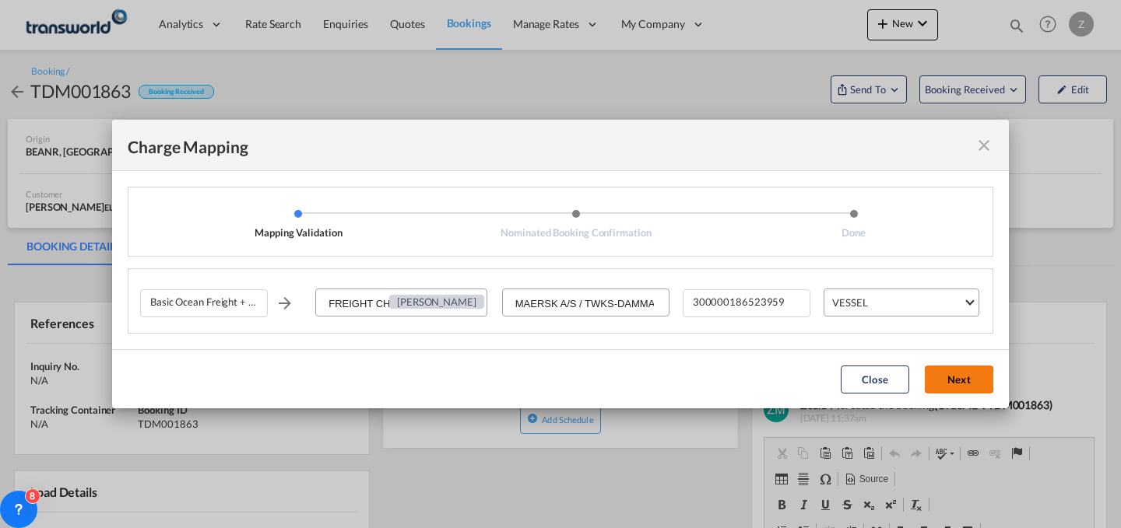
click at [953, 389] on button "Next" at bounding box center [959, 380] width 68 height 28
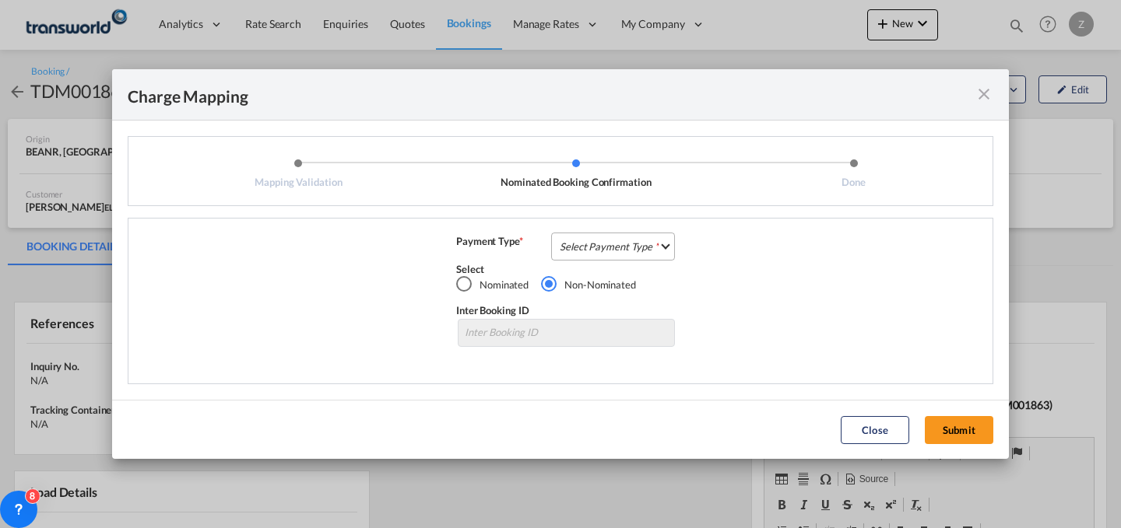
click at [631, 241] on md-select "Select Payment Type COLLECT PREPAID" at bounding box center [613, 247] width 124 height 28
click at [637, 246] on md-option "COLLECT" at bounding box center [618, 245] width 138 height 37
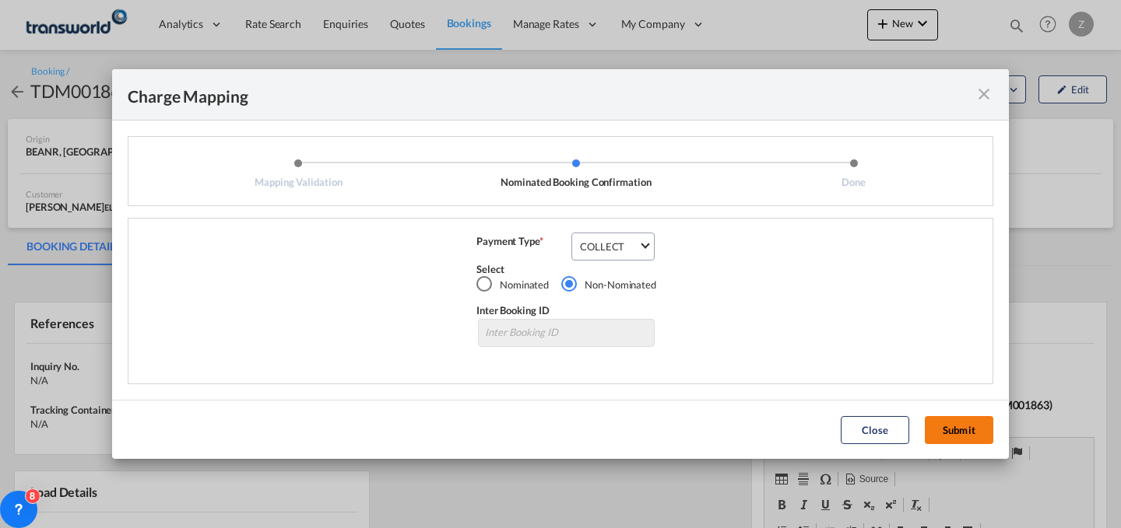
click at [958, 426] on button "Submit" at bounding box center [959, 430] width 68 height 28
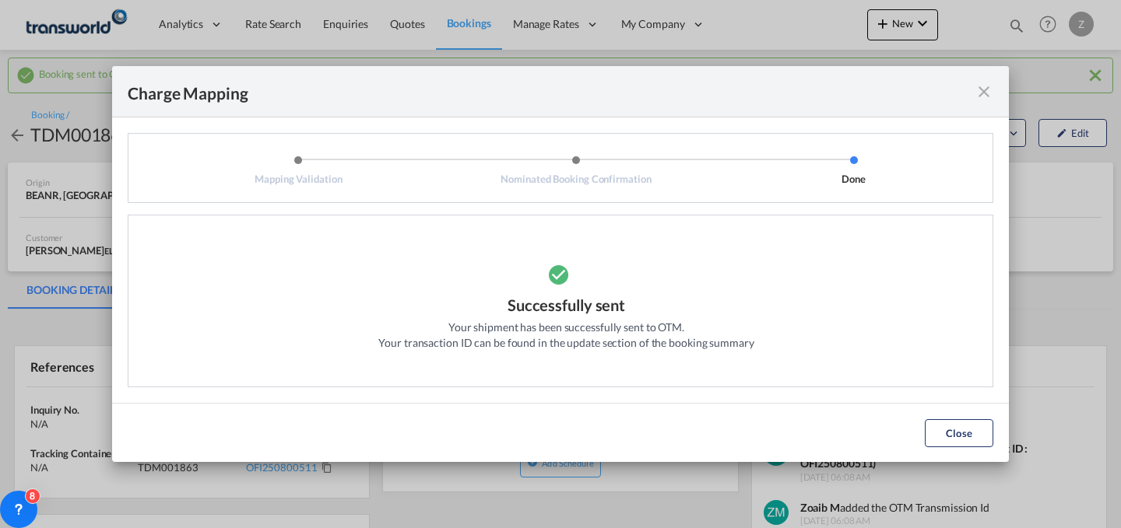
click at [978, 96] on md-icon "icon-close fg-AAA8AD cursor" at bounding box center [983, 92] width 19 height 19
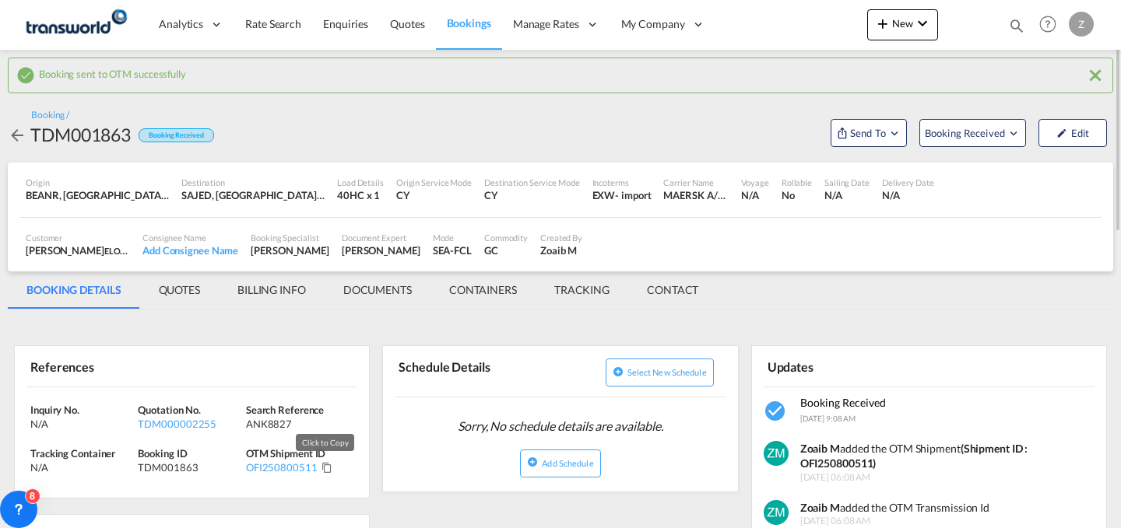
click at [321, 467] on md-icon "Click to Copy" at bounding box center [326, 467] width 11 height 11
click at [905, 18] on span "New" at bounding box center [902, 23] width 58 height 12
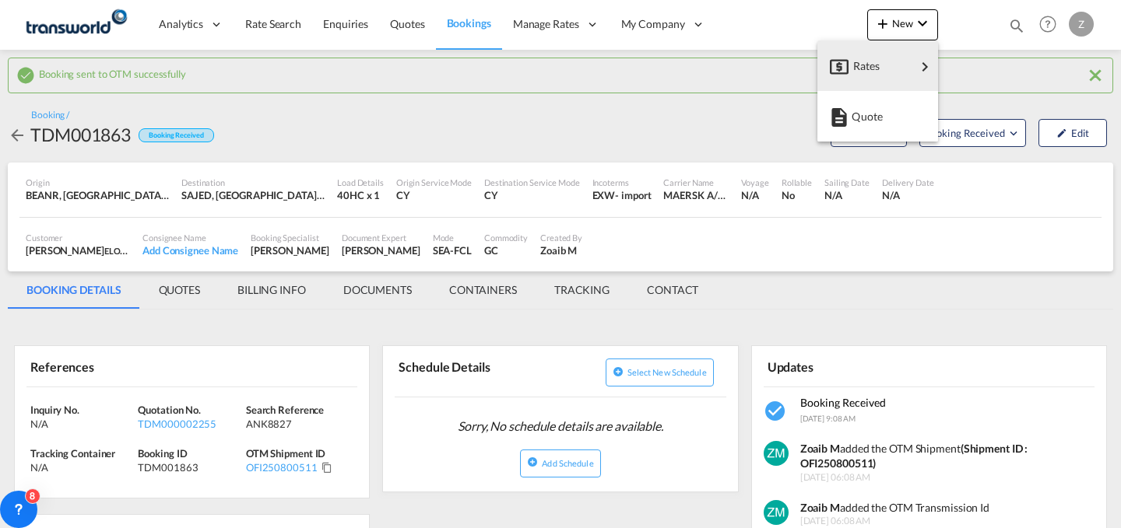
click at [1011, 24] on md-backdrop at bounding box center [560, 264] width 1121 height 528
click at [1011, 24] on md-icon "icon-magnify" at bounding box center [1016, 25] width 17 height 17
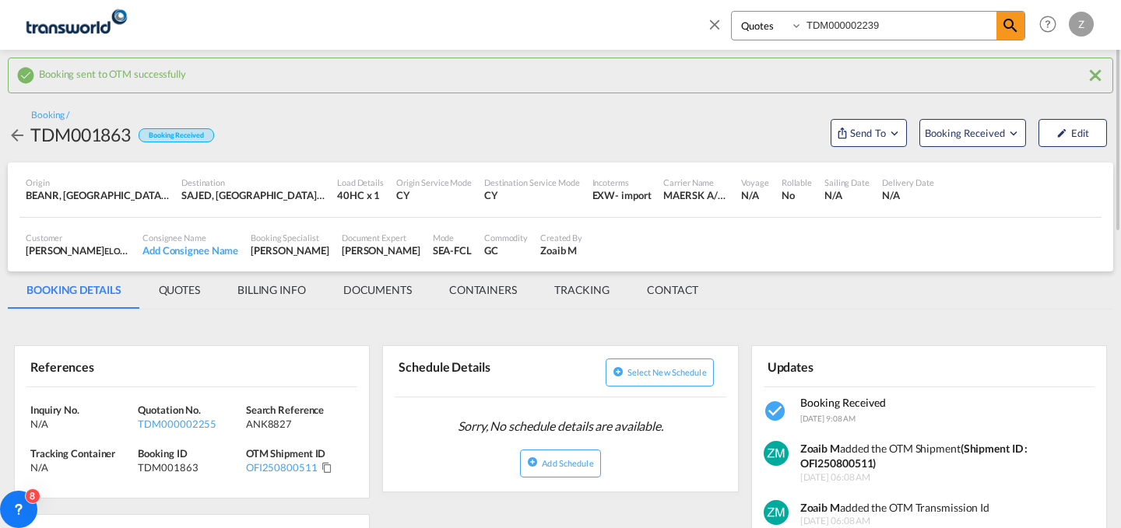
click at [769, 23] on select "Bookings Quotes Enquiries" at bounding box center [769, 26] width 74 height 28
click at [732, 12] on select "Bookings Quotes Enquiries" at bounding box center [769, 26] width 74 height 28
click at [911, 16] on input "TDM000002239" at bounding box center [899, 25] width 194 height 27
paste input "24"
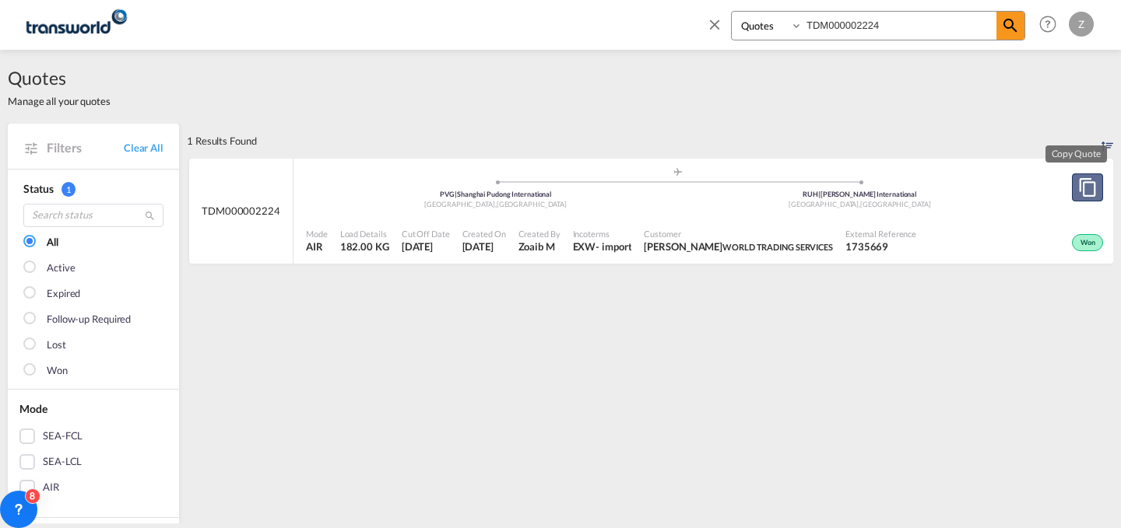
click at [1078, 189] on md-icon "assets/icons/custom/copyQuote.svg" at bounding box center [1087, 187] width 19 height 19
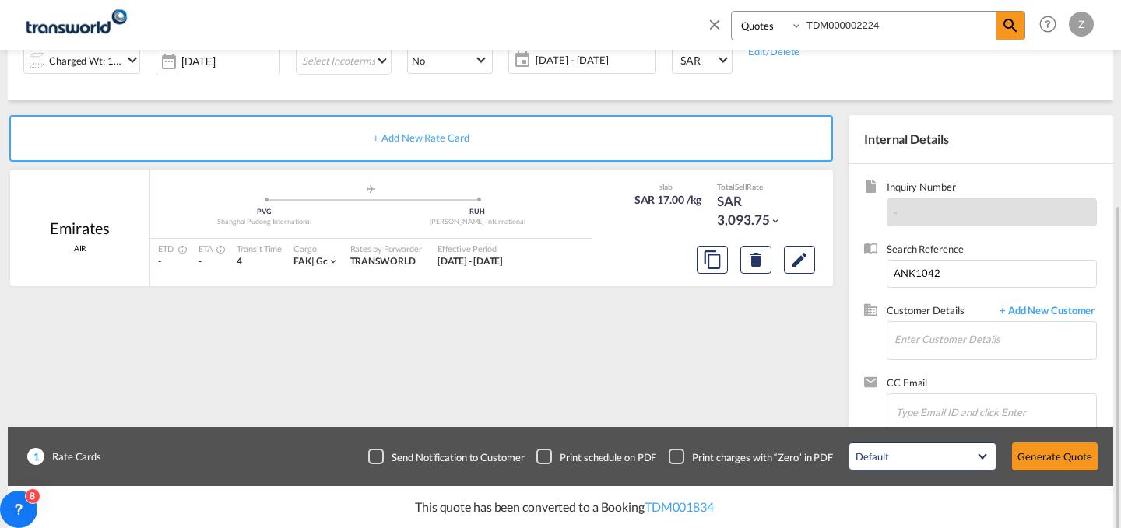
scroll to position [255, 0]
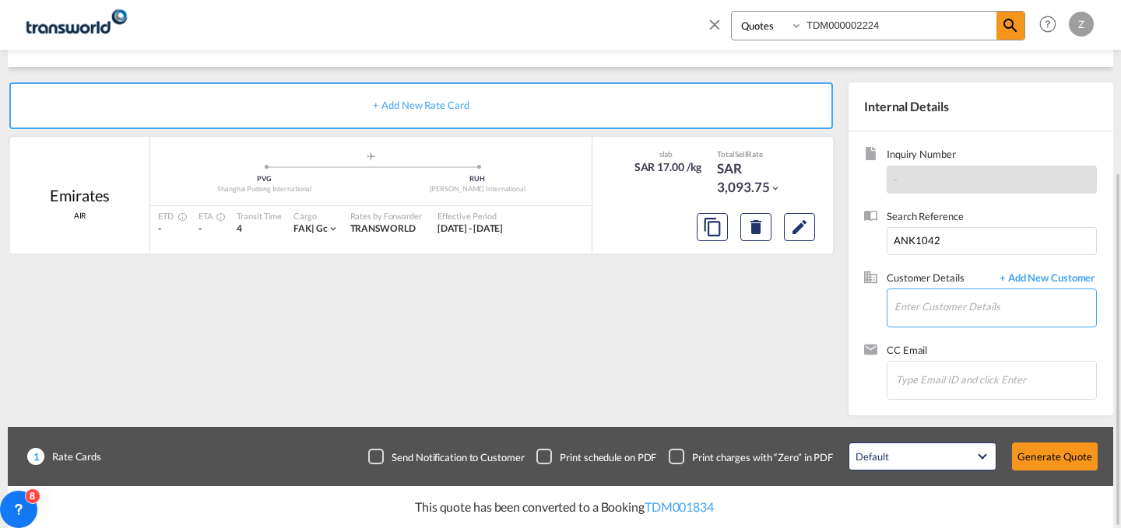
click at [918, 310] on input "Enter Customer Details" at bounding box center [995, 307] width 202 height 35
paste input "UNITED TECHNOLOGY OF ELECTRIC SUBSTATIONS &SWITCHGEARS CO."
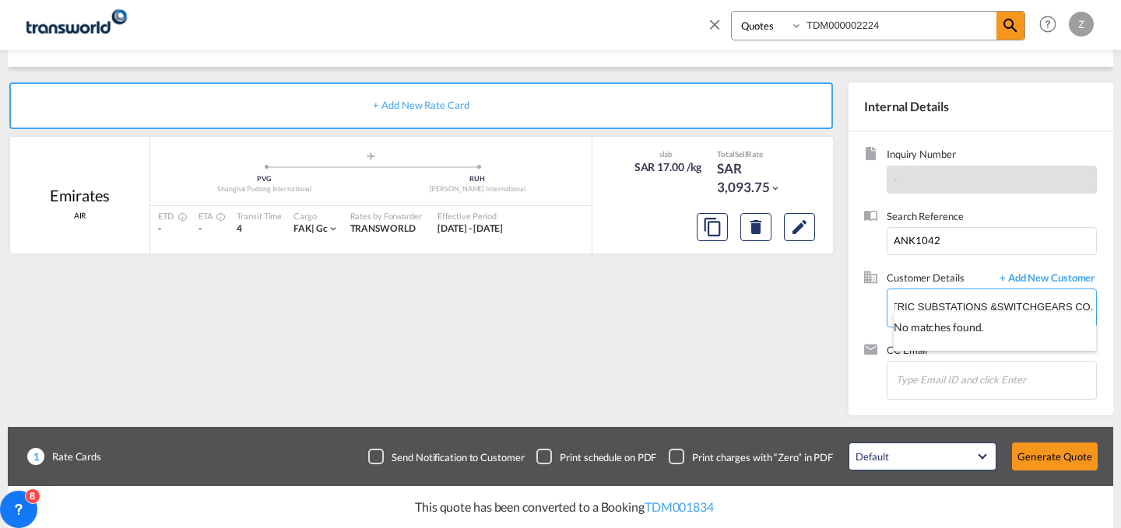
scroll to position [0, 0]
drag, startPoint x: 1024, startPoint y: 305, endPoint x: 1120, endPoint y: 313, distance: 96.1
click at [1120, 313] on body "Analytics Dashboard Reports Rate Search Enquiries Quotes Bookings" at bounding box center [560, 264] width 1121 height 528
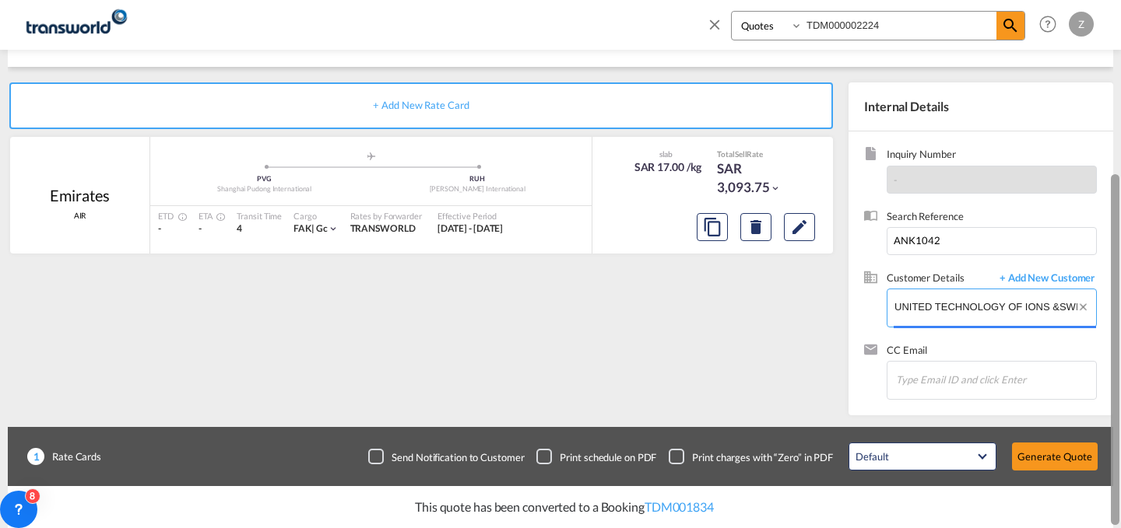
scroll to position [0, 96]
click at [1120, 288] on body "Analytics Dashboard Reports Rate Search Enquiries Quotes Bookings" at bounding box center [560, 264] width 1121 height 528
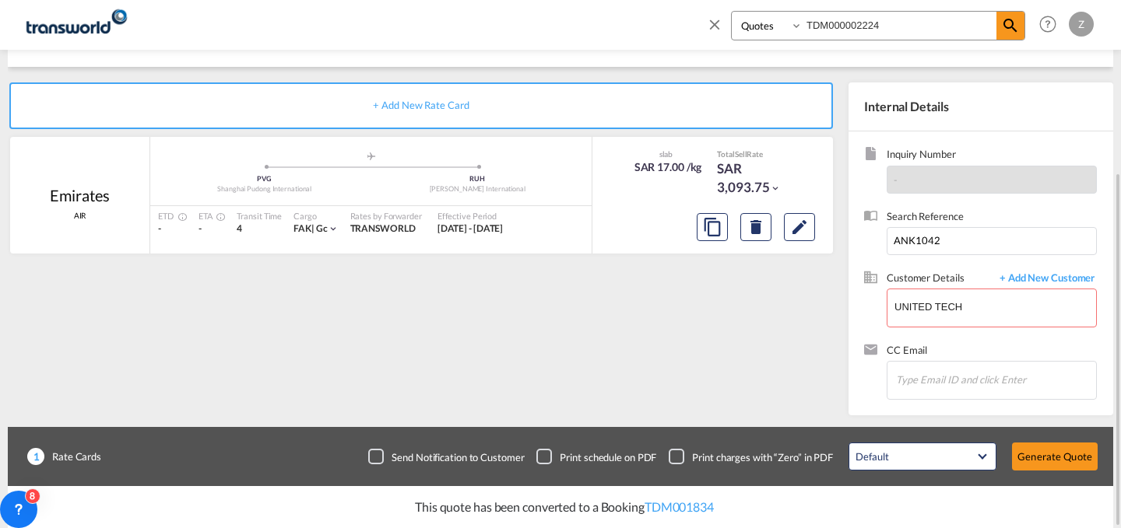
drag, startPoint x: 993, startPoint y: 307, endPoint x: 834, endPoint y: 318, distance: 159.2
drag, startPoint x: 994, startPoint y: 310, endPoint x: 788, endPoint y: 311, distance: 206.3
click at [788, 311] on div "+ Add New Rate Card [GEOGRAPHIC_DATA] AIR added by you .a{fill:#aaa8ad;} .a{fil…" at bounding box center [560, 241] width 1105 height 349
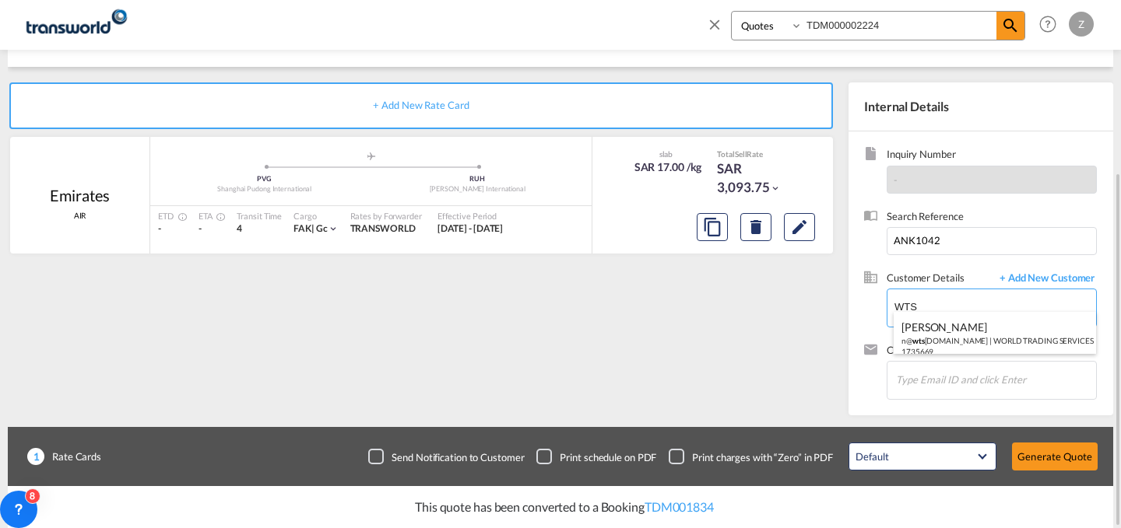
click at [952, 332] on div "[PERSON_NAME] n@ wts [DOMAIN_NAME] | WORLD TRADING SERVICES | 1735669" at bounding box center [995, 338] width 202 height 53
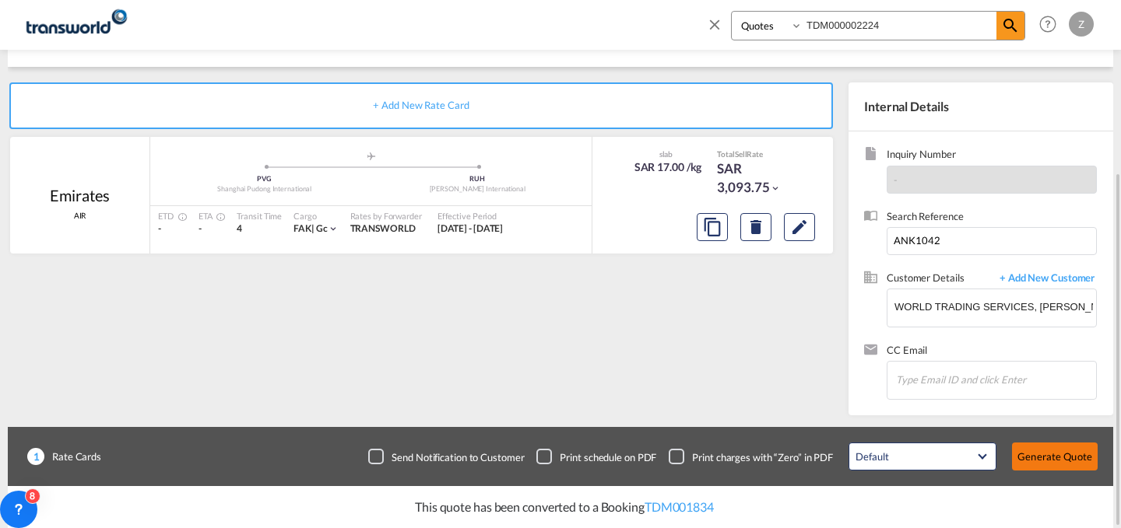
click at [1051, 452] on button "Generate Quote" at bounding box center [1055, 457] width 86 height 28
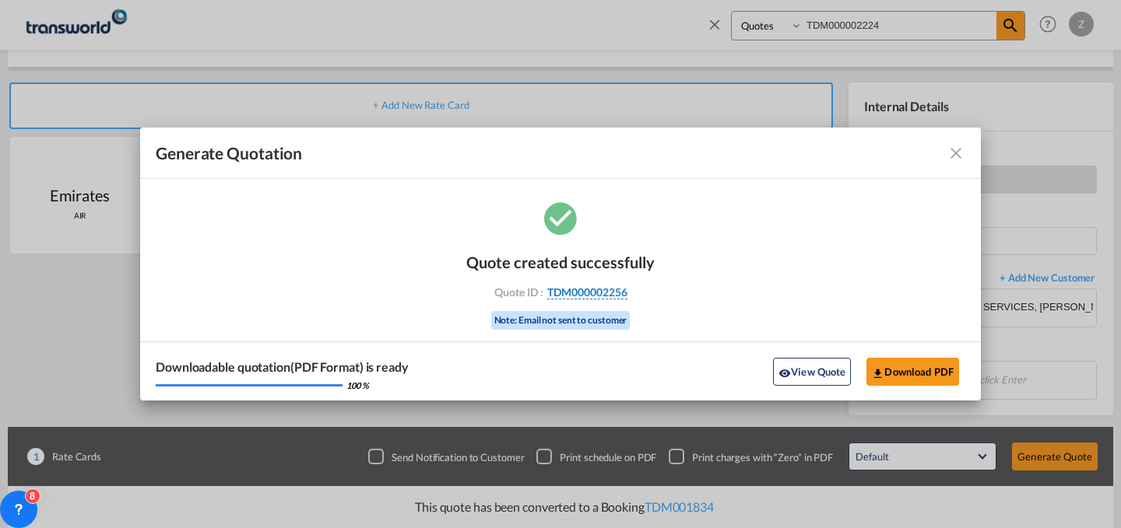
click at [576, 291] on span "TDM000002256" at bounding box center [587, 293] width 80 height 14
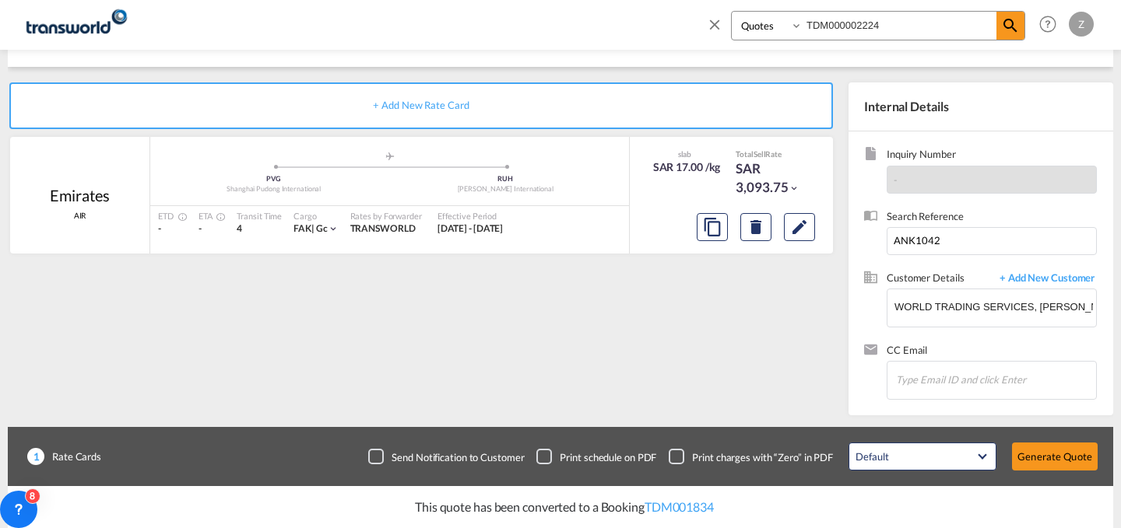
click at [576, 291] on div "Quote created successfully Quote ID : TDM000002256 Note: Email not sent to cust…" at bounding box center [561, 277] width 94 height 52
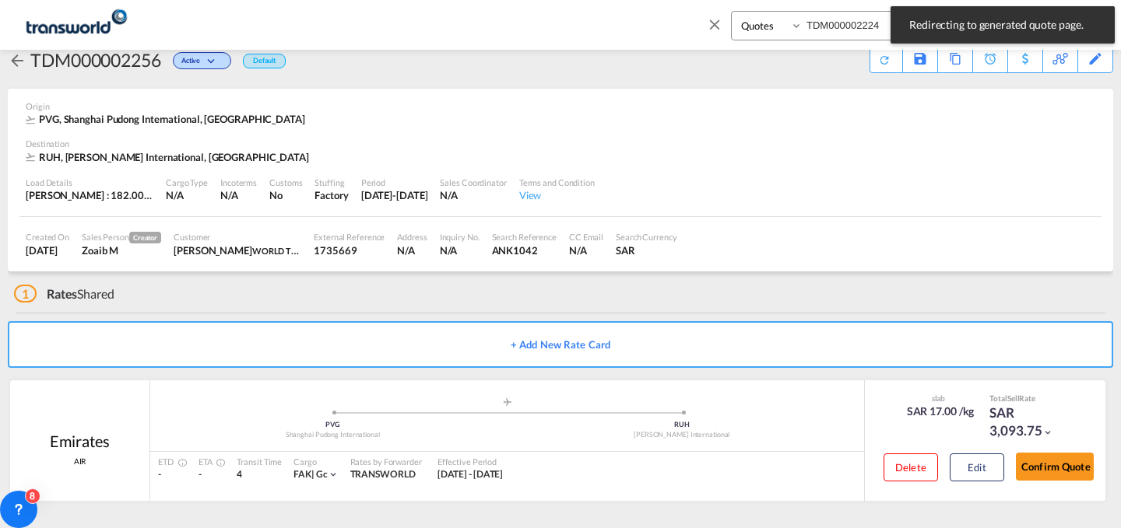
scroll to position [30, 0]
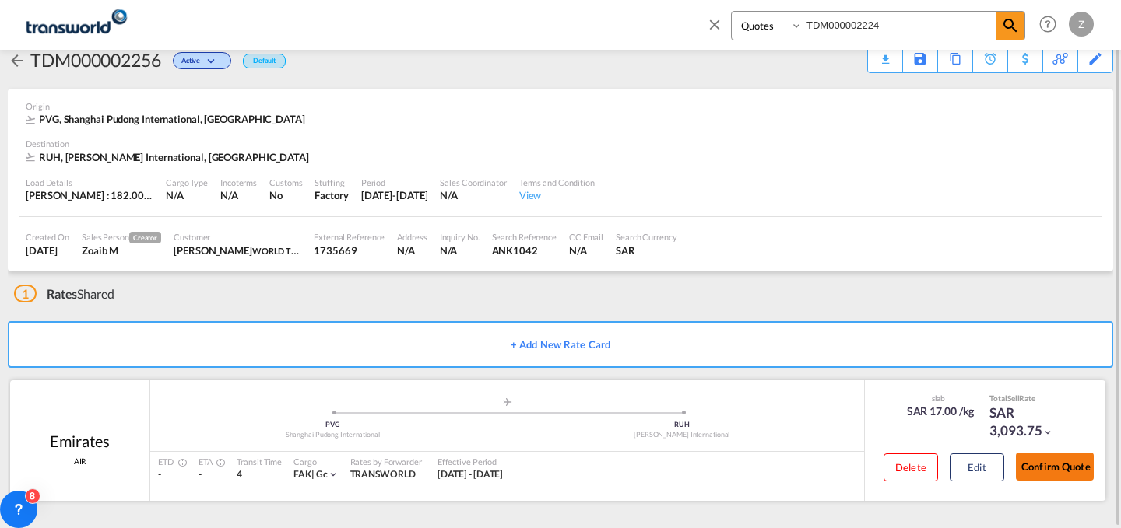
click at [1024, 471] on button "Confirm Quote" at bounding box center [1055, 467] width 78 height 28
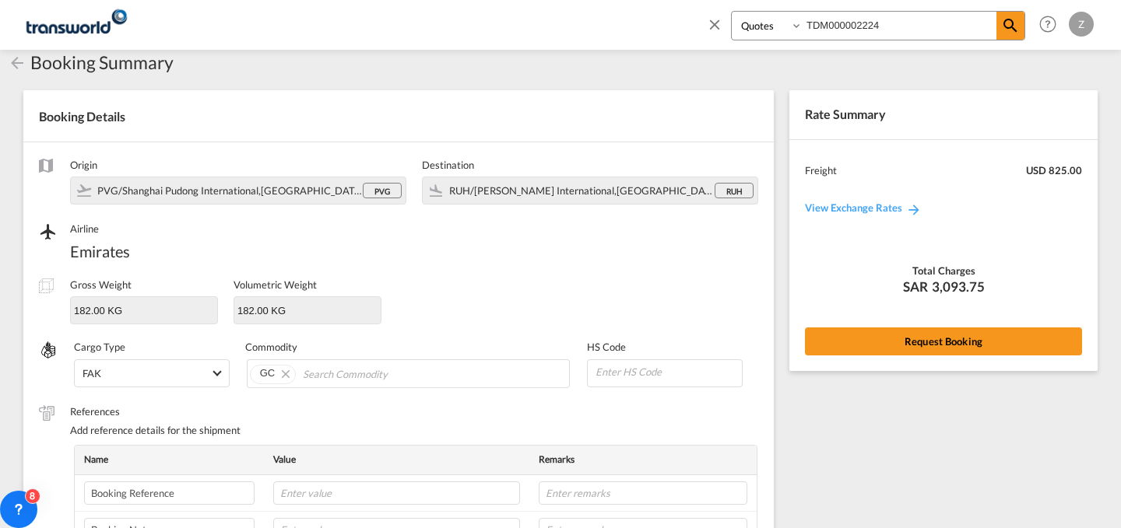
scroll to position [520, 0]
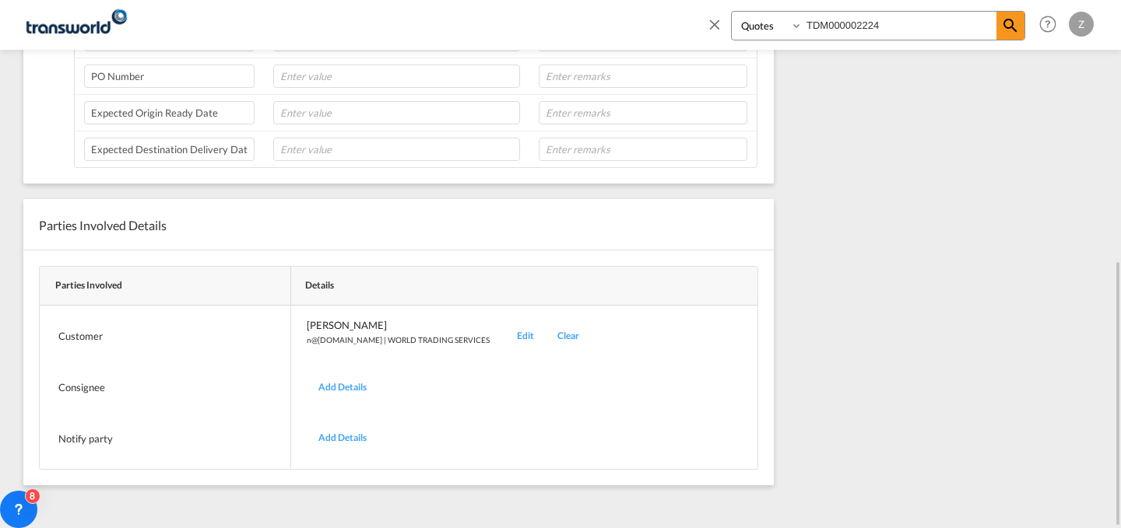
click at [505, 340] on div "Edit" at bounding box center [525, 336] width 40 height 37
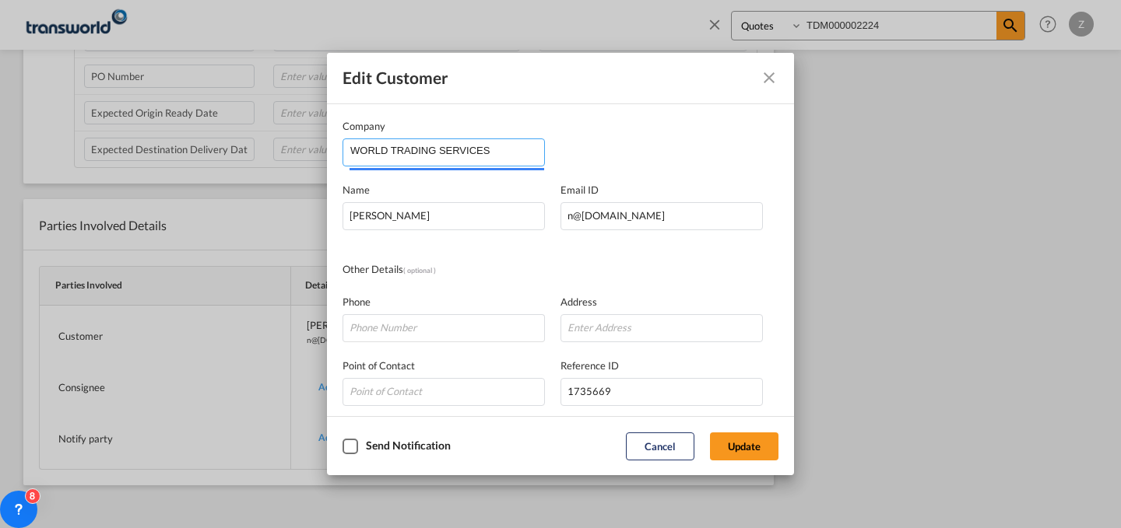
drag, startPoint x: 490, startPoint y: 144, endPoint x: 153, endPoint y: 170, distance: 338.0
click at [153, 170] on div "Edit Customer Company WORLD TRADING SERVICES Name [PERSON_NAME] Email ID [EMAIL…" at bounding box center [560, 264] width 1121 height 528
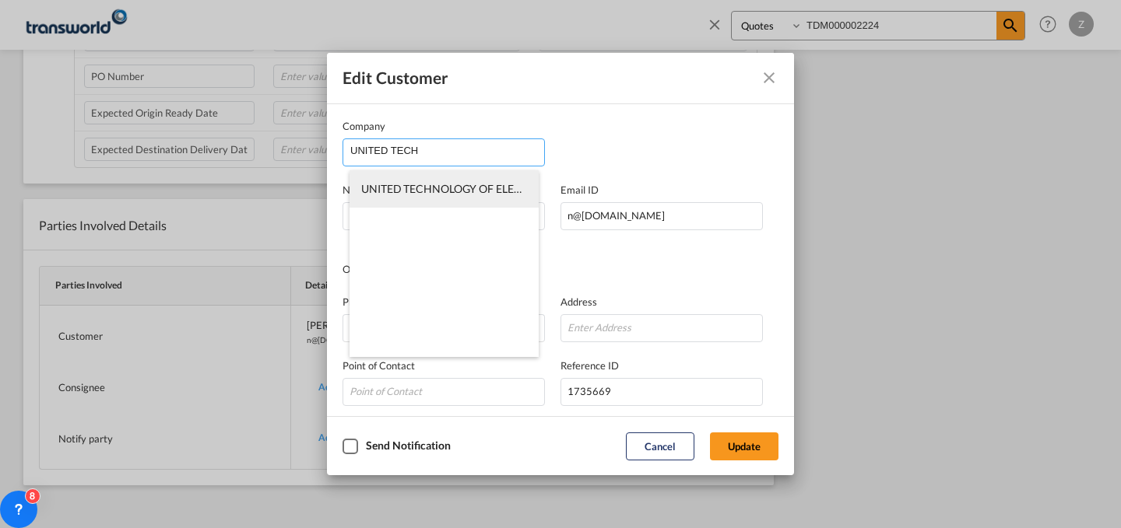
click at [436, 191] on span "UNITED TECHNOLOGY OF ELECTRIC SUBSTATIONS & SWITCHGEARS CO" at bounding box center [541, 188] width 360 height 13
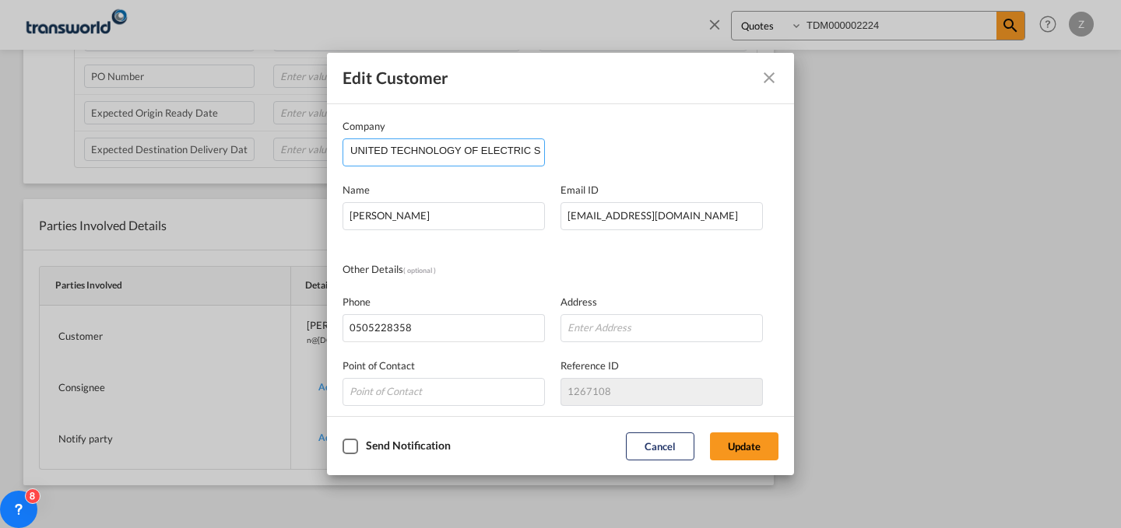
click at [478, 152] on input "UNITED TECHNOLOGY OF ELECTRIC SUBSTATIONS & SWITCHGEARS CO" at bounding box center [447, 150] width 194 height 23
drag, startPoint x: 494, startPoint y: 223, endPoint x: 230, endPoint y: 226, distance: 263.9
click at [230, 226] on div "Edit Customer Company UNITED TECHNOLOGY OF ELECTRIC SUBSTATIONS & SWITCHGEARS C…" at bounding box center [560, 264] width 1121 height 528
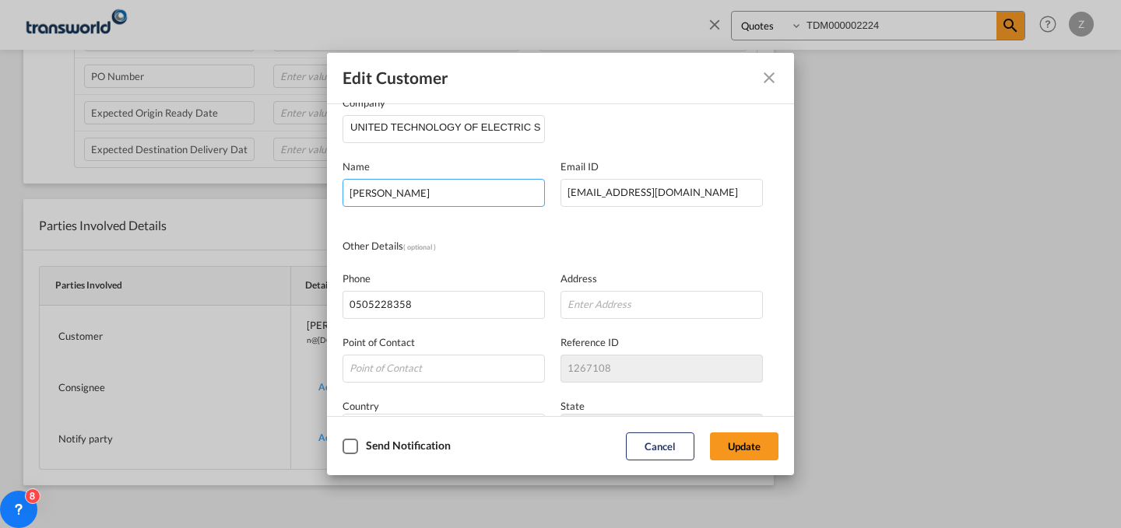
scroll to position [131, 0]
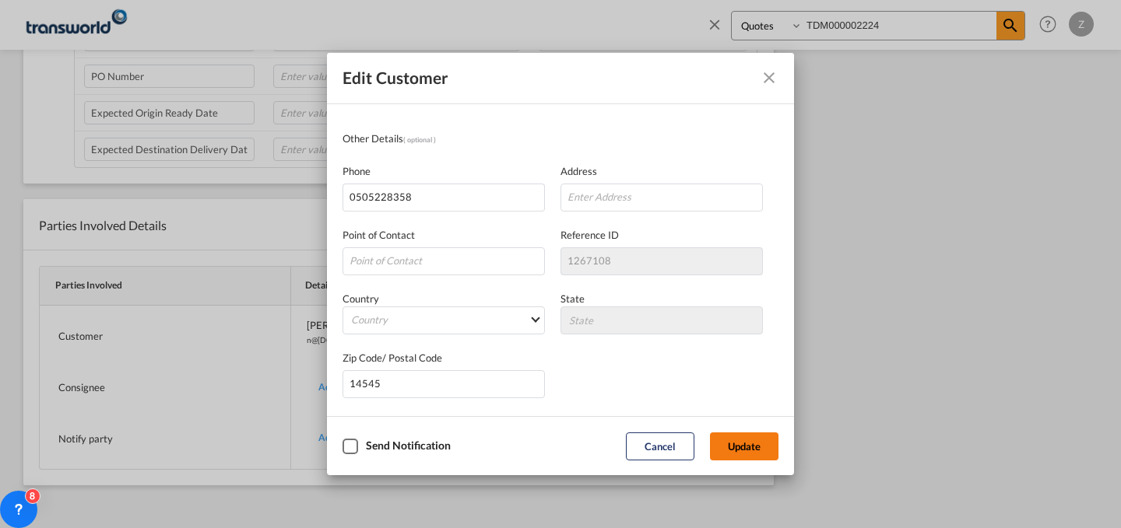
click at [725, 440] on button "Update" at bounding box center [744, 447] width 68 height 28
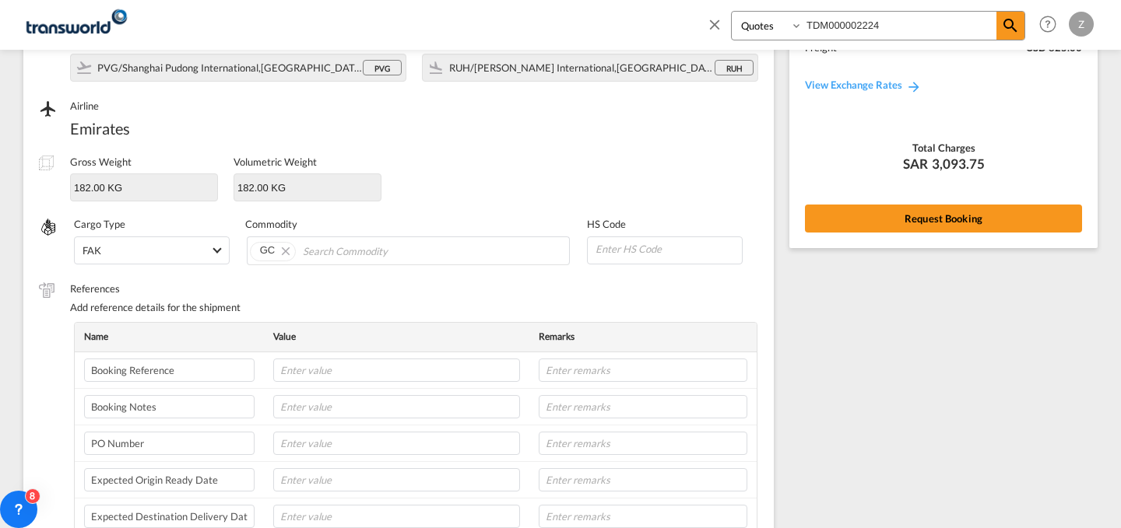
scroll to position [121, 0]
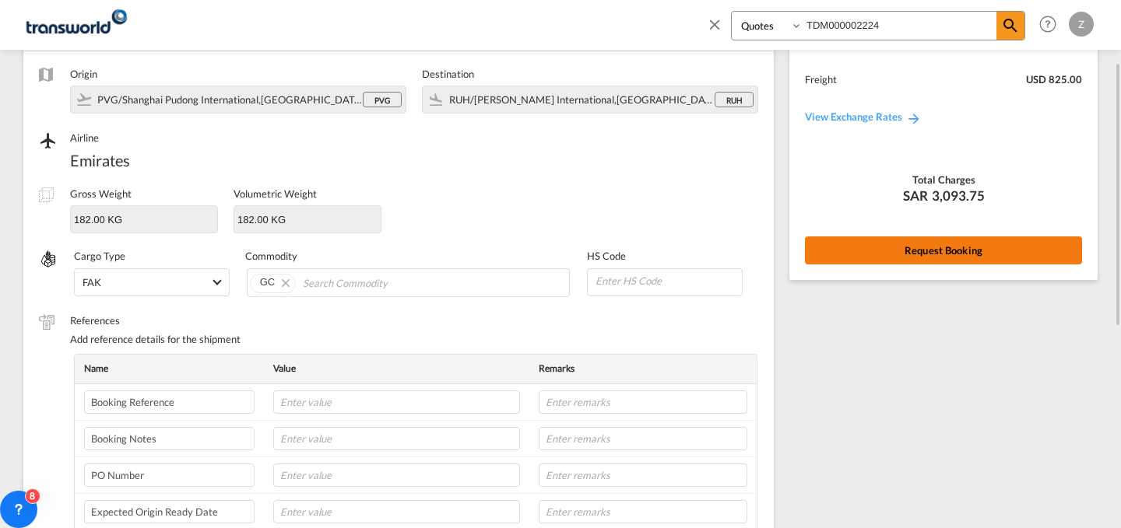
click at [884, 248] on button "Request Booking" at bounding box center [943, 251] width 277 height 28
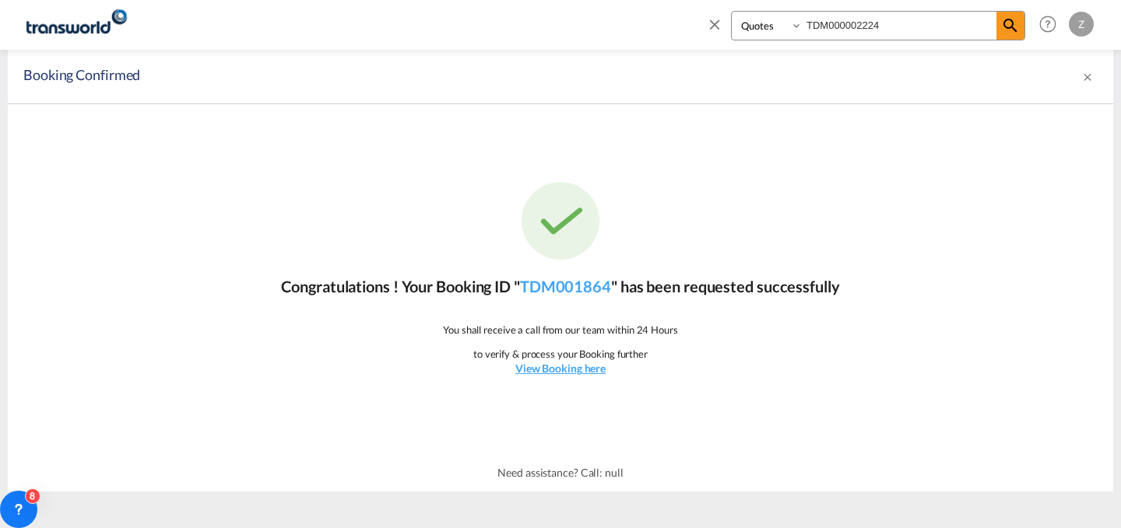
scroll to position [0, 0]
click at [585, 283] on link "TDM001864" at bounding box center [565, 286] width 91 height 19
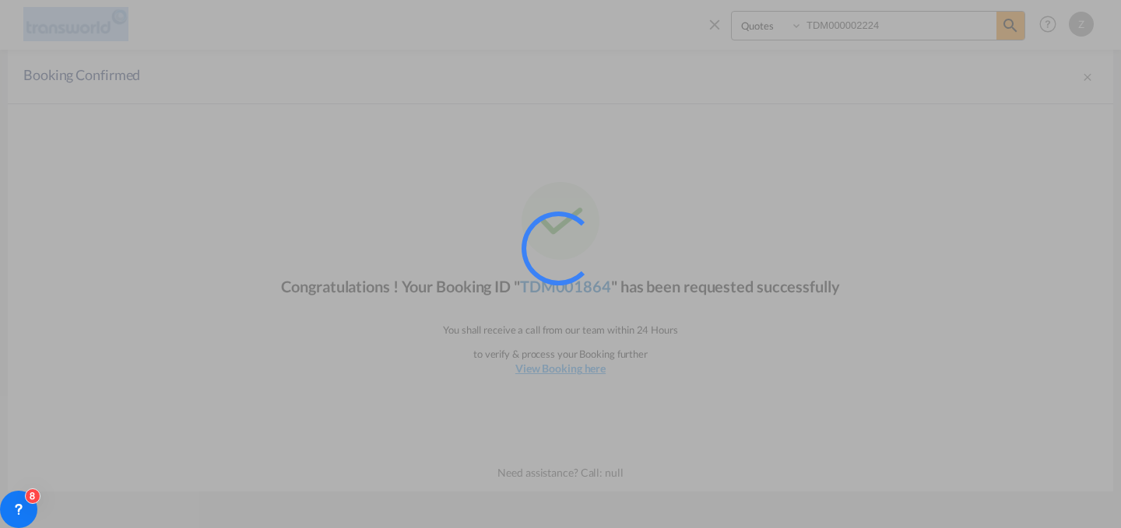
click at [585, 283] on div at bounding box center [579, 270] width 117 height 117
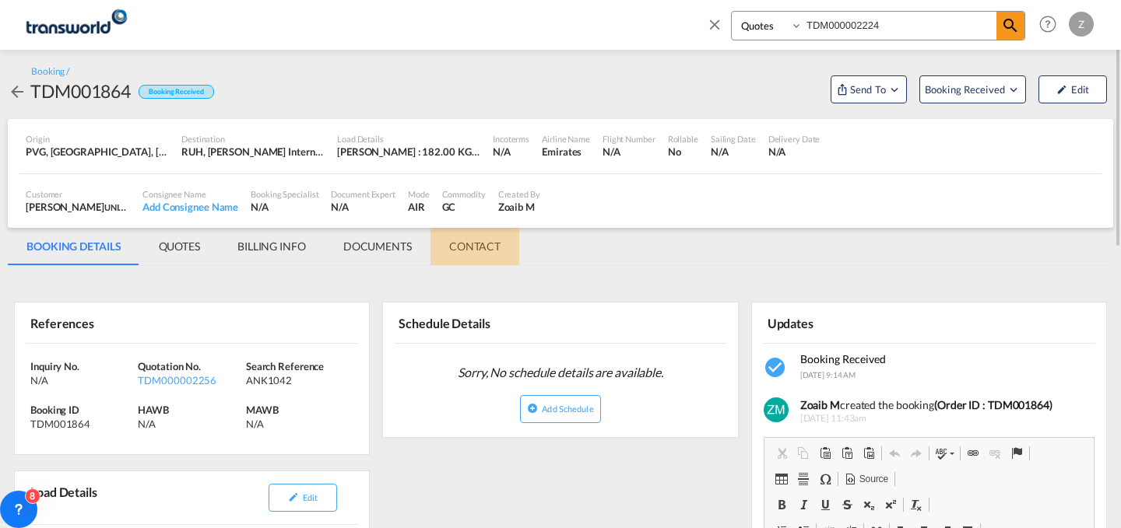
click at [490, 246] on md-tab-item "CONTACT" at bounding box center [474, 246] width 89 height 37
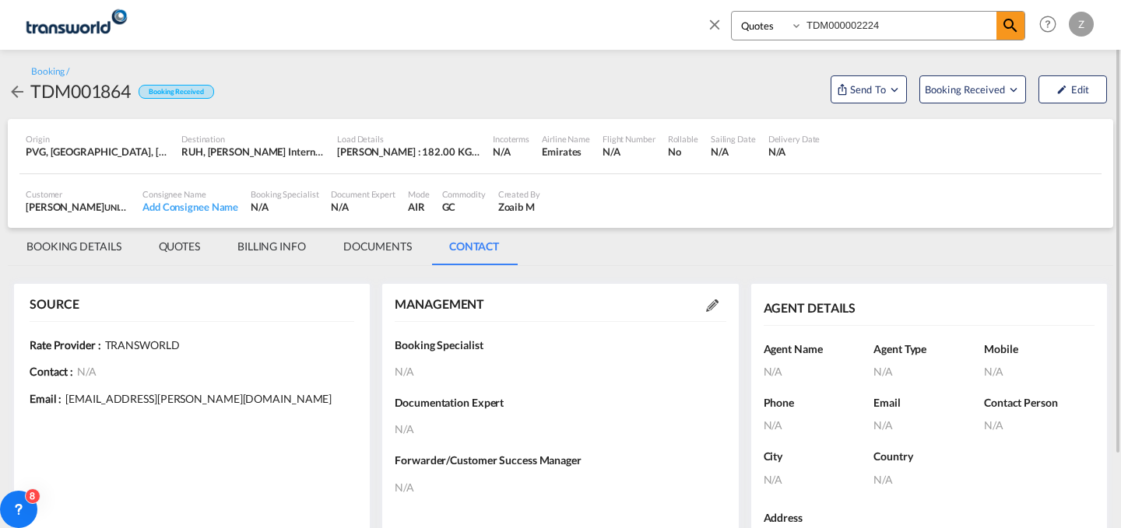
click at [703, 305] on div at bounding box center [712, 305] width 28 height 16
click at [708, 307] on md-icon at bounding box center [712, 306] width 12 height 12
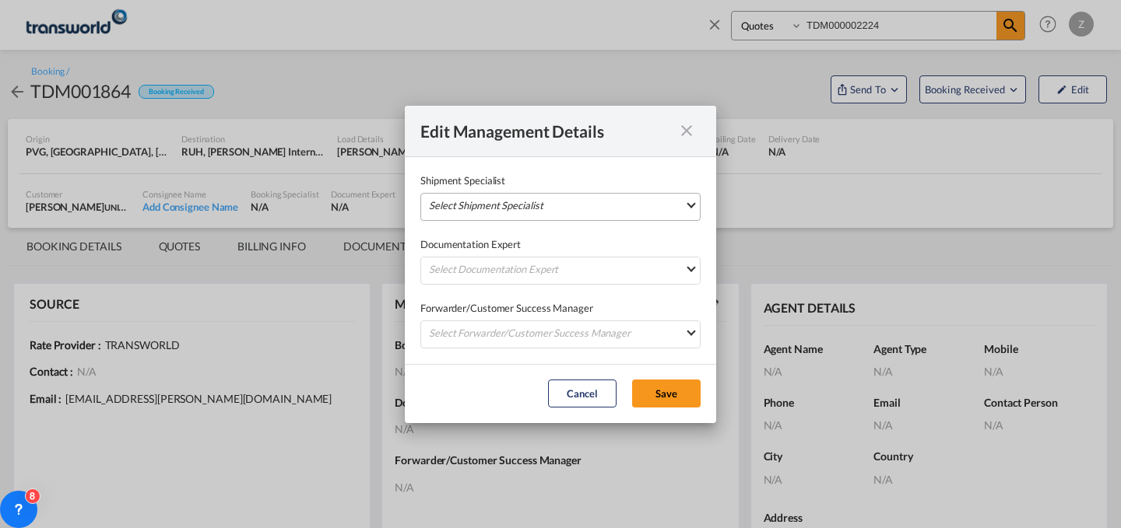
click at [612, 208] on md-select "Select Shipment Specialist [PERSON_NAME] W [PERSON_NAME][EMAIL_ADDRESS][PERSON_…" at bounding box center [560, 207] width 280 height 28
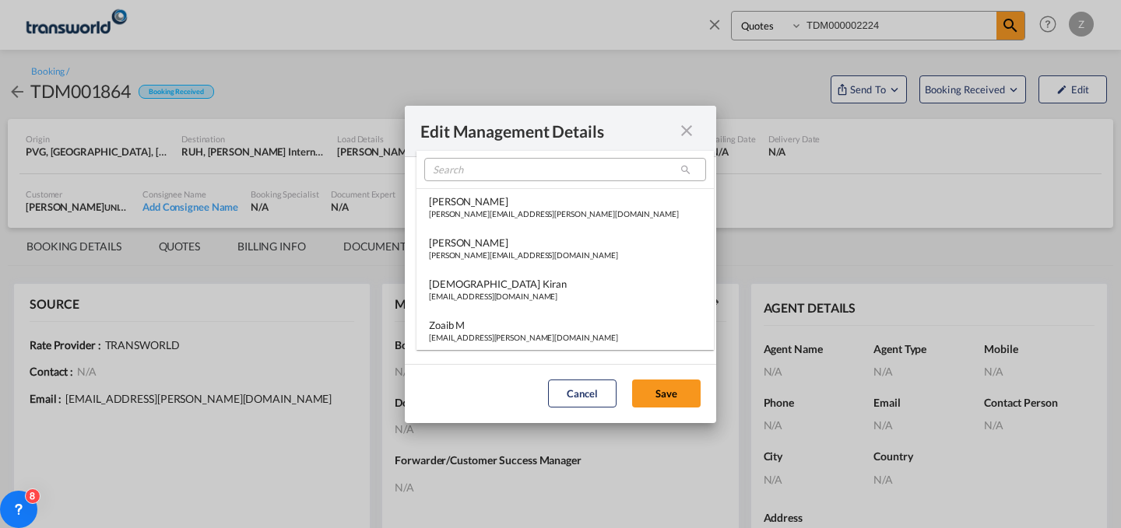
scroll to position [740, 0]
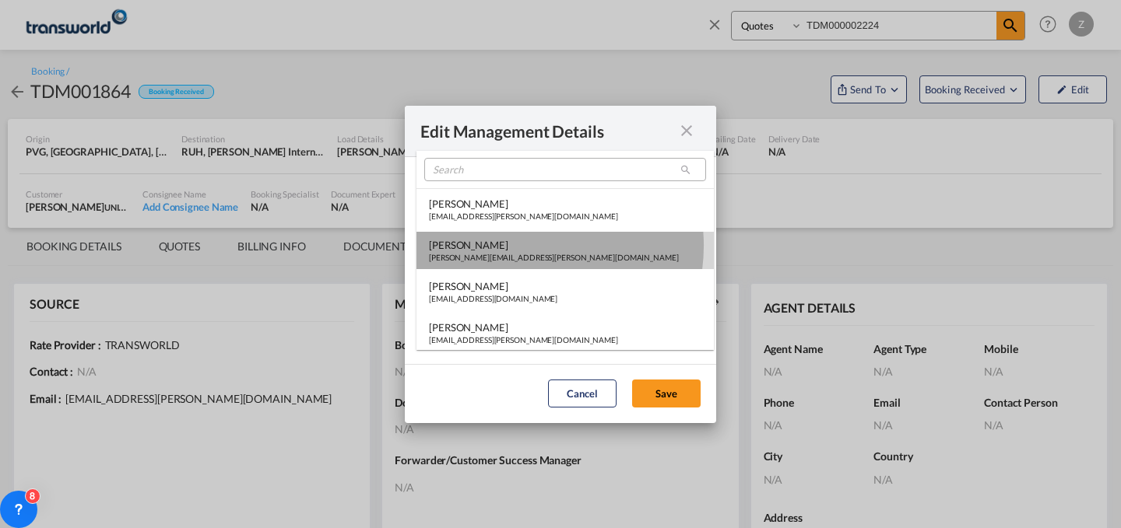
click at [523, 246] on div "[PERSON_NAME]" at bounding box center [554, 245] width 250 height 14
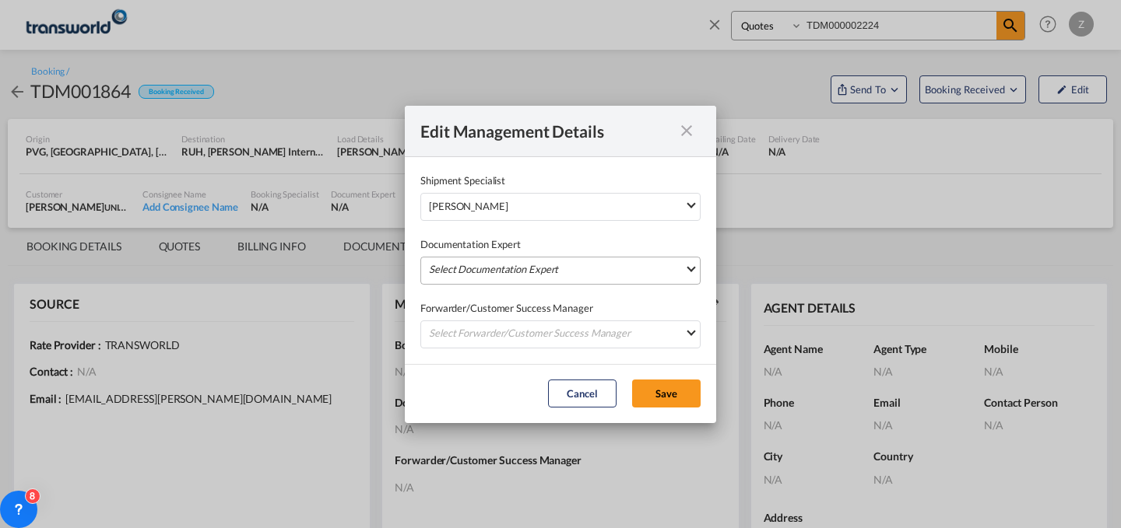
click at [514, 265] on md-select "Select Documentation Expert [PERSON_NAME] W [PERSON_NAME][EMAIL_ADDRESS][PERSON…" at bounding box center [560, 271] width 280 height 28
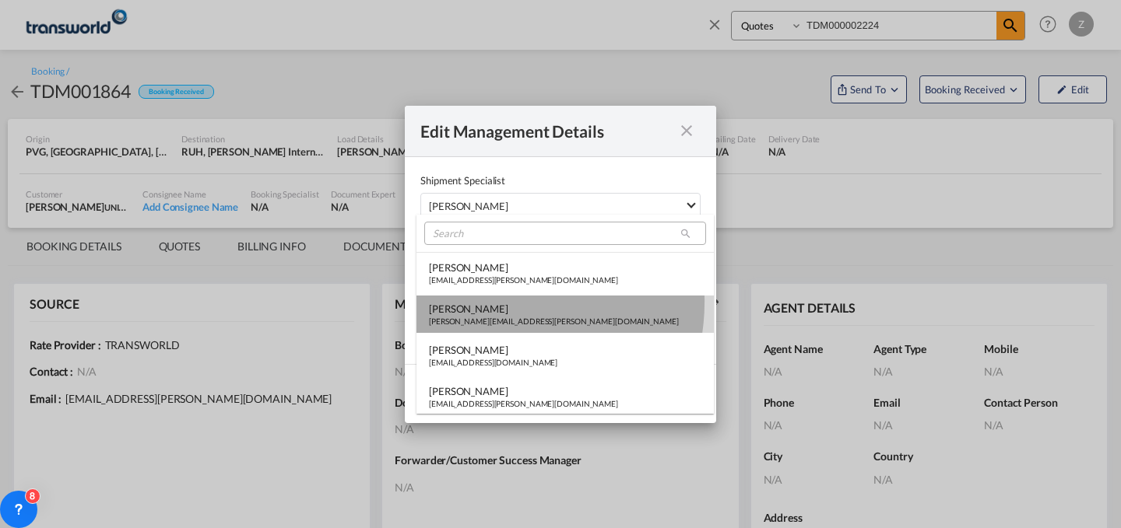
click at [491, 302] on div "[PERSON_NAME]" at bounding box center [554, 309] width 250 height 14
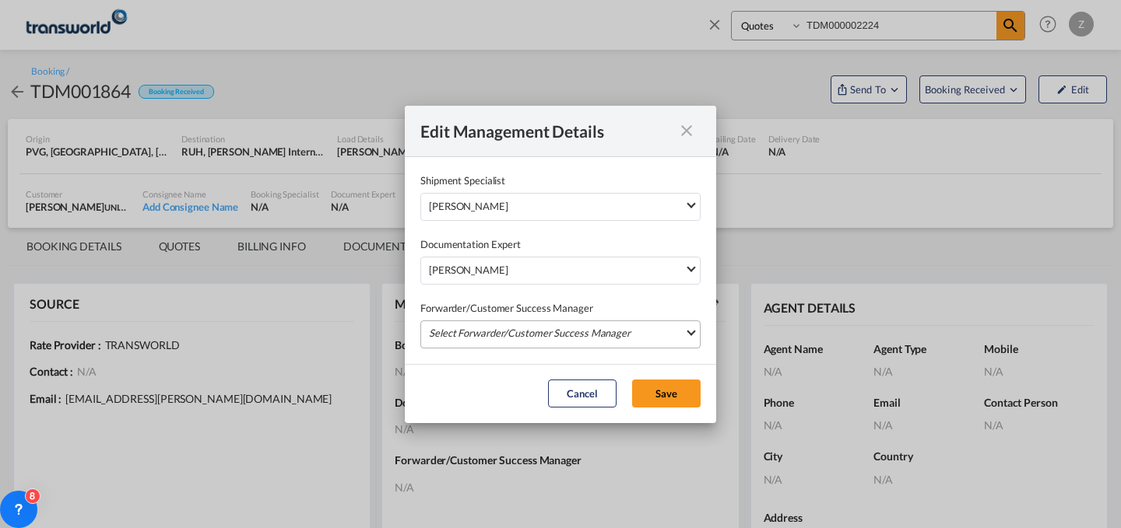
click at [497, 340] on md-select "Select Forwarder/Customer Success Manager [PERSON_NAME] [PERSON_NAME][EMAIL_ADD…" at bounding box center [560, 335] width 280 height 28
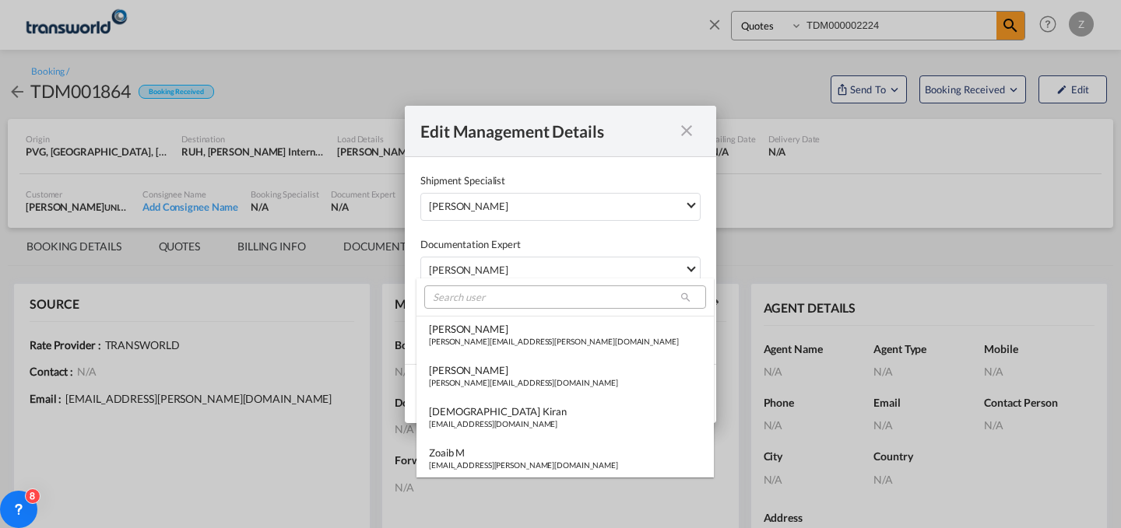
scroll to position [328, 0]
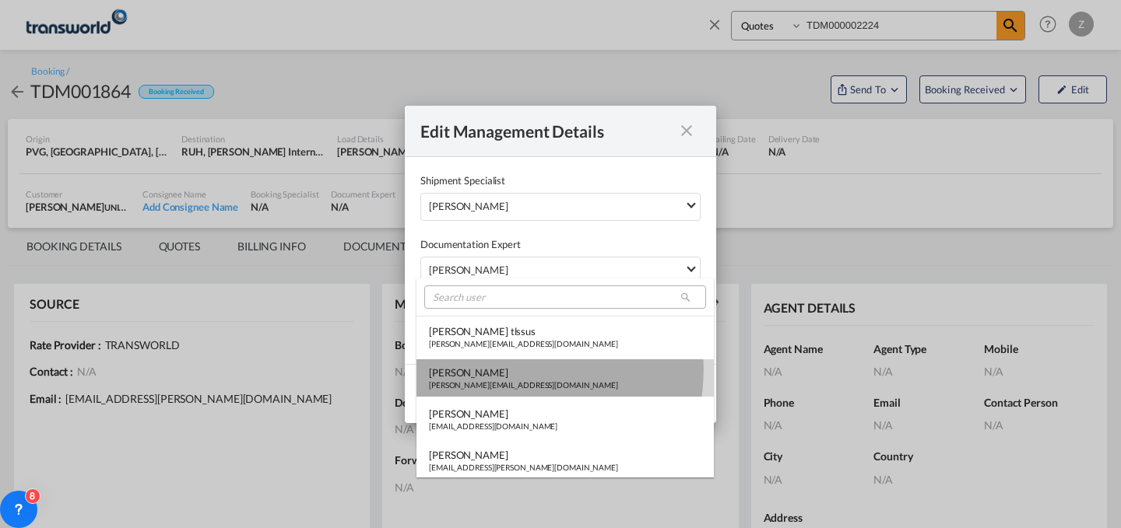
click at [490, 370] on div "[PERSON_NAME]" at bounding box center [523, 373] width 189 height 14
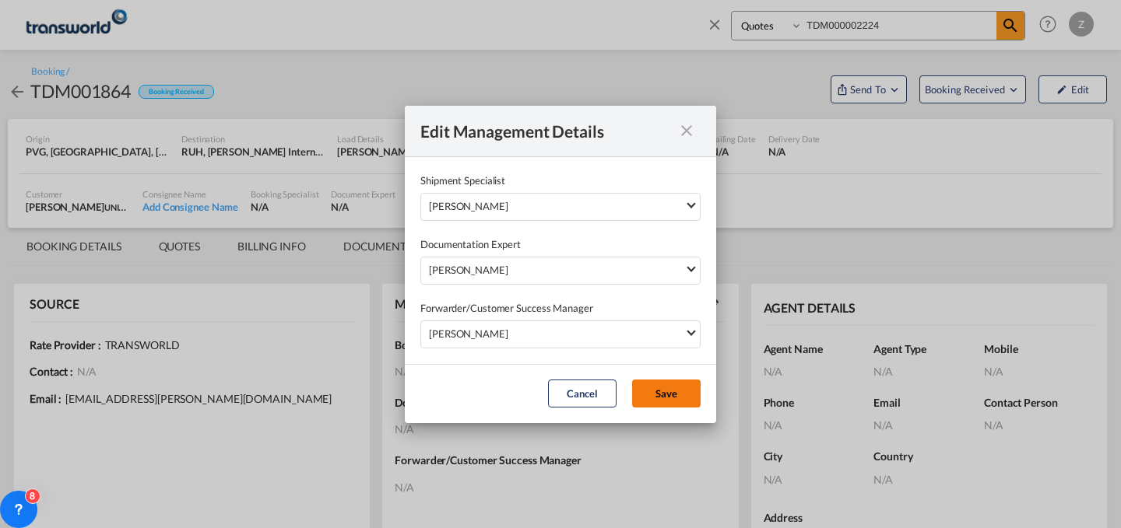
click at [673, 392] on button "Save" at bounding box center [666, 394] width 68 height 28
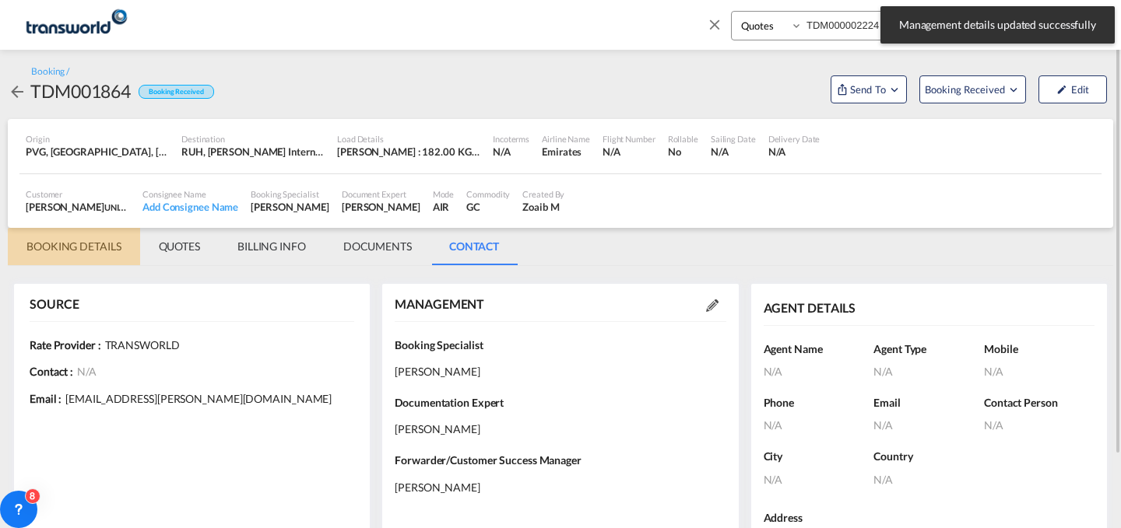
click at [99, 239] on md-tab-item "BOOKING DETAILS" at bounding box center [74, 246] width 132 height 37
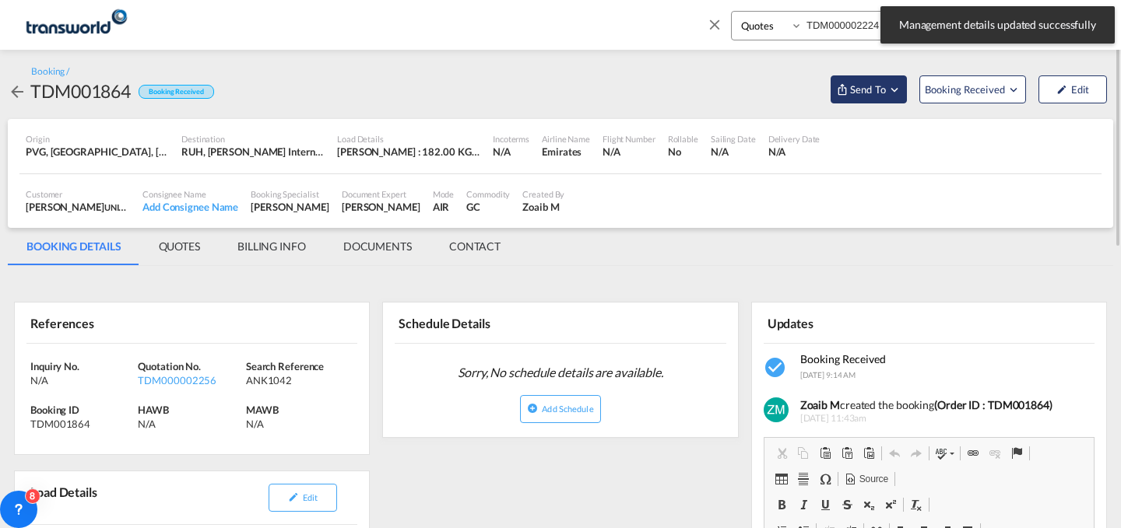
click at [893, 93] on md-icon "Open demo menu" at bounding box center [894, 90] width 14 height 14
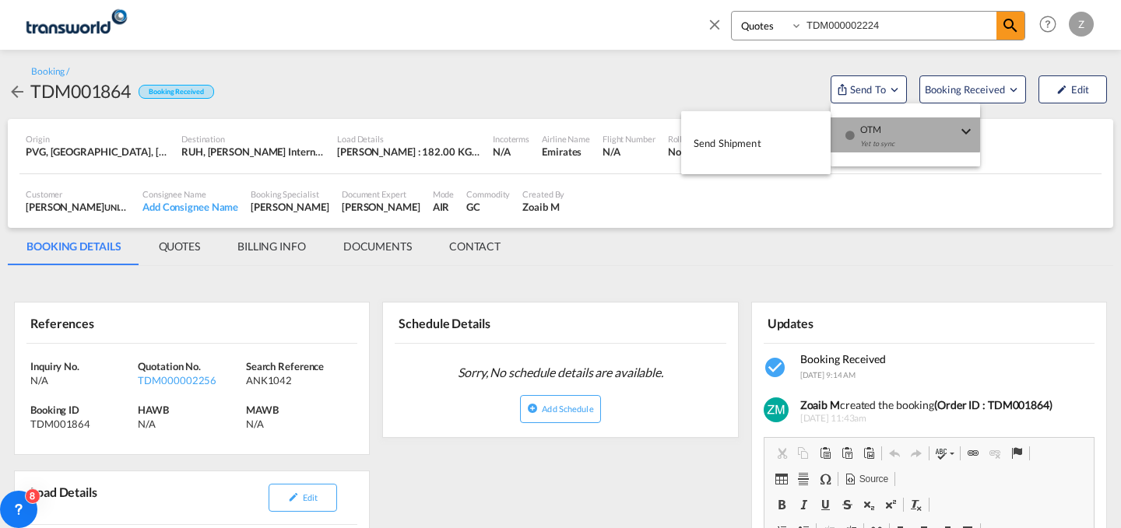
click at [875, 123] on span "OTM" at bounding box center [908, 125] width 97 height 14
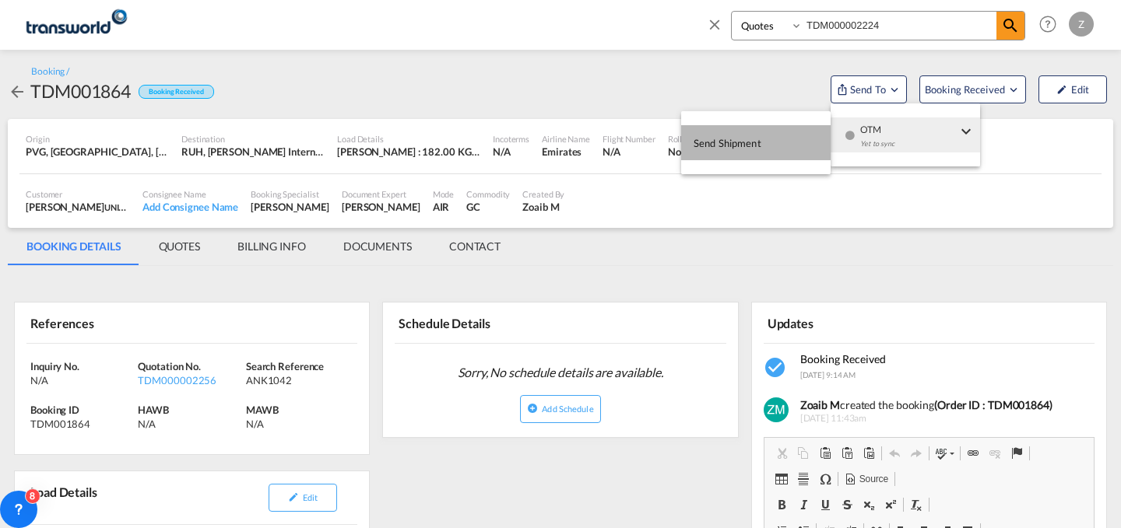
click at [790, 139] on button "Send Shipment" at bounding box center [755, 142] width 149 height 35
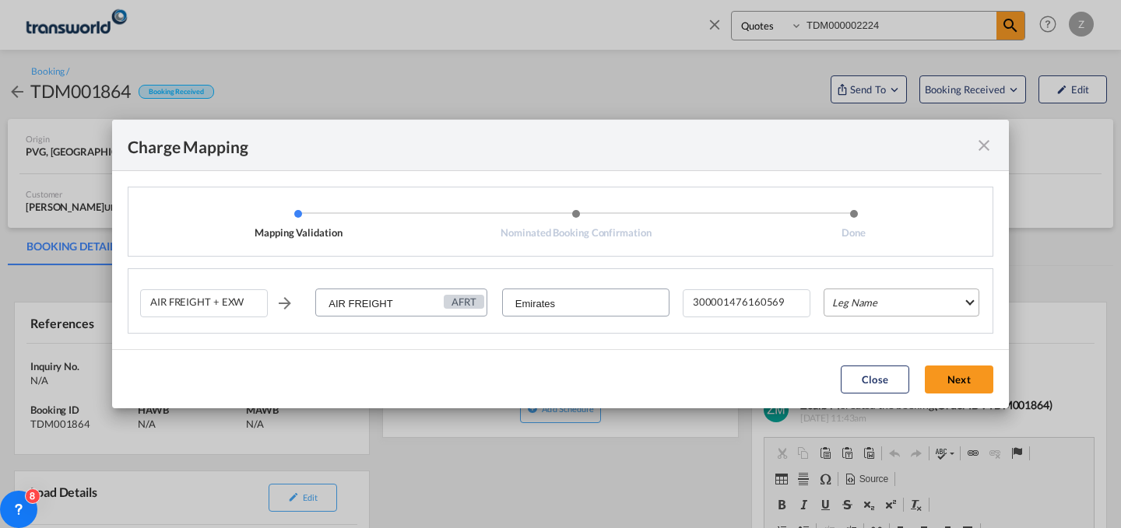
click at [875, 314] on md-select "Leg Name HANDLING ORIGIN HANDLING DESTINATION OTHERS TL PICK UP CUSTOMS ORIGIN …" at bounding box center [901, 303] width 156 height 28
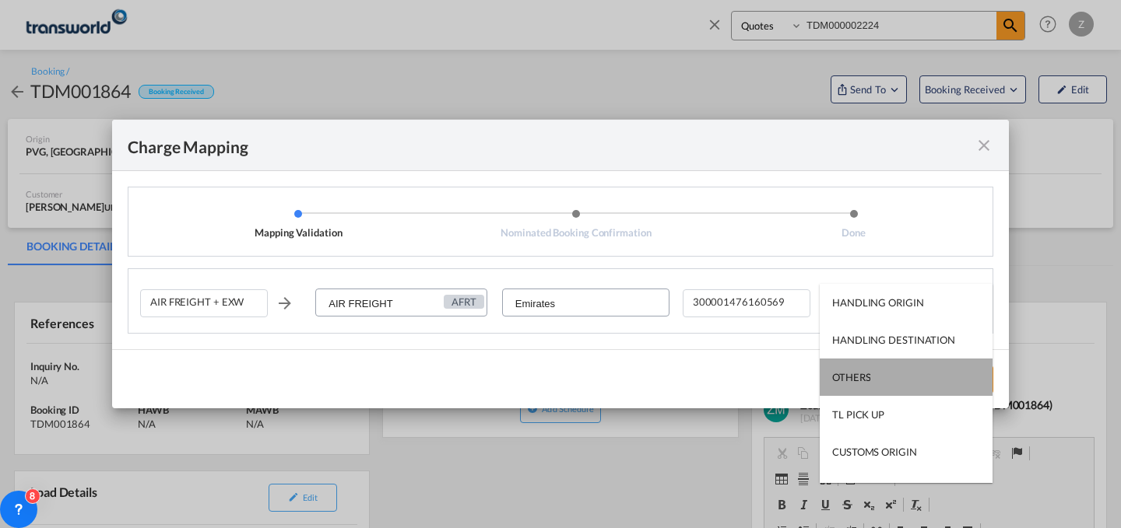
click at [908, 379] on md-option "OTHERS" at bounding box center [906, 377] width 173 height 37
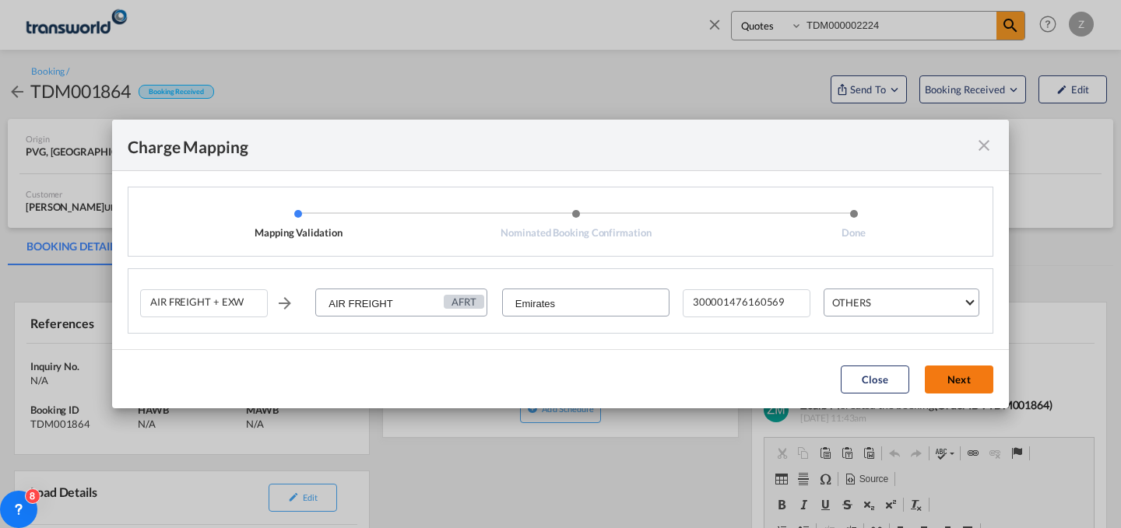
click at [962, 368] on button "Next" at bounding box center [959, 380] width 68 height 28
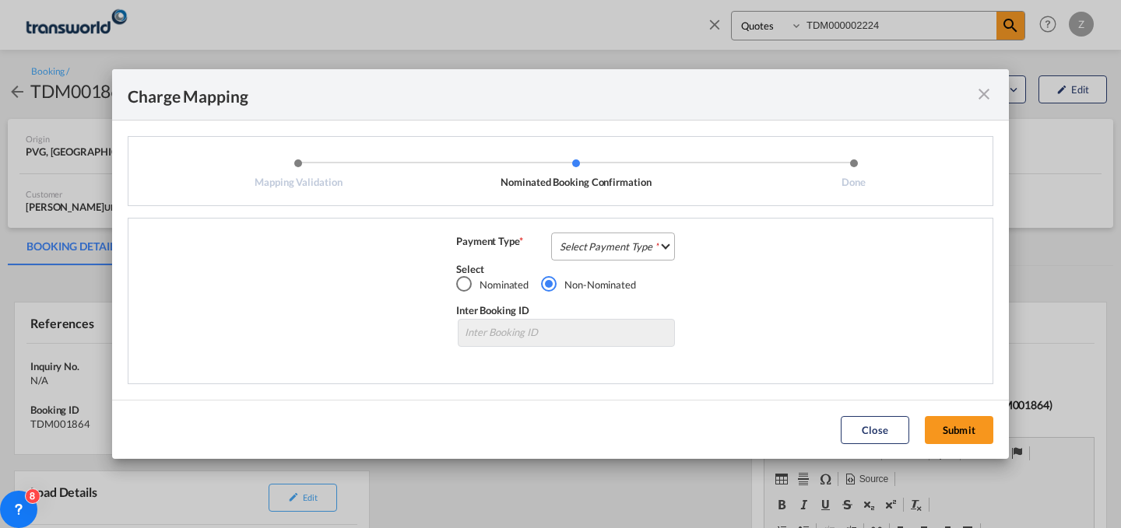
click at [660, 255] on md-select "Select Payment Type COLLECT PREPAID" at bounding box center [613, 247] width 124 height 28
click at [648, 252] on md-option "COLLECT" at bounding box center [618, 245] width 138 height 37
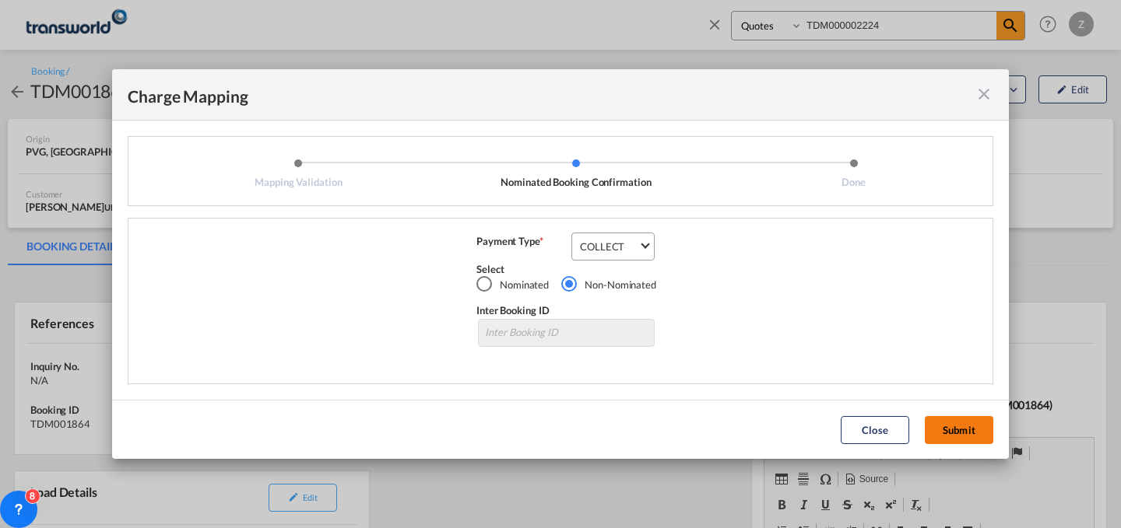
click at [955, 421] on button "Submit" at bounding box center [959, 430] width 68 height 28
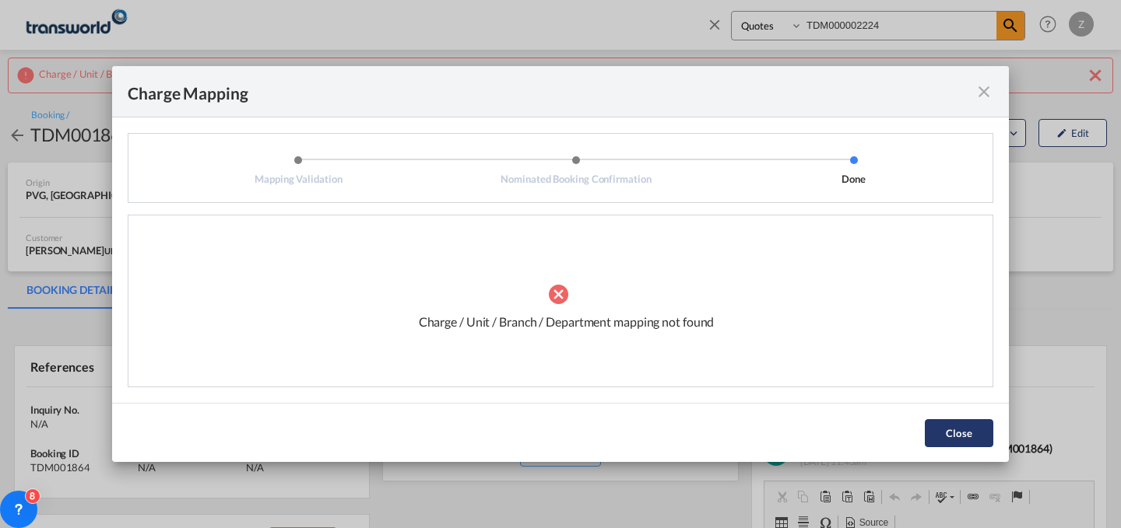
click at [955, 421] on button "Close" at bounding box center [959, 434] width 68 height 28
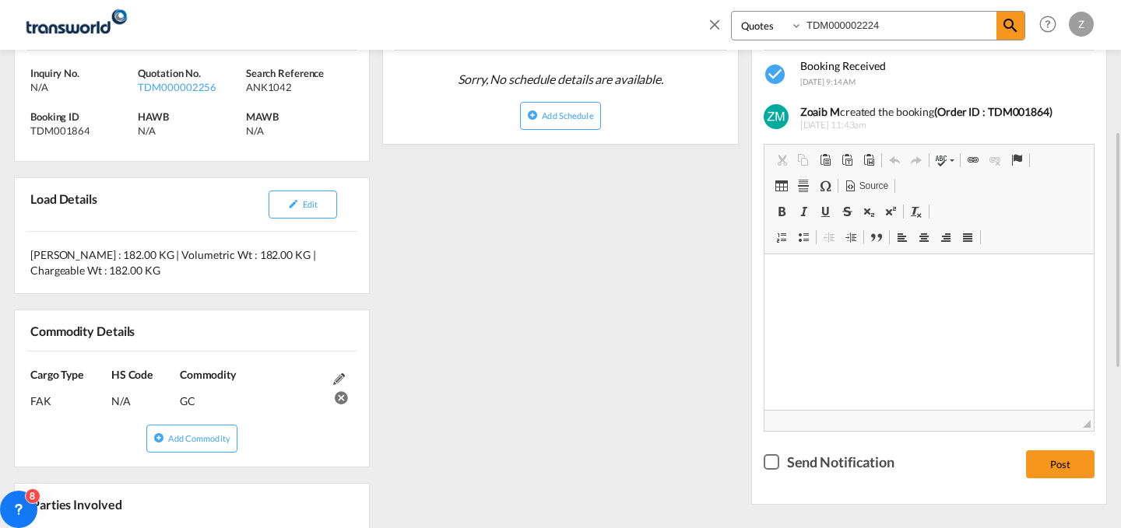
scroll to position [294, 0]
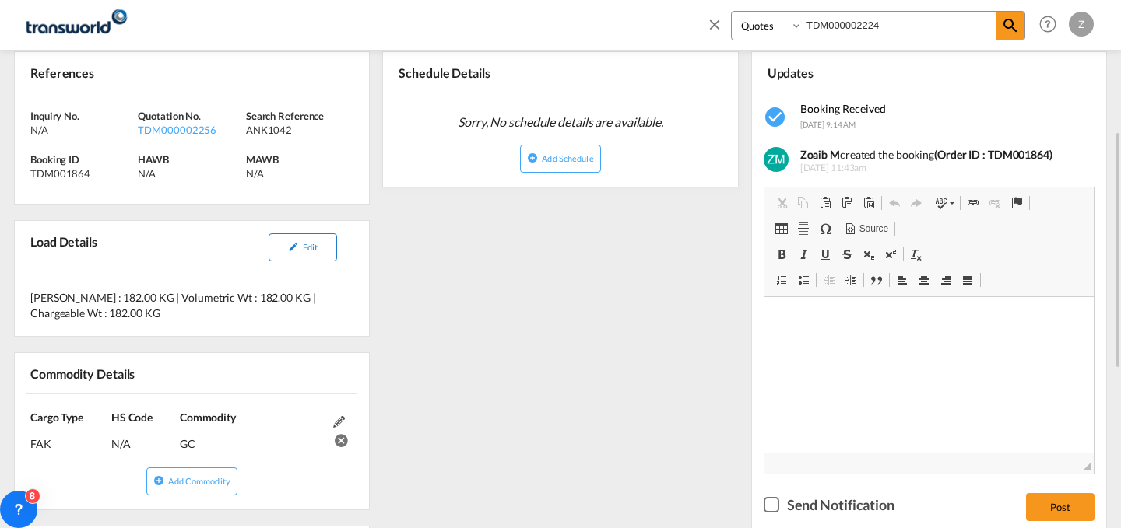
click at [308, 251] on span "Edit" at bounding box center [310, 247] width 15 height 10
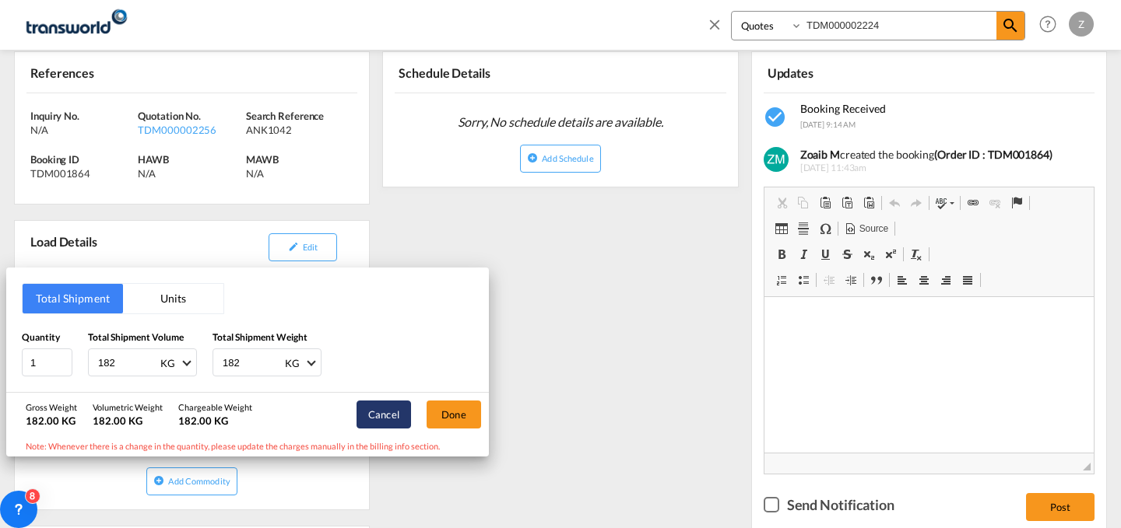
click at [393, 414] on button "Cancel" at bounding box center [383, 415] width 54 height 28
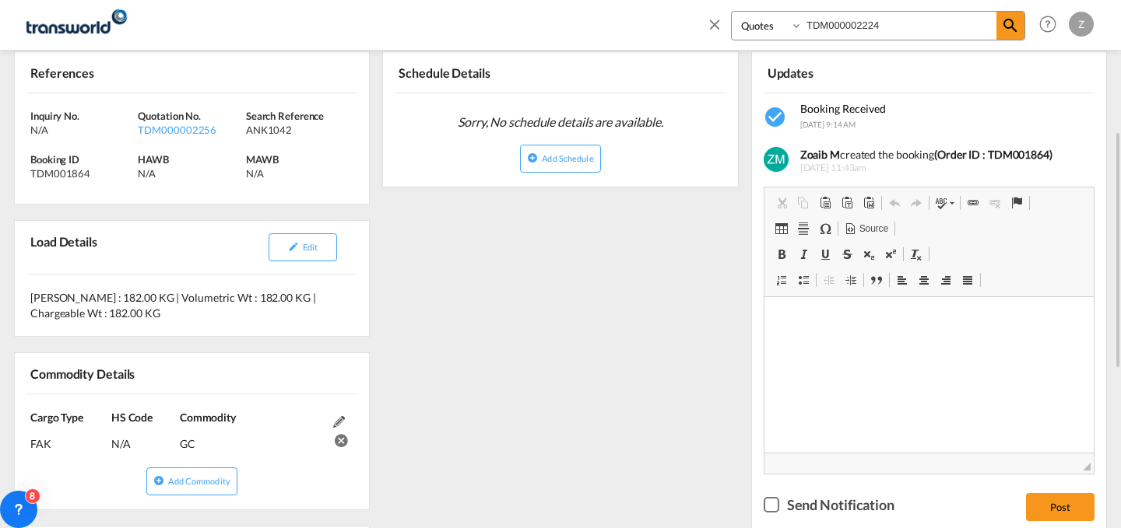
click at [505, 391] on div "References Inquiry No. N/A Quotation No. TDM000002256 Search Reference ANK1042 …" at bounding box center [560, 433] width 1105 height 820
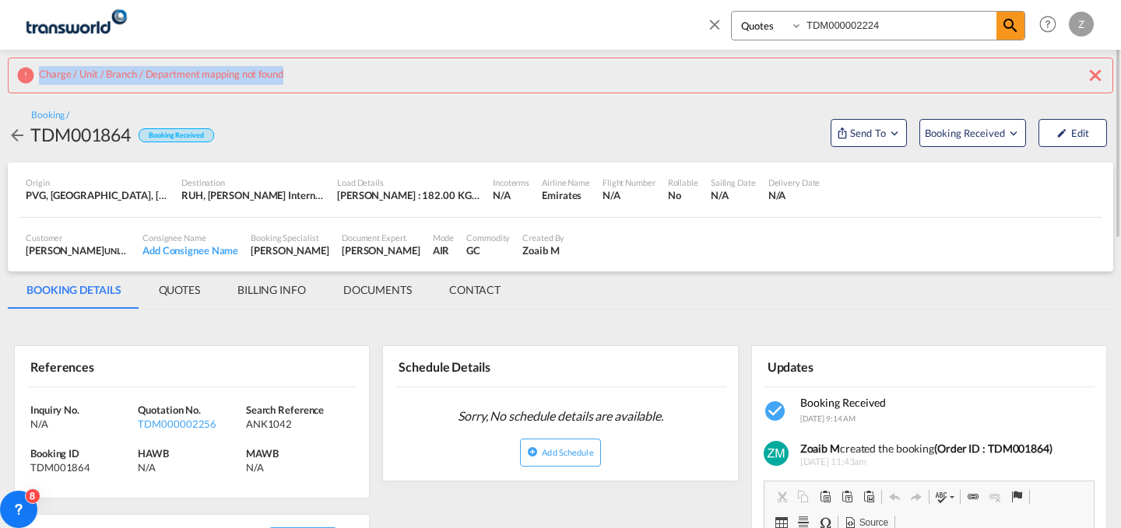
drag, startPoint x: 41, startPoint y: 75, endPoint x: 286, endPoint y: 61, distance: 244.8
click at [286, 61] on div "Charge / Unit / Branch / Department mapping not found" at bounding box center [560, 76] width 1105 height 36
click at [873, 126] on span "Send To" at bounding box center [867, 133] width 39 height 16
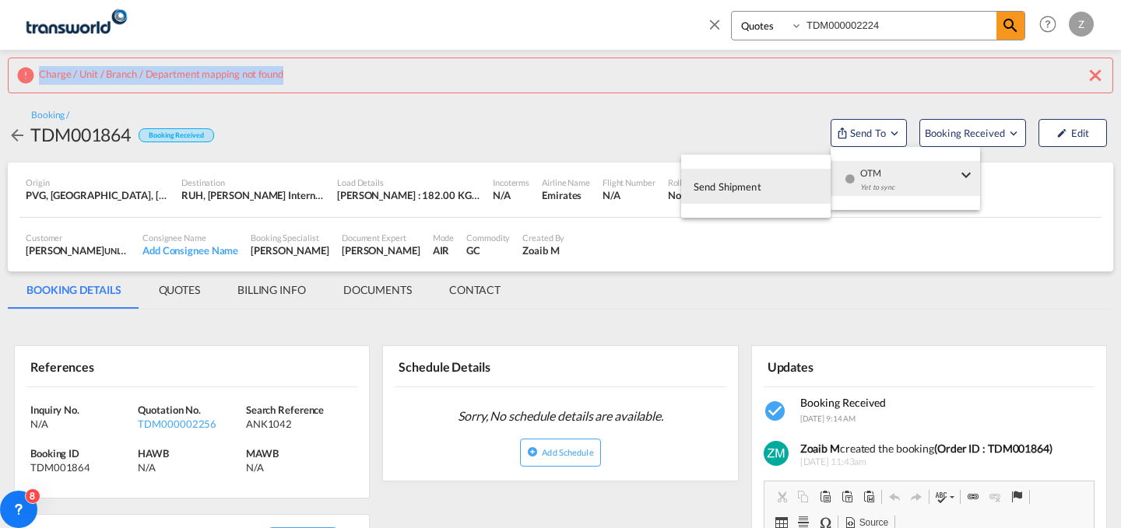
click at [880, 181] on div "Yet to sync" at bounding box center [908, 191] width 97 height 33
click at [761, 201] on button "Send Shipment" at bounding box center [755, 186] width 149 height 35
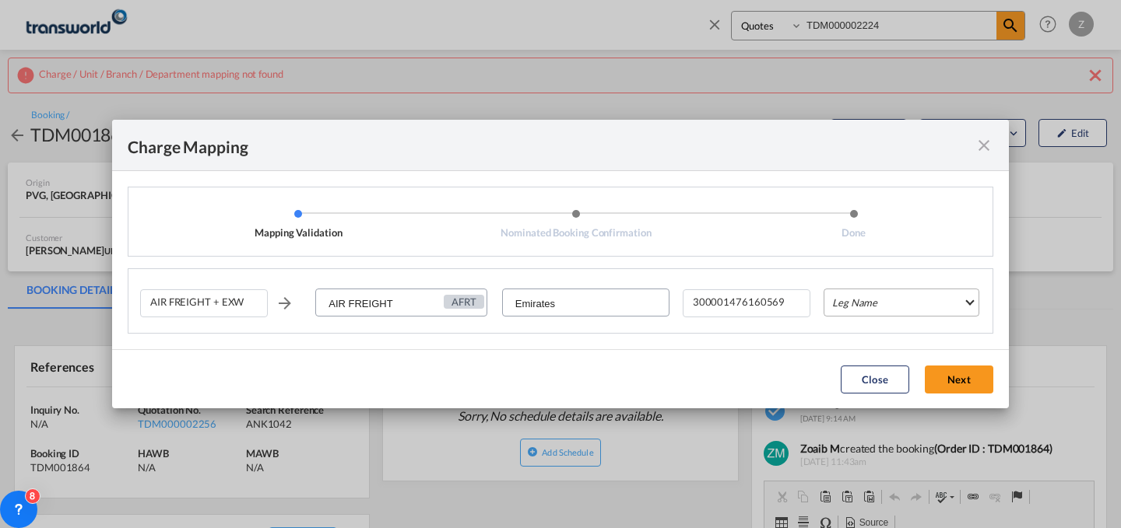
click at [866, 298] on md-select "Leg Name HANDLING ORIGIN HANDLING DESTINATION OTHERS TL PICK UP CUSTOMS ORIGIN …" at bounding box center [901, 303] width 156 height 28
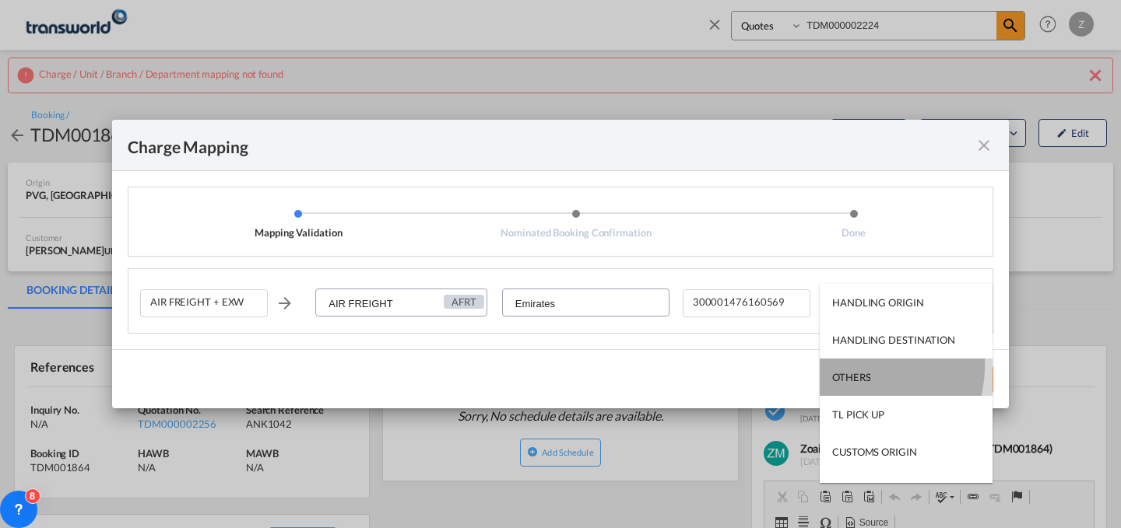
click at [858, 366] on md-option "OTHERS" at bounding box center [906, 377] width 173 height 37
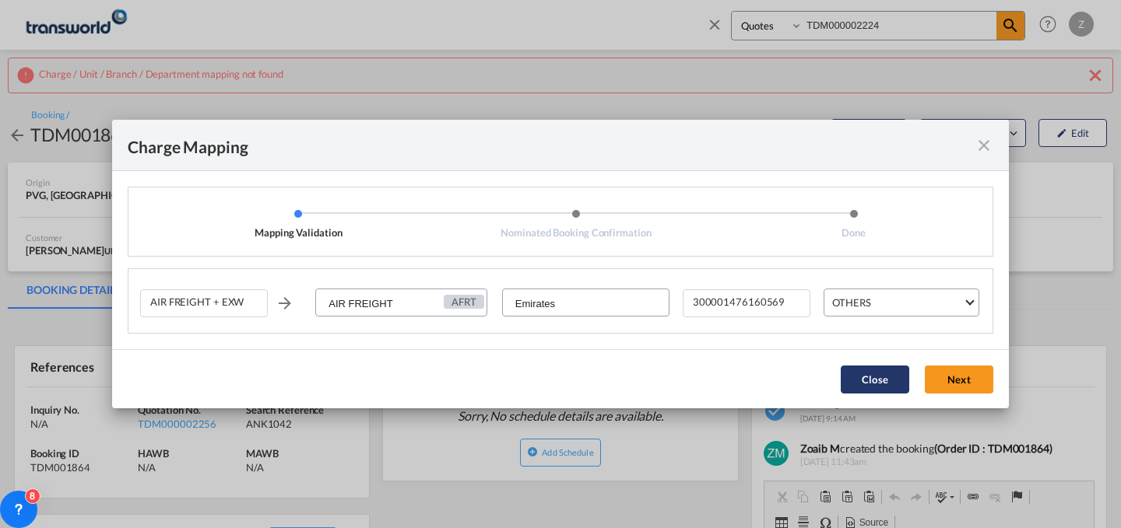
click at [881, 367] on button "Close" at bounding box center [875, 380] width 68 height 28
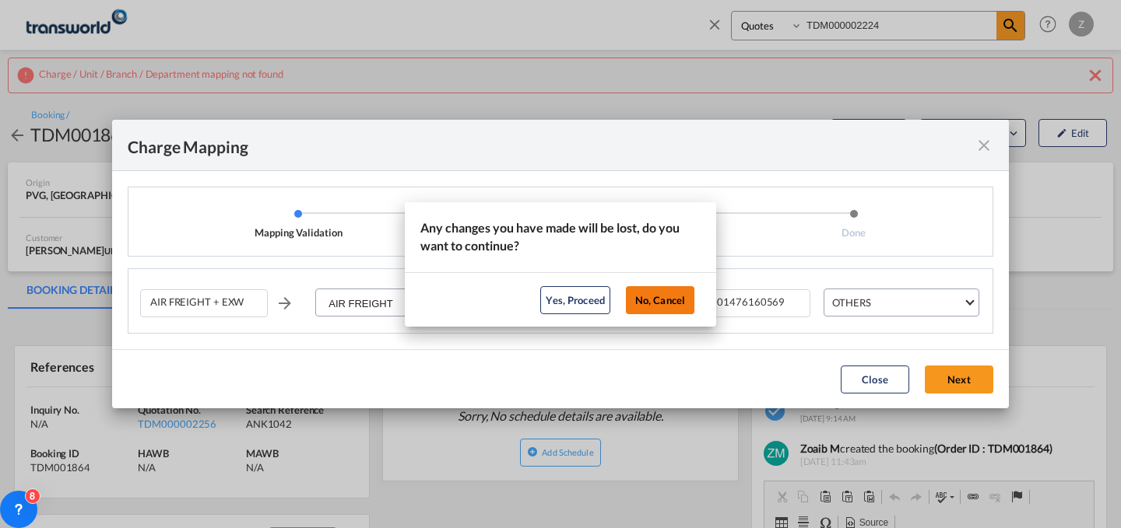
click at [644, 296] on button "No, Cancel" at bounding box center [660, 300] width 68 height 28
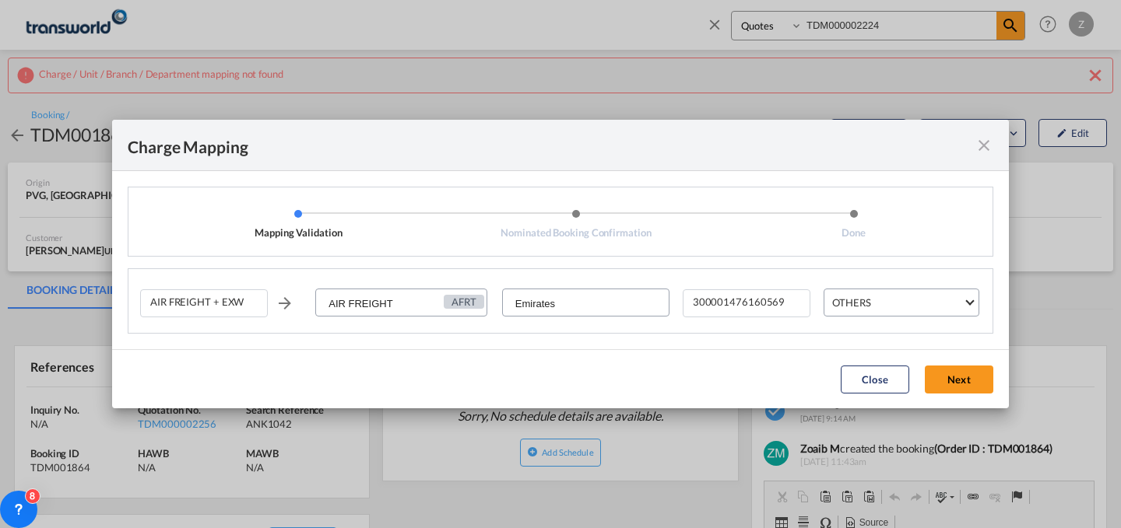
click at [986, 142] on md-icon "icon-close fg-AAA8AD cursor" at bounding box center [983, 145] width 19 height 19
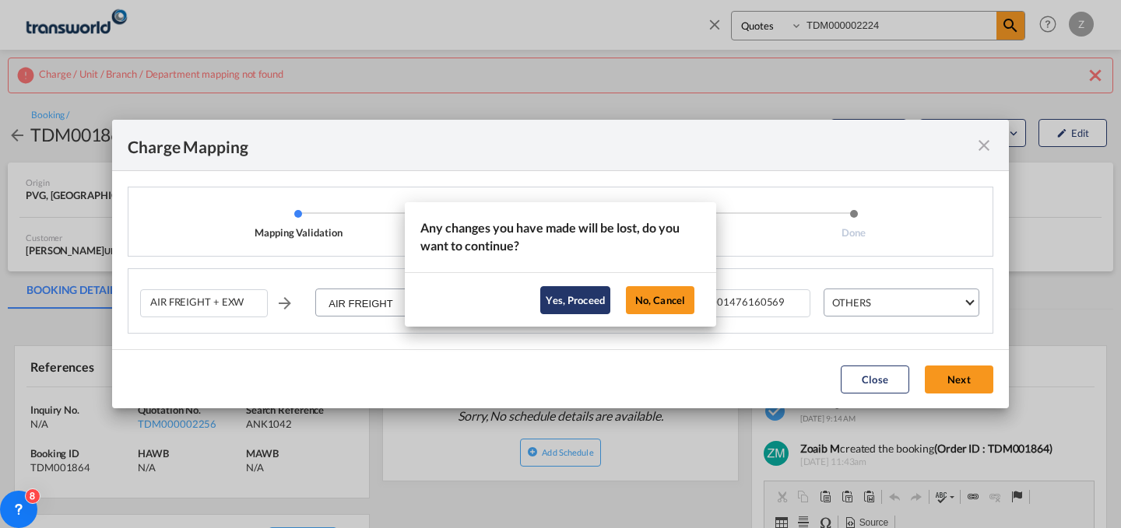
click at [562, 300] on button "Yes, Proceed" at bounding box center [575, 300] width 70 height 28
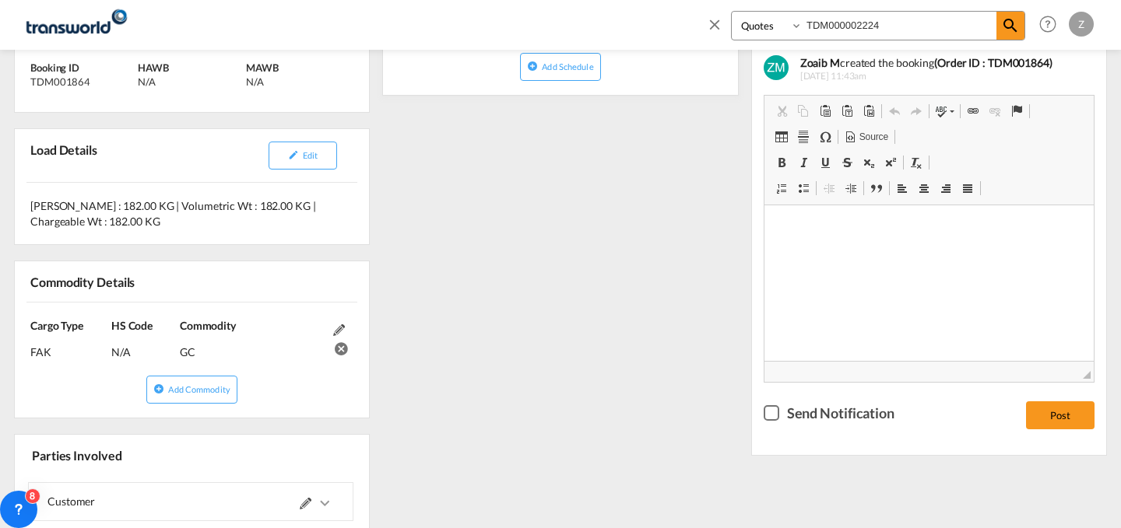
scroll to position [648, 0]
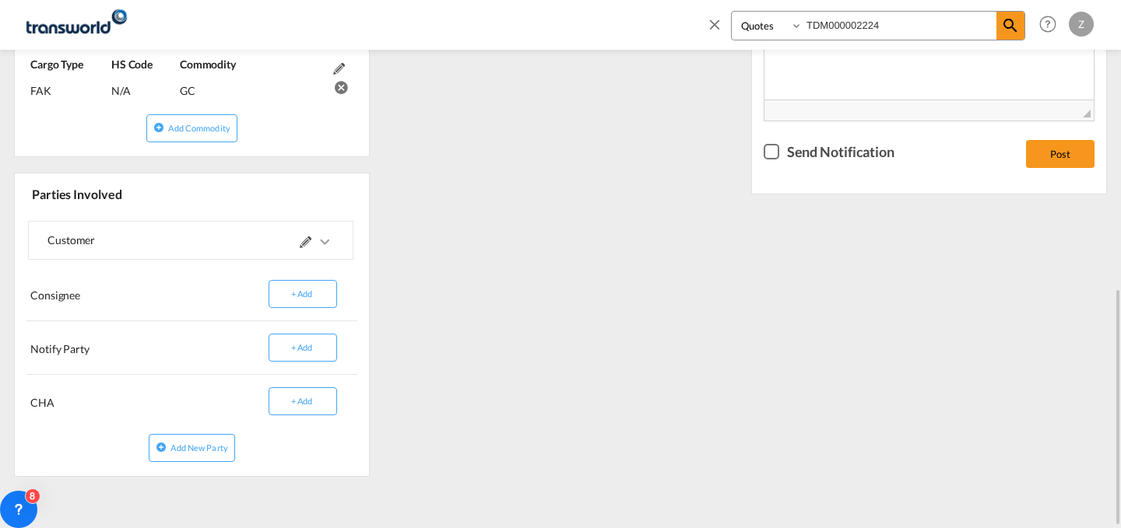
click at [324, 242] on md-icon "icons/ic_keyboard_arrow_right_black_24px.svg" at bounding box center [324, 242] width 19 height 19
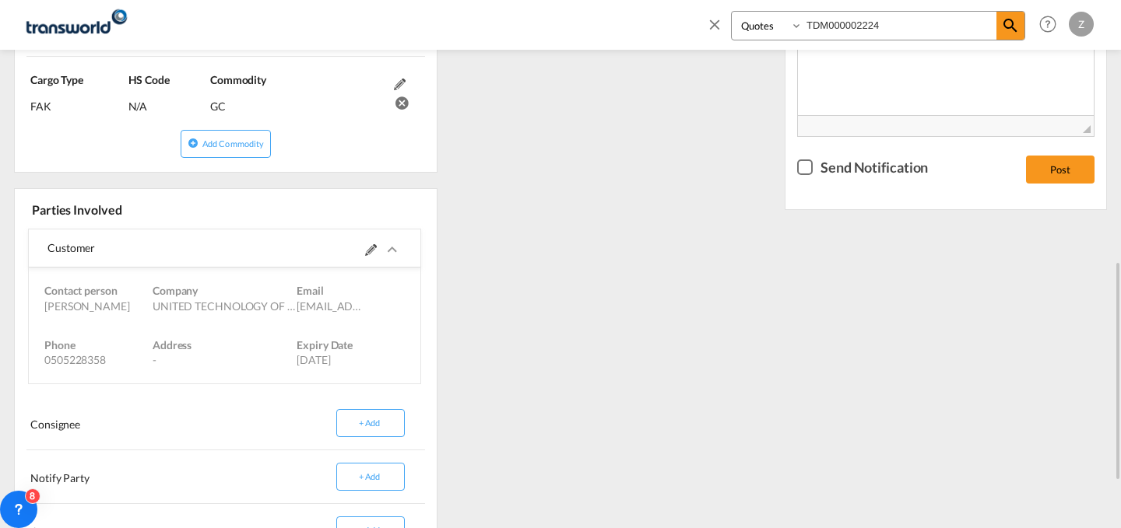
click at [370, 244] on md-icon at bounding box center [371, 250] width 12 height 12
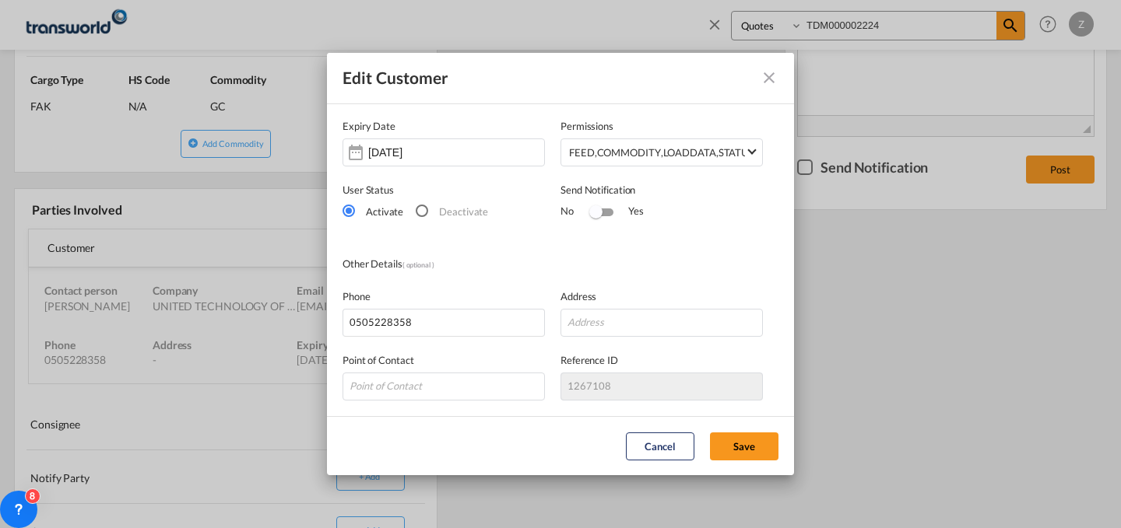
scroll to position [0, 0]
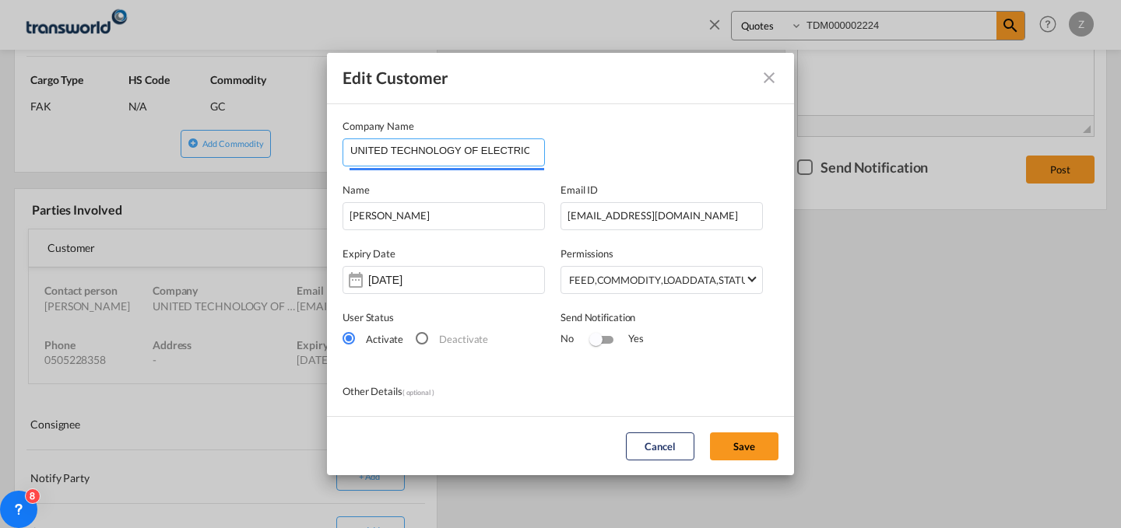
click at [517, 147] on input "UNITED TECHNOLOGY OF ELECTRIC SUBSTATIONS & SWITCHGEARS CO" at bounding box center [447, 150] width 194 height 23
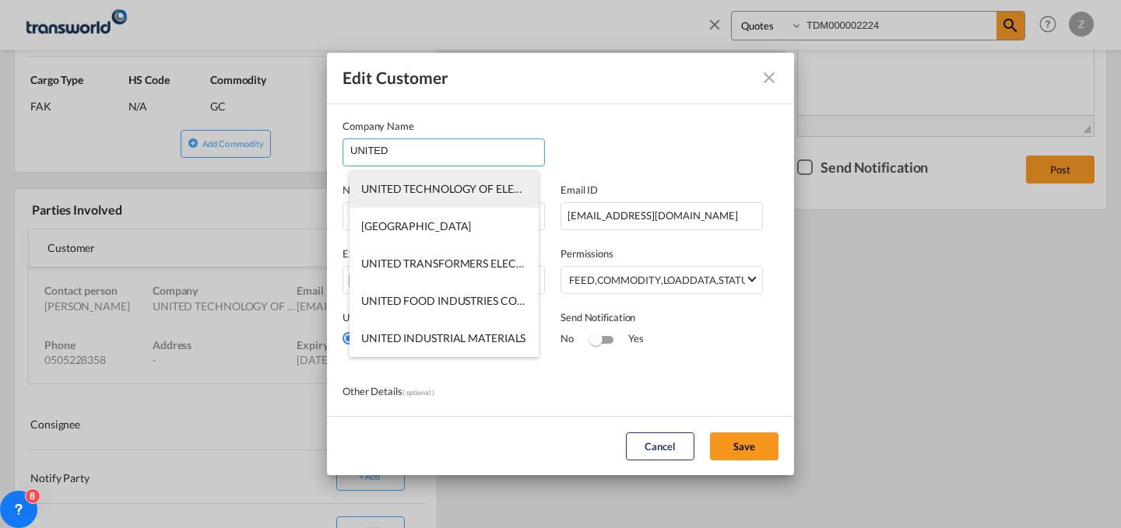
click at [487, 183] on span "UNITED TECHNOLOGY OF ELECTRIC SUBSTATIONS & SWITCHGEARS CO" at bounding box center [541, 188] width 360 height 13
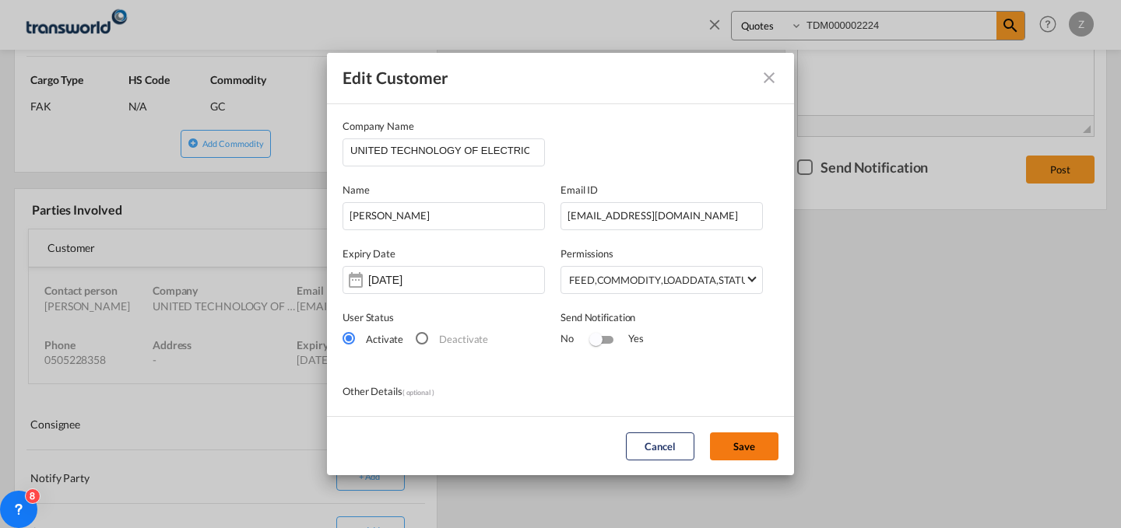
click at [752, 434] on button "Save" at bounding box center [744, 447] width 68 height 28
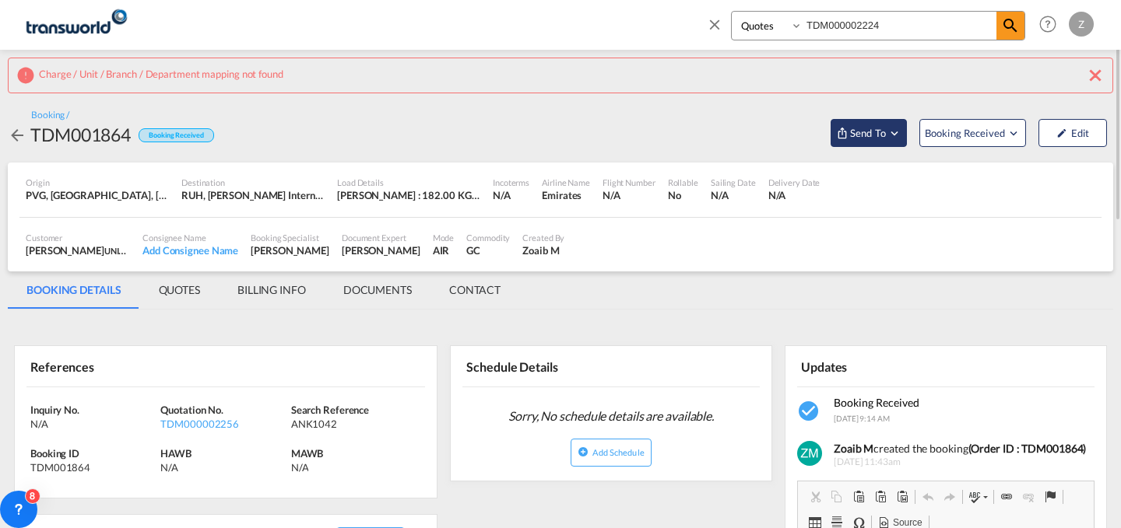
click at [848, 131] on span "Send To" at bounding box center [867, 133] width 39 height 16
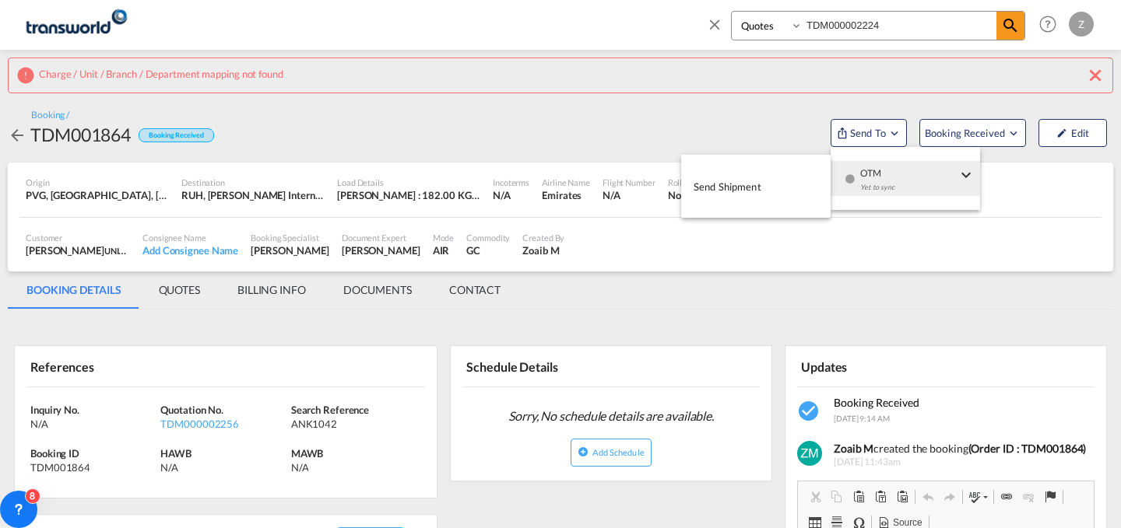
drag, startPoint x: 862, startPoint y: 183, endPoint x: 737, endPoint y: 174, distance: 124.9
click at [737, 174] on body "Analytics Dashboard Reports Rate Search Enquiries Quotes Bookings" at bounding box center [560, 264] width 1121 height 528
click at [737, 174] on button "Send Shipment" at bounding box center [755, 186] width 149 height 35
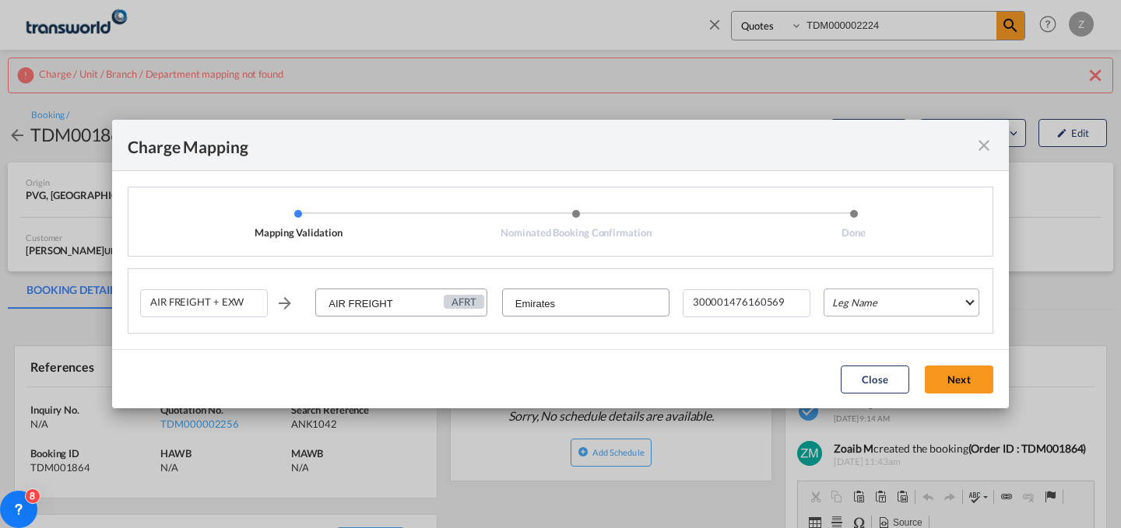
click at [889, 312] on md-select "Leg Name HANDLING ORIGIN HANDLING DESTINATION OTHERS TL PICK UP CUSTOMS ORIGIN …" at bounding box center [901, 303] width 156 height 28
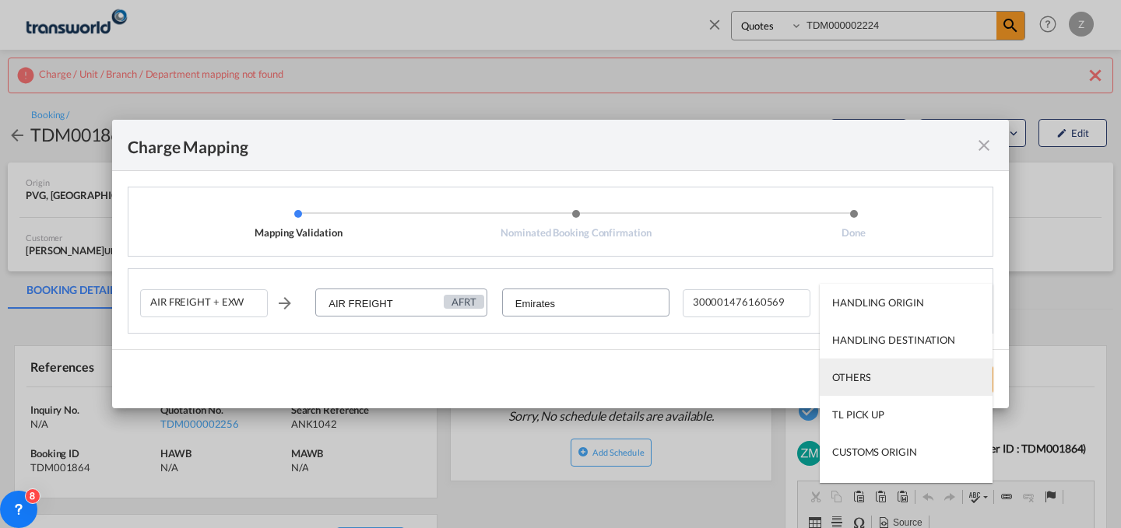
click at [881, 369] on md-option "OTHERS" at bounding box center [906, 377] width 173 height 37
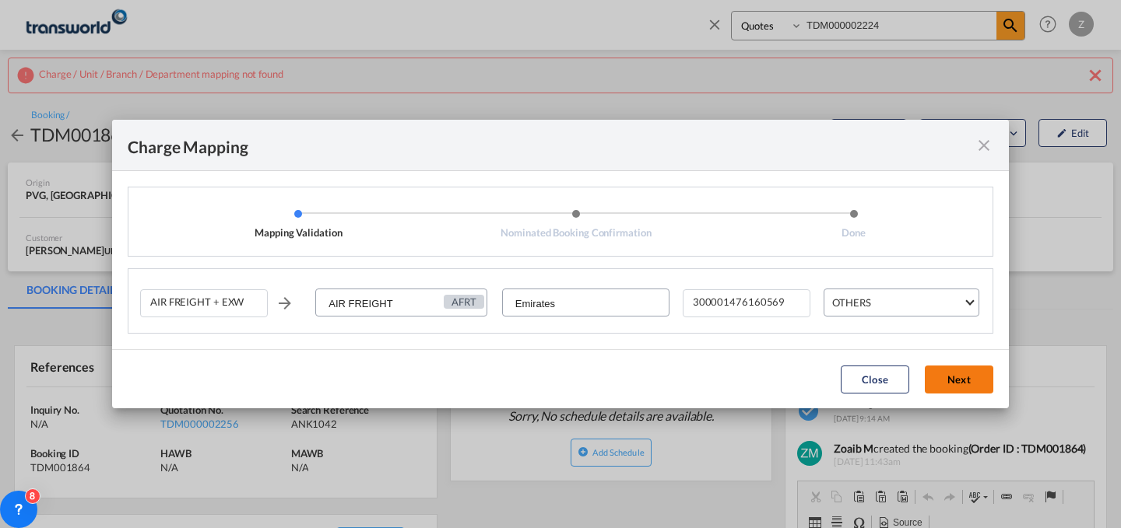
click at [971, 374] on button "Next" at bounding box center [959, 380] width 68 height 28
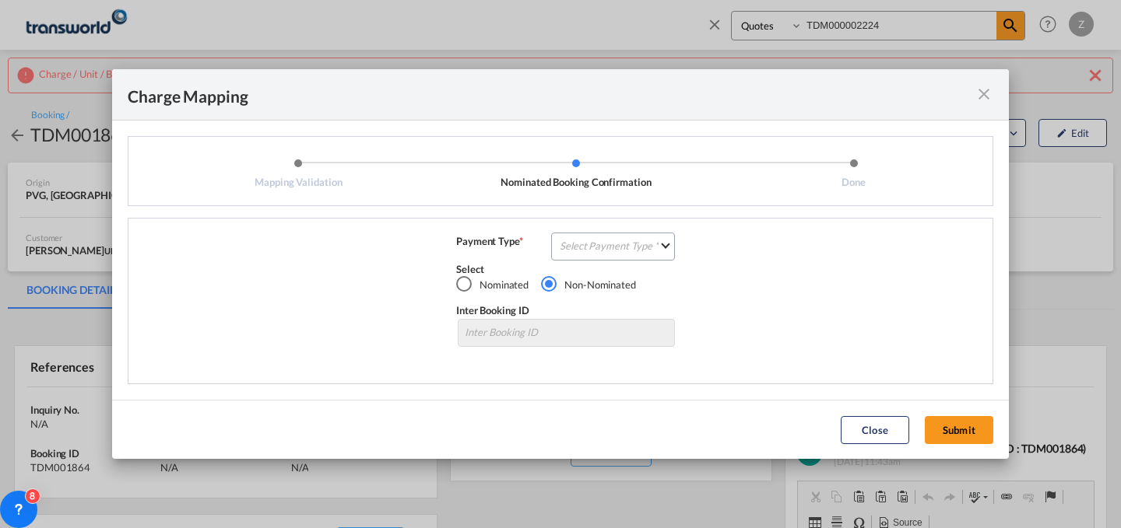
select select "Quotes"
click at [650, 251] on md-select "Select Payment Type COLLECT PREPAID" at bounding box center [613, 247] width 124 height 28
click at [665, 244] on md-option "COLLECT" at bounding box center [618, 245] width 138 height 37
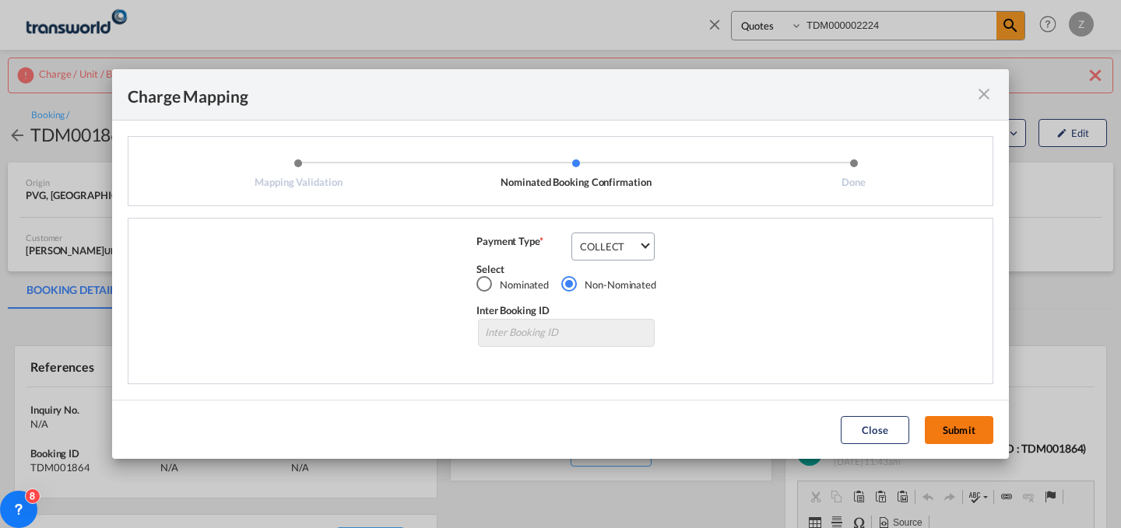
click at [971, 427] on button "Submit" at bounding box center [959, 430] width 68 height 28
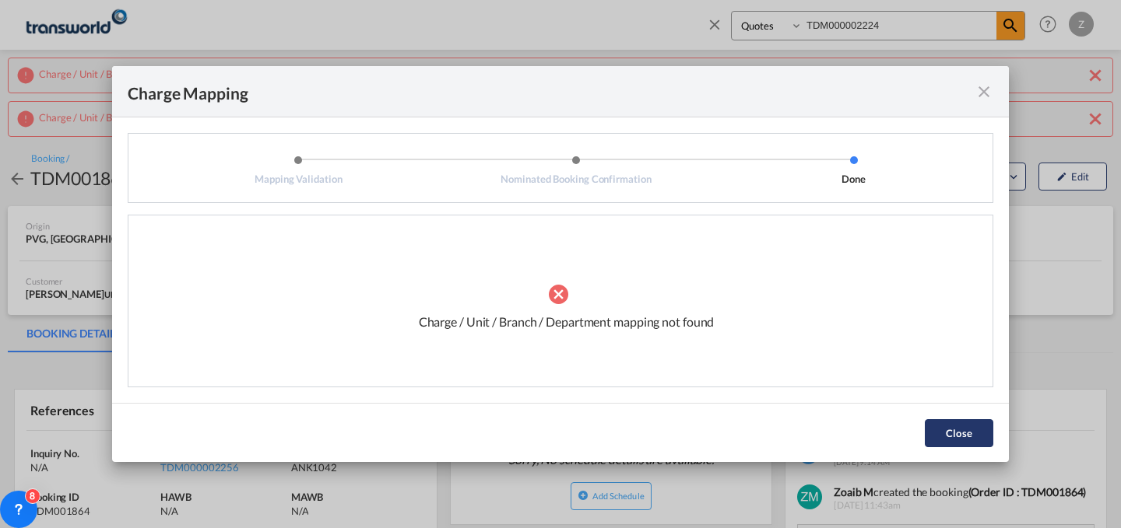
click at [956, 421] on button "Close" at bounding box center [959, 434] width 68 height 28
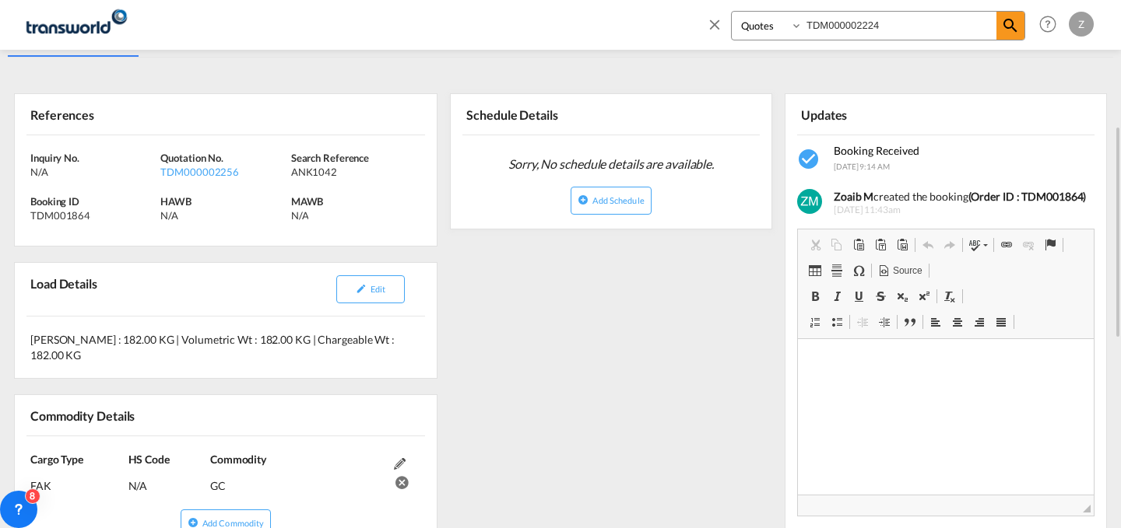
scroll to position [294, 0]
